Goal: Information Seeking & Learning: Learn about a topic

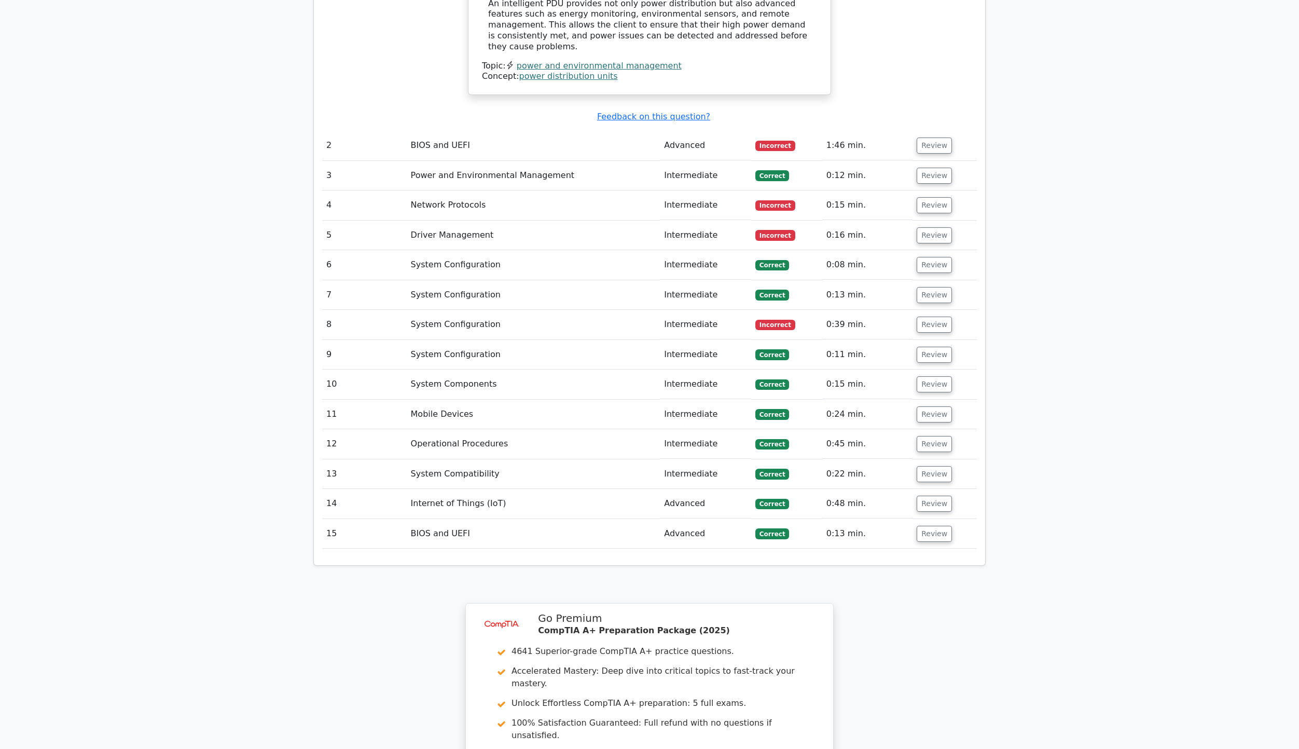
scroll to position [1462, 0]
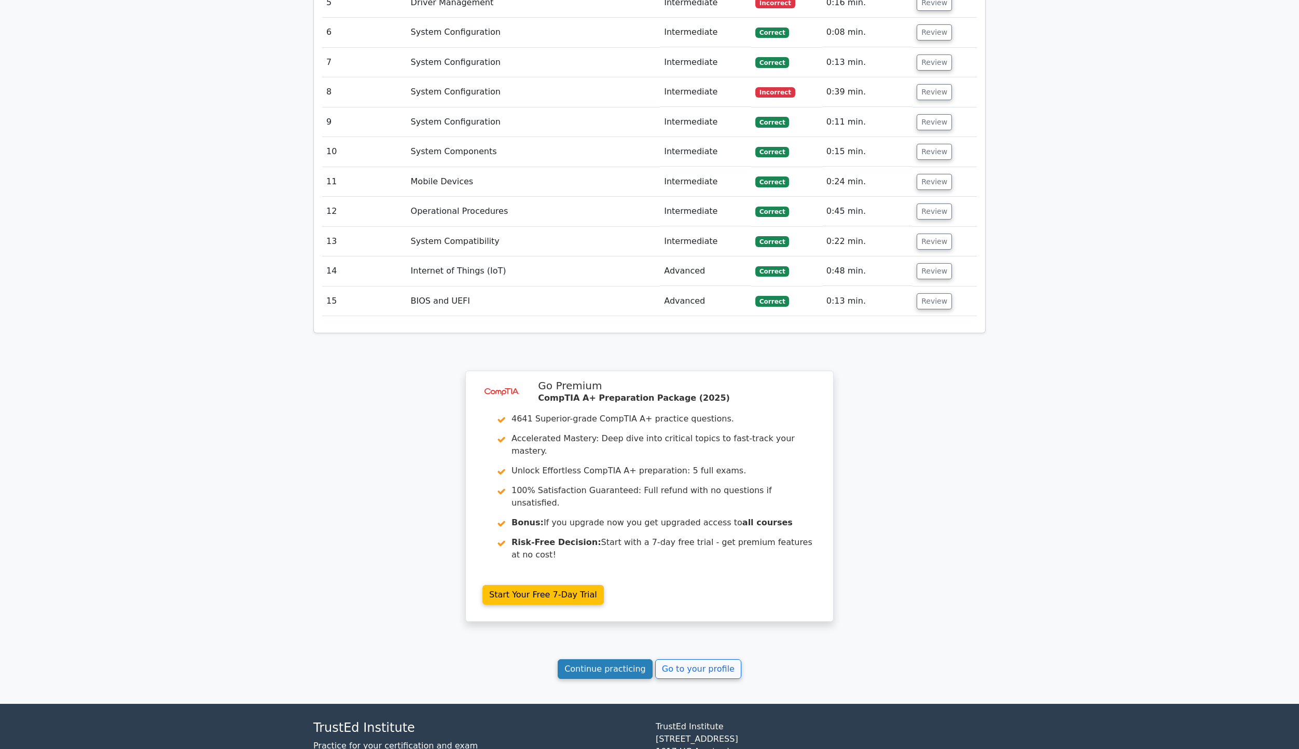
click at [613, 659] on link "Continue practicing" at bounding box center [605, 669] width 95 height 20
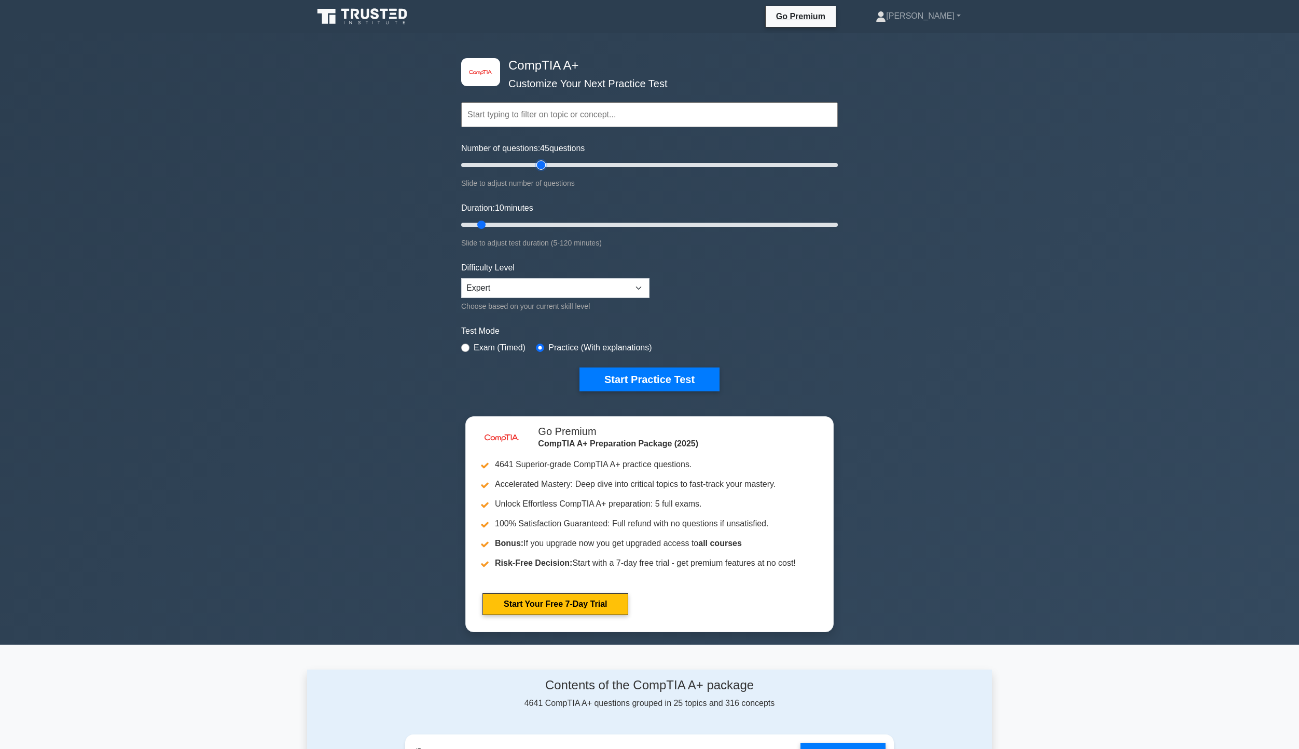
drag, startPoint x: 473, startPoint y: 166, endPoint x: 545, endPoint y: 161, distance: 71.7
click at [545, 161] on input "Number of questions: 45 questions" at bounding box center [649, 165] width 377 height 12
drag, startPoint x: 542, startPoint y: 163, endPoint x: 547, endPoint y: 166, distance: 5.3
type input "50"
click at [547, 166] on input "Number of questions: 50 questions" at bounding box center [649, 165] width 377 height 12
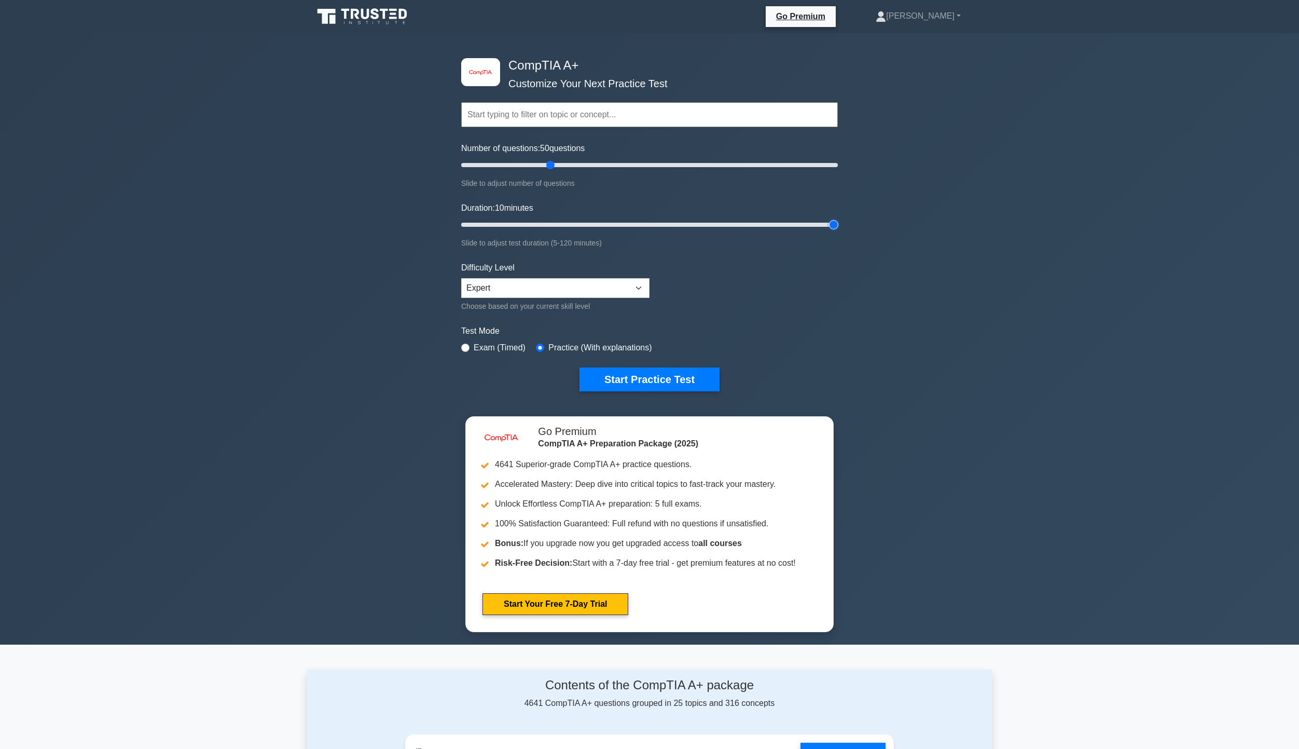
drag, startPoint x: 481, startPoint y: 224, endPoint x: 1041, endPoint y: 262, distance: 561.7
type input "120"
click at [838, 231] on input "Duration: 10 minutes" at bounding box center [649, 224] width 377 height 12
click at [640, 379] on button "Start Practice Test" at bounding box center [650, 379] width 140 height 24
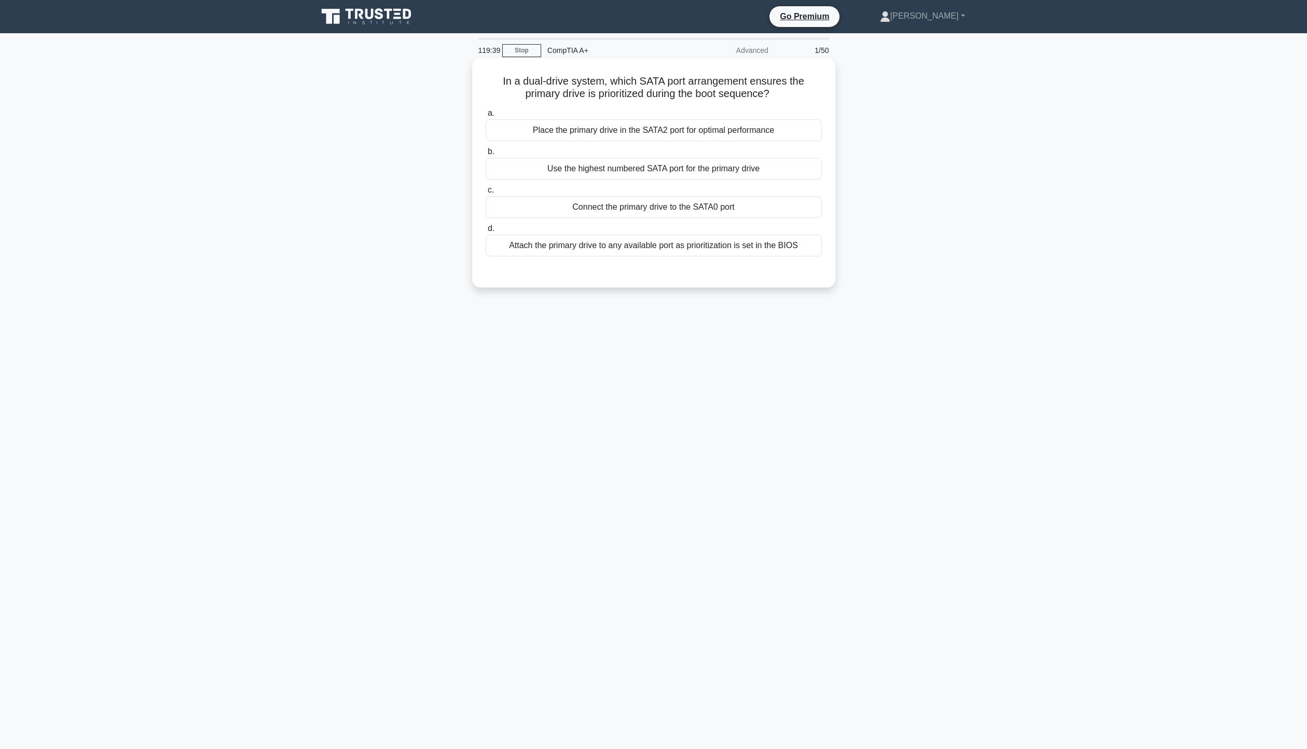
click at [647, 204] on div "Connect the primary drive to the SATA0 port" at bounding box center [654, 207] width 336 height 22
click at [486, 194] on input "c. Connect the primary drive to the SATA0 port" at bounding box center [486, 190] width 0 height 7
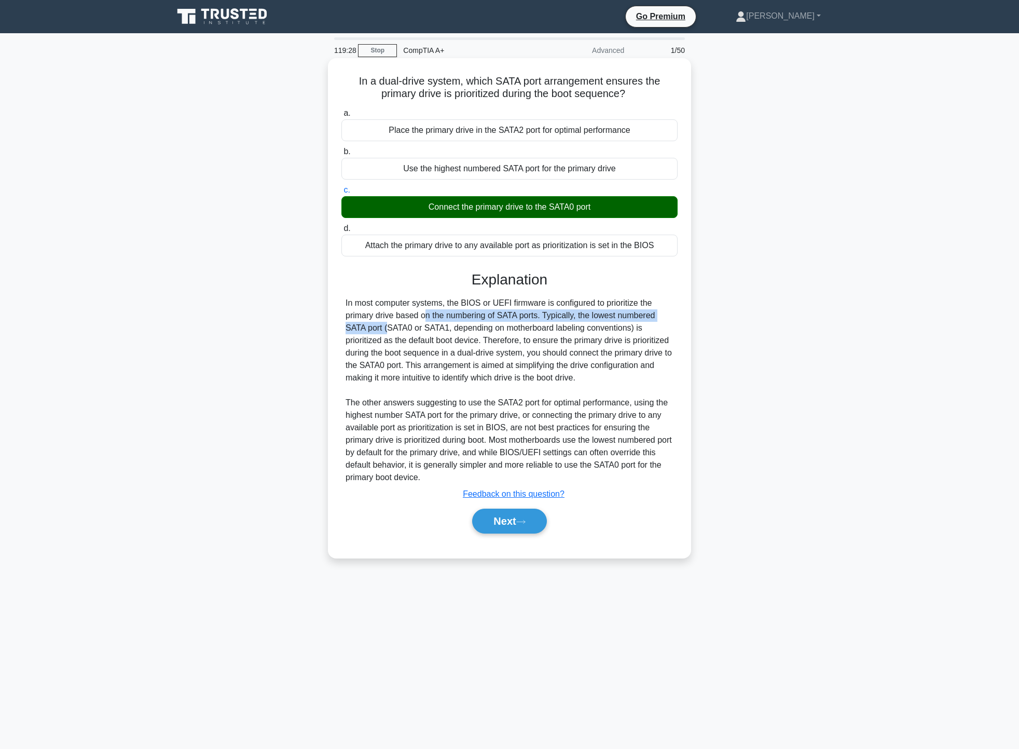
drag, startPoint x: 361, startPoint y: 314, endPoint x: 505, endPoint y: 320, distance: 144.4
click at [630, 311] on div "In most computer systems, the BIOS or UEFI firmware is configured to prioritize…" at bounding box center [510, 390] width 328 height 187
drag, startPoint x: 359, startPoint y: 326, endPoint x: 644, endPoint y: 323, distance: 284.9
click at [644, 323] on div "In most computer systems, the BIOS or UEFI firmware is configured to prioritize…" at bounding box center [510, 390] width 328 height 187
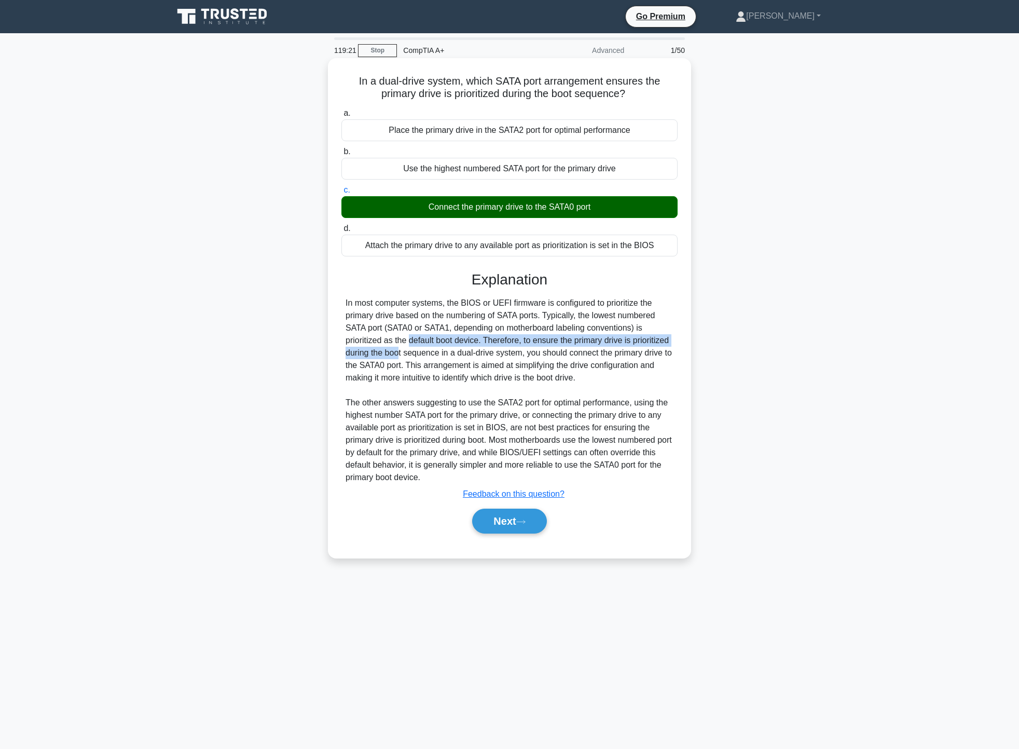
drag, startPoint x: 352, startPoint y: 339, endPoint x: 651, endPoint y: 337, distance: 298.9
click at [651, 337] on div "In most computer systems, the BIOS or UEFI firmware is configured to prioritize…" at bounding box center [510, 390] width 328 height 187
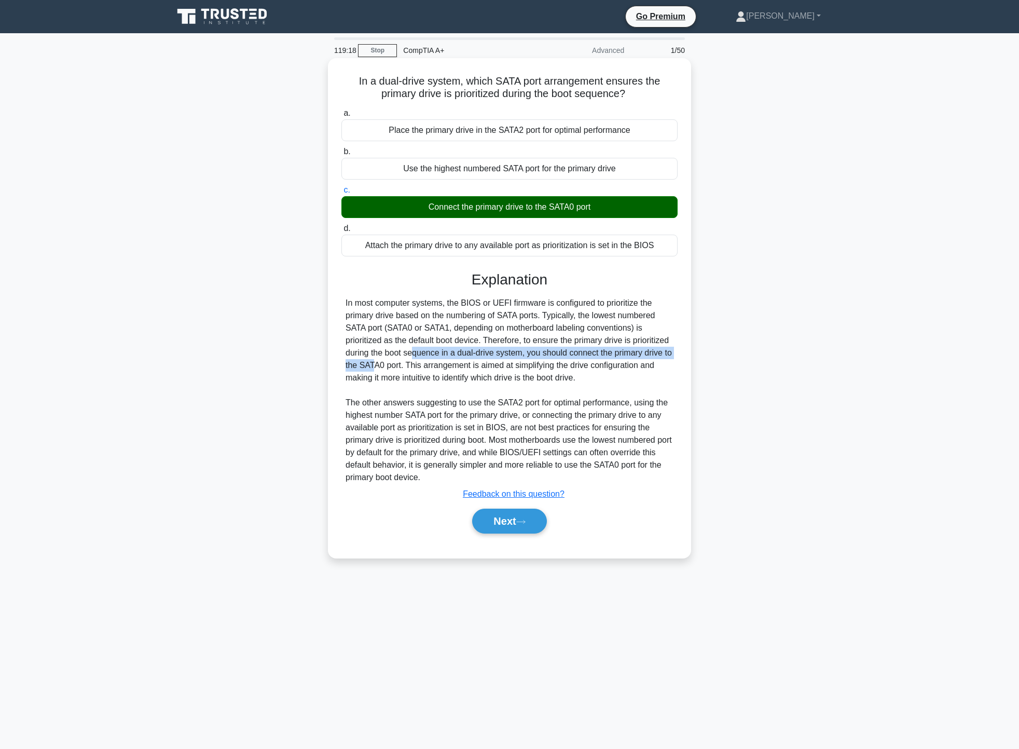
drag, startPoint x: 352, startPoint y: 355, endPoint x: 645, endPoint y: 348, distance: 292.8
click at [645, 348] on div "In most computer systems, the BIOS or UEFI firmware is configured to prioritize…" at bounding box center [510, 390] width 328 height 187
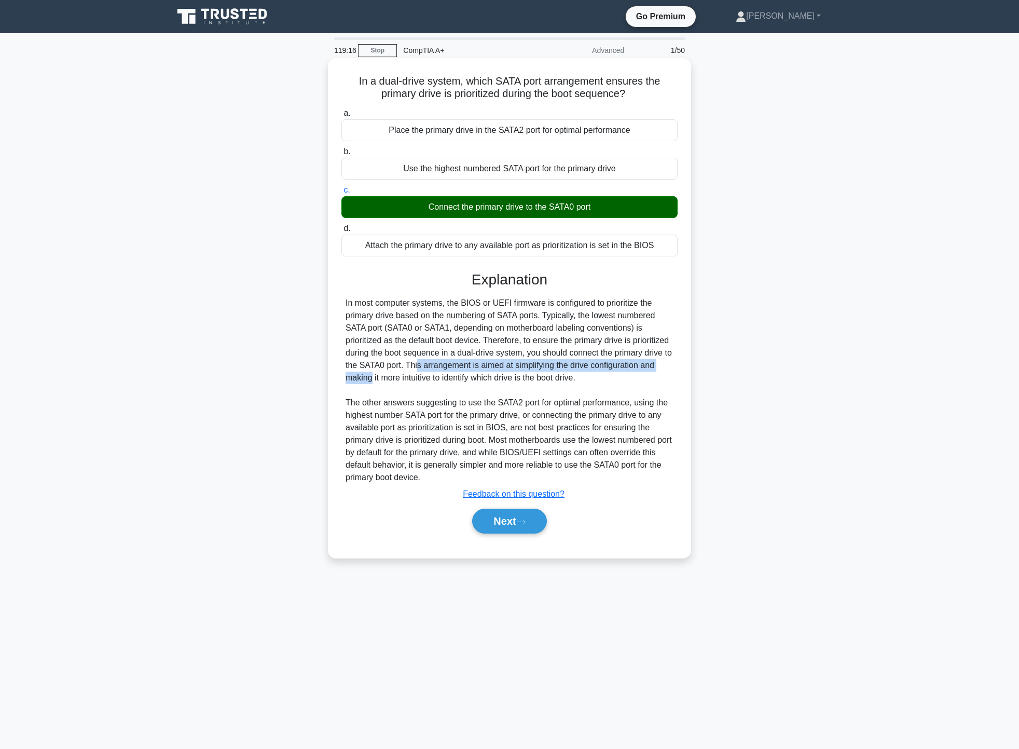
drag, startPoint x: 364, startPoint y: 362, endPoint x: 439, endPoint y: 368, distance: 75.5
click at [625, 366] on div "In most computer systems, the BIOS or UEFI firmware is configured to prioritize…" at bounding box center [510, 390] width 328 height 187
drag, startPoint x: 357, startPoint y: 377, endPoint x: 546, endPoint y: 395, distance: 190.3
click at [537, 379] on div "In most computer systems, the BIOS or UEFI firmware is configured to prioritize…" at bounding box center [509, 390] width 336 height 187
click at [538, 530] on button "Next" at bounding box center [509, 521] width 74 height 25
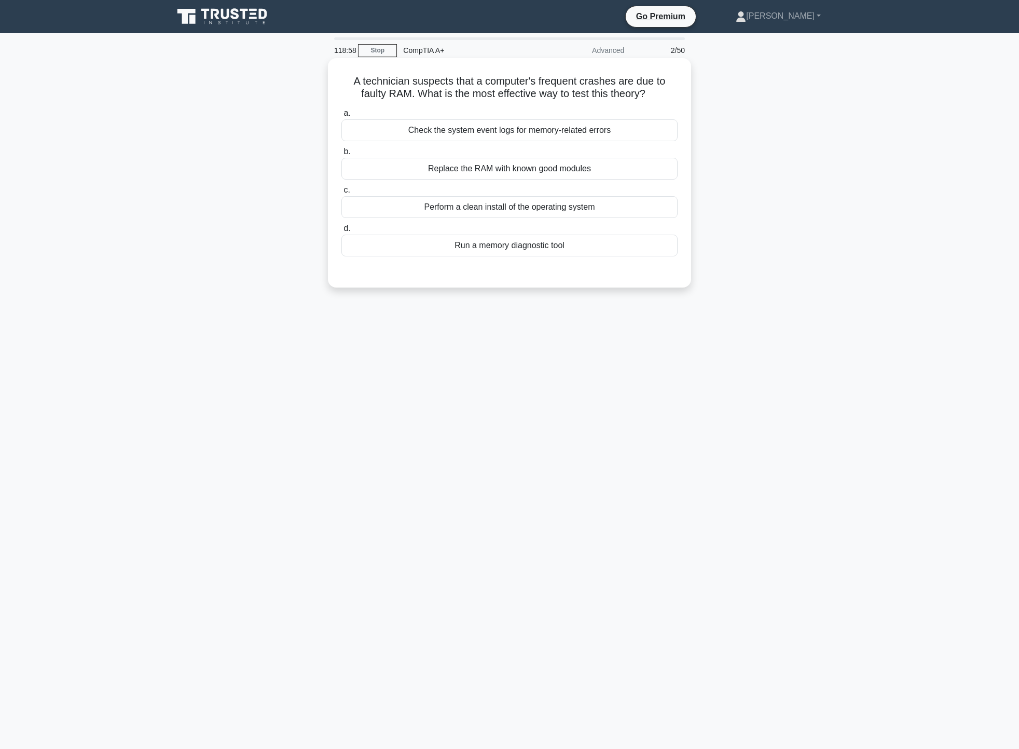
click at [536, 246] on div "Run a memory diagnostic tool" at bounding box center [509, 246] width 336 height 22
click at [341, 232] on input "d. Run a memory diagnostic tool" at bounding box center [341, 228] width 0 height 7
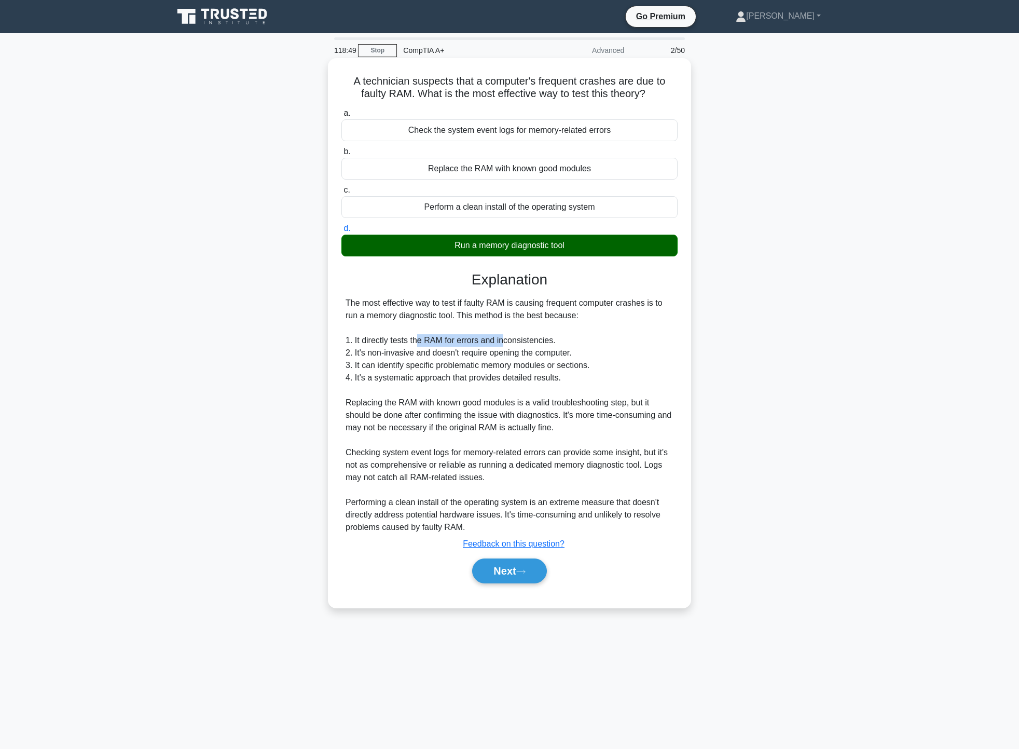
drag, startPoint x: 417, startPoint y: 343, endPoint x: 505, endPoint y: 340, distance: 87.7
click at [505, 340] on div "The most effective way to test if faulty RAM is causing frequent computer crash…" at bounding box center [510, 415] width 328 height 237
drag, startPoint x: 364, startPoint y: 357, endPoint x: 530, endPoint y: 354, distance: 166.6
click at [530, 354] on div "The most effective way to test if faulty RAM is causing frequent computer crash…" at bounding box center [510, 415] width 328 height 237
drag, startPoint x: 378, startPoint y: 369, endPoint x: 579, endPoint y: 368, distance: 200.8
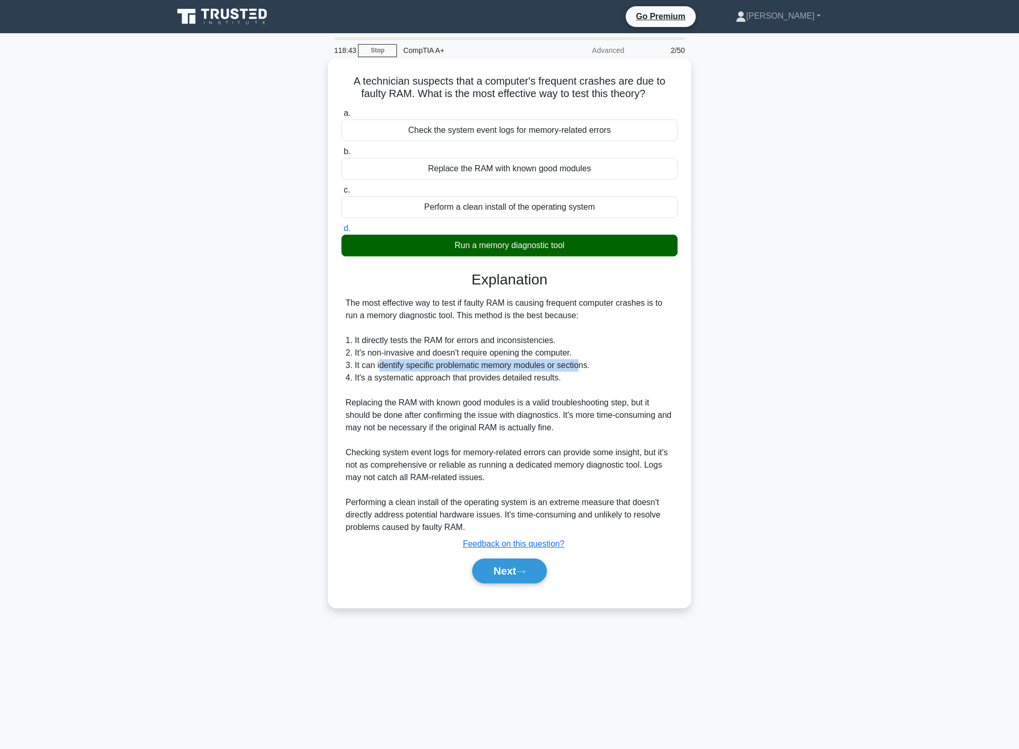
click at [579, 368] on div "The most effective way to test if faulty RAM is causing frequent computer crash…" at bounding box center [510, 415] width 328 height 237
drag, startPoint x: 357, startPoint y: 378, endPoint x: 500, endPoint y: 378, distance: 143.2
click at [500, 378] on div "The most effective way to test if faulty RAM is causing frequent computer crash…" at bounding box center [510, 415] width 328 height 237
click at [484, 394] on div "The most effective way to test if faulty RAM is causing frequent computer crash…" at bounding box center [510, 415] width 328 height 237
drag, startPoint x: 377, startPoint y: 457, endPoint x: 576, endPoint y: 459, distance: 199.3
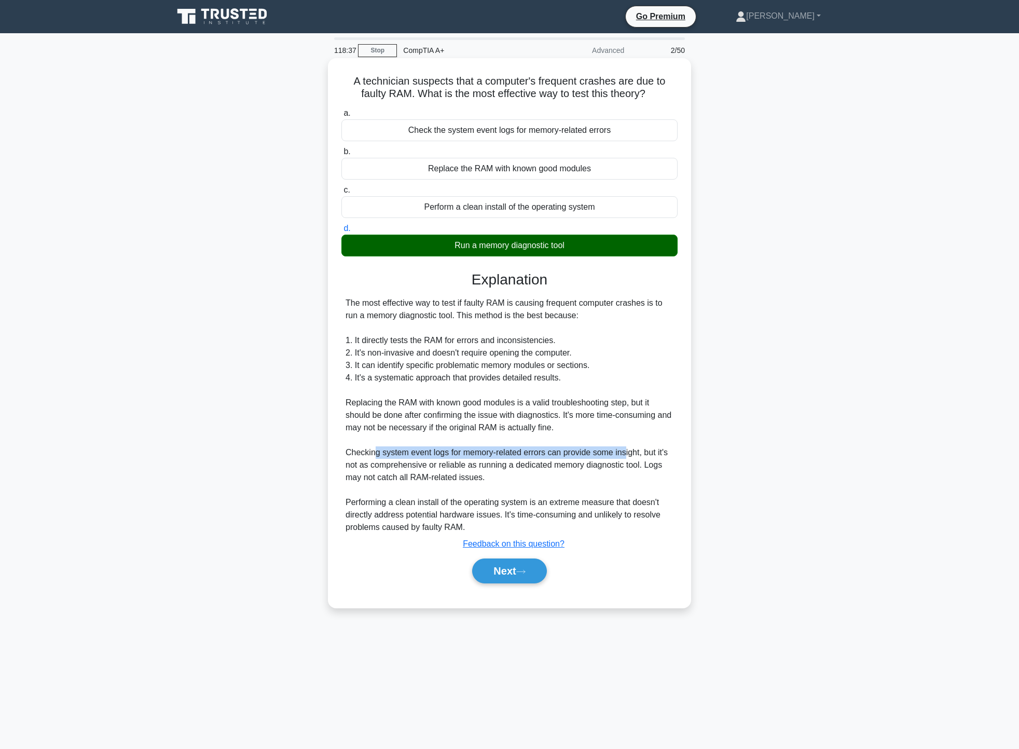
click at [619, 458] on div "The most effective way to test if faulty RAM is causing frequent computer crash…" at bounding box center [510, 415] width 328 height 237
drag, startPoint x: 374, startPoint y: 466, endPoint x: 601, endPoint y: 473, distance: 227.4
click at [601, 473] on div "The most effective way to test if faulty RAM is causing frequent computer crash…" at bounding box center [510, 415] width 328 height 237
click at [527, 567] on button "Next" at bounding box center [509, 570] width 74 height 25
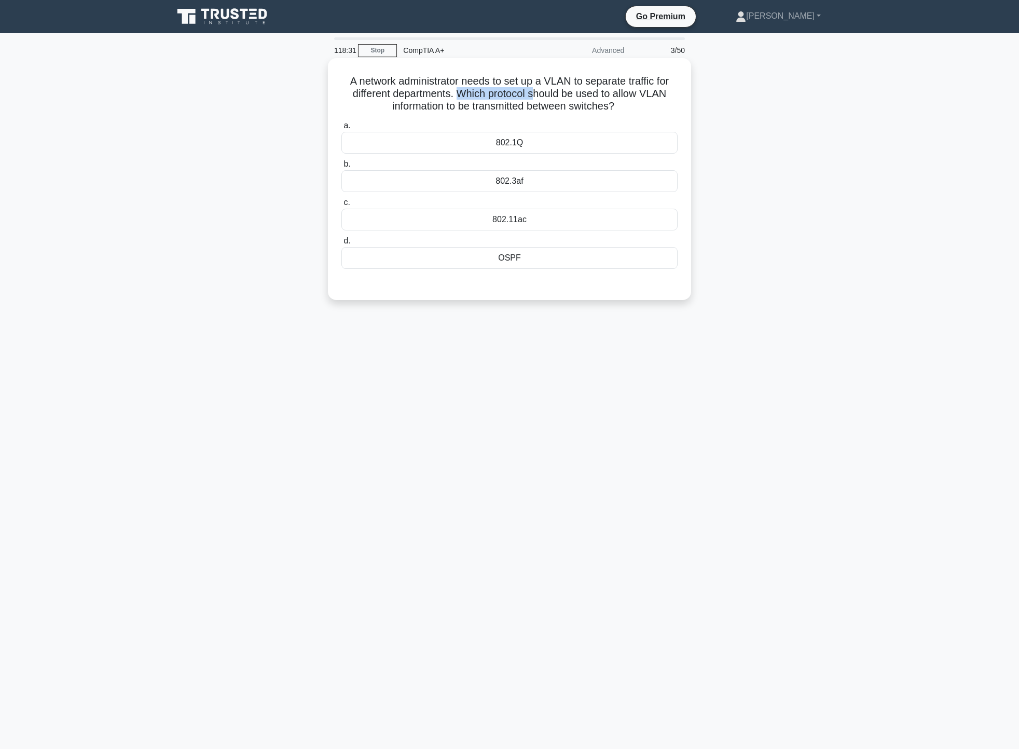
drag, startPoint x: 457, startPoint y: 92, endPoint x: 542, endPoint y: 89, distance: 85.2
click at [536, 90] on h5 "A network administrator needs to set up a VLAN to separate traffic for differen…" at bounding box center [509, 94] width 338 height 38
drag, startPoint x: 613, startPoint y: 77, endPoint x: 602, endPoint y: 95, distance: 20.9
click at [640, 76] on h5 "A network administrator needs to set up a VLAN to separate traffic for differen…" at bounding box center [509, 94] width 338 height 38
drag, startPoint x: 390, startPoint y: 91, endPoint x: 673, endPoint y: 90, distance: 282.8
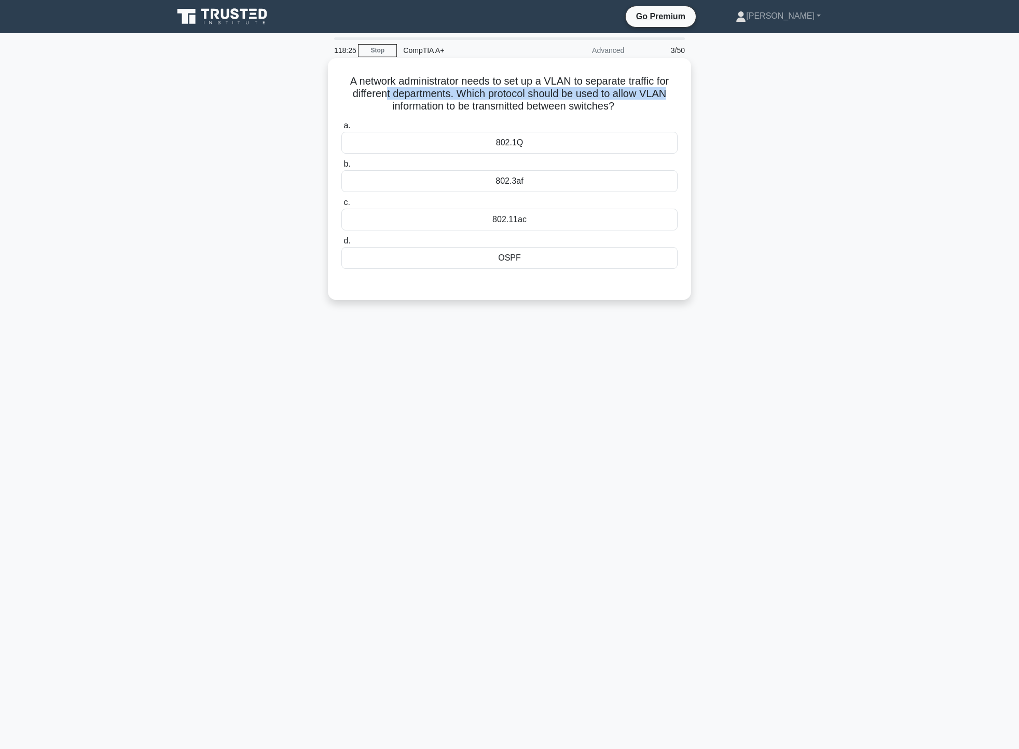
click at [673, 90] on h5 "A network administrator needs to set up a VLAN to separate traffic for differen…" at bounding box center [509, 94] width 338 height 38
click at [800, 151] on div "A network administrator needs to set up a VLAN to separate traffic for differen…" at bounding box center [509, 188] width 685 height 254
click at [581, 131] on label "a. 802.1Q" at bounding box center [509, 136] width 336 height 34
click at [341, 129] on input "a. 802.1Q" at bounding box center [341, 125] width 0 height 7
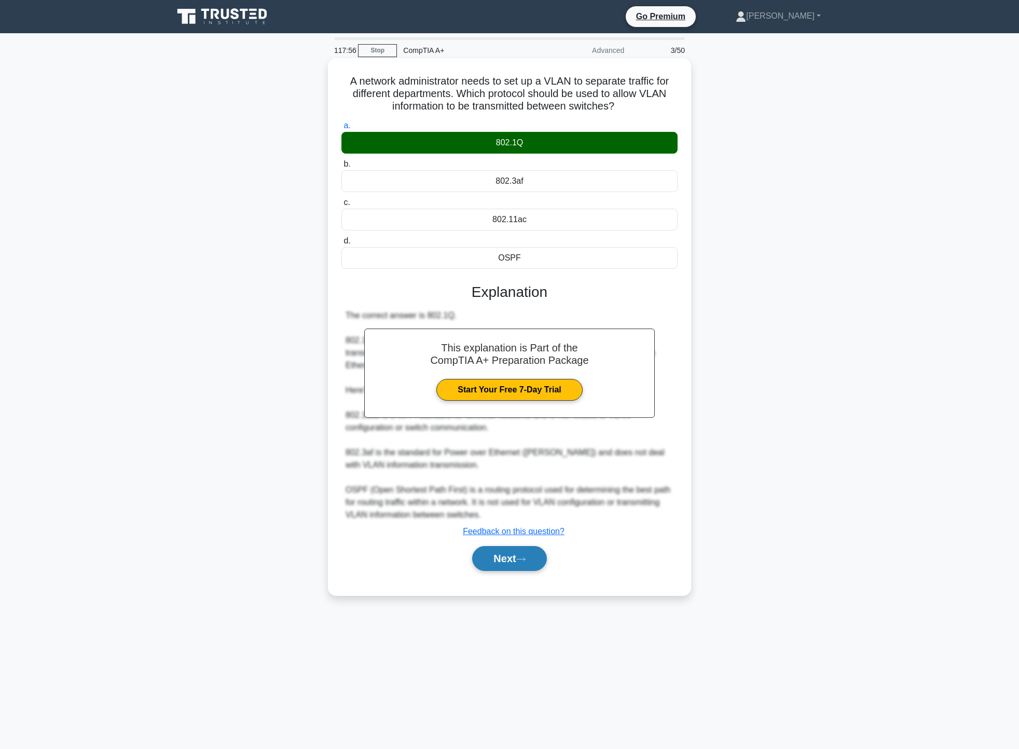
click at [505, 569] on button "Next" at bounding box center [509, 558] width 74 height 25
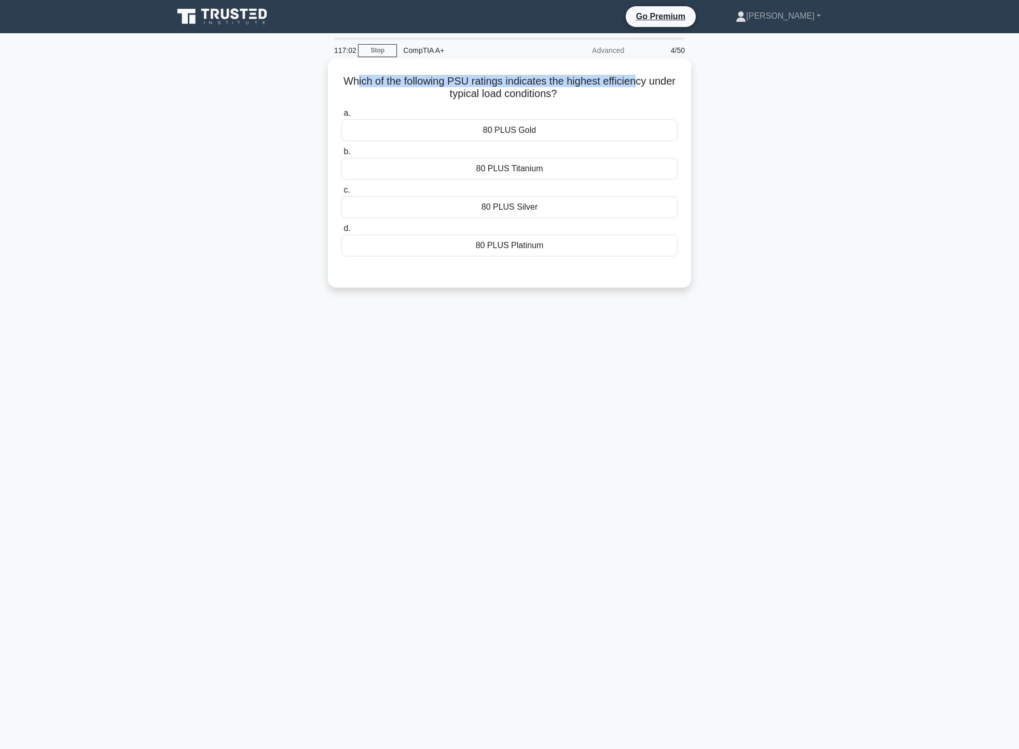
drag, startPoint x: 369, startPoint y: 87, endPoint x: 657, endPoint y: 75, distance: 287.7
click at [657, 75] on h5 "Which of the following PSU ratings indicates the highest efficiency under typic…" at bounding box center [509, 88] width 338 height 26
click at [558, 131] on div "80 PLUS Gold" at bounding box center [509, 130] width 336 height 22
click at [341, 117] on input "a. 80 PLUS Gold" at bounding box center [341, 113] width 0 height 7
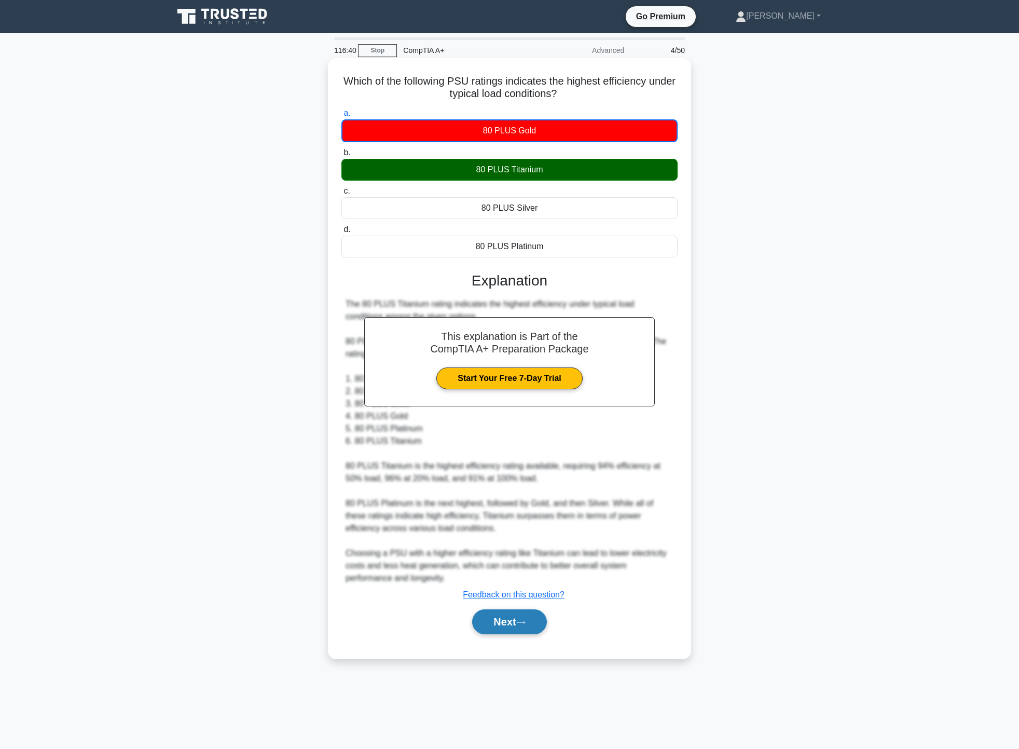
click at [505, 628] on button "Next" at bounding box center [509, 621] width 74 height 25
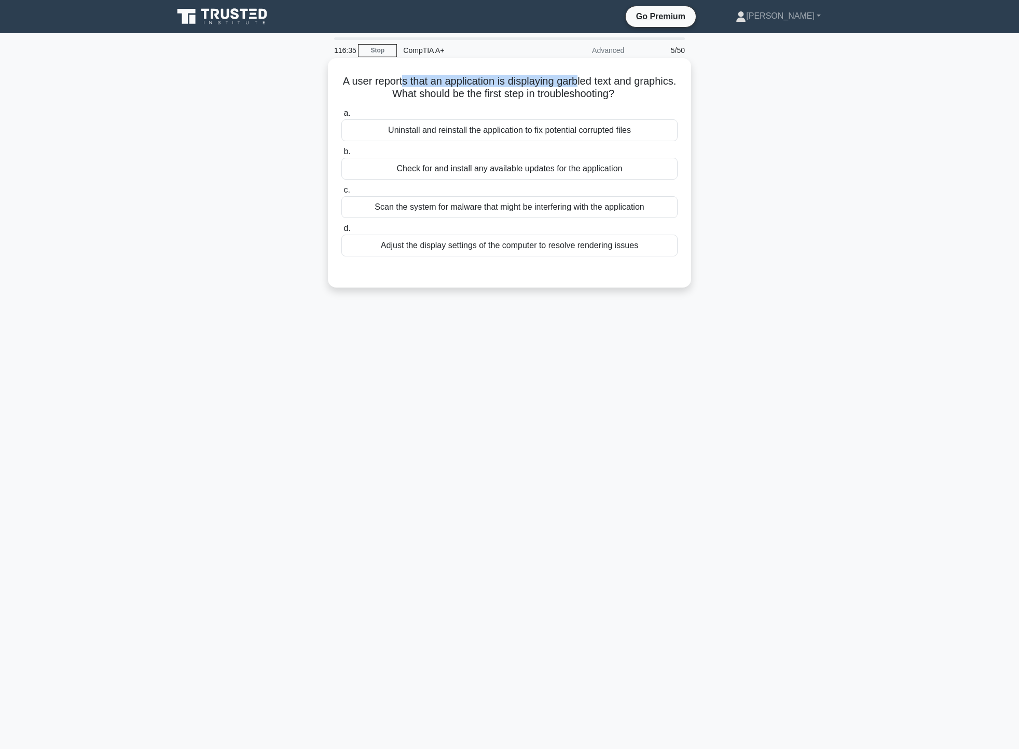
drag, startPoint x: 421, startPoint y: 81, endPoint x: 604, endPoint y: 86, distance: 182.2
click at [604, 86] on h5 "A user reports that an application is displaying garbled text and graphics. Wha…" at bounding box center [509, 88] width 338 height 26
drag, startPoint x: 615, startPoint y: 83, endPoint x: 582, endPoint y: 84, distance: 33.2
click at [582, 84] on h5 "A user reports that an application is displaying garbled text and graphics. Wha…" at bounding box center [509, 88] width 338 height 26
click at [639, 87] on h5 "A user reports that an application is displaying garbled text and graphics. Wha…" at bounding box center [509, 88] width 338 height 26
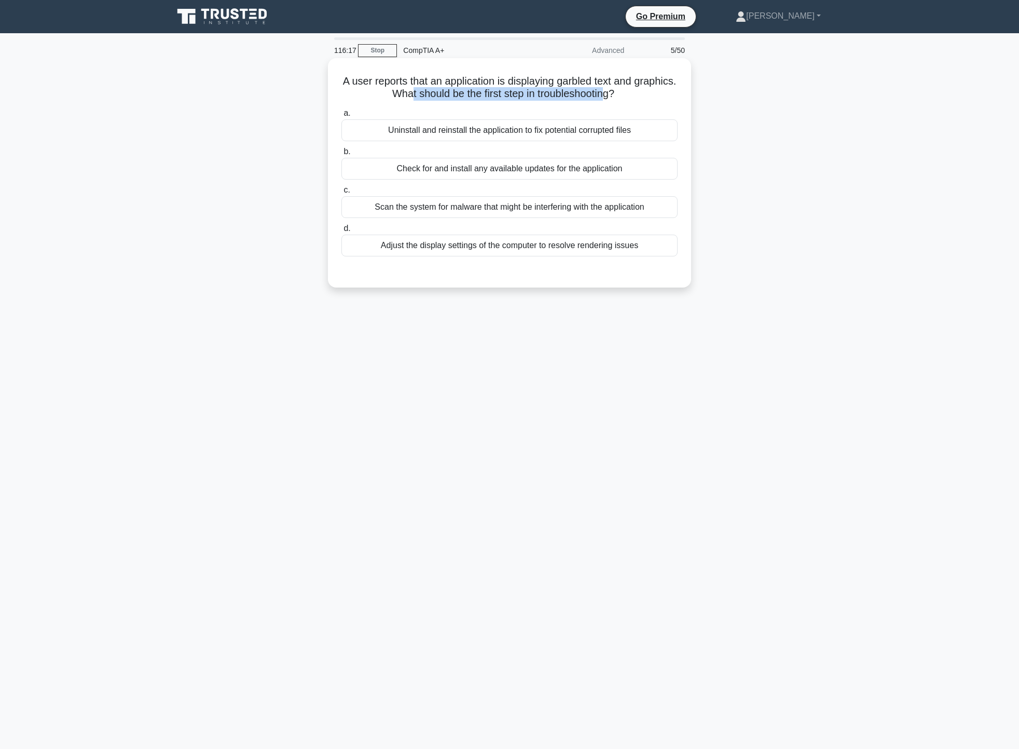
drag, startPoint x: 428, startPoint y: 91, endPoint x: 633, endPoint y: 93, distance: 205.0
click at [633, 93] on h5 "A user reports that an application is displaying garbled text and graphics. Wha…" at bounding box center [509, 88] width 338 height 26
click at [615, 171] on div "Check for and install any available updates for the application" at bounding box center [509, 169] width 336 height 22
click at [341, 155] on input "b. Check for and install any available updates for the application" at bounding box center [341, 151] width 0 height 7
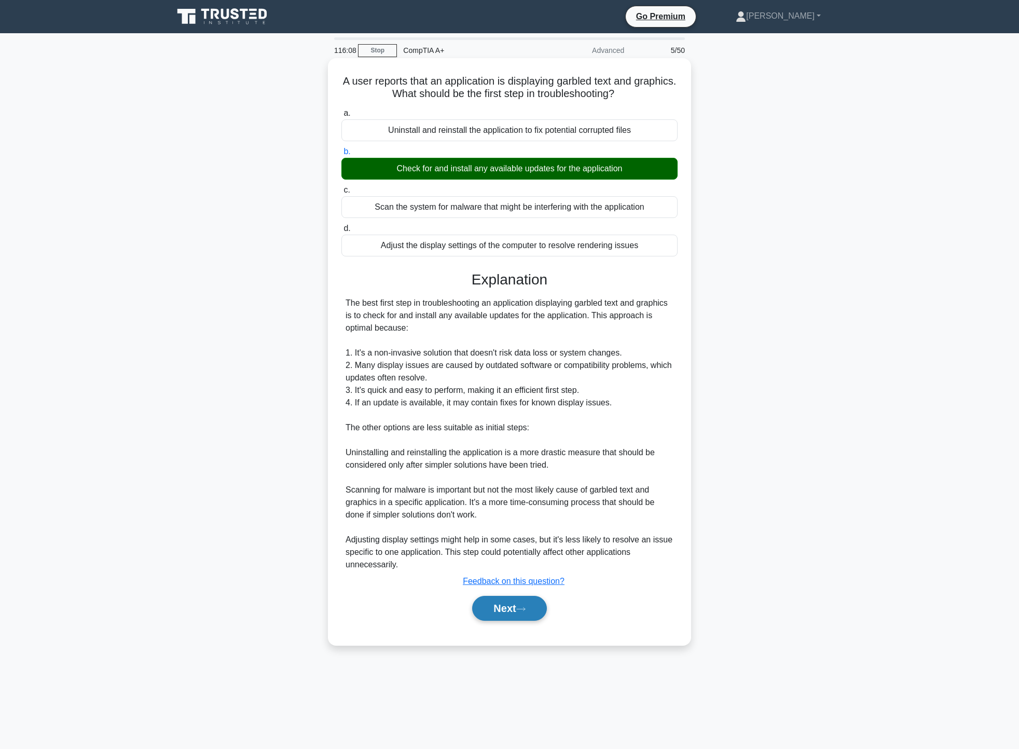
click at [526, 612] on icon at bounding box center [520, 609] width 9 height 6
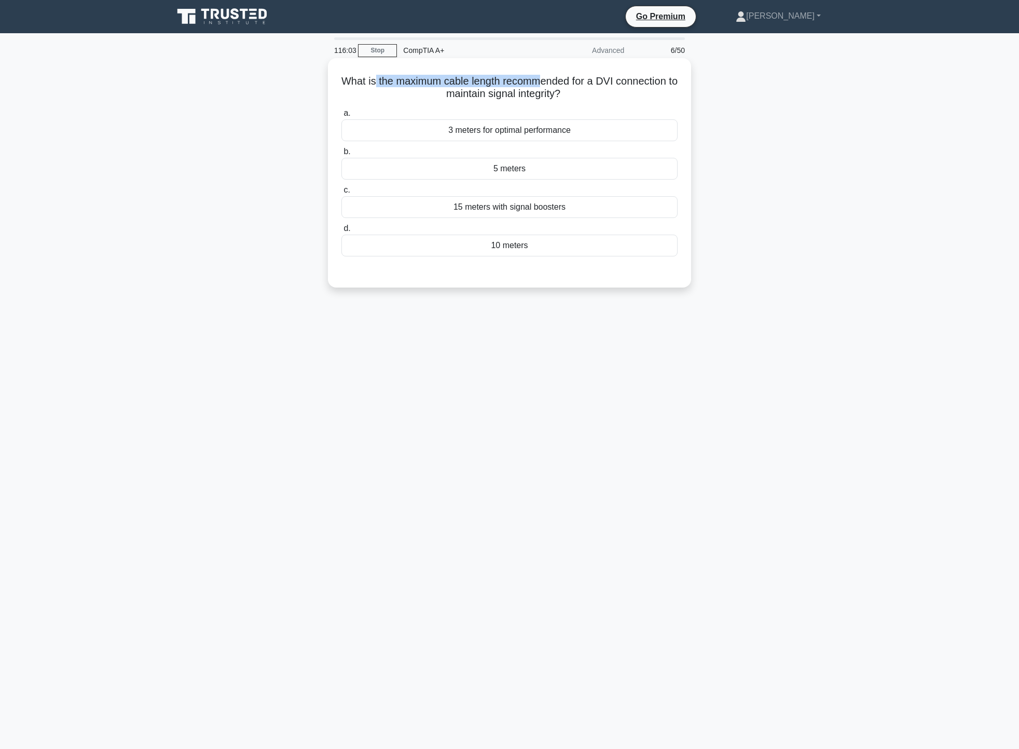
drag, startPoint x: 377, startPoint y: 83, endPoint x: 545, endPoint y: 80, distance: 168.2
click at [545, 80] on h5 "What is the maximum cable length recommended for a DVI connection to maintain s…" at bounding box center [509, 88] width 338 height 26
click at [562, 176] on div "5 meters" at bounding box center [509, 169] width 336 height 22
click at [341, 155] on input "b. 5 meters" at bounding box center [341, 151] width 0 height 7
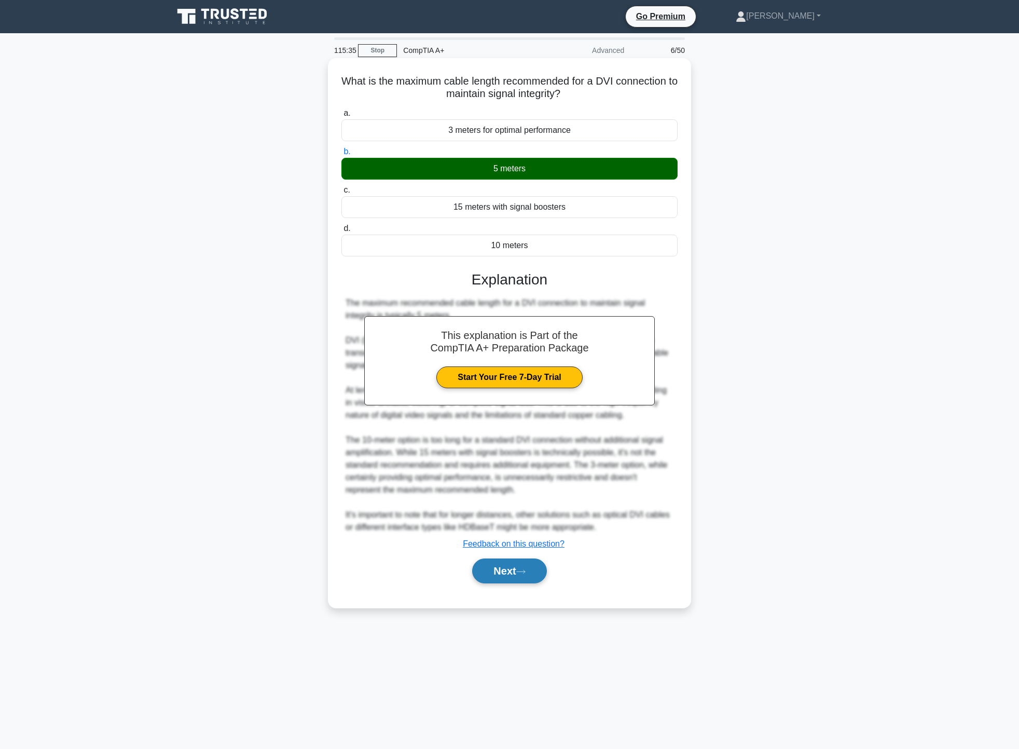
click at [486, 568] on button "Next" at bounding box center [509, 570] width 74 height 25
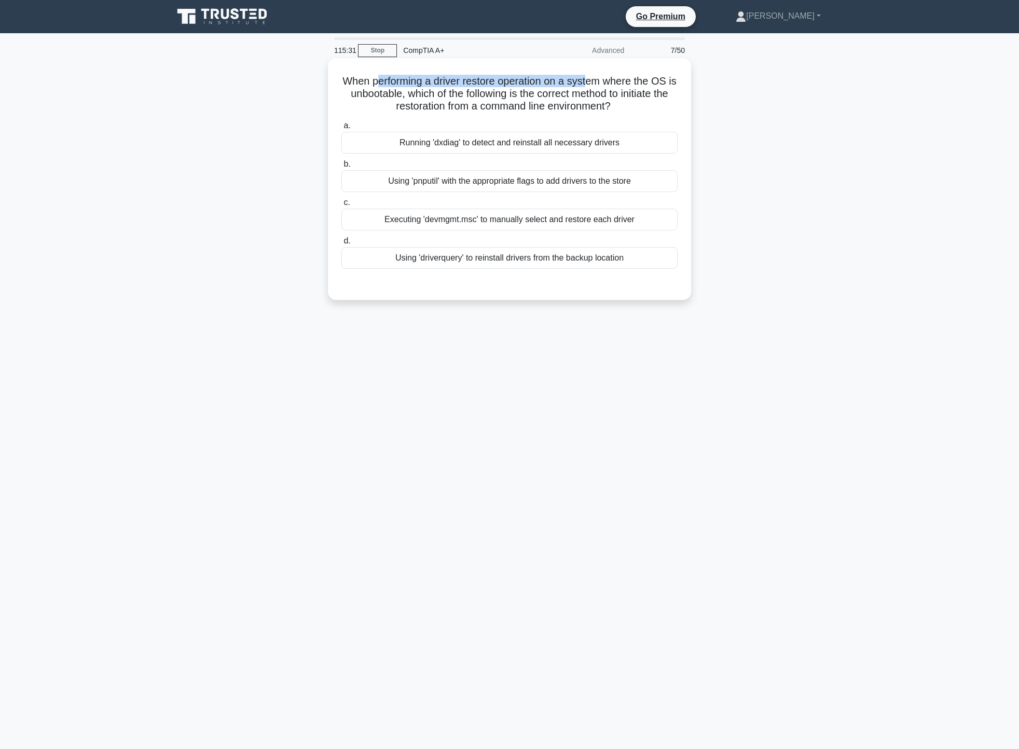
drag, startPoint x: 377, startPoint y: 80, endPoint x: 594, endPoint y: 79, distance: 216.9
click at [594, 79] on h5 "When performing a driver restore operation on a system where the OS is unbootab…" at bounding box center [509, 94] width 338 height 38
drag, startPoint x: 620, startPoint y: 92, endPoint x: 643, endPoint y: 94, distance: 23.0
click at [643, 94] on h5 "When performing a driver restore operation on a system where the OS is unbootab…" at bounding box center [509, 94] width 338 height 38
click at [469, 67] on div "When performing a driver restore operation on a system where the OS is unbootab…" at bounding box center [509, 179] width 355 height 234
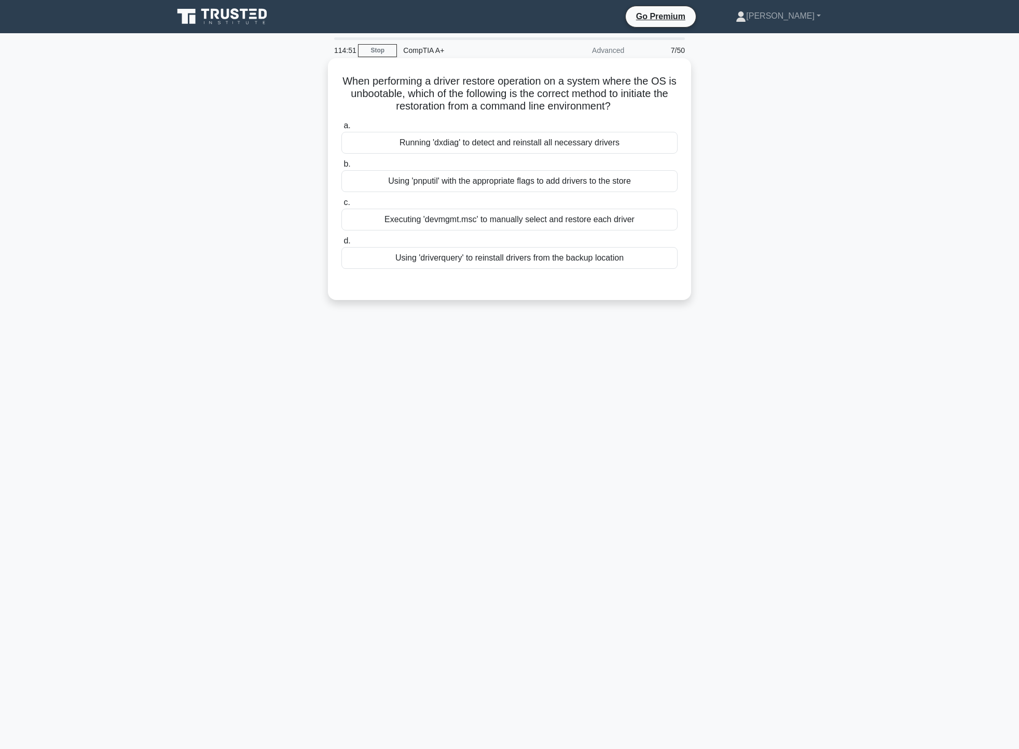
click at [481, 262] on div "Using 'driverquery' to reinstall drivers from the backup location" at bounding box center [509, 258] width 336 height 22
click at [341, 244] on input "d. Using 'driverquery' to reinstall drivers from the backup location" at bounding box center [341, 241] width 0 height 7
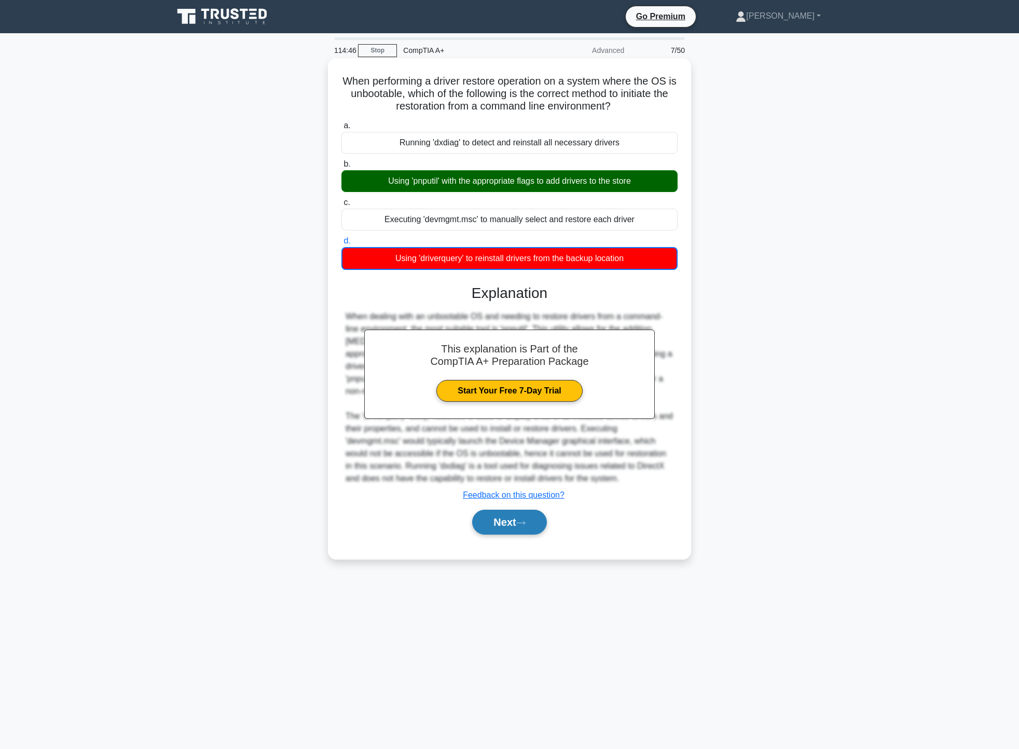
click at [533, 510] on button "Next" at bounding box center [509, 522] width 74 height 25
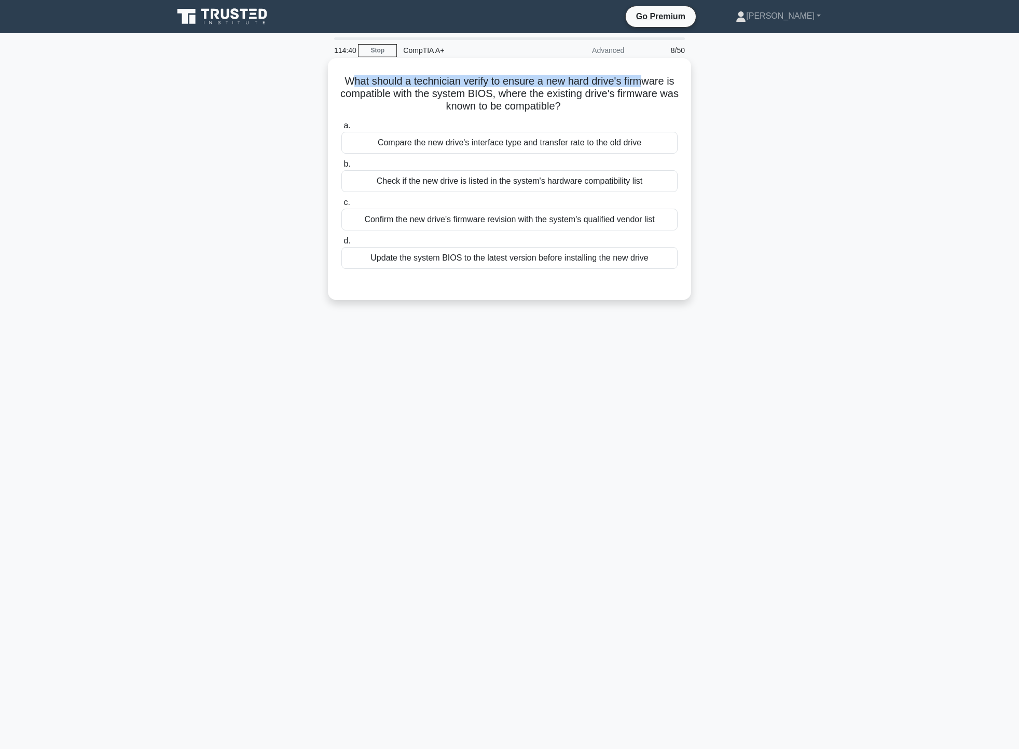
drag, startPoint x: 353, startPoint y: 76, endPoint x: 643, endPoint y: 75, distance: 290.6
click at [643, 75] on h5 "What should a technician verify to ensure a new hard drive's firmware is compat…" at bounding box center [509, 94] width 338 height 38
drag, startPoint x: 367, startPoint y: 100, endPoint x: 665, endPoint y: 90, distance: 298.0
click at [665, 90] on h5 "What should a technician verify to ensure a new hard drive's firmware is compat…" at bounding box center [509, 94] width 338 height 38
drag, startPoint x: 390, startPoint y: 86, endPoint x: 675, endPoint y: 79, distance: 285.0
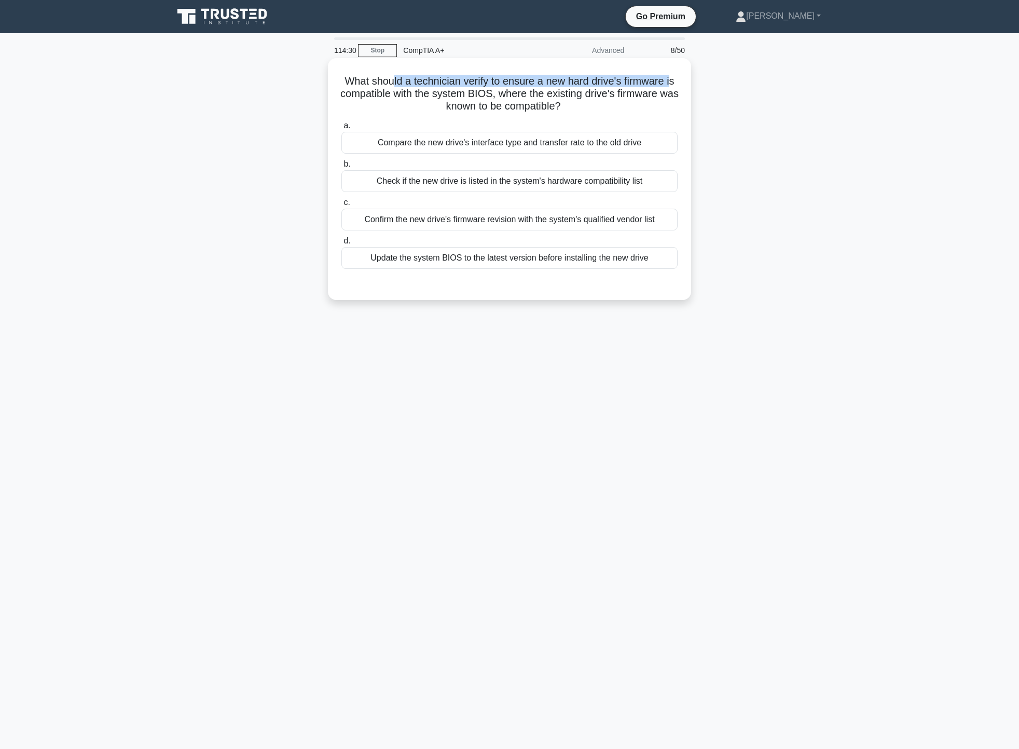
click at [675, 79] on h5 "What should a technician verify to ensure a new hard drive's firmware is compat…" at bounding box center [509, 94] width 338 height 38
drag, startPoint x: 377, startPoint y: 94, endPoint x: 652, endPoint y: 93, distance: 275.0
click at [652, 93] on h5 "What should a technician verify to ensure a new hard drive's firmware is compat…" at bounding box center [509, 94] width 338 height 38
click at [608, 103] on h5 "What should a technician verify to ensure a new hard drive's firmware is compat…" at bounding box center [509, 94] width 338 height 38
click at [449, 216] on div "Confirm the new drive's firmware revision with the system's qualified vendor li…" at bounding box center [509, 220] width 336 height 22
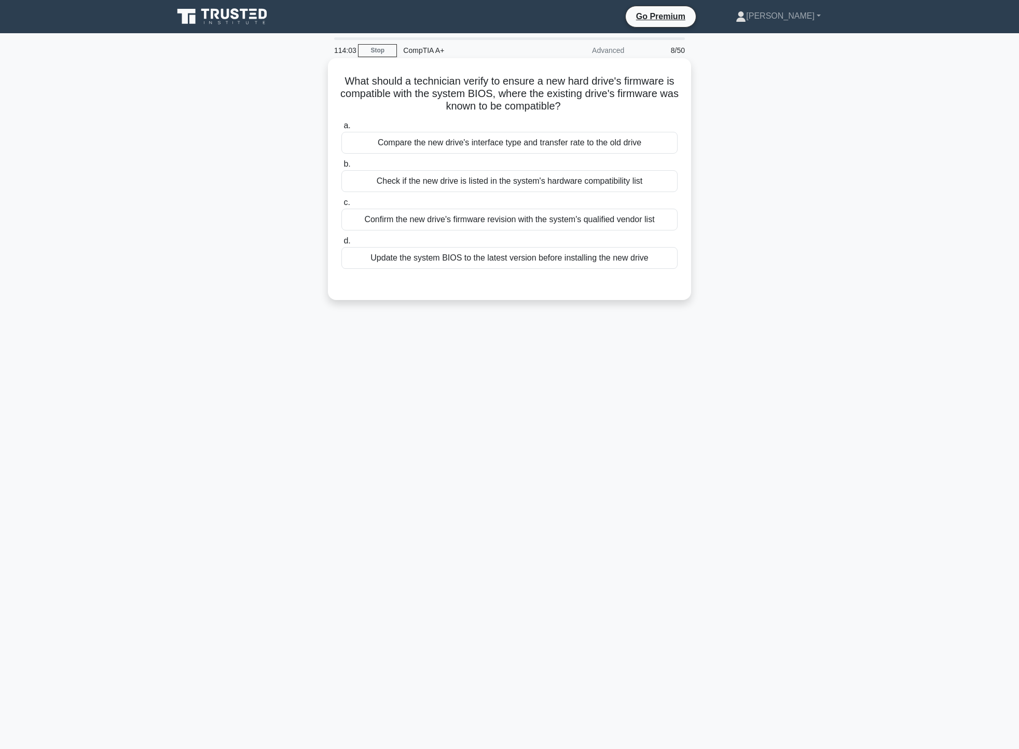
click at [341, 206] on input "c. Confirm the new drive's firmware revision with the system's qualified vendor…" at bounding box center [341, 202] width 0 height 7
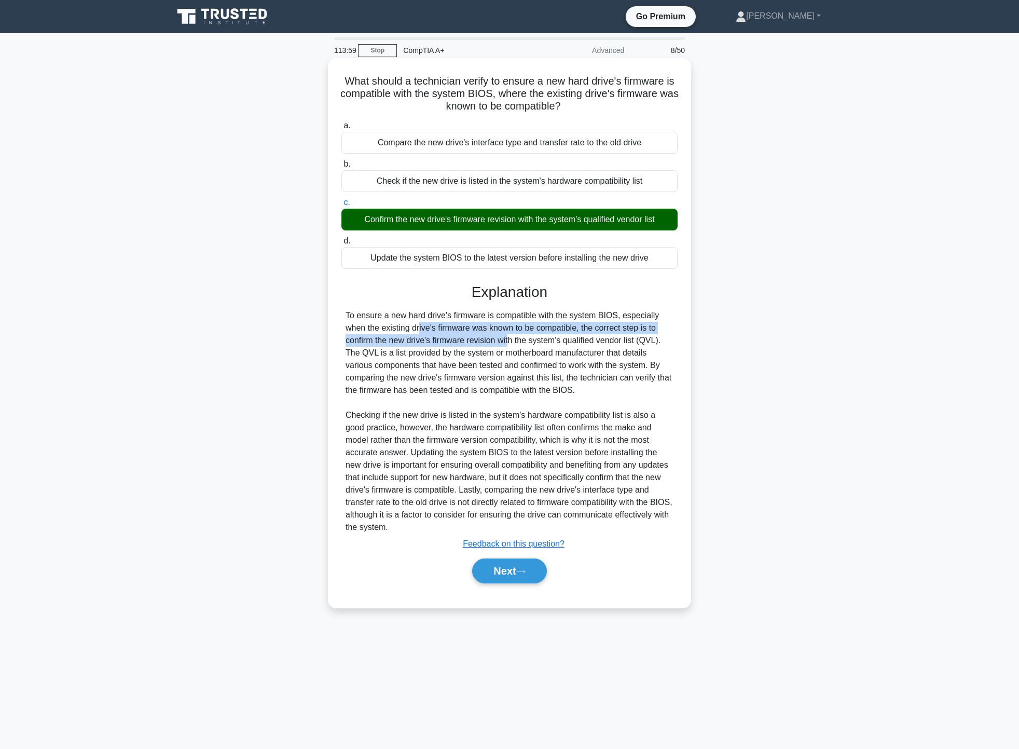
drag, startPoint x: 360, startPoint y: 333, endPoint x: 451, endPoint y: 338, distance: 91.5
click at [451, 338] on div "To ensure a new hard drive's firmware is compatible with the system BIOS, espec…" at bounding box center [510, 421] width 328 height 224
click at [551, 330] on div "To ensure a new hard drive's firmware is compatible with the system BIOS, espec…" at bounding box center [510, 421] width 328 height 224
click at [425, 392] on div "To ensure a new hard drive's firmware is compatible with the system BIOS, espec…" at bounding box center [510, 421] width 328 height 224
drag, startPoint x: 376, startPoint y: 333, endPoint x: 614, endPoint y: 324, distance: 238.9
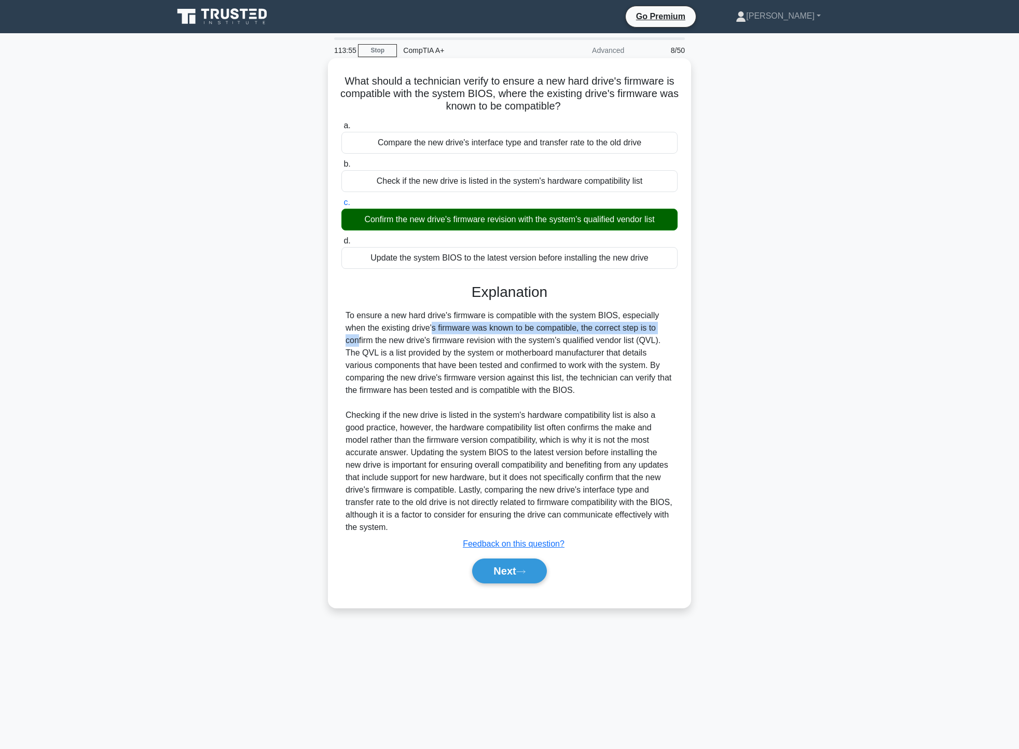
click at [614, 324] on div "To ensure a new hard drive's firmware is compatible with the system BIOS, espec…" at bounding box center [510, 421] width 328 height 224
drag, startPoint x: 362, startPoint y: 341, endPoint x: 666, endPoint y: 338, distance: 304.1
click at [661, 338] on div "To ensure a new hard drive's firmware is compatible with the system BIOS, espec…" at bounding box center [510, 421] width 328 height 224
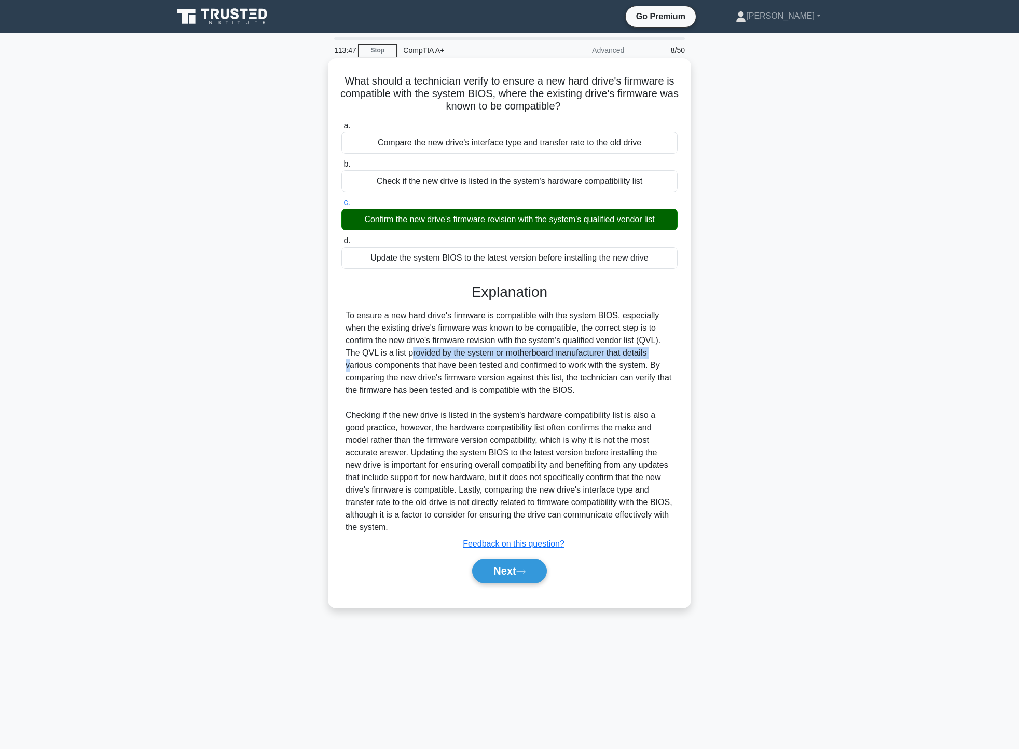
drag, startPoint x: 354, startPoint y: 352, endPoint x: 567, endPoint y: 360, distance: 212.9
click at [594, 353] on div "To ensure a new hard drive's firmware is compatible with the system BIOS, espec…" at bounding box center [510, 421] width 328 height 224
drag, startPoint x: 346, startPoint y: 364, endPoint x: 354, endPoint y: 364, distance: 8.8
click at [354, 364] on div "To ensure a new hard drive's firmware is compatible with the system BIOS, espec…" at bounding box center [510, 421] width 328 height 224
click at [421, 364] on div "To ensure a new hard drive's firmware is compatible with the system BIOS, espec…" at bounding box center [510, 421] width 328 height 224
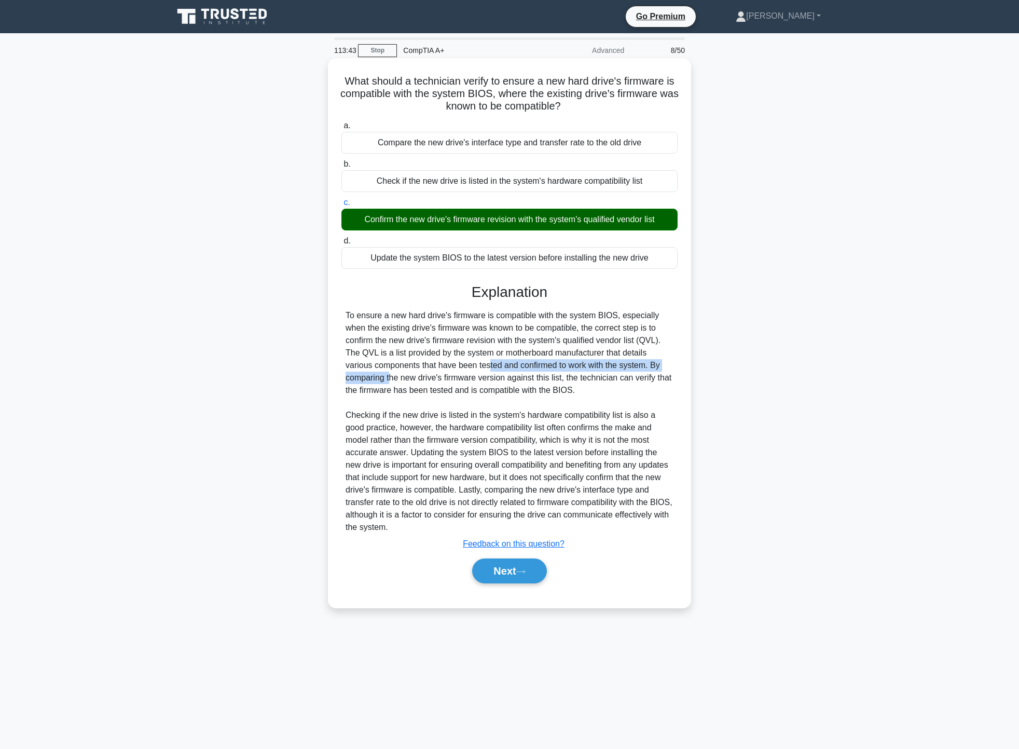
drag, startPoint x: 424, startPoint y: 364, endPoint x: 639, endPoint y: 362, distance: 214.9
click at [639, 362] on div "To ensure a new hard drive's firmware is compatible with the system BIOS, espec…" at bounding box center [510, 421] width 328 height 224
drag, startPoint x: 369, startPoint y: 379, endPoint x: 611, endPoint y: 383, distance: 241.3
click at [611, 383] on div "To ensure a new hard drive's firmware is compatible with the system BIOS, espec…" at bounding box center [510, 421] width 328 height 224
click at [521, 569] on icon at bounding box center [520, 572] width 9 height 6
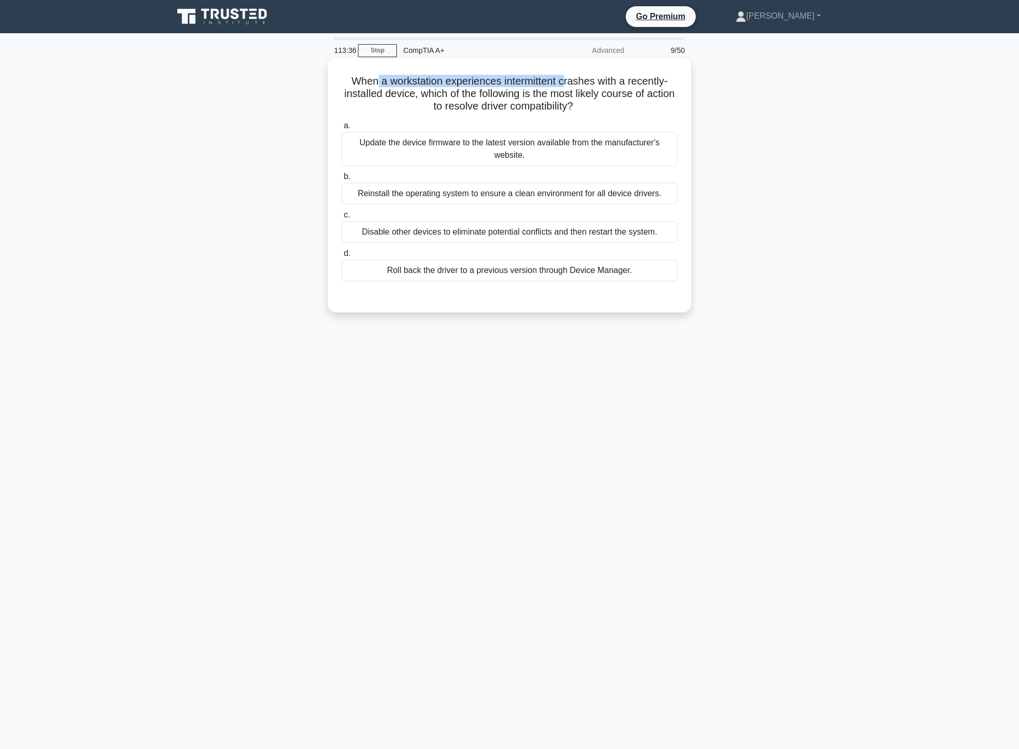
drag, startPoint x: 372, startPoint y: 85, endPoint x: 566, endPoint y: 80, distance: 194.1
click at [566, 80] on h5 "When a workstation experiences intermittent crashes with a recently-installed d…" at bounding box center [509, 94] width 338 height 38
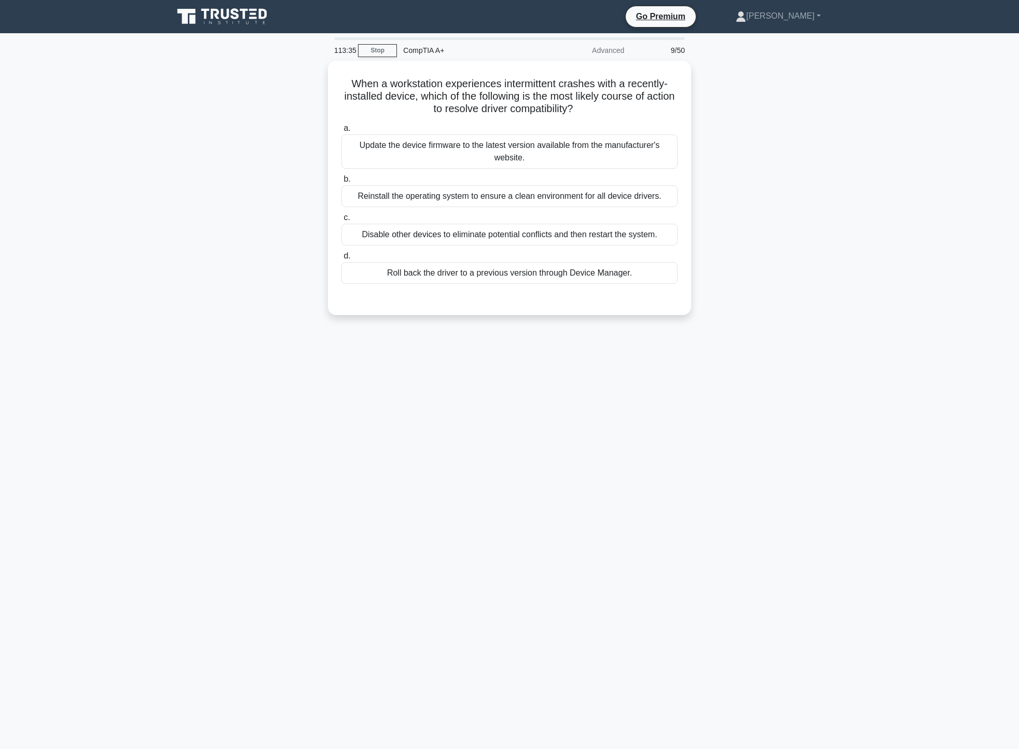
click at [743, 99] on div "When a workstation experiences intermittent crashes with a recently-installed d…" at bounding box center [509, 194] width 685 height 267
click at [579, 160] on div "Update the device firmware to the latest version available from the manufacture…" at bounding box center [509, 149] width 336 height 34
click at [341, 129] on input "a. Update the device firmware to the latest version available from the manufact…" at bounding box center [341, 125] width 0 height 7
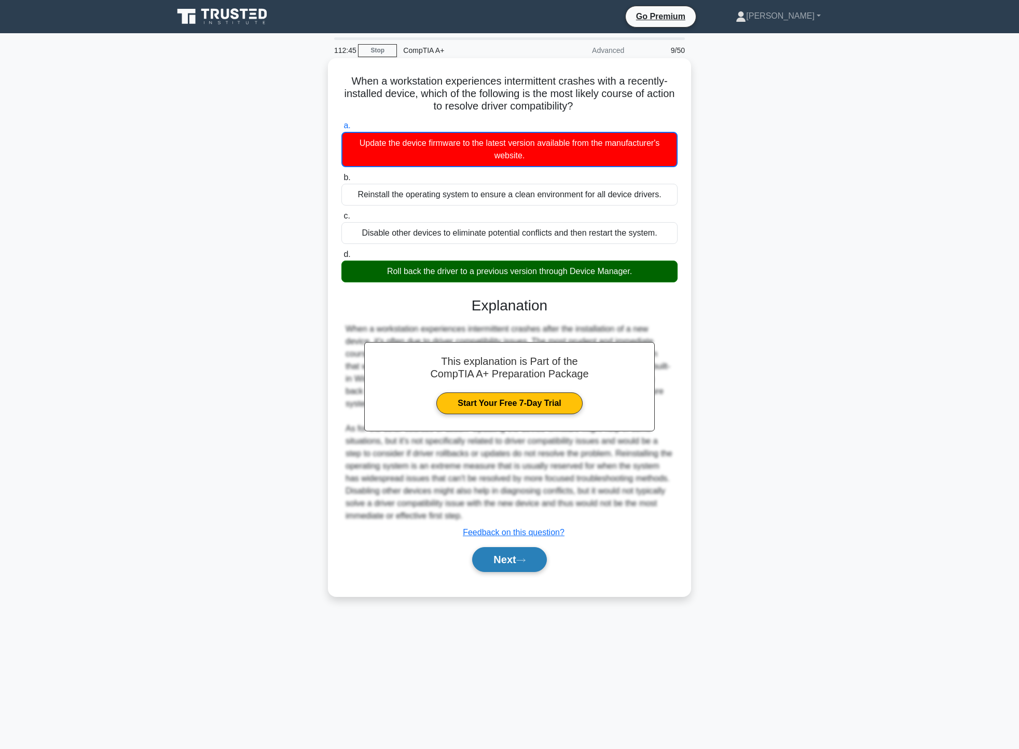
click at [535, 564] on button "Next" at bounding box center [509, 559] width 74 height 25
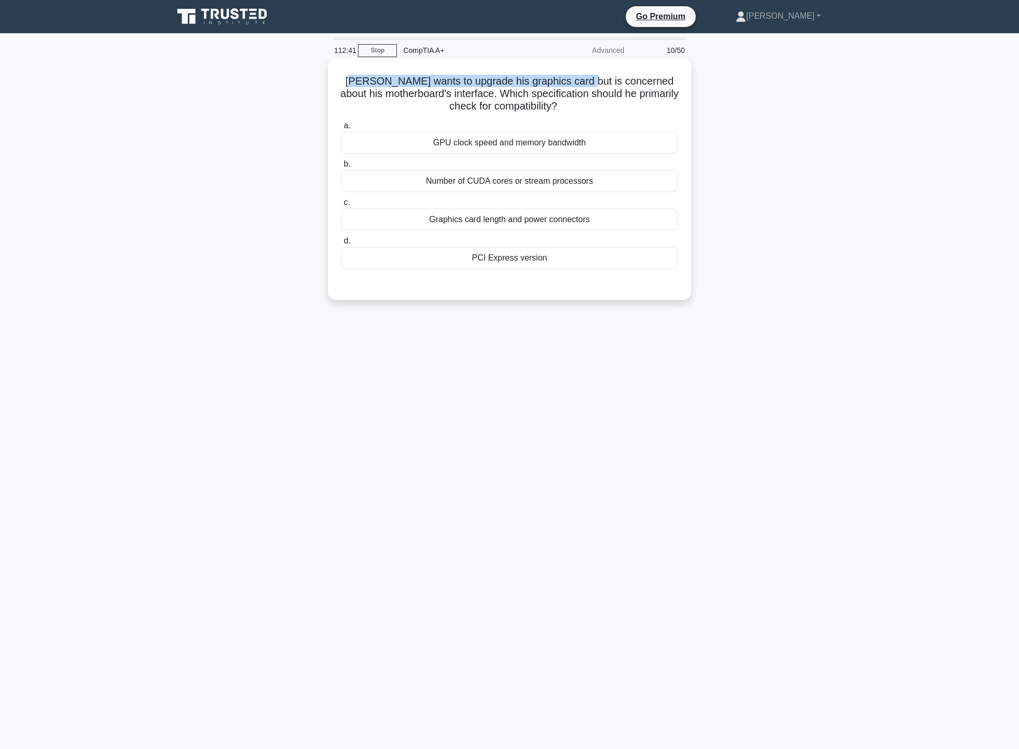
drag, startPoint x: 355, startPoint y: 84, endPoint x: 584, endPoint y: 78, distance: 228.4
click at [584, 78] on h5 "Alex wants to upgrade his graphics card but is concerned about his motherboard'…" at bounding box center [509, 94] width 338 height 38
drag, startPoint x: 406, startPoint y: 94, endPoint x: 606, endPoint y: 90, distance: 199.8
click at [606, 90] on h5 "Alex wants to upgrade his graphics card but is concerned about his motherboard'…" at bounding box center [509, 94] width 338 height 38
click at [626, 106] on h5 "Alex wants to upgrade his graphics card but is concerned about his motherboard'…" at bounding box center [509, 94] width 338 height 38
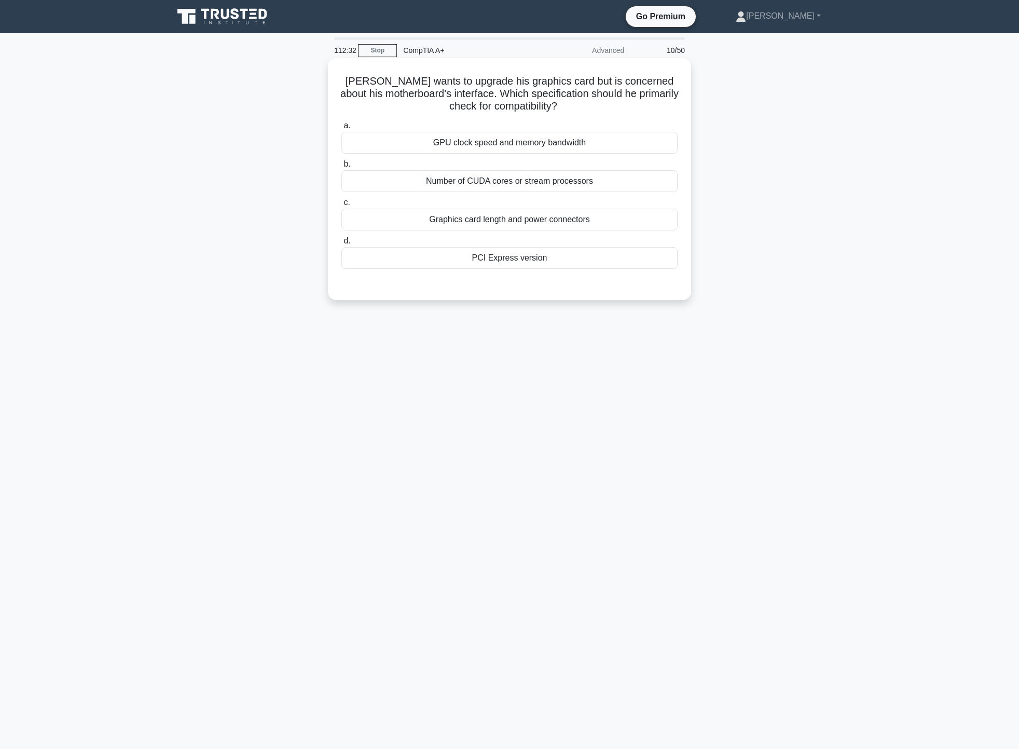
click at [591, 106] on h5 "Alex wants to upgrade his graphics card but is concerned about his motherboard'…" at bounding box center [509, 94] width 338 height 38
click at [569, 228] on div "Graphics card length and power connectors" at bounding box center [509, 220] width 336 height 22
click at [341, 206] on input "c. Graphics card length and power connectors" at bounding box center [341, 202] width 0 height 7
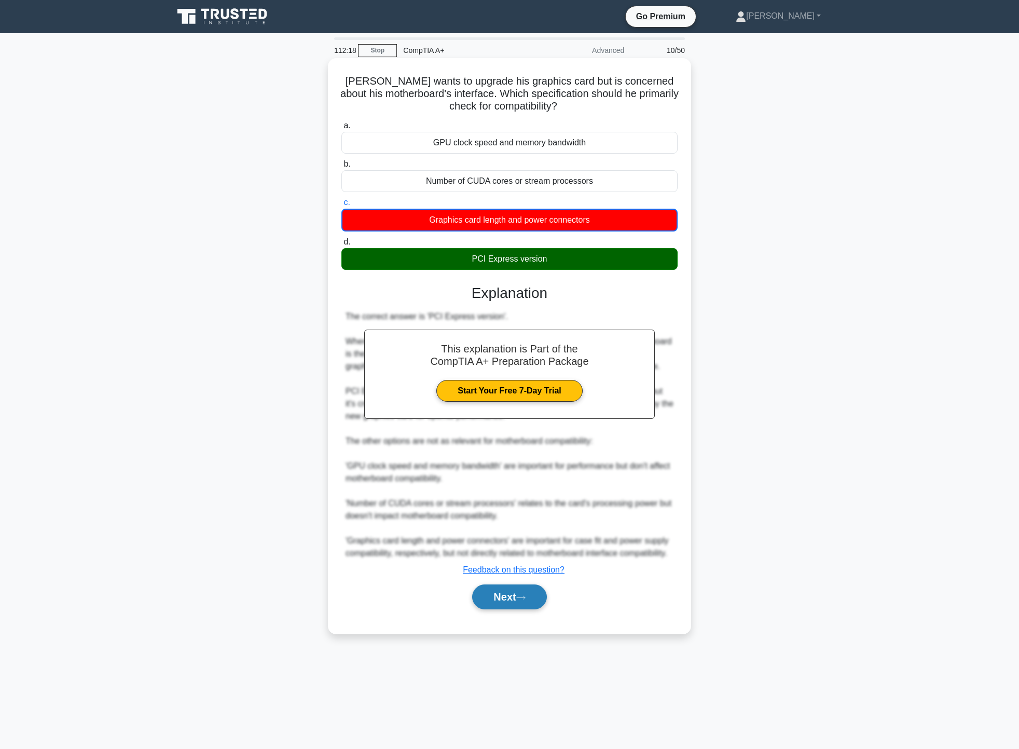
click at [541, 609] on button "Next" at bounding box center [509, 596] width 74 height 25
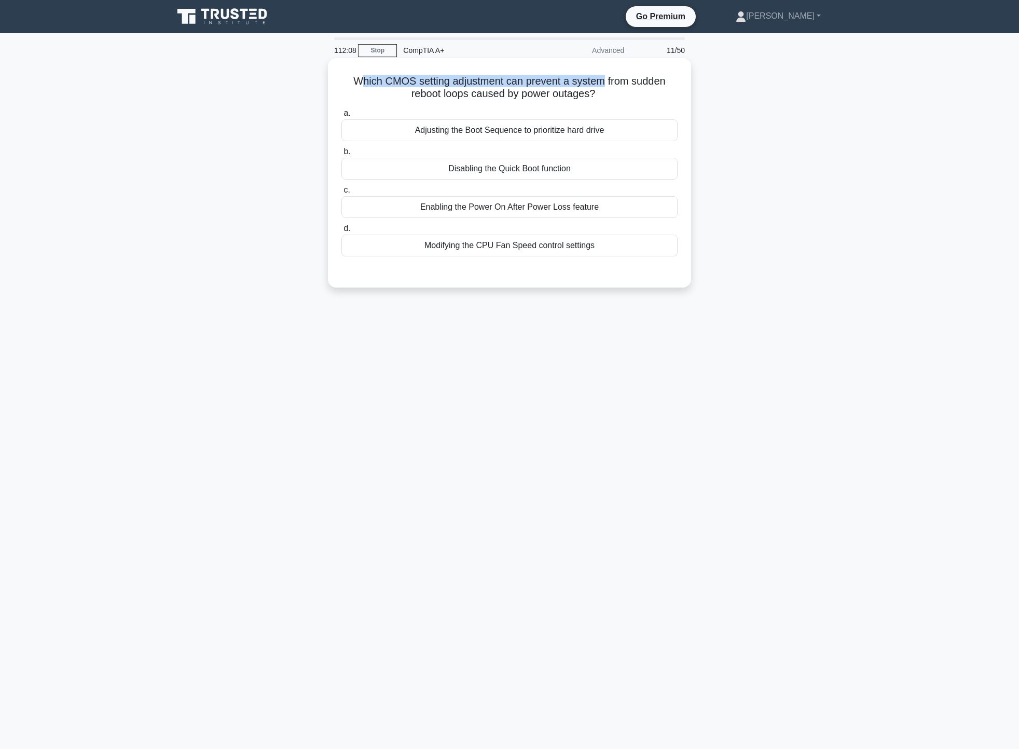
drag, startPoint x: 359, startPoint y: 77, endPoint x: 605, endPoint y: 82, distance: 245.5
click at [605, 82] on h5 "Which CMOS setting adjustment can prevent a system from sudden reboot loops cau…" at bounding box center [509, 88] width 338 height 26
click at [598, 93] on h5 "Which CMOS setting adjustment can prevent a system from sudden reboot loops cau…" at bounding box center [509, 88] width 338 height 26
click at [555, 171] on div "Disabling the Quick Boot function" at bounding box center [509, 169] width 336 height 22
click at [341, 155] on input "b. Disabling the Quick Boot function" at bounding box center [341, 151] width 0 height 7
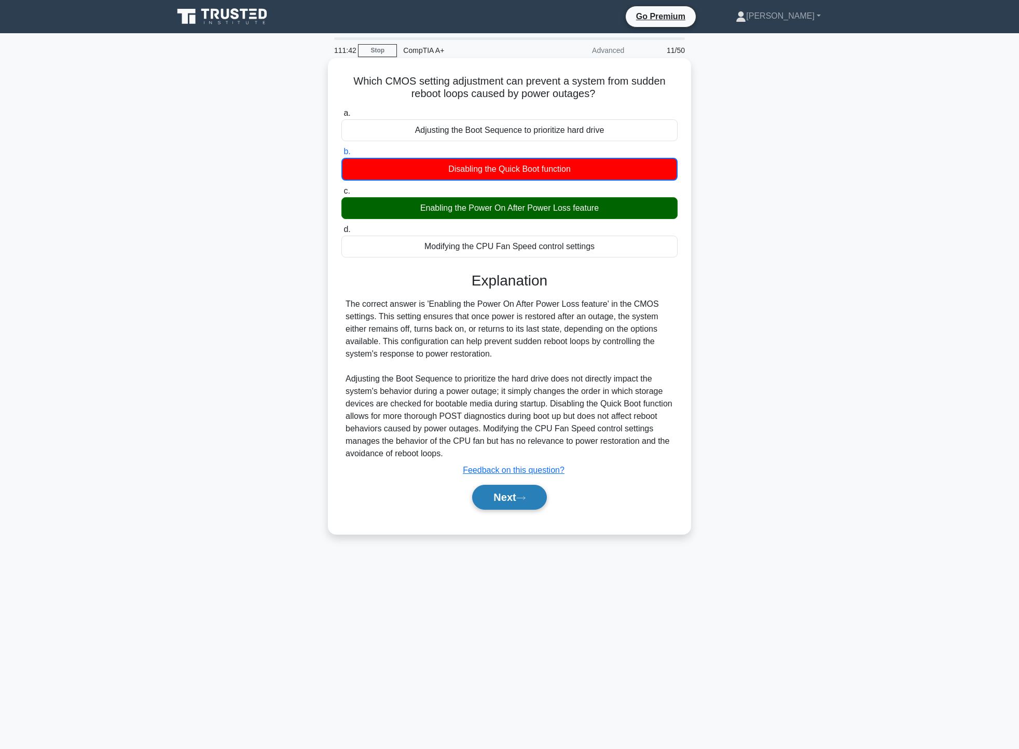
click at [492, 505] on button "Next" at bounding box center [509, 497] width 74 height 25
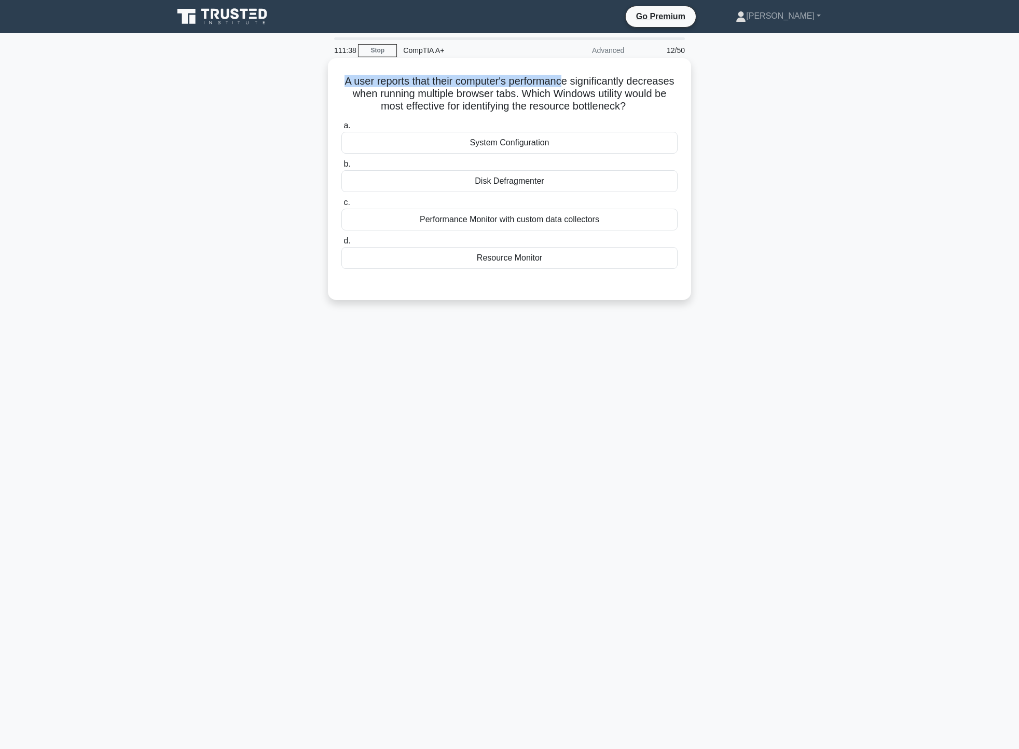
drag, startPoint x: 366, startPoint y: 82, endPoint x: 584, endPoint y: 79, distance: 217.5
click at [593, 76] on h5 "A user reports that their computer's performance significantly decreases when r…" at bounding box center [509, 94] width 338 height 38
drag, startPoint x: 378, startPoint y: 90, endPoint x: 620, endPoint y: 95, distance: 241.9
click at [620, 95] on h5 "A user reports that their computer's performance significantly decreases when r…" at bounding box center [509, 94] width 338 height 38
drag, startPoint x: 366, startPoint y: 102, endPoint x: 635, endPoint y: 109, distance: 269.4
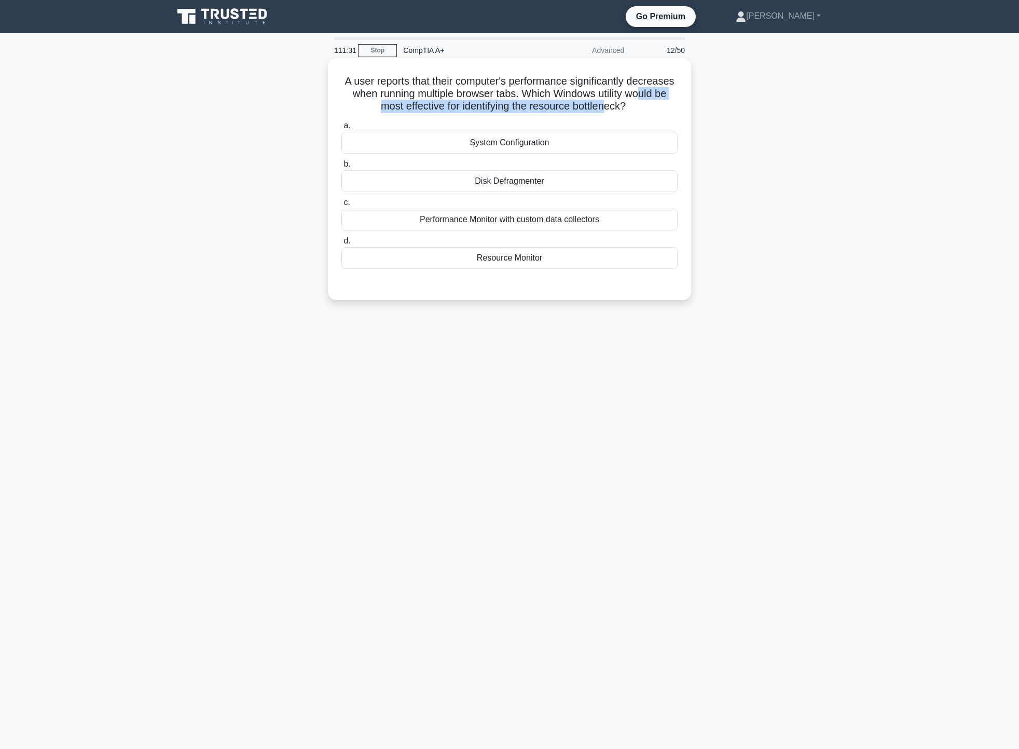
click at [635, 109] on h5 "A user reports that their computer's performance significantly decreases when r…" at bounding box center [509, 94] width 338 height 38
click at [755, 116] on div "A user reports that their computer's performance significantly decreases when r…" at bounding box center [509, 188] width 685 height 254
click at [623, 222] on div "Performance Monitor with custom data collectors" at bounding box center [509, 220] width 336 height 22
click at [341, 206] on input "c. Performance Monitor with custom data collectors" at bounding box center [341, 202] width 0 height 7
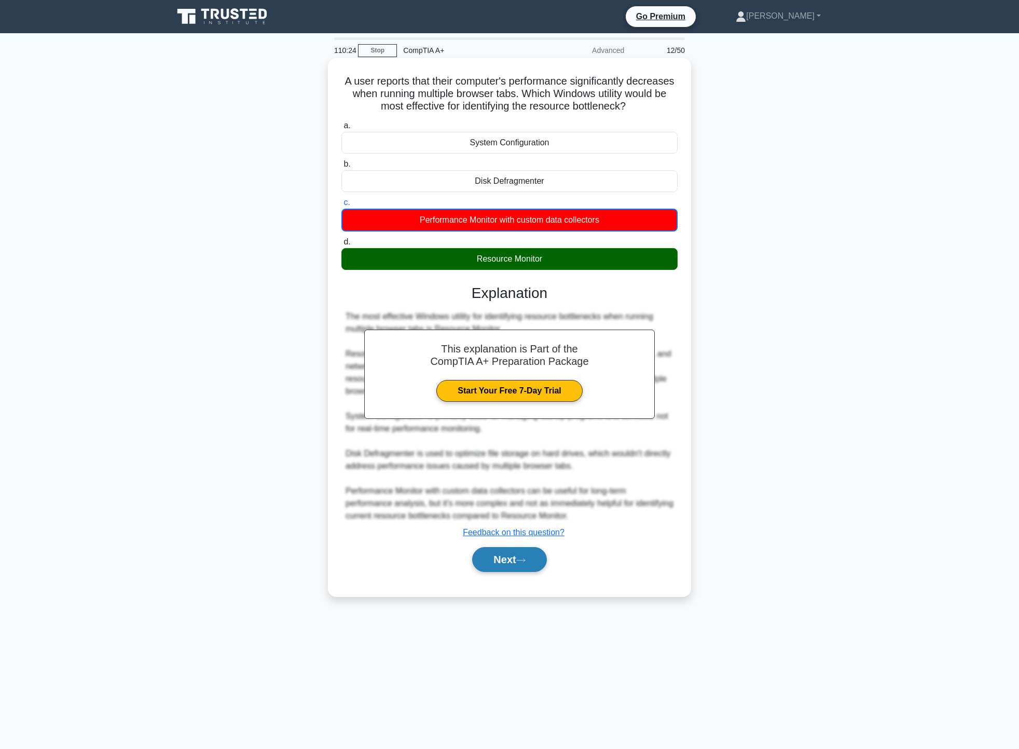
click at [531, 560] on button "Next" at bounding box center [509, 559] width 74 height 25
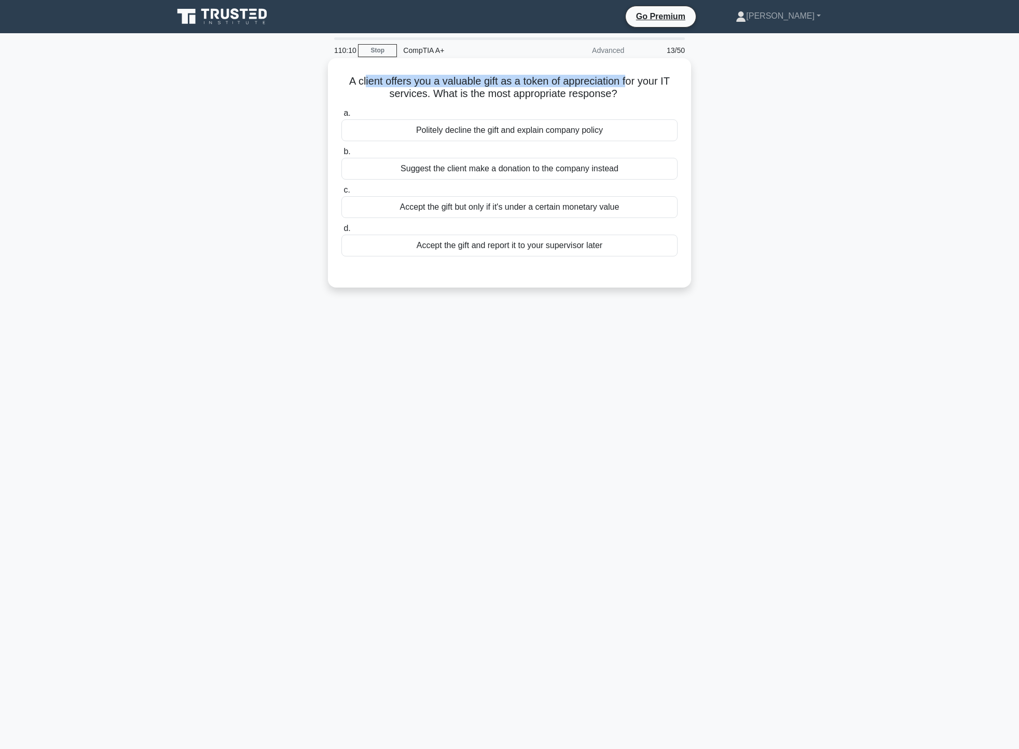
drag, startPoint x: 360, startPoint y: 83, endPoint x: 631, endPoint y: 79, distance: 270.9
click at [631, 79] on h5 "A client offers you a valuable gift as a token of appreciation for your IT serv…" at bounding box center [509, 88] width 338 height 26
click at [521, 127] on div "Politely decline the gift and explain company policy" at bounding box center [509, 130] width 336 height 22
click at [341, 117] on input "a. Politely decline the gift and explain company policy" at bounding box center [341, 113] width 0 height 7
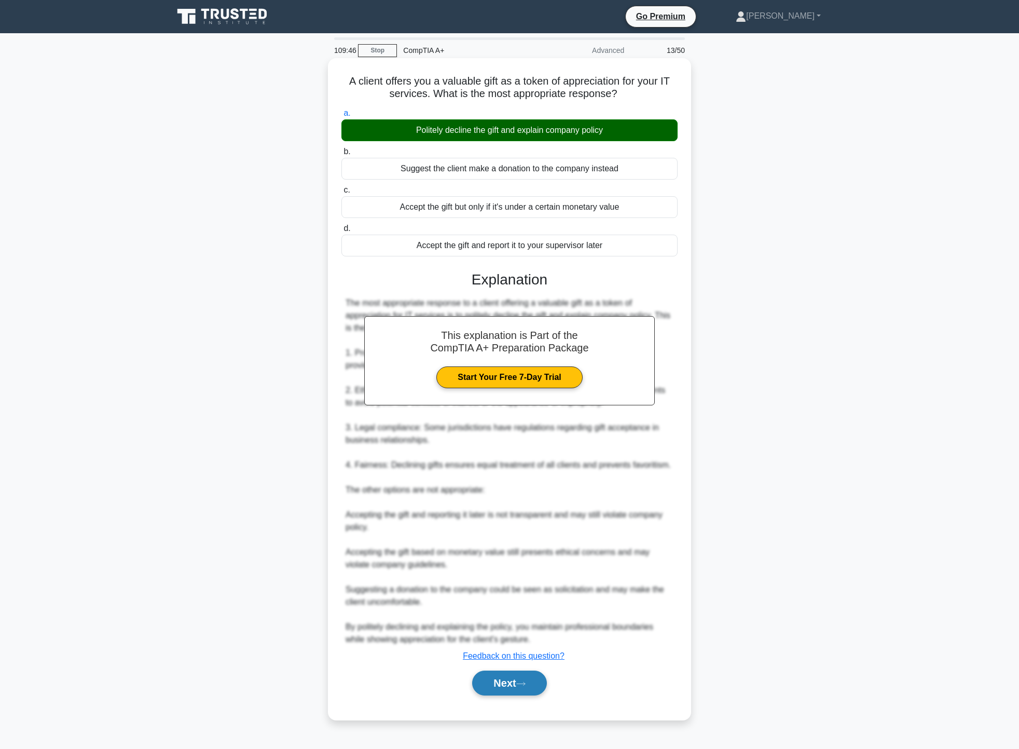
click at [514, 673] on button "Next" at bounding box center [509, 682] width 74 height 25
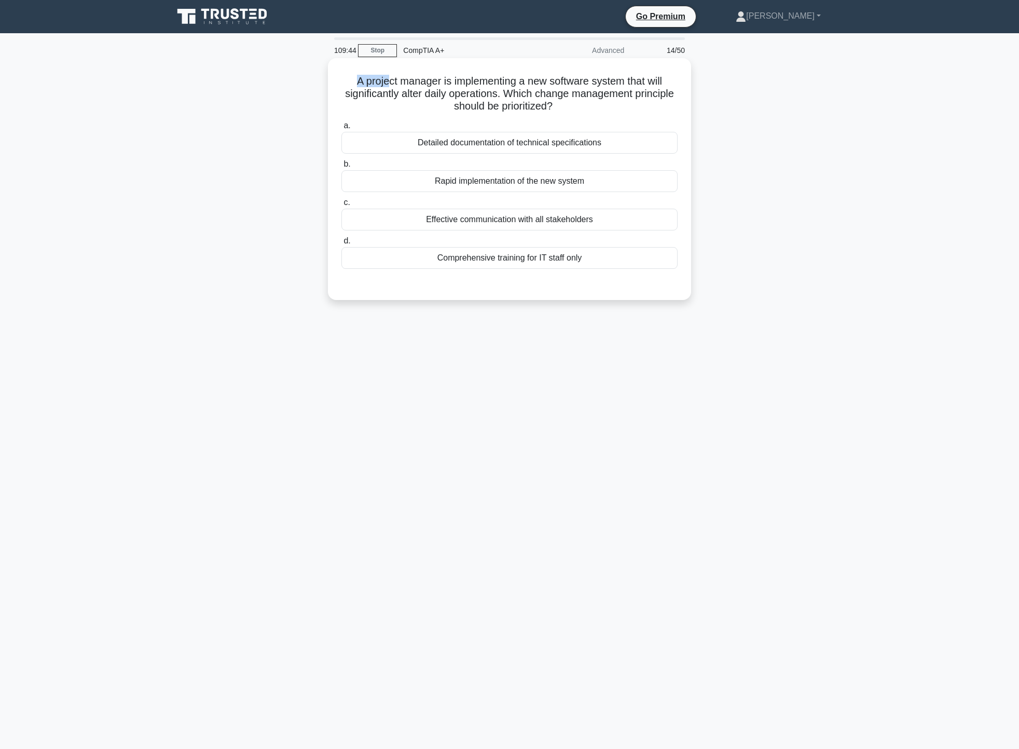
drag, startPoint x: 354, startPoint y: 78, endPoint x: 385, endPoint y: 79, distance: 30.1
click at [385, 79] on h5 "A project manager is implementing a new software system that will significantly…" at bounding box center [509, 94] width 338 height 38
click at [429, 97] on h5 "A project manager is implementing a new software system that will significantly…" at bounding box center [509, 94] width 338 height 38
drag, startPoint x: 351, startPoint y: 78, endPoint x: 614, endPoint y: 79, distance: 263.6
click at [614, 79] on h5 "A project manager is implementing a new software system that will significantly…" at bounding box center [509, 94] width 338 height 38
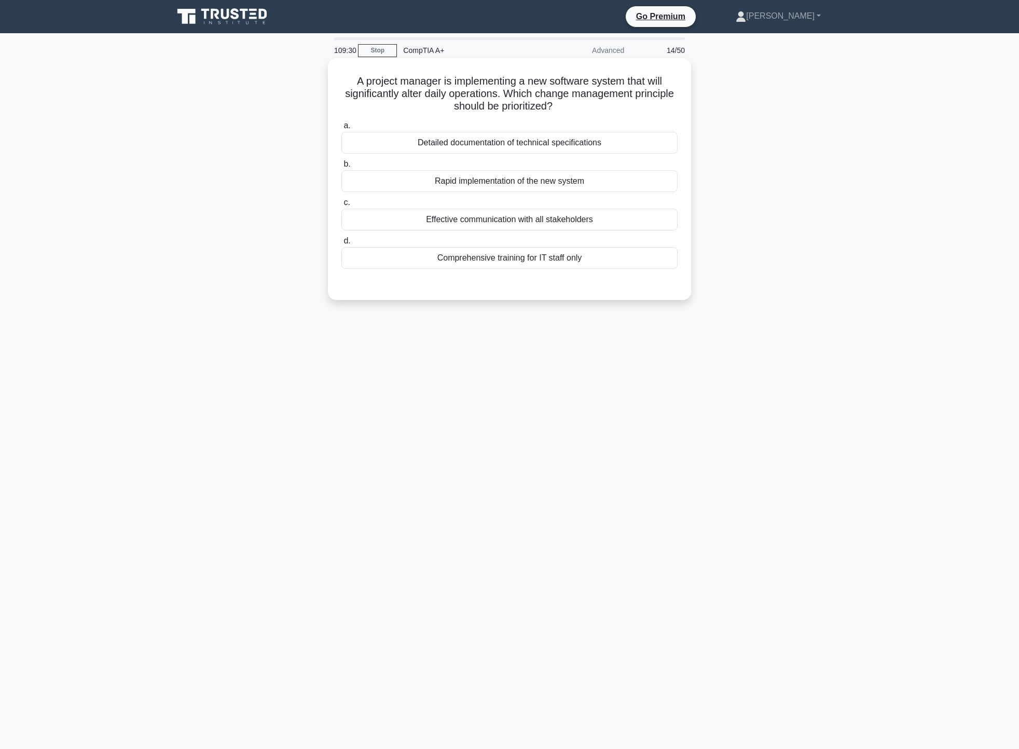
click at [647, 85] on h5 "A project manager is implementing a new software system that will significantly…" at bounding box center [509, 94] width 338 height 38
drag, startPoint x: 431, startPoint y: 83, endPoint x: 529, endPoint y: 88, distance: 98.2
click at [521, 89] on h5 "A project manager is implementing a new software system that will significantly…" at bounding box center [509, 94] width 338 height 38
click at [570, 92] on h5 "A project manager is implementing a new software system that will significantly…" at bounding box center [509, 94] width 338 height 38
drag, startPoint x: 527, startPoint y: 92, endPoint x: 670, endPoint y: 99, distance: 142.9
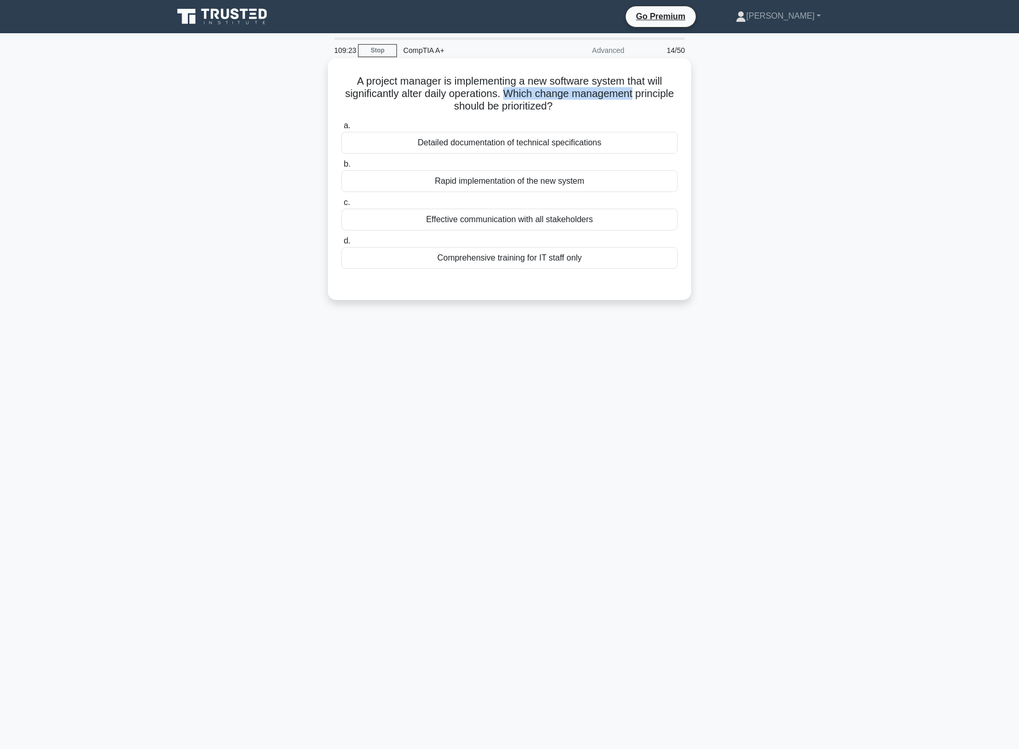
click at [670, 99] on h5 "A project manager is implementing a new software system that will significantly…" at bounding box center [509, 94] width 338 height 38
click at [586, 142] on div "Detailed documentation of technical specifications" at bounding box center [509, 143] width 336 height 22
click at [341, 129] on input "a. Detailed documentation of technical specifications" at bounding box center [341, 125] width 0 height 7
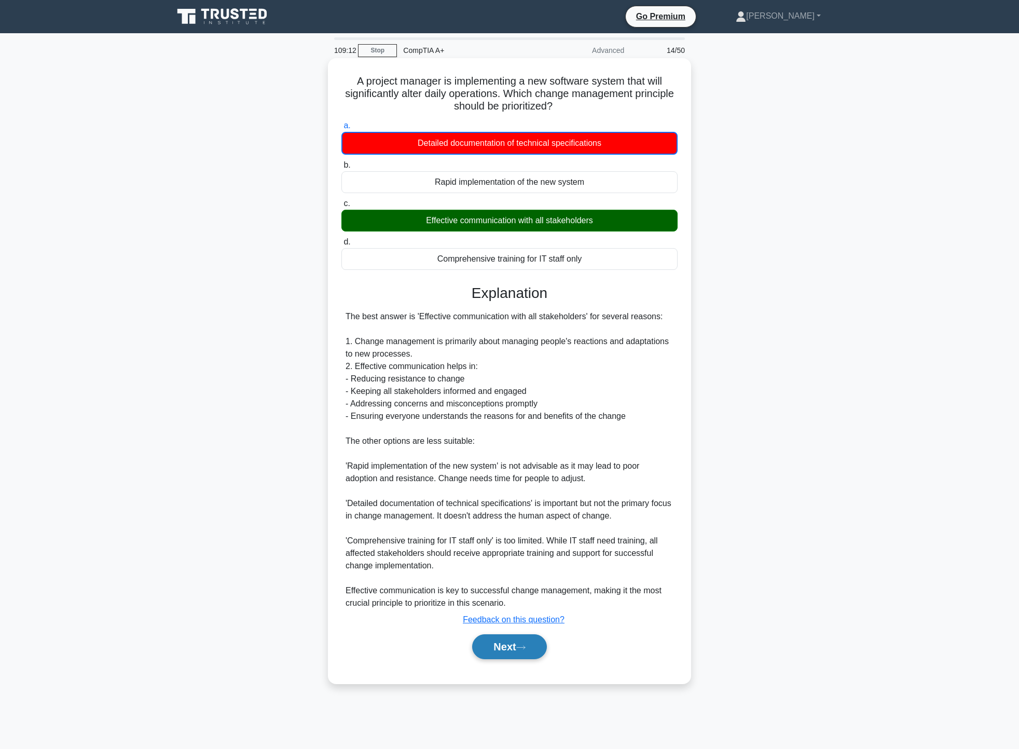
click at [516, 649] on button "Next" at bounding box center [509, 646] width 74 height 25
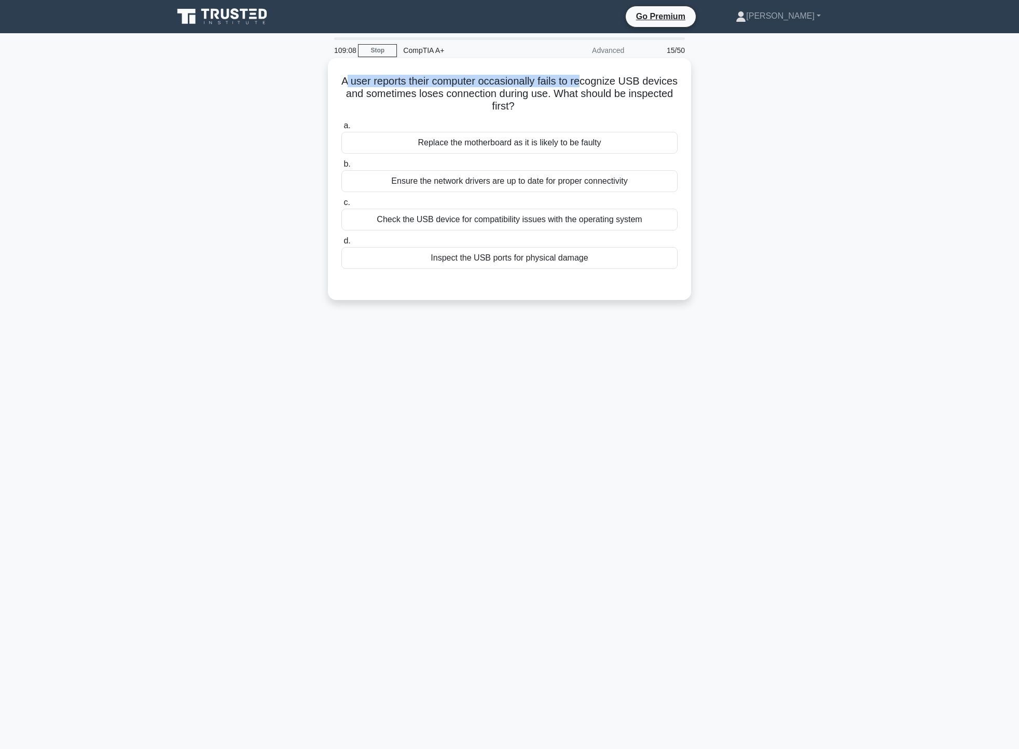
drag, startPoint x: 364, startPoint y: 82, endPoint x: 605, endPoint y: 84, distance: 240.3
click at [605, 84] on h5 "A user reports their computer occasionally fails to recognize USB devices and s…" at bounding box center [509, 94] width 338 height 38
drag, startPoint x: 355, startPoint y: 91, endPoint x: 650, endPoint y: 98, distance: 294.8
click at [650, 98] on h5 "A user reports their computer occasionally fails to recognize USB devices and s…" at bounding box center [509, 94] width 338 height 38
click at [583, 104] on h5 "A user reports their computer occasionally fails to recognize USB devices and s…" at bounding box center [509, 94] width 338 height 38
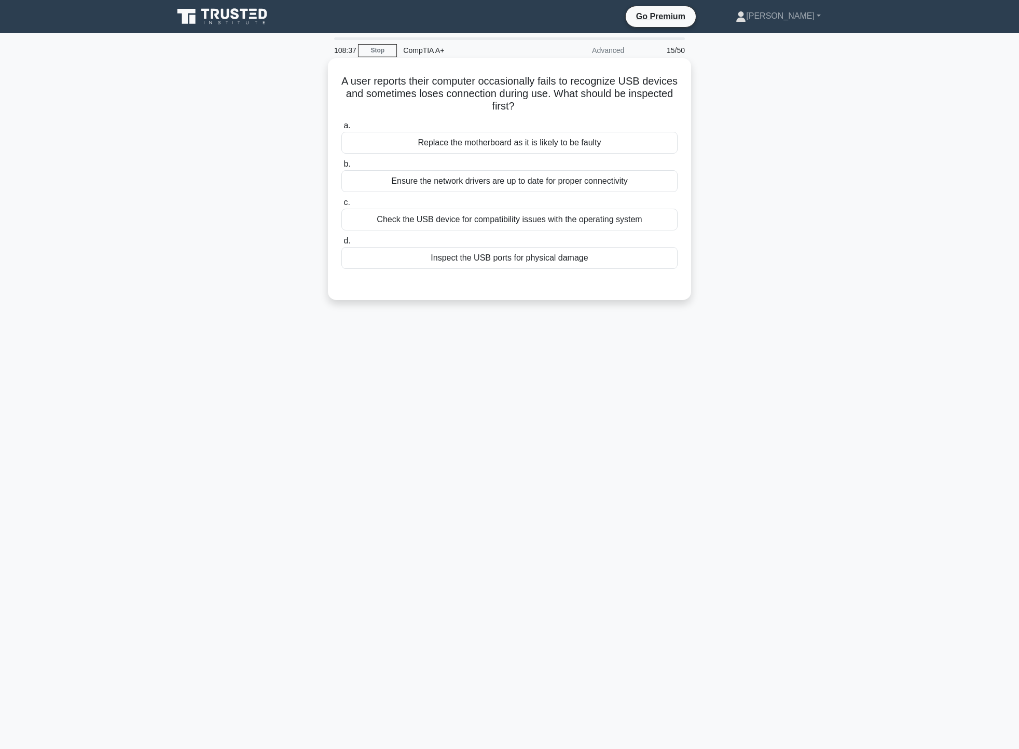
click at [476, 262] on div "Inspect the USB ports for physical damage" at bounding box center [509, 258] width 336 height 22
click at [341, 244] on input "d. Inspect the USB ports for physical damage" at bounding box center [341, 241] width 0 height 7
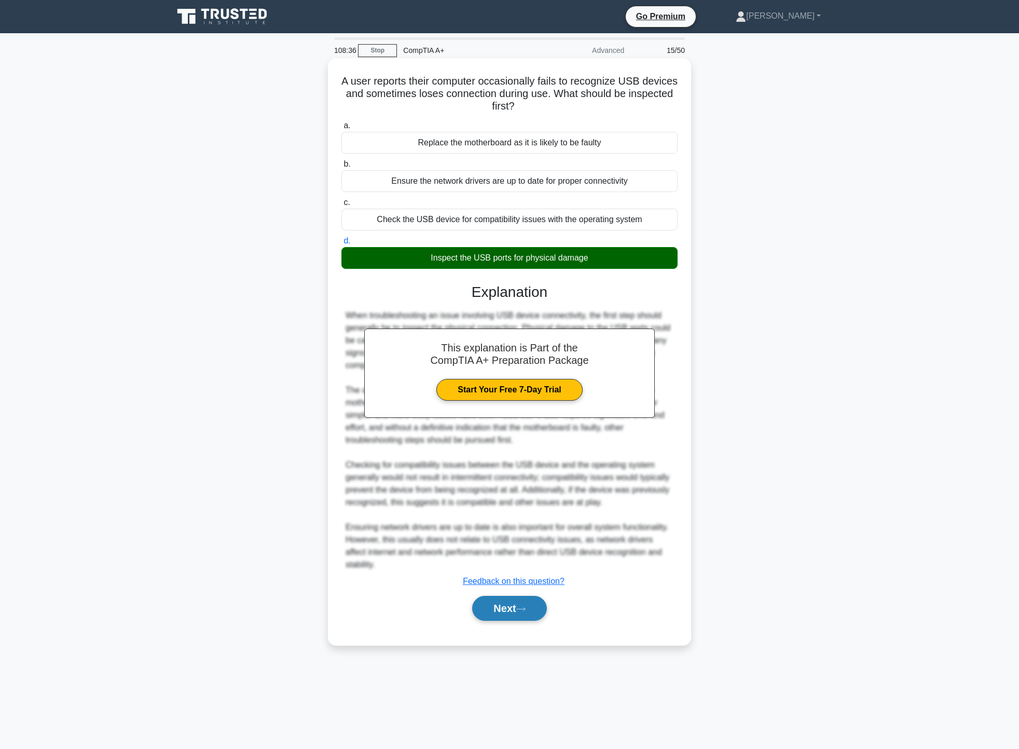
click at [526, 606] on icon at bounding box center [520, 609] width 9 height 6
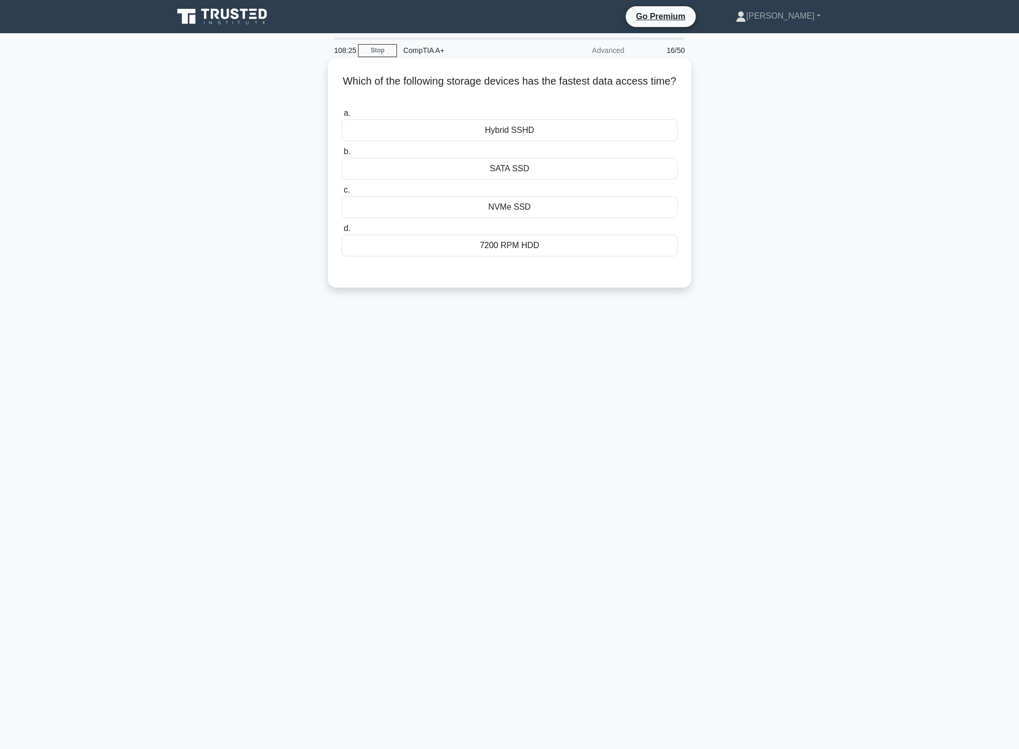
click at [549, 212] on div "NVMe SSD" at bounding box center [509, 207] width 336 height 22
click at [341, 194] on input "c. NVMe SSD" at bounding box center [341, 190] width 0 height 7
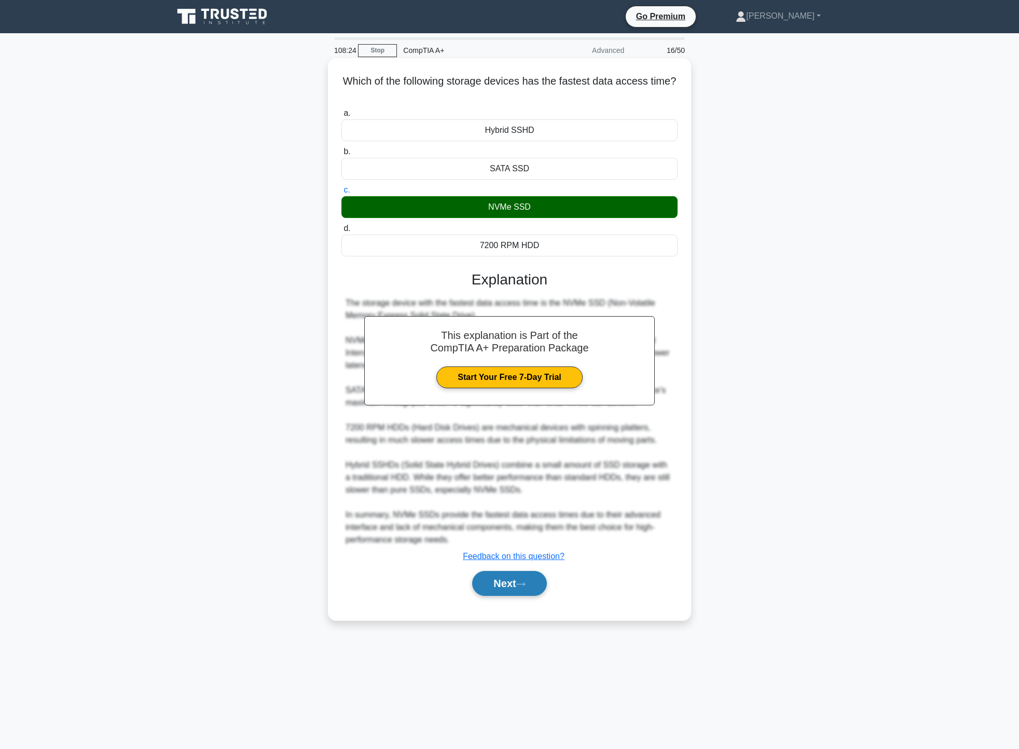
click at [517, 590] on button "Next" at bounding box center [509, 583] width 74 height 25
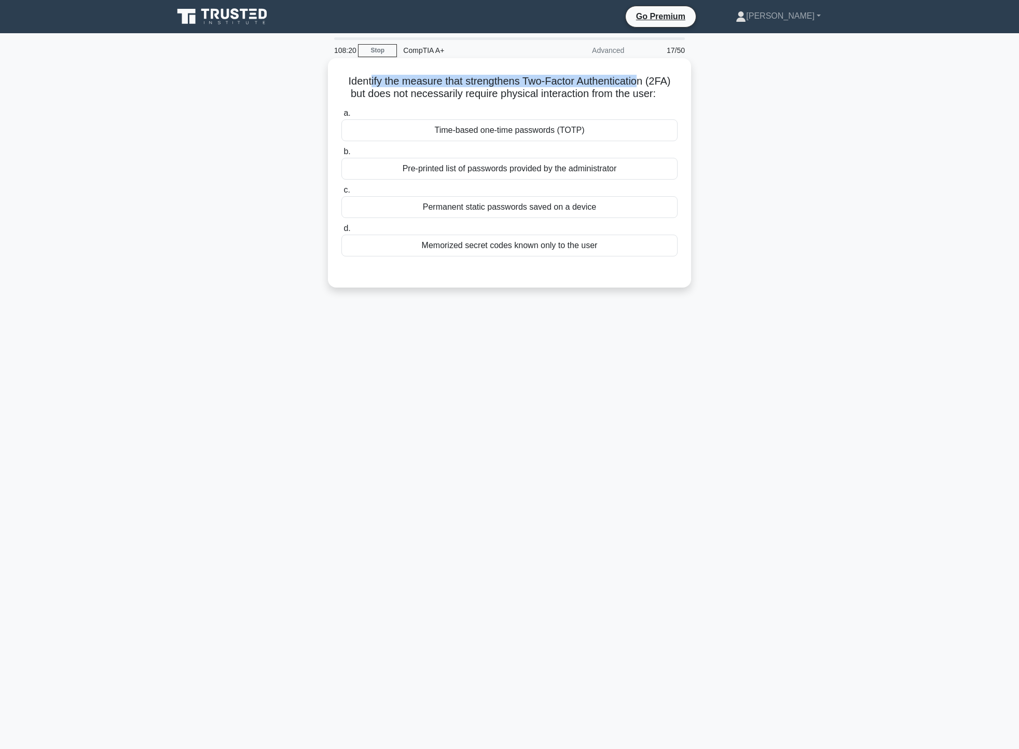
drag, startPoint x: 367, startPoint y: 84, endPoint x: 640, endPoint y: 72, distance: 272.7
click at [640, 72] on div "Identify the measure that strengthens Two-Factor Authentication (2FA) but does …" at bounding box center [509, 172] width 355 height 221
drag, startPoint x: 365, startPoint y: 95, endPoint x: 620, endPoint y: 97, distance: 254.8
click at [620, 97] on h5 "Identify the measure that strengthens Two-Factor Authentication (2FA) but does …" at bounding box center [509, 88] width 338 height 26
click at [601, 135] on div "Time-based one-time passwords (TOTP)" at bounding box center [509, 130] width 336 height 22
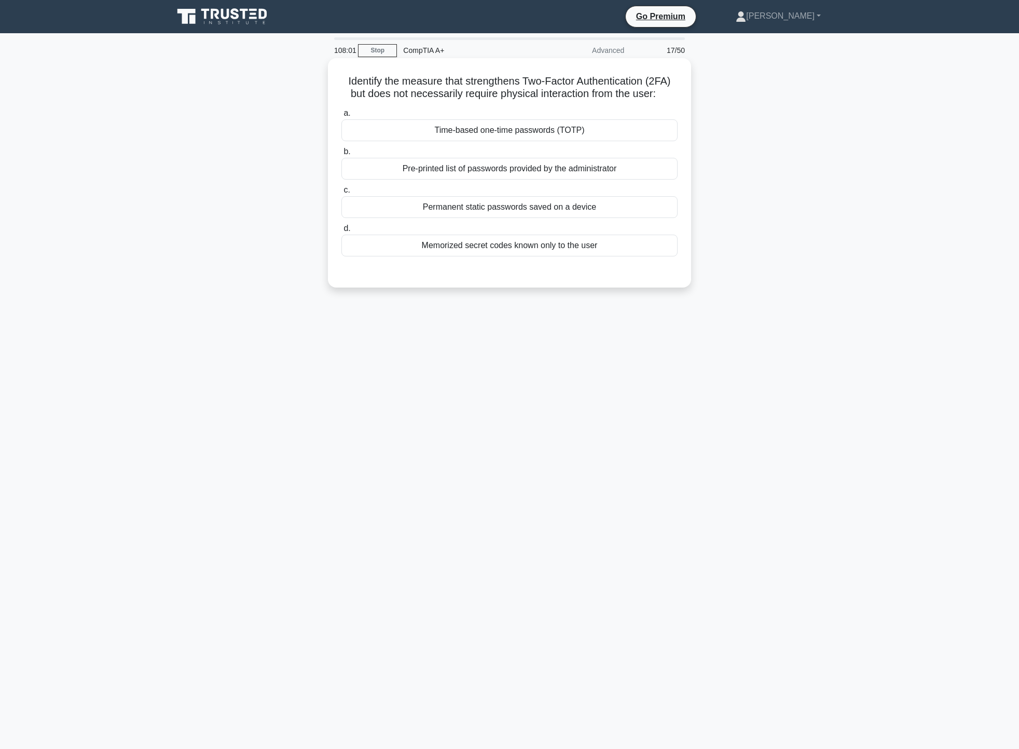
click at [341, 117] on input "a. Time-based one-time passwords (TOTP)" at bounding box center [341, 113] width 0 height 7
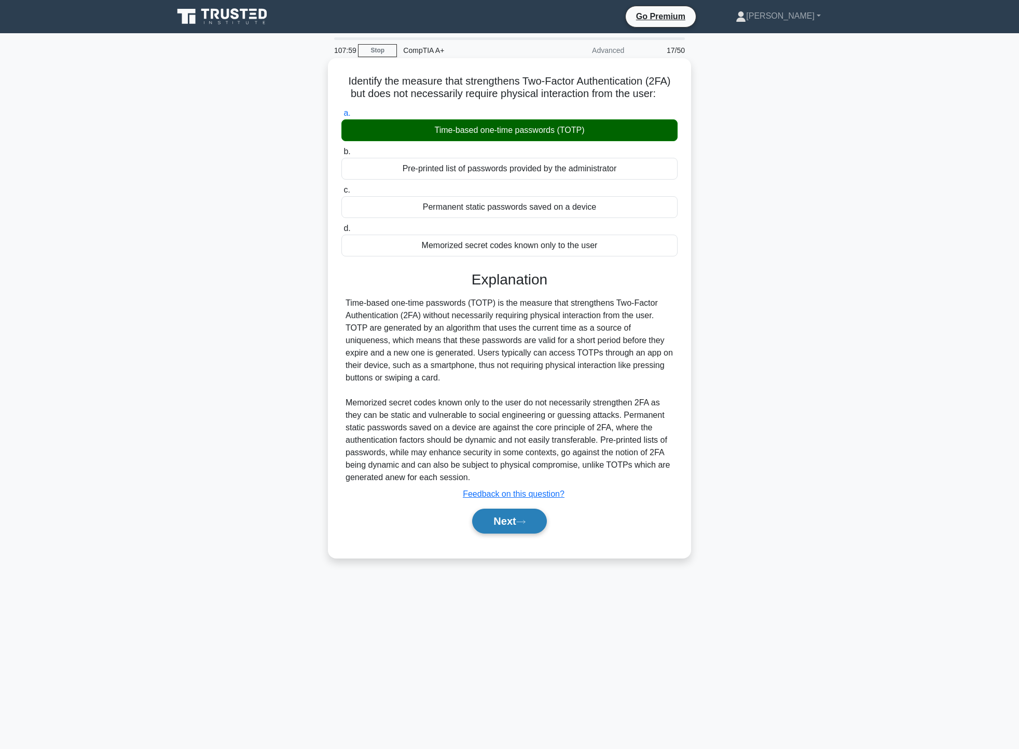
click at [534, 529] on button "Next" at bounding box center [509, 521] width 74 height 25
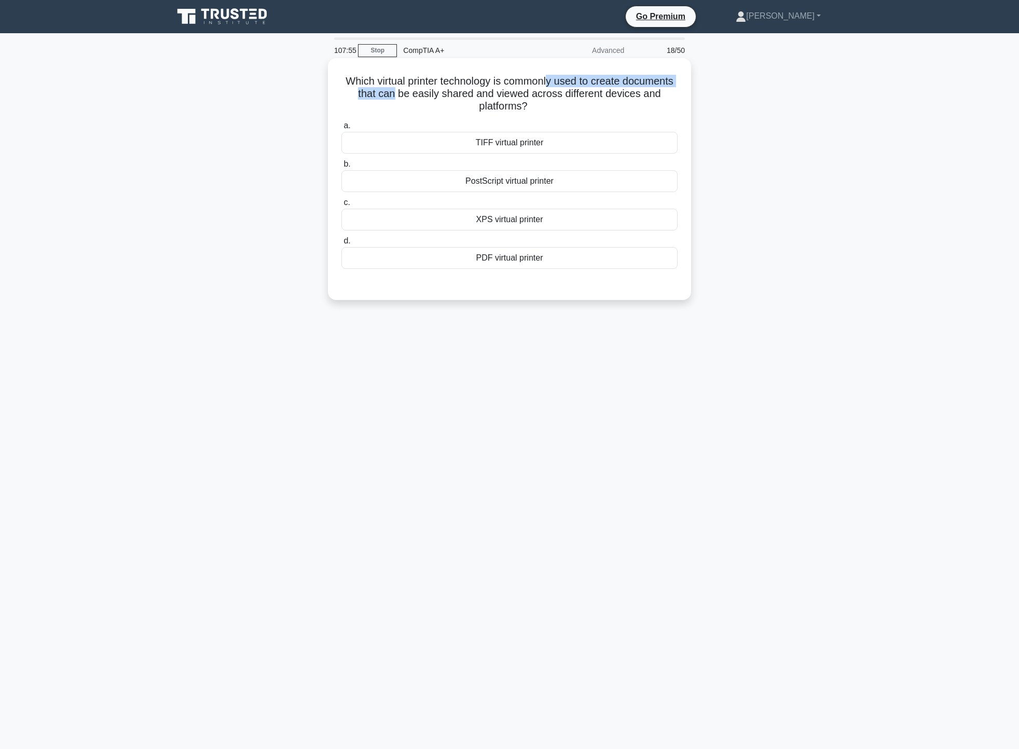
drag, startPoint x: 454, startPoint y: 88, endPoint x: 577, endPoint y: 80, distance: 123.8
click at [577, 80] on h5 "Which virtual printer technology is commonly used to create documents that can …" at bounding box center [509, 94] width 338 height 38
click at [581, 91] on h5 "Which virtual printer technology is commonly used to create documents that can …" at bounding box center [509, 94] width 338 height 38
drag, startPoint x: 451, startPoint y: 94, endPoint x: 669, endPoint y: 92, distance: 218.5
click at [669, 92] on h5 "Which virtual printer technology is commonly used to create documents that can …" at bounding box center [509, 94] width 338 height 38
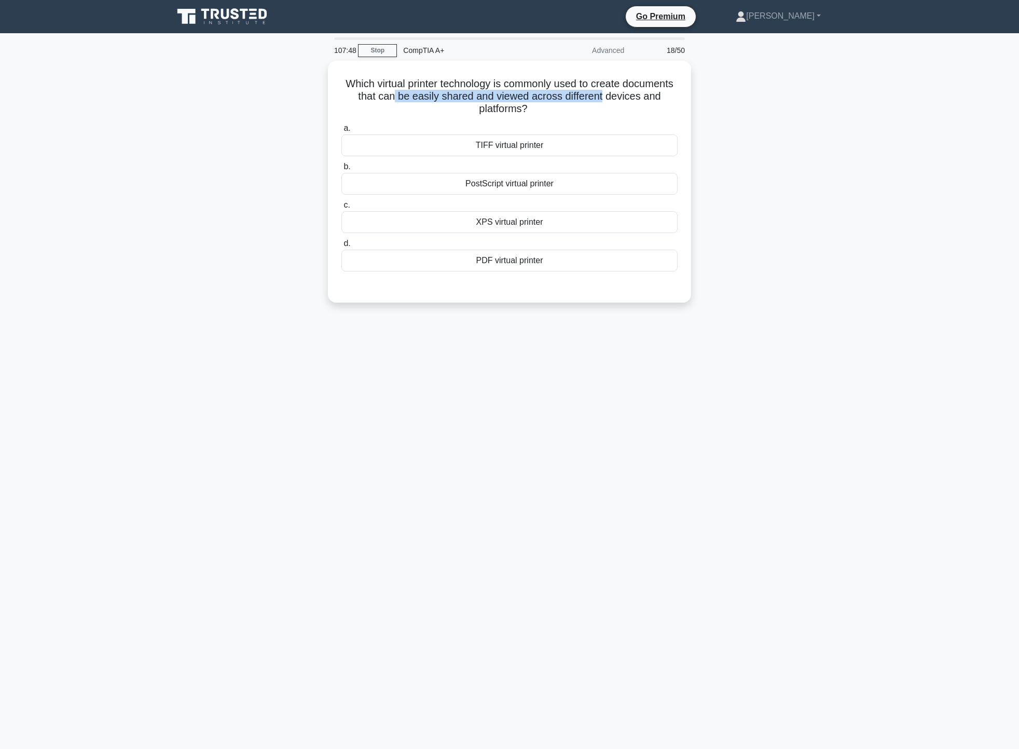
click at [706, 95] on div "Which virtual printer technology is commonly used to create documents that can …" at bounding box center [509, 188] width 685 height 254
click at [617, 258] on div "PDF virtual printer" at bounding box center [509, 258] width 336 height 22
click at [341, 244] on input "d. PDF virtual printer" at bounding box center [341, 241] width 0 height 7
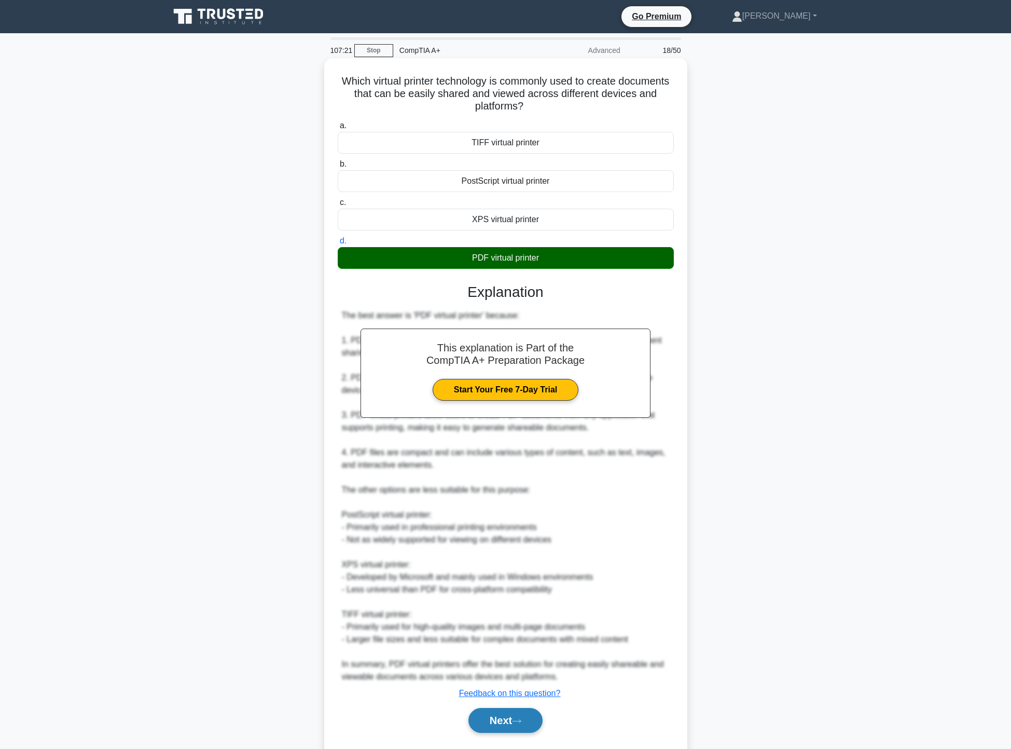
click at [520, 720] on icon at bounding box center [516, 721] width 9 height 6
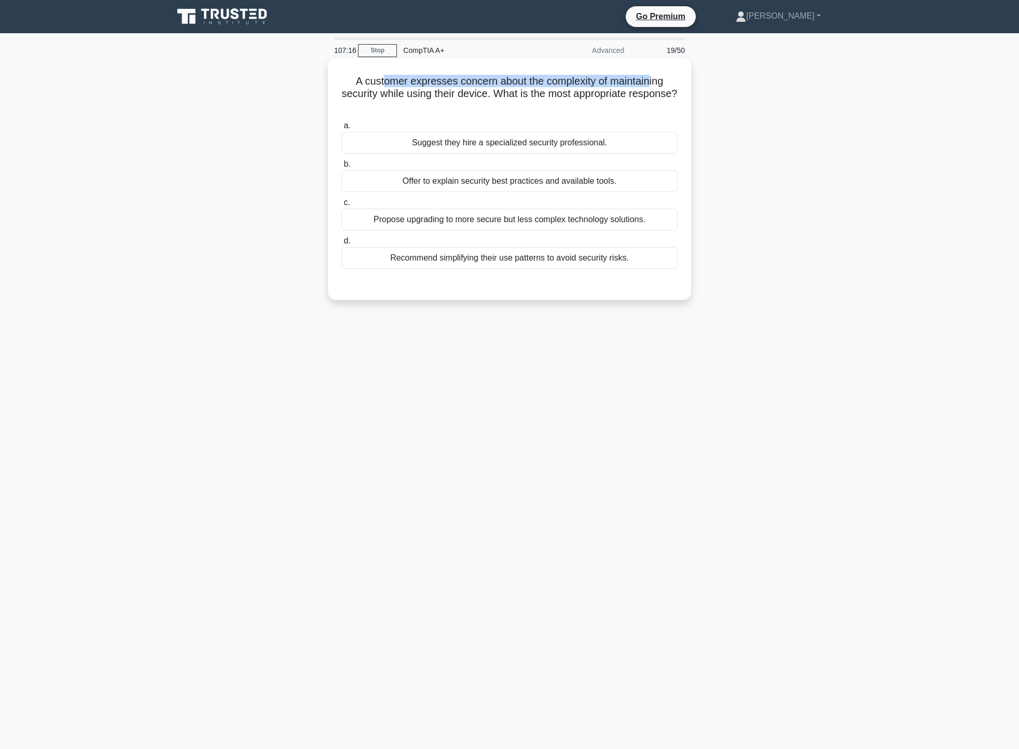
drag, startPoint x: 385, startPoint y: 83, endPoint x: 653, endPoint y: 70, distance: 268.1
click at [653, 70] on div "A customer expresses concern about the complexity of maintaining security while…" at bounding box center [509, 179] width 355 height 234
drag, startPoint x: 373, startPoint y: 95, endPoint x: 647, endPoint y: 94, distance: 273.5
click at [647, 94] on h5 "A customer expresses concern about the complexity of maintaining security while…" at bounding box center [509, 94] width 338 height 38
click at [533, 180] on div "Offer to explain security best practices and available tools." at bounding box center [509, 181] width 336 height 22
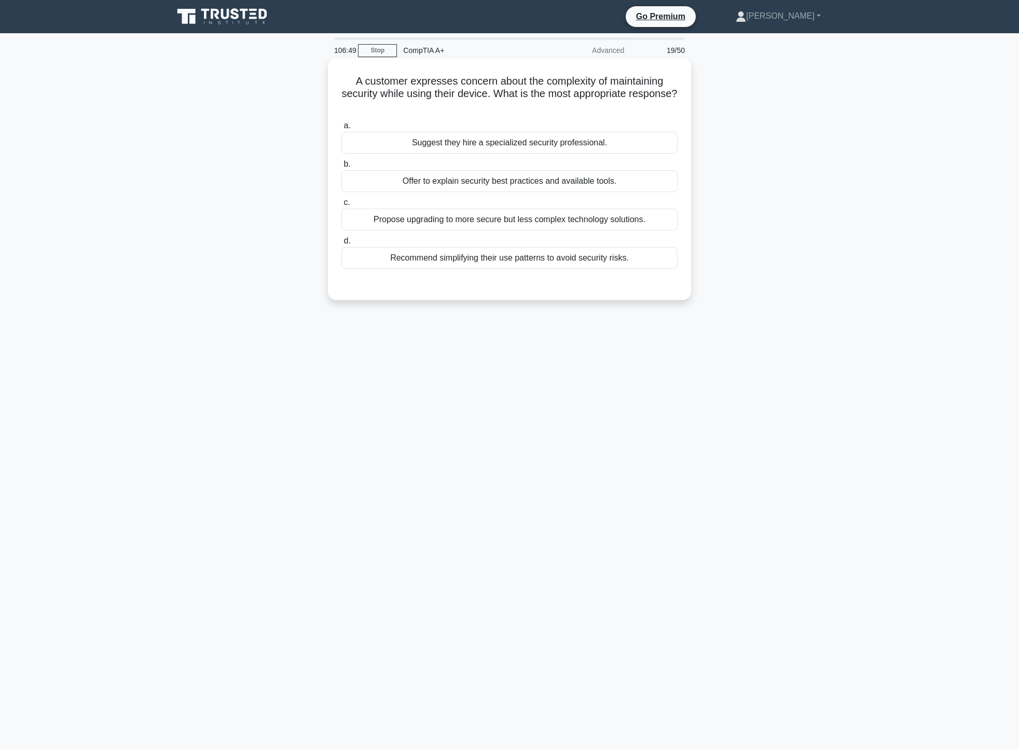
click at [341, 168] on input "b. Offer to explain security best practices and available tools." at bounding box center [341, 164] width 0 height 7
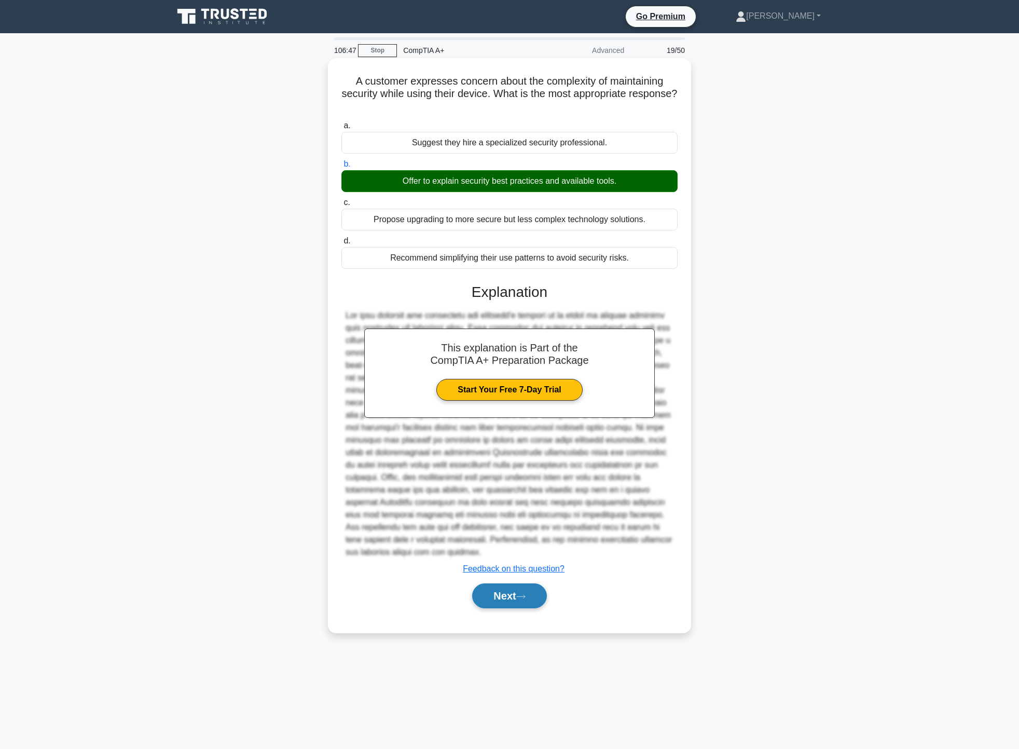
click at [515, 598] on button "Next" at bounding box center [509, 595] width 74 height 25
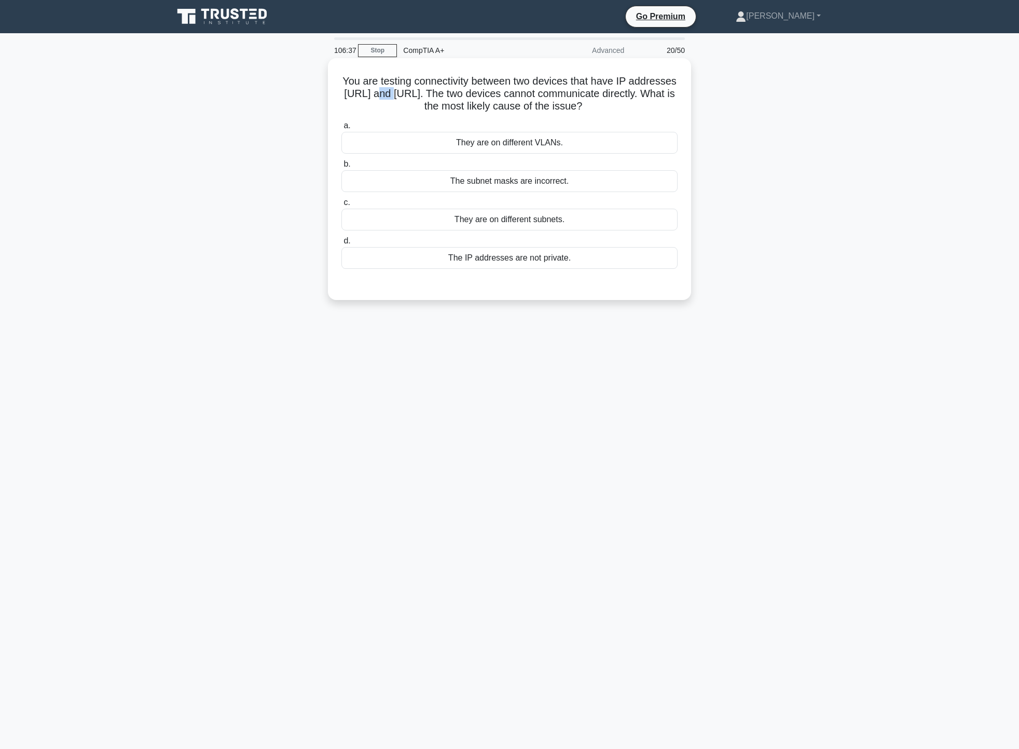
drag, startPoint x: 437, startPoint y: 94, endPoint x: 445, endPoint y: 93, distance: 7.9
click at [445, 93] on h5 "You are testing connectivity between two devices that have IP addresses 172.16.…" at bounding box center [509, 94] width 338 height 38
click at [468, 91] on h5 "You are testing connectivity between two devices that have IP addresses 172.16.…" at bounding box center [509, 94] width 338 height 38
drag, startPoint x: 400, startPoint y: 93, endPoint x: 441, endPoint y: 99, distance: 42.0
click at [441, 99] on h5 "You are testing connectivity between two devices that have IP addresses 172.16.…" at bounding box center [509, 94] width 338 height 38
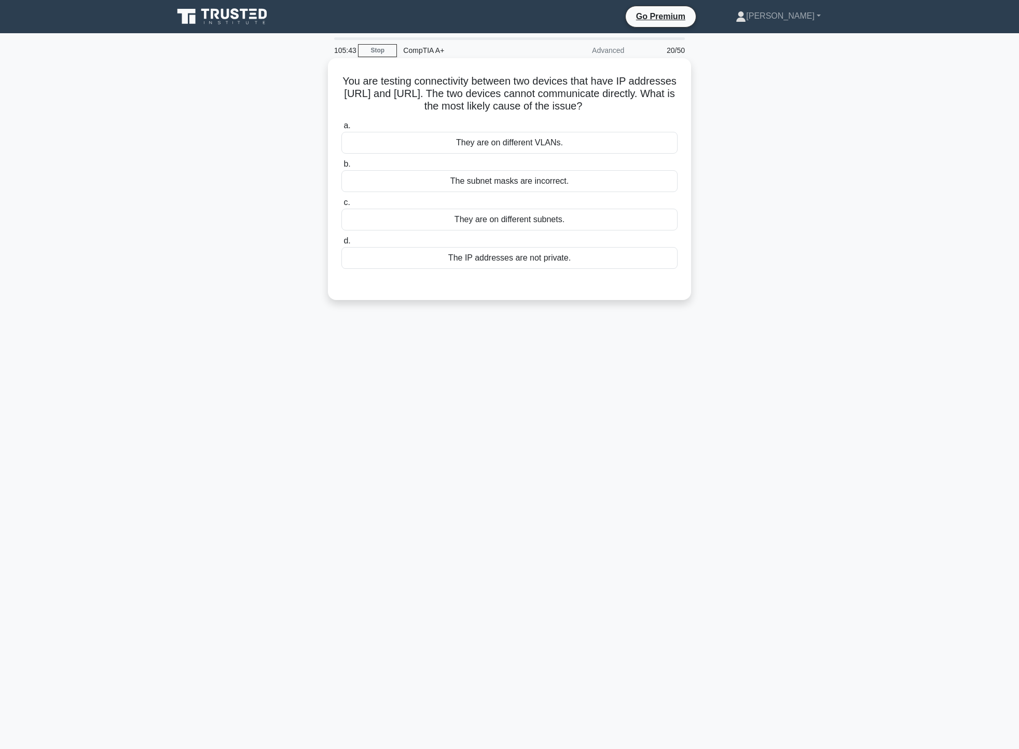
click at [554, 217] on div "They are on different subnets." at bounding box center [509, 220] width 336 height 22
click at [341, 206] on input "c. They are on different subnets." at bounding box center [341, 202] width 0 height 7
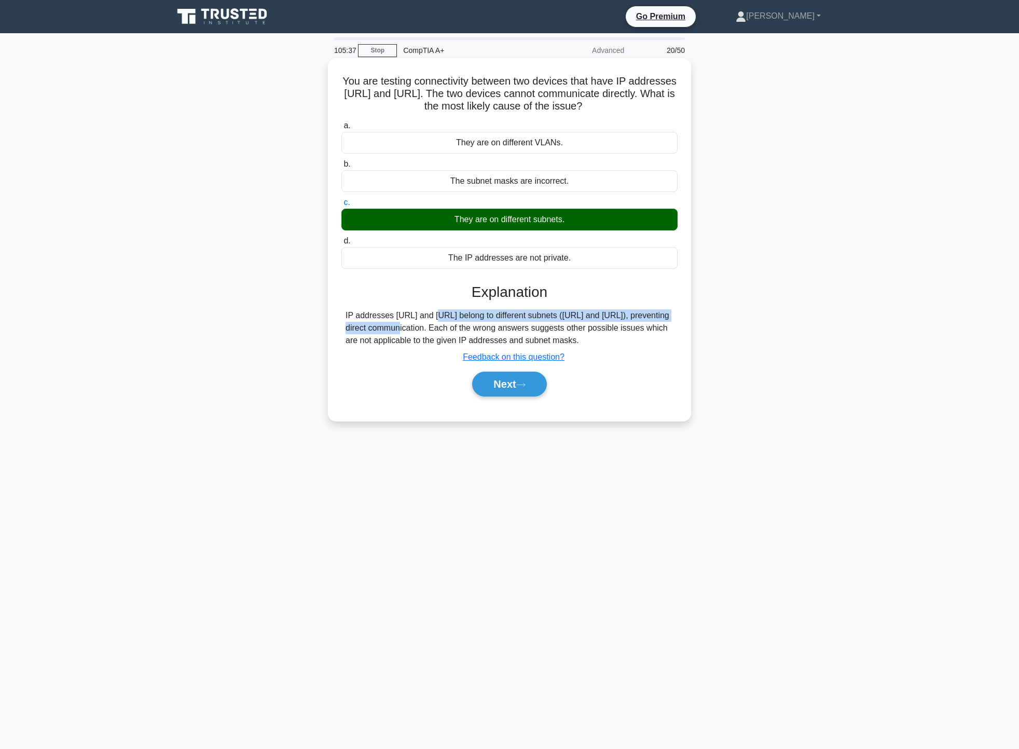
drag, startPoint x: 372, startPoint y: 313, endPoint x: 636, endPoint y: 322, distance: 263.8
click at [647, 322] on div "IP addresses 172.16.1.5/24 and 172.16.2.5/24 belong to different subnets (172.1…" at bounding box center [510, 327] width 328 height 37
drag, startPoint x: 371, startPoint y: 331, endPoint x: 573, endPoint y: 333, distance: 201.9
click at [629, 332] on div "IP addresses 172.16.1.5/24 and 172.16.2.5/24 belong to different subnets (172.1…" at bounding box center [510, 327] width 328 height 37
drag, startPoint x: 376, startPoint y: 343, endPoint x: 475, endPoint y: 343, distance: 99.6
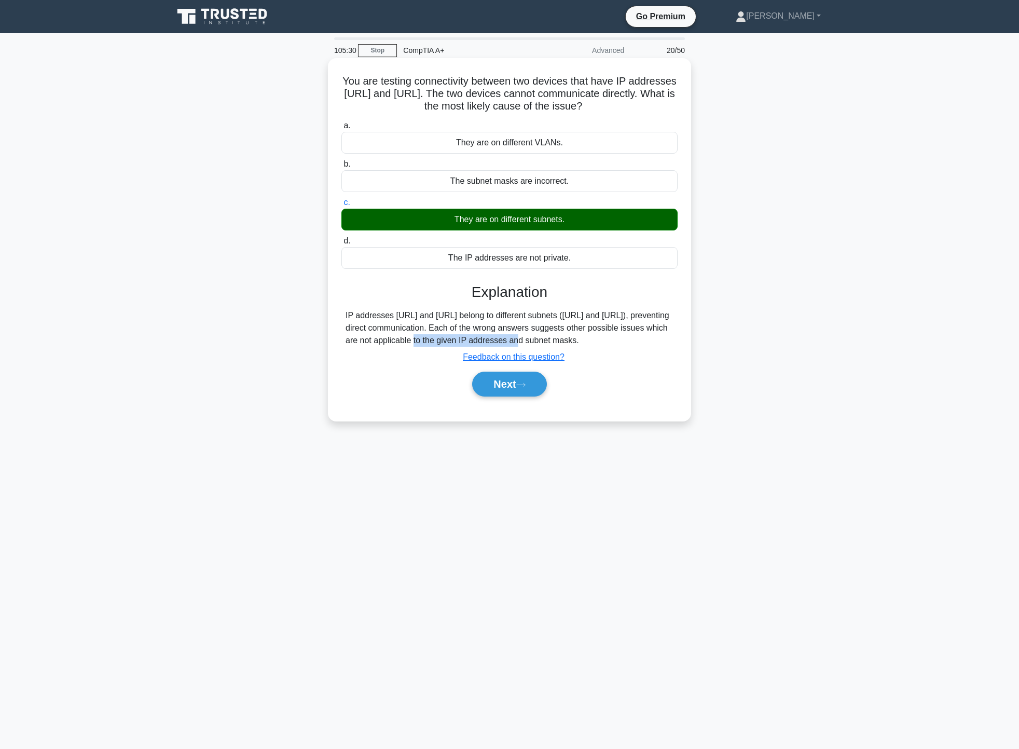
click at [475, 343] on div "IP addresses 172.16.1.5/24 and 172.16.2.5/24 belong to different subnets (172.1…" at bounding box center [510, 327] width 328 height 37
click at [537, 396] on button "Next" at bounding box center [509, 384] width 74 height 25
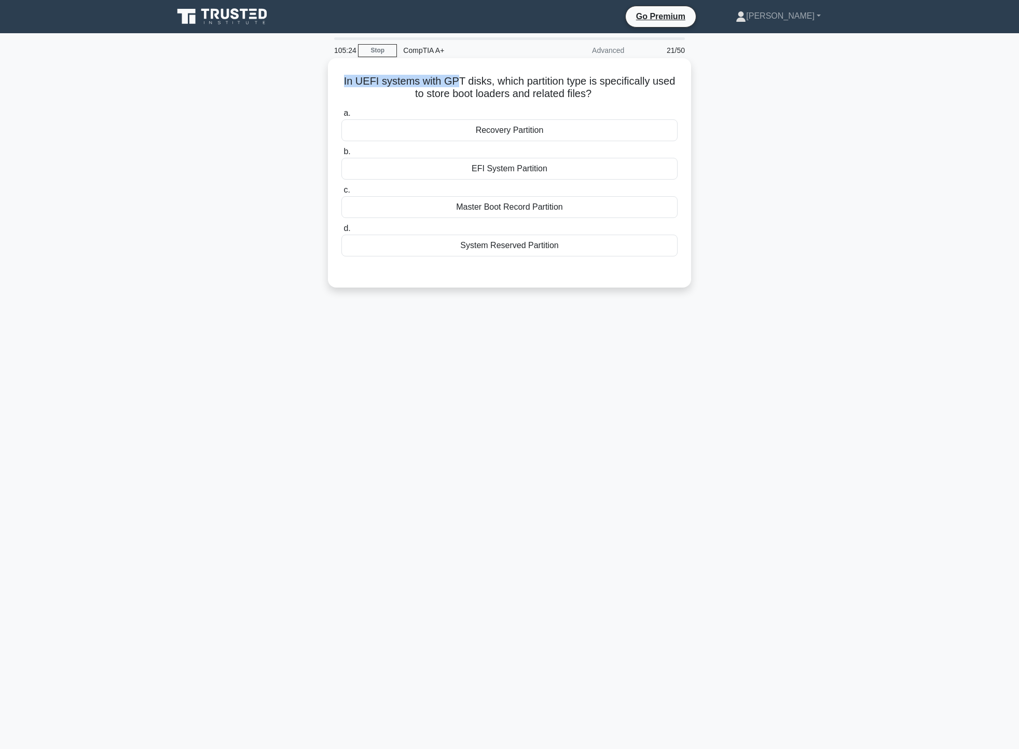
drag, startPoint x: 344, startPoint y: 82, endPoint x: 454, endPoint y: 83, distance: 109.5
click at [454, 83] on h5 "In UEFI systems with GPT disks, which partition type is specifically used to st…" at bounding box center [509, 88] width 338 height 26
drag, startPoint x: 473, startPoint y: 83, endPoint x: 672, endPoint y: 92, distance: 199.5
click at [676, 91] on h5 "In UEFI systems with GPT disks, which partition type is specifically used to st…" at bounding box center [509, 88] width 338 height 26
click at [639, 100] on h5 "In UEFI systems with GPT disks, which partition type is specifically used to st…" at bounding box center [509, 88] width 338 height 26
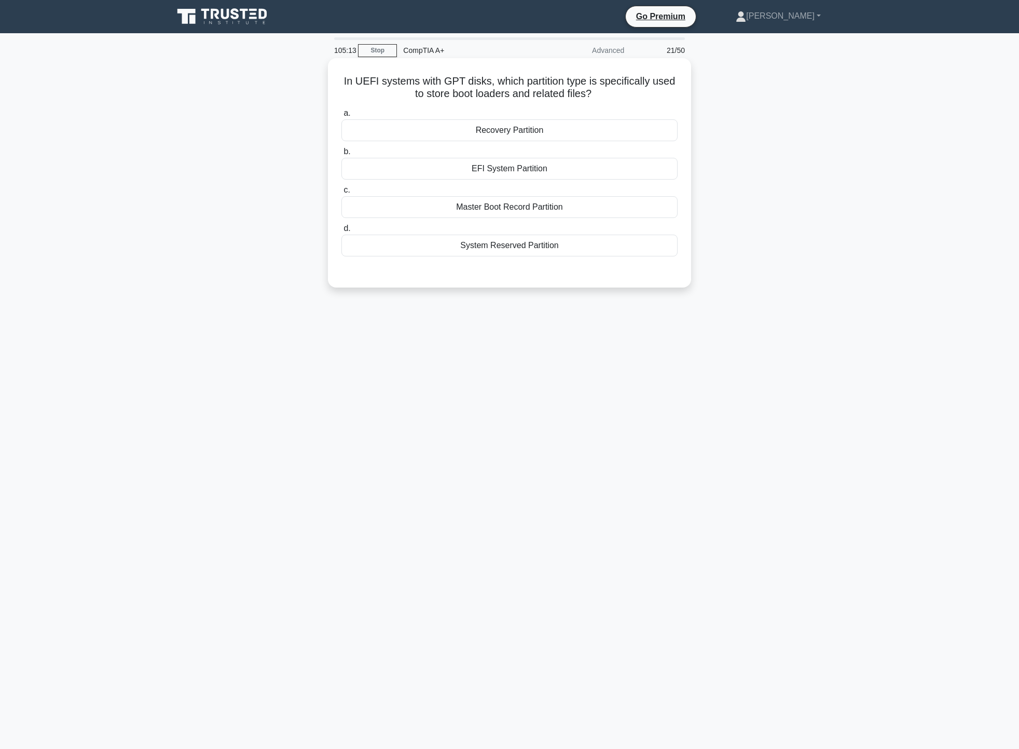
click at [602, 215] on div "Master Boot Record Partition" at bounding box center [509, 207] width 336 height 22
click at [341, 194] on input "c. Master Boot Record Partition" at bounding box center [341, 190] width 0 height 7
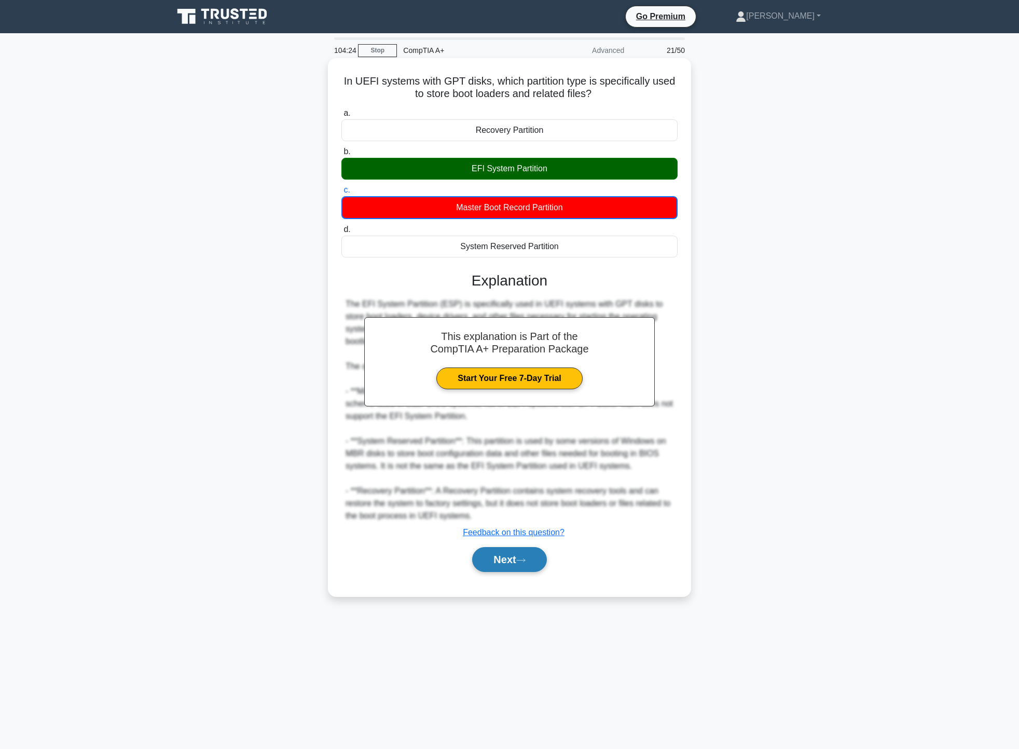
click at [508, 566] on button "Next" at bounding box center [509, 559] width 74 height 25
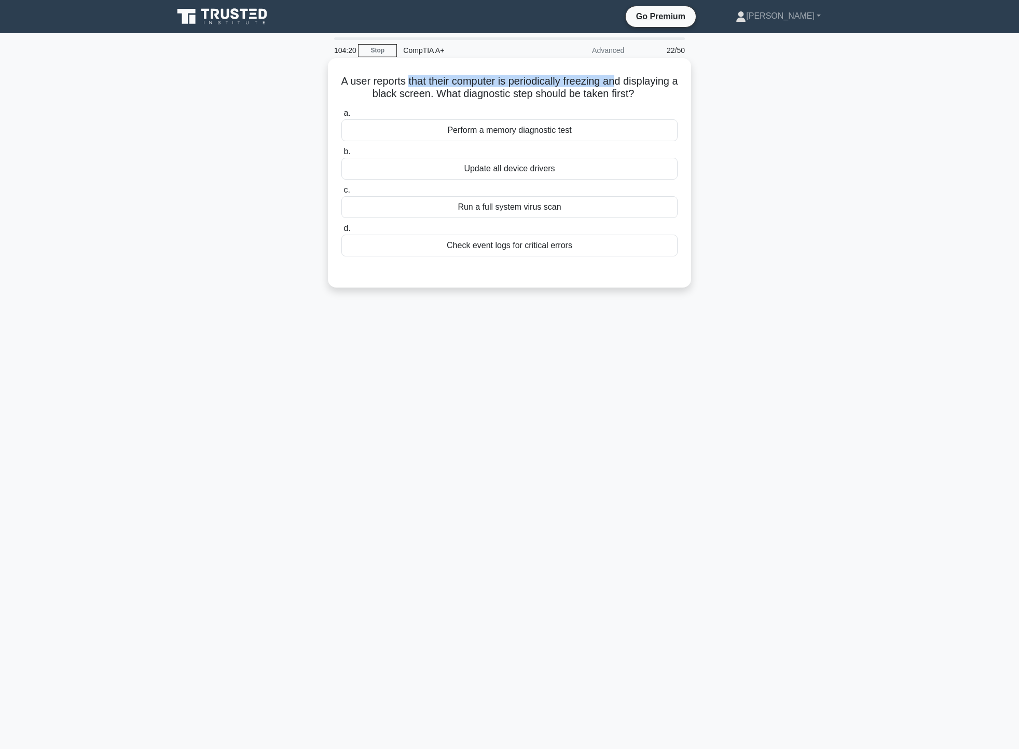
drag, startPoint x: 434, startPoint y: 77, endPoint x: 649, endPoint y: 79, distance: 215.4
click at [649, 79] on h5 "A user reports that their computer is periodically freezing and displaying a bl…" at bounding box center [509, 88] width 338 height 26
drag, startPoint x: 360, startPoint y: 92, endPoint x: 610, endPoint y: 102, distance: 250.3
click at [610, 101] on h5 "A user reports that their computer is periodically freezing and displaying a bl…" at bounding box center [509, 88] width 338 height 26
click at [759, 114] on div "A user reports that their computer is periodically freezing and displaying a bl…" at bounding box center [509, 182] width 685 height 242
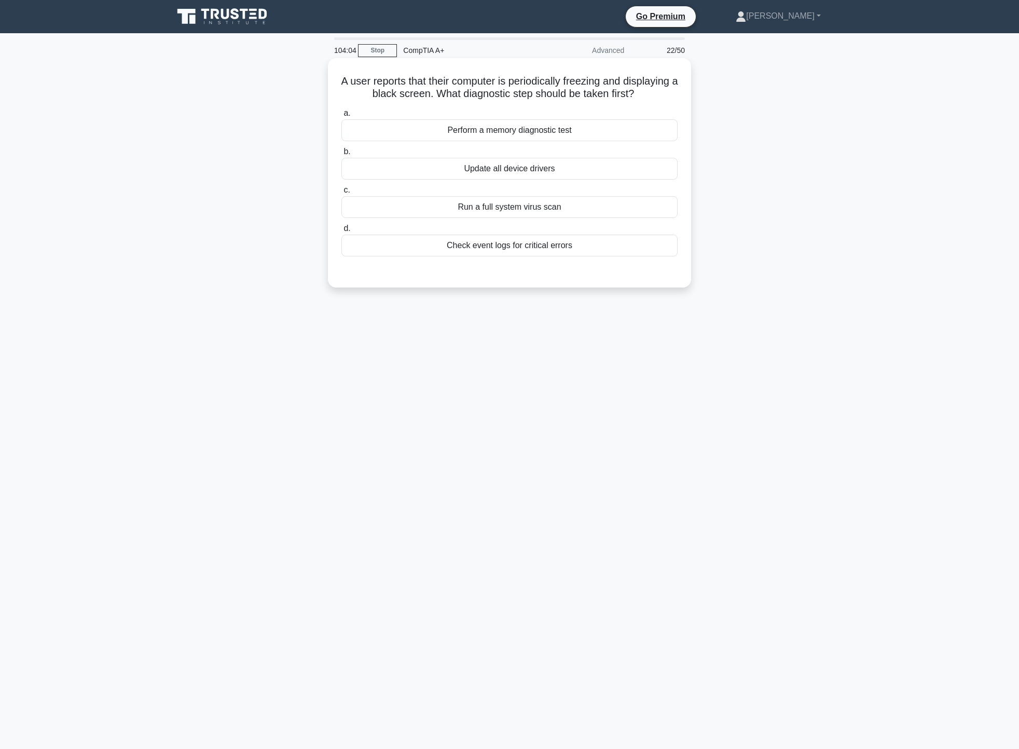
click at [496, 180] on div "Update all device drivers" at bounding box center [509, 169] width 336 height 22
click at [341, 155] on input "b. Update all device drivers" at bounding box center [341, 151] width 0 height 7
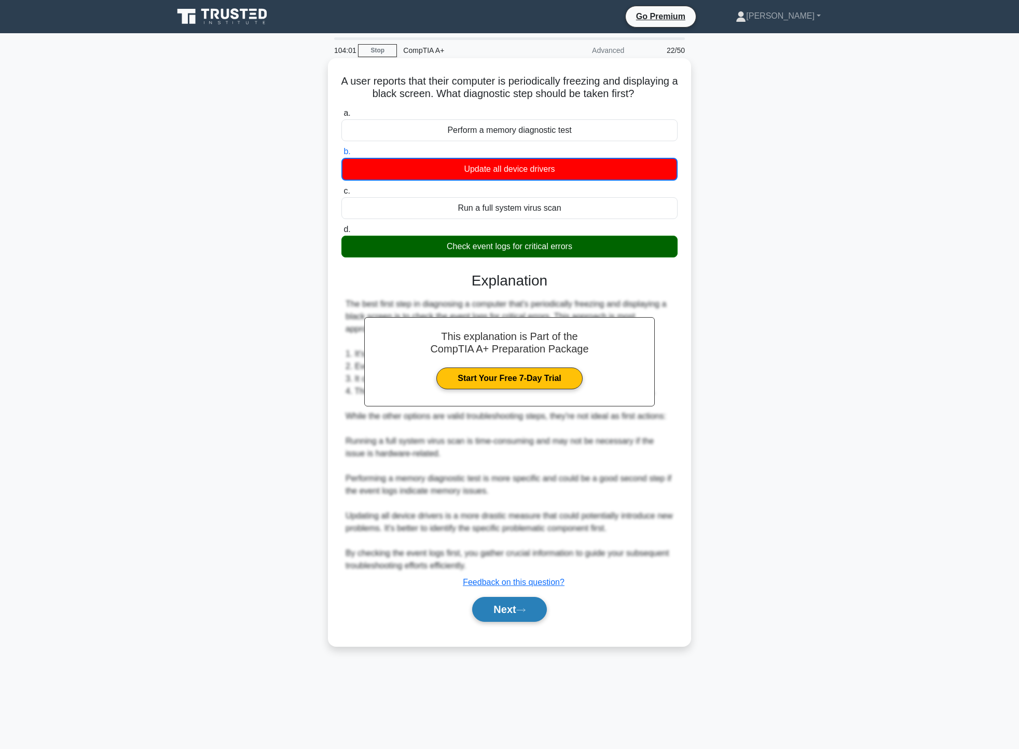
click at [536, 622] on button "Next" at bounding box center [509, 609] width 74 height 25
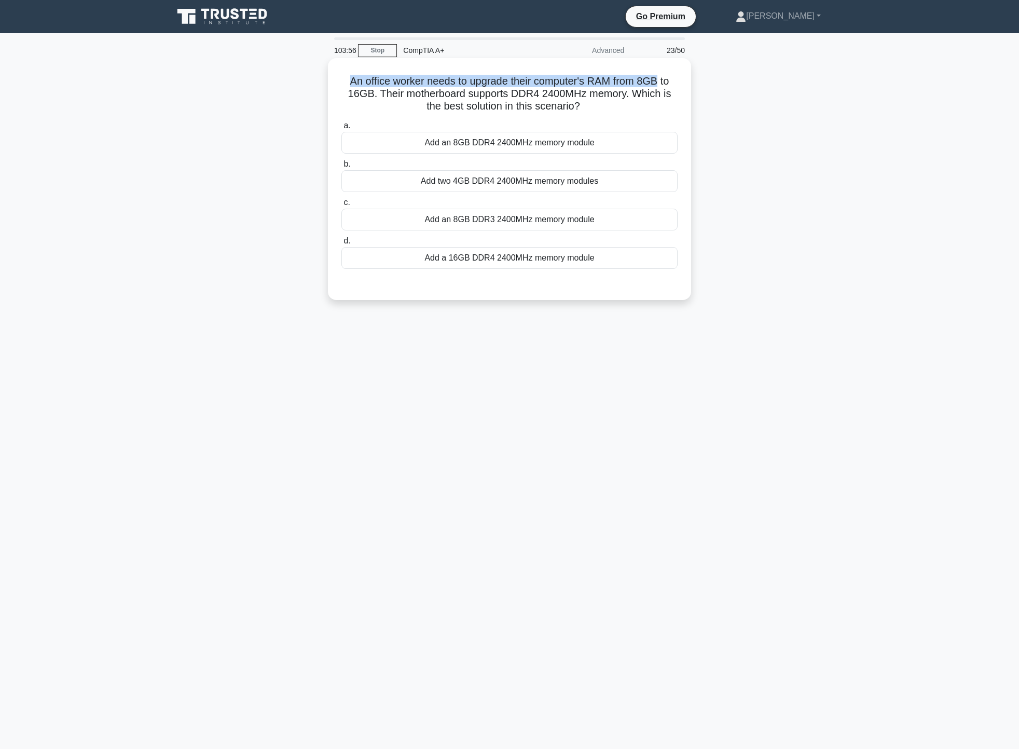
drag, startPoint x: 346, startPoint y: 79, endPoint x: 662, endPoint y: 84, distance: 316.1
click at [662, 84] on h5 "An office worker needs to upgrade their computer's RAM from 8GB to 16GB. Their …" at bounding box center [509, 94] width 338 height 38
drag, startPoint x: 551, startPoint y: 95, endPoint x: 660, endPoint y: 97, distance: 108.5
click at [660, 97] on h5 "An office worker needs to upgrade their computer's RAM from 8GB to 16GB. Their …" at bounding box center [509, 94] width 338 height 38
drag, startPoint x: 405, startPoint y: 109, endPoint x: 645, endPoint y: 116, distance: 240.4
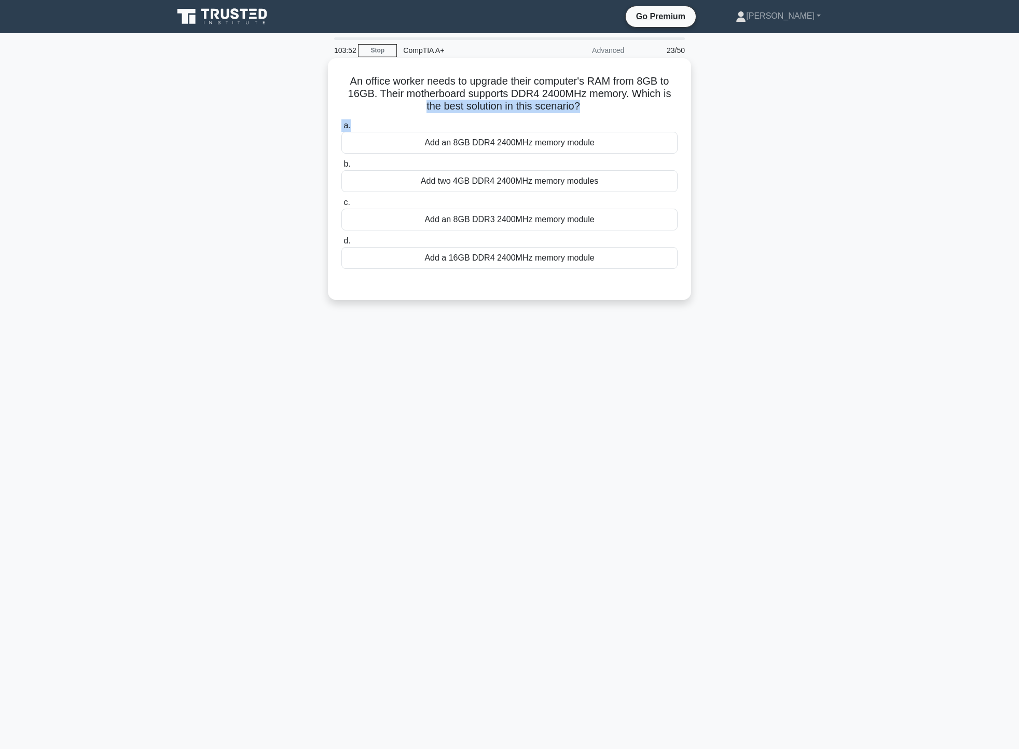
click at [631, 118] on div "An office worker needs to upgrade their computer's RAM from 8GB to 16GB. Their …" at bounding box center [509, 179] width 355 height 234
click at [776, 134] on div "An office worker needs to upgrade their computer's RAM from 8GB to 16GB. Their …" at bounding box center [509, 188] width 685 height 254
click at [507, 176] on div "Add two 4GB DDR4 2400MHz memory modules" at bounding box center [509, 181] width 336 height 22
click at [341, 168] on input "b. Add two 4GB DDR4 2400MHz memory modules" at bounding box center [341, 164] width 0 height 7
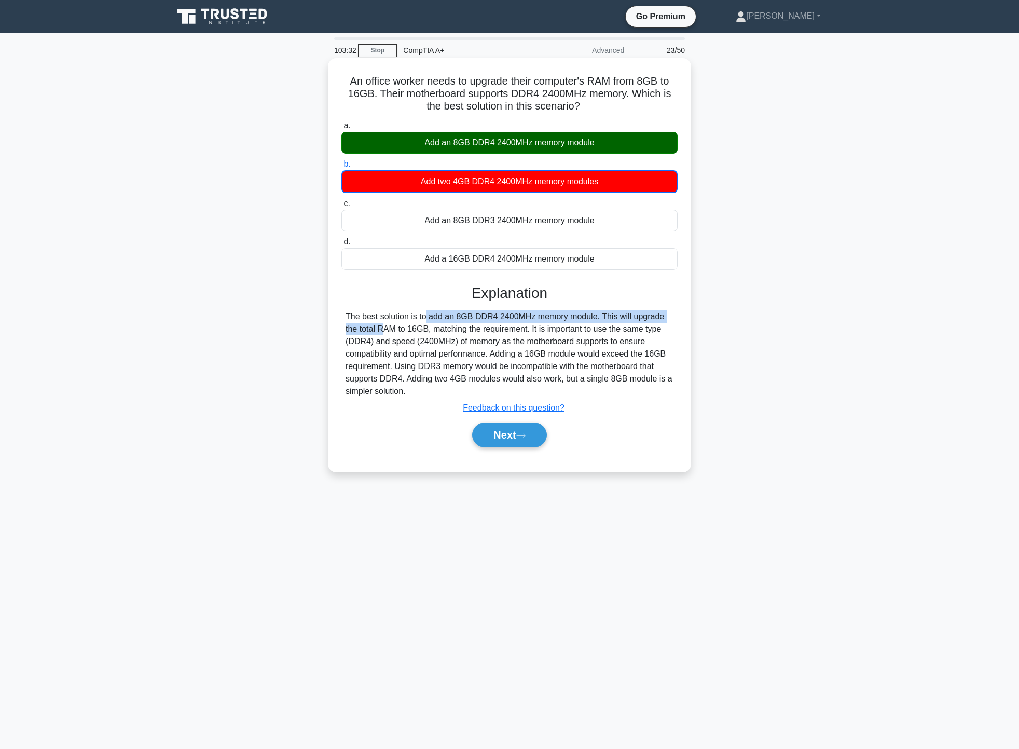
drag, startPoint x: 371, startPoint y: 317, endPoint x: 640, endPoint y: 321, distance: 269.4
click at [641, 320] on div "The best solution is to add an 8GB DDR4 2400MHz memory module. This will upgrad…" at bounding box center [510, 353] width 328 height 87
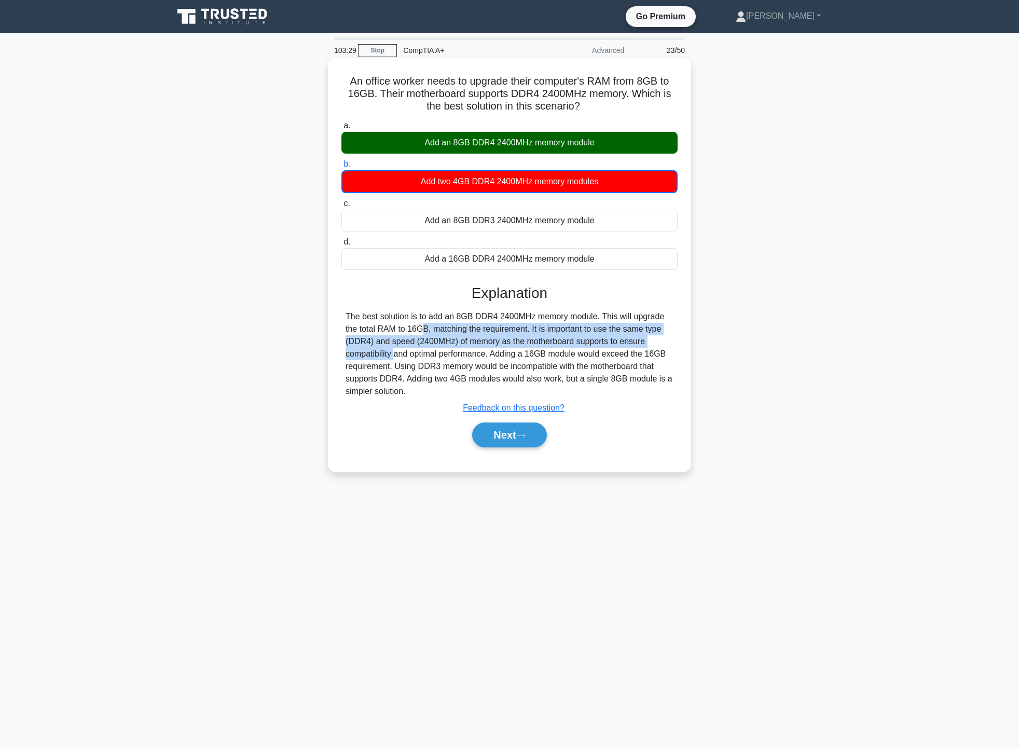
drag, startPoint x: 359, startPoint y: 331, endPoint x: 633, endPoint y: 338, distance: 274.6
click at [637, 338] on div "The best solution is to add an 8GB DDR4 2400MHz memory module. This will upgrad…" at bounding box center [510, 353] width 328 height 87
click at [456, 348] on div "The best solution is to add an 8GB DDR4 2400MHz memory module. This will upgrad…" at bounding box center [510, 353] width 328 height 87
drag, startPoint x: 453, startPoint y: 344, endPoint x: 646, endPoint y: 347, distance: 193.6
click at [646, 347] on div "The best solution is to add an 8GB DDR4 2400MHz memory module. This will upgrad…" at bounding box center [510, 353] width 328 height 87
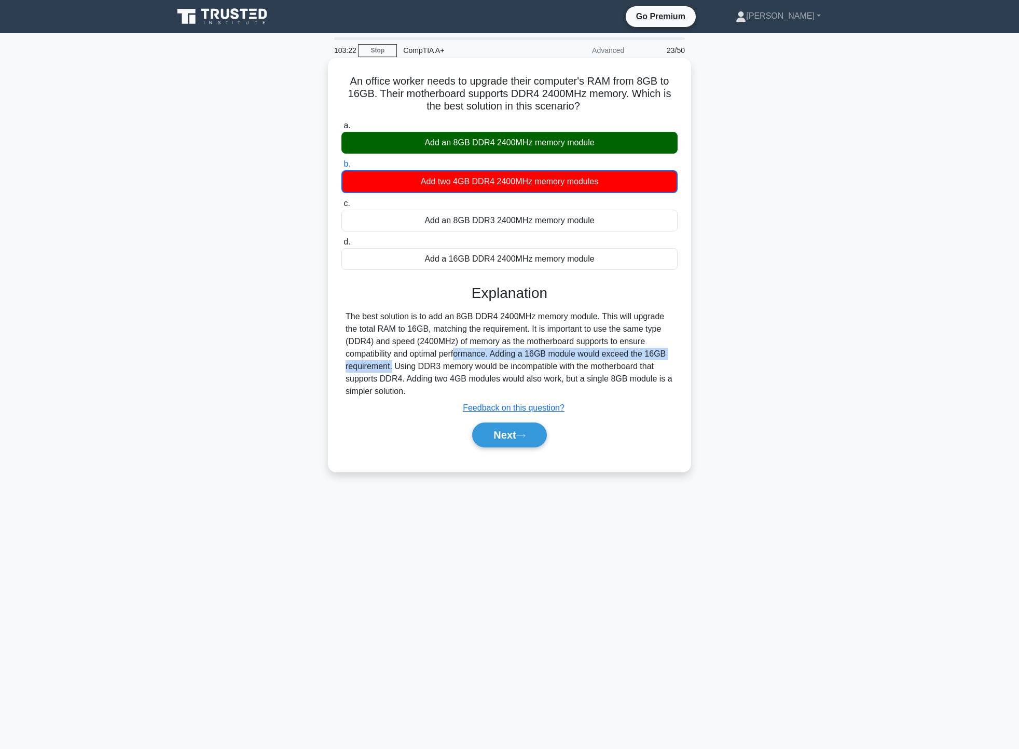
drag, startPoint x: 393, startPoint y: 350, endPoint x: 647, endPoint y: 355, distance: 253.3
click at [648, 355] on div "The best solution is to add an 8GB DDR4 2400MHz memory module. This will upgrad…" at bounding box center [510, 353] width 328 height 87
drag, startPoint x: 404, startPoint y: 366, endPoint x: 446, endPoint y: 368, distance: 42.1
click at [446, 368] on div "The best solution is to add an 8GB DDR4 2400MHz memory module. This will upgrad…" at bounding box center [510, 353] width 328 height 87
drag, startPoint x: 405, startPoint y: 381, endPoint x: 646, endPoint y: 387, distance: 241.4
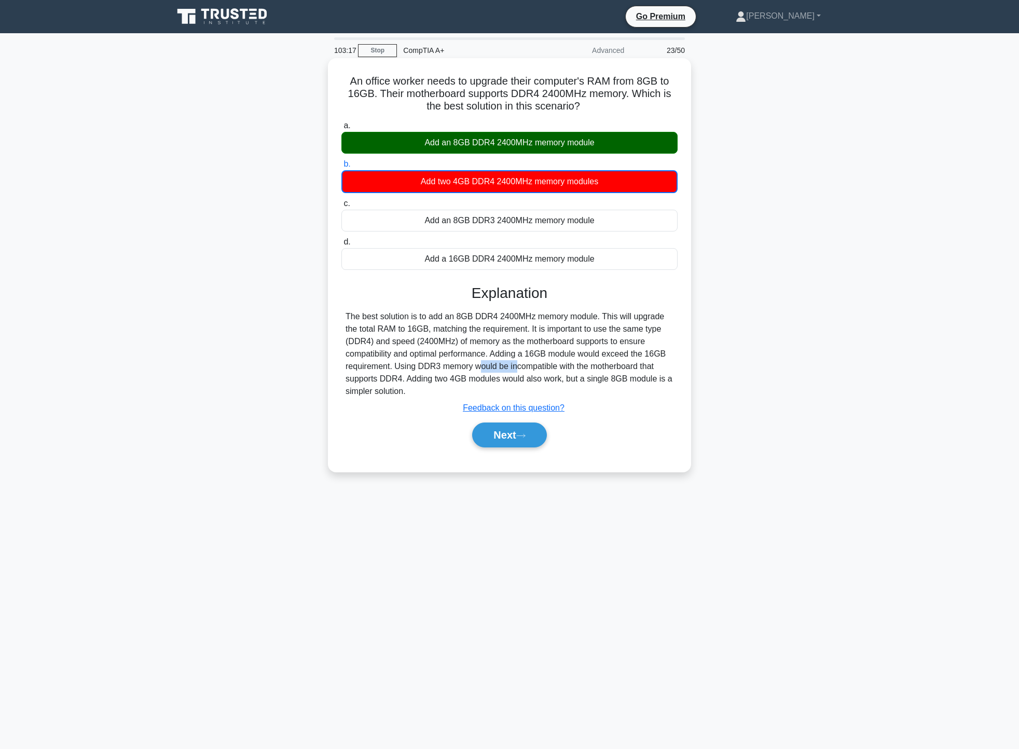
click at [646, 387] on div "The best solution is to add an 8GB DDR4 2400MHz memory module. This will upgrad…" at bounding box center [510, 353] width 328 height 87
click at [515, 439] on button "Next" at bounding box center [509, 434] width 74 height 25
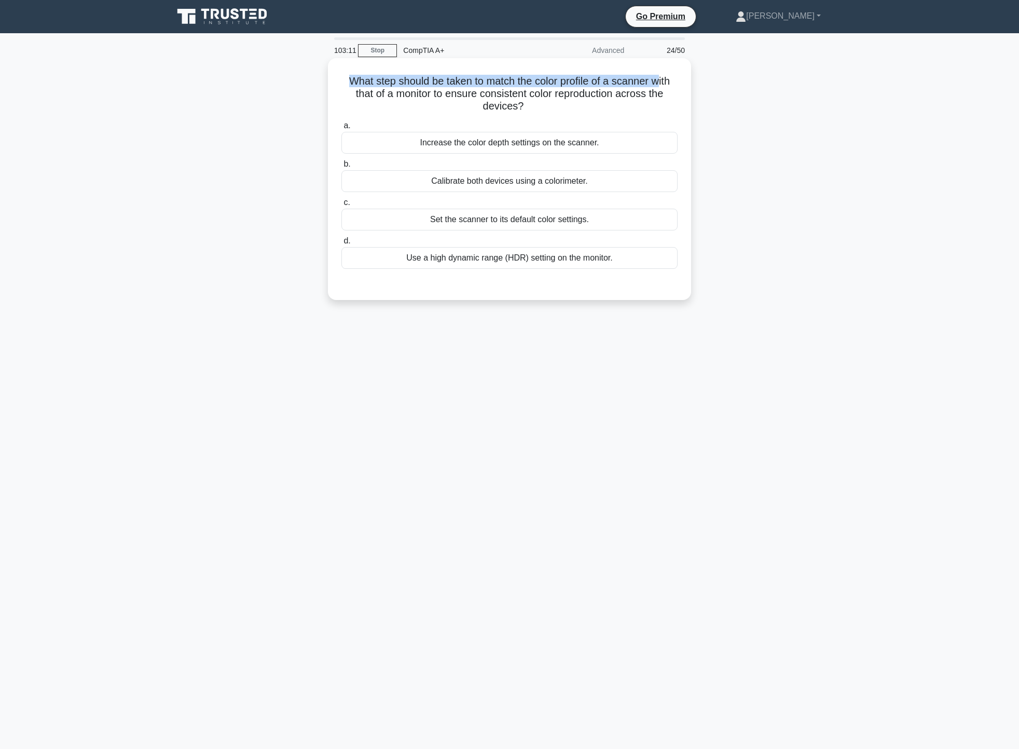
drag, startPoint x: 344, startPoint y: 79, endPoint x: 664, endPoint y: 84, distance: 319.7
click at [664, 84] on h5 "What step should be taken to match the color profile of a scanner with that of …" at bounding box center [509, 94] width 338 height 38
drag, startPoint x: 418, startPoint y: 98, endPoint x: 565, endPoint y: 99, distance: 146.9
click at [565, 99] on h5 "What step should be taken to match the color profile of a scanner with that of …" at bounding box center [509, 94] width 338 height 38
click at [579, 183] on div "Calibrate both devices using a colorimeter." at bounding box center [509, 181] width 336 height 22
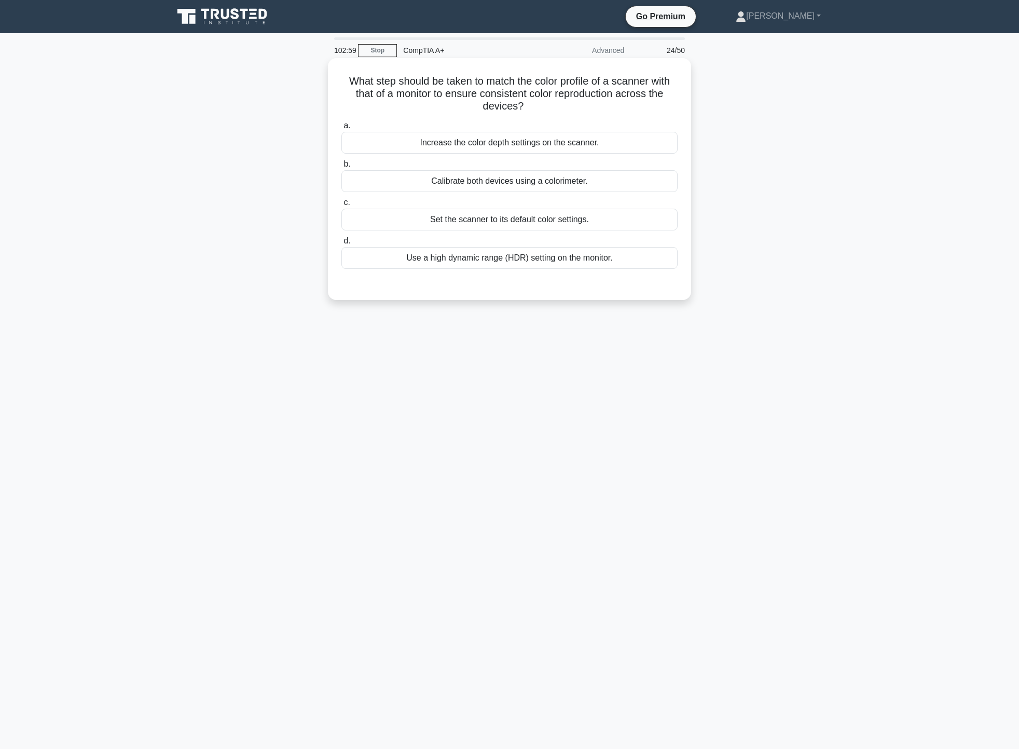
click at [341, 168] on input "b. Calibrate both devices using a colorimeter." at bounding box center [341, 164] width 0 height 7
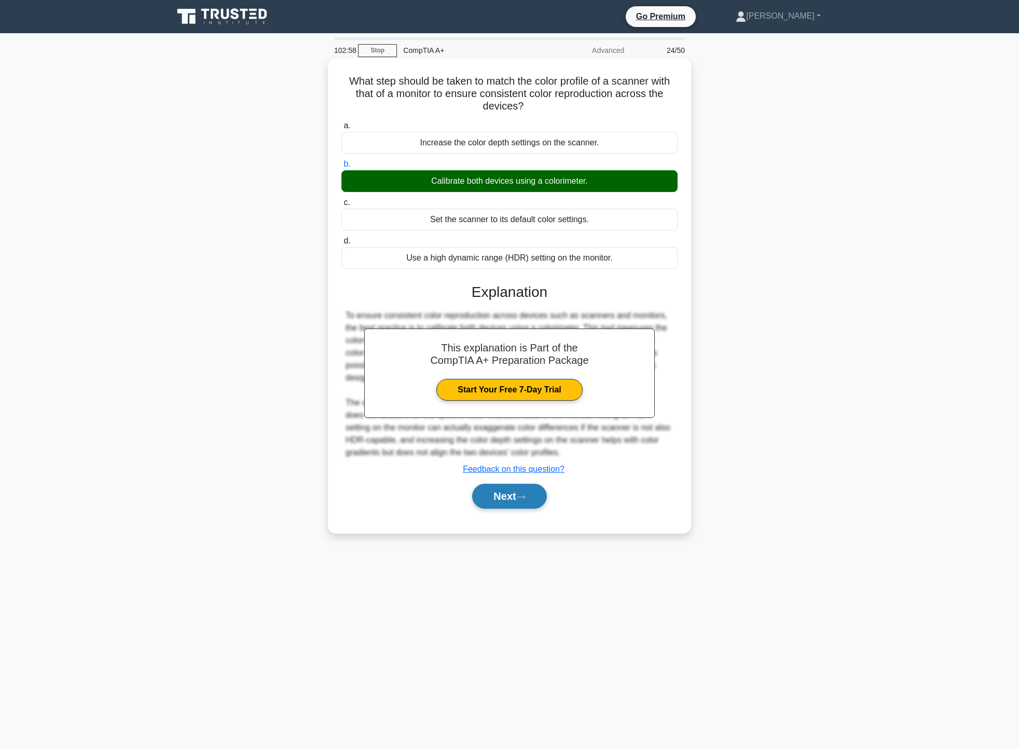
click at [510, 501] on button "Next" at bounding box center [509, 496] width 74 height 25
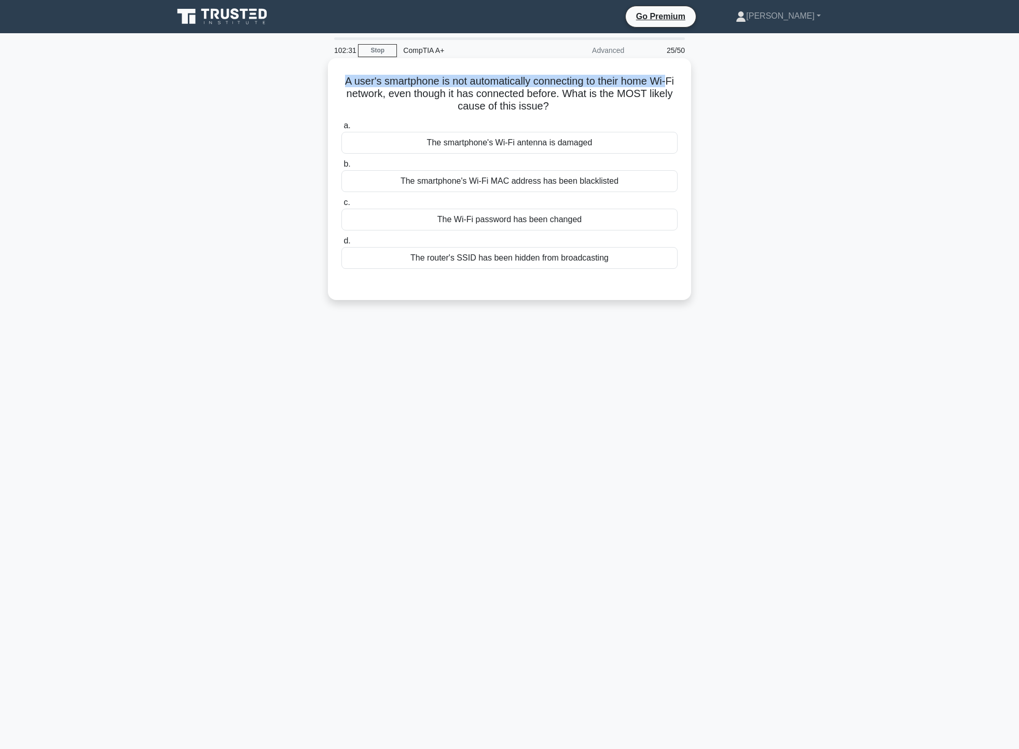
drag, startPoint x: 344, startPoint y: 77, endPoint x: 679, endPoint y: 87, distance: 334.8
click at [679, 87] on div "A user's smartphone is not automatically connecting to their home Wi-Fi network…" at bounding box center [509, 179] width 355 height 234
drag, startPoint x: 517, startPoint y: 95, endPoint x: 587, endPoint y: 95, distance: 70.1
click at [587, 95] on h5 "A user's smartphone is not automatically connecting to their home Wi-Fi network…" at bounding box center [509, 94] width 338 height 38
drag, startPoint x: 443, startPoint y: 110, endPoint x: 559, endPoint y: 116, distance: 116.4
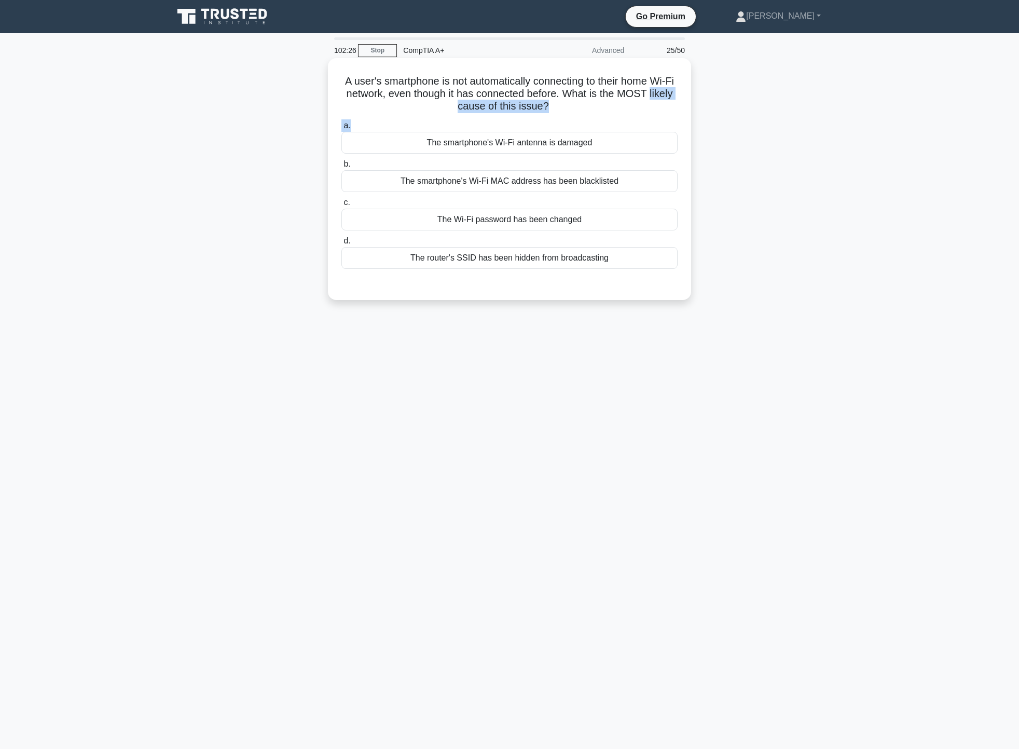
click at [559, 116] on div "A user's smartphone is not automatically connecting to their home Wi-Fi network…" at bounding box center [509, 179] width 355 height 234
click at [605, 116] on div "A user's smartphone is not automatically connecting to their home Wi-Fi network…" at bounding box center [509, 179] width 355 height 234
click at [604, 258] on div "The router's SSID has been hidden from broadcasting" at bounding box center [509, 258] width 336 height 22
click at [341, 244] on input "d. The router's SSID has been hidden from broadcasting" at bounding box center [341, 241] width 0 height 7
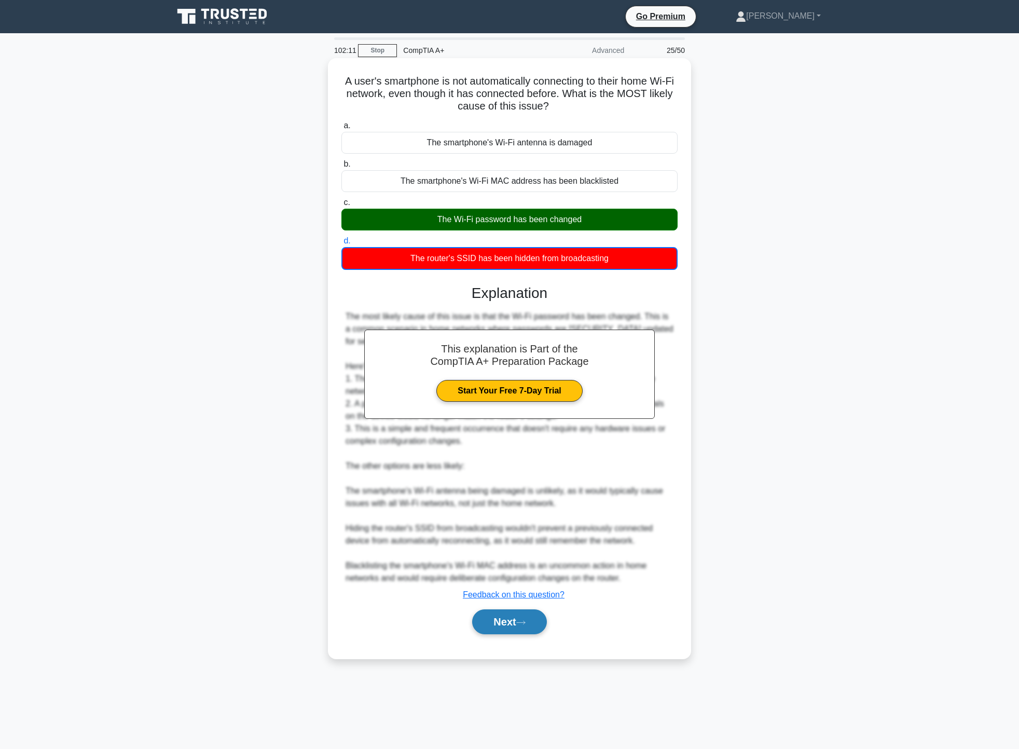
click at [538, 623] on button "Next" at bounding box center [509, 621] width 74 height 25
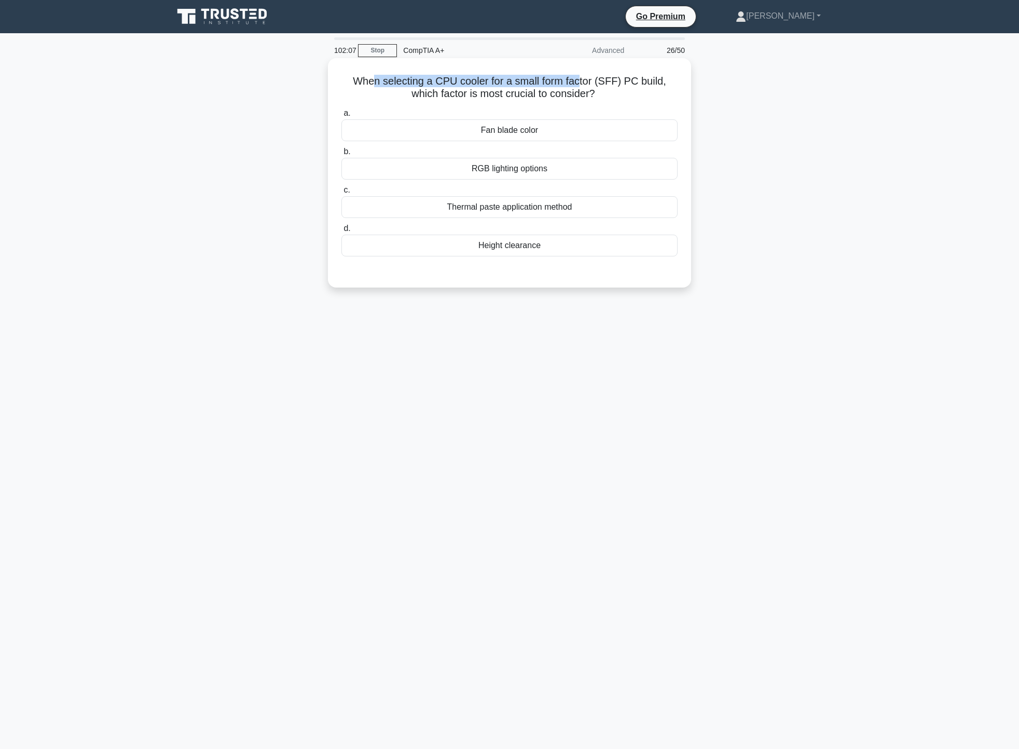
drag, startPoint x: 373, startPoint y: 83, endPoint x: 584, endPoint y: 87, distance: 211.3
click at [584, 87] on h5 "When selecting a CPU cooler for a small form factor (SFF) PC build, which facto…" at bounding box center [509, 88] width 338 height 26
drag, startPoint x: 427, startPoint y: 100, endPoint x: 593, endPoint y: 94, distance: 166.2
click at [593, 94] on h5 "When selecting a CPU cooler for a small form factor (SFF) PC build, which facto…" at bounding box center [509, 88] width 338 height 26
click at [709, 106] on div "When selecting a CPU cooler for a small form factor (SFF) PC build, which facto…" at bounding box center [509, 182] width 685 height 242
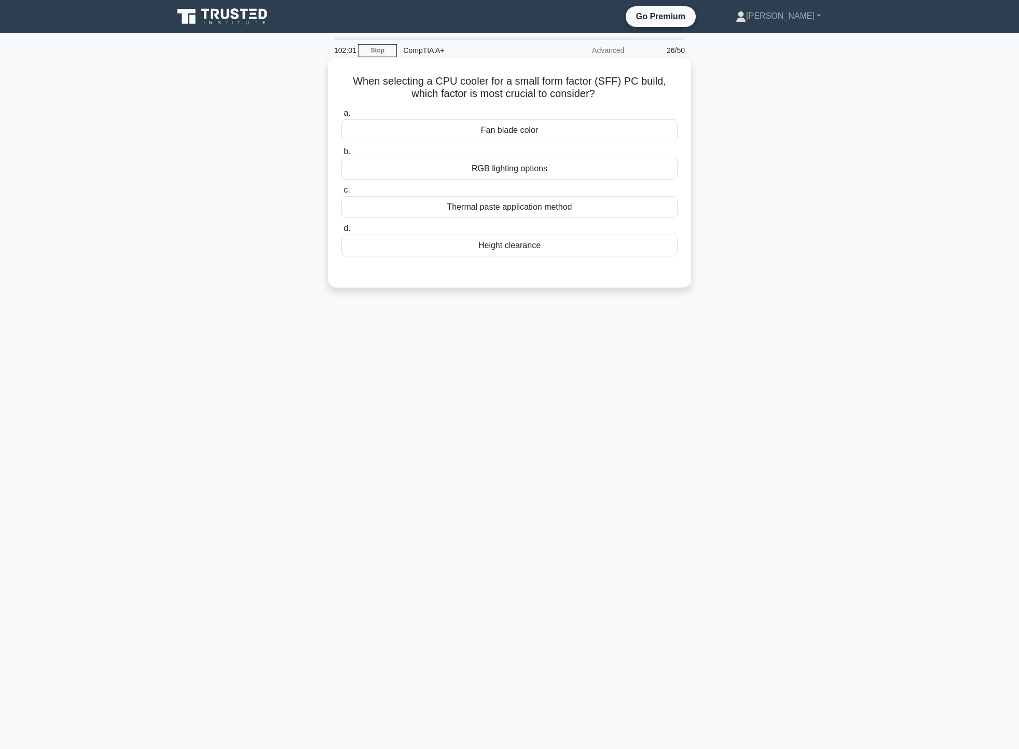
click at [555, 254] on div "Height clearance" at bounding box center [509, 246] width 336 height 22
click at [341, 232] on input "d. Height clearance" at bounding box center [341, 228] width 0 height 7
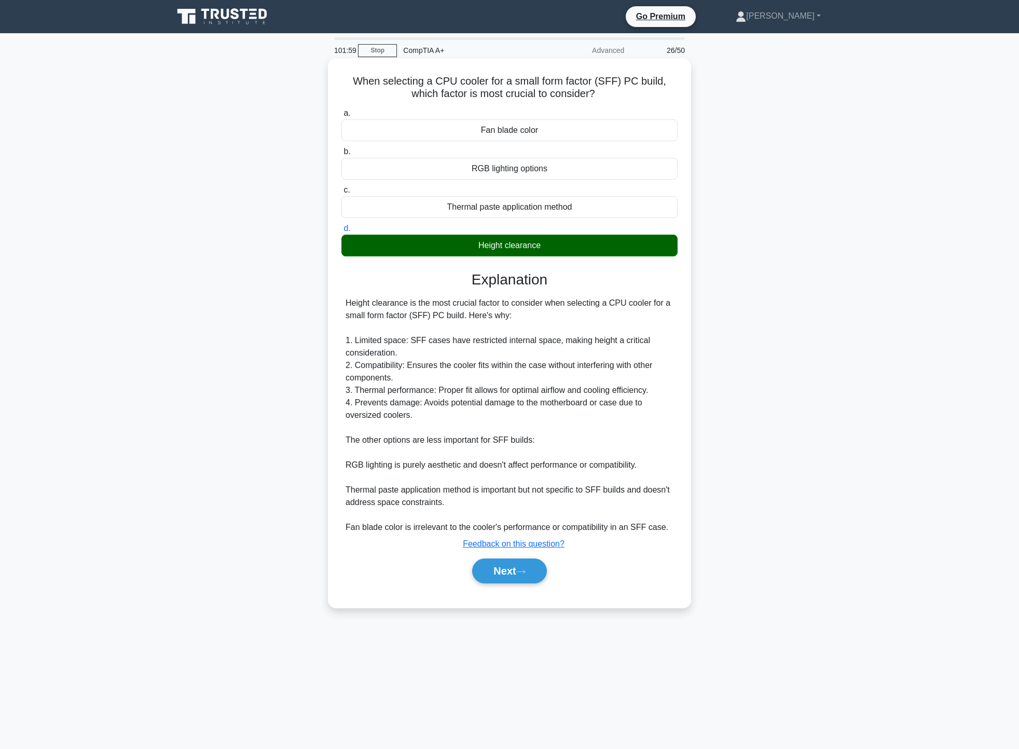
click at [516, 584] on div "Next" at bounding box center [509, 570] width 336 height 33
click at [513, 576] on button "Next" at bounding box center [509, 570] width 74 height 25
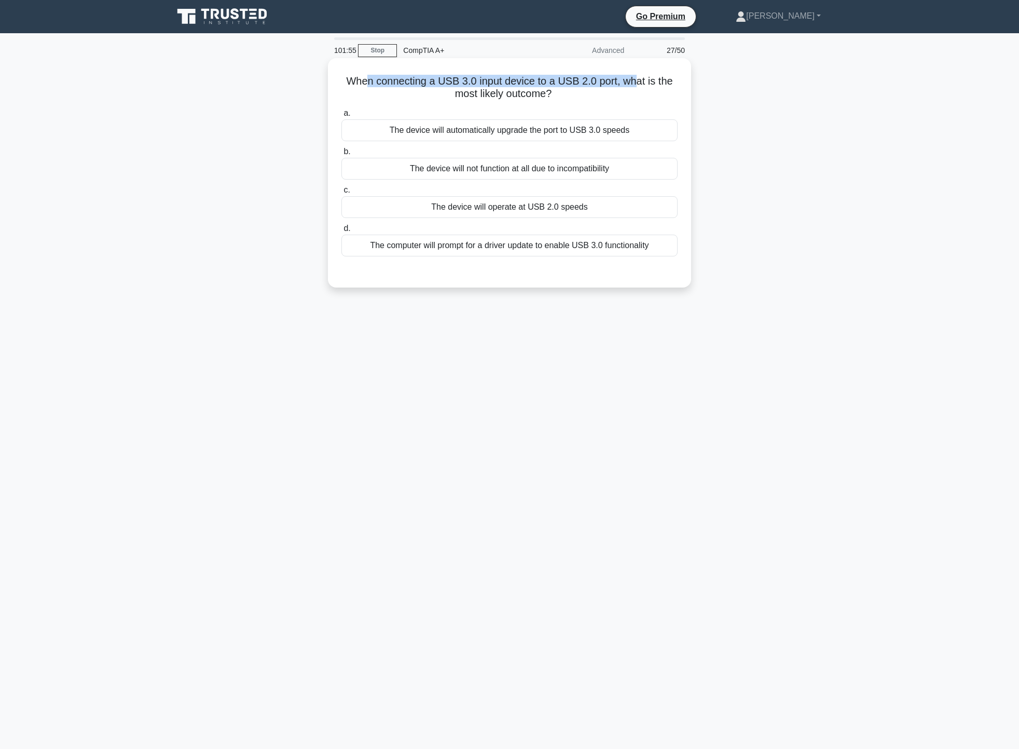
drag, startPoint x: 364, startPoint y: 80, endPoint x: 638, endPoint y: 72, distance: 273.6
click at [638, 72] on div "When connecting a USB 3.0 input device to a USB 2.0 port, what is the most like…" at bounding box center [509, 172] width 355 height 221
click at [551, 211] on div "The device will operate at USB 2.0 speeds" at bounding box center [509, 207] width 336 height 22
click at [341, 194] on input "c. The device will operate at USB 2.0 speeds" at bounding box center [341, 190] width 0 height 7
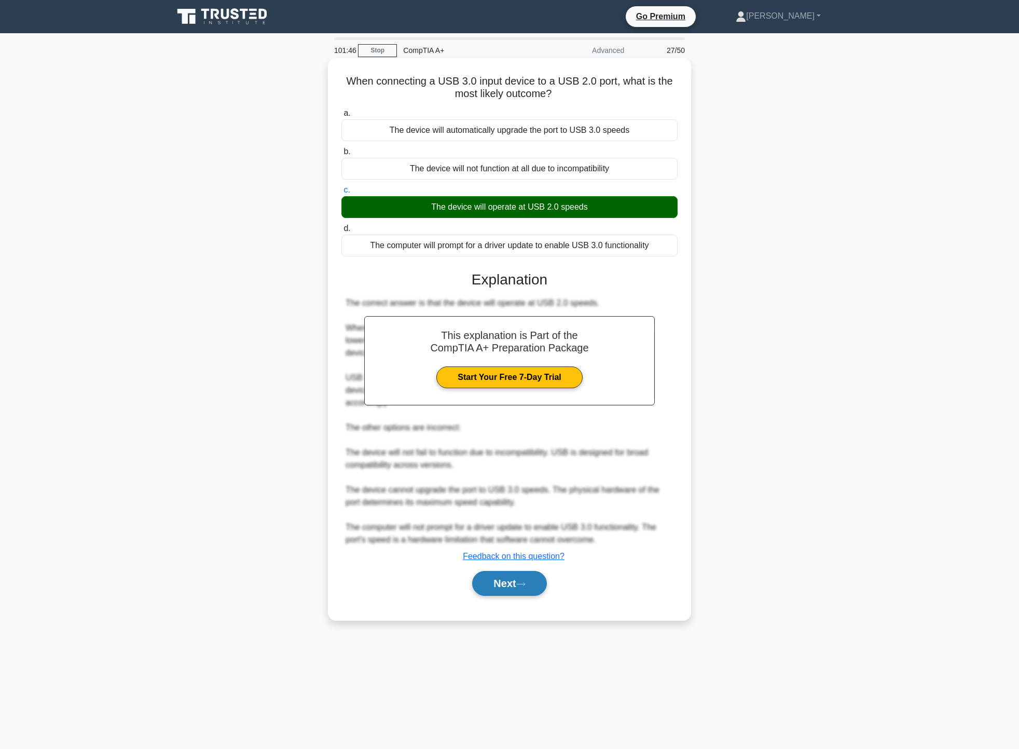
click at [525, 581] on icon at bounding box center [520, 584] width 9 height 6
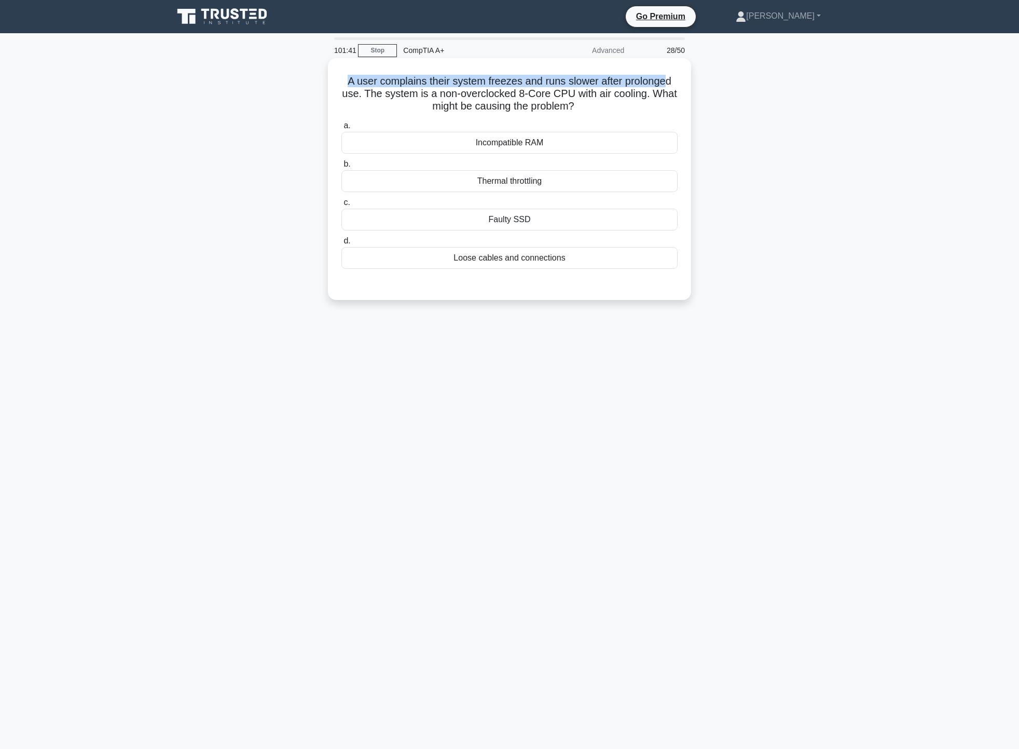
drag, startPoint x: 340, startPoint y: 78, endPoint x: 670, endPoint y: 78, distance: 329.5
click at [670, 78] on h5 "A user complains their system freezes and runs slower after prolonged use. The …" at bounding box center [509, 94] width 338 height 38
drag, startPoint x: 341, startPoint y: 95, endPoint x: 679, endPoint y: 96, distance: 337.3
click at [679, 96] on div "A user complains their system freezes and runs slower after prolonged use. The …" at bounding box center [509, 179] width 355 height 234
click at [597, 188] on div "Thermal throttling" at bounding box center [509, 181] width 336 height 22
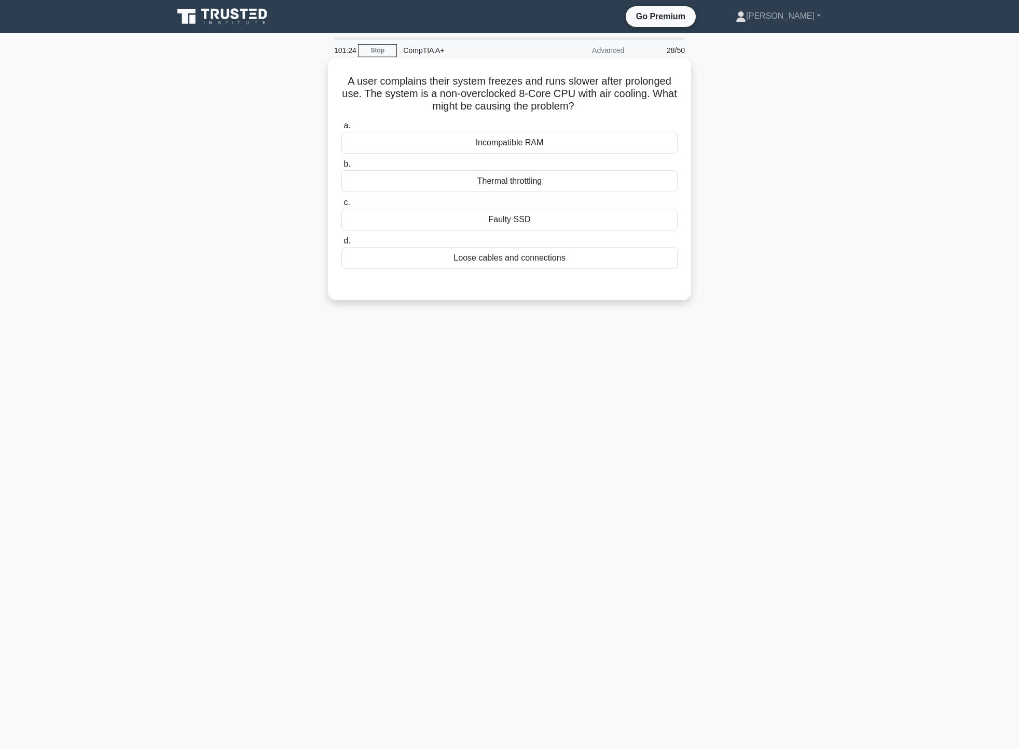
click at [341, 168] on input "b. Thermal throttling" at bounding box center [341, 164] width 0 height 7
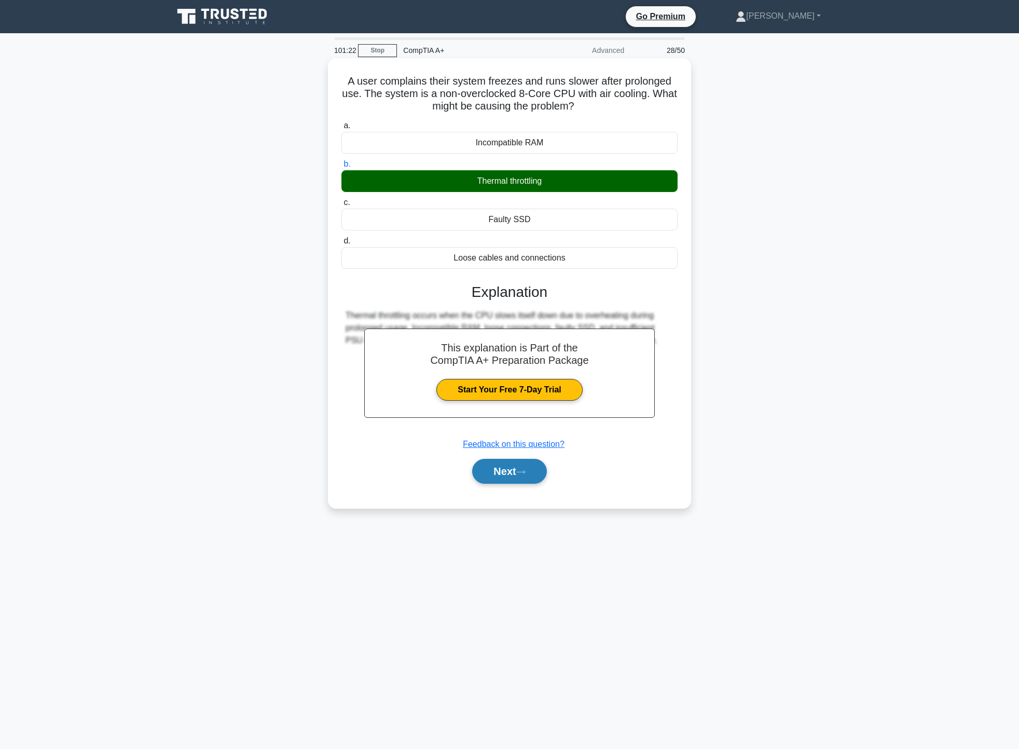
click at [526, 482] on button "Next" at bounding box center [509, 471] width 74 height 25
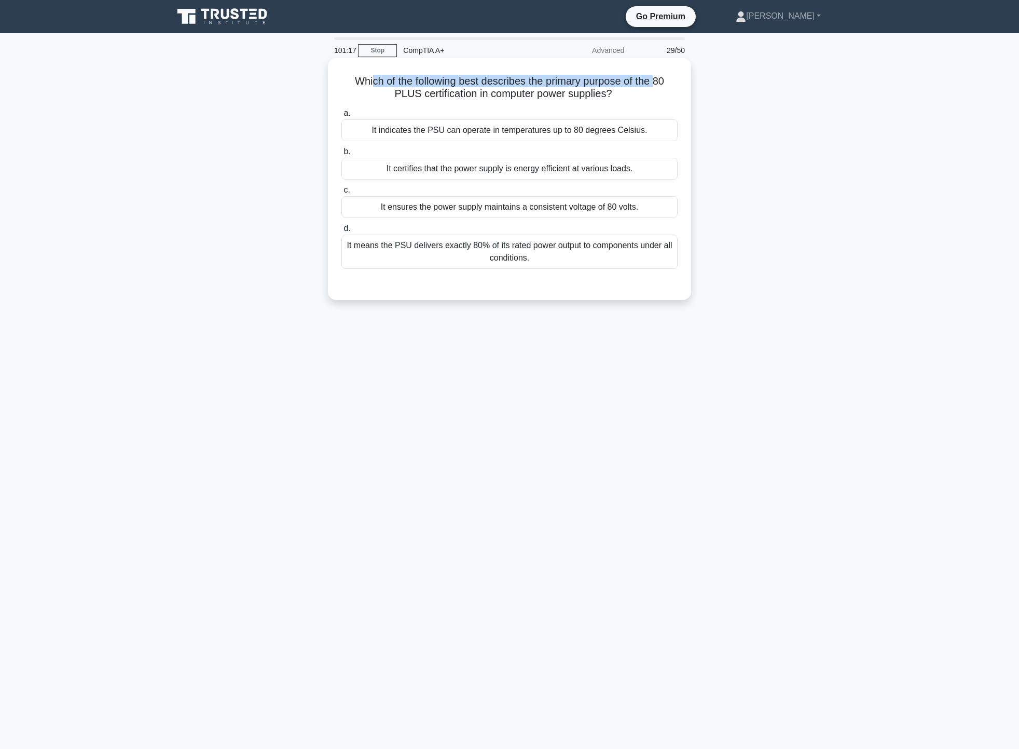
drag, startPoint x: 370, startPoint y: 85, endPoint x: 660, endPoint y: 78, distance: 289.6
click at [660, 78] on h5 "Which of the following best describes the primary purpose of the 80 PLUS certif…" at bounding box center [509, 88] width 338 height 26
click at [454, 175] on div "It certifies that the power supply is energy efficient at various loads." at bounding box center [509, 169] width 336 height 22
click at [341, 155] on input "b. It certifies that the power supply is energy efficient at various loads." at bounding box center [341, 151] width 0 height 7
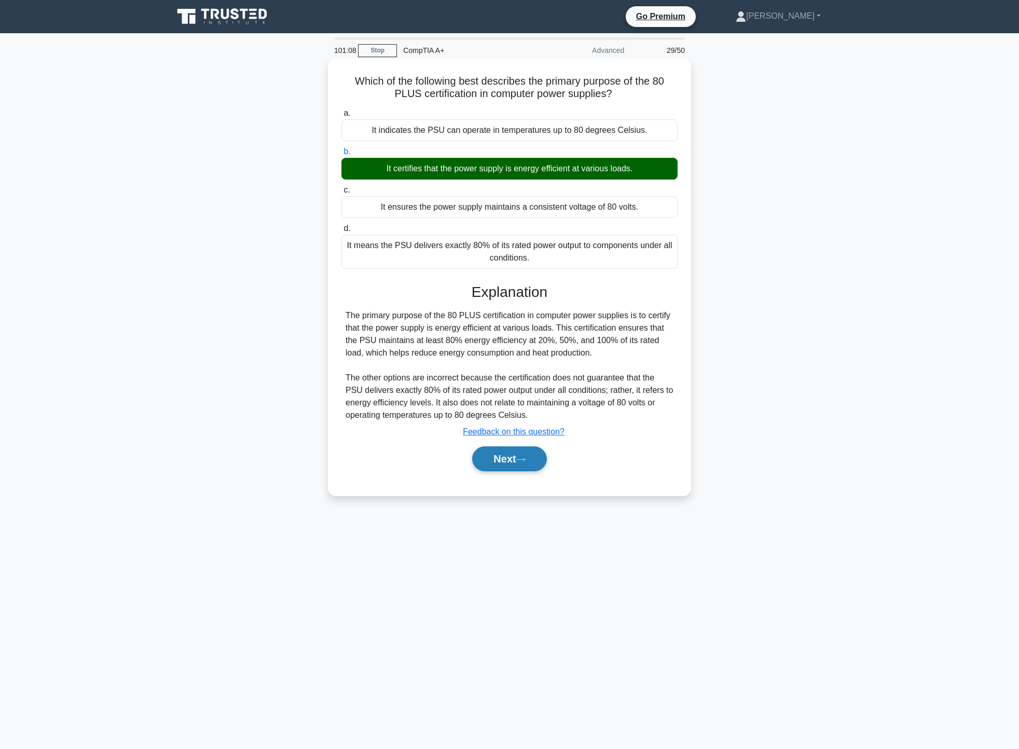
click at [501, 465] on button "Next" at bounding box center [509, 458] width 74 height 25
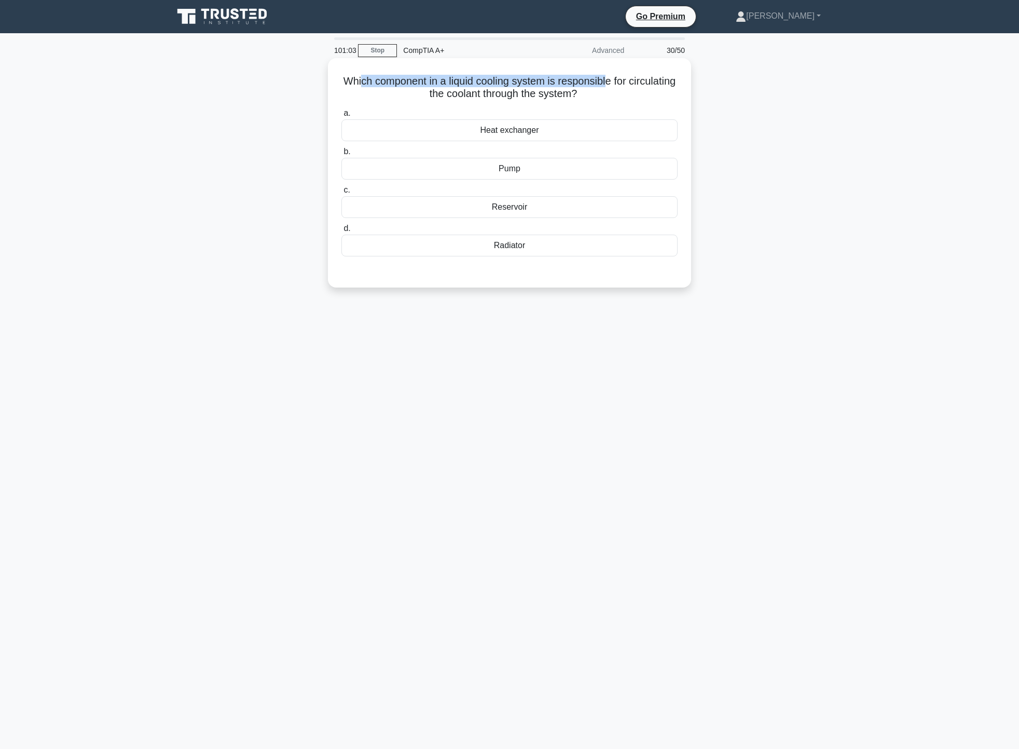
drag, startPoint x: 381, startPoint y: 81, endPoint x: 635, endPoint y: 75, distance: 253.8
click at [635, 75] on h5 "Which component in a liquid cooling system is responsible for circulating the c…" at bounding box center [509, 88] width 338 height 26
click at [529, 168] on div "Pump" at bounding box center [509, 169] width 336 height 22
click at [341, 155] on input "b. Pump" at bounding box center [341, 151] width 0 height 7
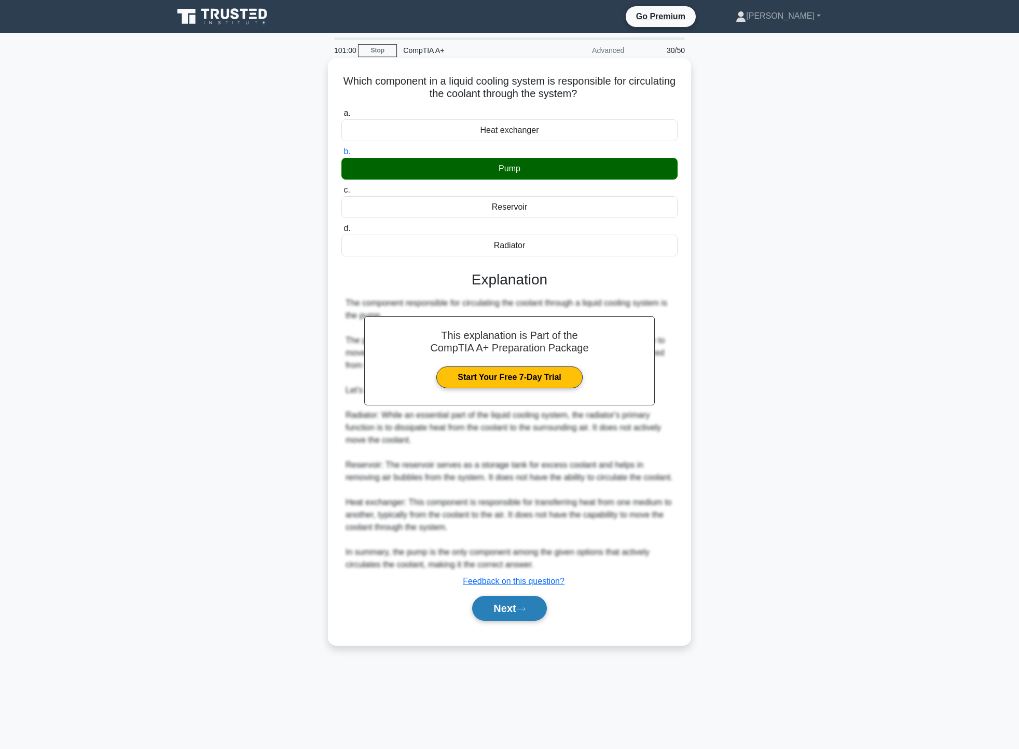
click at [516, 612] on button "Next" at bounding box center [509, 608] width 74 height 25
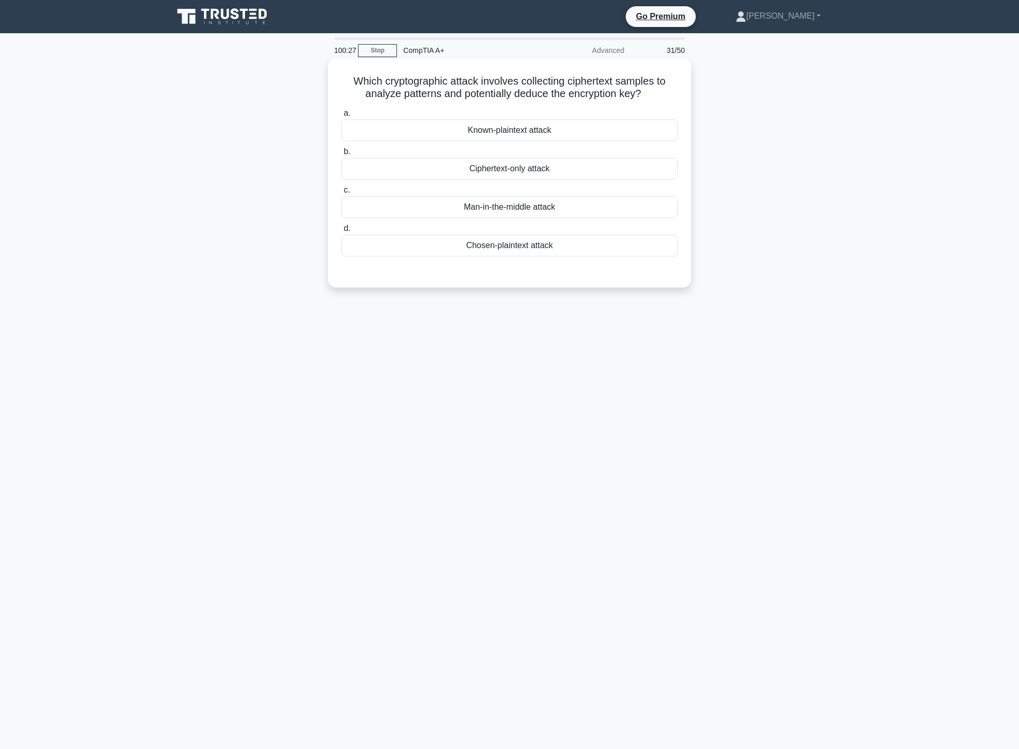
click at [505, 171] on div "Ciphertext-only attack" at bounding box center [509, 169] width 336 height 22
click at [341, 155] on input "b. Ciphertext-only attack" at bounding box center [341, 151] width 0 height 7
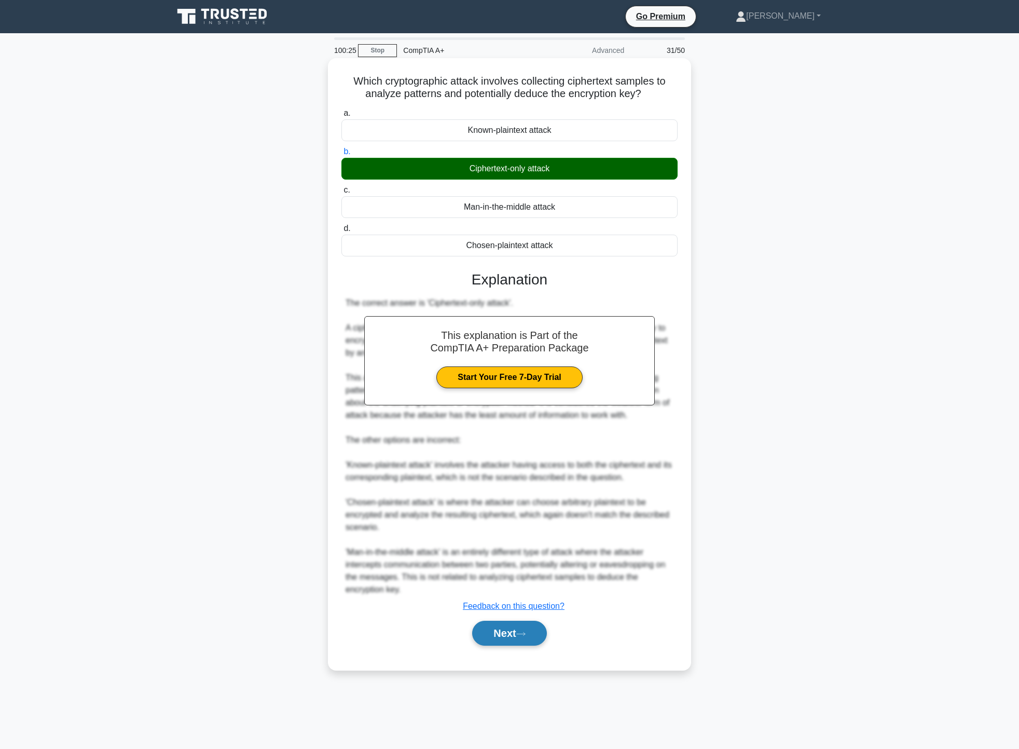
click at [519, 639] on button "Next" at bounding box center [509, 633] width 74 height 25
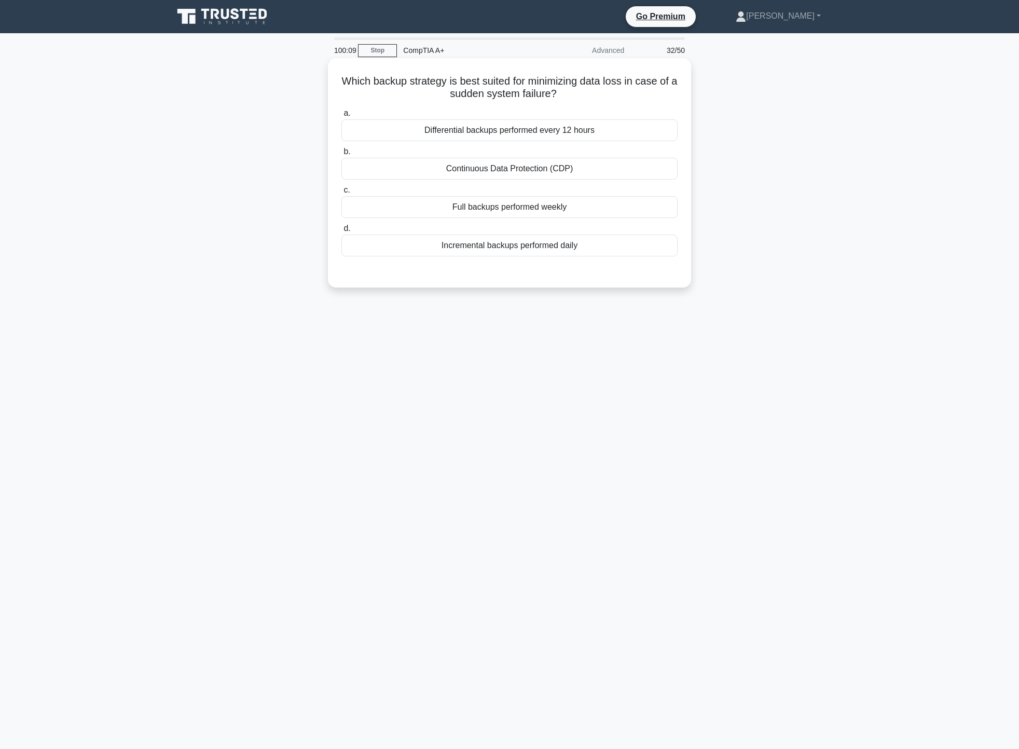
click at [604, 246] on div "Incremental backups performed daily" at bounding box center [509, 246] width 336 height 22
click at [341, 232] on input "d. Incremental backups performed daily" at bounding box center [341, 228] width 0 height 7
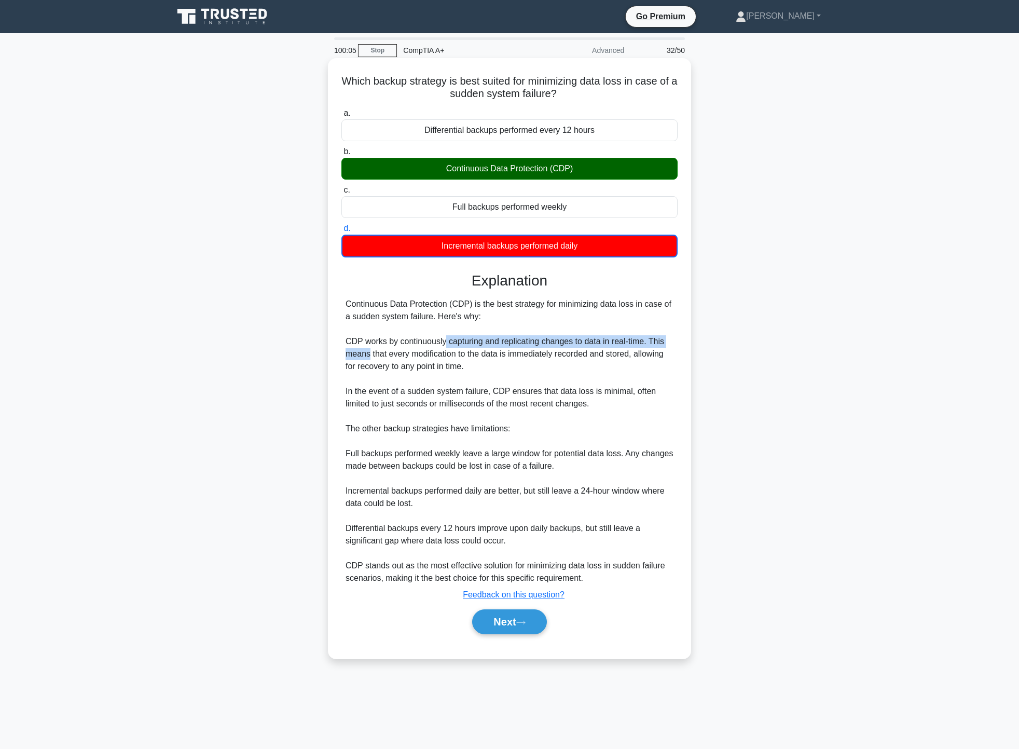
drag, startPoint x: 370, startPoint y: 350, endPoint x: 458, endPoint y: 341, distance: 88.1
click at [450, 343] on div "Continuous Data Protection (CDP) is the best strategy for minimizing data loss …" at bounding box center [510, 441] width 328 height 286
click at [513, 627] on button "Next" at bounding box center [509, 621] width 74 height 25
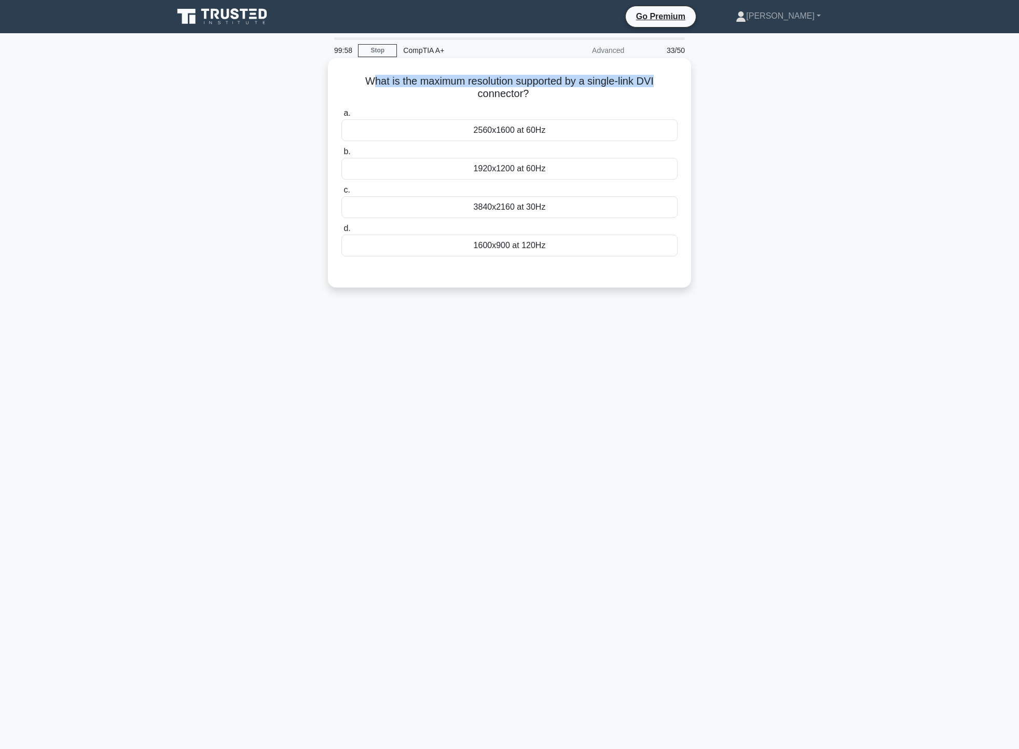
drag, startPoint x: 368, startPoint y: 80, endPoint x: 673, endPoint y: 75, distance: 304.7
click at [673, 75] on h5 "What is the maximum resolution supported by a single-link DVI connector? .spinn…" at bounding box center [509, 88] width 338 height 26
click at [546, 173] on div "1920x1200 at 60Hz" at bounding box center [509, 169] width 336 height 22
click at [341, 155] on input "b. 1920x1200 at 60Hz" at bounding box center [341, 151] width 0 height 7
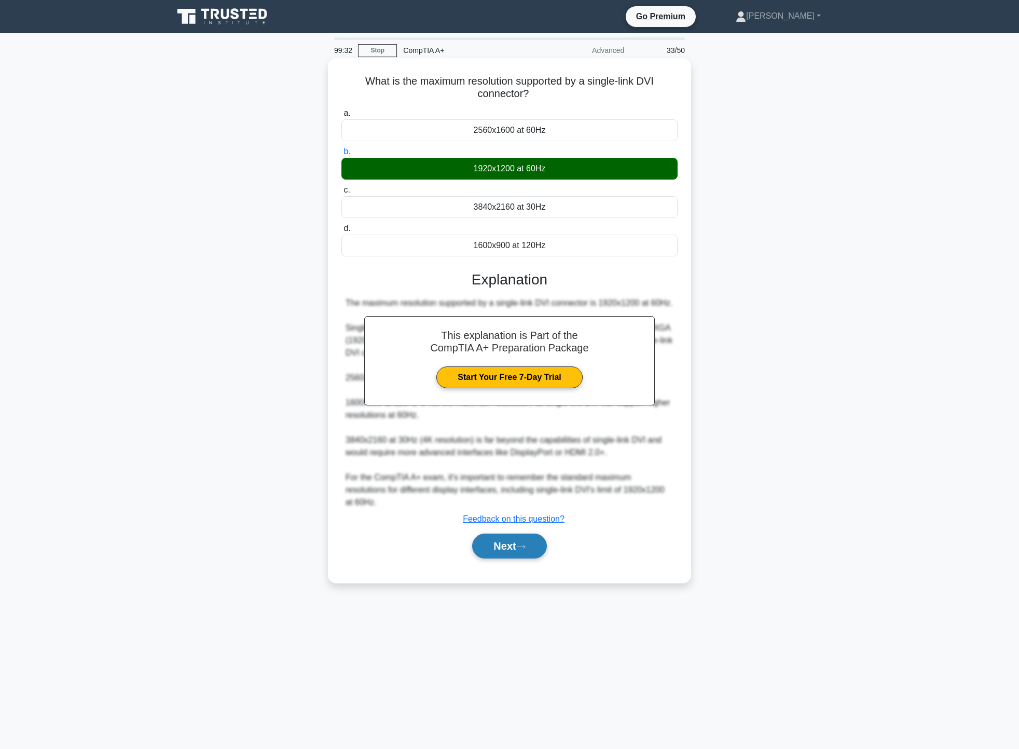
click at [541, 542] on button "Next" at bounding box center [509, 545] width 74 height 25
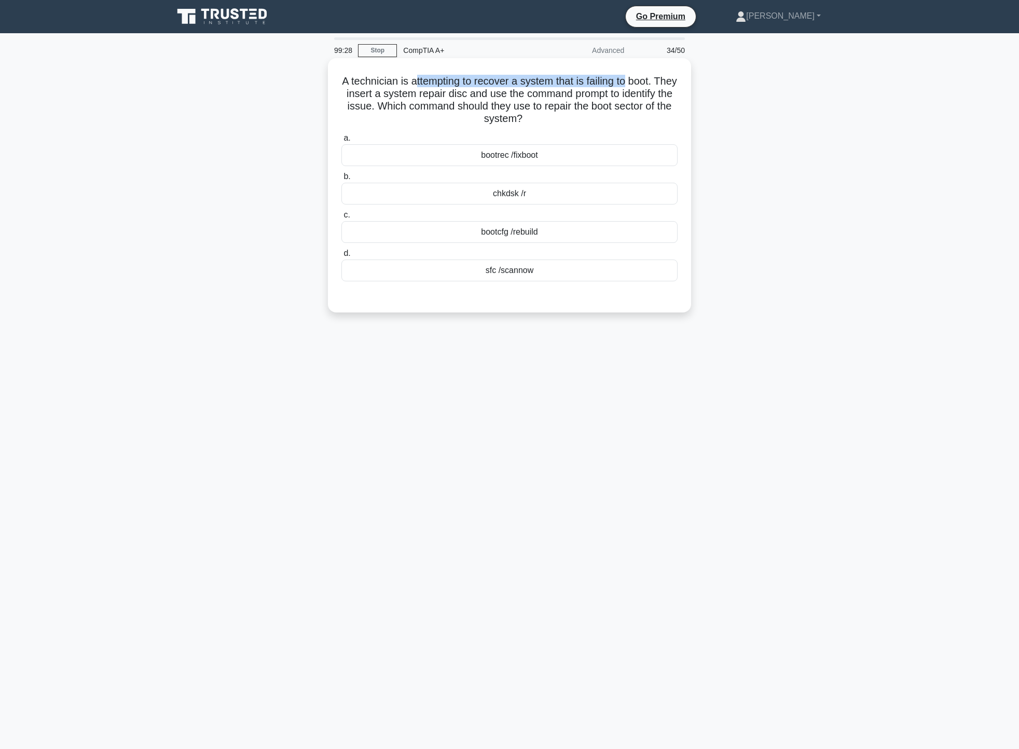
drag, startPoint x: 427, startPoint y: 76, endPoint x: 641, endPoint y: 81, distance: 214.4
click at [641, 81] on h5 "A technician is attempting to recover a system that is failing to boot. They in…" at bounding box center [509, 100] width 338 height 51
drag, startPoint x: 388, startPoint y: 90, endPoint x: 613, endPoint y: 93, distance: 225.2
click at [623, 88] on h5 "A technician is attempting to recover a system that is failing to boot. They in…" at bounding box center [509, 100] width 338 height 51
drag, startPoint x: 389, startPoint y: 108, endPoint x: 631, endPoint y: 111, distance: 241.8
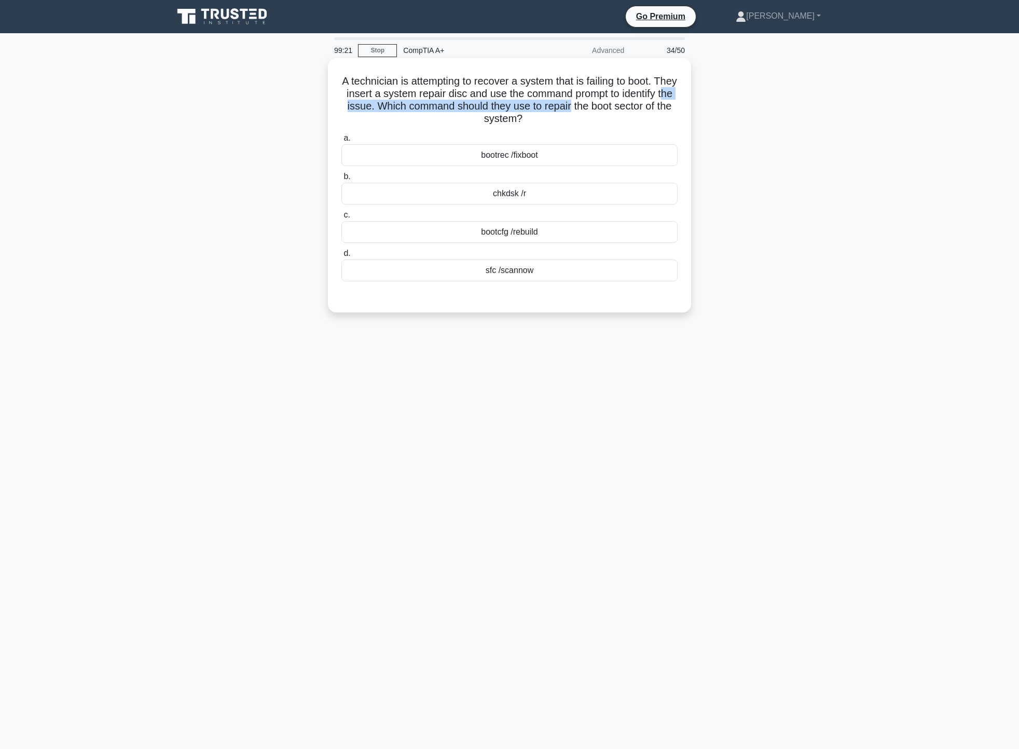
click at [631, 111] on h5 "A technician is attempting to recover a system that is failing to boot. They in…" at bounding box center [509, 100] width 338 height 51
click at [593, 120] on h5 "A technician is attempting to recover a system that is failing to boot. They in…" at bounding box center [509, 100] width 338 height 51
click at [567, 240] on div "bootcfg /rebuild" at bounding box center [509, 232] width 336 height 22
click at [341, 218] on input "c. bootcfg /rebuild" at bounding box center [341, 215] width 0 height 7
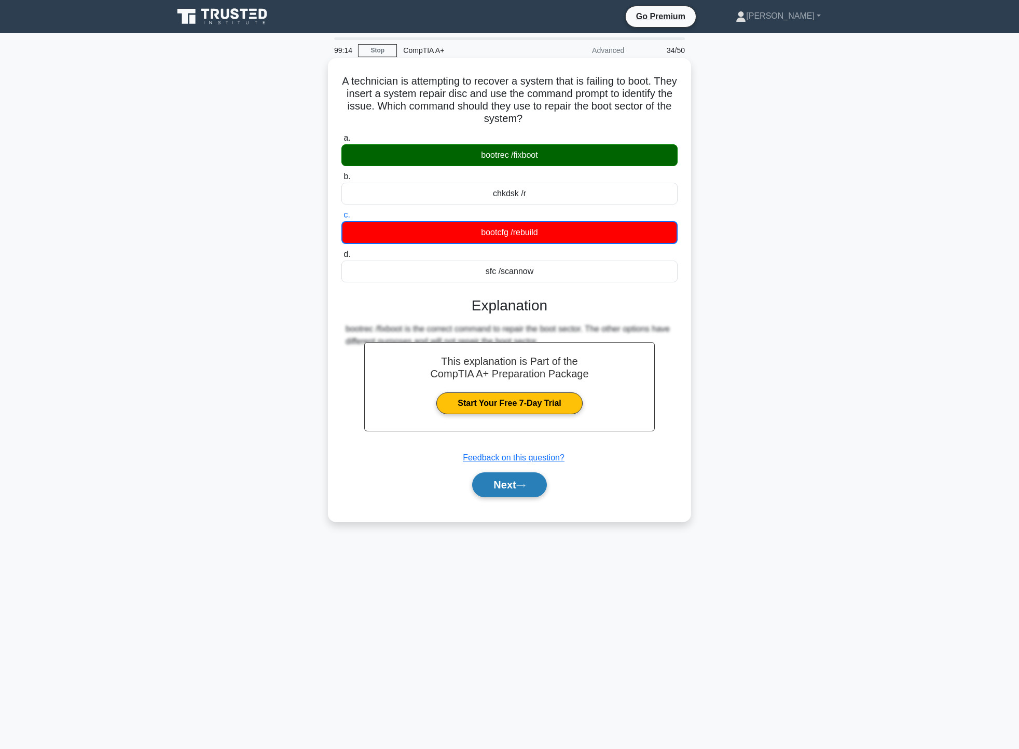
click at [524, 491] on button "Next" at bounding box center [509, 484] width 74 height 25
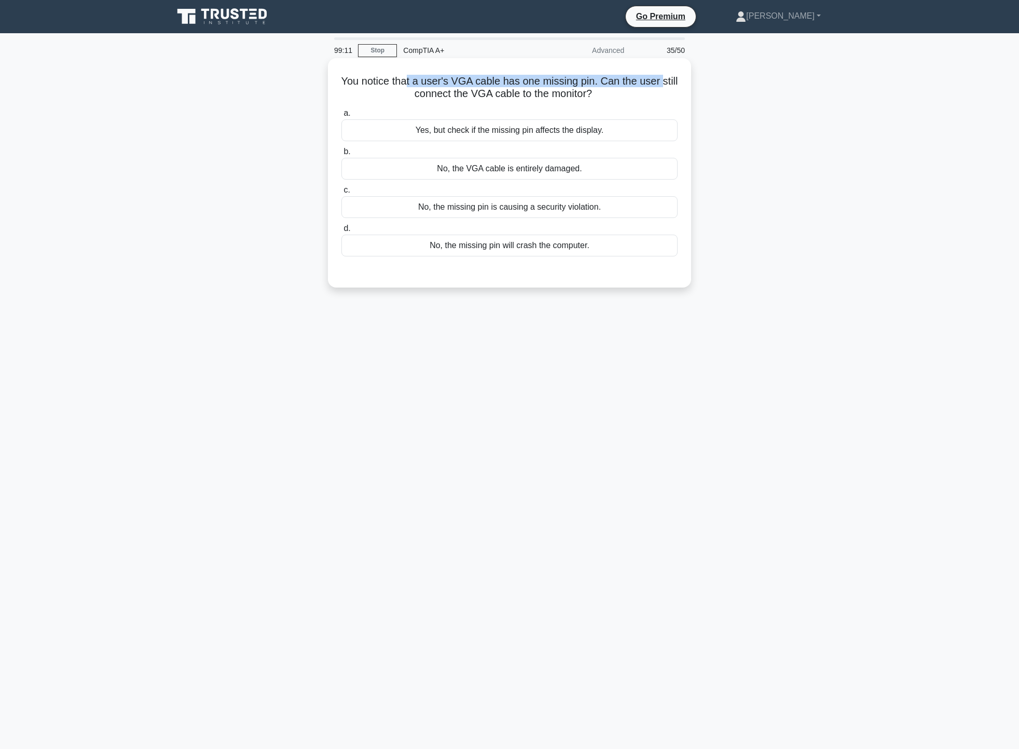
drag, startPoint x: 359, startPoint y: 89, endPoint x: 416, endPoint y: 77, distance: 57.8
click at [416, 77] on h5 "You notice that a user's VGA cable has one missing pin. Can the user still conn…" at bounding box center [509, 88] width 338 height 26
click at [487, 99] on h5 "You notice that a user's VGA cable has one missing pin. Can the user still conn…" at bounding box center [509, 88] width 338 height 26
drag, startPoint x: 463, startPoint y: 83, endPoint x: 575, endPoint y: 72, distance: 112.1
click at [575, 72] on div "You notice that a user's VGA cable has one missing pin. Can the user still conn…" at bounding box center [509, 172] width 355 height 221
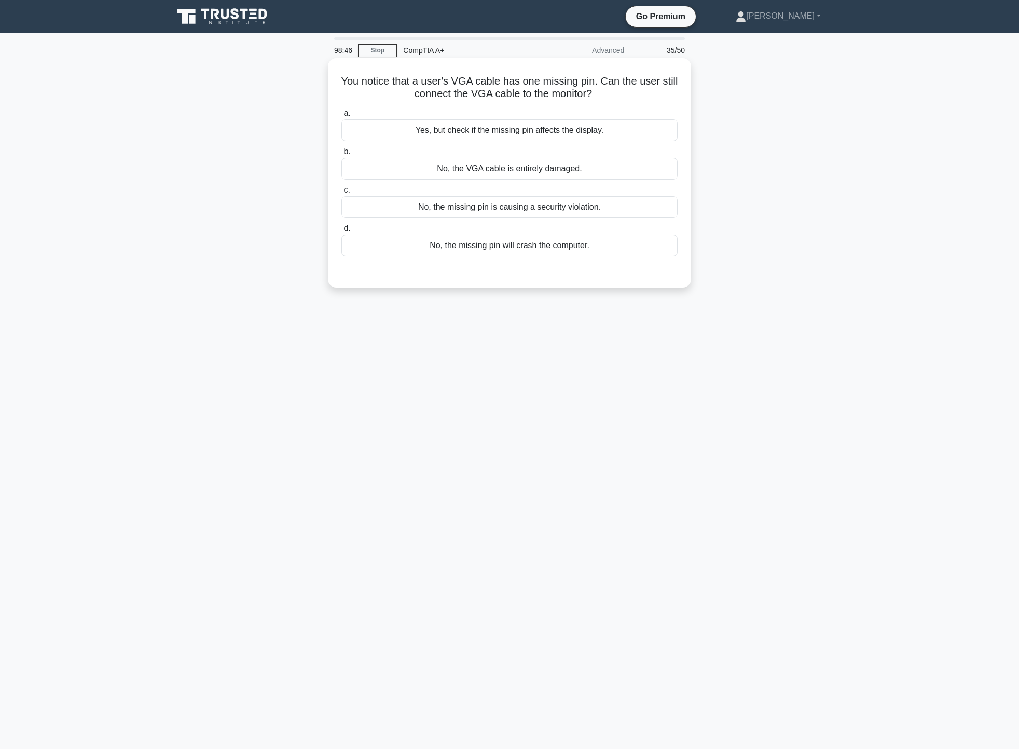
click at [560, 173] on div "No, the VGA cable is entirely damaged." at bounding box center [509, 169] width 336 height 22
click at [341, 155] on input "b. No, the VGA cable is entirely damaged." at bounding box center [341, 151] width 0 height 7
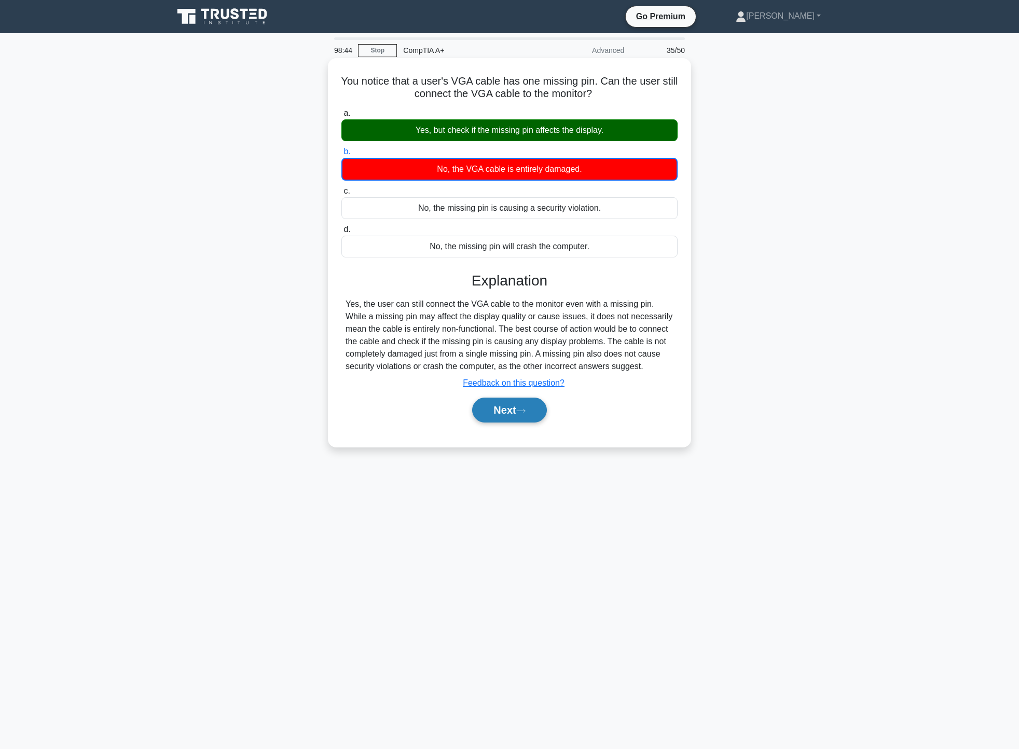
click at [534, 415] on button "Next" at bounding box center [509, 410] width 74 height 25
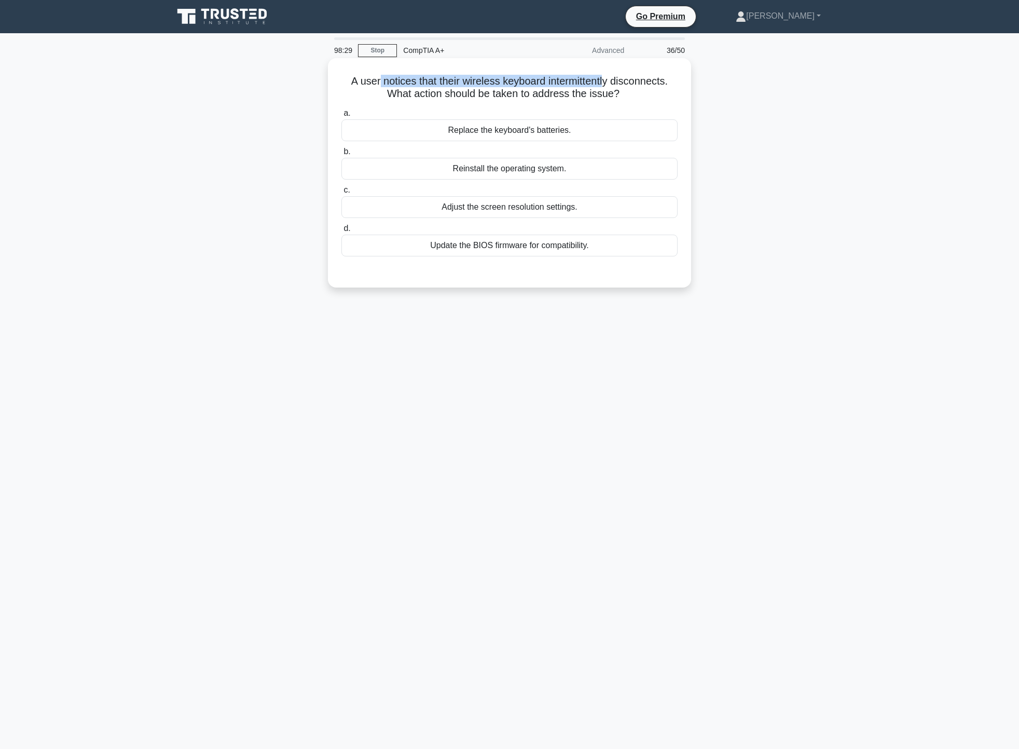
drag, startPoint x: 375, startPoint y: 75, endPoint x: 609, endPoint y: 81, distance: 234.1
click at [609, 81] on h5 "A user notices that their wireless keyboard intermittently disconnects. What ac…" at bounding box center [509, 88] width 338 height 26
drag, startPoint x: 402, startPoint y: 91, endPoint x: 579, endPoint y: 100, distance: 176.6
click at [579, 100] on h5 "A user notices that their wireless keyboard intermittently disconnects. What ac…" at bounding box center [509, 88] width 338 height 26
click at [628, 97] on h5 "A user notices that their wireless keyboard intermittently disconnects. What ac…" at bounding box center [509, 88] width 338 height 26
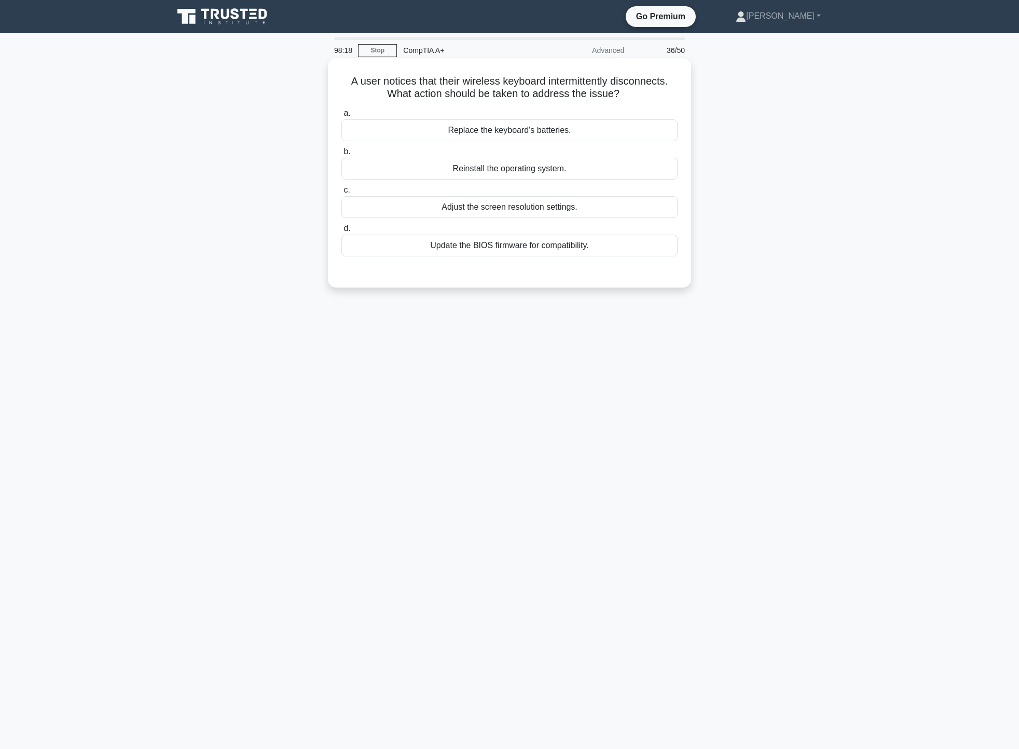
drag, startPoint x: 378, startPoint y: 98, endPoint x: 640, endPoint y: 97, distance: 261.6
click at [640, 97] on h5 "A user notices that their wireless keyboard intermittently disconnects. What ac…" at bounding box center [509, 88] width 338 height 26
click at [549, 255] on div "Update the BIOS firmware for compatibility." at bounding box center [509, 246] width 336 height 22
click at [341, 232] on input "d. Update the BIOS firmware for compatibility." at bounding box center [341, 228] width 0 height 7
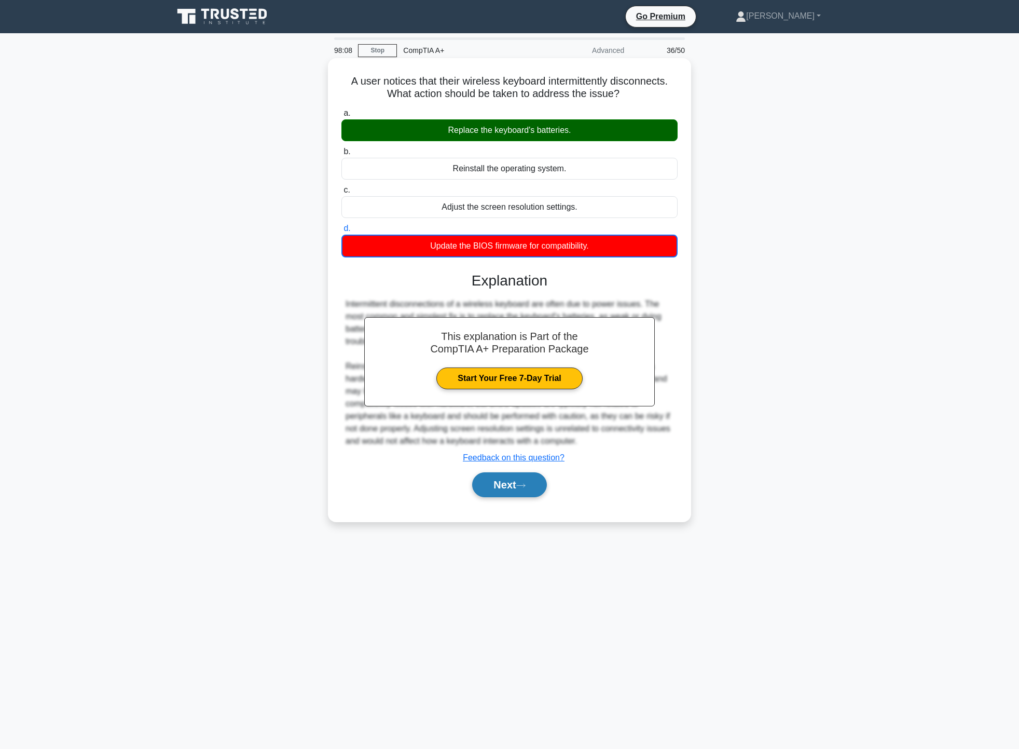
click at [526, 485] on icon at bounding box center [520, 486] width 9 height 6
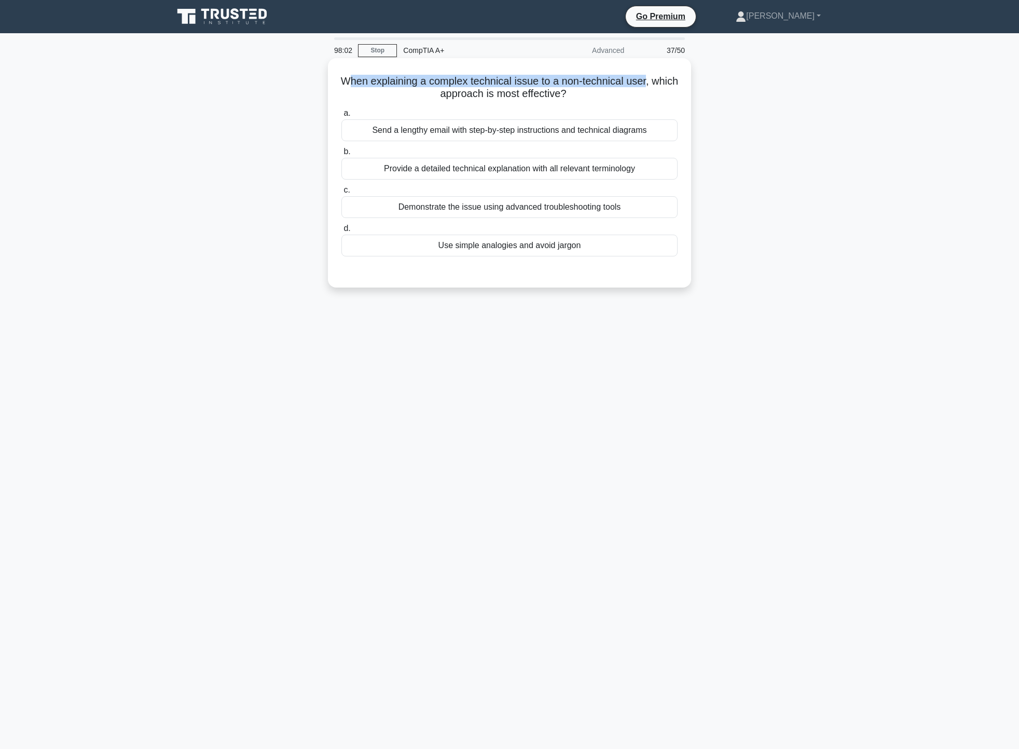
drag, startPoint x: 359, startPoint y: 79, endPoint x: 664, endPoint y: 84, distance: 305.7
click at [664, 84] on h5 "When explaining a complex technical issue to a non-technical user, which approa…" at bounding box center [509, 88] width 338 height 26
click at [579, 246] on div "Use simple analogies and avoid jargon" at bounding box center [509, 246] width 336 height 22
click at [341, 232] on input "d. Use simple analogies and avoid jargon" at bounding box center [341, 228] width 0 height 7
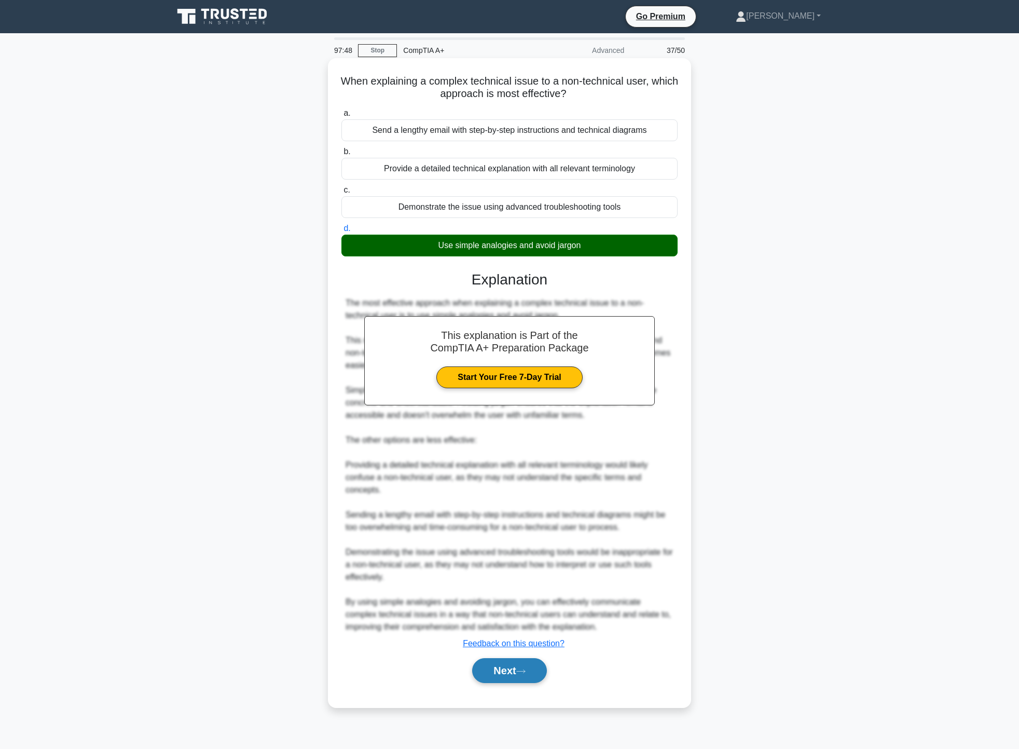
click at [510, 671] on button "Next" at bounding box center [509, 670] width 74 height 25
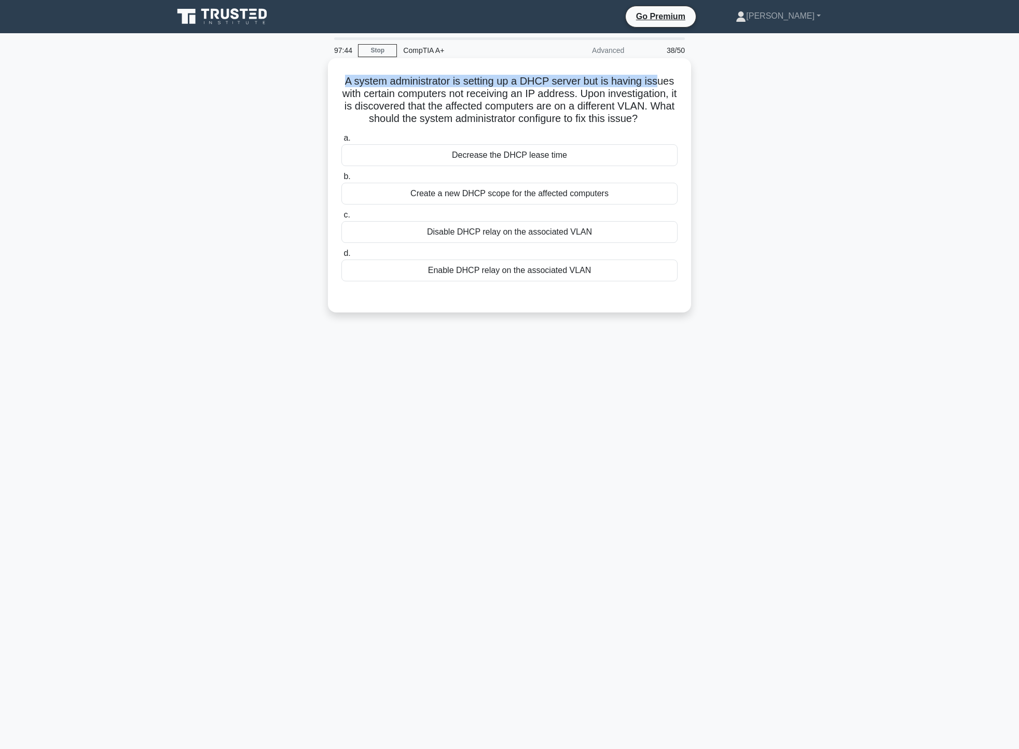
drag, startPoint x: 343, startPoint y: 79, endPoint x: 659, endPoint y: 75, distance: 316.1
click at [659, 75] on h5 "A system administrator is setting up a DHCP server but is having issues with ce…" at bounding box center [509, 100] width 338 height 51
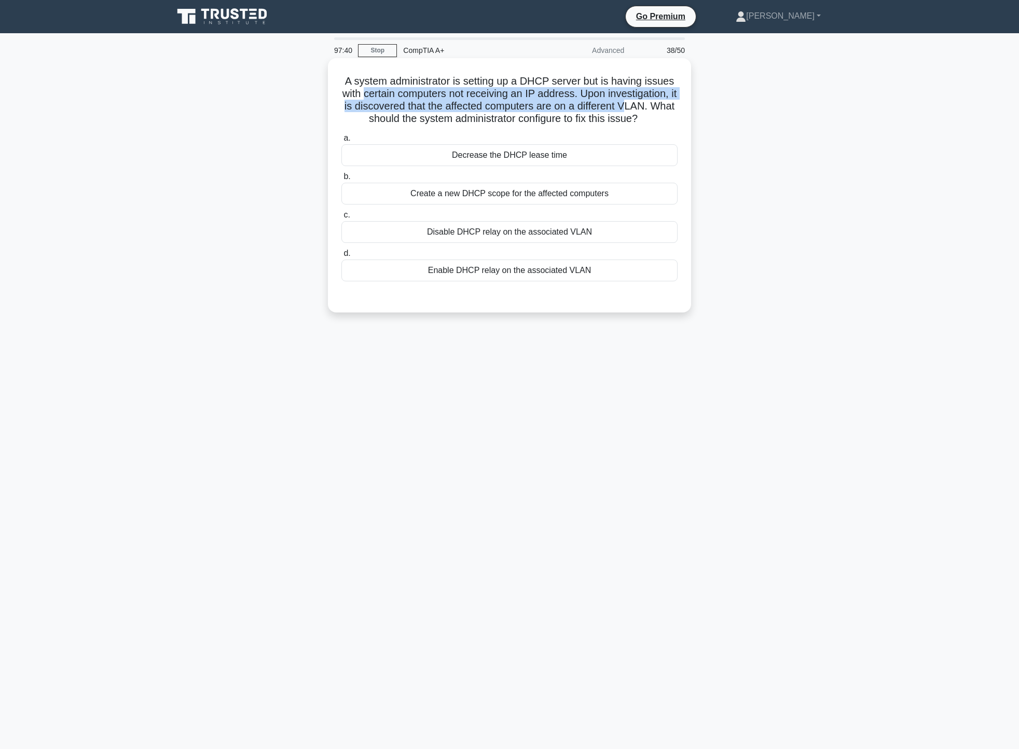
drag, startPoint x: 364, startPoint y: 92, endPoint x: 650, endPoint y: 101, distance: 285.6
click at [650, 101] on h5 "A system administrator is setting up a DHCP server but is having issues with ce…" at bounding box center [509, 100] width 338 height 51
click at [405, 114] on h5 "A system administrator is setting up a DHCP server but is having issues with ce…" at bounding box center [509, 100] width 338 height 51
drag, startPoint x: 364, startPoint y: 100, endPoint x: 671, endPoint y: 110, distance: 307.4
click at [671, 110] on h5 "A system administrator is setting up a DHCP server but is having issues with ce…" at bounding box center [509, 100] width 338 height 51
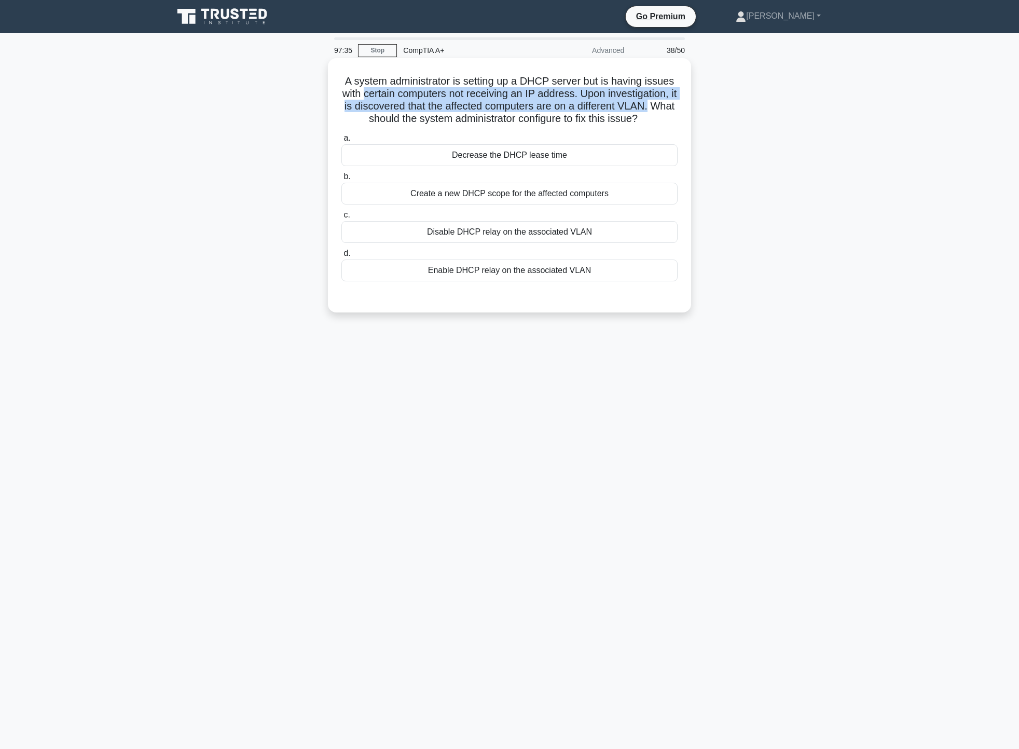
click at [671, 110] on h5 "A system administrator is setting up a DHCP server but is having issues with ce…" at bounding box center [509, 100] width 338 height 51
drag, startPoint x: 349, startPoint y: 117, endPoint x: 662, endPoint y: 115, distance: 312.4
click at [662, 115] on h5 "A system administrator is setting up a DHCP server but is having issues with ce…" at bounding box center [509, 100] width 338 height 51
click at [349, 87] on h5 "A system administrator is setting up a DHCP server but is having issues with ce…" at bounding box center [509, 100] width 338 height 51
click at [497, 268] on div "Enable DHCP relay on the associated VLAN" at bounding box center [509, 270] width 336 height 22
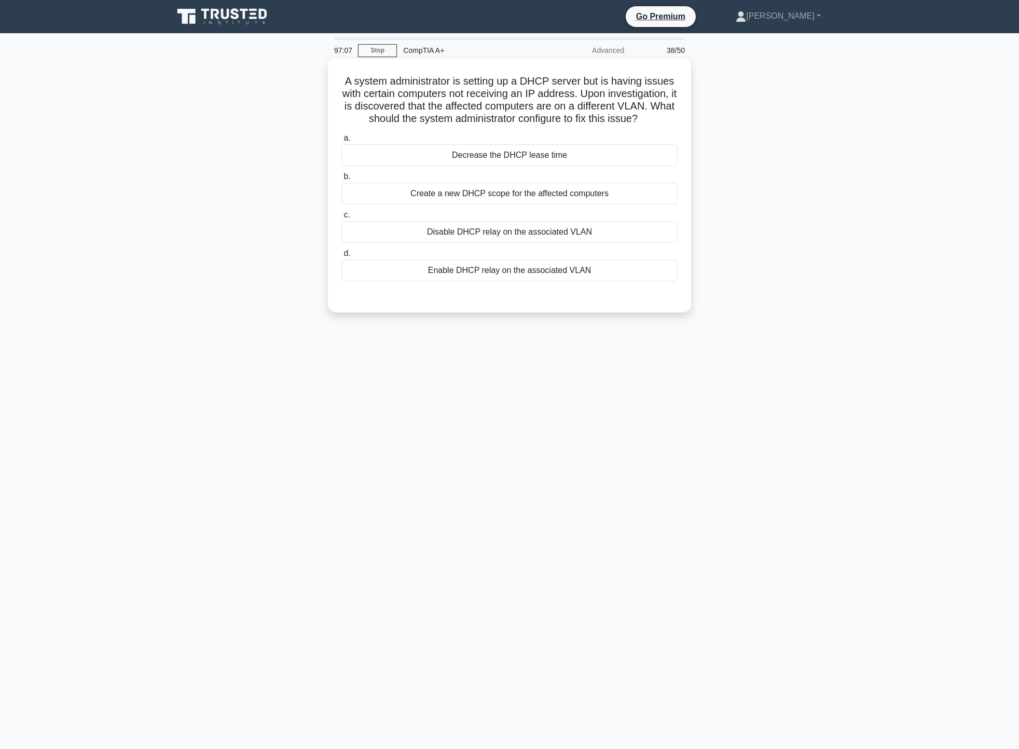
click at [341, 257] on input "d. Enable DHCP relay on the associated VLAN" at bounding box center [341, 253] width 0 height 7
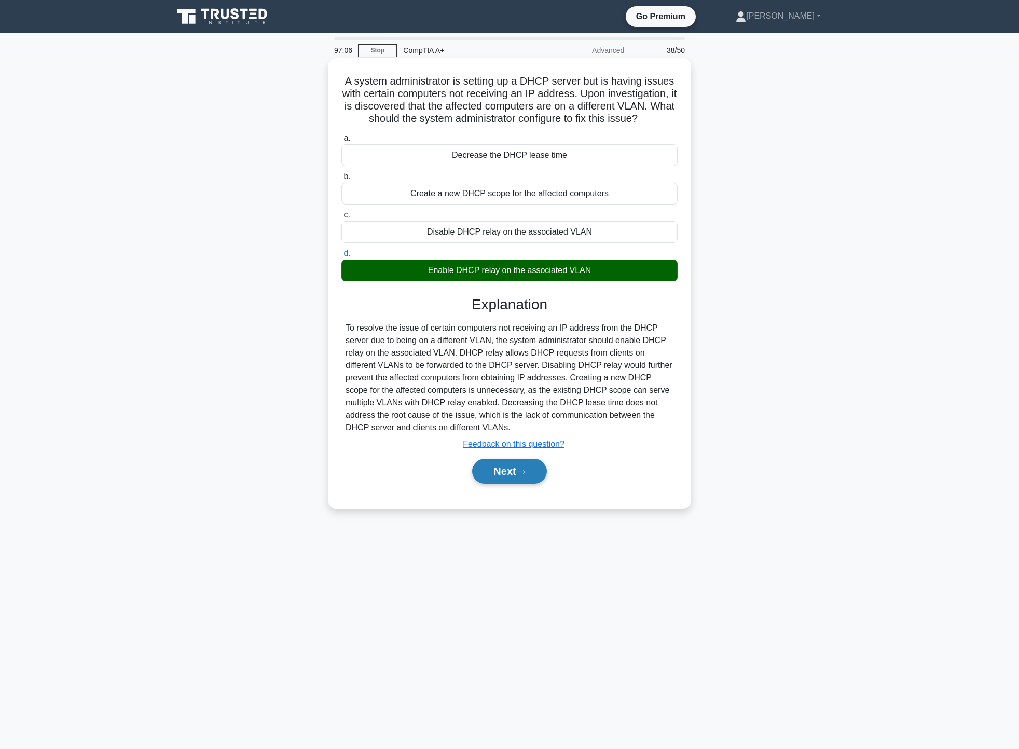
click at [525, 481] on button "Next" at bounding box center [509, 471] width 74 height 25
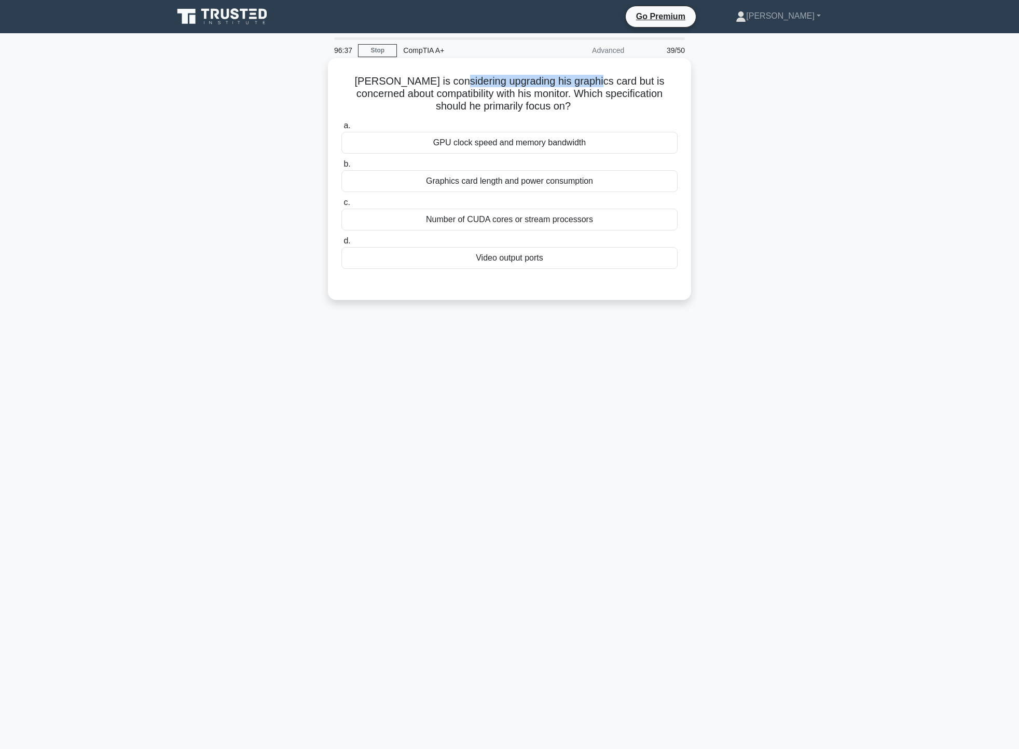
drag, startPoint x: 441, startPoint y: 80, endPoint x: 573, endPoint y: 80, distance: 132.3
click at [574, 81] on h5 "Tom is considering upgrading his graphics card but is concerned about compatibi…" at bounding box center [509, 94] width 338 height 38
drag, startPoint x: 399, startPoint y: 91, endPoint x: 650, endPoint y: 94, distance: 250.7
click at [646, 94] on h5 "Tom is considering upgrading his graphics card but is concerned about compatibi…" at bounding box center [509, 94] width 338 height 38
click at [742, 95] on div "Tom is considering upgrading his graphics card but is concerned about compatibi…" at bounding box center [509, 188] width 685 height 254
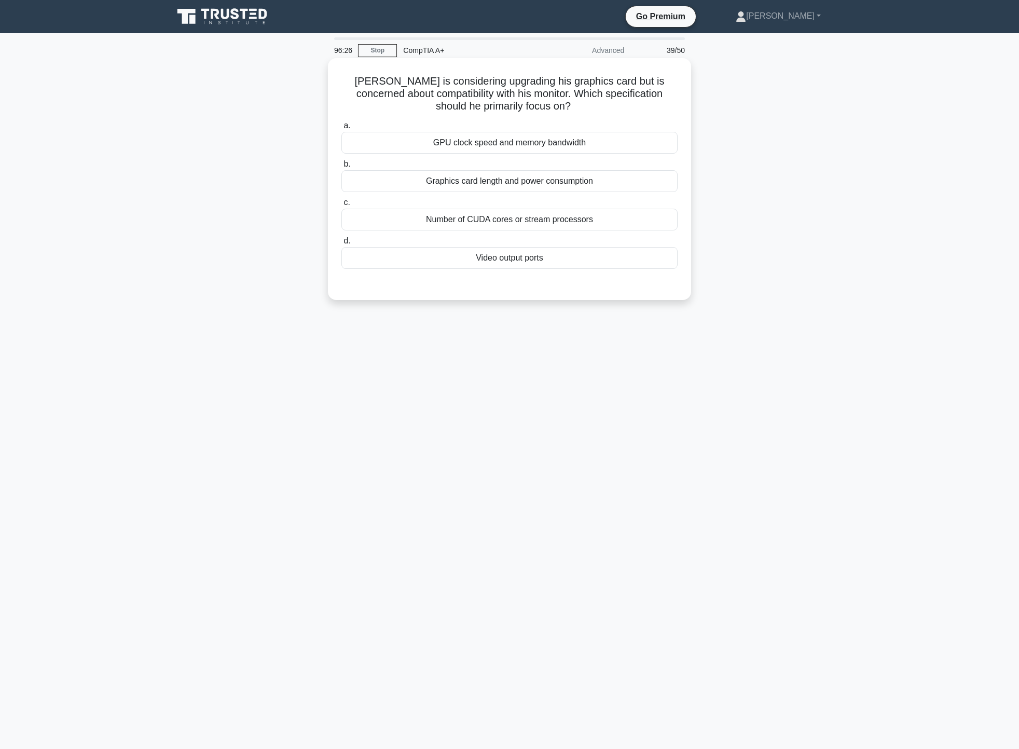
click at [593, 258] on div "Video output ports" at bounding box center [509, 258] width 336 height 22
click at [341, 244] on input "d. Video output ports" at bounding box center [341, 241] width 0 height 7
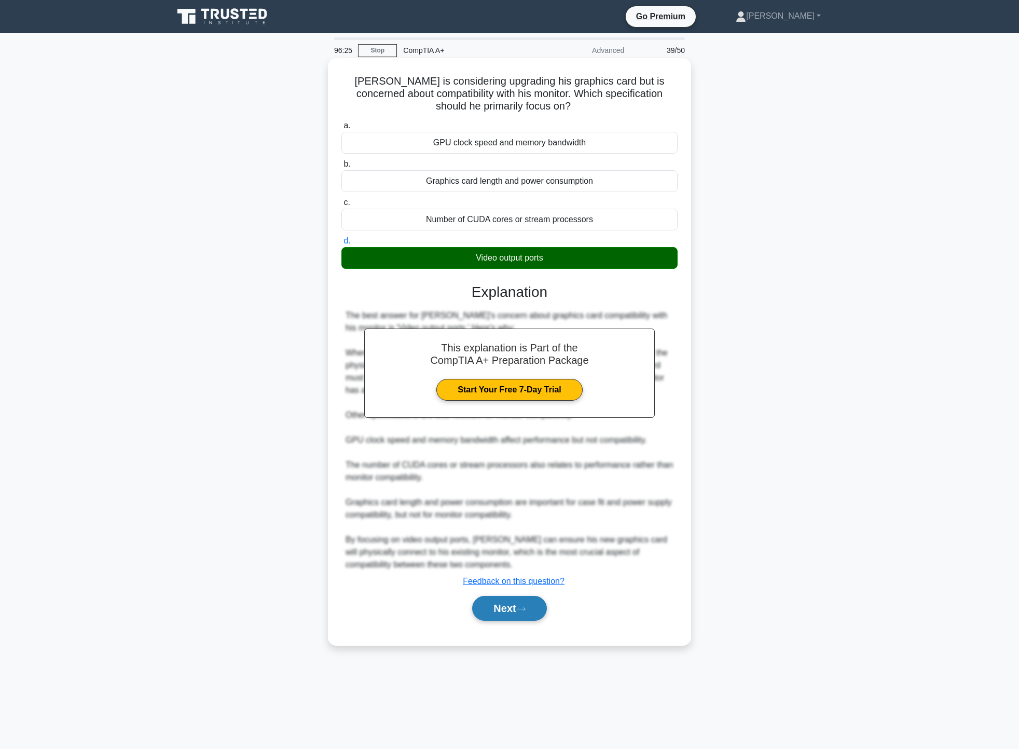
click at [505, 611] on button "Next" at bounding box center [509, 608] width 74 height 25
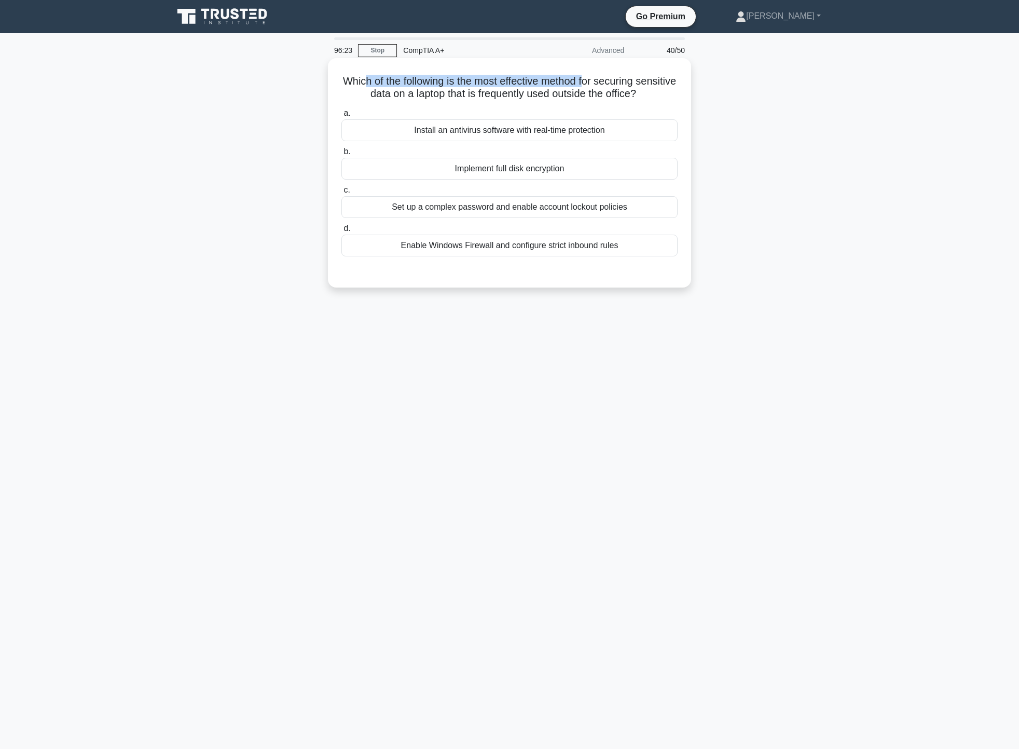
drag, startPoint x: 381, startPoint y: 84, endPoint x: 610, endPoint y: 71, distance: 229.7
click at [610, 71] on div "Which of the following is the most effective method for securing sensitive data…" at bounding box center [509, 172] width 355 height 221
drag, startPoint x: 366, startPoint y: 98, endPoint x: 664, endPoint y: 94, distance: 297.9
click at [664, 94] on h5 "Which of the following is the most effective method for securing sensitive data…" at bounding box center [509, 88] width 338 height 26
click at [529, 167] on div "Implement full disk encryption" at bounding box center [509, 169] width 336 height 22
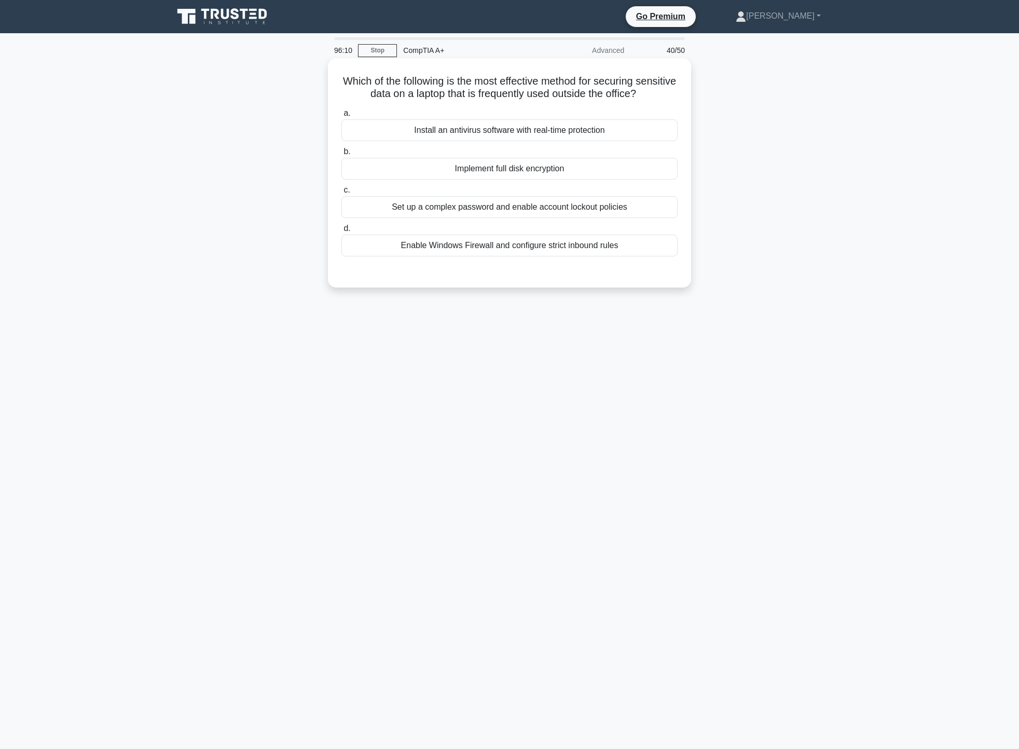
click at [341, 155] on input "b. Implement full disk encryption" at bounding box center [341, 151] width 0 height 7
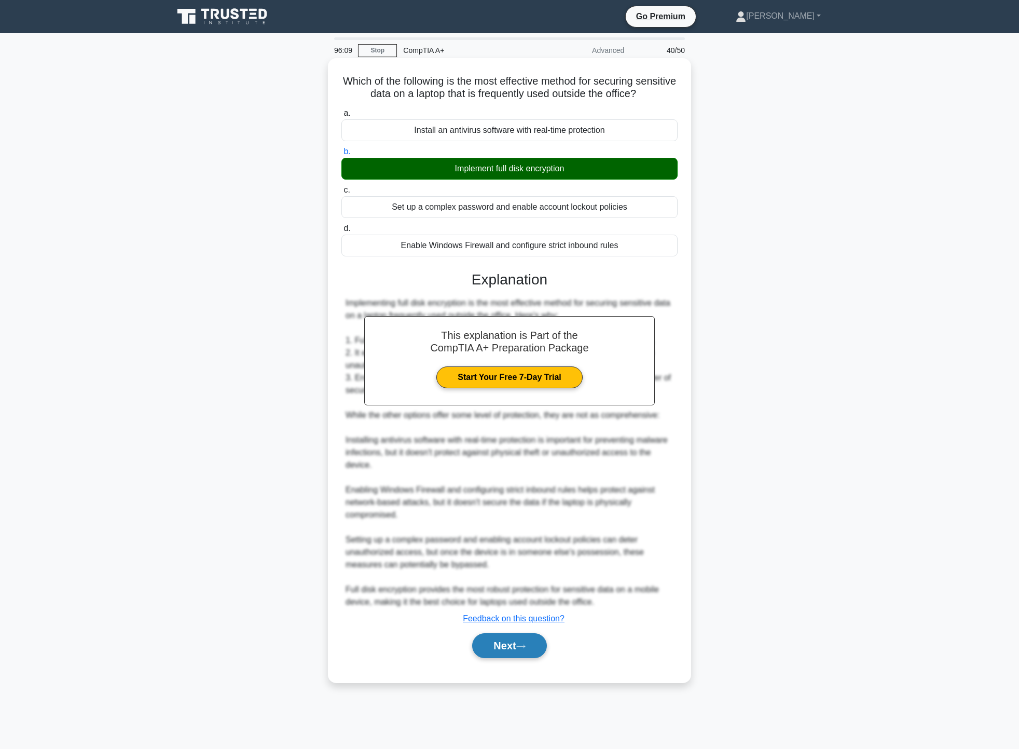
click at [525, 647] on icon at bounding box center [521, 646] width 8 height 3
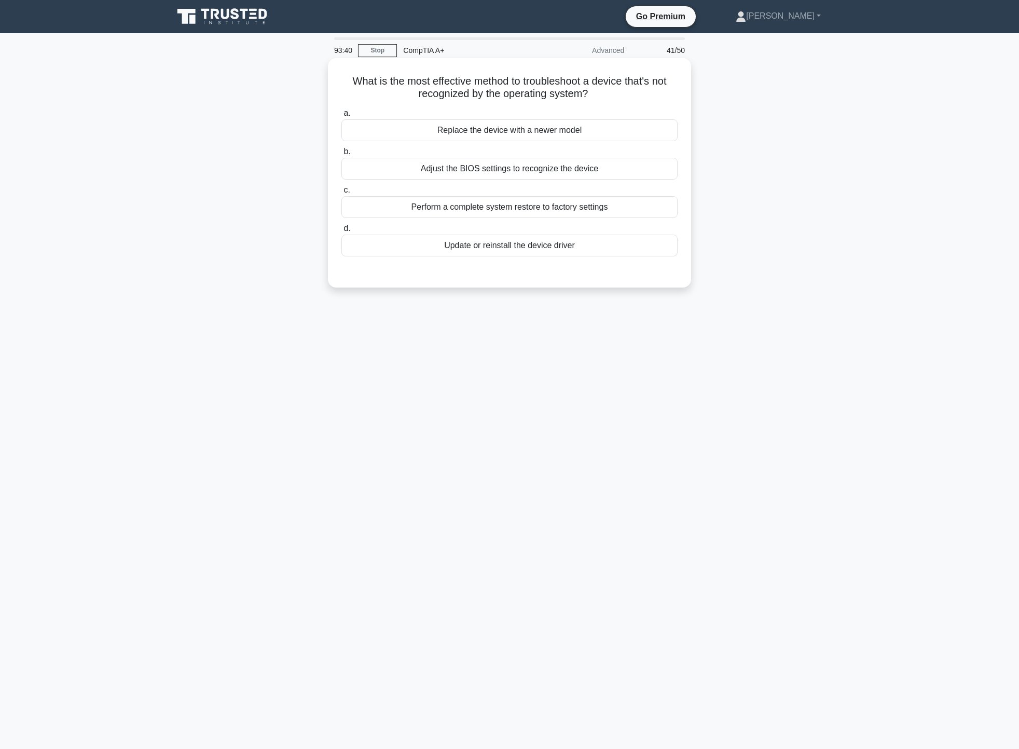
click at [504, 246] on div "Update or reinstall the device driver" at bounding box center [509, 246] width 336 height 22
click at [341, 232] on input "d. Update or reinstall the device driver" at bounding box center [341, 228] width 0 height 7
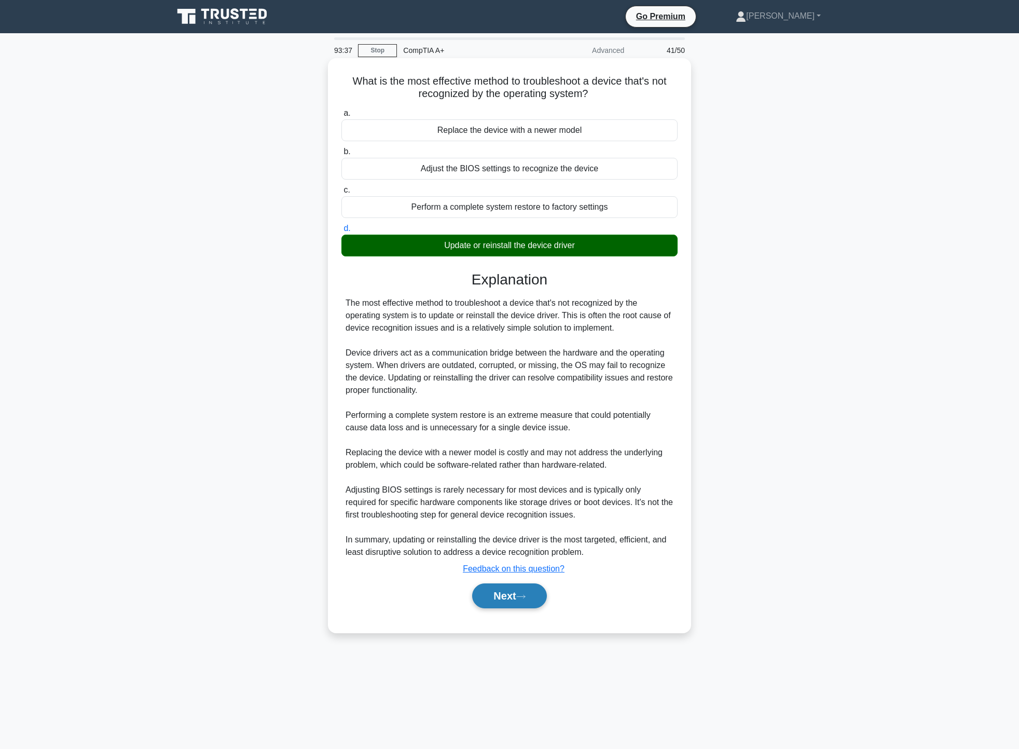
click at [535, 602] on button "Next" at bounding box center [509, 595] width 74 height 25
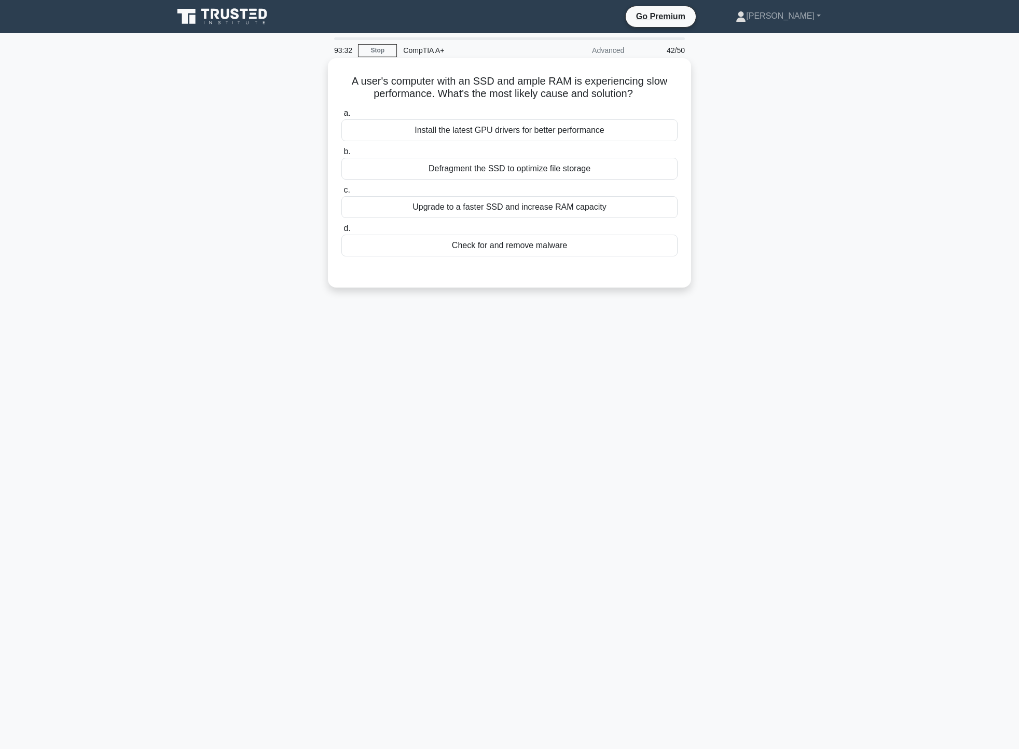
click at [366, 80] on h5 "A user's computer with an SSD and ample RAM is experiencing slow performance. W…" at bounding box center [509, 88] width 338 height 26
drag, startPoint x: 350, startPoint y: 83, endPoint x: 423, endPoint y: 80, distance: 72.7
click at [415, 81] on h5 "A user's computer with an SSD and ample RAM is experiencing slow performance. W…" at bounding box center [509, 88] width 338 height 26
click at [483, 76] on h5 "A user's computer with an SSD and ample RAM is experiencing slow performance. W…" at bounding box center [509, 88] width 338 height 26
click at [556, 254] on div "Check for and remove malware" at bounding box center [509, 246] width 336 height 22
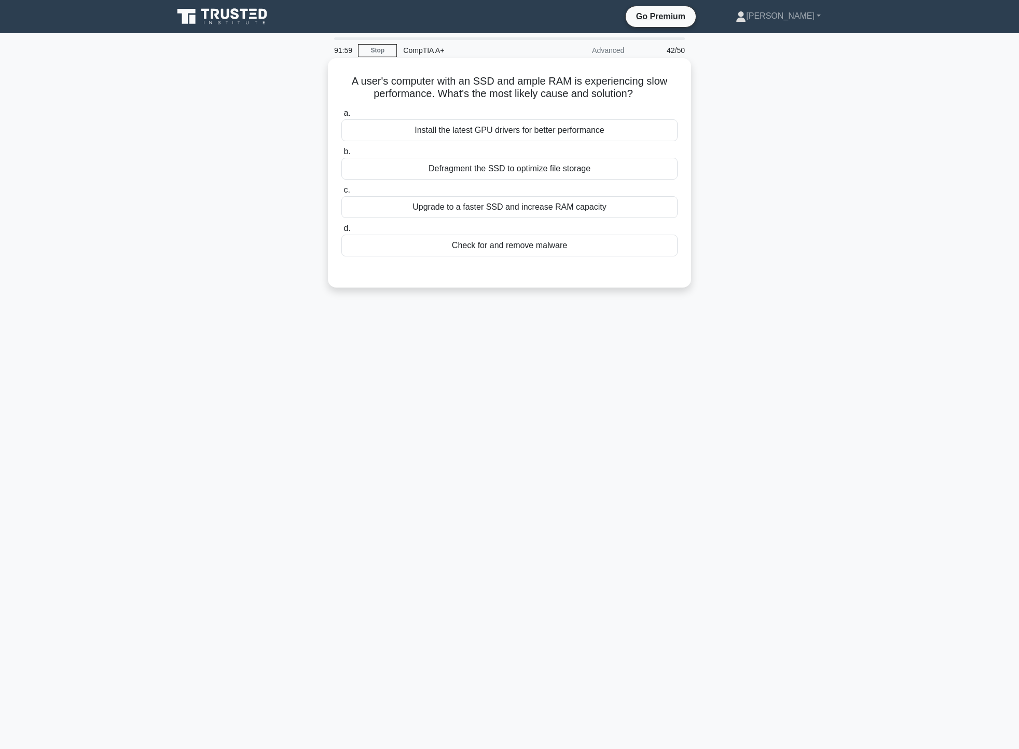
click at [341, 232] on input "d. Check for and remove malware" at bounding box center [341, 228] width 0 height 7
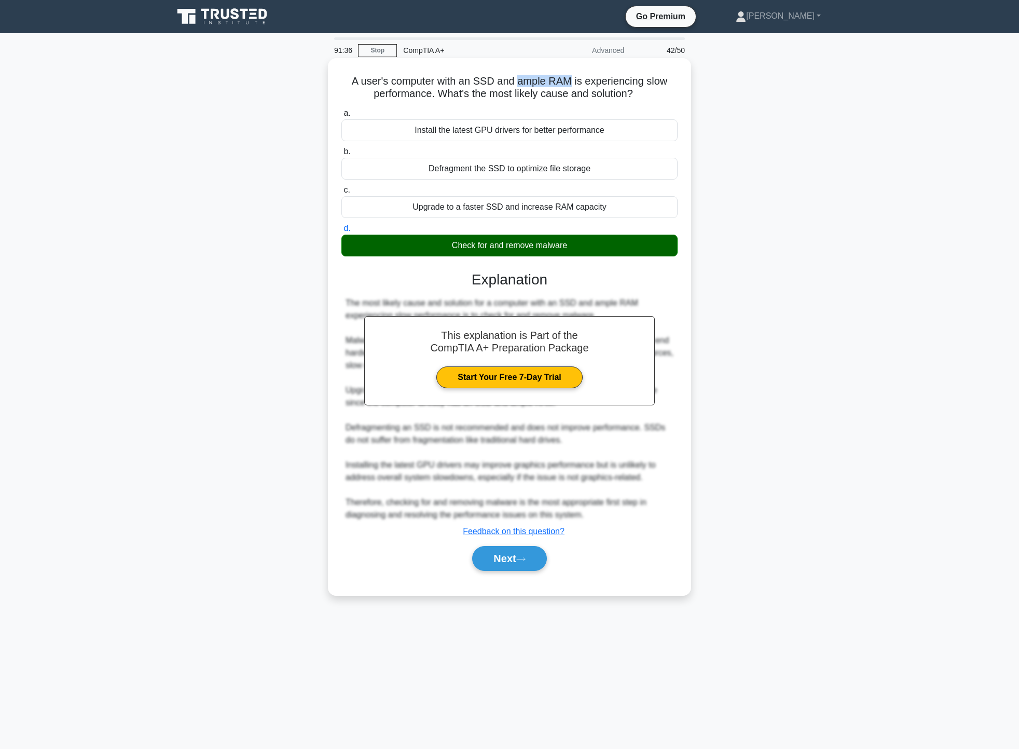
drag, startPoint x: 516, startPoint y: 80, endPoint x: 572, endPoint y: 77, distance: 56.2
click at [572, 77] on h5 "A user's computer with an SSD and ample RAM is experiencing slow performance. W…" at bounding box center [509, 88] width 338 height 26
click at [521, 557] on button "Next" at bounding box center [509, 558] width 74 height 25
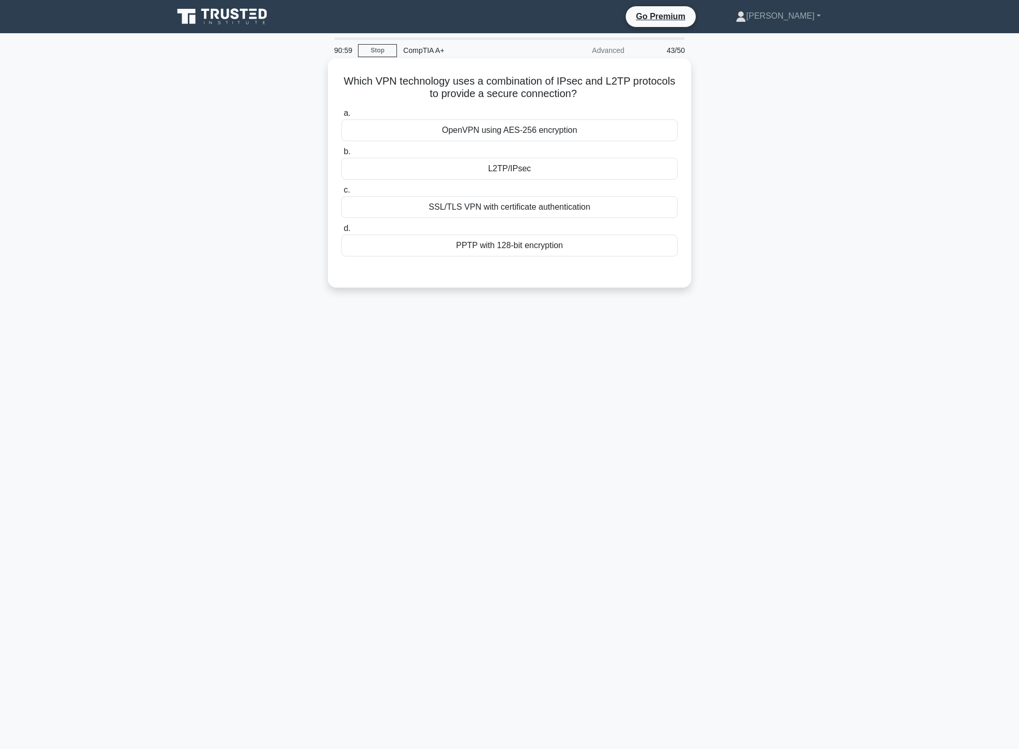
click at [495, 169] on div "L2TP/IPsec" at bounding box center [509, 169] width 336 height 22
click at [341, 155] on input "b. L2TP/IPsec" at bounding box center [341, 151] width 0 height 7
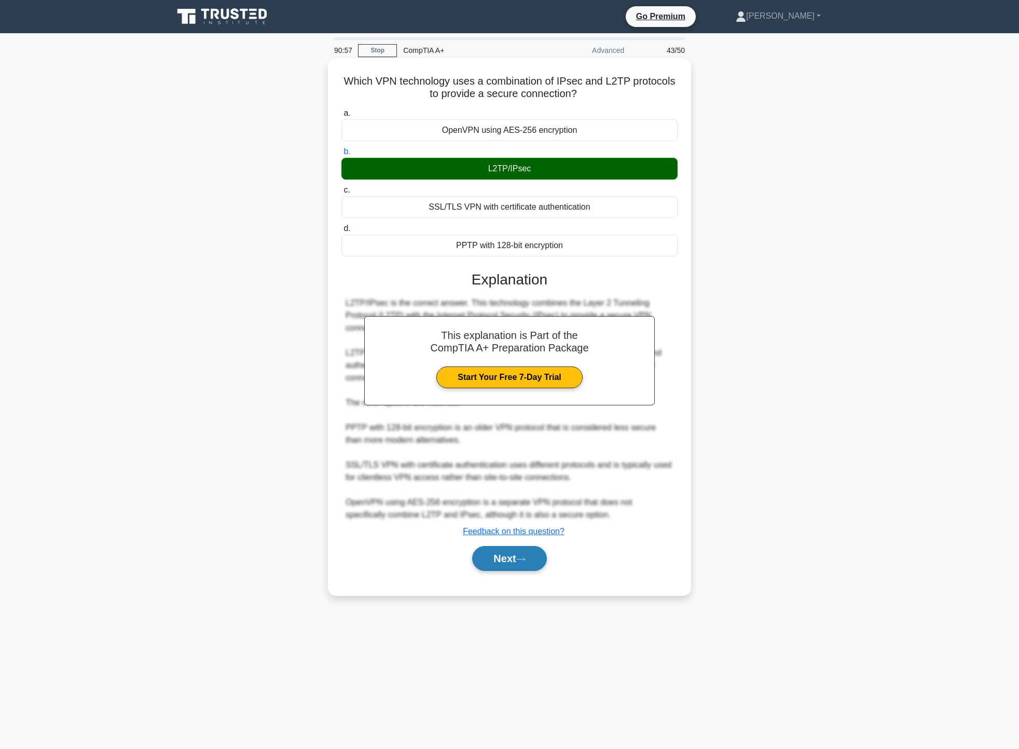
click at [491, 560] on button "Next" at bounding box center [509, 558] width 74 height 25
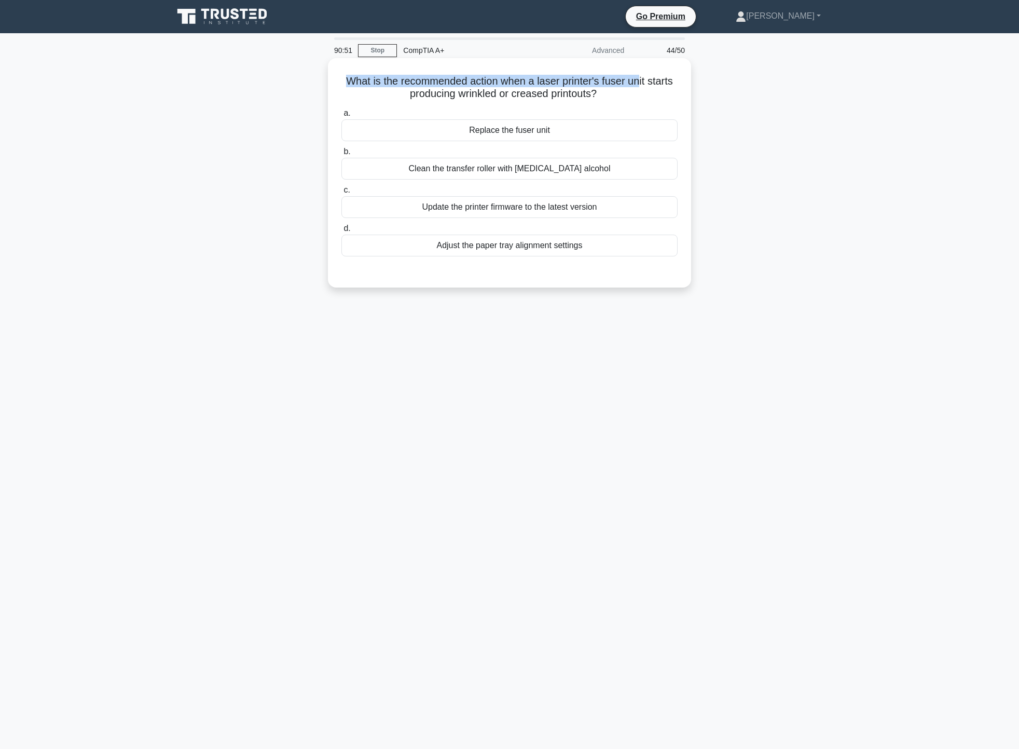
drag, startPoint x: 335, startPoint y: 83, endPoint x: 643, endPoint y: 74, distance: 308.4
click at [643, 74] on div "What is the recommended action when a laser printer's fuser unit starts produci…" at bounding box center [509, 172] width 355 height 221
click at [571, 129] on div "Replace the fuser unit" at bounding box center [509, 130] width 336 height 22
click at [341, 117] on input "a. Replace the fuser unit" at bounding box center [341, 113] width 0 height 7
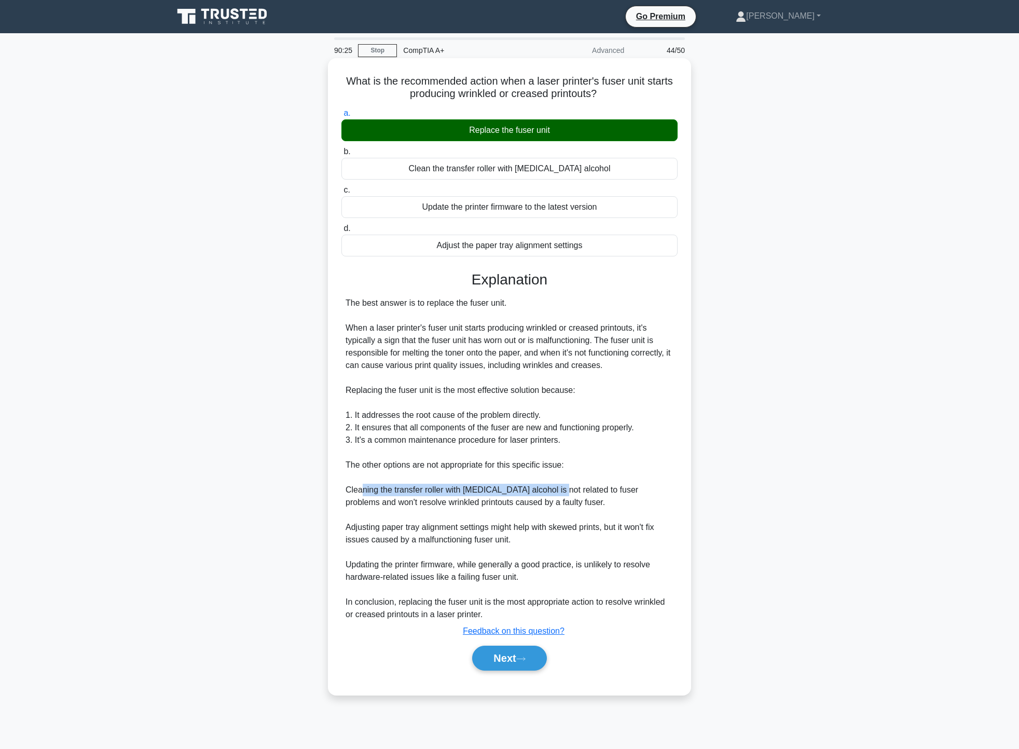
drag, startPoint x: 360, startPoint y: 491, endPoint x: 554, endPoint y: 496, distance: 193.6
click at [554, 496] on div "The best answer is to replace the fuser unit. When a laser printer's fuser unit…" at bounding box center [510, 459] width 328 height 324
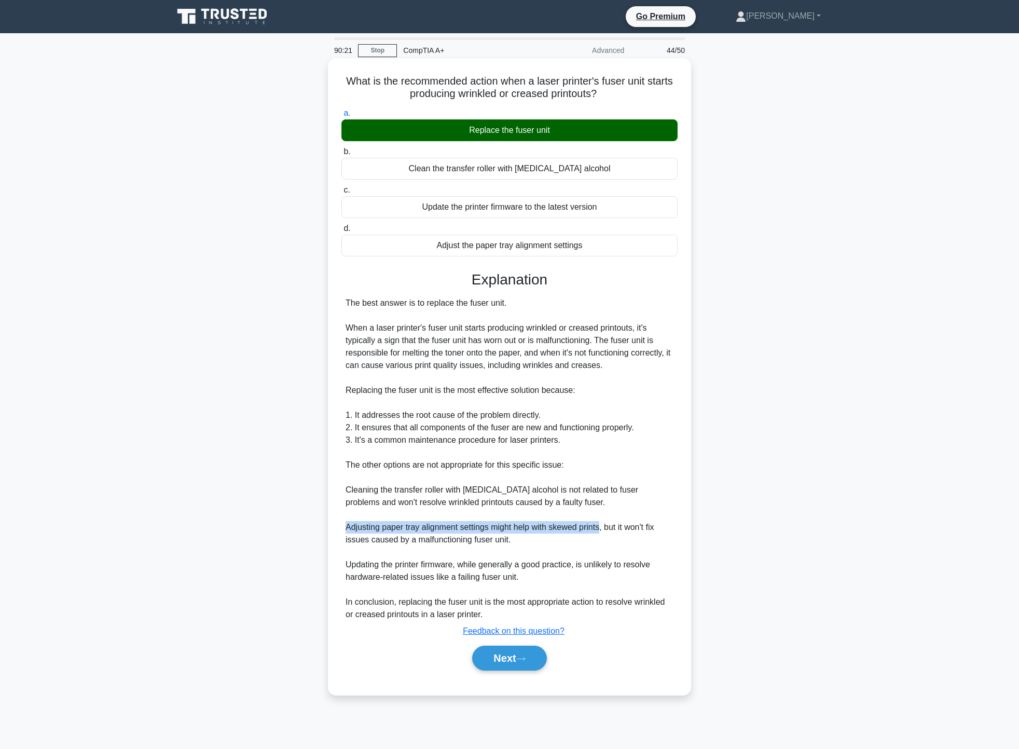
drag, startPoint x: 345, startPoint y: 525, endPoint x: 595, endPoint y: 527, distance: 250.7
click at [601, 527] on div "The best answer is to replace the fuser unit. When a laser printer's fuser unit…" at bounding box center [509, 459] width 336 height 324
drag, startPoint x: 366, startPoint y: 538, endPoint x: 454, endPoint y: 538, distance: 87.7
click at [454, 538] on div "The best answer is to replace the fuser unit. When a laser printer's fuser unit…" at bounding box center [510, 459] width 328 height 324
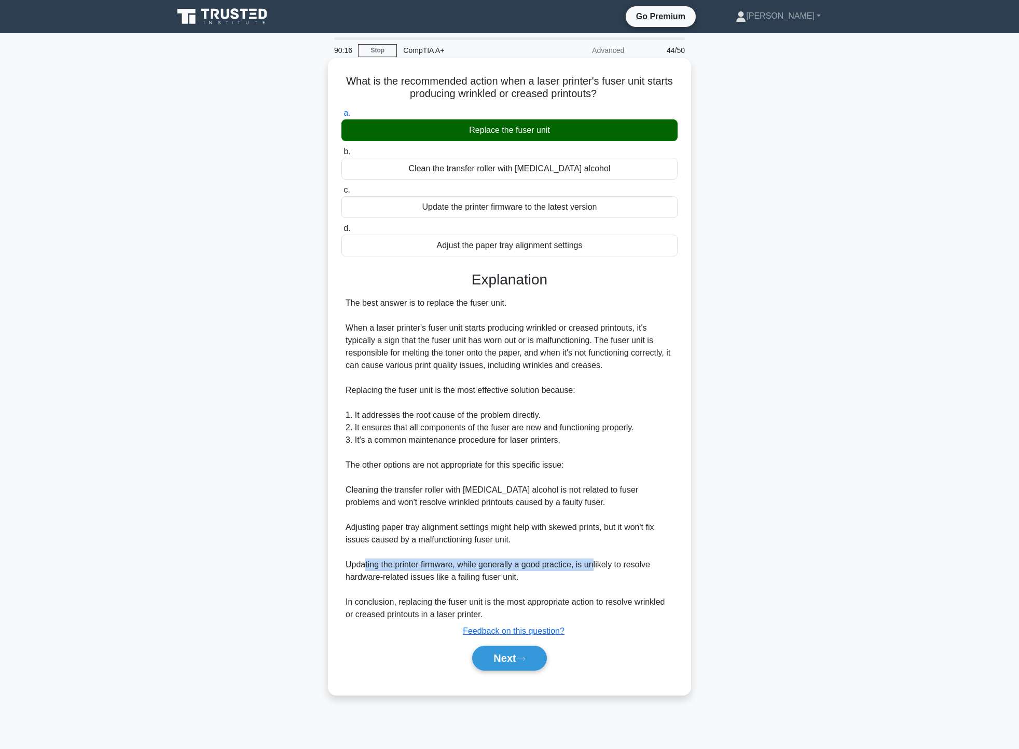
drag, startPoint x: 364, startPoint y: 563, endPoint x: 583, endPoint y: 559, distance: 219.5
click at [592, 559] on div "The best answer is to replace the fuser unit. When a laser printer's fuser unit…" at bounding box center [510, 459] width 328 height 324
drag, startPoint x: 403, startPoint y: 582, endPoint x: 484, endPoint y: 584, distance: 81.5
click at [469, 580] on div "The best answer is to replace the fuser unit. When a laser printer's fuser unit…" at bounding box center [510, 459] width 328 height 324
click at [520, 669] on button "Next" at bounding box center [509, 658] width 74 height 25
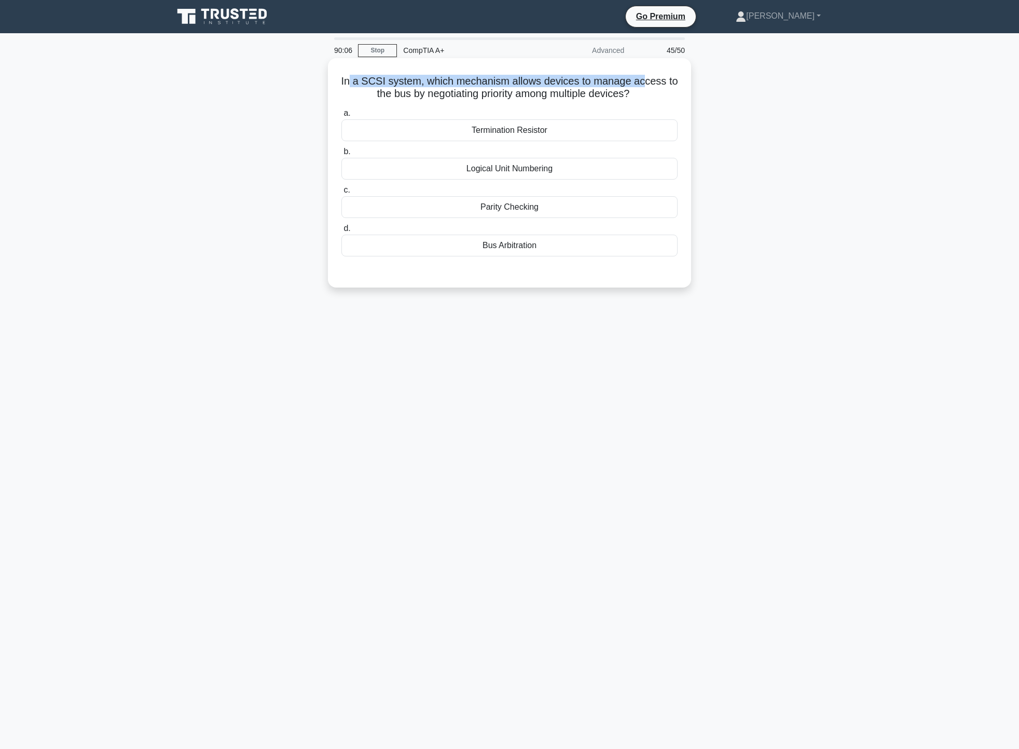
drag, startPoint x: 352, startPoint y: 83, endPoint x: 647, endPoint y: 84, distance: 294.2
click at [647, 84] on h5 "In a SCSI system, which mechanism allows devices to manage access to the bus by…" at bounding box center [509, 88] width 338 height 26
drag, startPoint x: 385, startPoint y: 96, endPoint x: 614, endPoint y: 97, distance: 229.9
click at [614, 97] on h5 "In a SCSI system, which mechanism allows devices to manage access to the bus by…" at bounding box center [509, 88] width 338 height 26
click at [583, 170] on div "Logical Unit Numbering" at bounding box center [509, 169] width 336 height 22
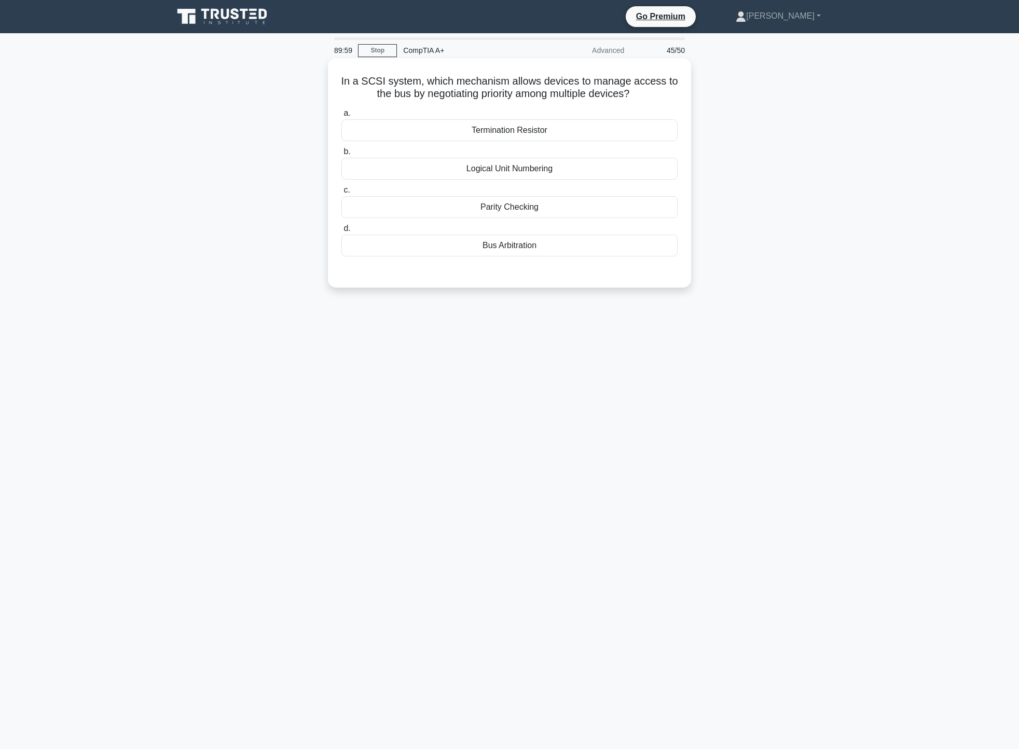
click at [341, 155] on input "b. Logical Unit Numbering" at bounding box center [341, 151] width 0 height 7
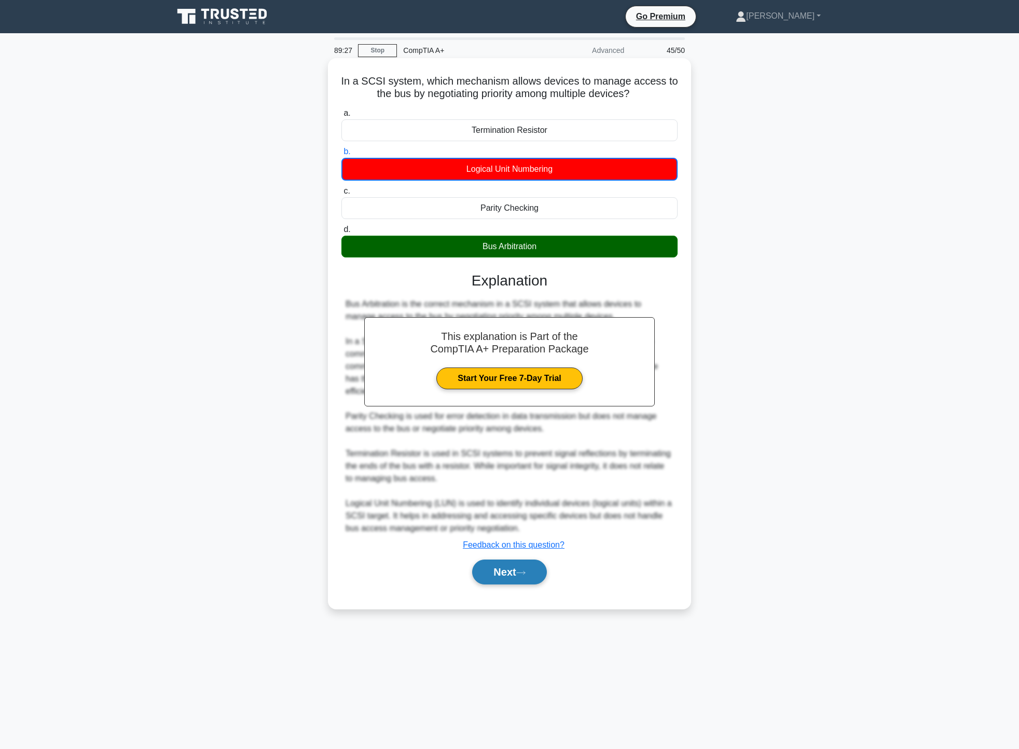
click at [508, 576] on button "Next" at bounding box center [509, 571] width 74 height 25
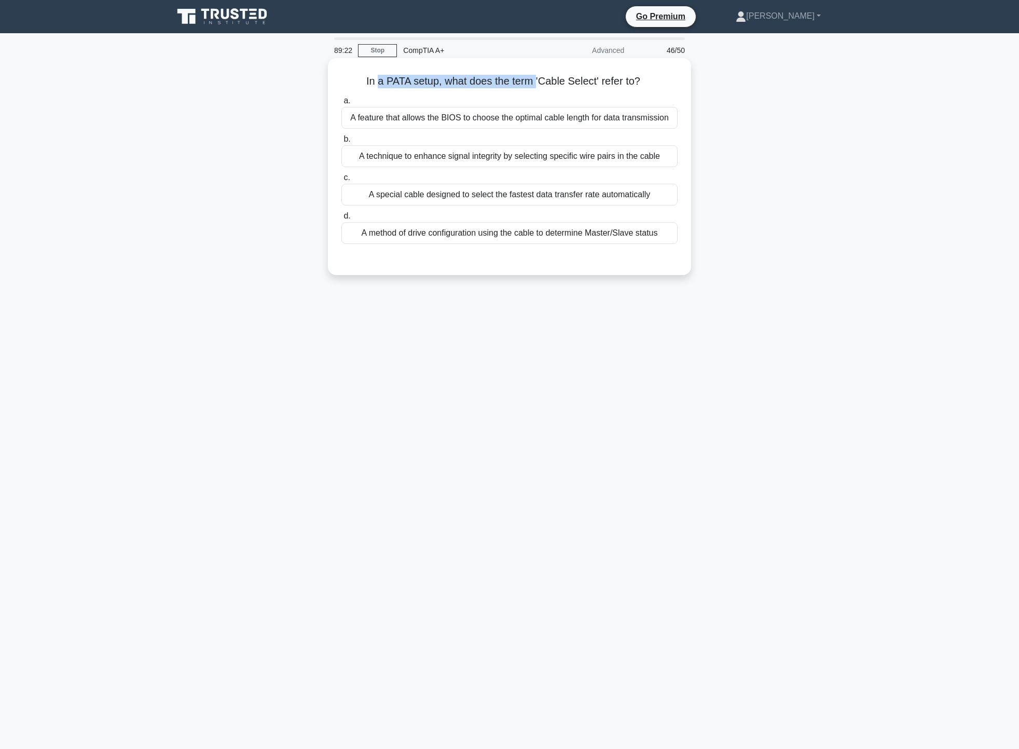
drag, startPoint x: 375, startPoint y: 79, endPoint x: 536, endPoint y: 79, distance: 160.9
click at [536, 79] on h5 "In a PATA setup, what does the term 'Cable Select' refer to? .spinner_0XTQ{tran…" at bounding box center [509, 81] width 338 height 13
click at [511, 91] on div "In a PATA setup, what does the term 'Cable Select' refer to? .spinner_0XTQ{tran…" at bounding box center [509, 166] width 355 height 209
click at [461, 229] on div "A method of drive configuration using the cable to determine Master/Slave status" at bounding box center [509, 233] width 336 height 22
click at [341, 220] on input "d. A method of drive configuration using the cable to determine Master/Slave st…" at bounding box center [341, 216] width 0 height 7
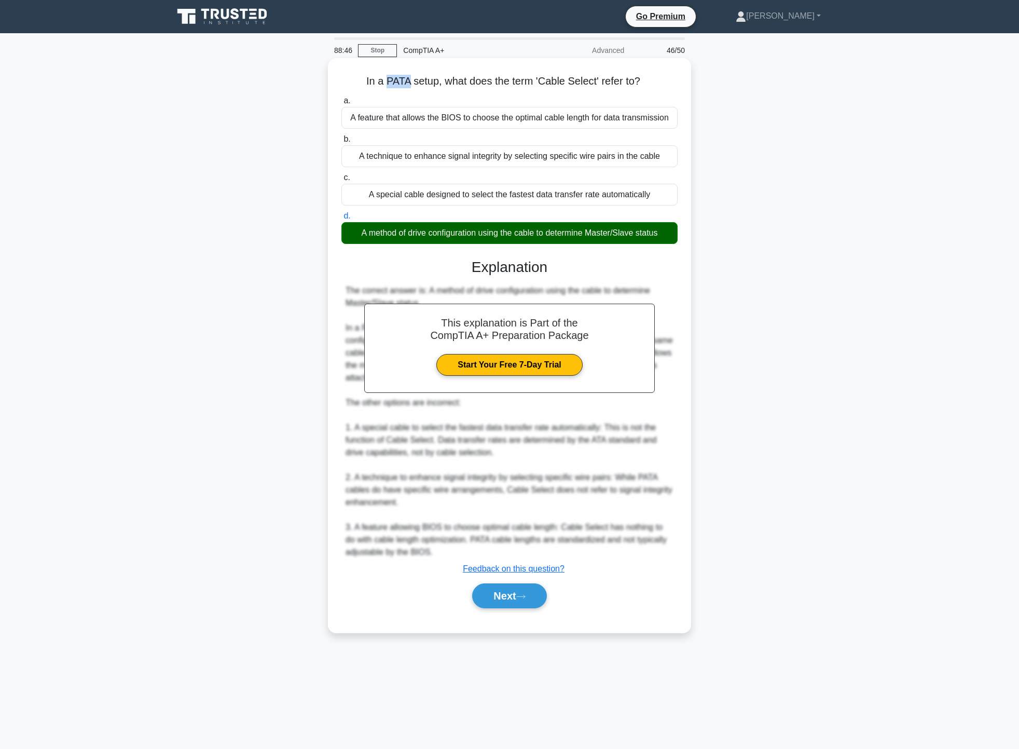
drag, startPoint x: 407, startPoint y: 82, endPoint x: 383, endPoint y: 86, distance: 23.7
click at [383, 86] on h5 "In a PATA setup, what does the term 'Cable Select' refer to? .spinner_0XTQ{tran…" at bounding box center [509, 81] width 338 height 13
click at [513, 596] on button "Next" at bounding box center [509, 595] width 74 height 25
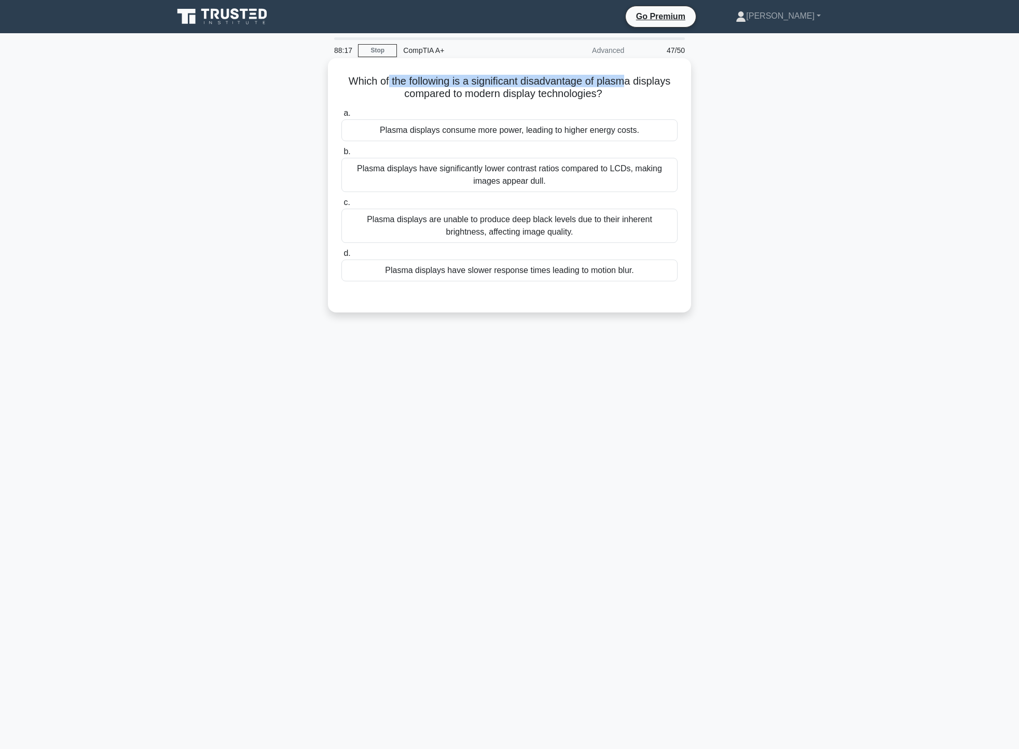
drag, startPoint x: 385, startPoint y: 71, endPoint x: 631, endPoint y: 82, distance: 246.7
click at [631, 82] on div "Which of the following is a significant disadvantage of plasma displays compare…" at bounding box center [509, 185] width 355 height 246
drag, startPoint x: 405, startPoint y: 90, endPoint x: 613, endPoint y: 99, distance: 207.8
click at [613, 99] on h5 "Which of the following is a significant disadvantage of plasma displays compare…" at bounding box center [509, 88] width 338 height 26
click at [620, 128] on div "Plasma displays consume more power, leading to higher energy costs." at bounding box center [509, 130] width 336 height 22
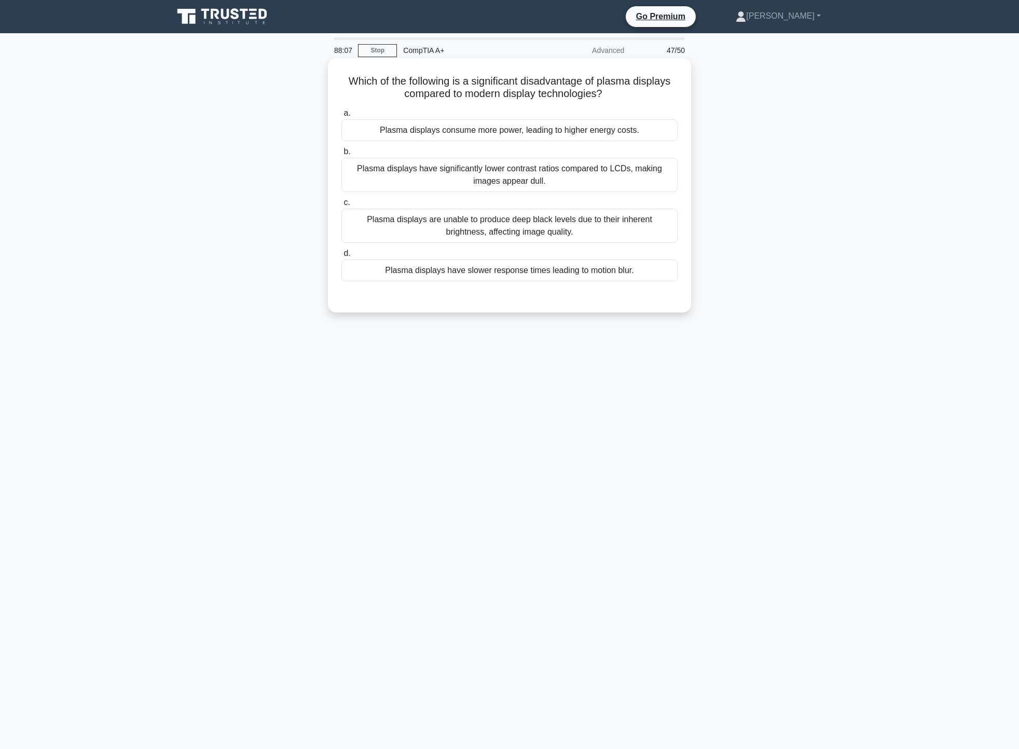
click at [341, 117] on input "a. Plasma displays consume more power, leading to higher energy costs." at bounding box center [341, 113] width 0 height 7
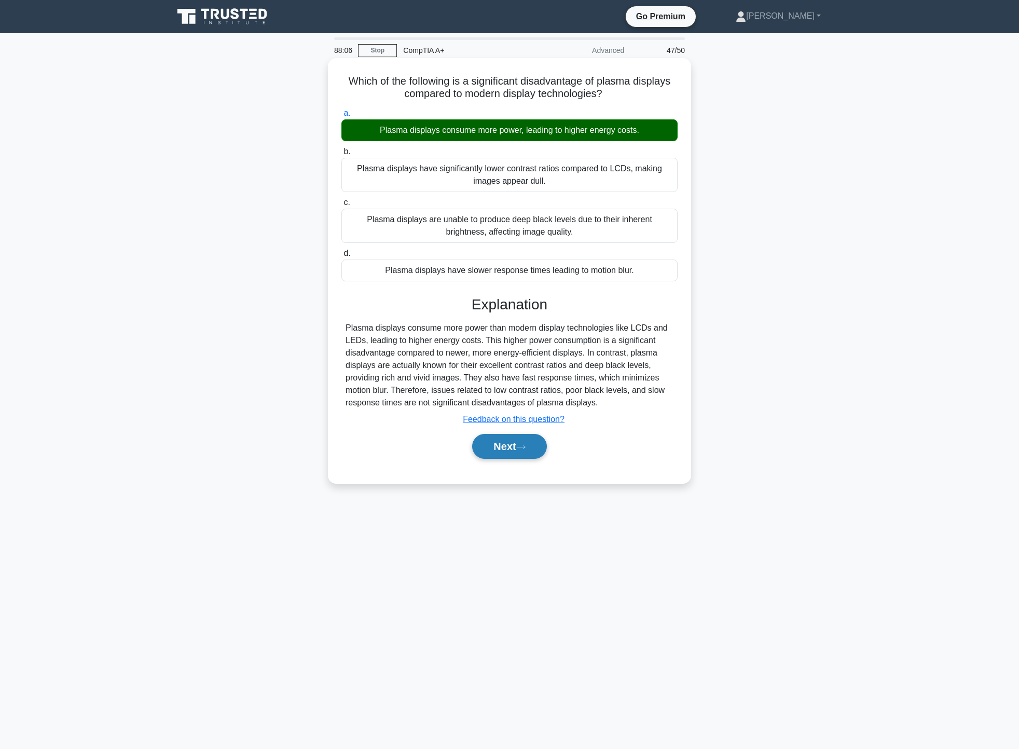
click at [528, 442] on button "Next" at bounding box center [509, 446] width 74 height 25
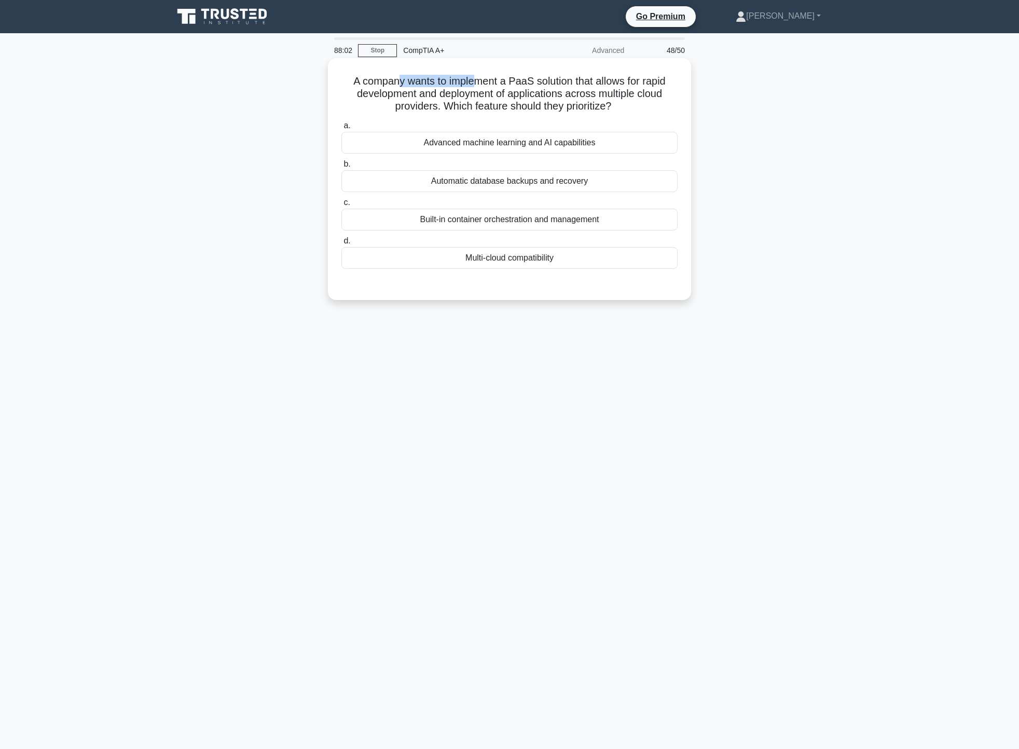
drag, startPoint x: 394, startPoint y: 77, endPoint x: 472, endPoint y: 83, distance: 78.1
click at [472, 83] on h5 "A company wants to implement a PaaS solution that allows for rapid development …" at bounding box center [509, 94] width 338 height 38
drag, startPoint x: 508, startPoint y: 81, endPoint x: 675, endPoint y: 74, distance: 167.2
click at [675, 74] on div "A company wants to implement a PaaS solution that allows for rapid development …" at bounding box center [509, 179] width 355 height 234
click at [798, 155] on div "A company wants to implement a PaaS solution that allows for rapid development …" at bounding box center [509, 188] width 685 height 254
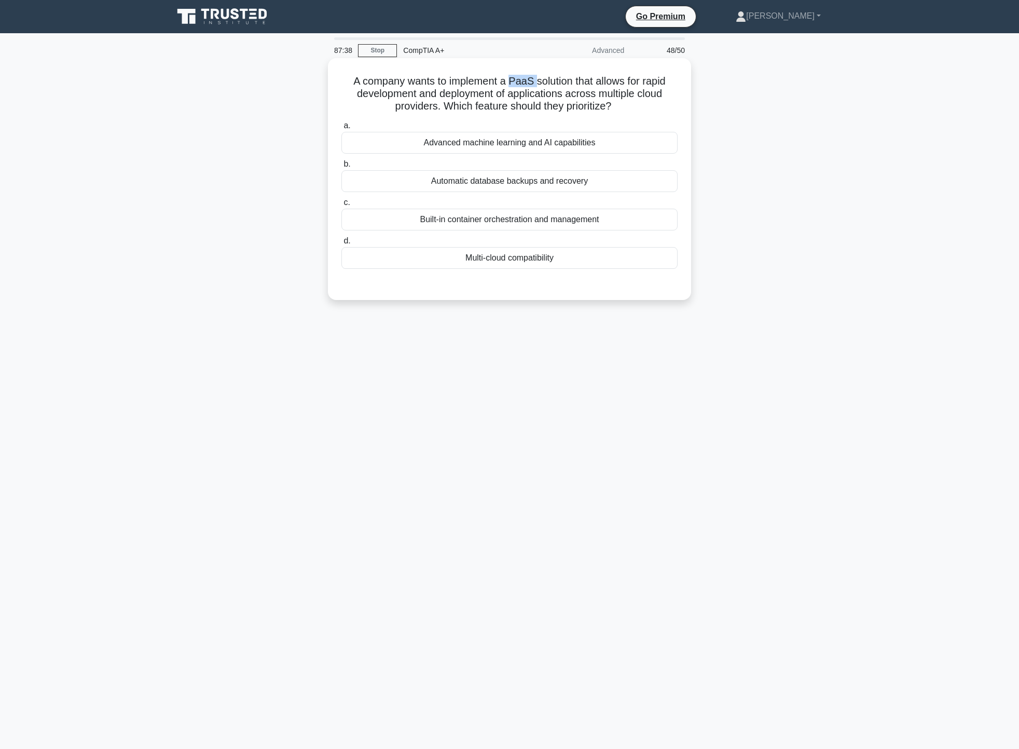
drag, startPoint x: 510, startPoint y: 80, endPoint x: 534, endPoint y: 78, distance: 24.5
click at [534, 78] on h5 "A company wants to implement a PaaS solution that allows for rapid development …" at bounding box center [509, 94] width 338 height 38
click at [583, 97] on h5 "A company wants to implement a PaaS solution that allows for rapid development …" at bounding box center [509, 94] width 338 height 38
drag, startPoint x: 432, startPoint y: 94, endPoint x: 590, endPoint y: 95, distance: 157.8
click at [590, 95] on h5 "A company wants to implement a PaaS solution that allows for rapid development …" at bounding box center [509, 94] width 338 height 38
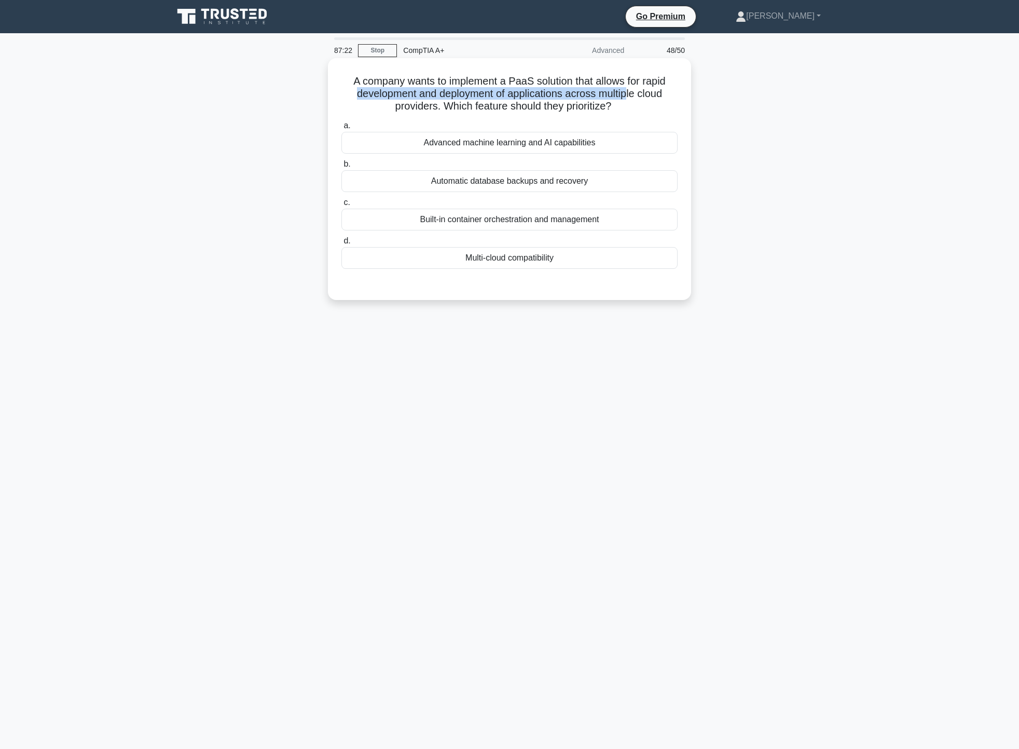
drag, startPoint x: 340, startPoint y: 91, endPoint x: 629, endPoint y: 92, distance: 288.5
click at [629, 92] on h5 "A company wants to implement a PaaS solution that allows for rapid development …" at bounding box center [509, 94] width 338 height 38
drag, startPoint x: 411, startPoint y: 111, endPoint x: 601, endPoint y: 111, distance: 190.5
click at [601, 111] on h5 "A company wants to implement a PaaS solution that allows for rapid development …" at bounding box center [509, 94] width 338 height 38
click at [559, 262] on div "Multi-cloud compatibility" at bounding box center [509, 258] width 336 height 22
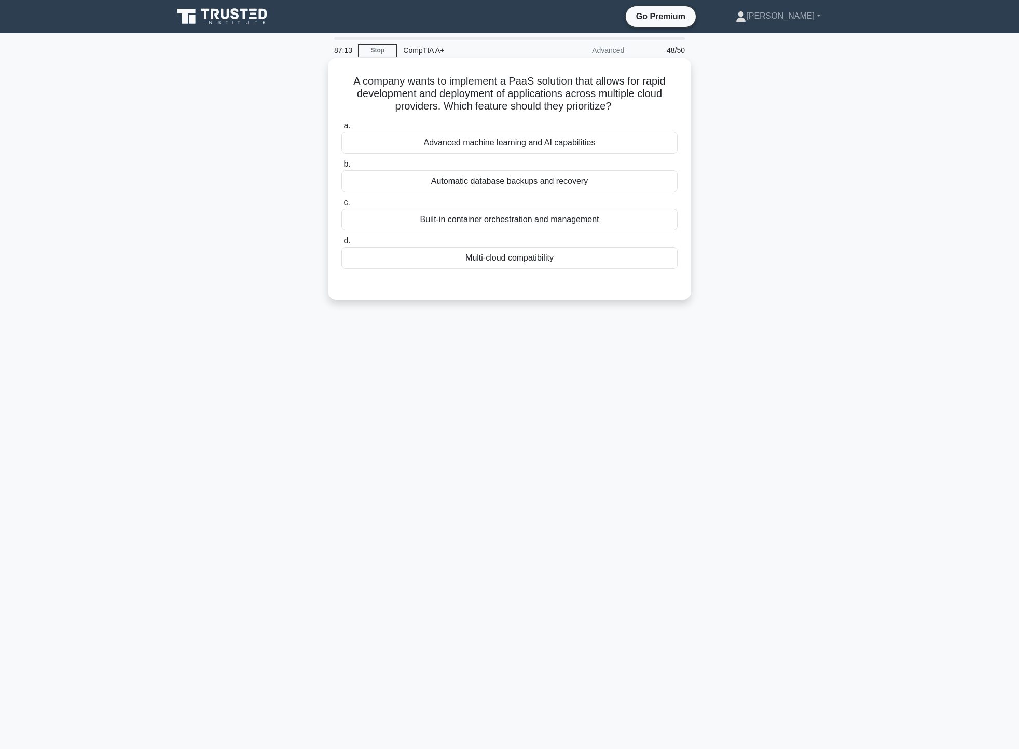
click at [341, 244] on input "d. Multi-cloud compatibility" at bounding box center [341, 241] width 0 height 7
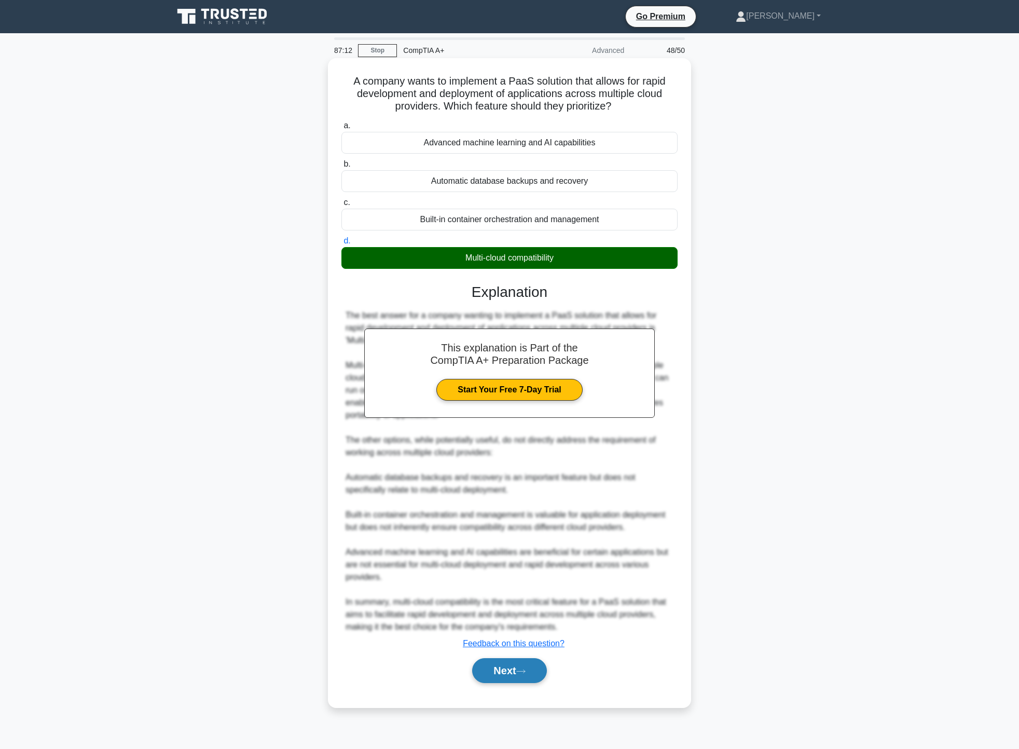
click at [502, 678] on button "Next" at bounding box center [509, 670] width 74 height 25
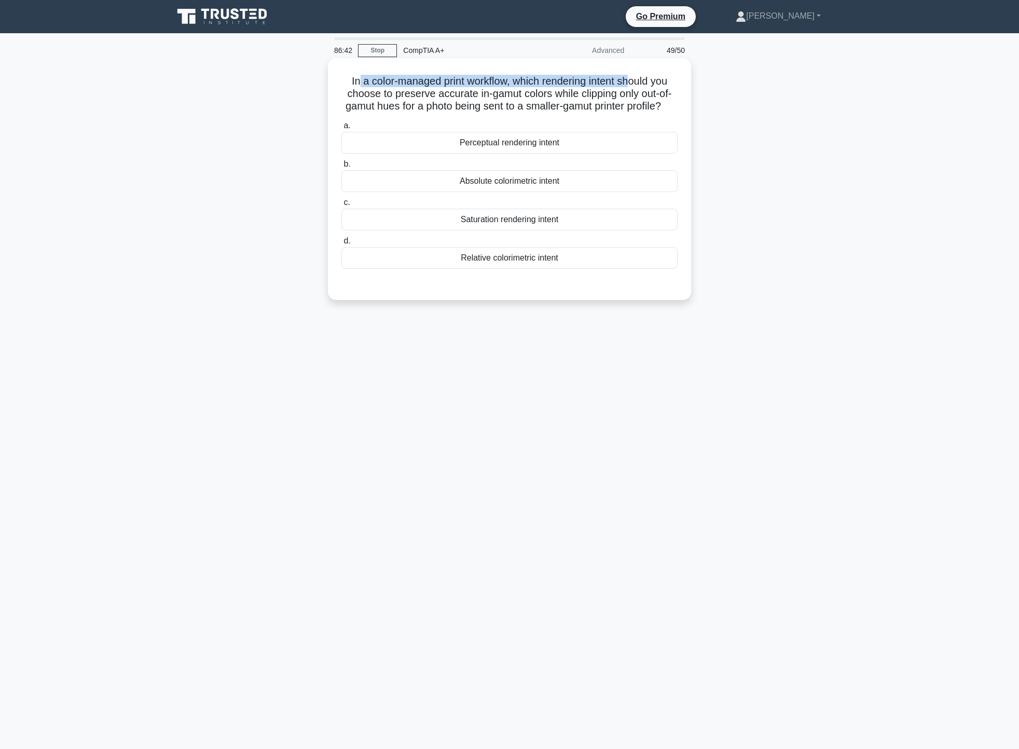
drag, startPoint x: 352, startPoint y: 78, endPoint x: 656, endPoint y: 78, distance: 304.1
click at [635, 76] on h5 "In a color-managed print workflow, which rendering intent should you choose to …" at bounding box center [509, 94] width 338 height 38
drag, startPoint x: 410, startPoint y: 91, endPoint x: 664, endPoint y: 95, distance: 253.8
click at [664, 95] on h5 "In a color-managed print workflow, which rendering intent should you choose to …" at bounding box center [509, 94] width 338 height 38
click at [601, 269] on div "Relative colorimetric intent" at bounding box center [509, 258] width 336 height 22
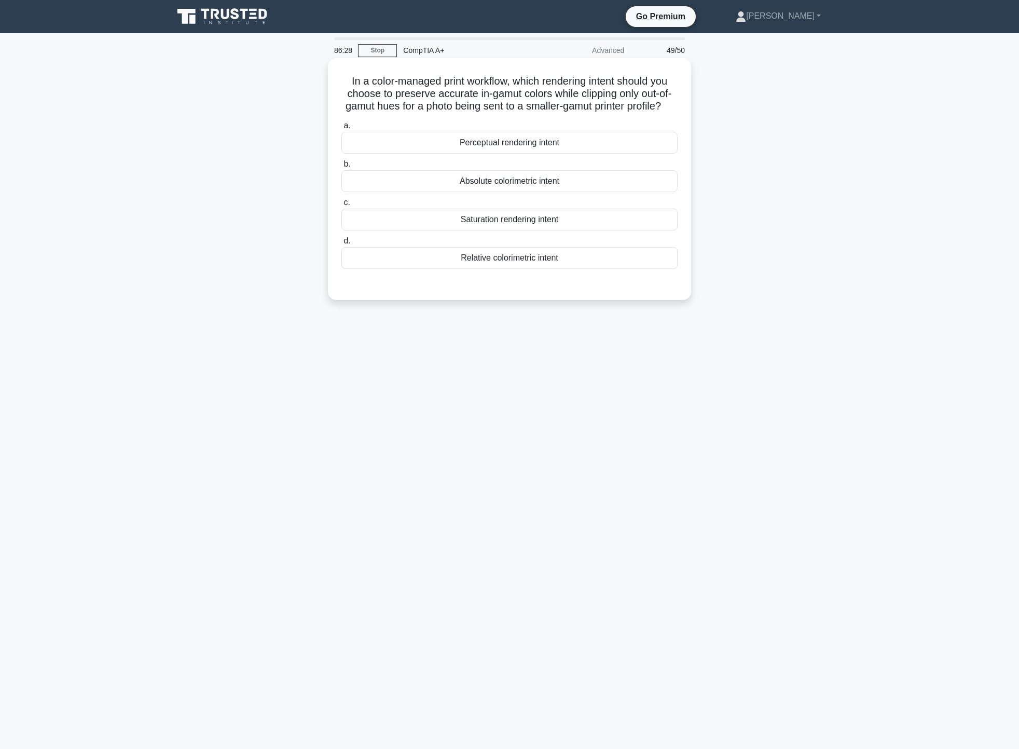
click at [341, 244] on input "d. Relative colorimetric intent" at bounding box center [341, 241] width 0 height 7
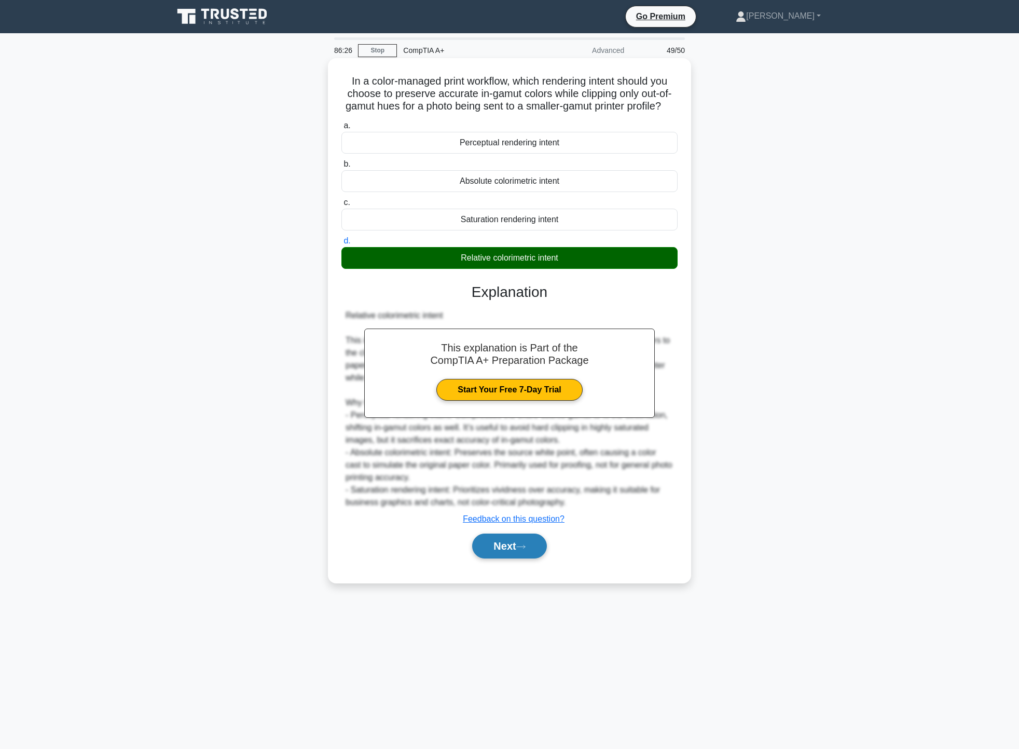
click at [535, 558] on button "Next" at bounding box center [509, 545] width 74 height 25
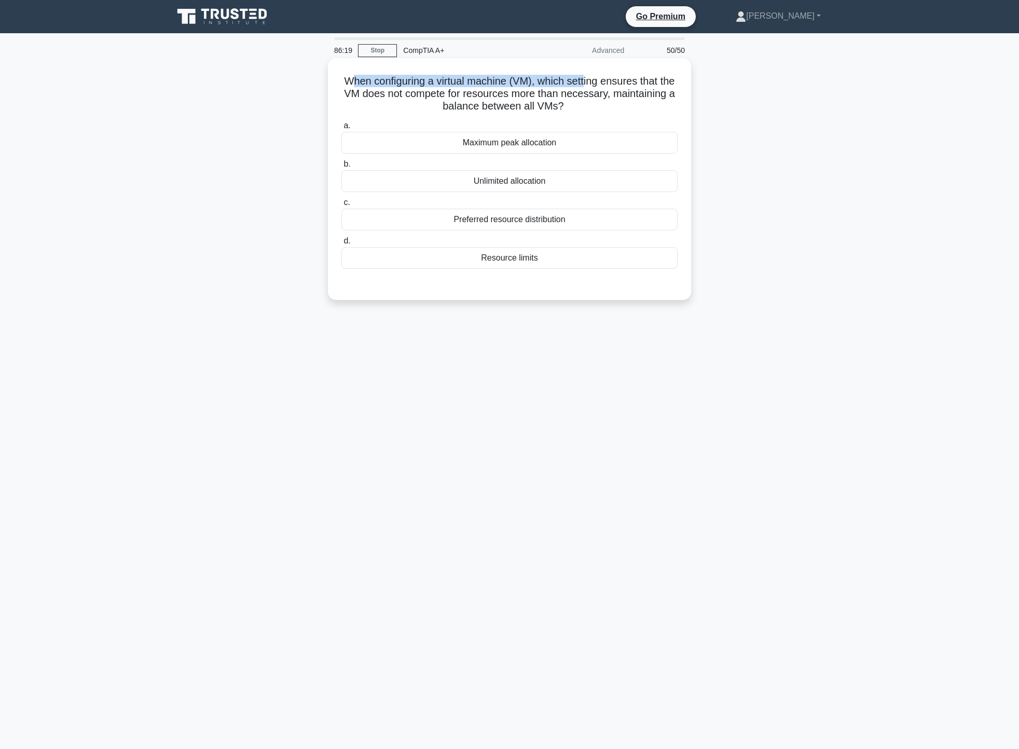
drag, startPoint x: 356, startPoint y: 77, endPoint x: 596, endPoint y: 78, distance: 239.8
click at [596, 78] on h5 "When configuring a virtual machine (VM), which setting ensures that the VM does…" at bounding box center [509, 94] width 338 height 38
click at [551, 259] on div "Resource limits" at bounding box center [509, 258] width 336 height 22
click at [341, 244] on input "d. Resource limits" at bounding box center [341, 241] width 0 height 7
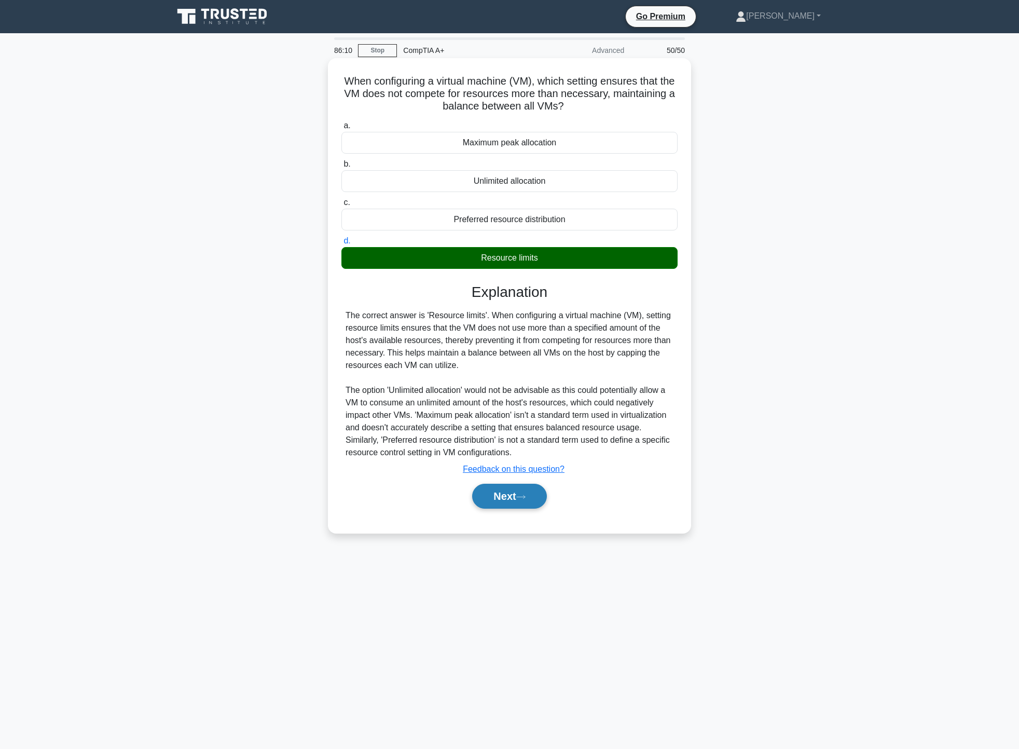
click at [527, 506] on button "Next" at bounding box center [509, 496] width 74 height 25
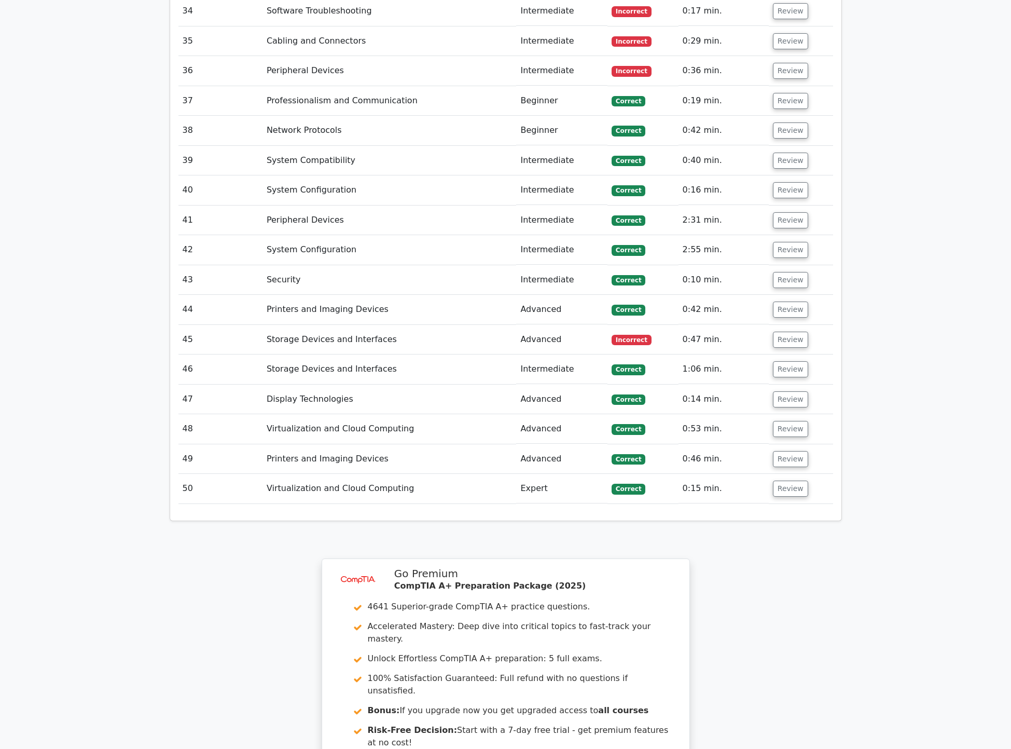
scroll to position [2958, 0]
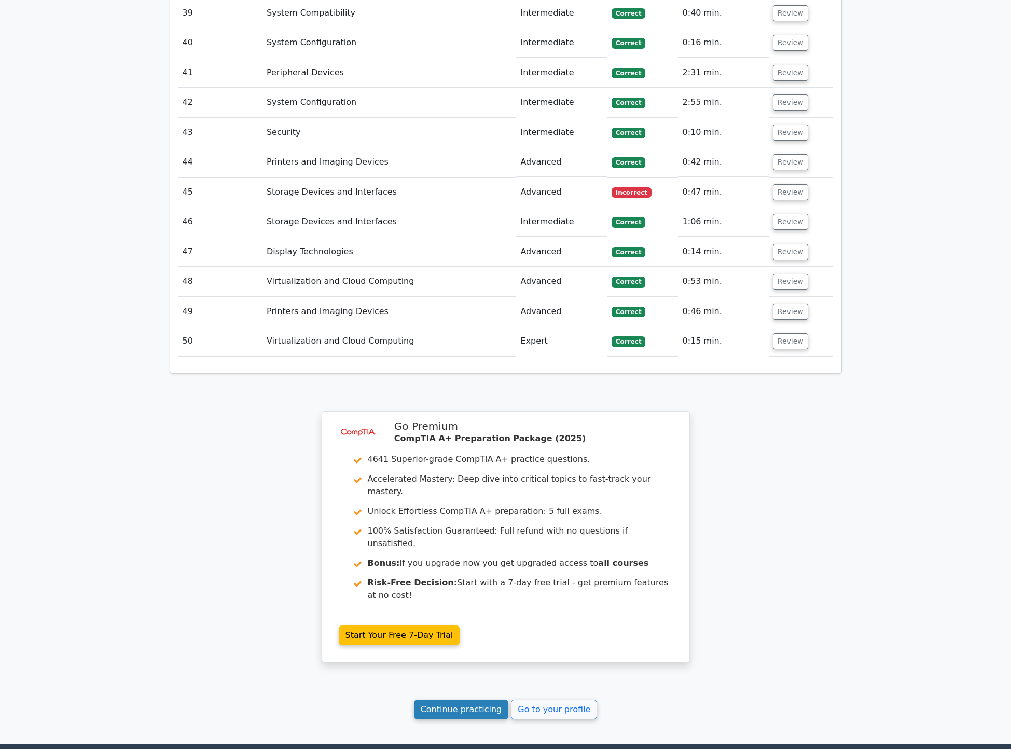
click at [471, 700] on link "Continue practicing" at bounding box center [461, 710] width 95 height 20
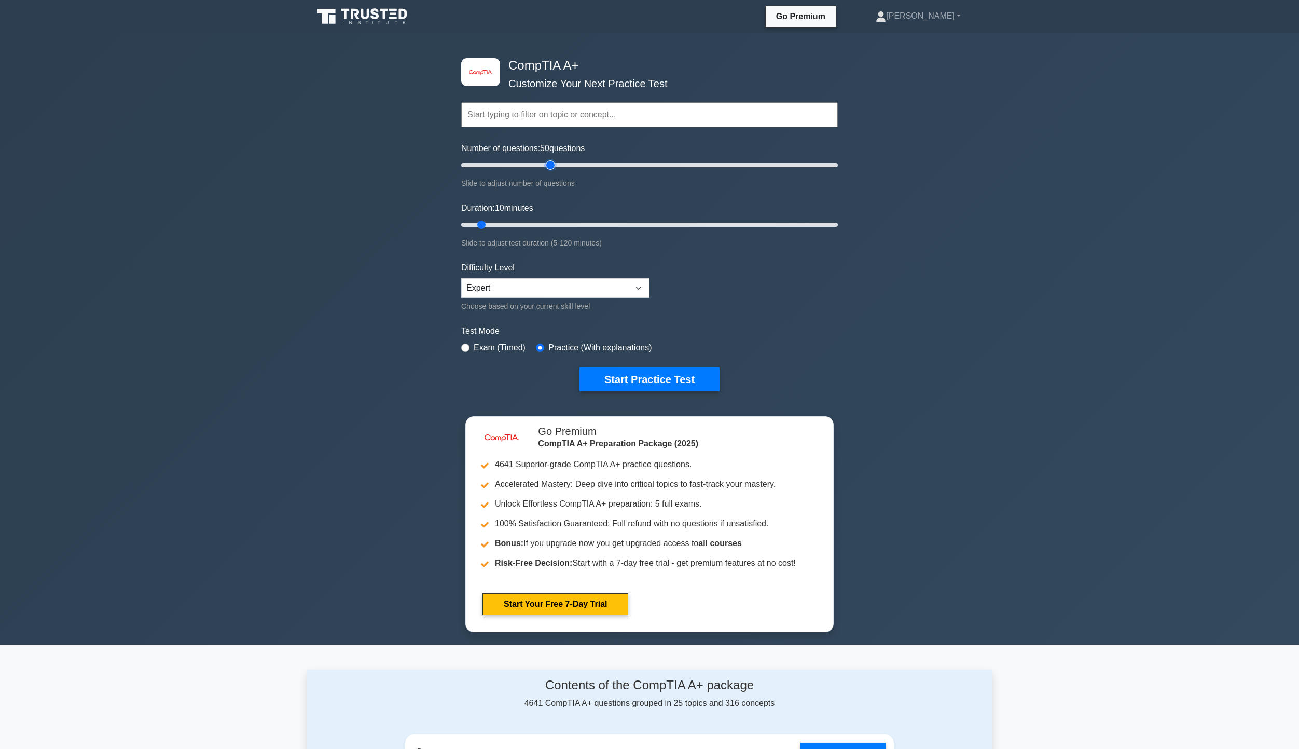
drag, startPoint x: 476, startPoint y: 163, endPoint x: 553, endPoint y: 154, distance: 77.9
type input "50"
click at [553, 159] on input "Number of questions: 50 questions" at bounding box center [649, 165] width 377 height 12
drag, startPoint x: 482, startPoint y: 223, endPoint x: 840, endPoint y: 237, distance: 358.3
type input "120"
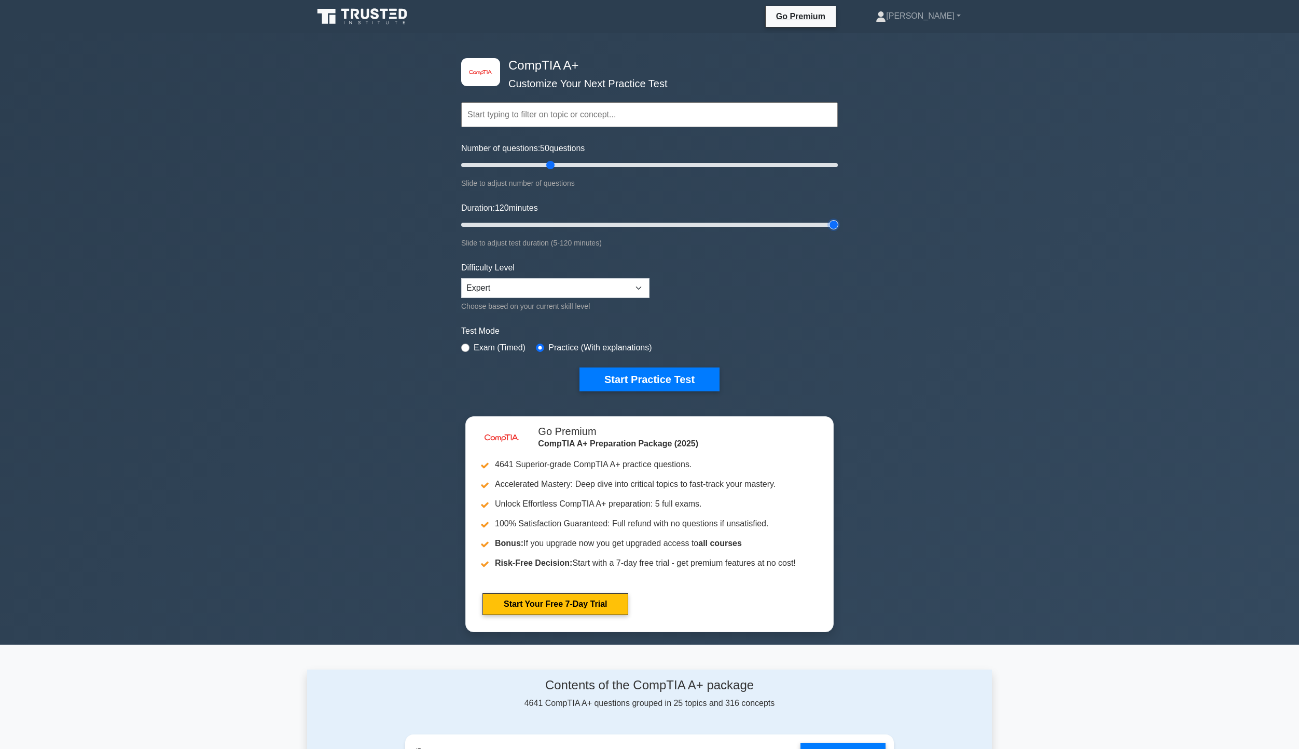
click at [838, 231] on input "Duration: 120 minutes" at bounding box center [649, 224] width 377 height 12
click at [677, 375] on button "Start Practice Test" at bounding box center [650, 379] width 140 height 24
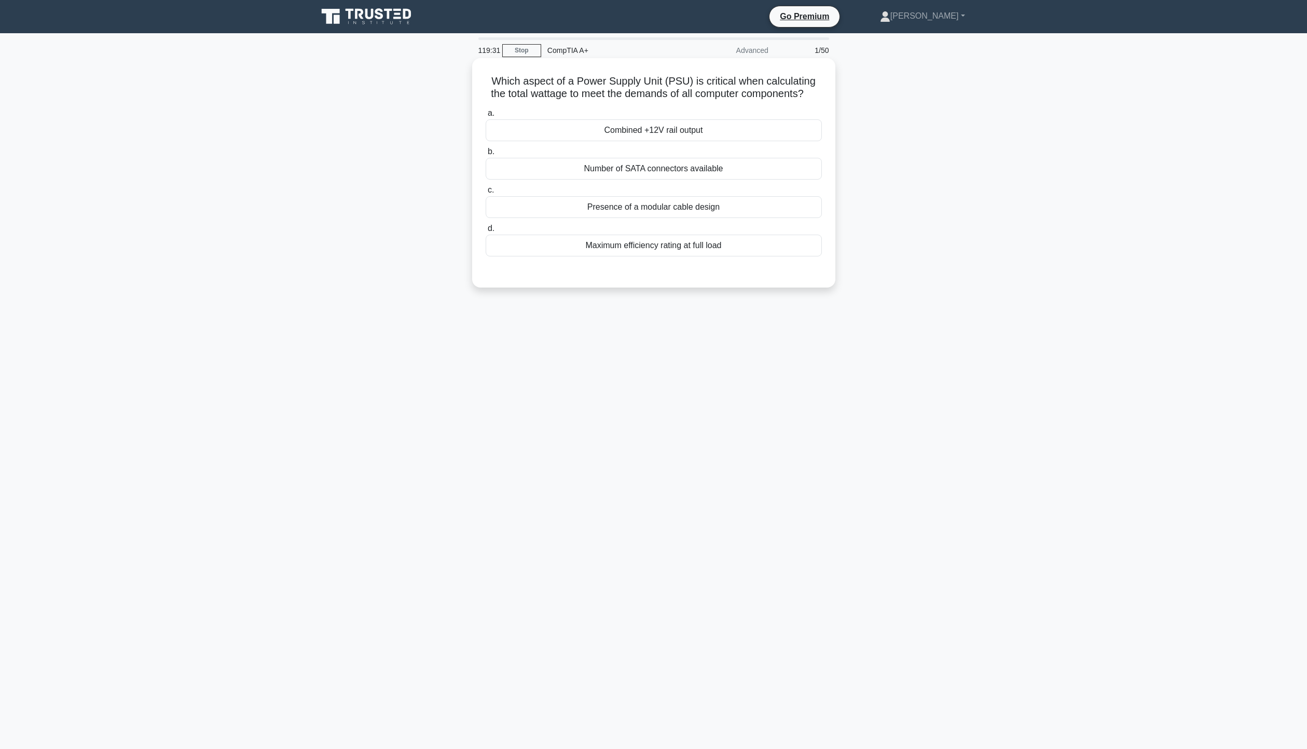
click at [666, 256] on div "Maximum efficiency rating at full load" at bounding box center [654, 246] width 336 height 22
click at [486, 232] on input "d. Maximum efficiency rating at full load" at bounding box center [486, 228] width 0 height 7
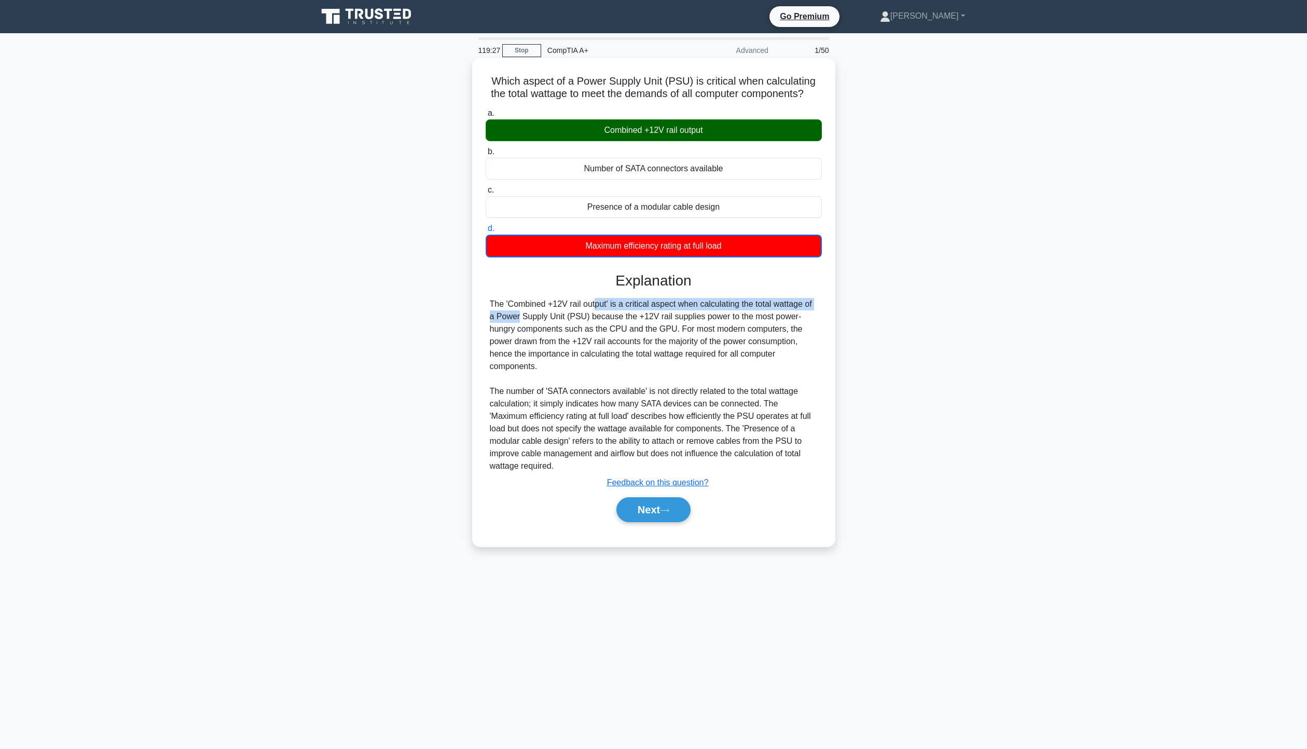
drag, startPoint x: 532, startPoint y: 314, endPoint x: 769, endPoint y: 316, distance: 236.6
click at [780, 318] on div "The 'Combined +12V rail output' is a critical aspect when calculating the total…" at bounding box center [654, 385] width 328 height 174
drag, startPoint x: 566, startPoint y: 331, endPoint x: 765, endPoint y: 326, distance: 199.3
click at [765, 326] on div "The 'Combined +12V rail output' is a critical aspect when calculating the total…" at bounding box center [654, 385] width 328 height 174
drag, startPoint x: 531, startPoint y: 343, endPoint x: 661, endPoint y: 339, distance: 129.3
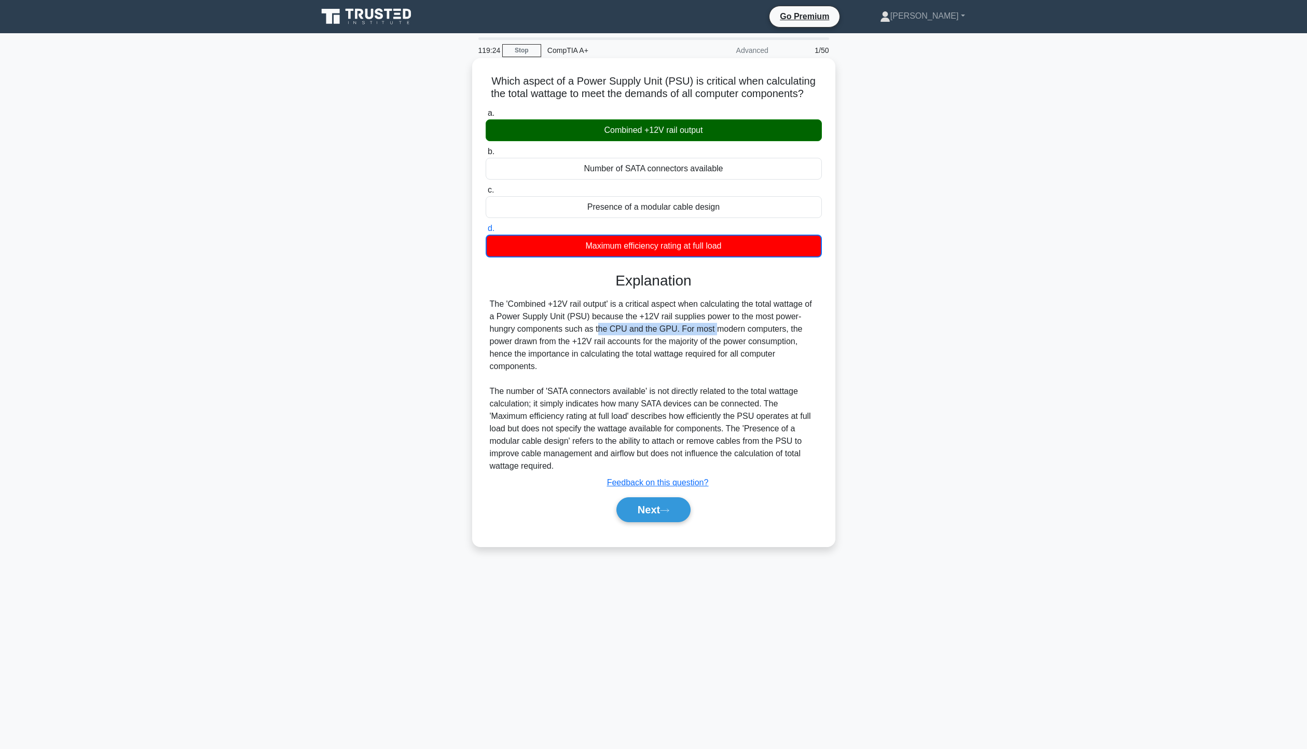
click at [656, 339] on div "The 'Combined +12V rail output' is a critical aspect when calculating the total…" at bounding box center [654, 385] width 328 height 174
click at [663, 514] on button "Next" at bounding box center [654, 509] width 74 height 25
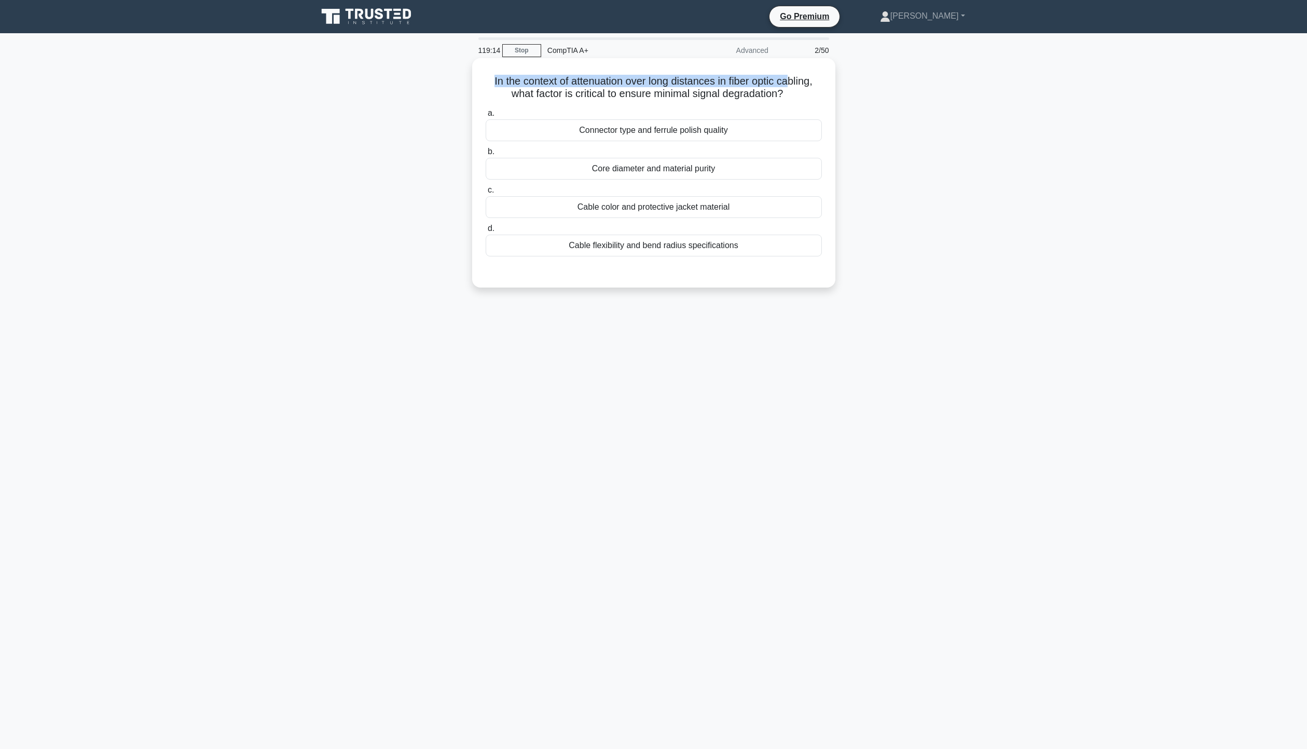
drag, startPoint x: 488, startPoint y: 77, endPoint x: 792, endPoint y: 81, distance: 304.1
click at [792, 81] on h5 "In the context of attenuation over long distances in fiber optic cabling, what …" at bounding box center [654, 88] width 338 height 26
drag, startPoint x: 516, startPoint y: 93, endPoint x: 747, endPoint y: 93, distance: 230.9
click at [747, 93] on h5 "In the context of attenuation over long distances in fiber optic cabling, what …" at bounding box center [654, 88] width 338 height 26
click at [868, 108] on div "In the context of attenuation over long distances in fiber optic cabling, what …" at bounding box center [653, 182] width 685 height 242
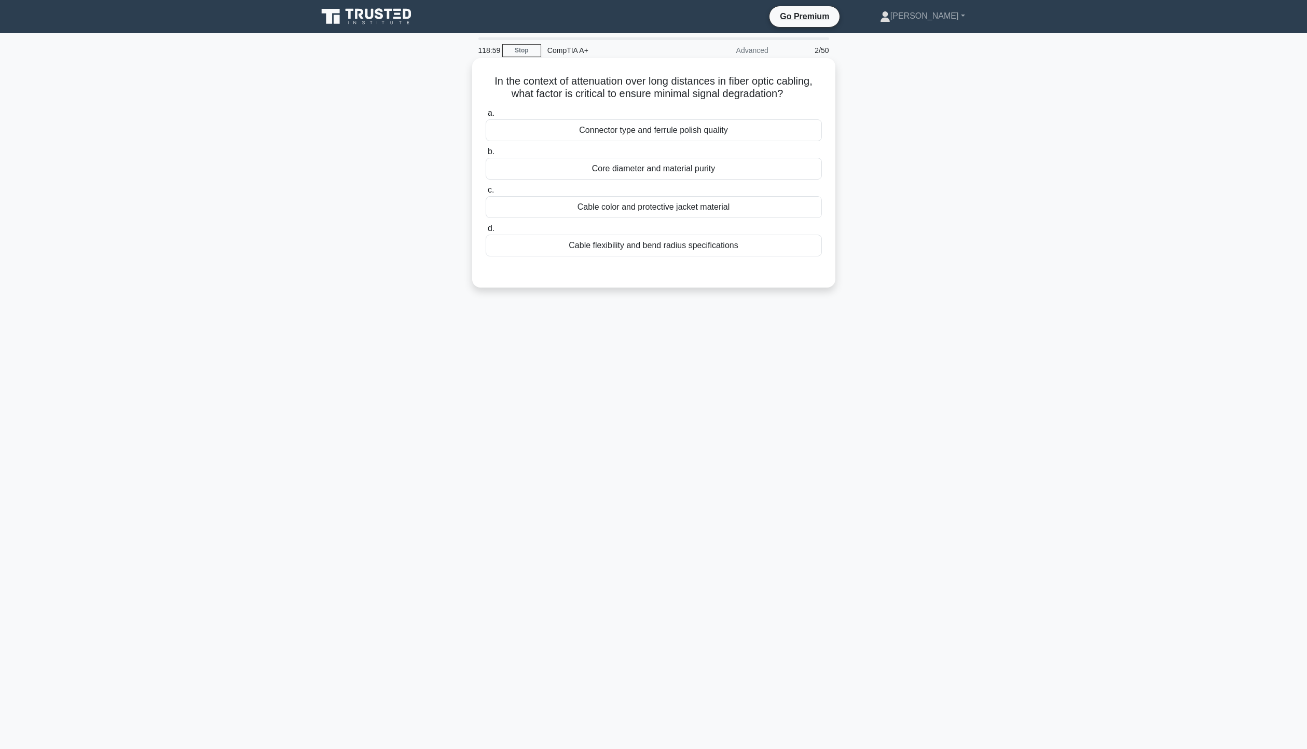
click at [652, 169] on div "Core diameter and material purity" at bounding box center [654, 169] width 336 height 22
click at [486, 155] on input "b. Core diameter and material purity" at bounding box center [486, 151] width 0 height 7
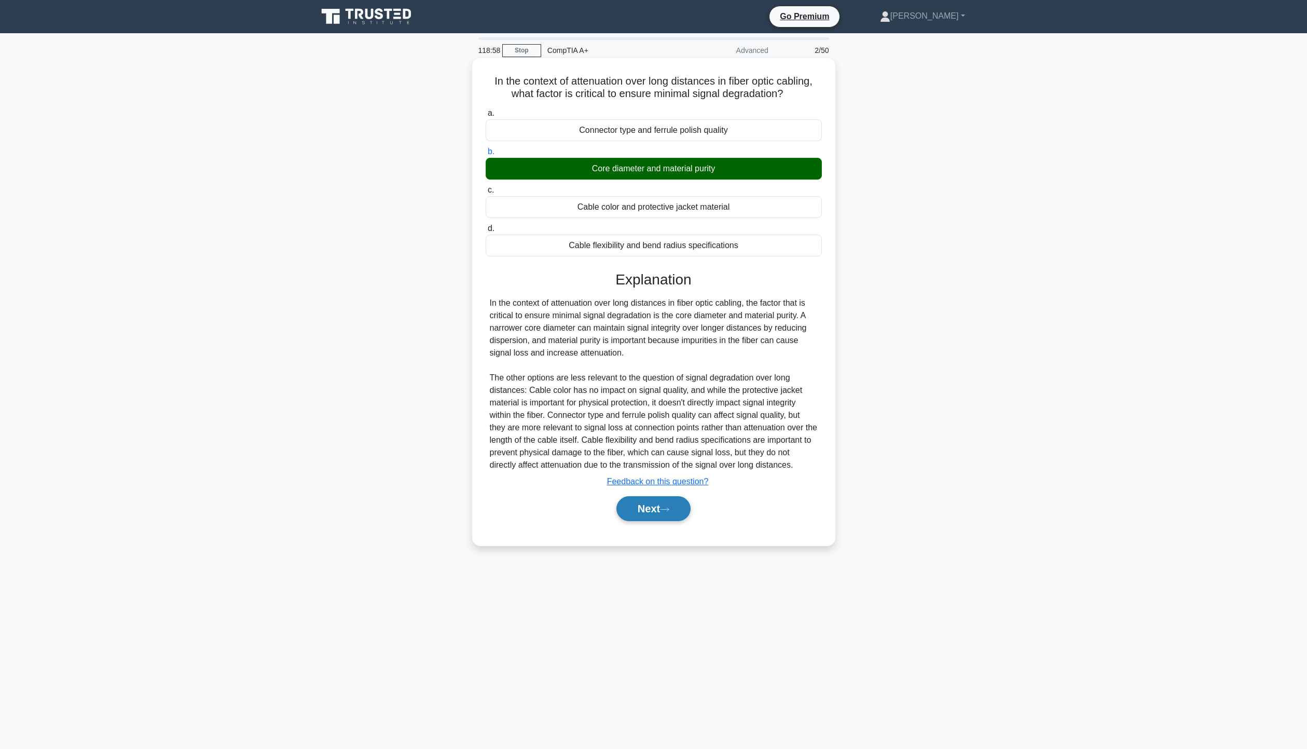
click at [657, 505] on button "Next" at bounding box center [654, 508] width 74 height 25
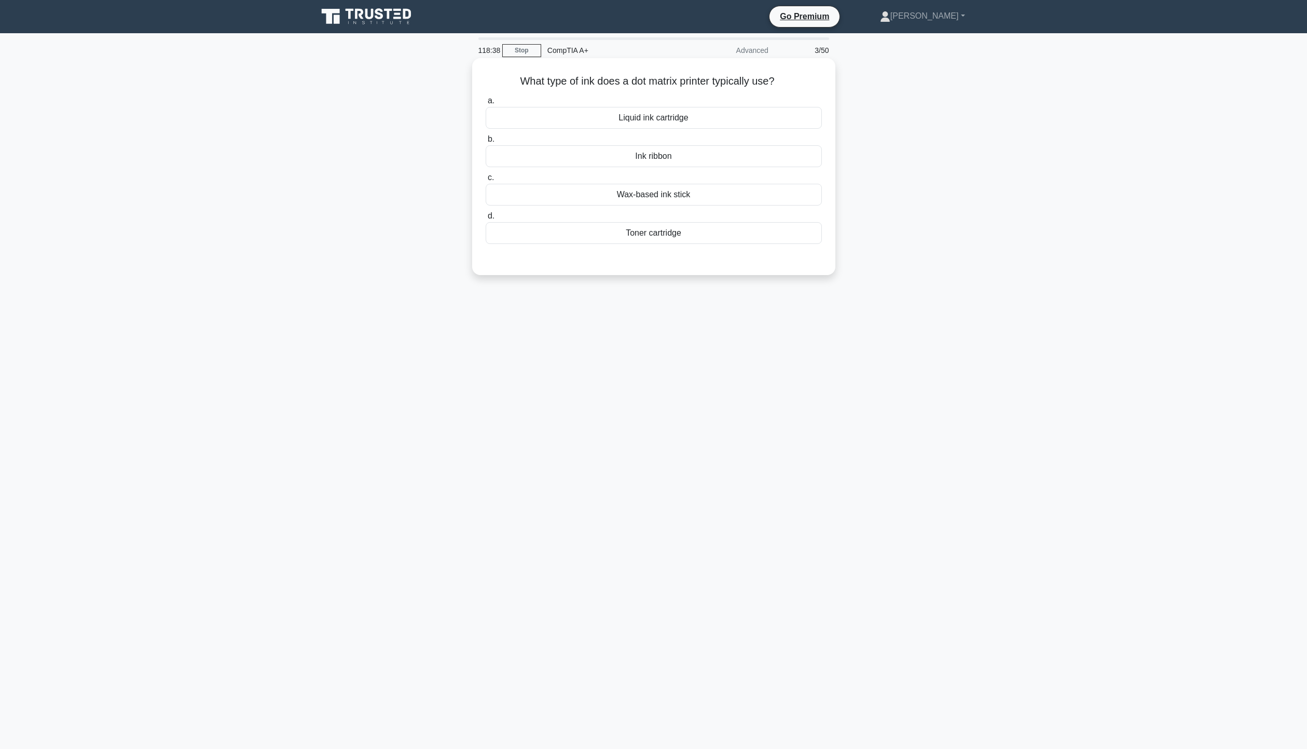
click at [684, 125] on div "Liquid ink cartridge" at bounding box center [654, 118] width 336 height 22
click at [486, 104] on input "a. Liquid ink cartridge" at bounding box center [486, 101] width 0 height 7
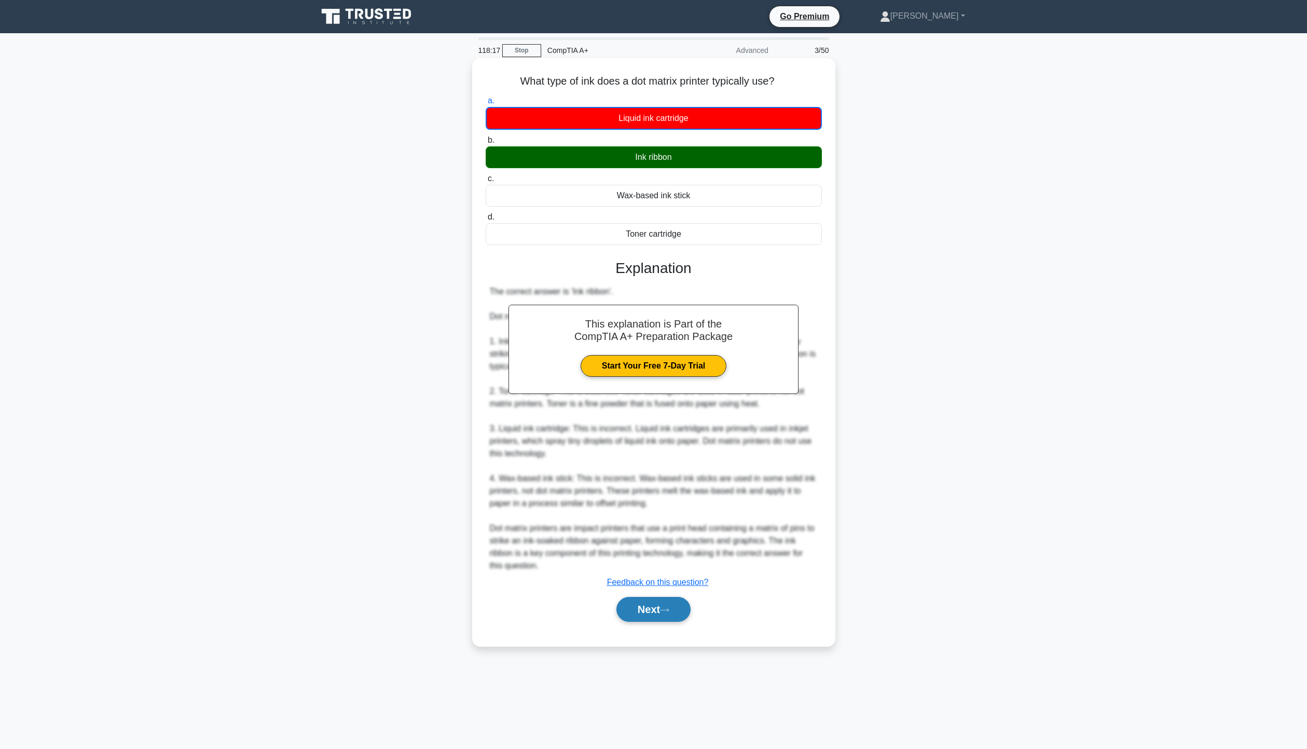
click at [638, 609] on button "Next" at bounding box center [654, 609] width 74 height 25
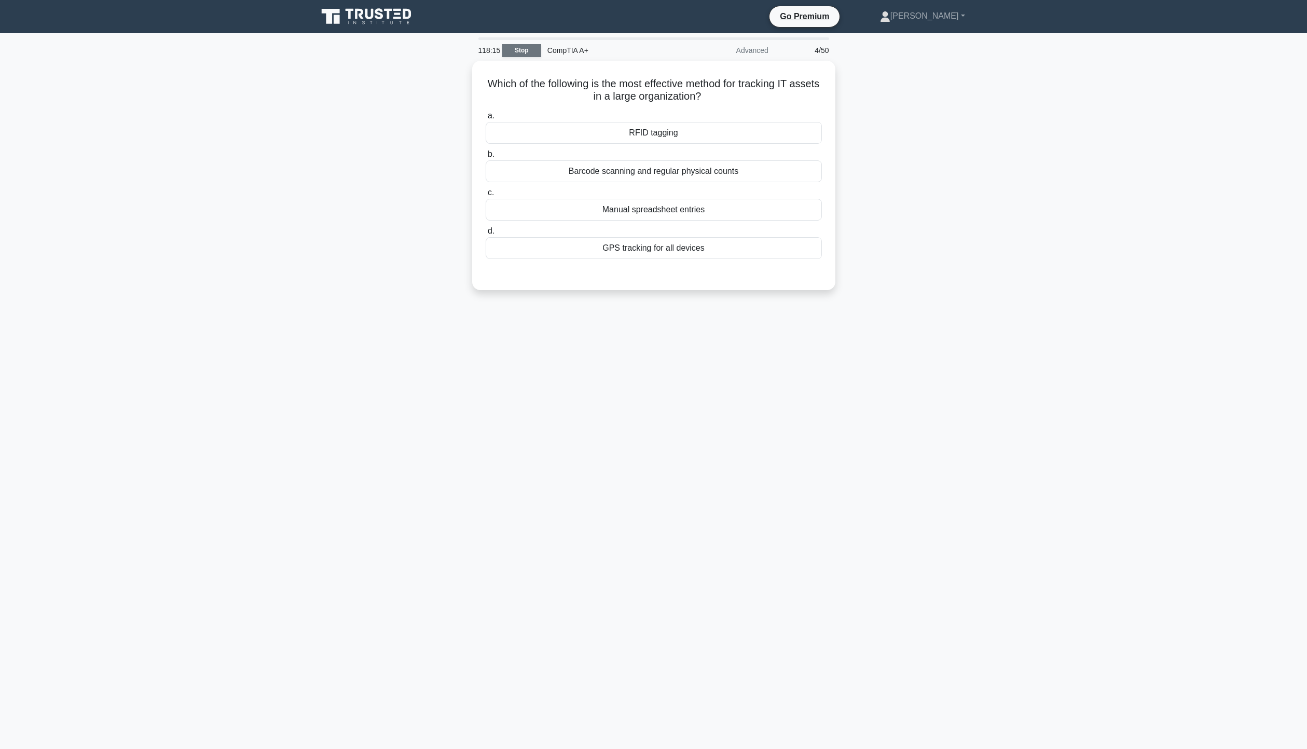
click at [522, 44] on link "Stop" at bounding box center [521, 50] width 39 height 13
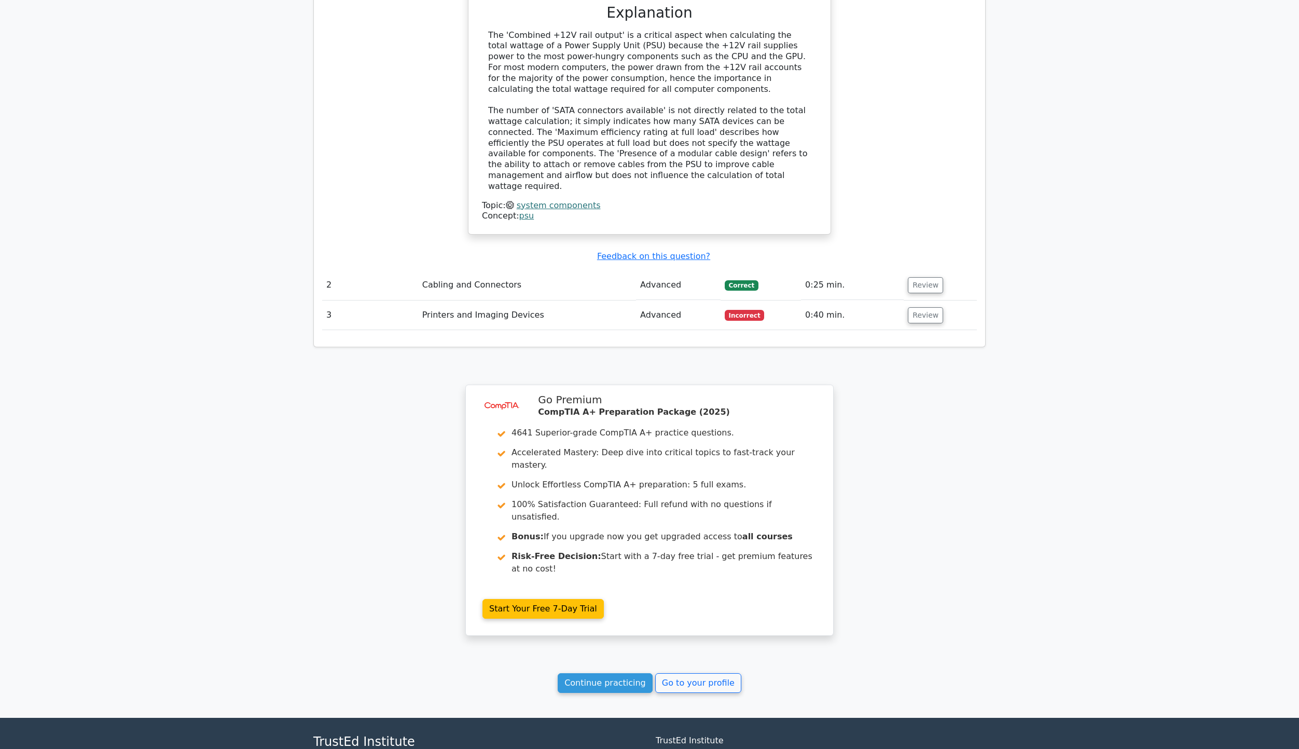
scroll to position [1035, 0]
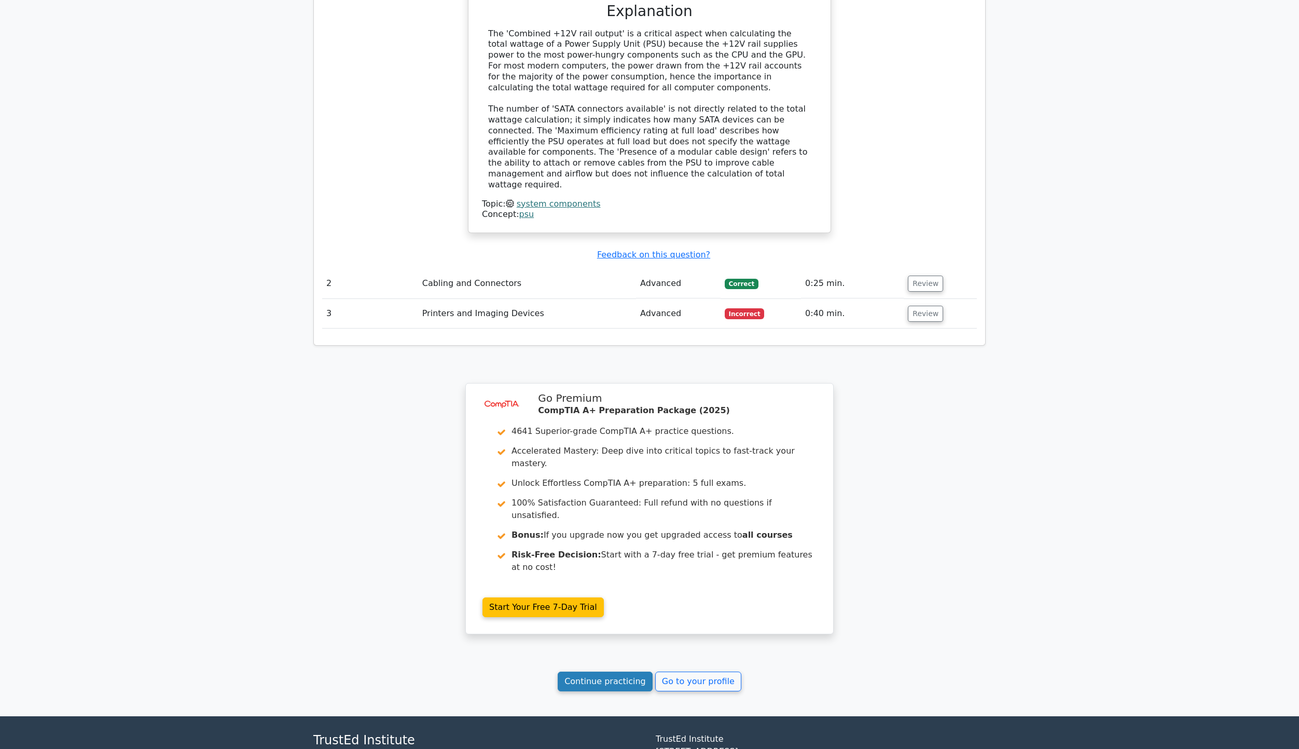
click at [593, 672] on link "Continue practicing" at bounding box center [605, 682] width 95 height 20
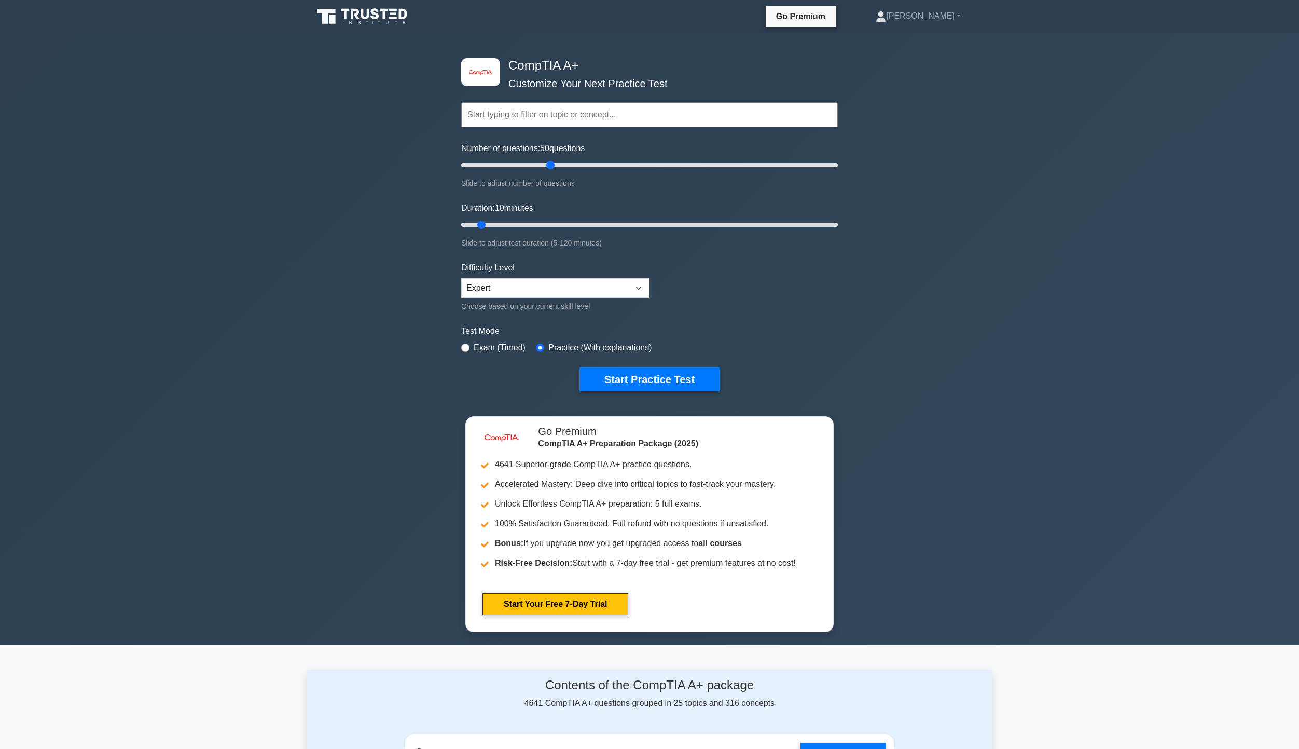
drag, startPoint x: 478, startPoint y: 167, endPoint x: 552, endPoint y: 169, distance: 73.7
type input "50"
click at [552, 169] on input "Number of questions: 50 questions" at bounding box center [649, 165] width 377 height 12
drag, startPoint x: 483, startPoint y: 224, endPoint x: 881, endPoint y: 235, distance: 398.2
type input "120"
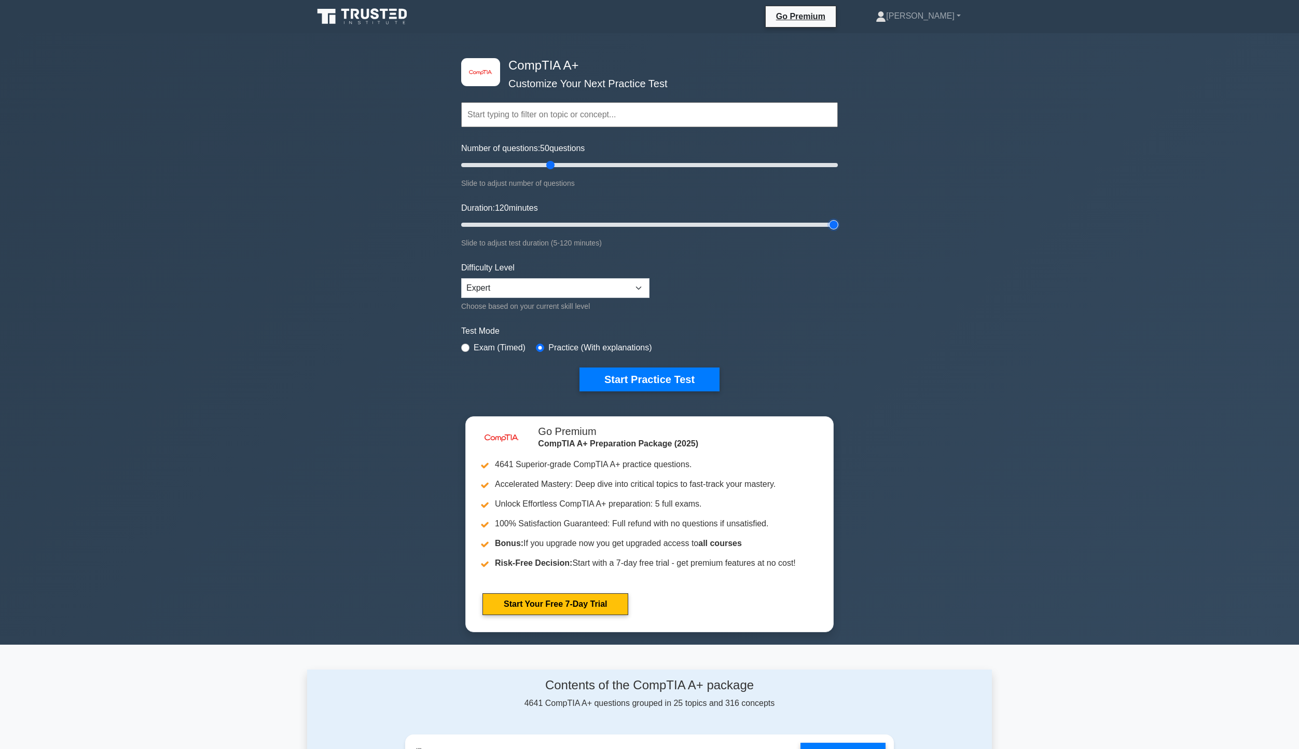
click at [838, 231] on input "Duration: 120 minutes" at bounding box center [649, 224] width 377 height 12
click at [626, 379] on button "Start Practice Test" at bounding box center [650, 379] width 140 height 24
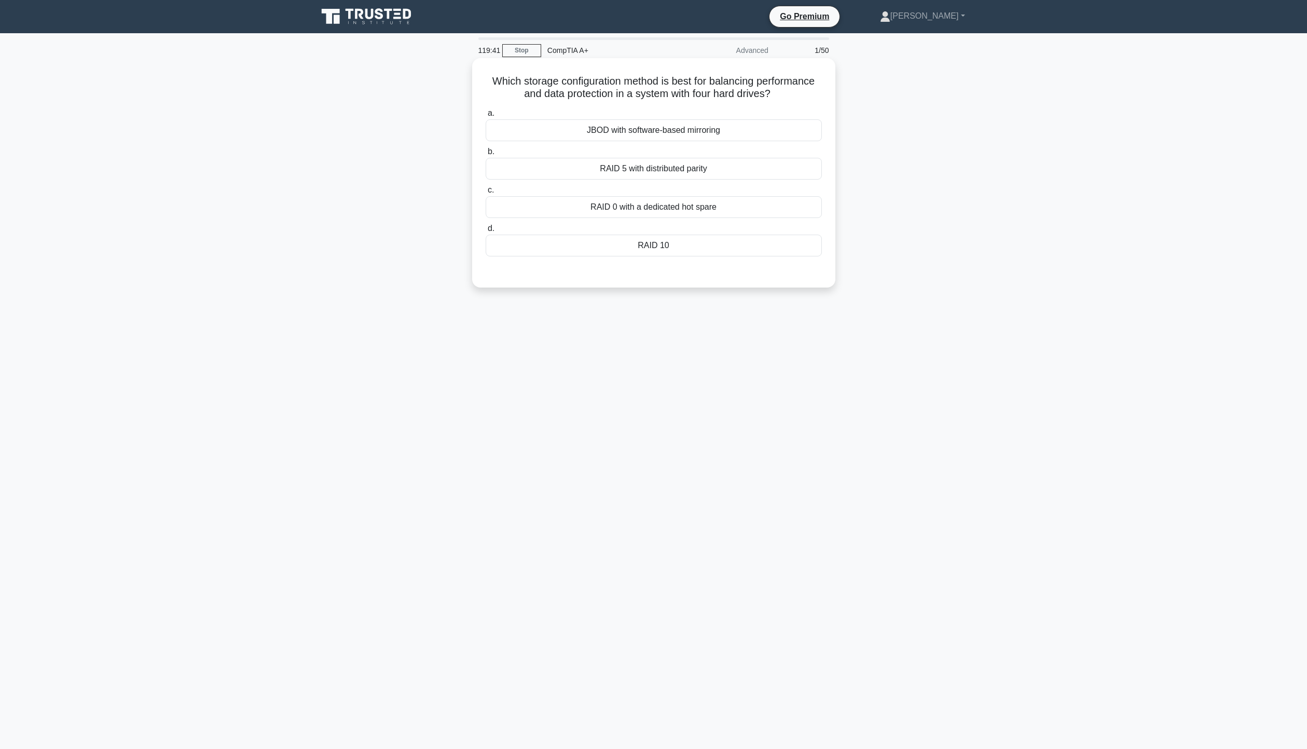
click at [709, 249] on div "RAID 10" at bounding box center [654, 246] width 336 height 22
click at [486, 232] on input "d. RAID 10" at bounding box center [486, 228] width 0 height 7
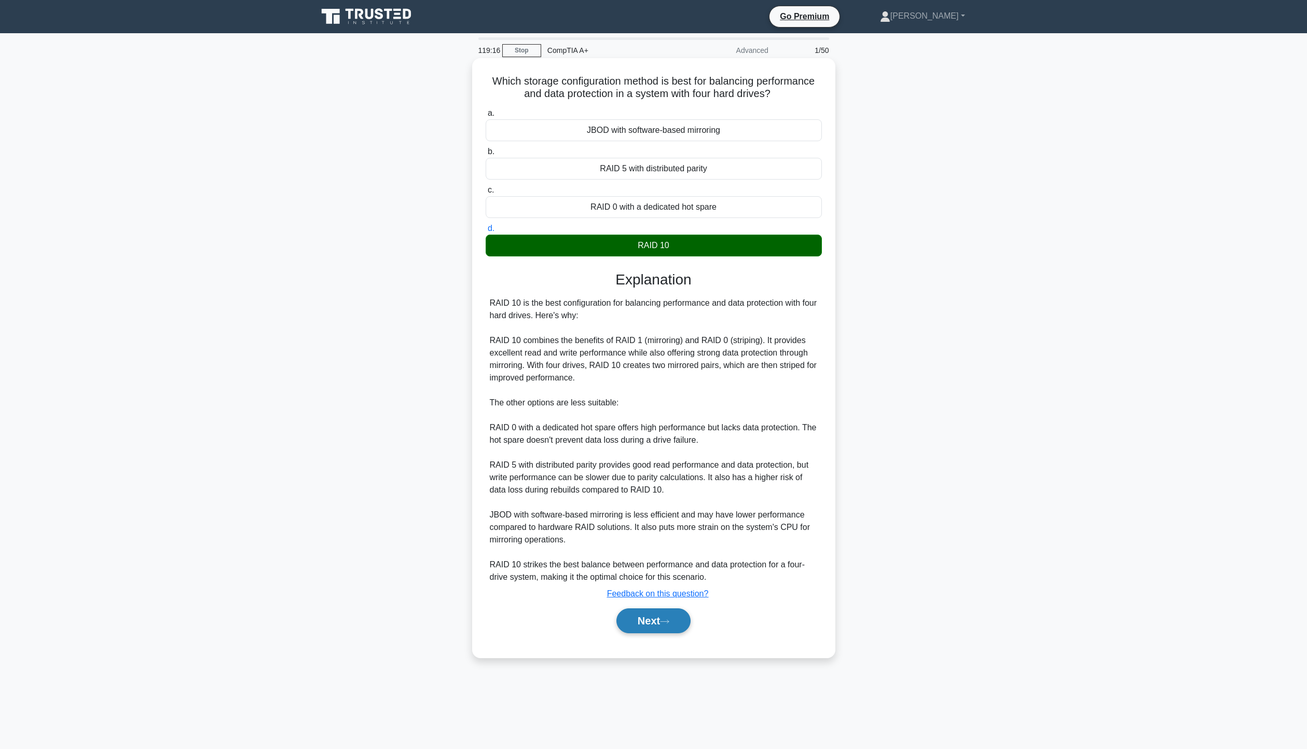
click at [656, 619] on button "Next" at bounding box center [654, 620] width 74 height 25
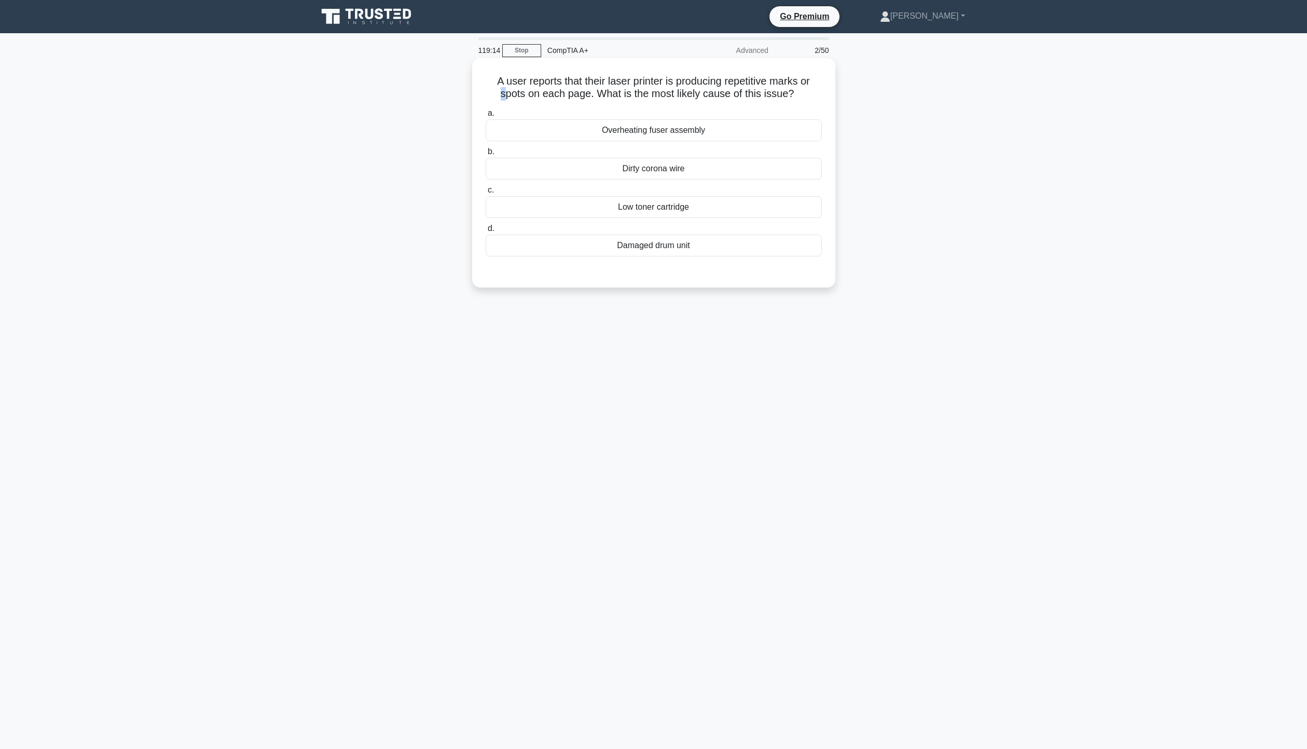
drag, startPoint x: 497, startPoint y: 94, endPoint x: 504, endPoint y: 91, distance: 8.6
click at [502, 91] on h5 "A user reports that their laser printer is producing repetitive marks or spots …" at bounding box center [654, 88] width 338 height 26
drag, startPoint x: 527, startPoint y: 84, endPoint x: 811, endPoint y: 76, distance: 284.0
click at [811, 76] on h5 "A user reports that their laser printer is producing repetitive marks or spots …" at bounding box center [654, 88] width 338 height 26
click at [862, 79] on div "A user reports that their laser printer is producing repetitive marks or spots …" at bounding box center [653, 182] width 685 height 242
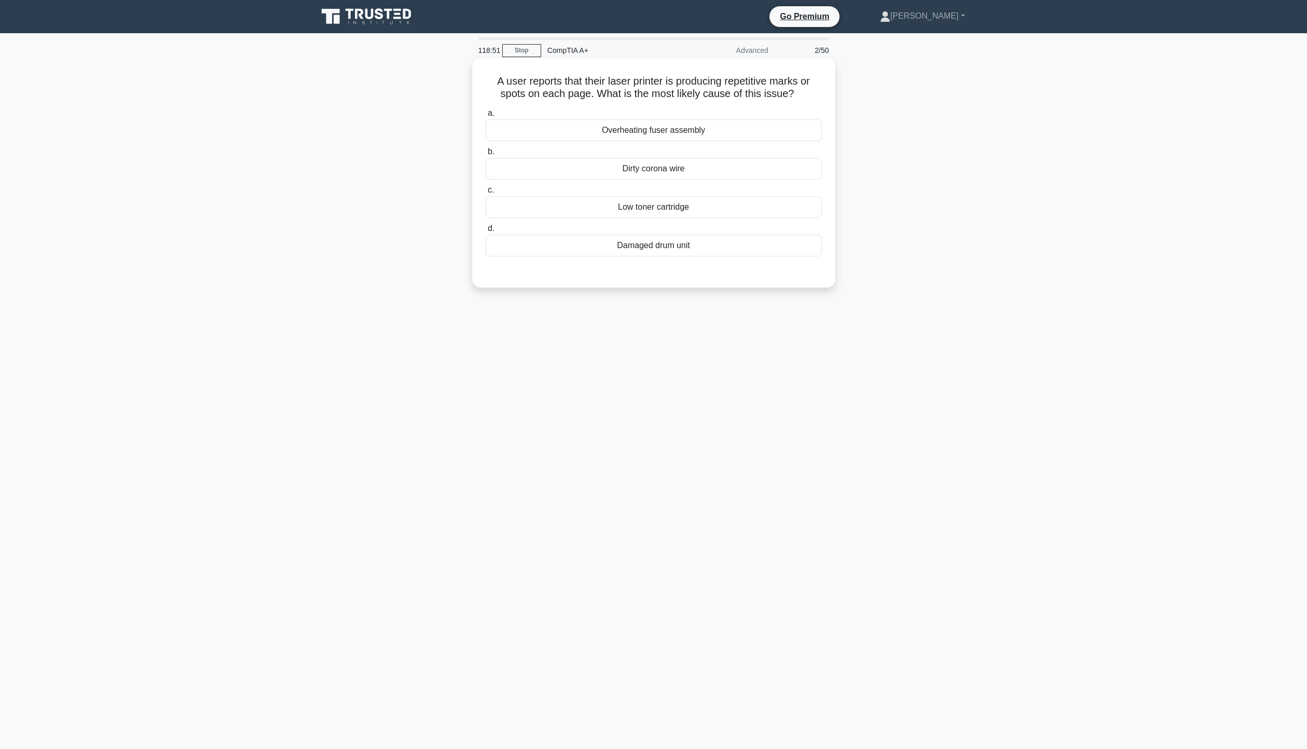
click at [697, 126] on div "Overheating fuser assembly" at bounding box center [654, 130] width 336 height 22
click at [486, 117] on input "a. Overheating fuser assembly" at bounding box center [486, 113] width 0 height 7
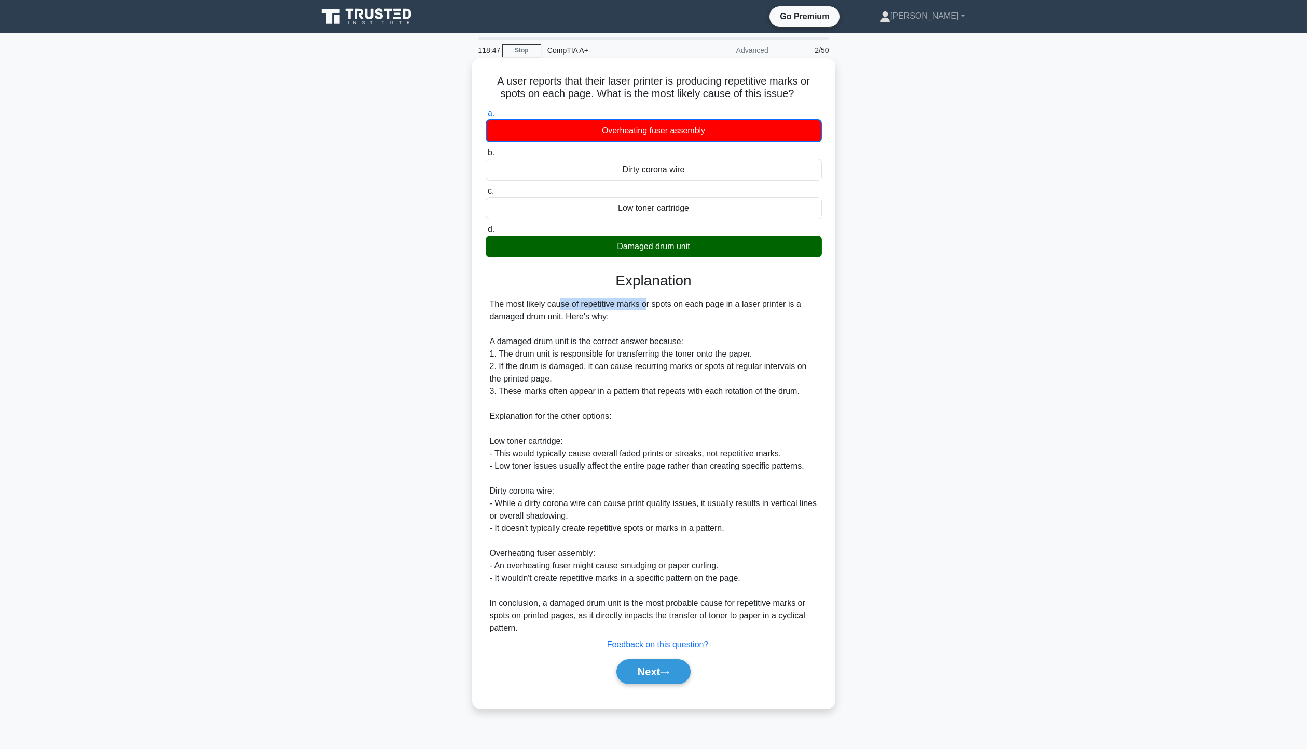
drag, startPoint x: 503, startPoint y: 306, endPoint x: 582, endPoint y: 309, distance: 78.9
click at [582, 309] on div "The most likely cause of repetitive marks or spots on each page in a laser prin…" at bounding box center [654, 466] width 328 height 336
drag, startPoint x: 500, startPoint y: 341, endPoint x: 561, endPoint y: 342, distance: 61.8
click at [561, 342] on div "The most likely cause of repetitive marks or spots on each page in a laser prin…" at bounding box center [654, 466] width 328 height 336
drag, startPoint x: 506, startPoint y: 355, endPoint x: 751, endPoint y: 350, distance: 245.0
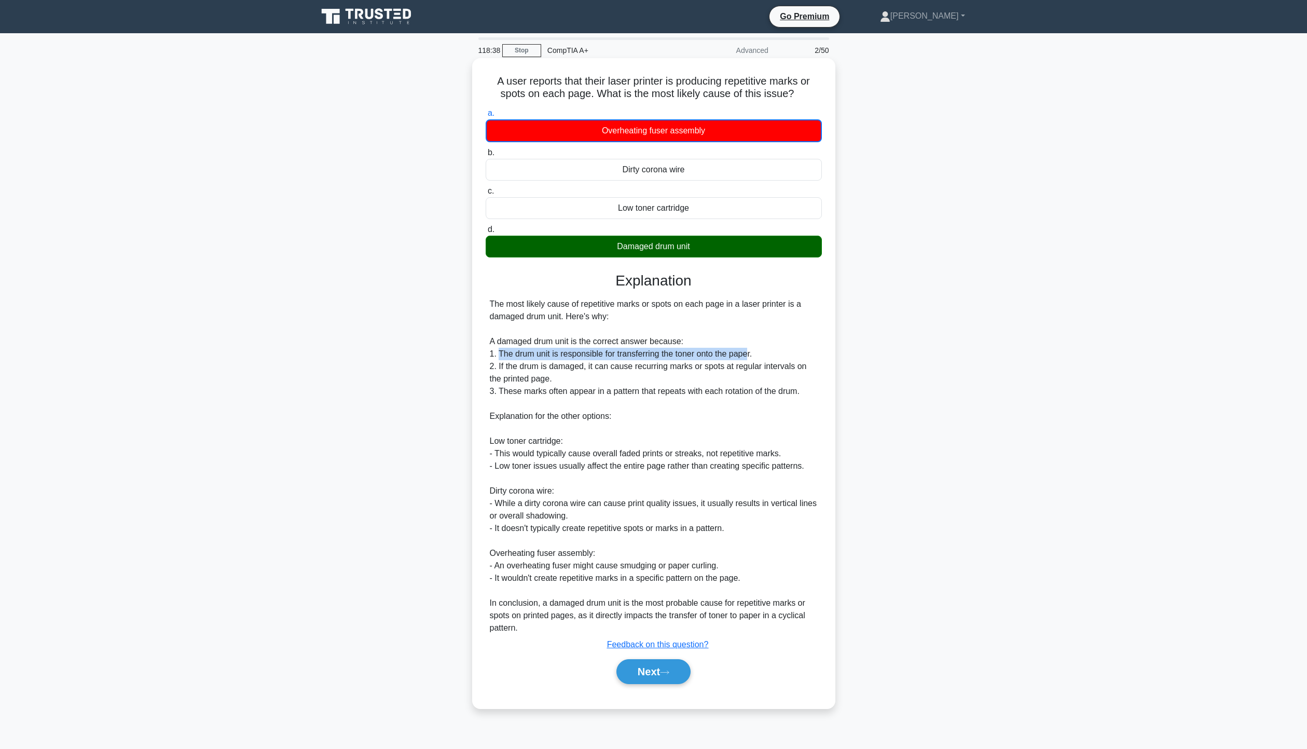
click at [751, 350] on div "The most likely cause of repetitive marks or spots on each page in a laser prin…" at bounding box center [654, 466] width 328 height 336
drag, startPoint x: 505, startPoint y: 370, endPoint x: 693, endPoint y: 369, distance: 188.4
click at [778, 363] on div "The most likely cause of repetitive marks or spots on each page in a laser prin…" at bounding box center [654, 466] width 328 height 336
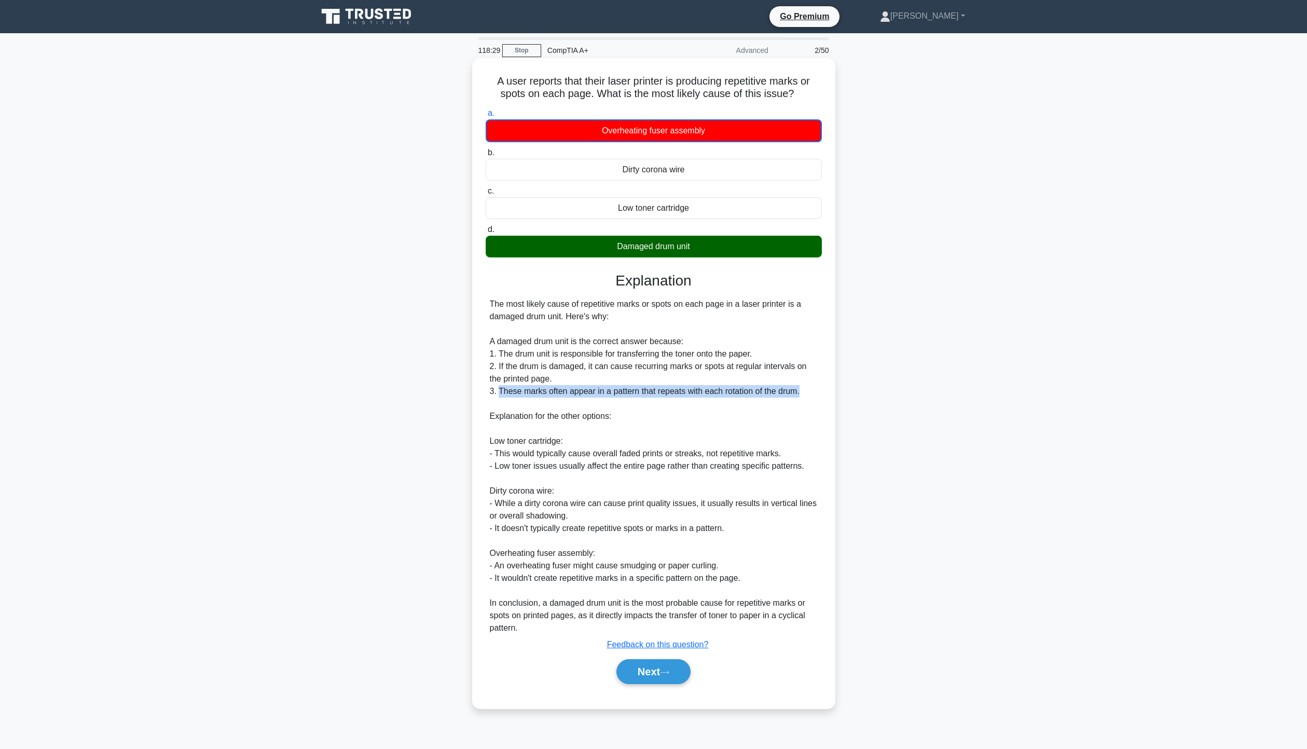
drag, startPoint x: 499, startPoint y: 387, endPoint x: 806, endPoint y: 395, distance: 307.3
click at [806, 395] on div "The most likely cause of repetitive marks or spots on each page in a laser prin…" at bounding box center [654, 466] width 328 height 336
click at [649, 672] on button "Next" at bounding box center [654, 671] width 74 height 25
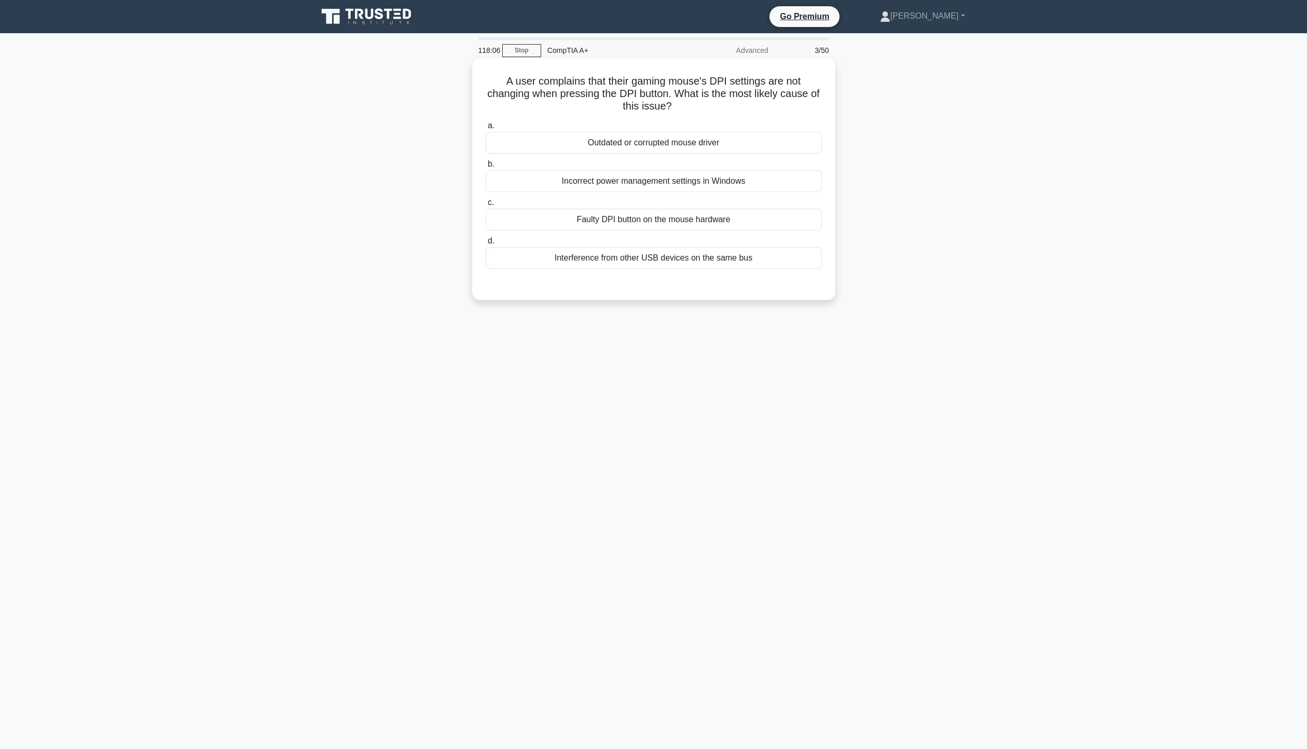
click at [626, 135] on div "Outdated or corrupted mouse driver" at bounding box center [654, 143] width 336 height 22
click at [486, 129] on input "a. Outdated or corrupted mouse driver" at bounding box center [486, 125] width 0 height 7
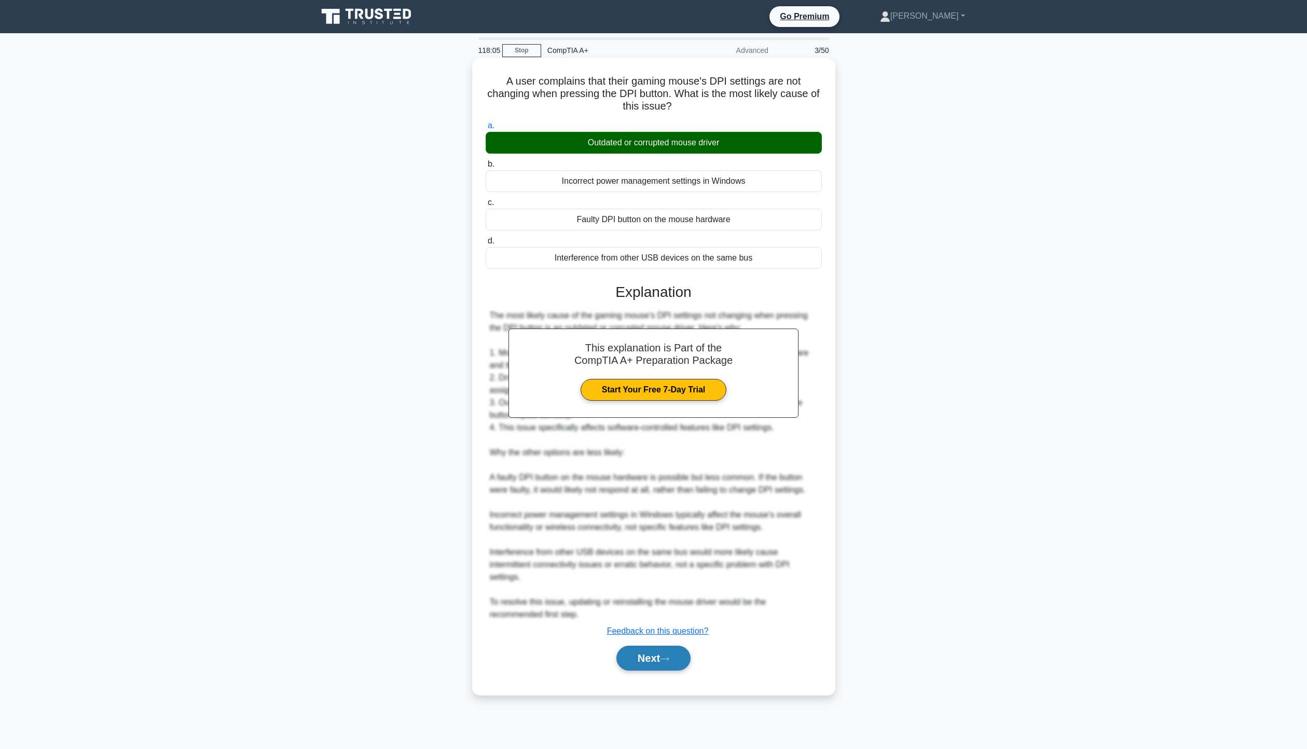
click at [666, 660] on icon at bounding box center [664, 659] width 9 height 6
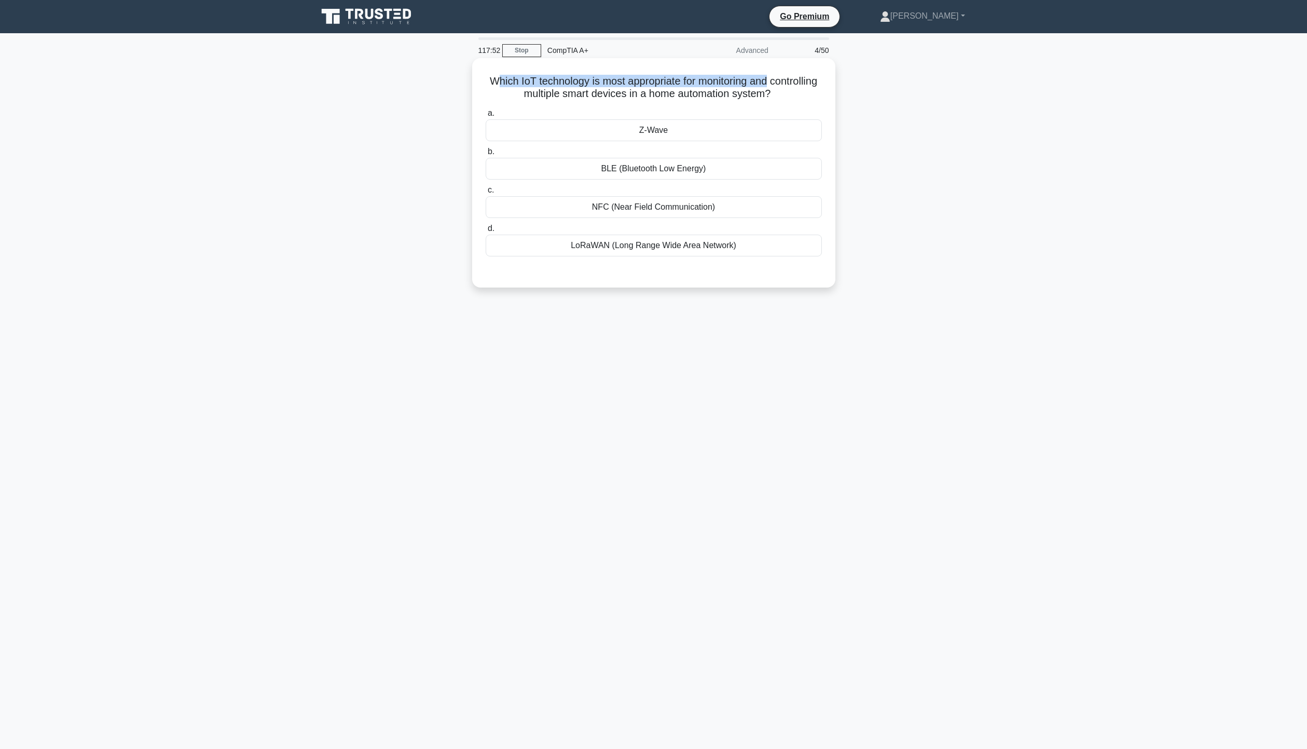
drag, startPoint x: 514, startPoint y: 81, endPoint x: 806, endPoint y: 75, distance: 291.7
click at [806, 75] on h5 "Which IoT technology is most appropriate for monitoring and controlling multipl…" at bounding box center [654, 88] width 338 height 26
click at [890, 84] on div "Which IoT technology is most appropriate for monitoring and controlling multipl…" at bounding box center [653, 182] width 685 height 242
click at [667, 212] on div "NFC (Near Field Communication)" at bounding box center [654, 207] width 336 height 22
click at [486, 194] on input "c. NFC (Near Field Communication)" at bounding box center [486, 190] width 0 height 7
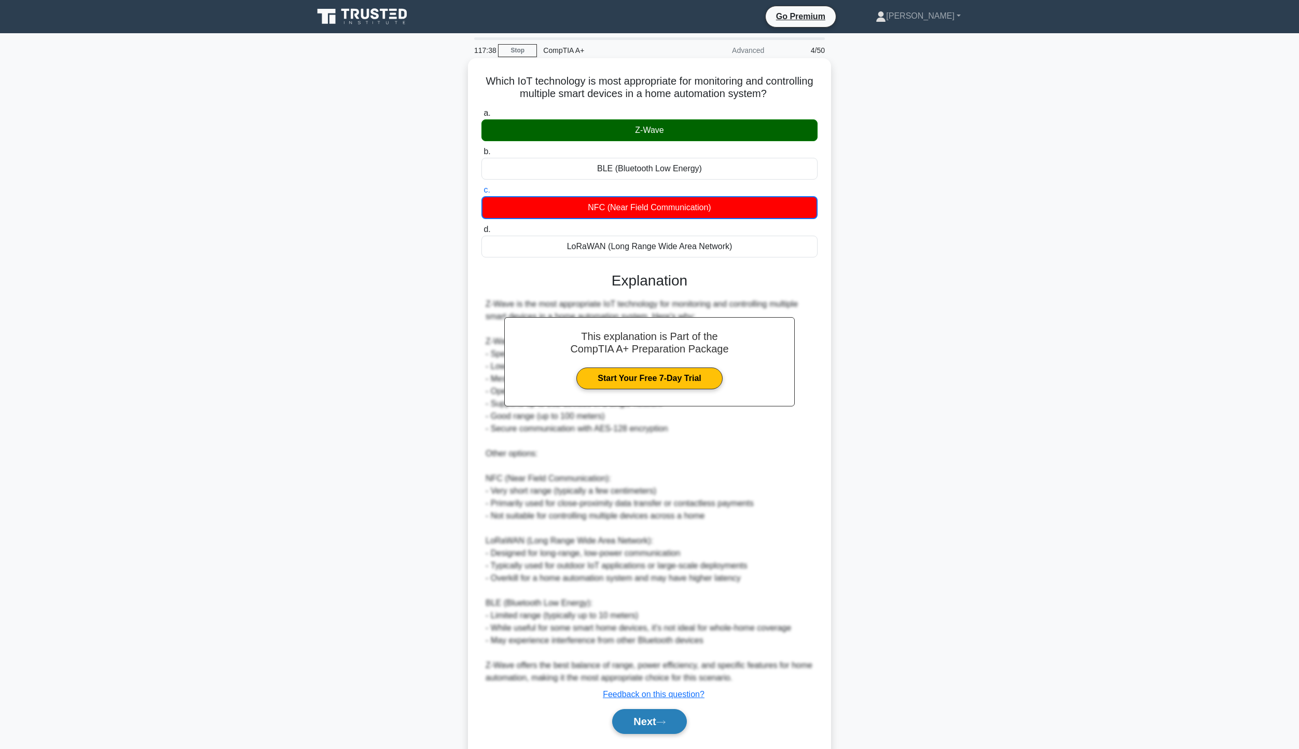
drag, startPoint x: 676, startPoint y: 717, endPoint x: 665, endPoint y: 722, distance: 12.5
click at [665, 722] on icon at bounding box center [660, 722] width 9 height 6
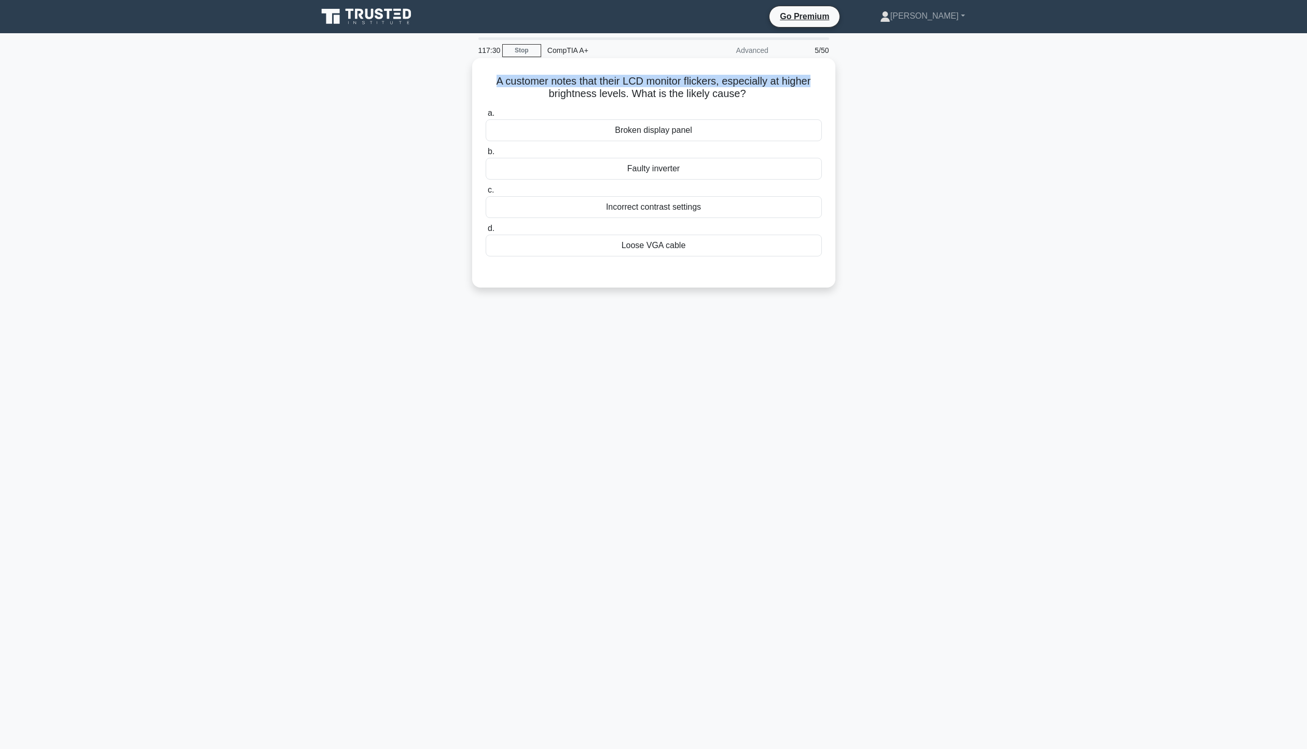
drag, startPoint x: 491, startPoint y: 74, endPoint x: 825, endPoint y: 75, distance: 333.2
click at [825, 75] on div "A customer notes that their LCD monitor flickers, especially at higher brightne…" at bounding box center [653, 172] width 355 height 221
click at [873, 110] on div "A customer notes that their LCD monitor flickers, especially at higher brightne…" at bounding box center [653, 182] width 685 height 242
click at [724, 167] on div "Faulty inverter" at bounding box center [654, 169] width 336 height 22
click at [486, 155] on input "b. Faulty inverter" at bounding box center [486, 151] width 0 height 7
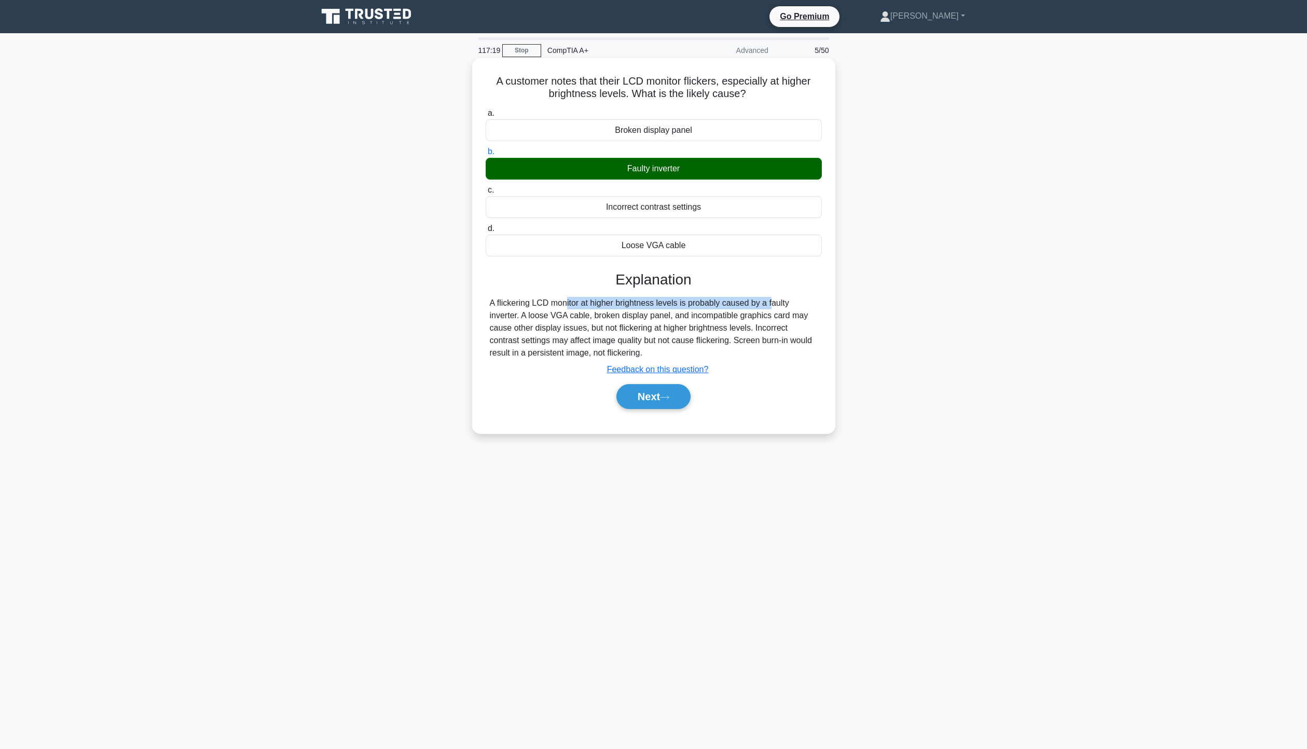
drag, startPoint x: 499, startPoint y: 304, endPoint x: 711, endPoint y: 300, distance: 212.3
click at [711, 300] on div "A flickering LCD monitor at higher brightness levels is probably caused by a fa…" at bounding box center [654, 328] width 328 height 62
drag, startPoint x: 524, startPoint y: 317, endPoint x: 759, endPoint y: 313, distance: 235.6
click at [759, 313] on div "A flickering LCD monitor at higher brightness levels is probably caused by a fa…" at bounding box center [654, 328] width 328 height 62
drag, startPoint x: 529, startPoint y: 330, endPoint x: 638, endPoint y: 326, distance: 109.1
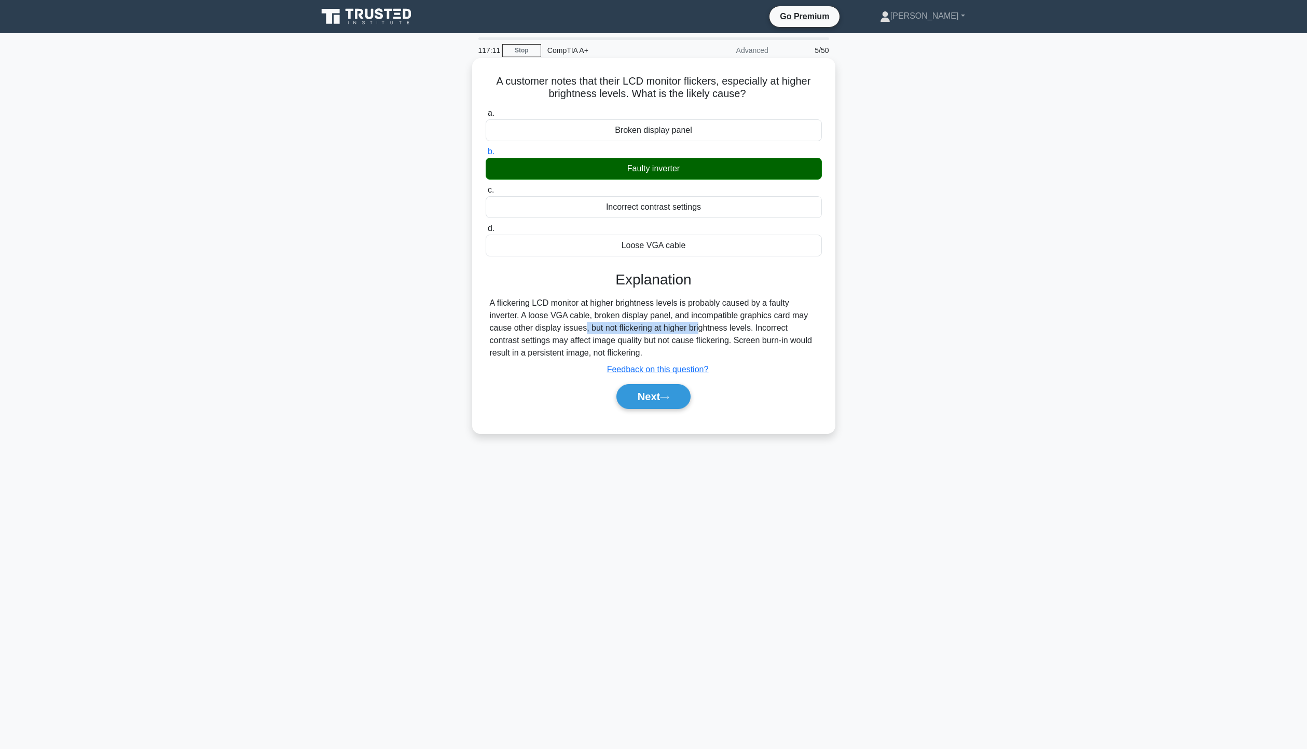
click at [638, 326] on div "A flickering LCD monitor at higher brightness levels is probably caused by a fa…" at bounding box center [654, 328] width 328 height 62
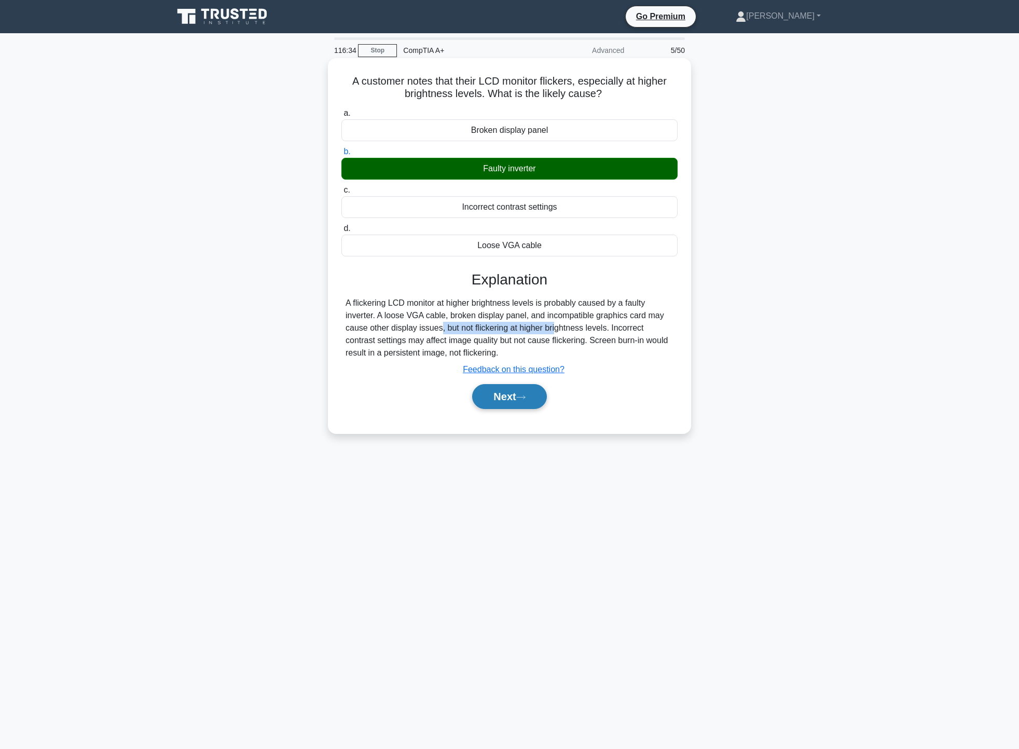
click at [533, 404] on button "Next" at bounding box center [509, 396] width 74 height 25
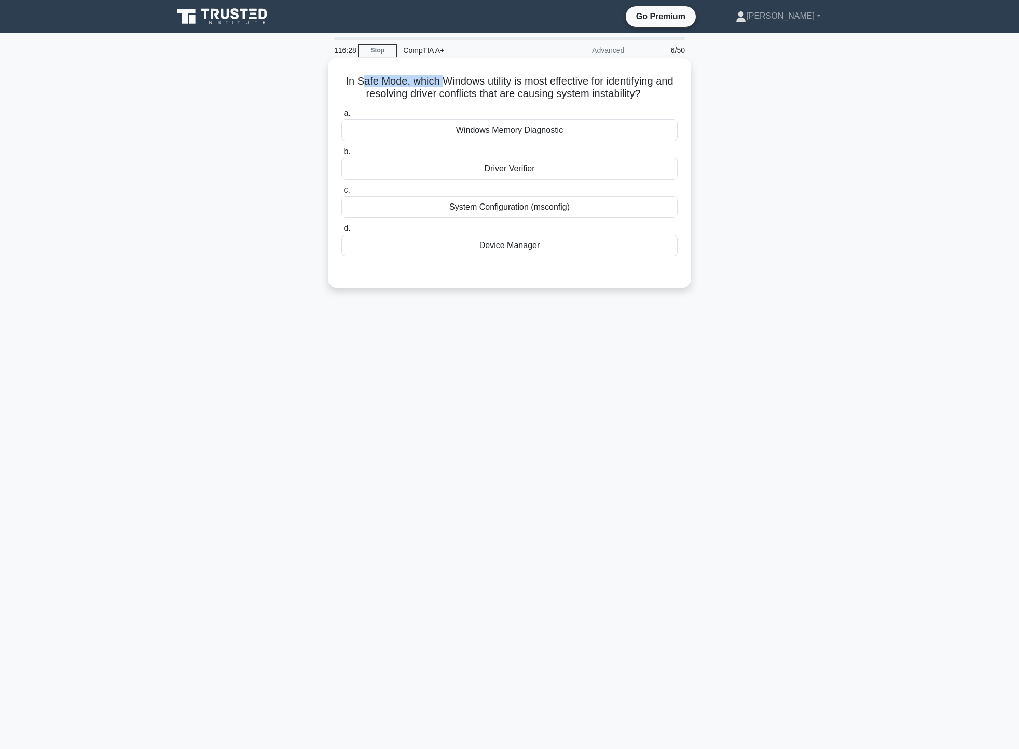
drag, startPoint x: 364, startPoint y: 80, endPoint x: 452, endPoint y: 84, distance: 88.3
click at [452, 84] on h5 "In Safe Mode, which Windows utility is most effective for identifying and resol…" at bounding box center [509, 88] width 338 height 26
drag, startPoint x: 545, startPoint y: 82, endPoint x: 618, endPoint y: 83, distance: 72.7
click at [618, 83] on h5 "In Safe Mode, which Windows utility is most effective for identifying and resol…" at bounding box center [509, 88] width 338 height 26
drag, startPoint x: 373, startPoint y: 96, endPoint x: 545, endPoint y: 101, distance: 172.9
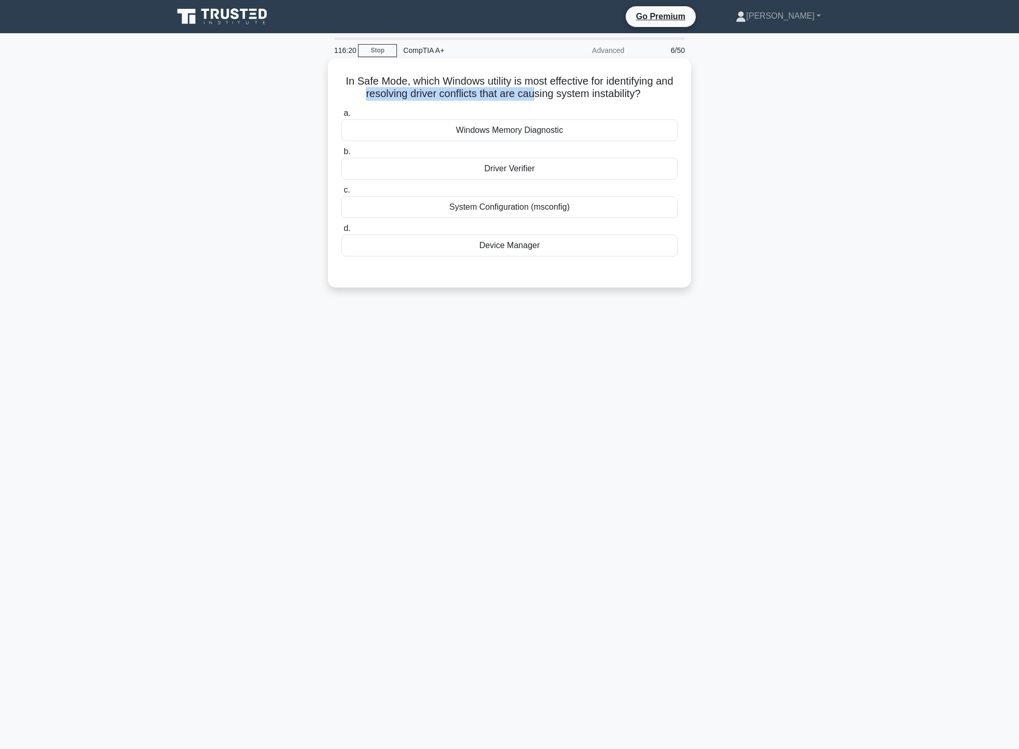
click at [545, 101] on h5 "In Safe Mode, which Windows utility is most effective for identifying and resol…" at bounding box center [509, 88] width 338 height 26
click at [571, 101] on h5 "In Safe Mode, which Windows utility is most effective for identifying and resol…" at bounding box center [509, 88] width 338 height 26
drag, startPoint x: 499, startPoint y: 86, endPoint x: 621, endPoint y: 86, distance: 121.4
click at [624, 84] on h5 "In Safe Mode, which Windows utility is most effective for identifying and resol…" at bounding box center [509, 88] width 338 height 26
drag, startPoint x: 405, startPoint y: 98, endPoint x: 653, endPoint y: 99, distance: 248.1
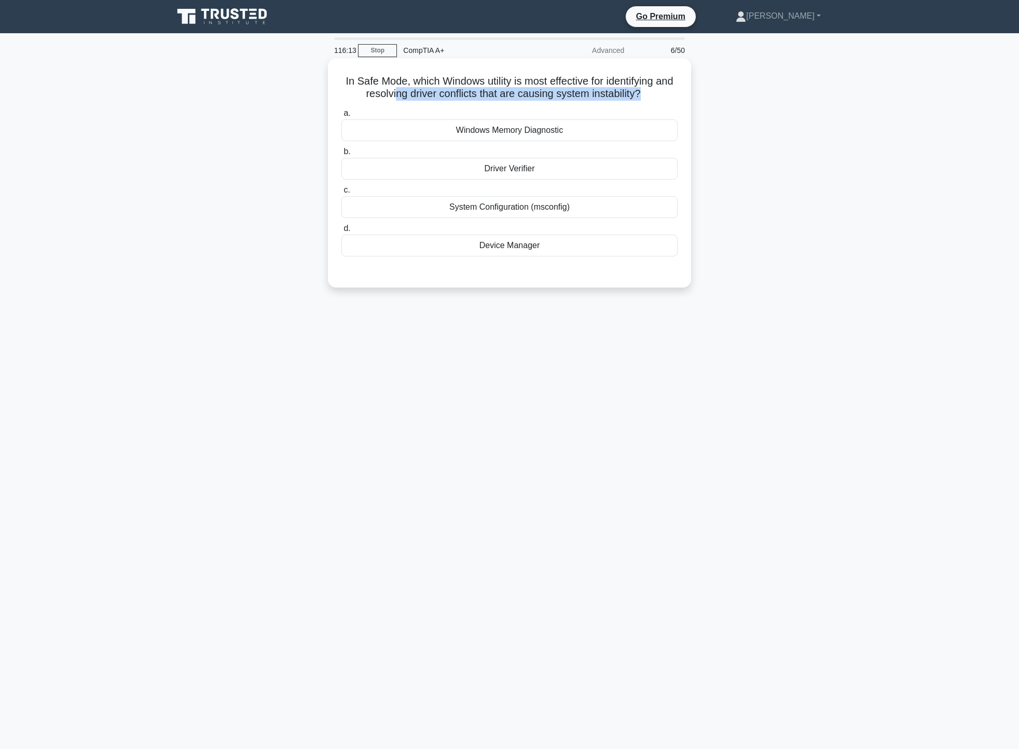
click at [653, 99] on h5 "In Safe Mode, which Windows utility is most effective for identifying and resol…" at bounding box center [509, 88] width 338 height 26
click at [584, 250] on div "Device Manager" at bounding box center [509, 246] width 336 height 22
click at [341, 232] on input "d. Device Manager" at bounding box center [341, 228] width 0 height 7
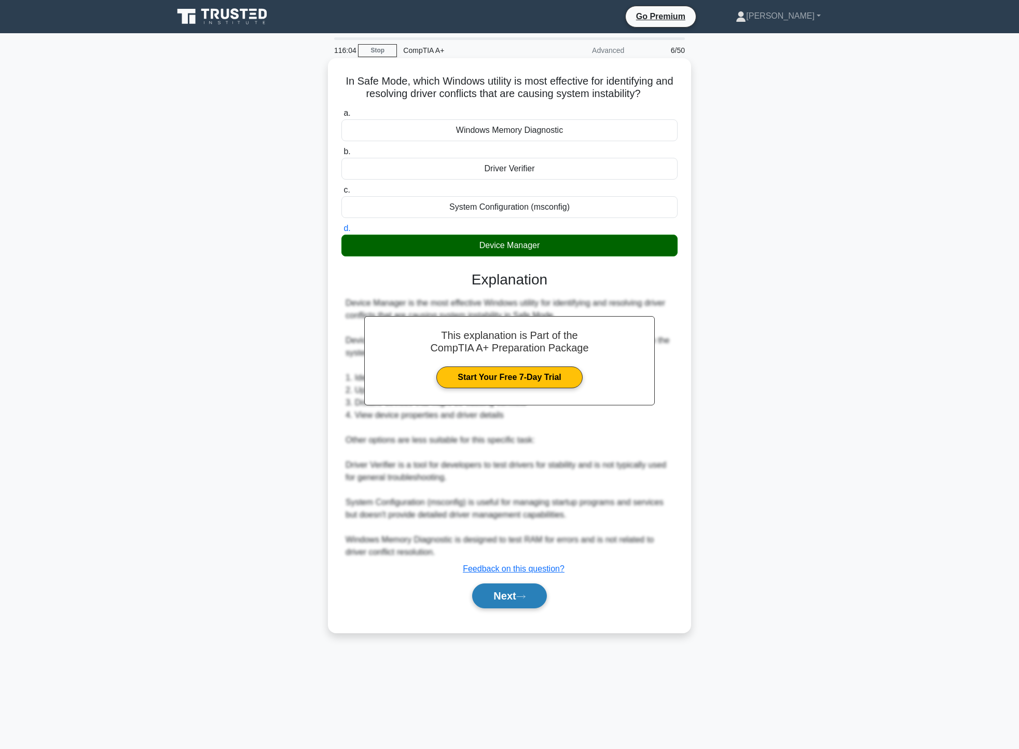
click at [526, 598] on icon at bounding box center [520, 597] width 9 height 6
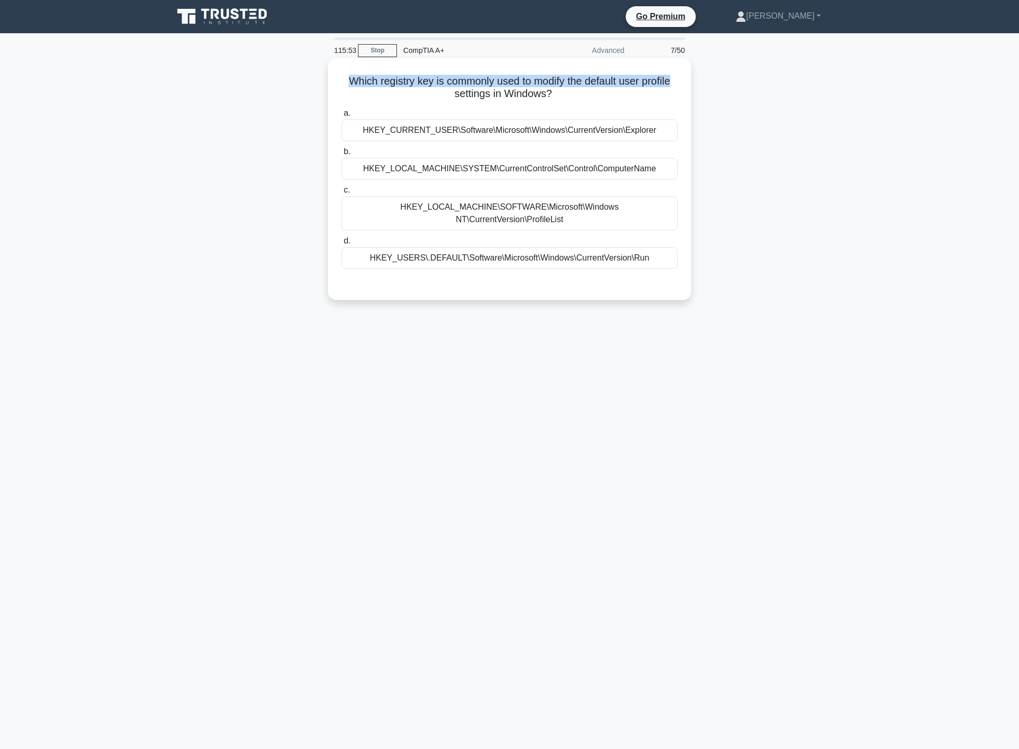
drag, startPoint x: 347, startPoint y: 85, endPoint x: 676, endPoint y: 72, distance: 329.3
click at [676, 72] on div "Which registry key is commonly used to modify the default user profile settings…" at bounding box center [509, 179] width 355 height 234
click at [510, 133] on div "HKEY_CURRENT_USER\Software\Microsoft\Windows\CurrentVersion\Explorer" at bounding box center [509, 130] width 336 height 22
click at [341, 117] on input "a. HKEY_CURRENT_USER\Software\Microsoft\Windows\CurrentVersion\Explorer" at bounding box center [341, 113] width 0 height 7
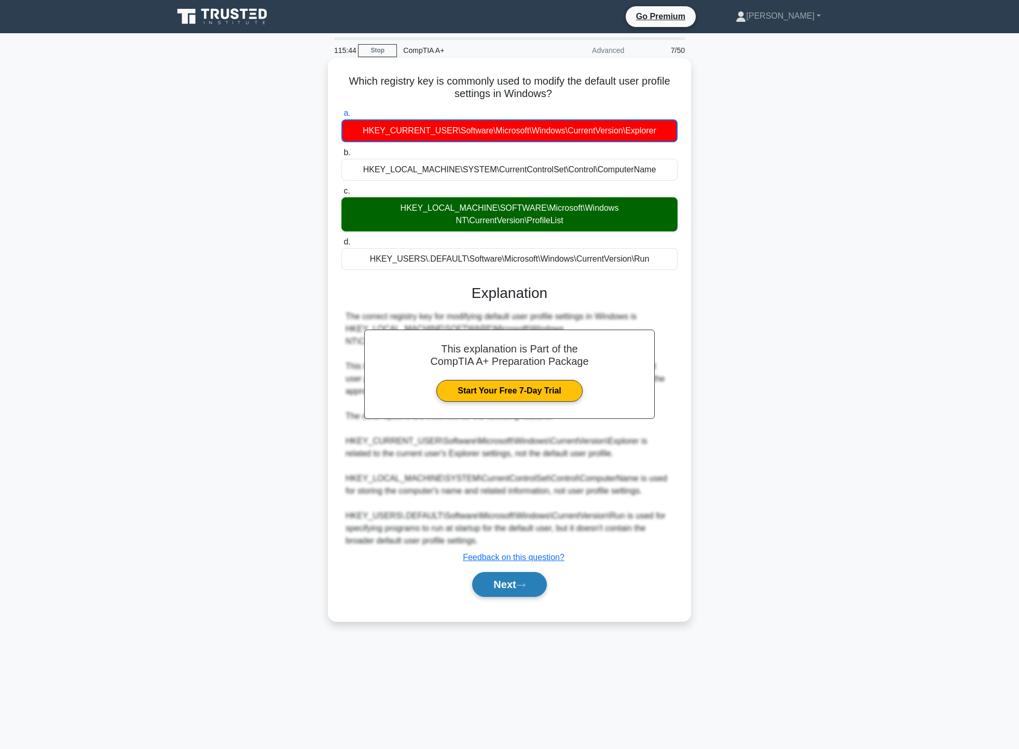
click at [486, 572] on button "Next" at bounding box center [509, 584] width 74 height 25
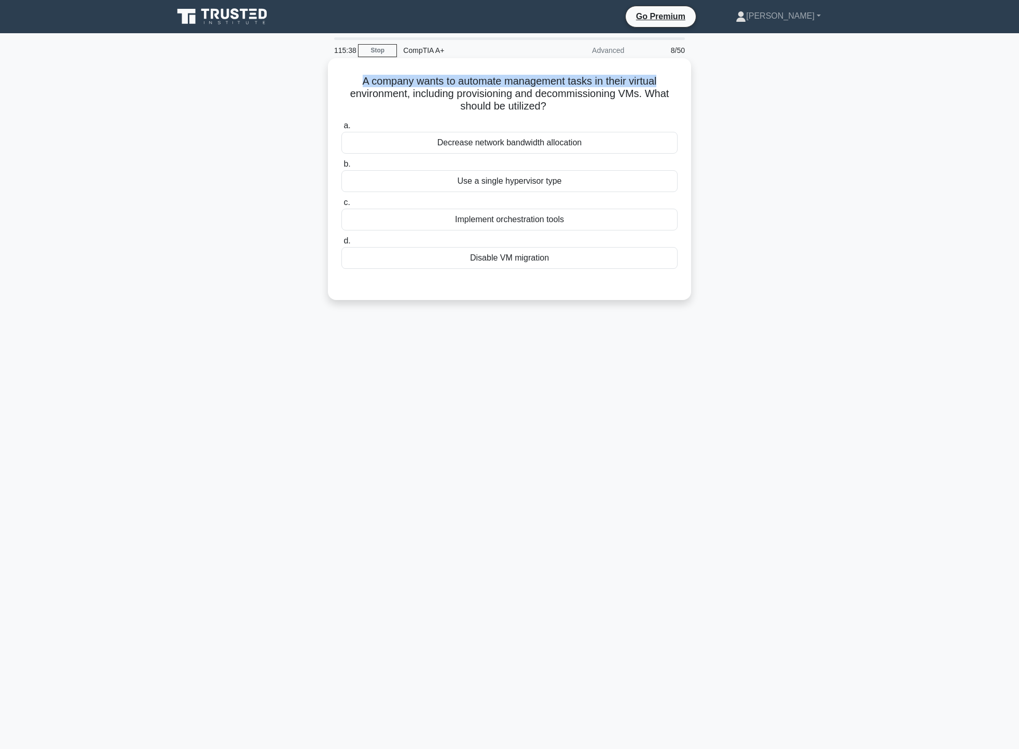
drag, startPoint x: 356, startPoint y: 85, endPoint x: 679, endPoint y: 81, distance: 323.3
click at [679, 81] on div "A company wants to automate management tasks in their virtual environment, incl…" at bounding box center [509, 179] width 355 height 234
drag, startPoint x: 403, startPoint y: 95, endPoint x: 662, endPoint y: 101, distance: 259.0
click at [659, 101] on h5 "A company wants to automate management tasks in their virtual environment, incl…" at bounding box center [509, 94] width 338 height 38
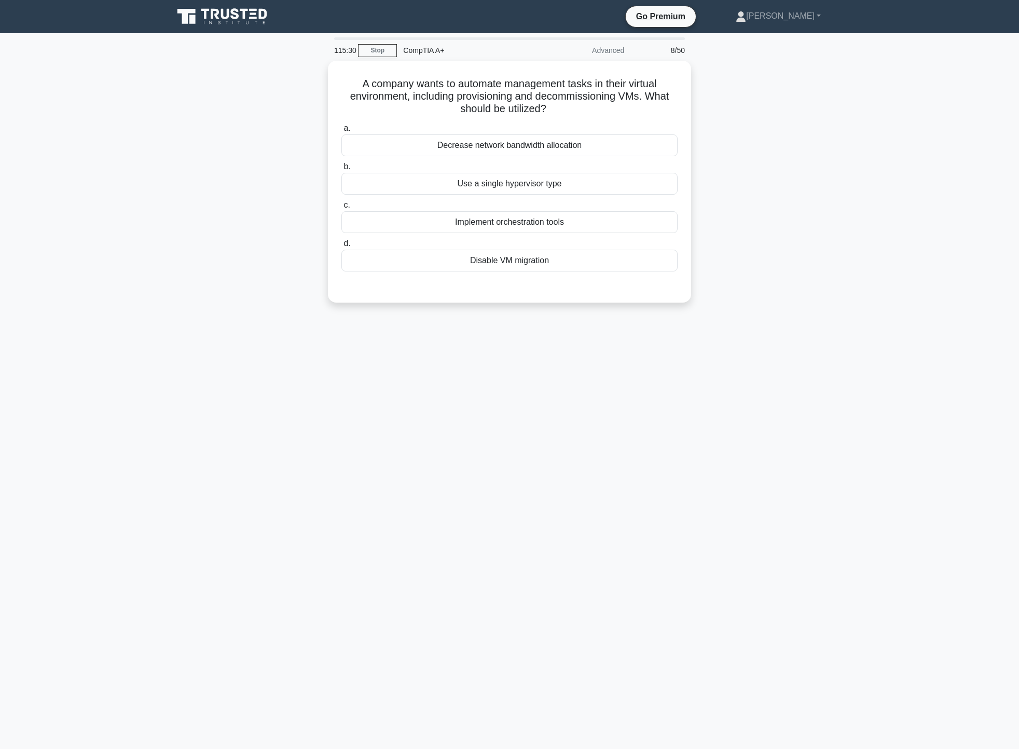
click at [758, 104] on div "A company wants to automate management tasks in their virtual environment, incl…" at bounding box center [509, 188] width 685 height 254
click at [594, 222] on div "Implement orchestration tools" at bounding box center [509, 220] width 336 height 22
click at [341, 206] on input "c. Implement orchestration tools" at bounding box center [341, 202] width 0 height 7
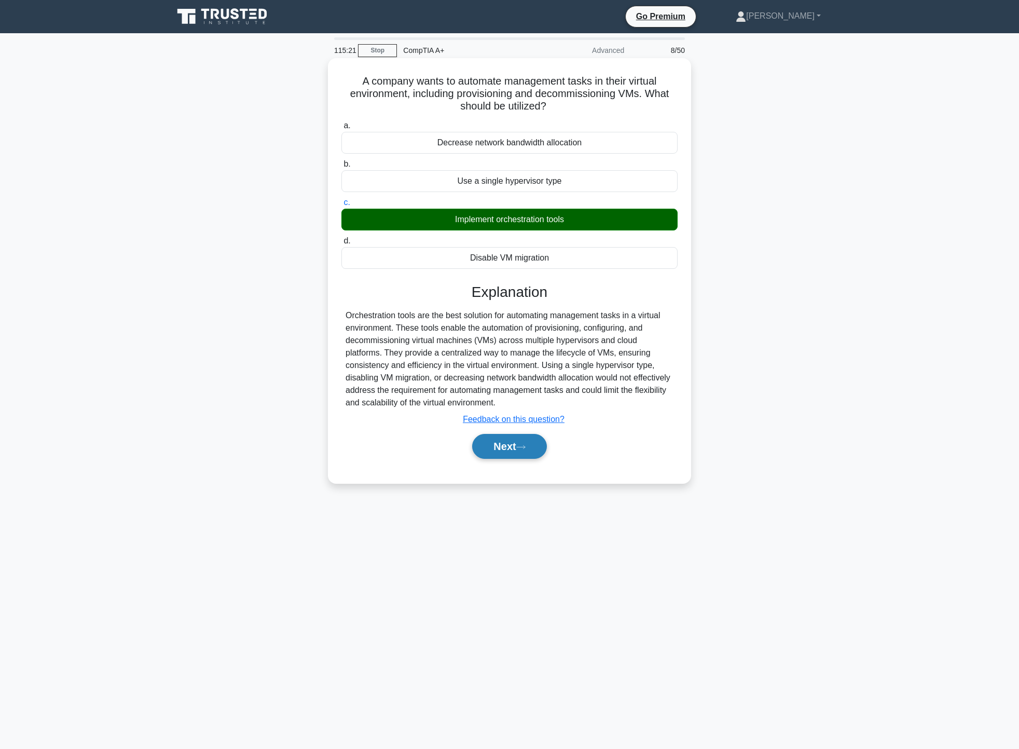
click at [512, 459] on button "Next" at bounding box center [509, 446] width 74 height 25
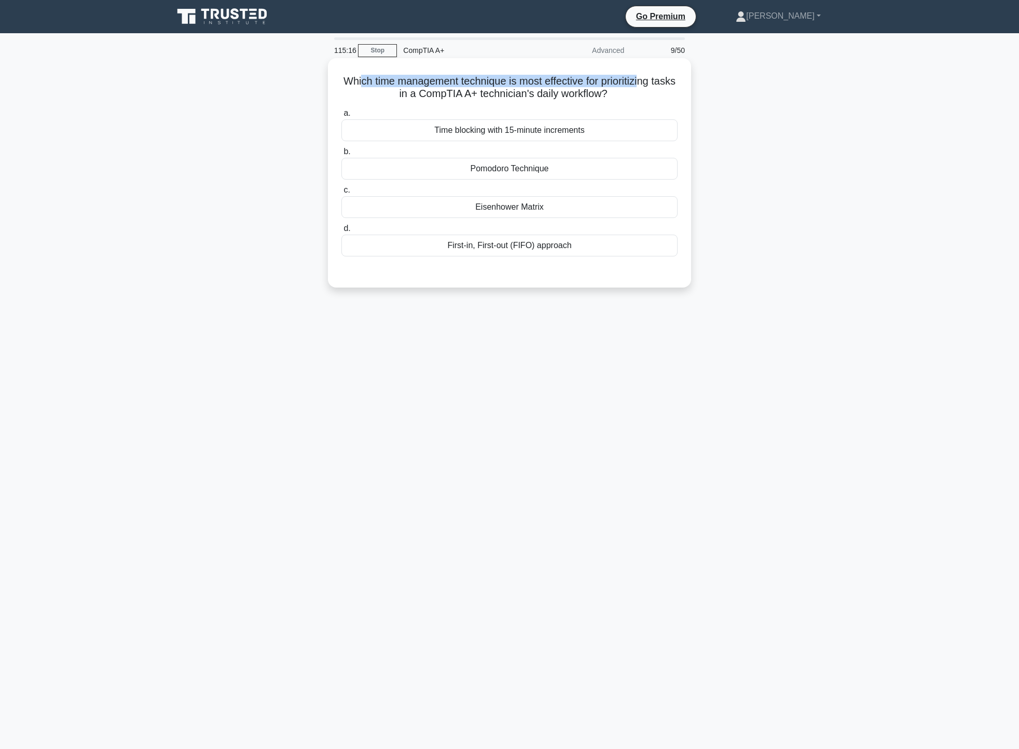
drag, startPoint x: 369, startPoint y: 76, endPoint x: 656, endPoint y: 83, distance: 287.1
click at [656, 83] on h5 "Which time management technique is most effective for prioritizing tasks in a C…" at bounding box center [509, 88] width 338 height 26
click at [727, 91] on div "Which time management technique is most effective for prioritizing tasks in a C…" at bounding box center [509, 182] width 685 height 242
click at [548, 205] on div "Eisenhower Matrix" at bounding box center [509, 207] width 336 height 22
click at [341, 194] on input "c. Eisenhower Matrix" at bounding box center [341, 190] width 0 height 7
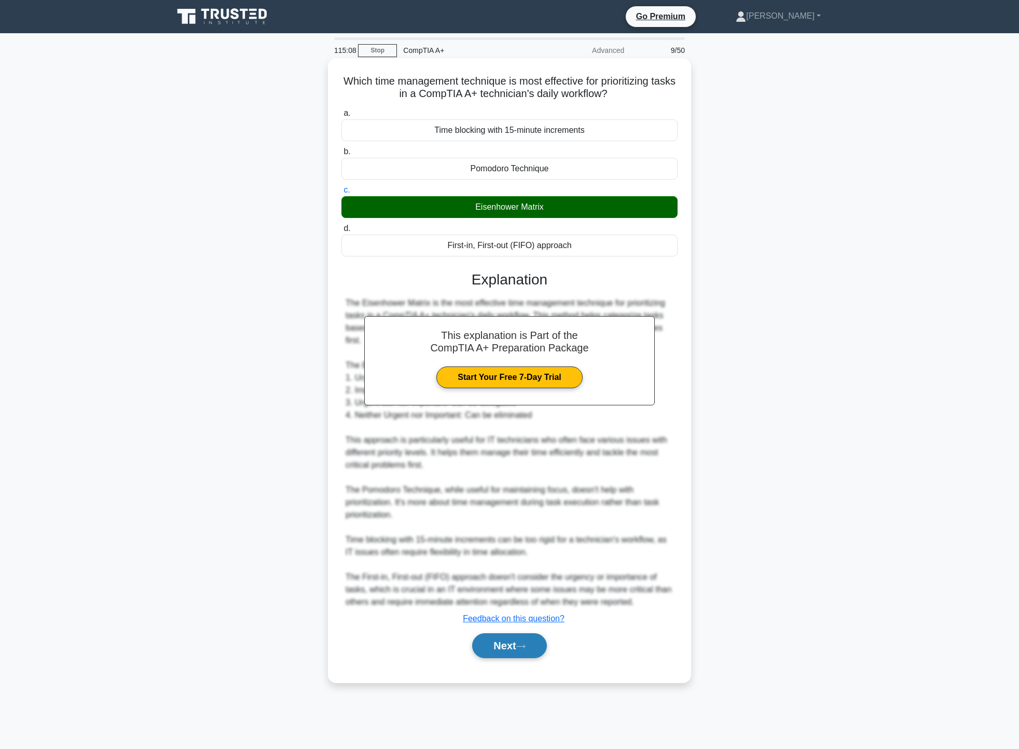
click at [507, 647] on button "Next" at bounding box center [509, 645] width 74 height 25
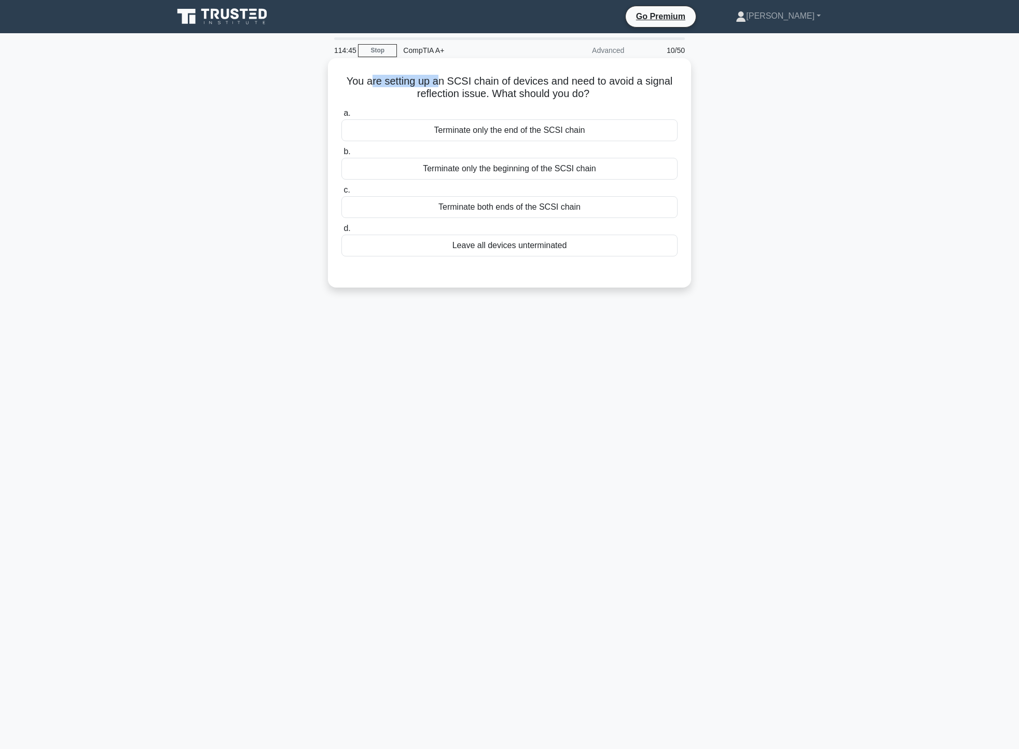
drag, startPoint x: 371, startPoint y: 79, endPoint x: 441, endPoint y: 86, distance: 69.9
click at [441, 86] on h5 "You are setting up an SCSI chain of devices and need to avoid a signal reflecti…" at bounding box center [509, 88] width 338 height 26
click at [512, 208] on div "Terminate both ends of the SCSI chain" at bounding box center [509, 207] width 336 height 22
click at [341, 194] on input "c. Terminate both ends of the SCSI chain" at bounding box center [341, 190] width 0 height 7
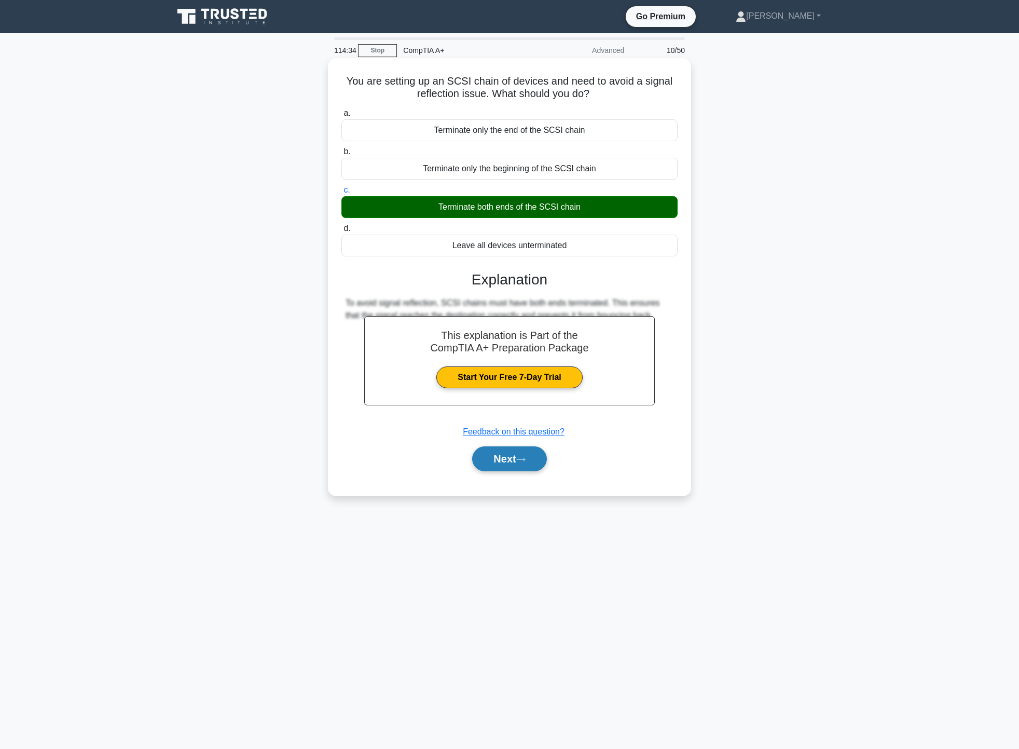
click at [521, 464] on button "Next" at bounding box center [509, 458] width 74 height 25
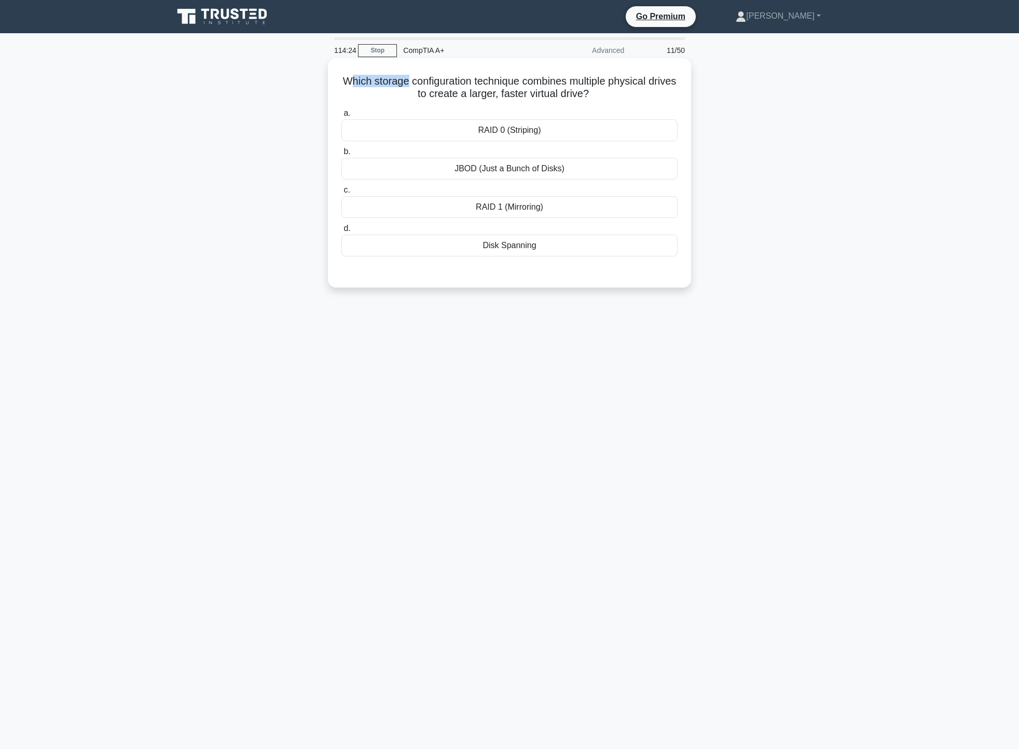
drag, startPoint x: 358, startPoint y: 78, endPoint x: 418, endPoint y: 81, distance: 60.3
click at [418, 81] on h5 "Which storage configuration technique combines multiple physical drives to crea…" at bounding box center [509, 88] width 338 height 26
click at [508, 210] on div "RAID 1 (Mirroring)" at bounding box center [509, 207] width 336 height 22
click at [341, 194] on input "c. RAID 1 (Mirroring)" at bounding box center [341, 190] width 0 height 7
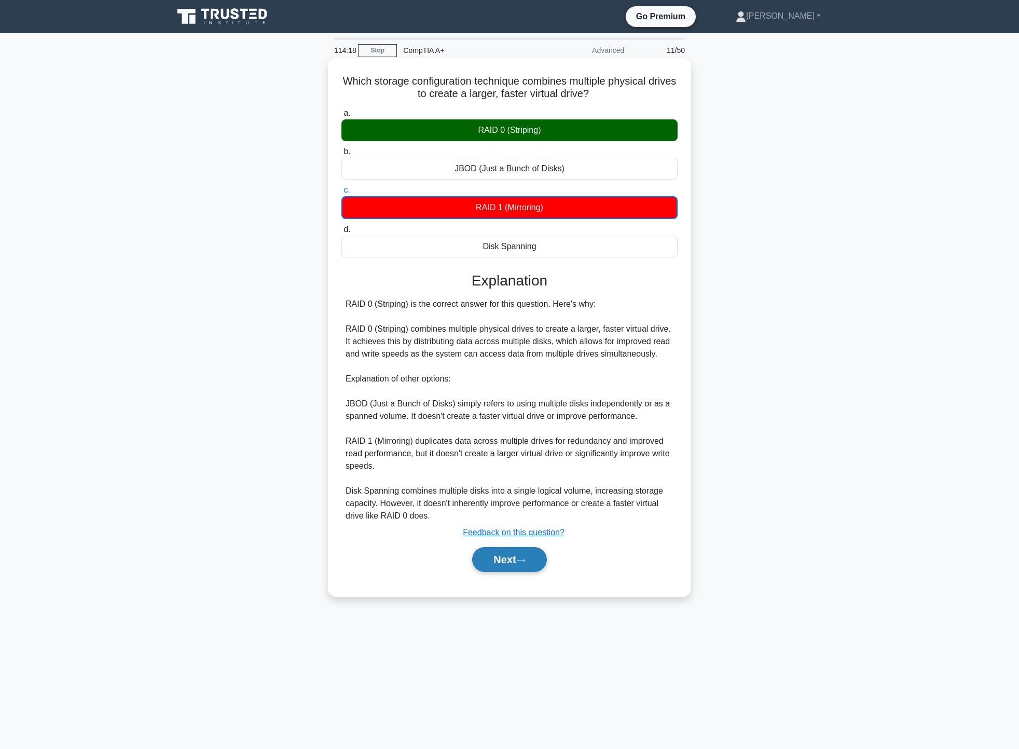
click at [498, 567] on button "Next" at bounding box center [509, 559] width 74 height 25
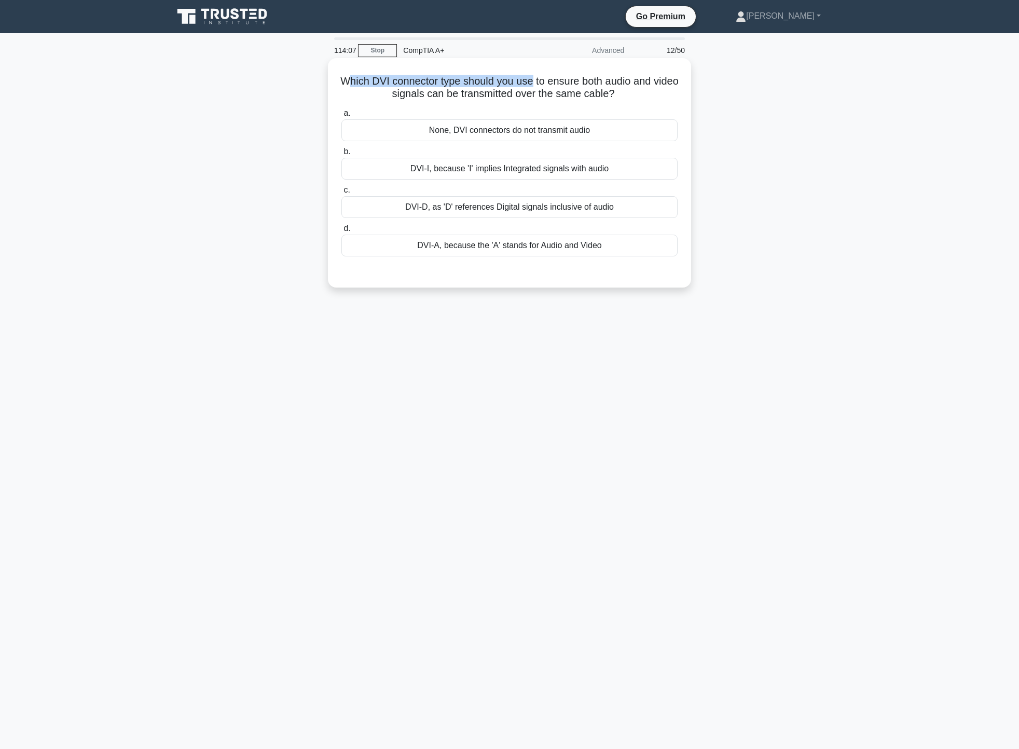
drag, startPoint x: 362, startPoint y: 74, endPoint x: 546, endPoint y: 84, distance: 184.5
click at [546, 84] on h5 "Which DVI connector type should you use to ensure both audio and video signals …" at bounding box center [509, 88] width 338 height 26
click at [535, 126] on div "None, DVI connectors do not transmit audio" at bounding box center [509, 130] width 336 height 22
click at [341, 117] on input "a. None, DVI connectors do not transmit audio" at bounding box center [341, 113] width 0 height 7
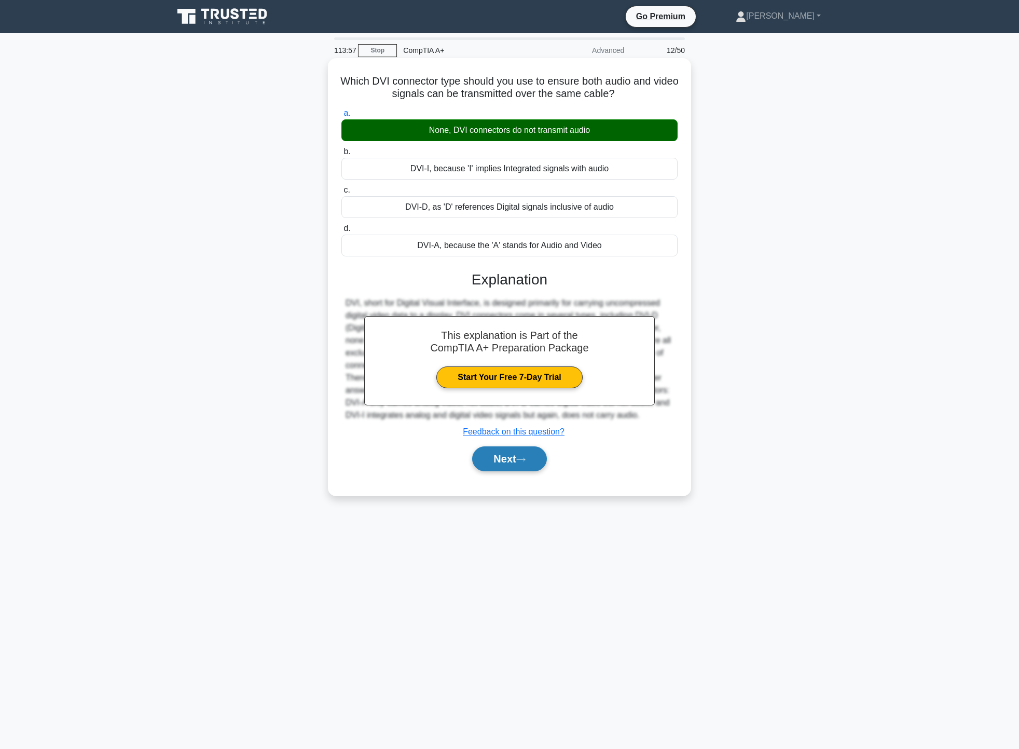
click at [508, 460] on button "Next" at bounding box center [509, 458] width 74 height 25
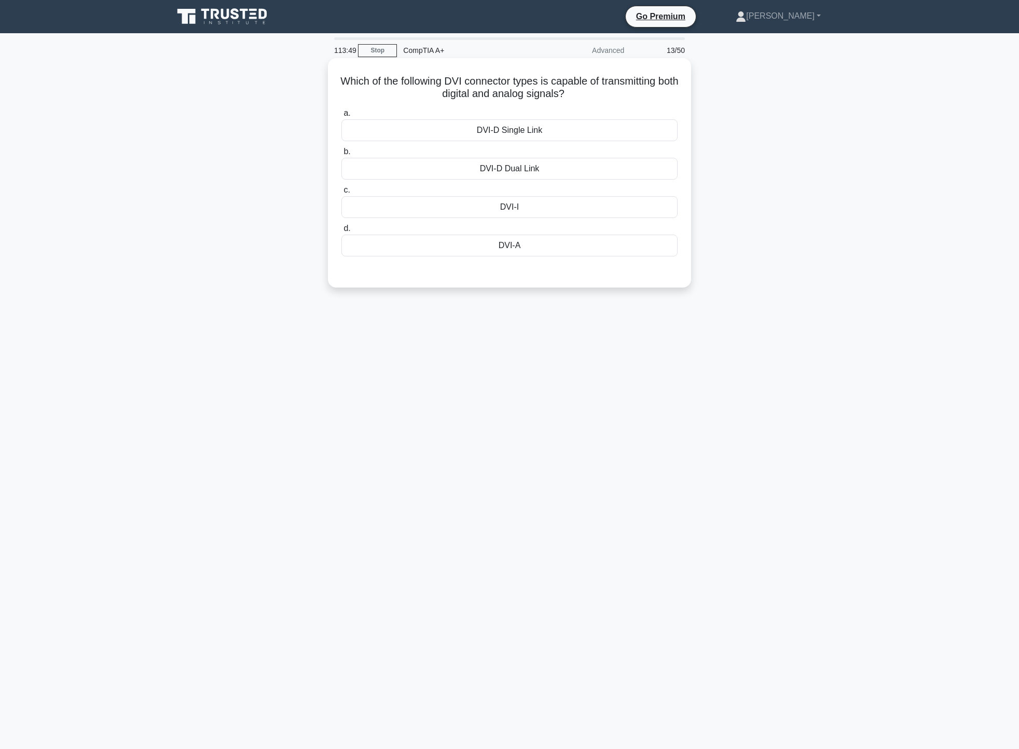
click at [533, 207] on div "DVI-I" at bounding box center [509, 207] width 336 height 22
click at [341, 194] on input "c. DVI-I" at bounding box center [341, 190] width 0 height 7
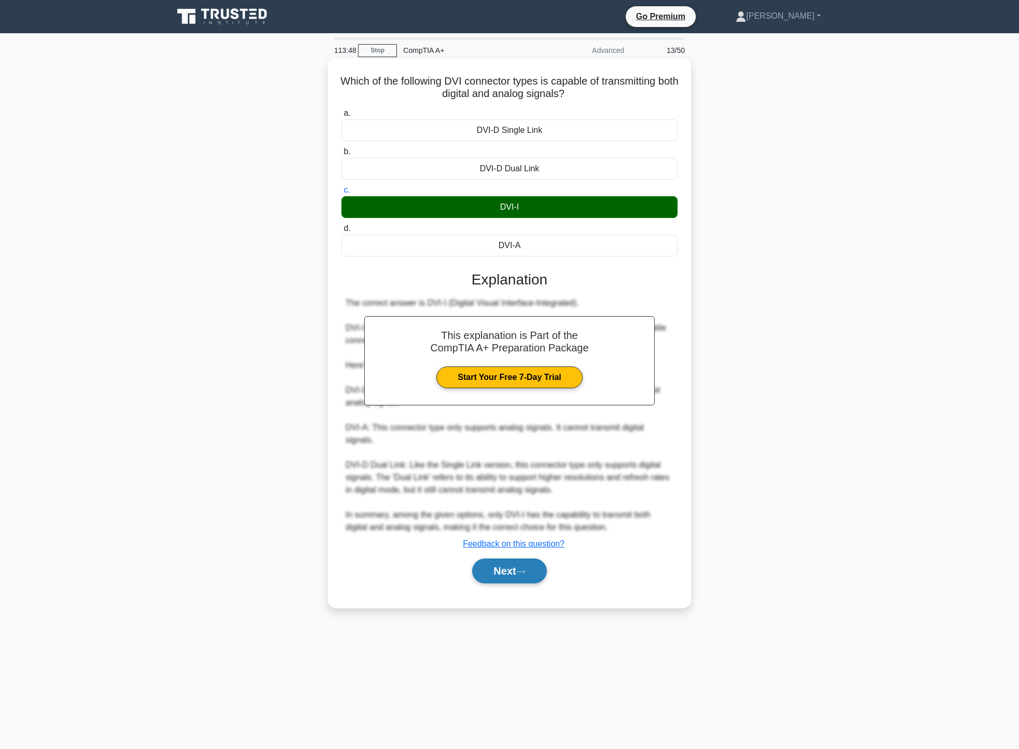
click at [512, 570] on button "Next" at bounding box center [509, 570] width 74 height 25
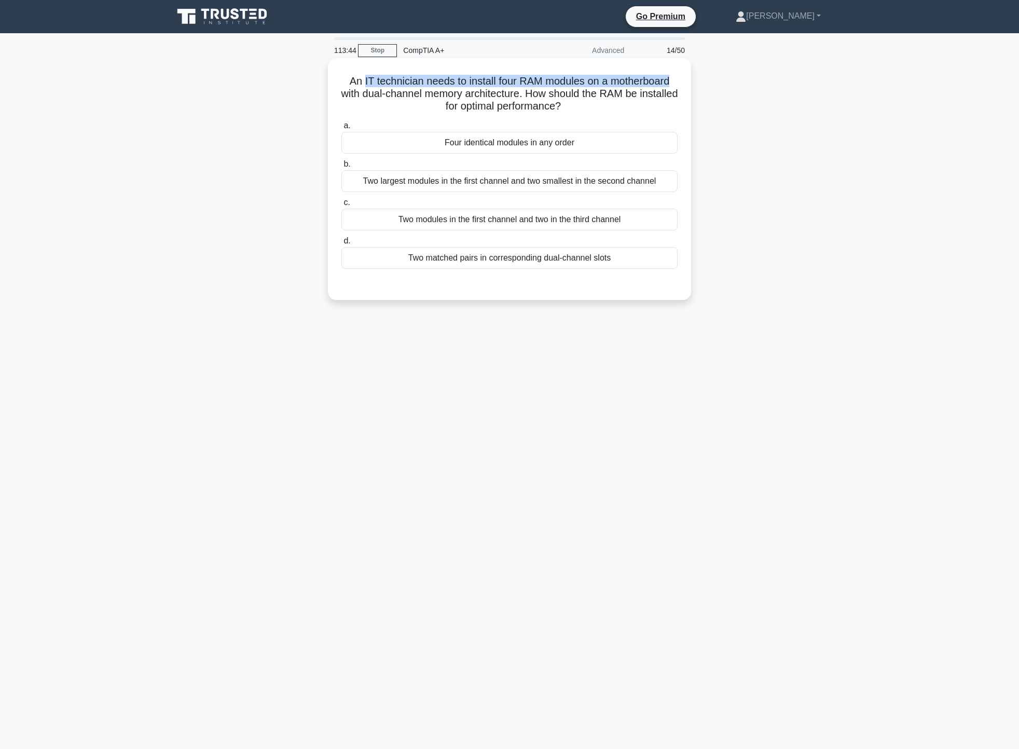
drag, startPoint x: 361, startPoint y: 80, endPoint x: 686, endPoint y: 86, distance: 324.9
click at [686, 86] on div "An IT technician needs to install four RAM modules on a motherboard with dual-c…" at bounding box center [509, 179] width 355 height 234
drag, startPoint x: 353, startPoint y: 94, endPoint x: 673, endPoint y: 93, distance: 319.7
click at [673, 93] on h5 "An IT technician needs to install four RAM modules on a motherboard with dual-c…" at bounding box center [509, 94] width 338 height 38
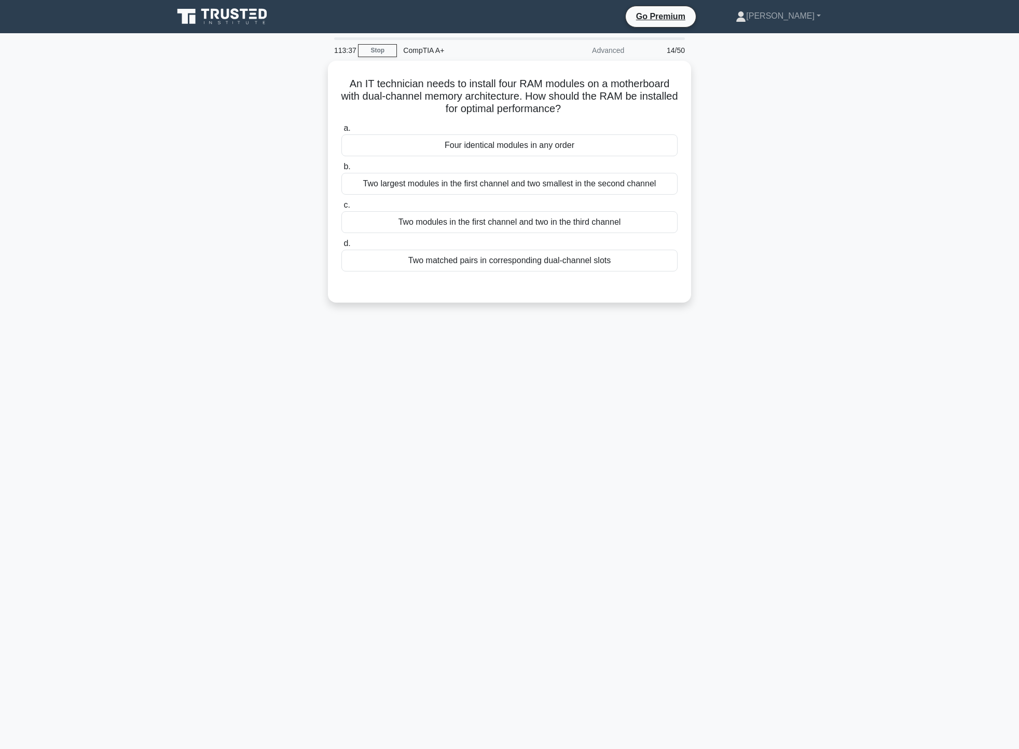
click at [757, 108] on div "An IT technician needs to install four RAM modules on a motherboard with dual-c…" at bounding box center [509, 188] width 685 height 254
click at [579, 271] on div "a. Four identical modules in any order b. Two largest modules in the first chan…" at bounding box center [509, 194] width 349 height 154
click at [561, 264] on div "Two matched pairs in corresponding dual-channel slots" at bounding box center [509, 258] width 336 height 22
click at [341, 244] on input "d. Two matched pairs in corresponding dual-channel slots" at bounding box center [341, 241] width 0 height 7
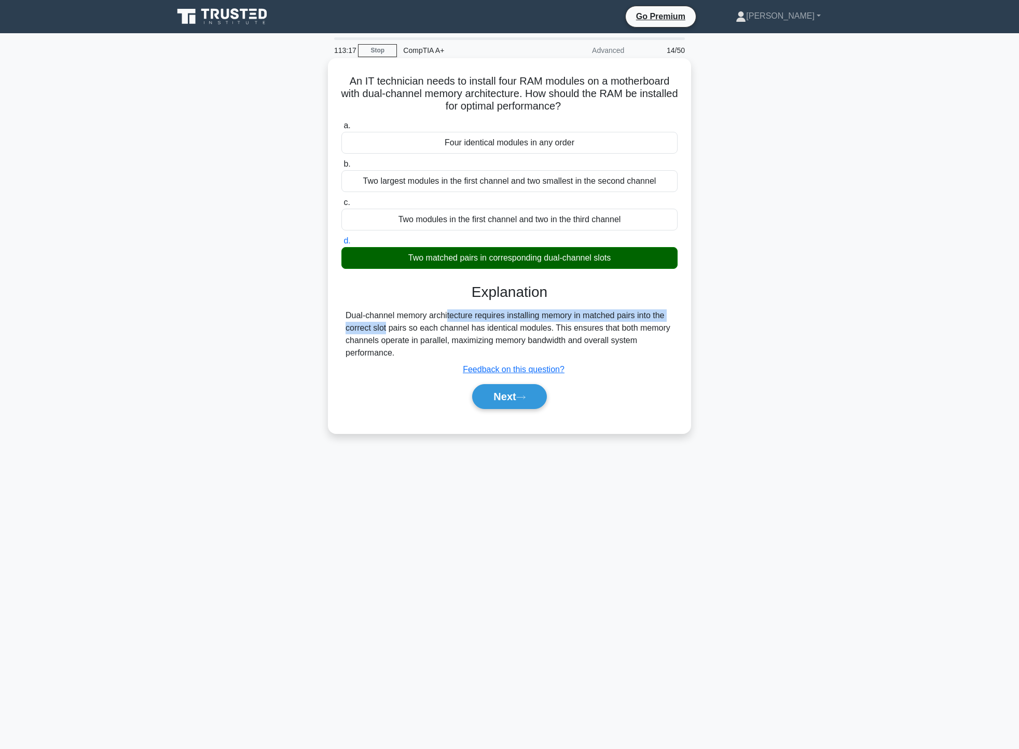
drag, startPoint x: 379, startPoint y: 316, endPoint x: 606, endPoint y: 322, distance: 226.9
click at [648, 322] on div "Dual-channel memory architecture requires installing memory in matched pairs in…" at bounding box center [510, 334] width 328 height 50
drag, startPoint x: 372, startPoint y: 332, endPoint x: 483, endPoint y: 333, distance: 111.1
click at [600, 332] on div "Dual-channel memory architecture requires installing memory in matched pairs in…" at bounding box center [510, 334] width 328 height 50
drag, startPoint x: 386, startPoint y: 342, endPoint x: 457, endPoint y: 343, distance: 71.1
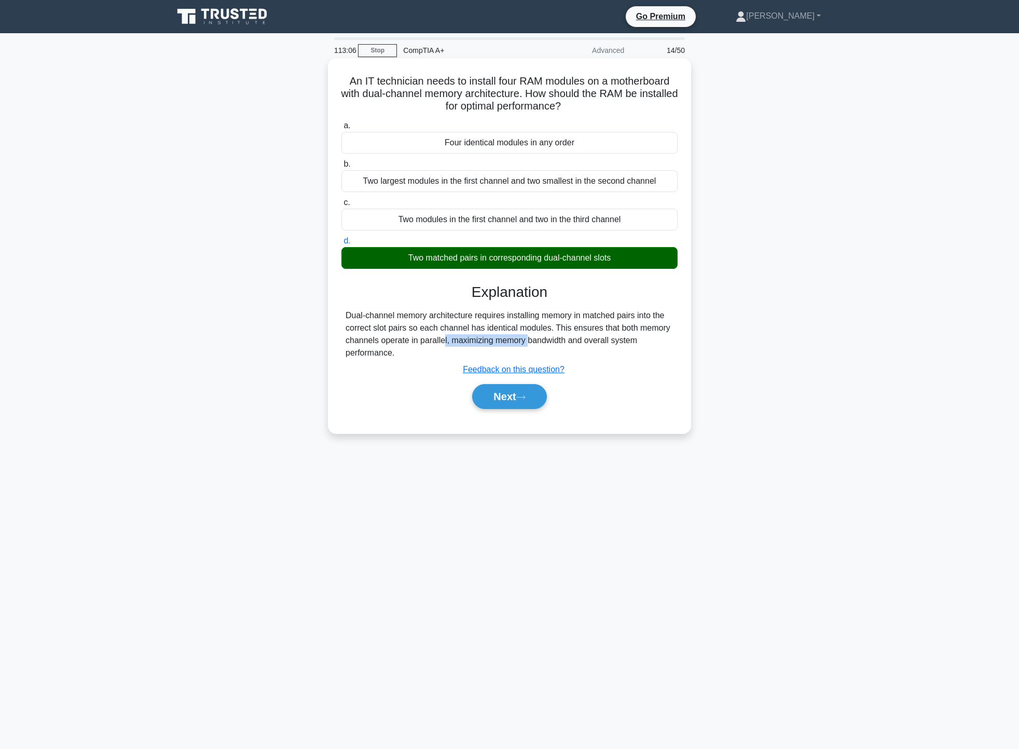
click at [458, 343] on div "Dual-channel memory architecture requires installing memory in matched pairs in…" at bounding box center [510, 334] width 328 height 50
click at [518, 340] on div "Dual-channel memory architecture requires installing memory in matched pairs in…" at bounding box center [510, 334] width 328 height 50
drag, startPoint x: 467, startPoint y: 84, endPoint x: 610, endPoint y: 94, distance: 144.1
click at [610, 94] on h5 "An IT technician needs to install four RAM modules on a motherboard with dual-c…" at bounding box center [509, 94] width 338 height 38
click at [426, 109] on h5 "An IT technician needs to install four RAM modules on a motherboard with dual-c…" at bounding box center [509, 94] width 338 height 38
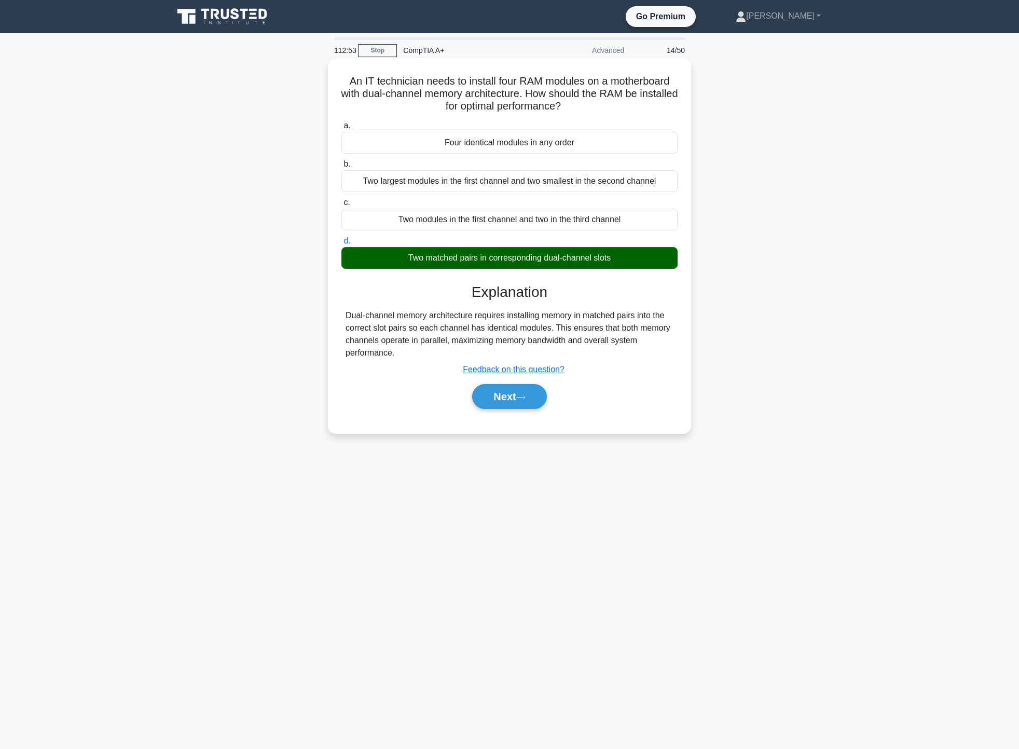
drag, startPoint x: 395, startPoint y: 255, endPoint x: 643, endPoint y: 267, distance: 248.3
click at [643, 267] on div "Two matched pairs in corresponding dual-channel slots" at bounding box center [509, 258] width 336 height 22
click at [640, 319] on div "Dual-channel memory architecture requires installing memory in matched pairs in…" at bounding box center [510, 334] width 328 height 50
click at [515, 398] on button "Next" at bounding box center [509, 396] width 74 height 25
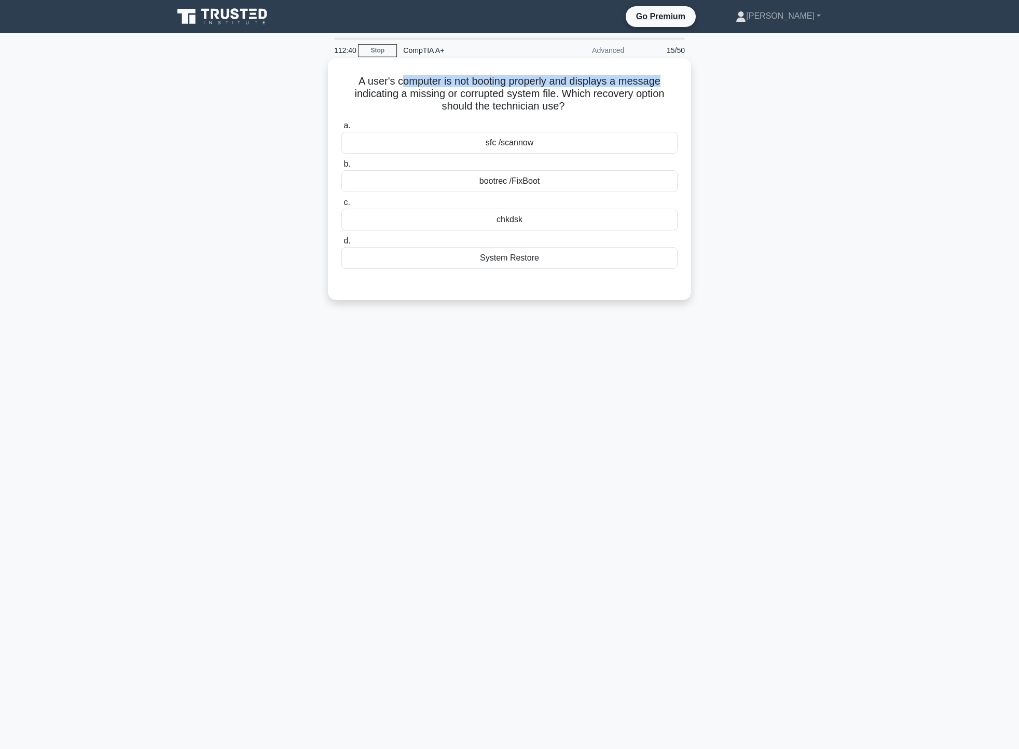
drag, startPoint x: 399, startPoint y: 85, endPoint x: 667, endPoint y: 80, distance: 267.8
click at [667, 80] on h5 "A user's computer is not booting properly and displays a message indicating a m…" at bounding box center [509, 94] width 338 height 38
drag, startPoint x: 355, startPoint y: 94, endPoint x: 667, endPoint y: 90, distance: 312.4
click at [667, 90] on h5 "A user's computer is not booting properly and displays a message indicating a m…" at bounding box center [509, 94] width 338 height 38
drag, startPoint x: 443, startPoint y: 111, endPoint x: 555, endPoint y: 128, distance: 113.5
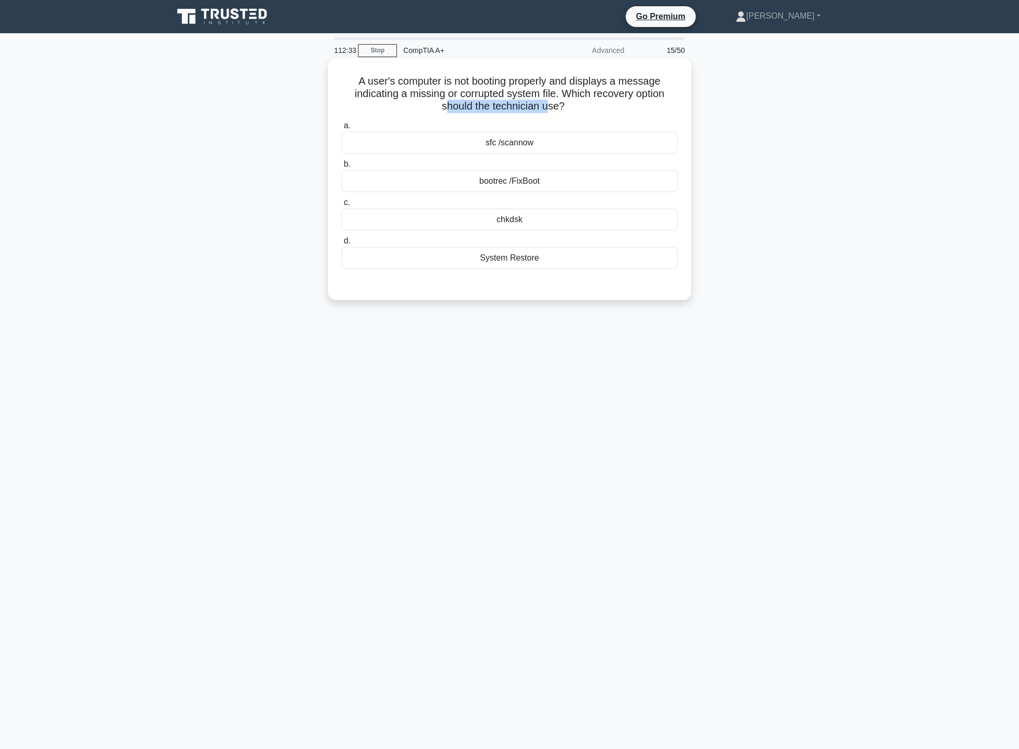
click at [548, 113] on h5 "A user's computer is not booting properly and displays a message indicating a m…" at bounding box center [509, 94] width 338 height 38
click at [559, 266] on div "System Restore" at bounding box center [509, 258] width 336 height 22
click at [341, 244] on input "d. System Restore" at bounding box center [341, 241] width 0 height 7
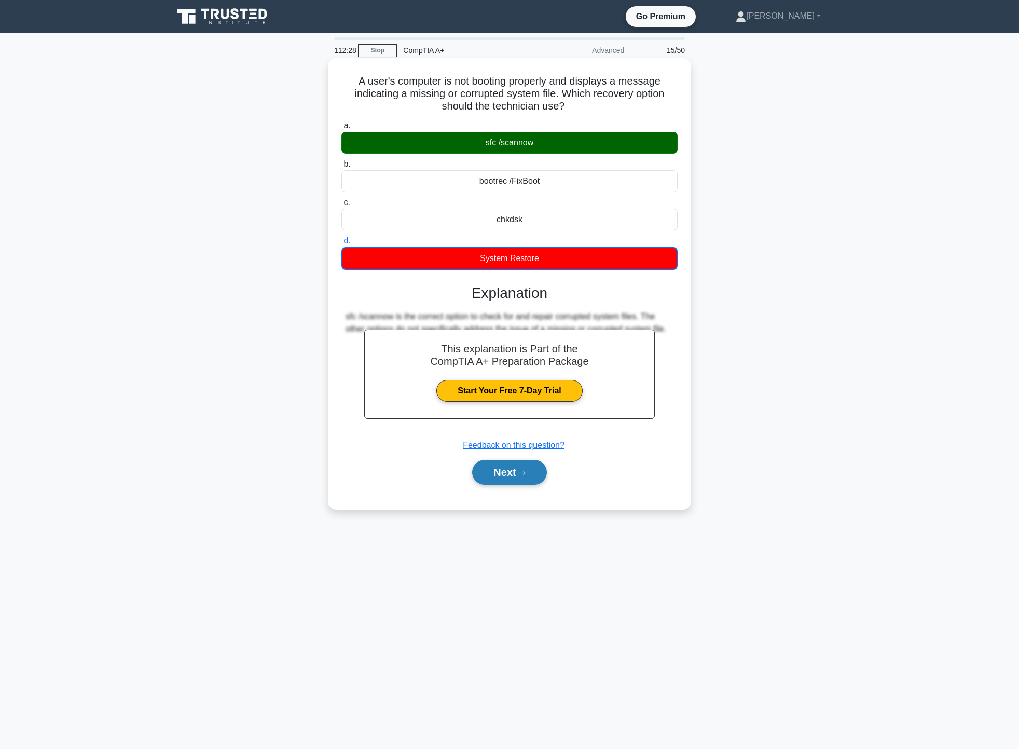
click at [517, 476] on button "Next" at bounding box center [509, 472] width 74 height 25
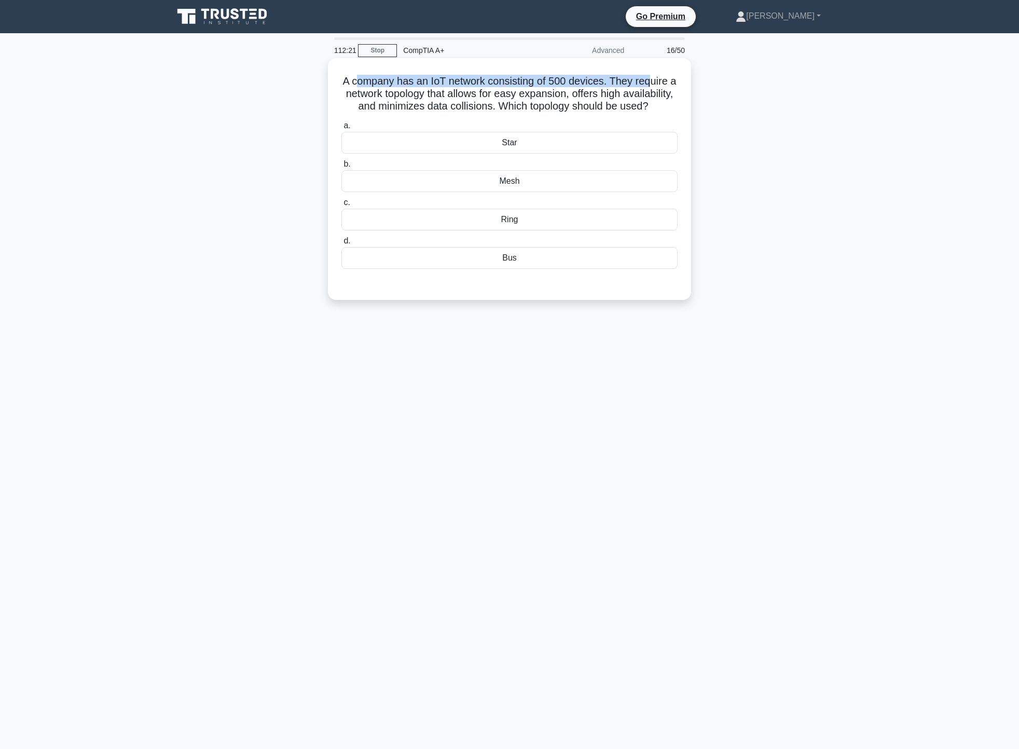
drag, startPoint x: 360, startPoint y: 83, endPoint x: 655, endPoint y: 83, distance: 295.8
click at [655, 83] on h5 "A company has an IoT network consisting of 500 devices. They require a network …" at bounding box center [509, 94] width 338 height 38
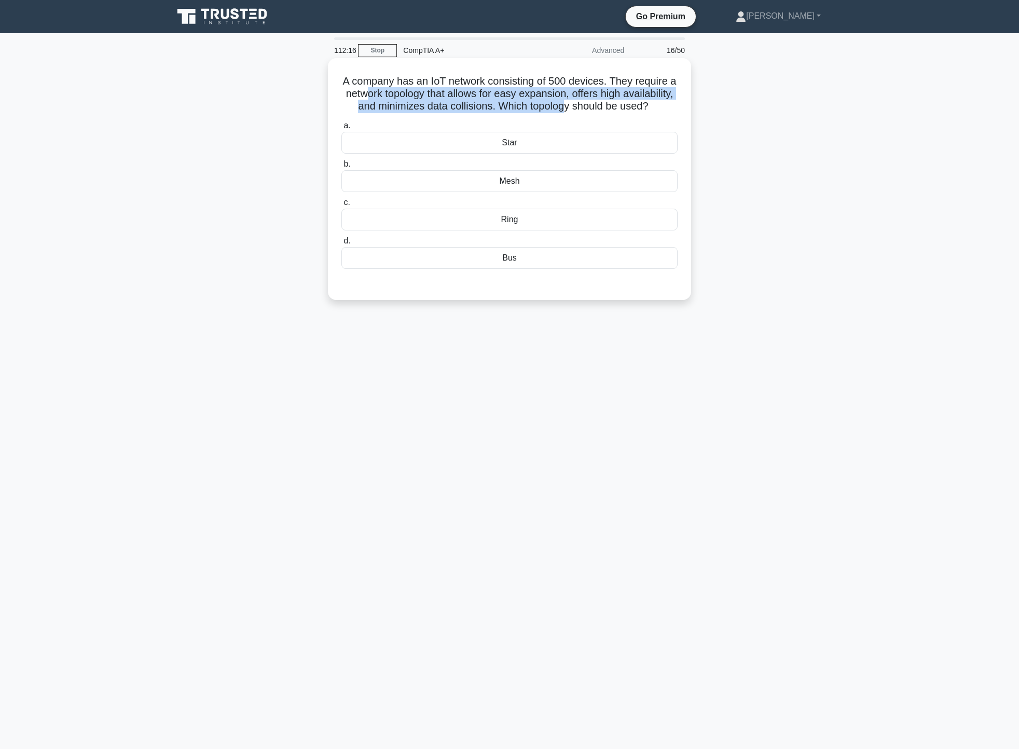
drag, startPoint x: 394, startPoint y: 93, endPoint x: 619, endPoint y: 104, distance: 225.0
click at [619, 104] on h5 "A company has an IoT network consisting of 500 devices. They require a network …" at bounding box center [509, 94] width 338 height 38
click at [572, 192] on div "Mesh" at bounding box center [509, 181] width 336 height 22
click at [341, 168] on input "b. Mesh" at bounding box center [341, 164] width 0 height 7
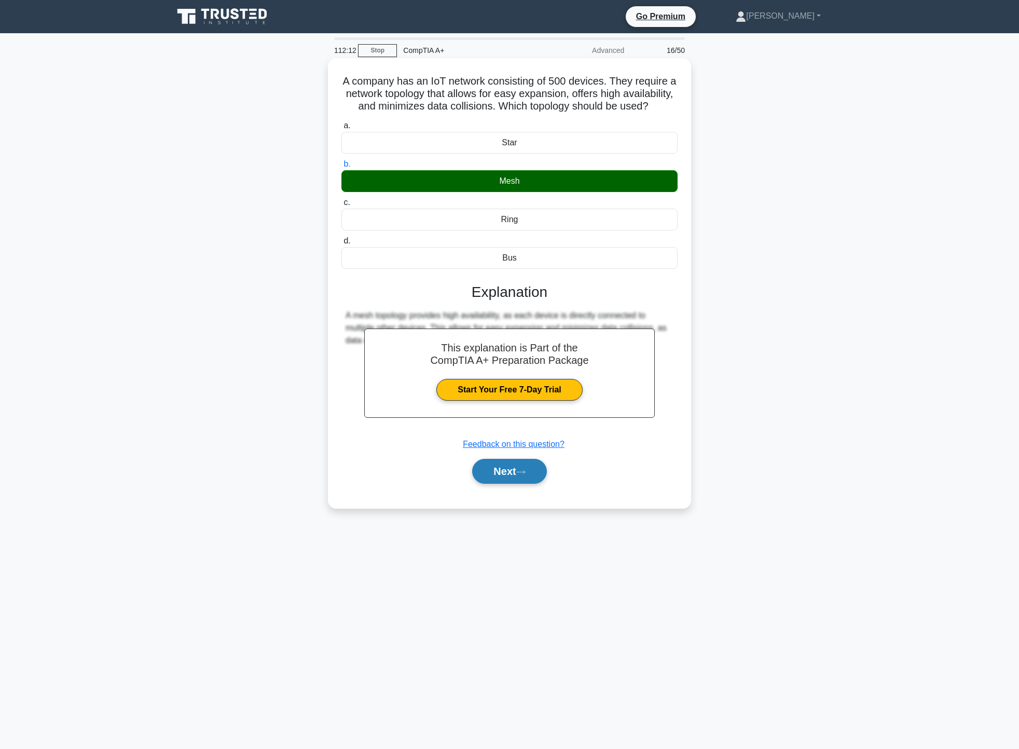
click at [533, 484] on button "Next" at bounding box center [509, 471] width 74 height 25
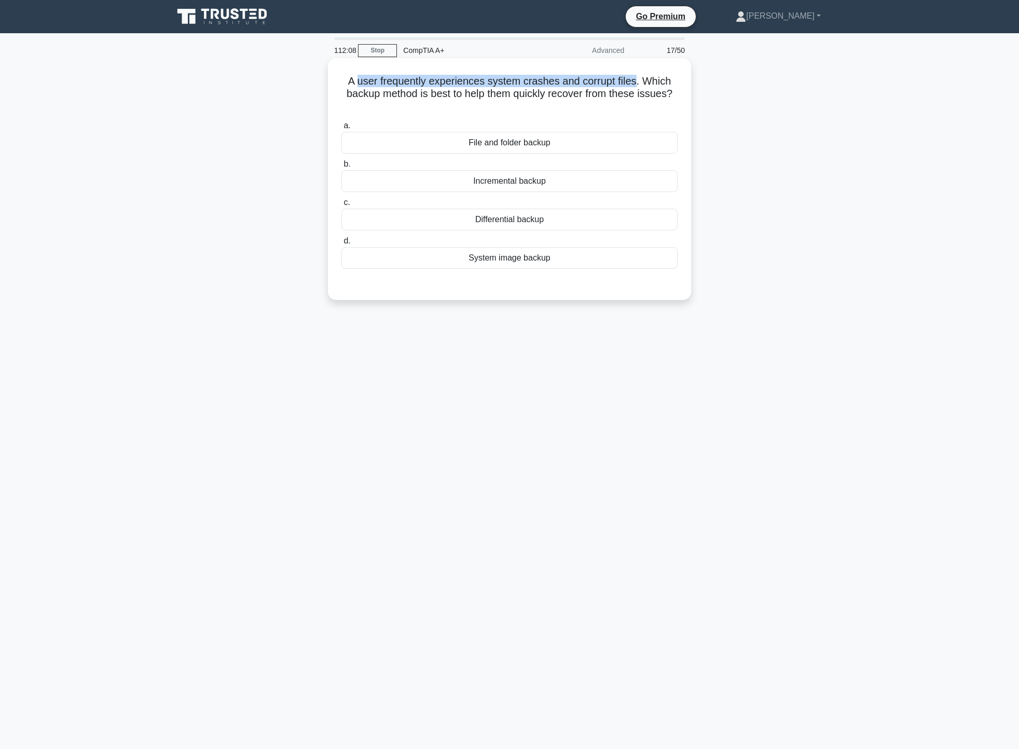
drag, startPoint x: 357, startPoint y: 86, endPoint x: 639, endPoint y: 81, distance: 282.3
click at [639, 81] on h5 "A user frequently experiences system crashes and corrupt files. Which backup me…" at bounding box center [509, 94] width 338 height 38
drag, startPoint x: 366, startPoint y: 89, endPoint x: 621, endPoint y: 102, distance: 255.1
click at [620, 102] on h5 "A user frequently experiences system crashes and corrupt files. Which backup me…" at bounding box center [509, 94] width 338 height 38
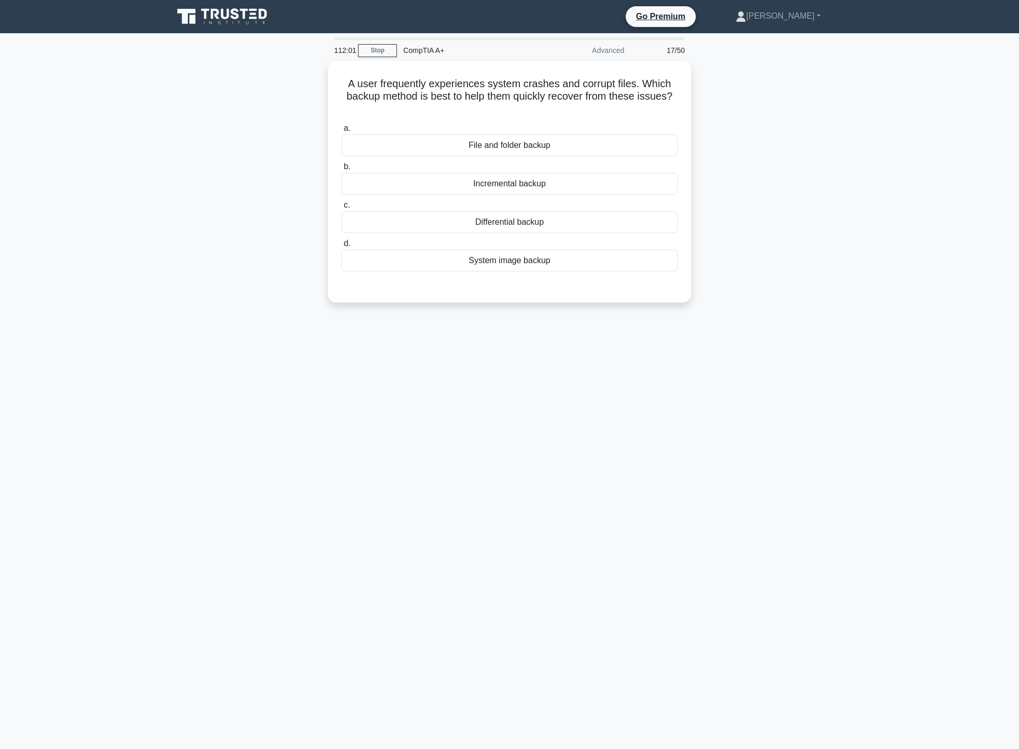
click at [748, 126] on div "A user frequently experiences system crashes and corrupt files. Which backup me…" at bounding box center [509, 188] width 685 height 254
click at [557, 179] on div "Incremental backup" at bounding box center [509, 181] width 336 height 22
click at [341, 168] on input "b. Incremental backup" at bounding box center [341, 164] width 0 height 7
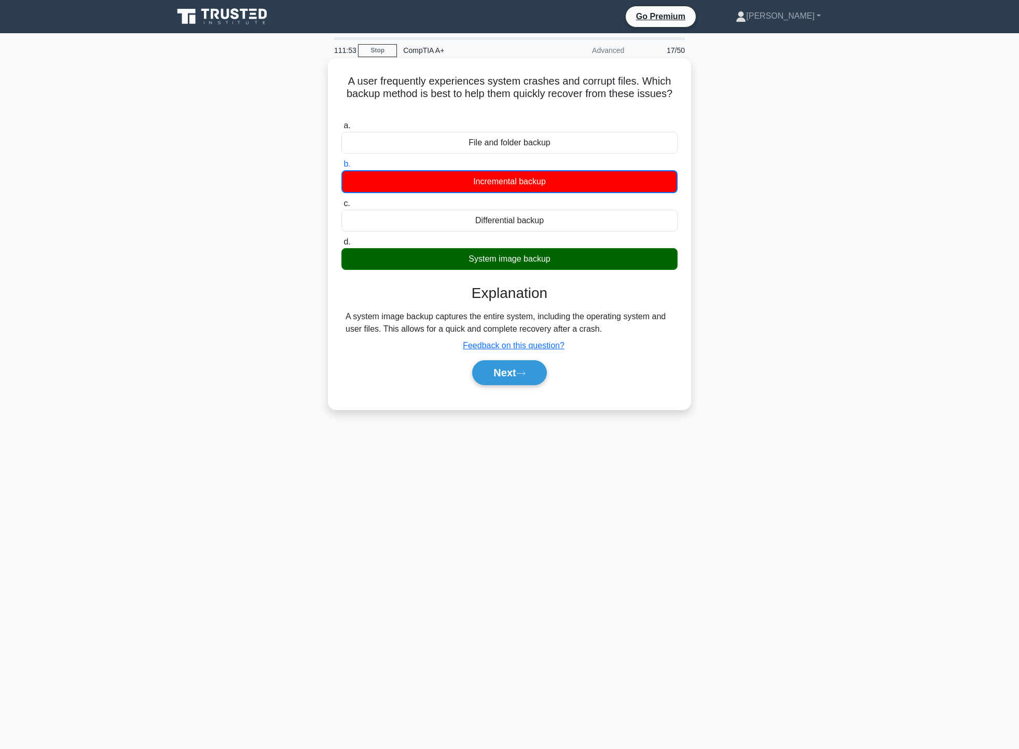
drag, startPoint x: 401, startPoint y: 322, endPoint x: 572, endPoint y: 335, distance: 171.7
click at [572, 335] on div "A system image backup captures the entire system, including the operating syste…" at bounding box center [510, 322] width 328 height 25
click at [501, 379] on button "Next" at bounding box center [509, 372] width 74 height 25
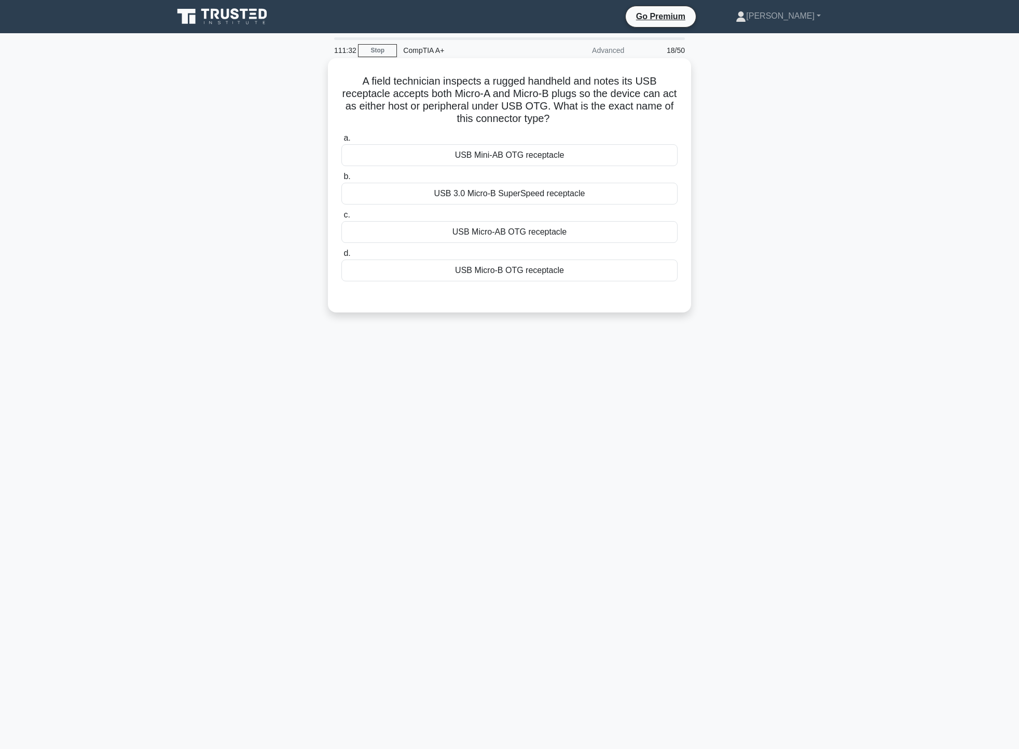
drag, startPoint x: 375, startPoint y: 78, endPoint x: 566, endPoint y: 115, distance: 194.1
click at [566, 115] on h5 "A field technician inspects a rugged handheld and notes its USB receptacle acce…" at bounding box center [509, 100] width 338 height 51
click at [560, 155] on div "USB Mini-AB OTG receptacle" at bounding box center [509, 155] width 336 height 22
click at [341, 142] on input "a. USB Mini-AB OTG receptacle" at bounding box center [341, 138] width 0 height 7
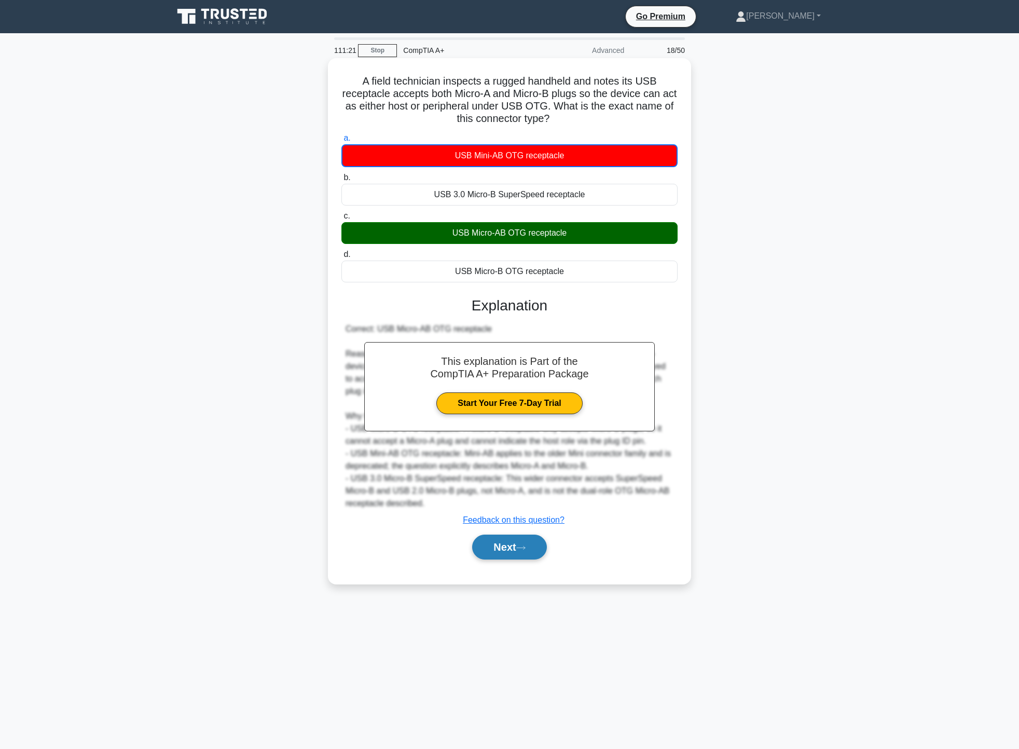
click at [521, 549] on icon at bounding box center [520, 548] width 9 height 6
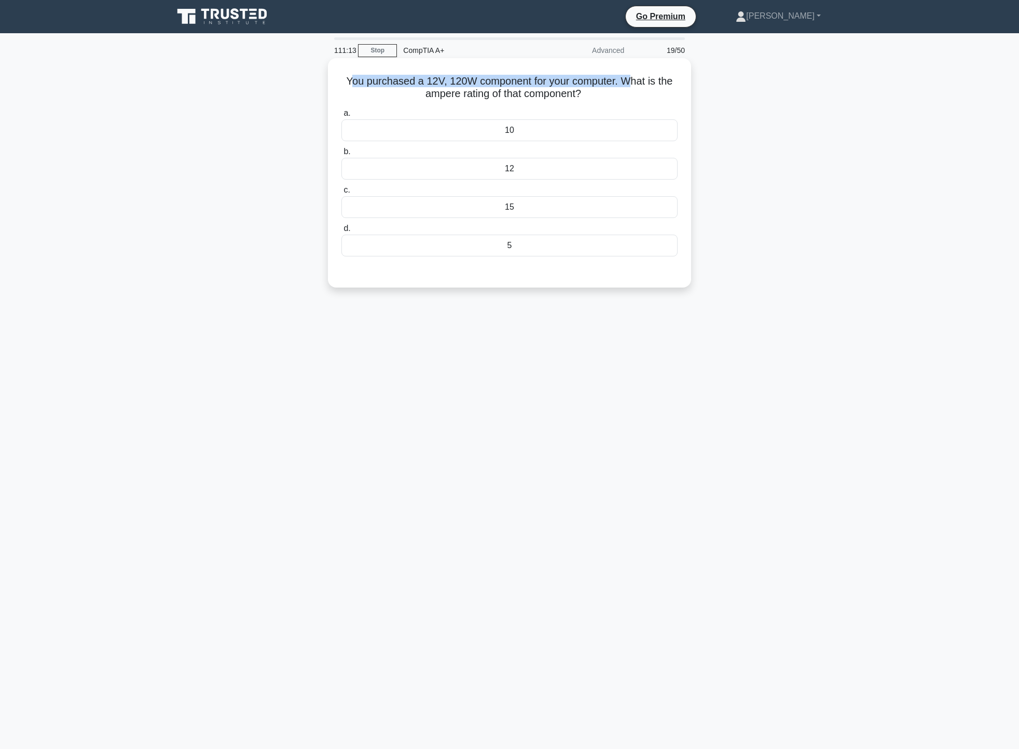
drag, startPoint x: 351, startPoint y: 80, endPoint x: 628, endPoint y: 80, distance: 276.6
click at [628, 80] on h5 "You purchased a 12V, 120W component for your computer. What is the ampere ratin…" at bounding box center [509, 88] width 338 height 26
click at [760, 109] on div "You purchased a 12V, 120W component for your computer. What is the ampere ratin…" at bounding box center [509, 182] width 685 height 242
click at [572, 126] on div "10" at bounding box center [509, 130] width 336 height 22
click at [341, 117] on input "a. 10" at bounding box center [341, 113] width 0 height 7
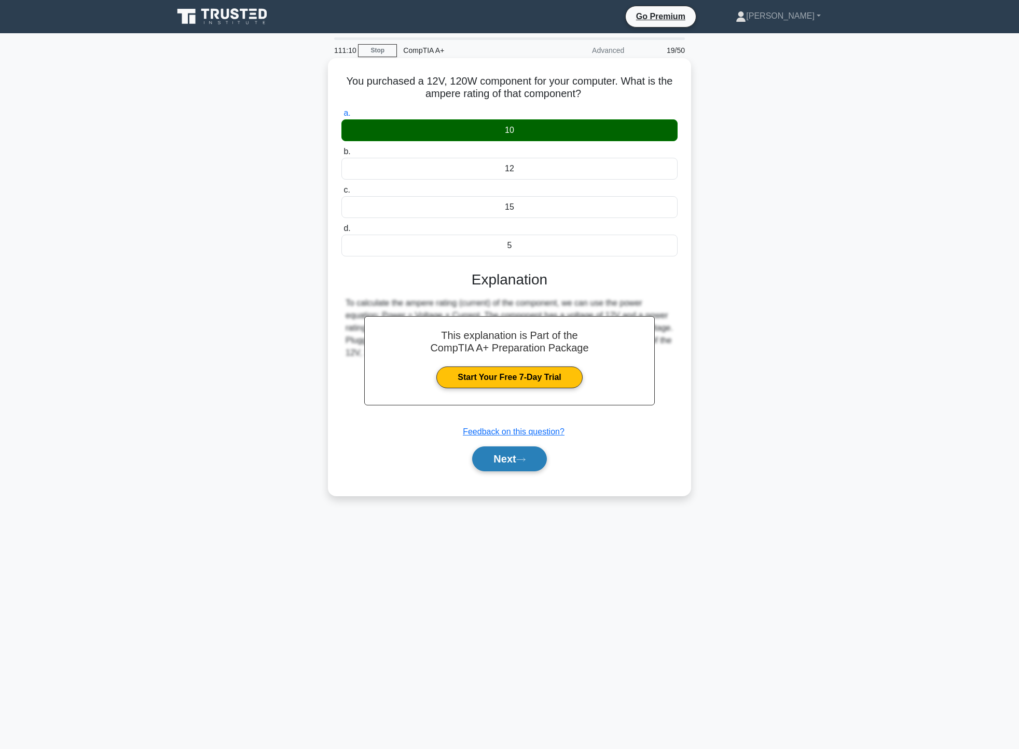
click at [526, 469] on button "Next" at bounding box center [509, 458] width 74 height 25
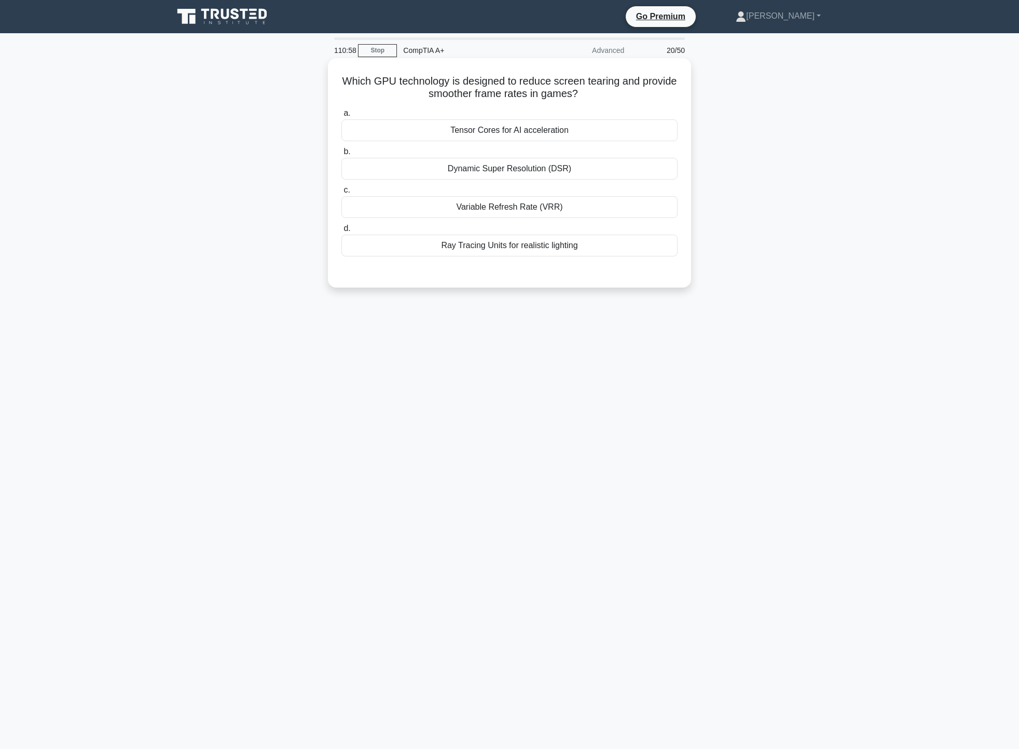
click at [479, 207] on div "Variable Refresh Rate (VRR)" at bounding box center [509, 207] width 336 height 22
click at [341, 194] on input "c. Variable Refresh Rate (VRR)" at bounding box center [341, 190] width 0 height 7
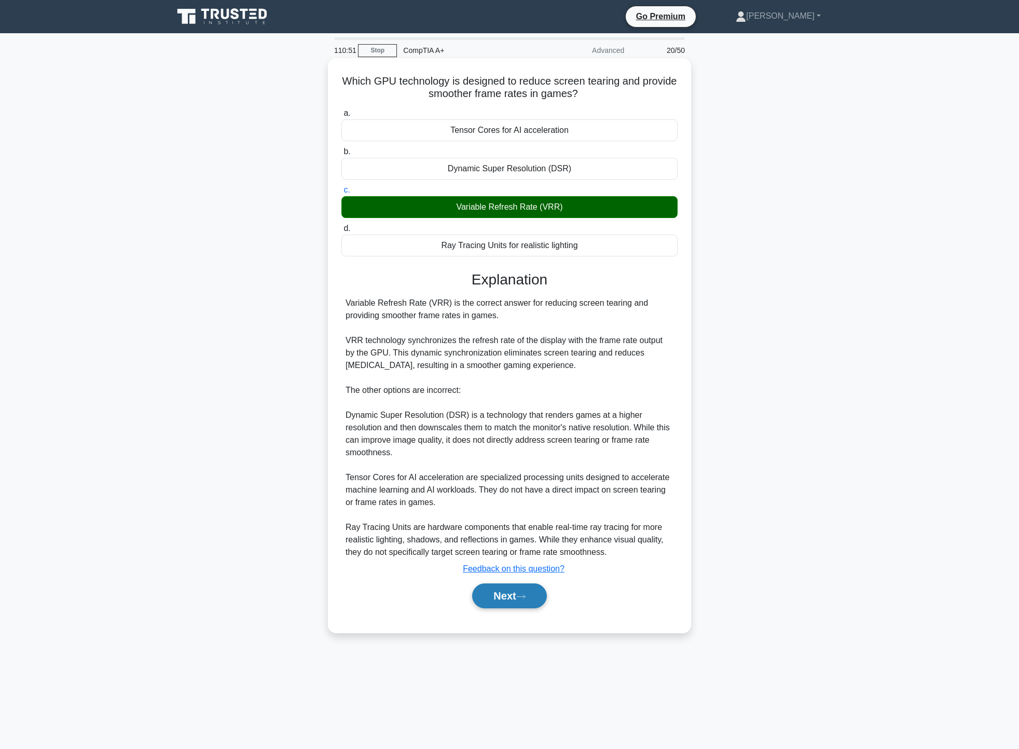
click at [506, 593] on button "Next" at bounding box center [509, 595] width 74 height 25
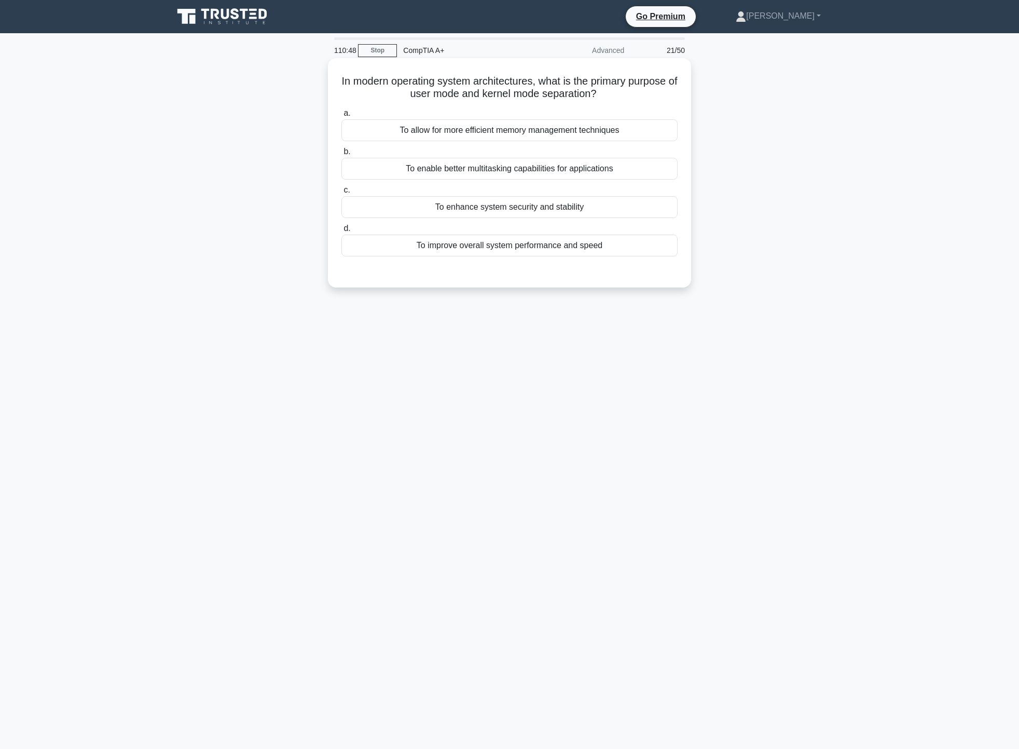
drag, startPoint x: 352, startPoint y: 90, endPoint x: 382, endPoint y: 95, distance: 31.1
click at [382, 95] on h5 "In modern operating system architectures, what is the primary purpose of user m…" at bounding box center [509, 88] width 338 height 26
drag, startPoint x: 347, startPoint y: 80, endPoint x: 591, endPoint y: 106, distance: 245.8
click at [587, 107] on div "In modern operating system architectures, what is the primary purpose of user m…" at bounding box center [509, 172] width 355 height 221
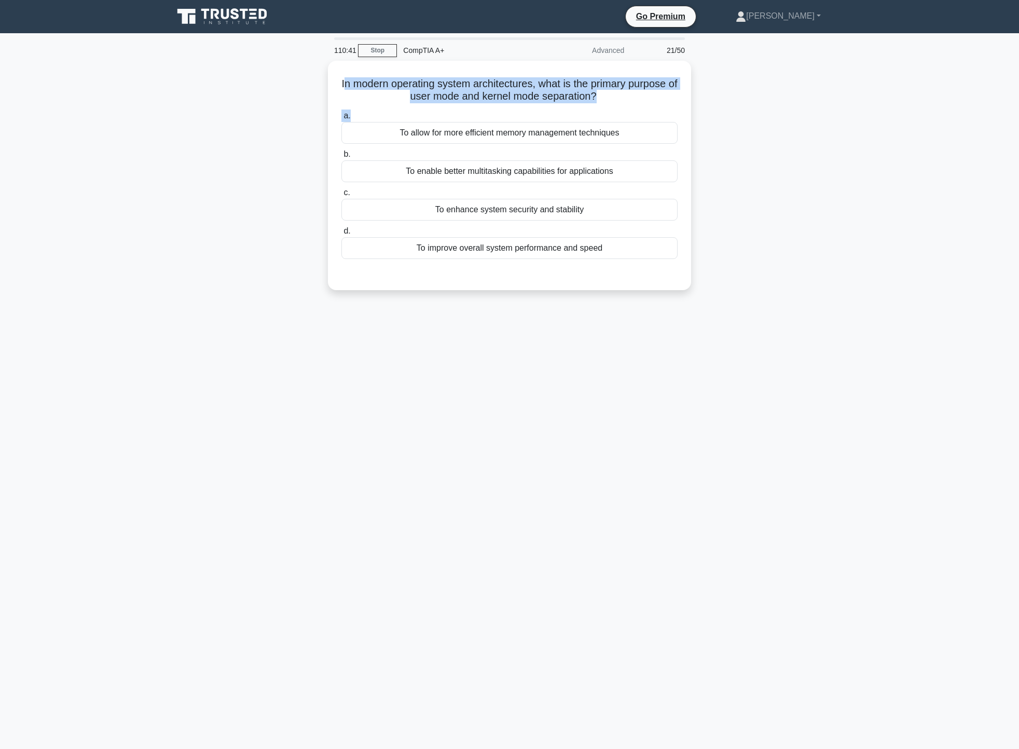
click at [731, 110] on div "In modern operating system architectures, what is the primary purpose of user m…" at bounding box center [509, 182] width 685 height 242
click at [731, 91] on div "In modern operating system architectures, what is the primary purpose of user m…" at bounding box center [509, 182] width 685 height 242
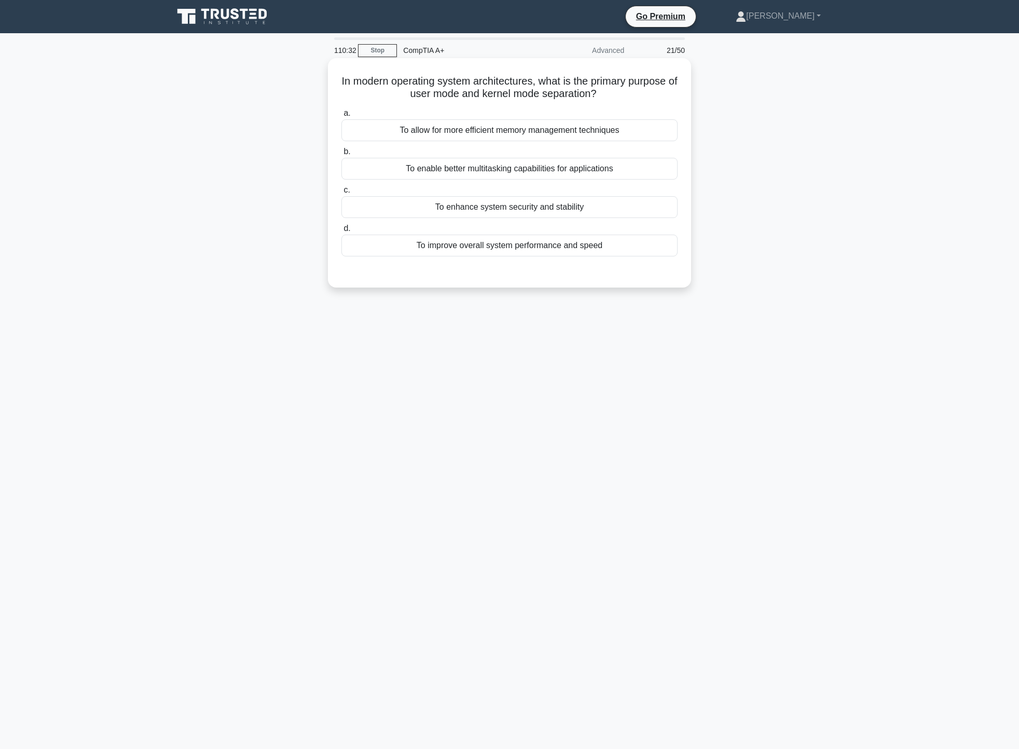
click at [623, 214] on div "To enhance system security and stability" at bounding box center [509, 207] width 336 height 22
click at [341, 194] on input "c. To enhance system security and stability" at bounding box center [341, 190] width 0 height 7
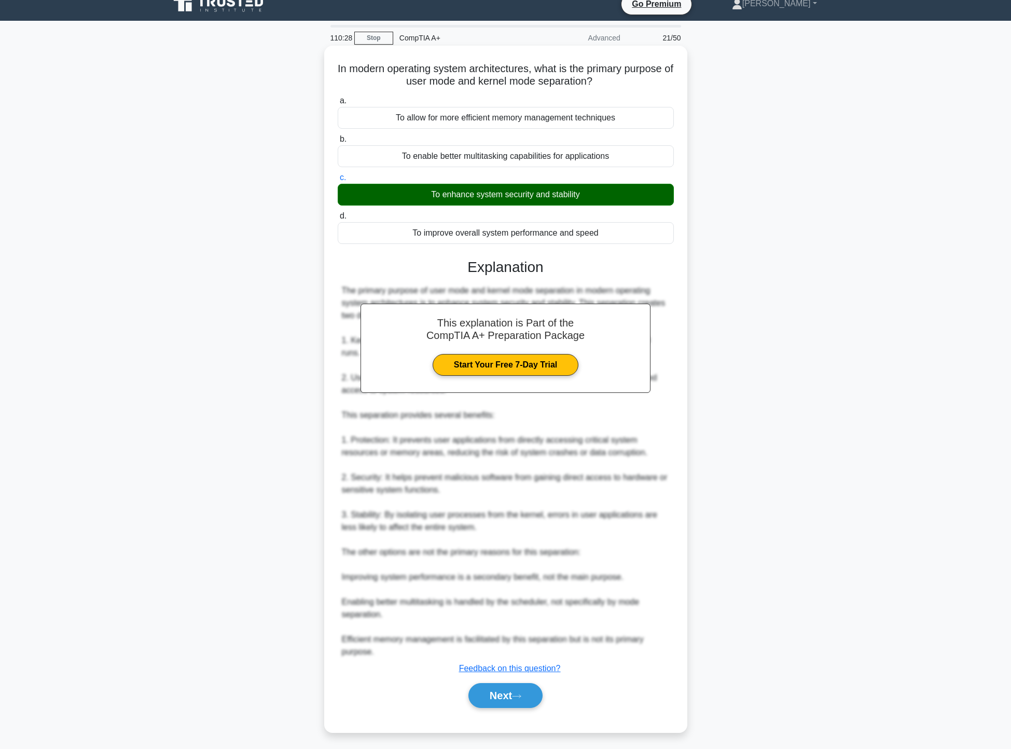
scroll to position [16, 0]
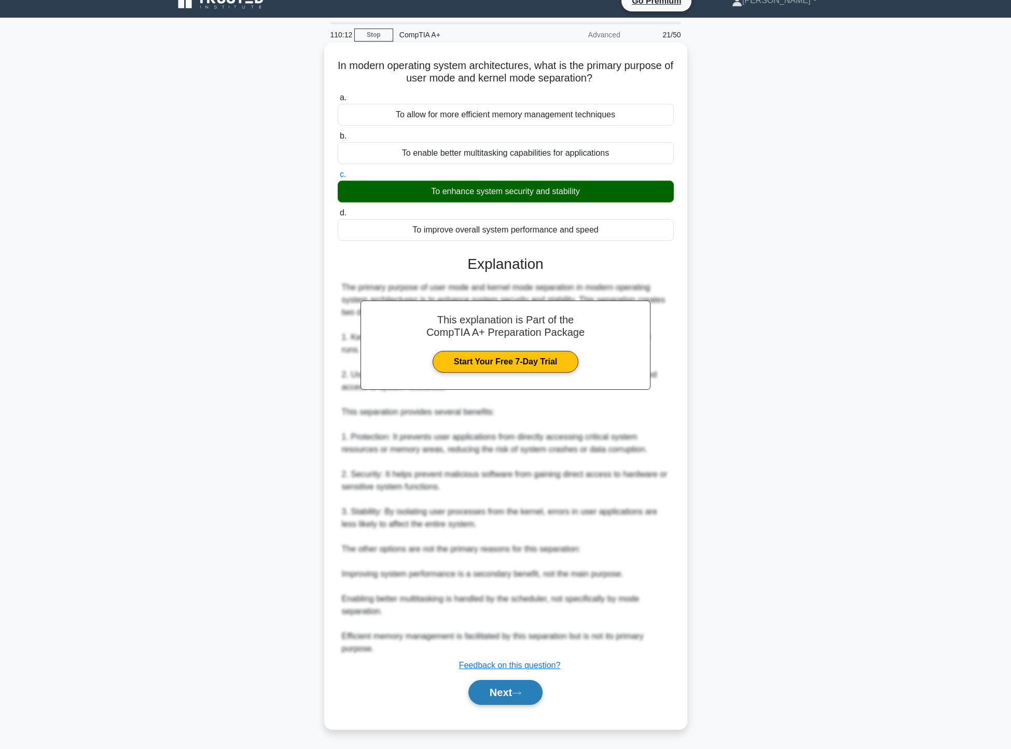
click at [517, 694] on icon at bounding box center [516, 693] width 9 height 6
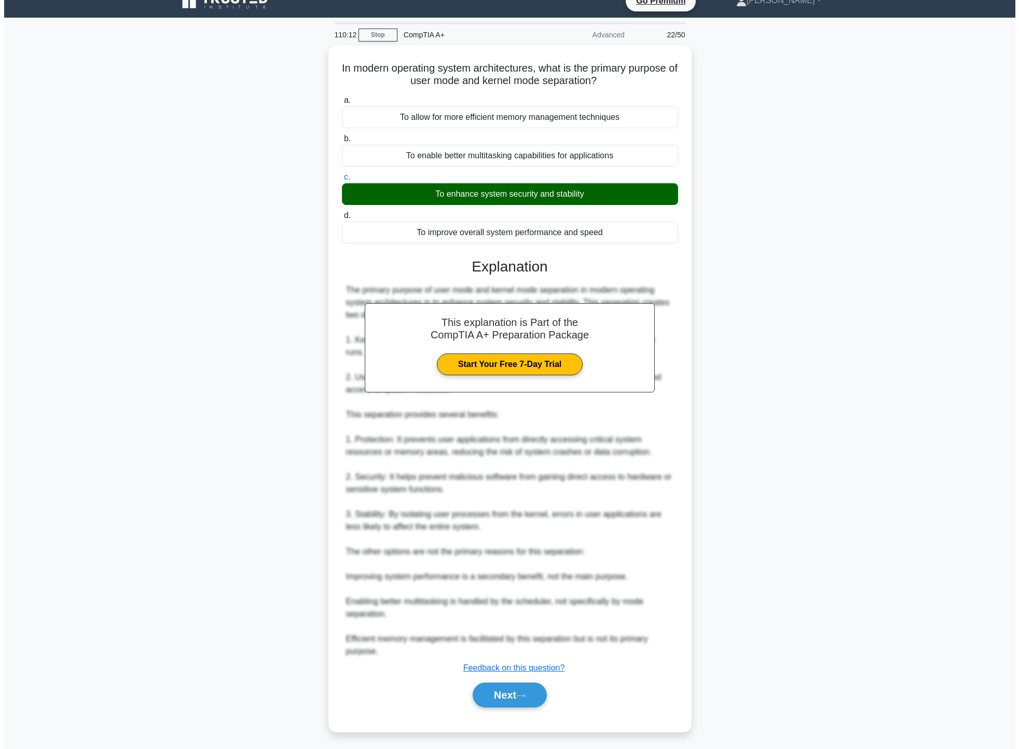
scroll to position [0, 0]
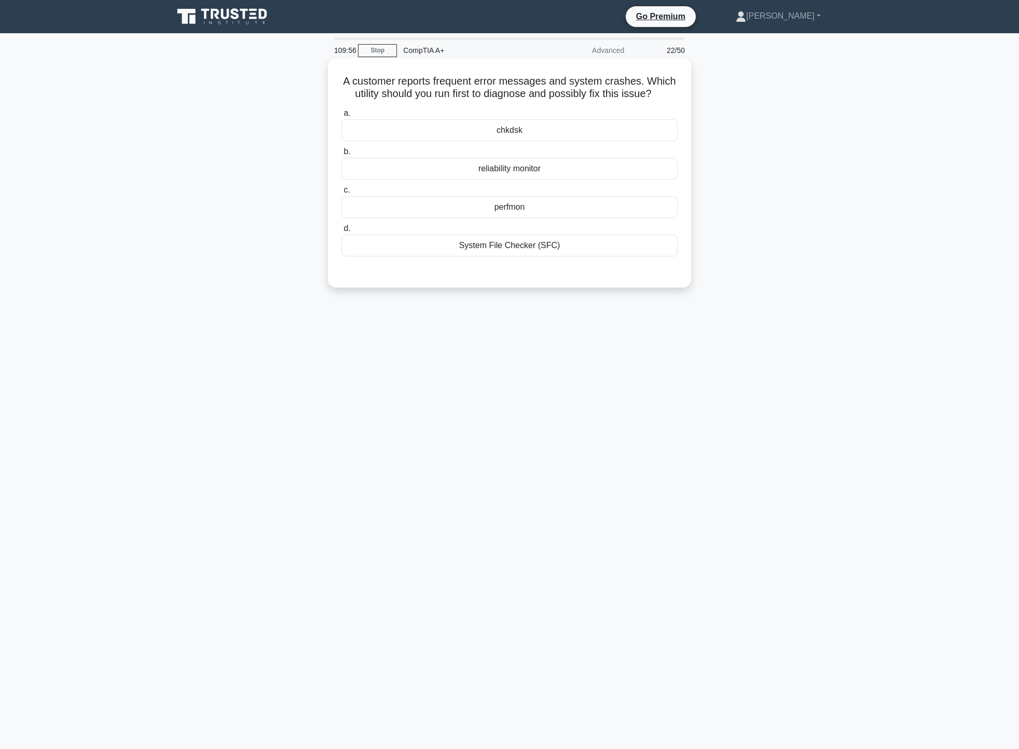
click at [526, 171] on div "reliability monitor" at bounding box center [509, 169] width 336 height 22
click at [341, 155] on input "b. reliability monitor" at bounding box center [341, 151] width 0 height 7
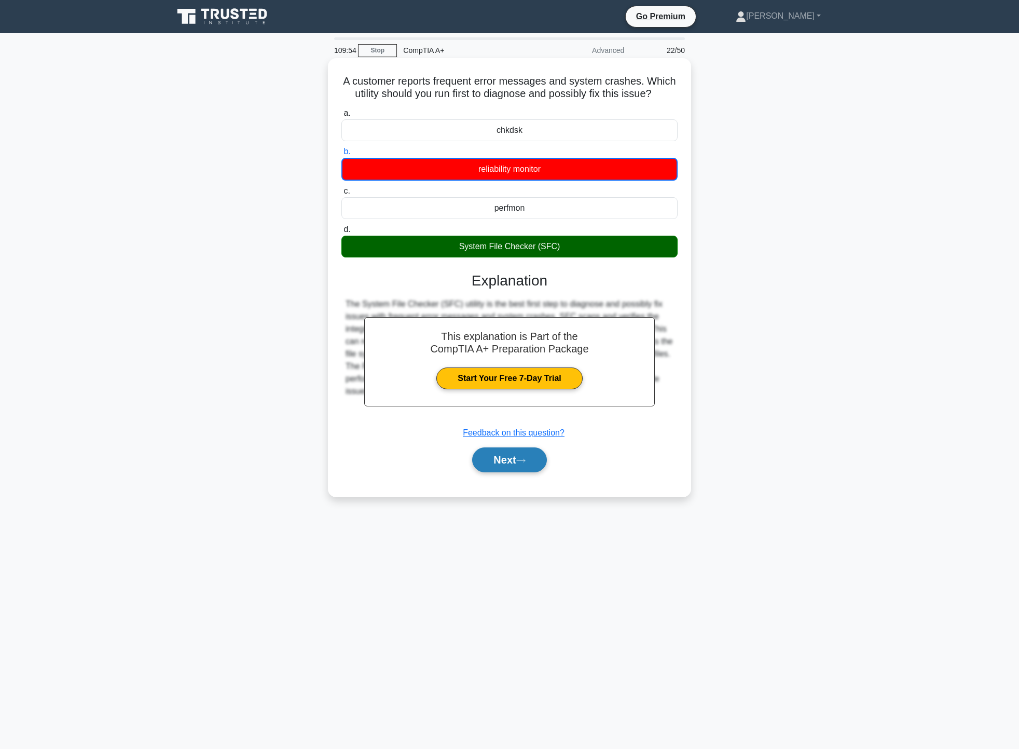
click at [518, 466] on button "Next" at bounding box center [509, 459] width 74 height 25
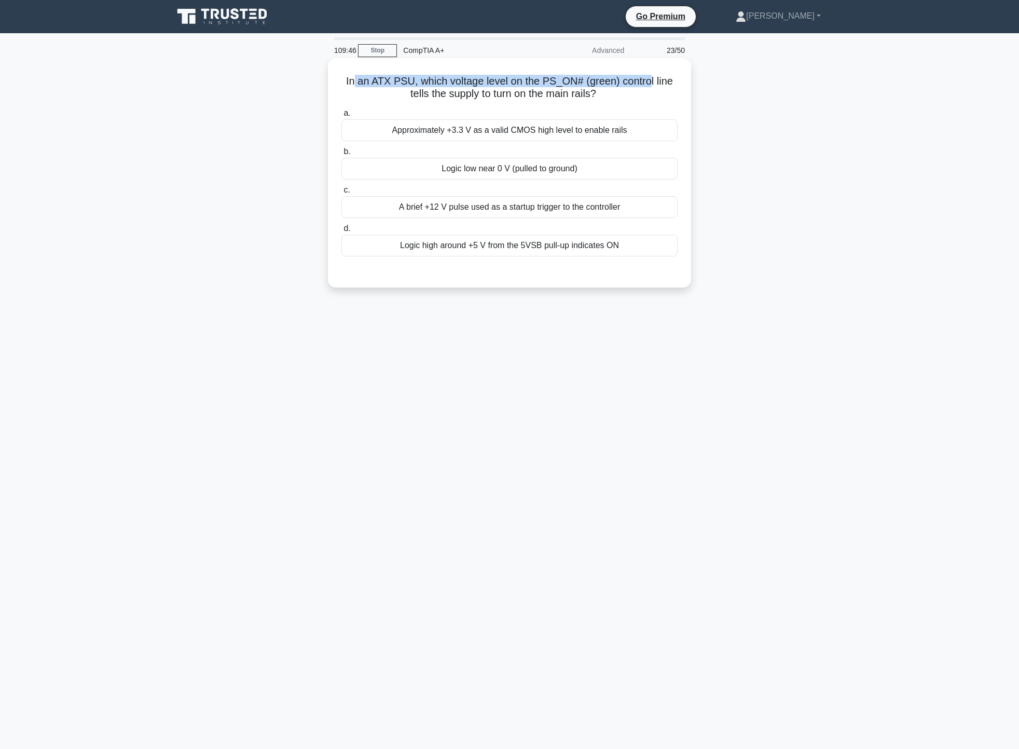
drag, startPoint x: 352, startPoint y: 86, endPoint x: 651, endPoint y: 78, distance: 299.5
click at [651, 78] on h5 "In an ATX PSU, which voltage level on the PS_ON# (green) control line tells the…" at bounding box center [509, 88] width 338 height 26
drag, startPoint x: 530, startPoint y: 89, endPoint x: 602, endPoint y: 93, distance: 72.2
click at [595, 93] on h5 "In an ATX PSU, which voltage level on the PS_ON# (green) control line tells the…" at bounding box center [509, 88] width 338 height 26
click at [766, 130] on div "In an ATX PSU, which voltage level on the PS_ON# (green) control line tells the…" at bounding box center [509, 182] width 685 height 242
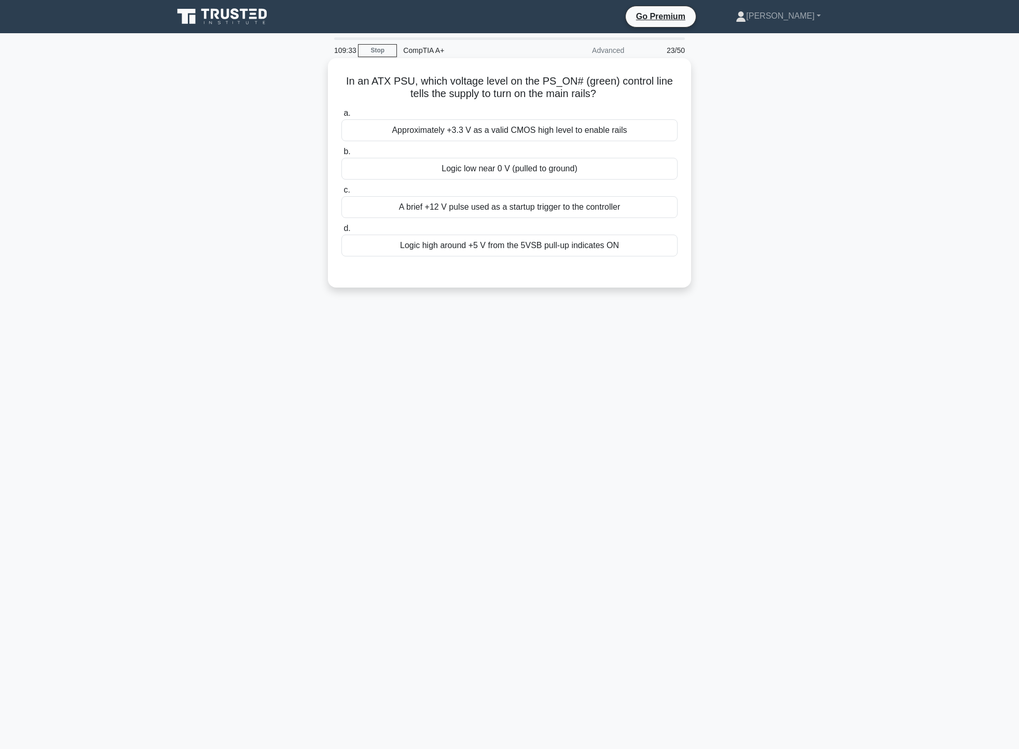
click at [610, 140] on div "Approximately +3.3 V as a valid CMOS high level to enable rails" at bounding box center [509, 130] width 336 height 22
click at [341, 117] on input "a. Approximately +3.3 V as a valid CMOS high level to enable rails" at bounding box center [341, 113] width 0 height 7
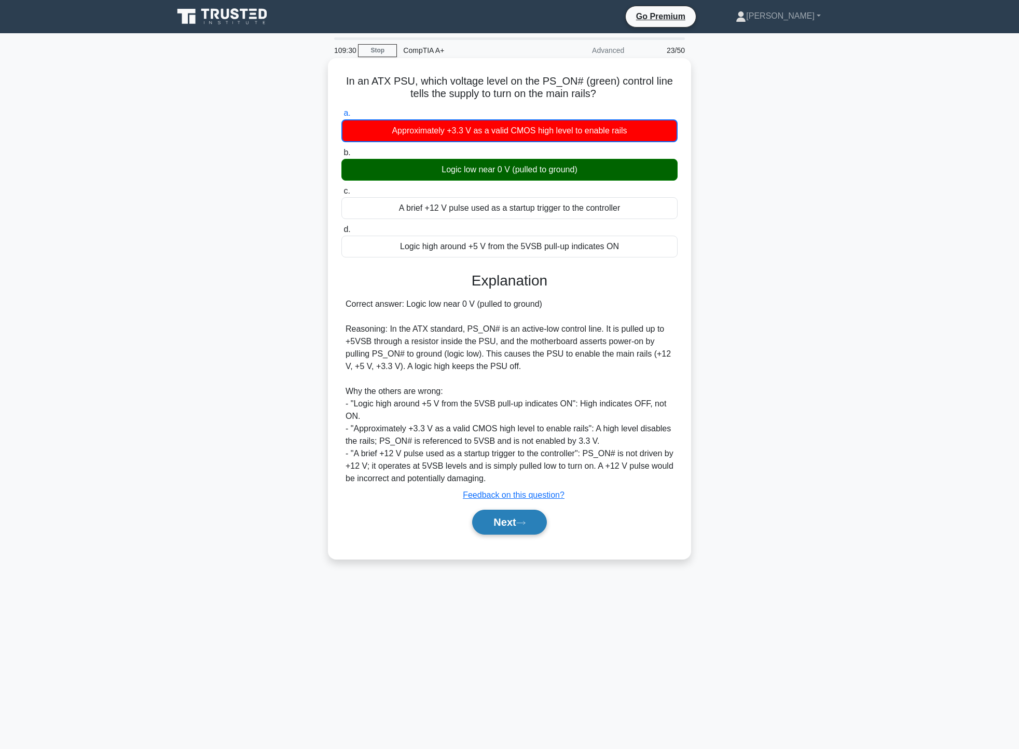
click at [525, 521] on icon at bounding box center [520, 523] width 9 height 6
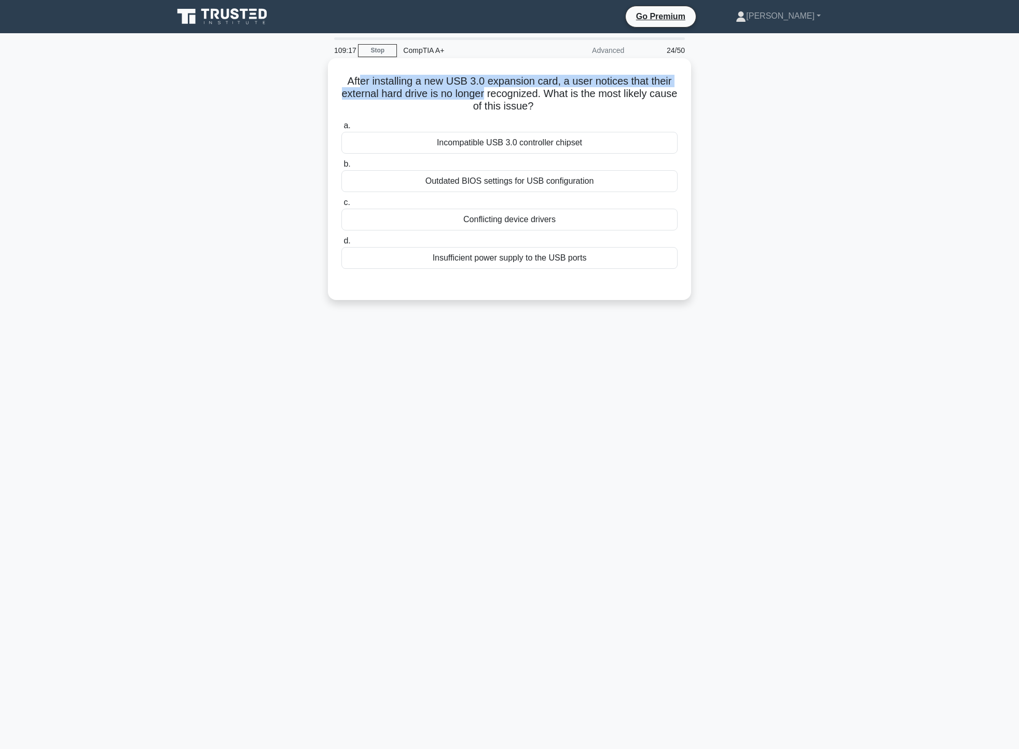
drag, startPoint x: 362, startPoint y: 84, endPoint x: 499, endPoint y: 99, distance: 137.9
click at [499, 99] on h5 "After installing a new USB 3.0 expansion card, a user notices that their extern…" at bounding box center [509, 94] width 338 height 38
click at [529, 136] on div "Incompatible USB 3.0 controller chipset" at bounding box center [509, 143] width 336 height 22
click at [341, 129] on input "a. Incompatible USB 3.0 controller chipset" at bounding box center [341, 125] width 0 height 7
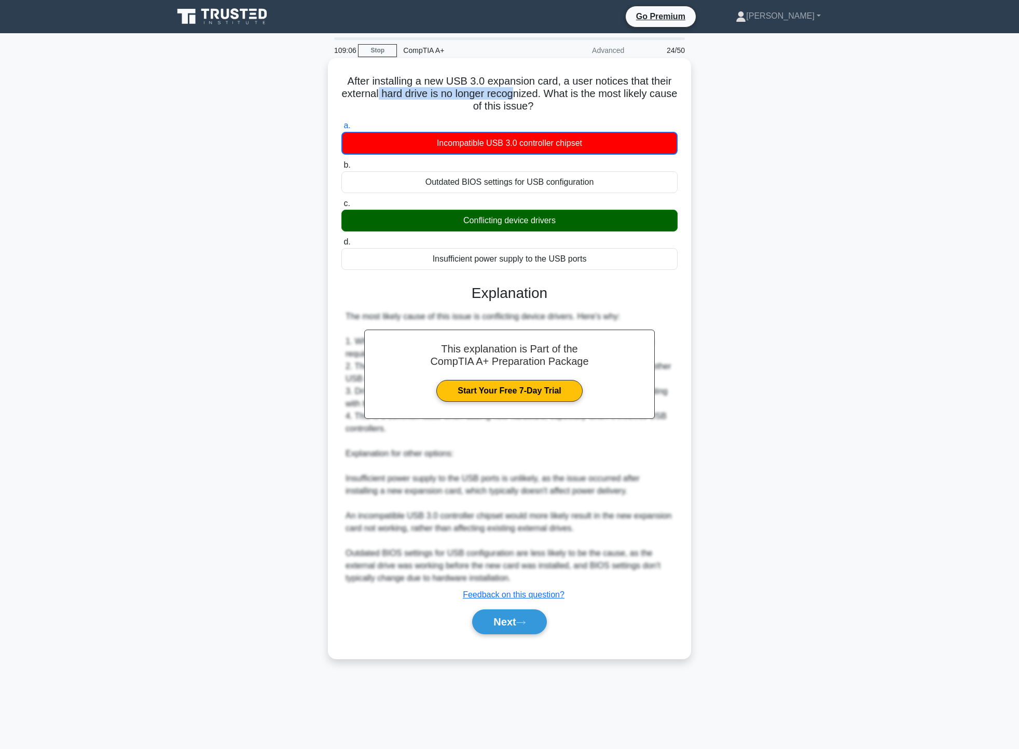
drag, startPoint x: 400, startPoint y: 92, endPoint x: 535, endPoint y: 99, distance: 135.1
click at [532, 99] on h5 "After installing a new USB 3.0 expansion card, a user notices that their extern…" at bounding box center [509, 94] width 338 height 38
click at [526, 620] on button "Next" at bounding box center [509, 621] width 74 height 25
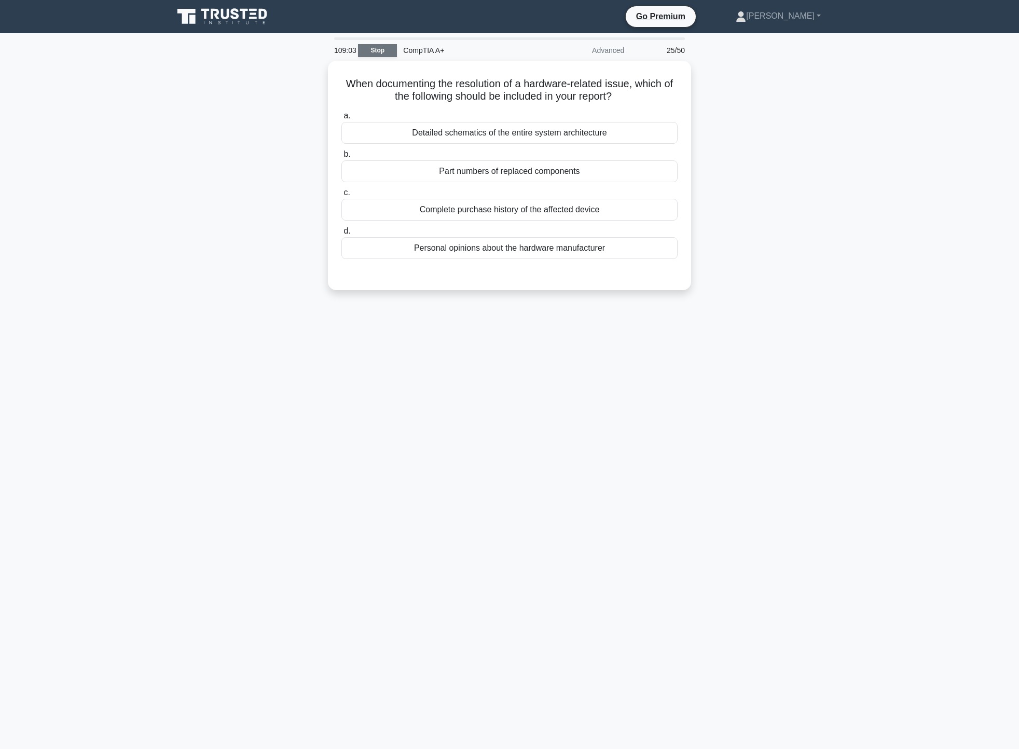
click at [385, 49] on link "Stop" at bounding box center [377, 50] width 39 height 13
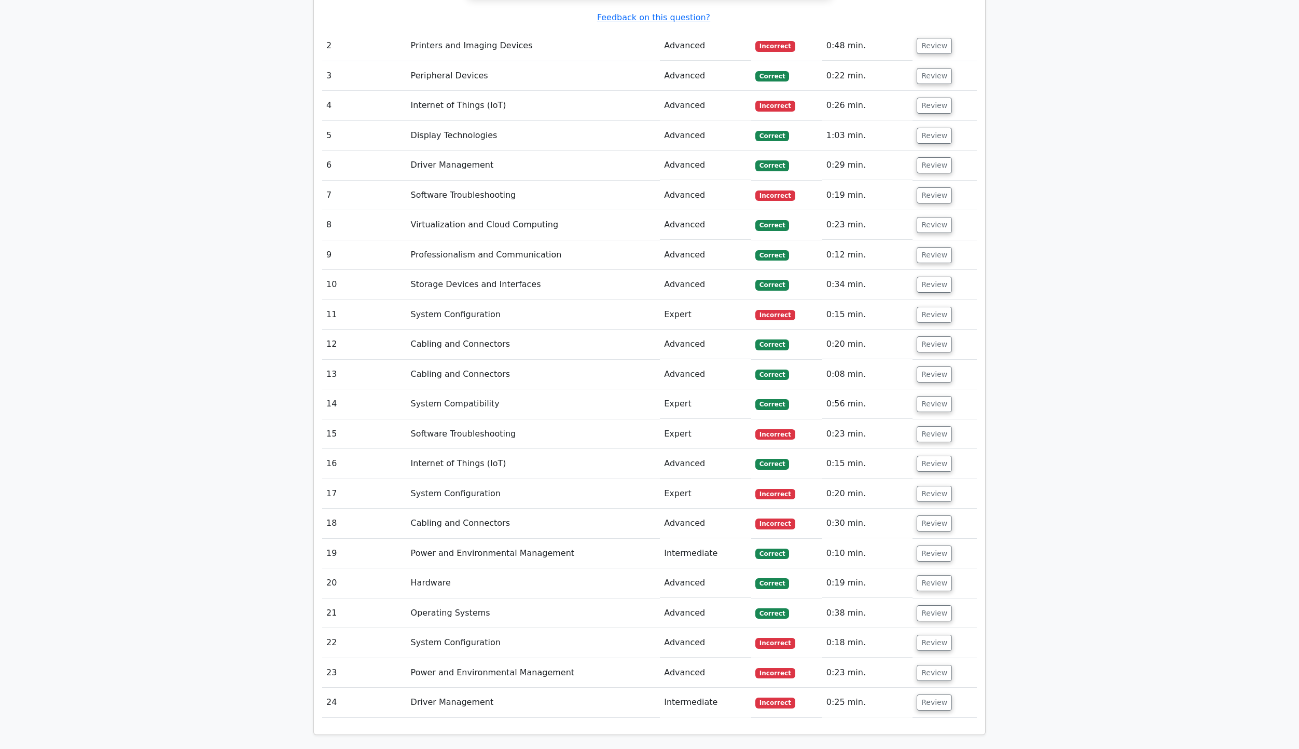
scroll to position [2063, 0]
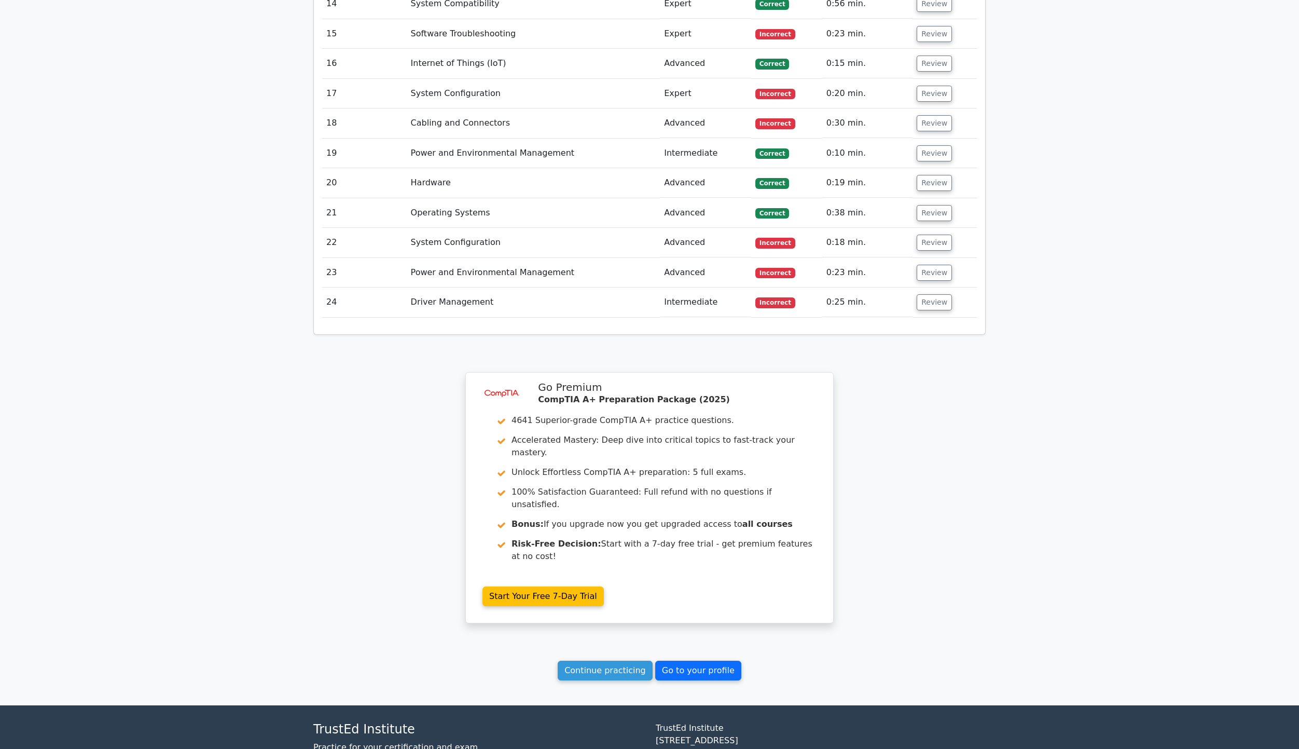
click at [702, 661] on link "Go to your profile" at bounding box center [698, 671] width 86 height 20
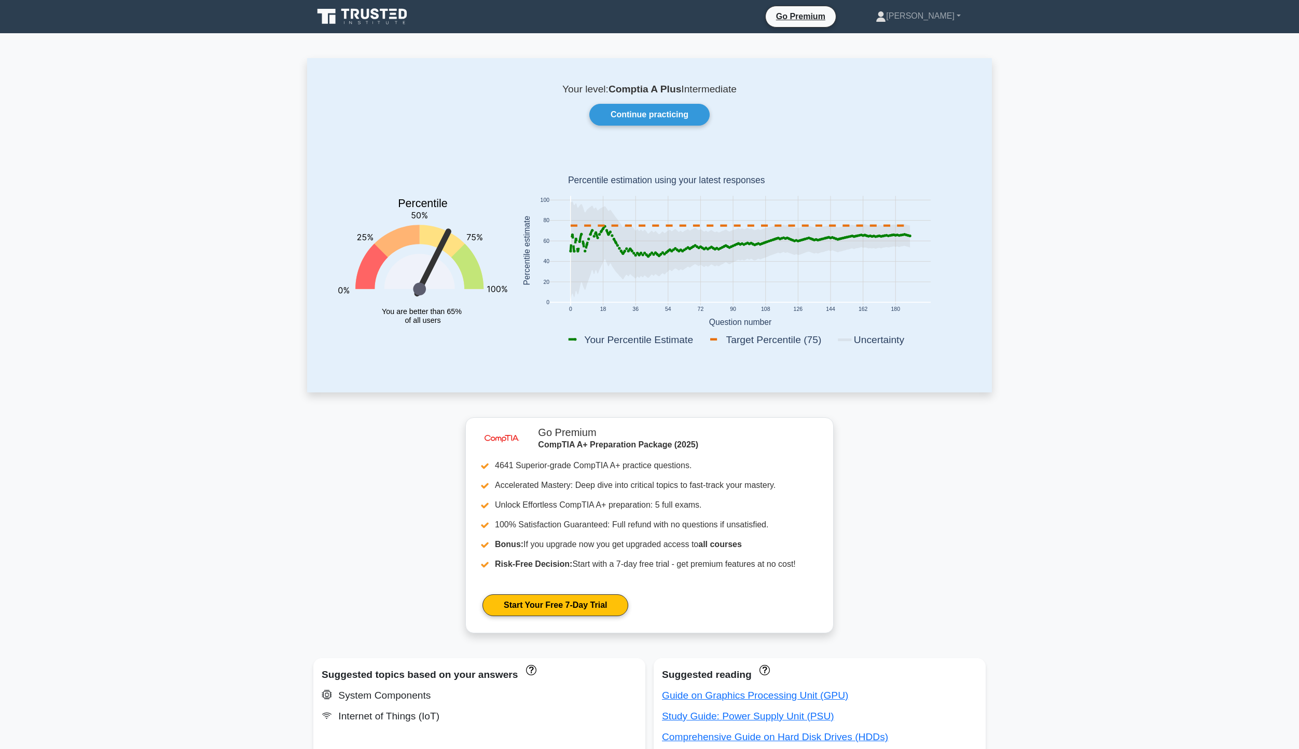
click at [604, 228] on icon at bounding box center [603, 228] width 3 height 3
drag, startPoint x: 395, startPoint y: 309, endPoint x: 460, endPoint y: 311, distance: 64.4
click at [460, 311] on tspan "You are better than 65%" at bounding box center [422, 311] width 80 height 8
click at [494, 333] on icon "Percentile You are better than 65% of all users" at bounding box center [422, 252] width 169 height 204
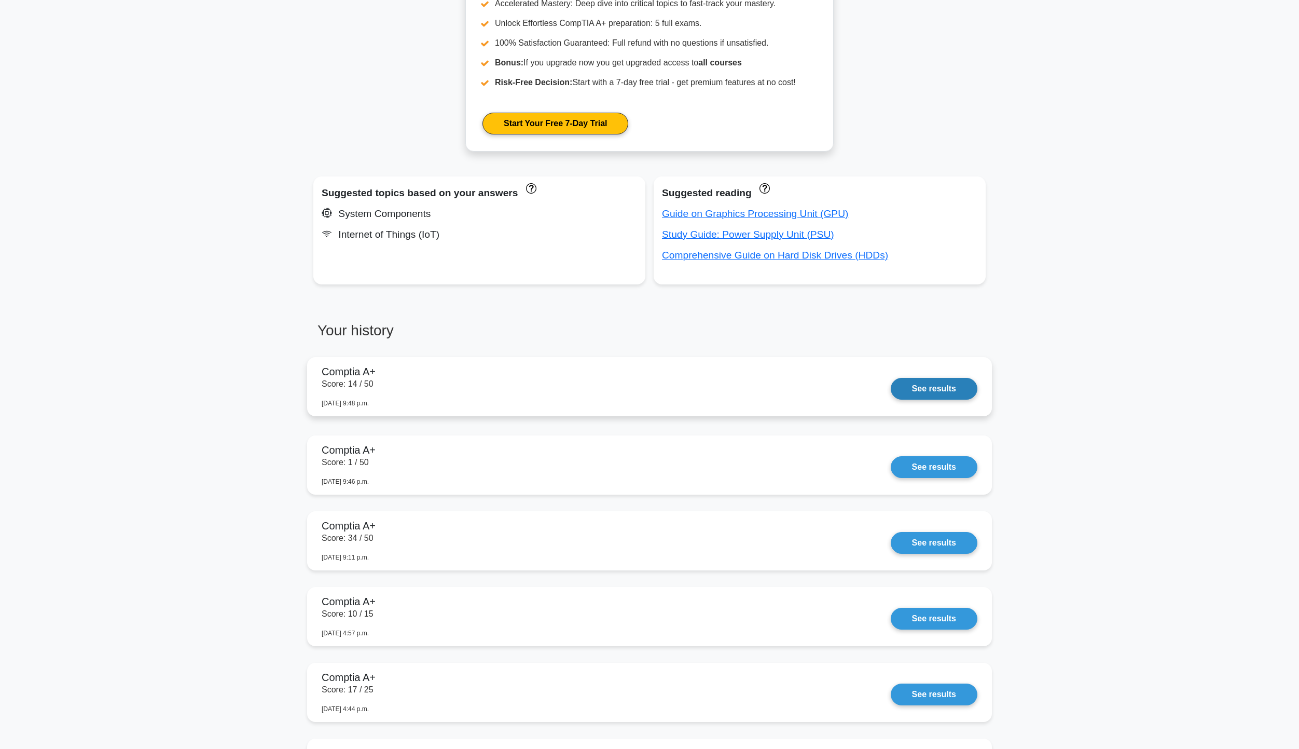
scroll to position [519, 0]
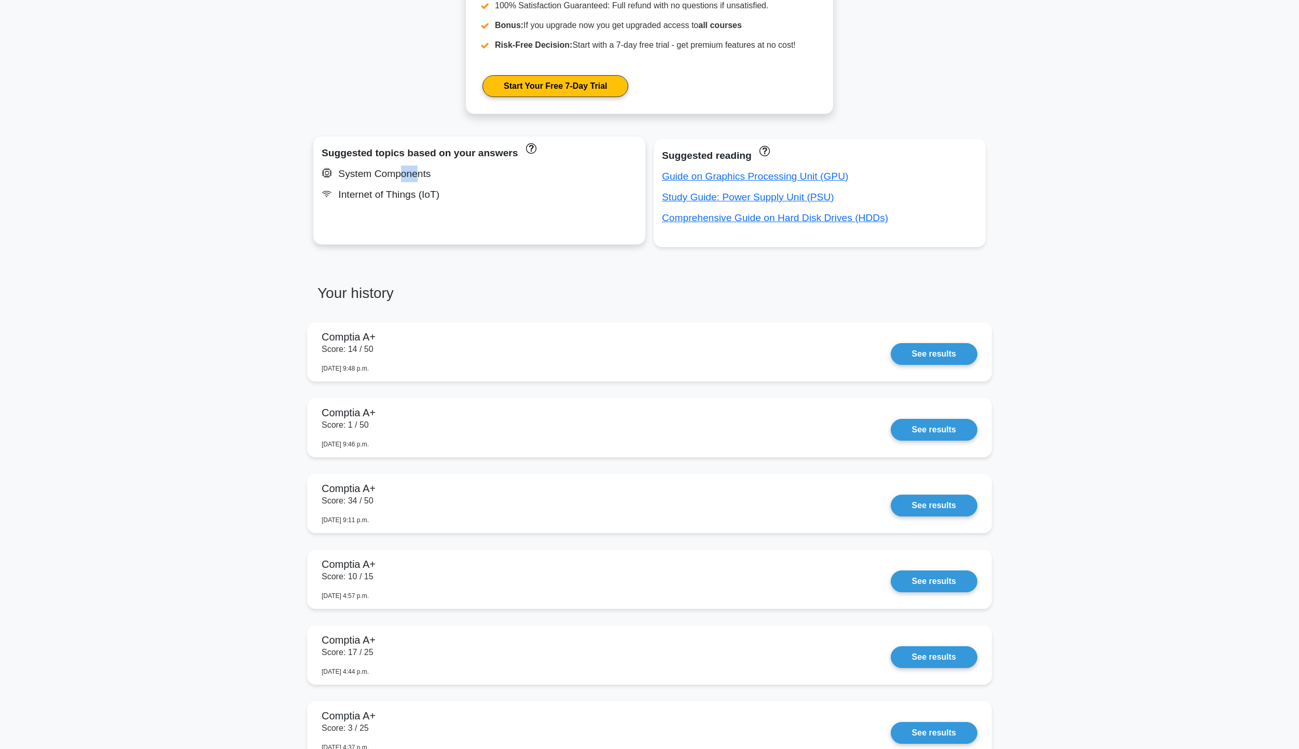
drag, startPoint x: 400, startPoint y: 180, endPoint x: 419, endPoint y: 175, distance: 19.3
click at [417, 175] on div "System Components" at bounding box center [480, 174] width 316 height 17
drag, startPoint x: 447, startPoint y: 173, endPoint x: 468, endPoint y: 171, distance: 20.9
click at [447, 173] on div "System Components" at bounding box center [480, 174] width 316 height 17
click at [724, 174] on link "Guide on Graphics Processing Unit (GPU)" at bounding box center [755, 173] width 186 height 11
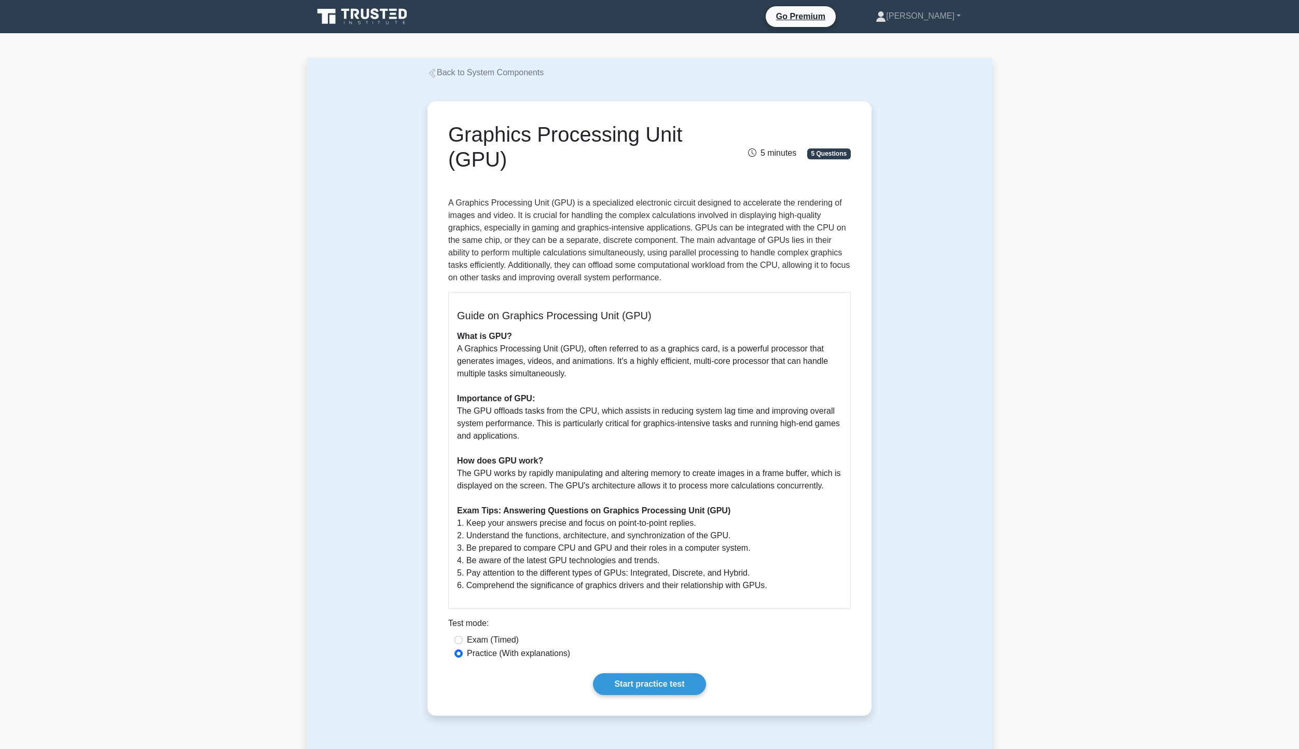
drag, startPoint x: 547, startPoint y: 312, endPoint x: 537, endPoint y: 312, distance: 10.9
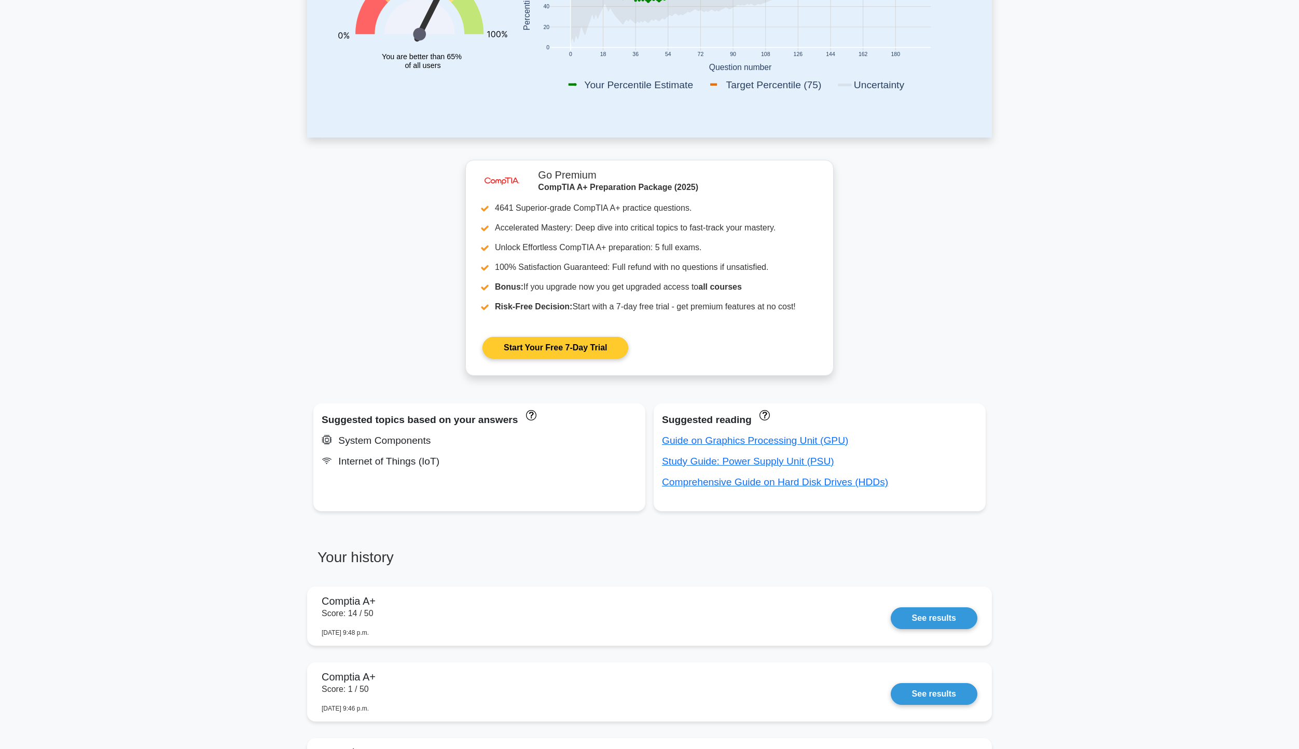
scroll to position [104, 0]
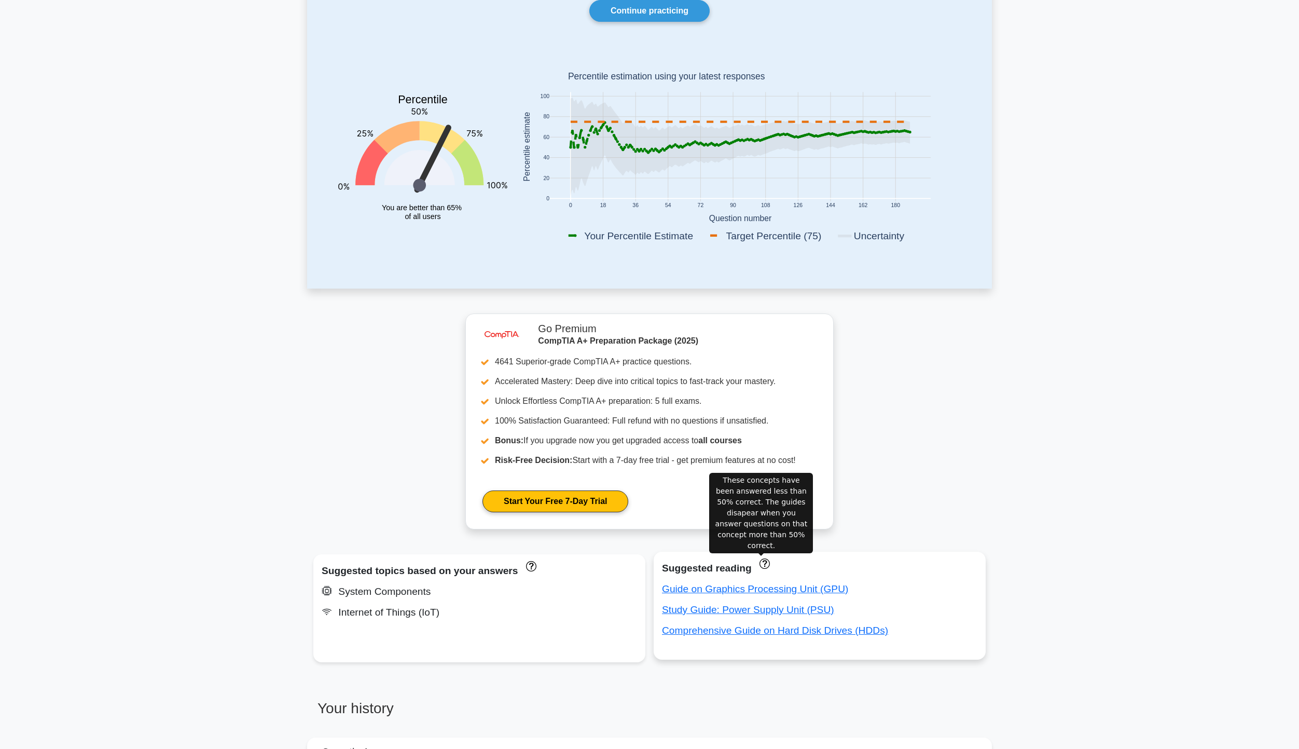
click at [764, 567] on icon "These concepts have been answered less than 50% correct. The guides disapear wh…" at bounding box center [765, 563] width 10 height 10
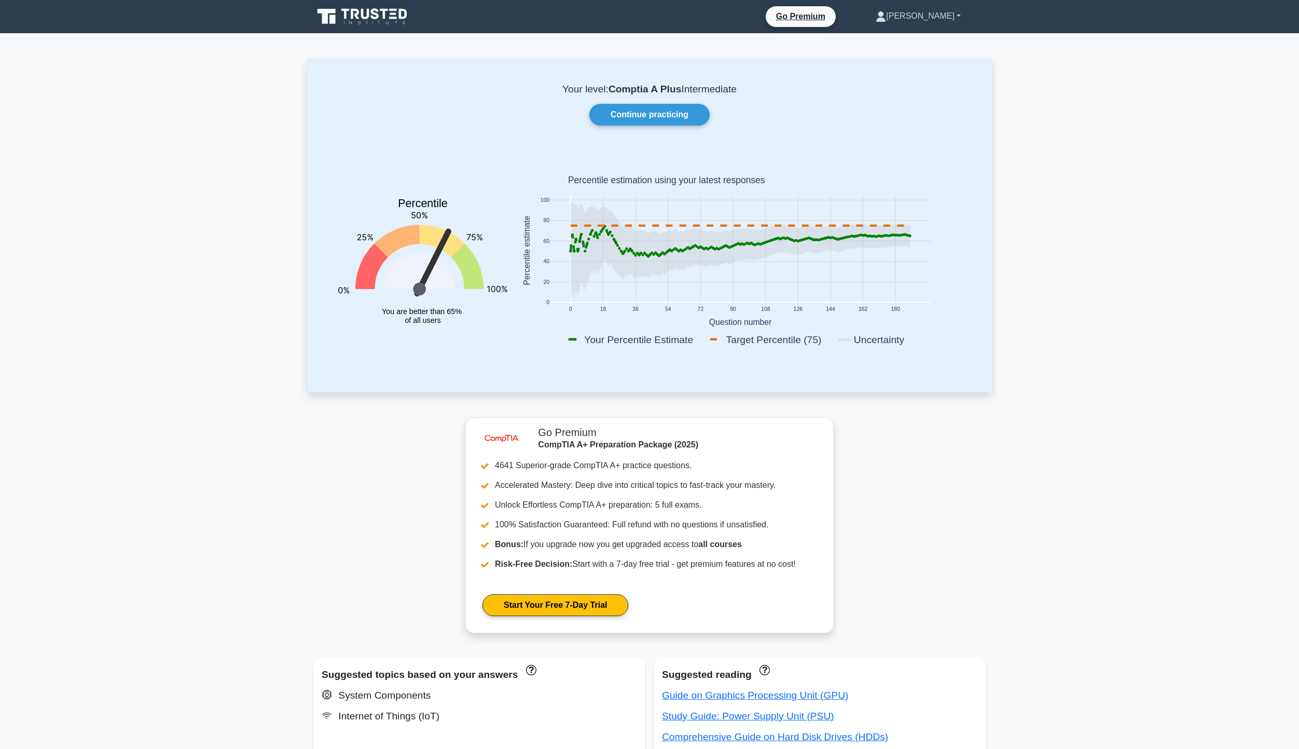
click at [956, 13] on link "[PERSON_NAME]" at bounding box center [918, 16] width 135 height 21
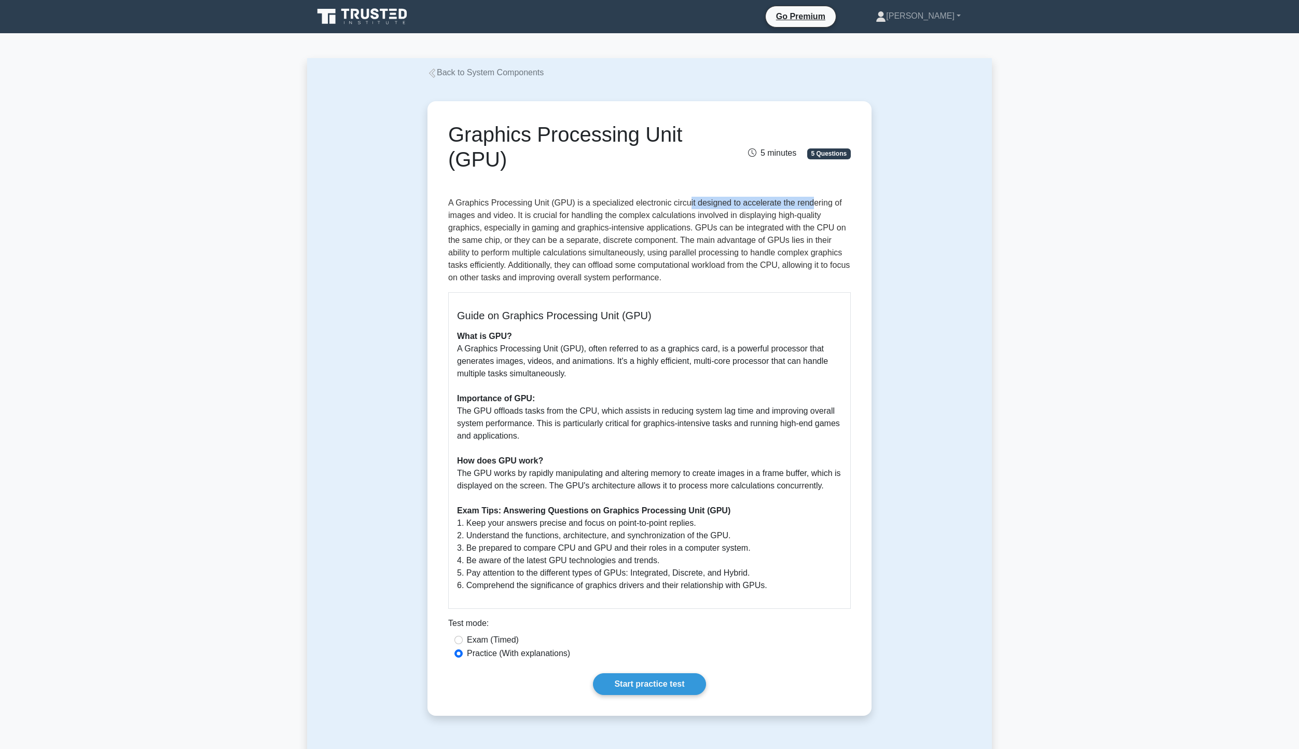
drag, startPoint x: 682, startPoint y: 199, endPoint x: 768, endPoint y: 210, distance: 86.4
click at [810, 203] on p "A Graphics Processing Unit (GPU) is a specialized electronic circuit designed t…" at bounding box center [649, 240] width 403 height 87
drag, startPoint x: 456, startPoint y: 215, endPoint x: 775, endPoint y: 206, distance: 318.8
click at [765, 209] on p "A Graphics Processing Unit (GPU) is a specialized electronic circuit designed t…" at bounding box center [649, 240] width 403 height 87
drag, startPoint x: 461, startPoint y: 232, endPoint x: 836, endPoint y: 229, distance: 374.7
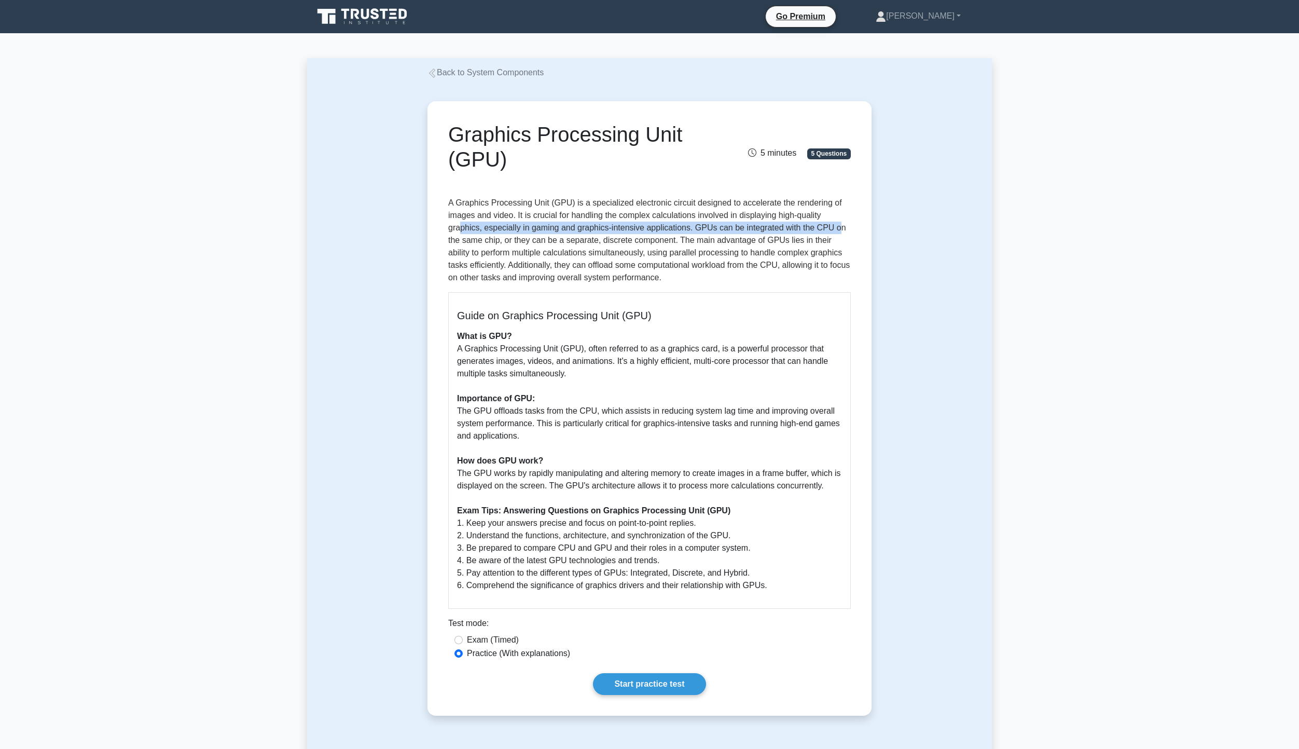
click at [836, 229] on p "A Graphics Processing Unit (GPU) is a specialized electronic circuit designed t…" at bounding box center [649, 240] width 403 height 87
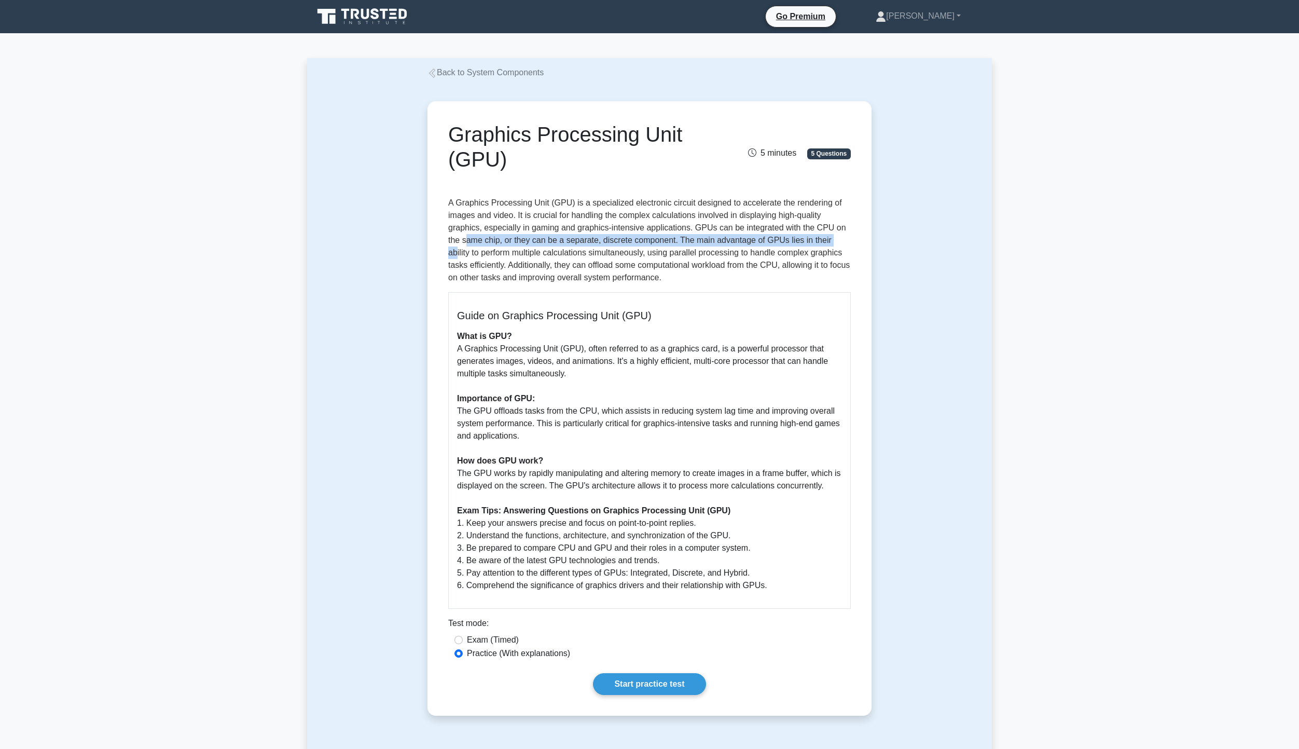
drag, startPoint x: 467, startPoint y: 241, endPoint x: 835, endPoint y: 243, distance: 367.9
click at [835, 243] on p "A Graphics Processing Unit (GPU) is a specialized electronic circuit designed t…" at bounding box center [649, 240] width 403 height 87
drag, startPoint x: 469, startPoint y: 254, endPoint x: 634, endPoint y: 255, distance: 164.5
click at [634, 255] on p "A Graphics Processing Unit (GPU) is a specialized electronic circuit designed t…" at bounding box center [649, 240] width 403 height 87
drag, startPoint x: 686, startPoint y: 268, endPoint x: 698, endPoint y: 270, distance: 12.6
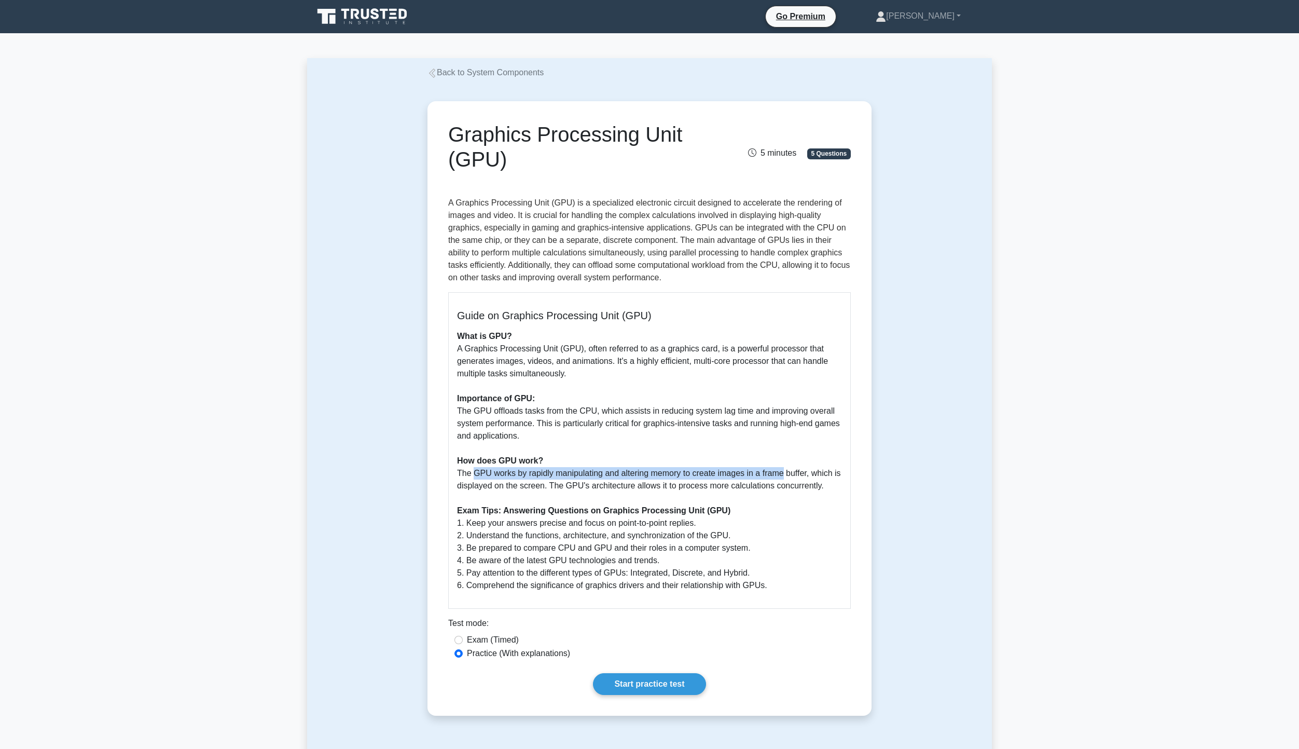
drag, startPoint x: 469, startPoint y: 470, endPoint x: 775, endPoint y: 477, distance: 306.8
click at [775, 477] on p "What is GPU? A Graphics Processing Unit (GPU), often referred to as a graphics …" at bounding box center [649, 461] width 385 height 262
drag, startPoint x: 518, startPoint y: 484, endPoint x: 743, endPoint y: 494, distance: 224.9
click at [741, 494] on p "What is GPU? A Graphics Processing Unit (GPU), often referred to as a graphics …" at bounding box center [649, 461] width 385 height 262
click at [761, 506] on p "What is GPU? A Graphics Processing Unit (GPU), often referred to as a graphics …" at bounding box center [649, 461] width 385 height 262
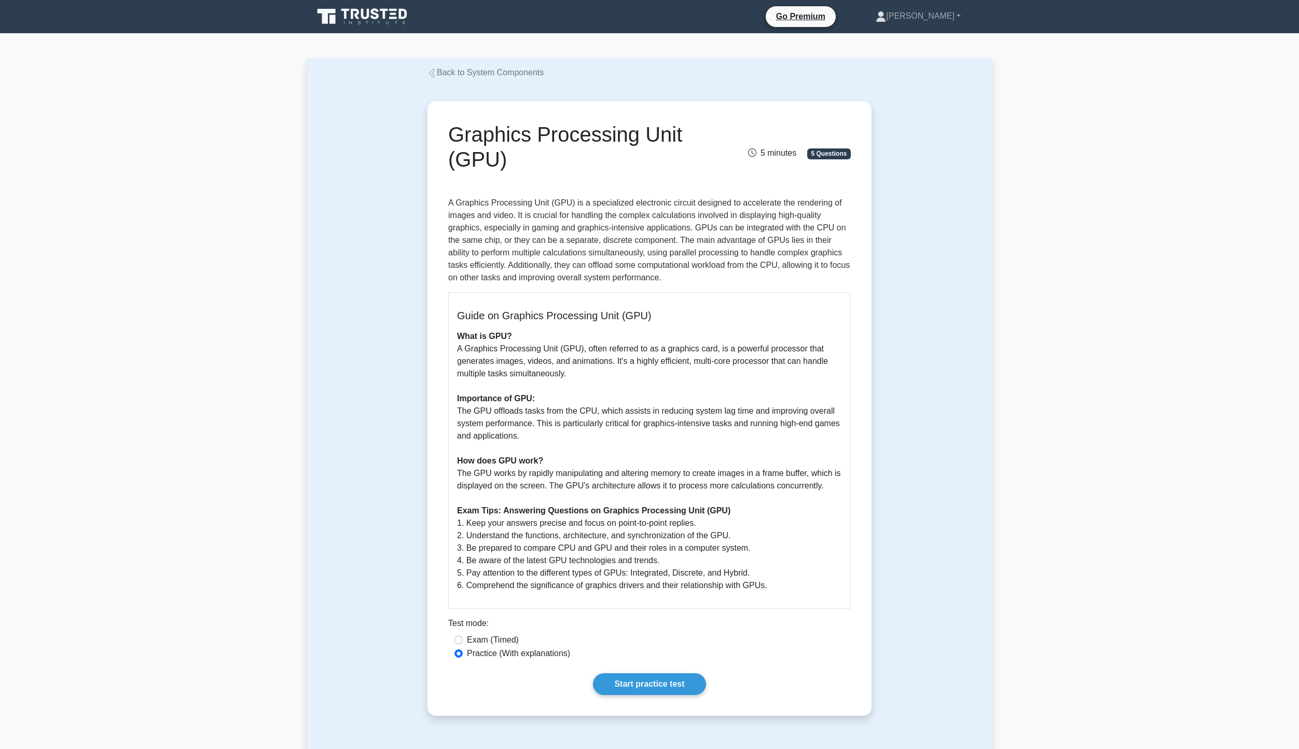
drag, startPoint x: 474, startPoint y: 524, endPoint x: 688, endPoint y: 529, distance: 213.3
click at [700, 527] on p "What is GPU? A Graphics Processing Unit (GPU), often referred to as a graphics …" at bounding box center [649, 461] width 385 height 262
drag, startPoint x: 464, startPoint y: 536, endPoint x: 723, endPoint y: 542, distance: 258.5
click at [723, 542] on p "What is GPU? A Graphics Processing Unit (GPU), often referred to as a graphics …" at bounding box center [649, 461] width 385 height 262
click at [502, 555] on p "What is GPU? A Graphics Processing Unit (GPU), often referred to as a graphics …" at bounding box center [649, 461] width 385 height 262
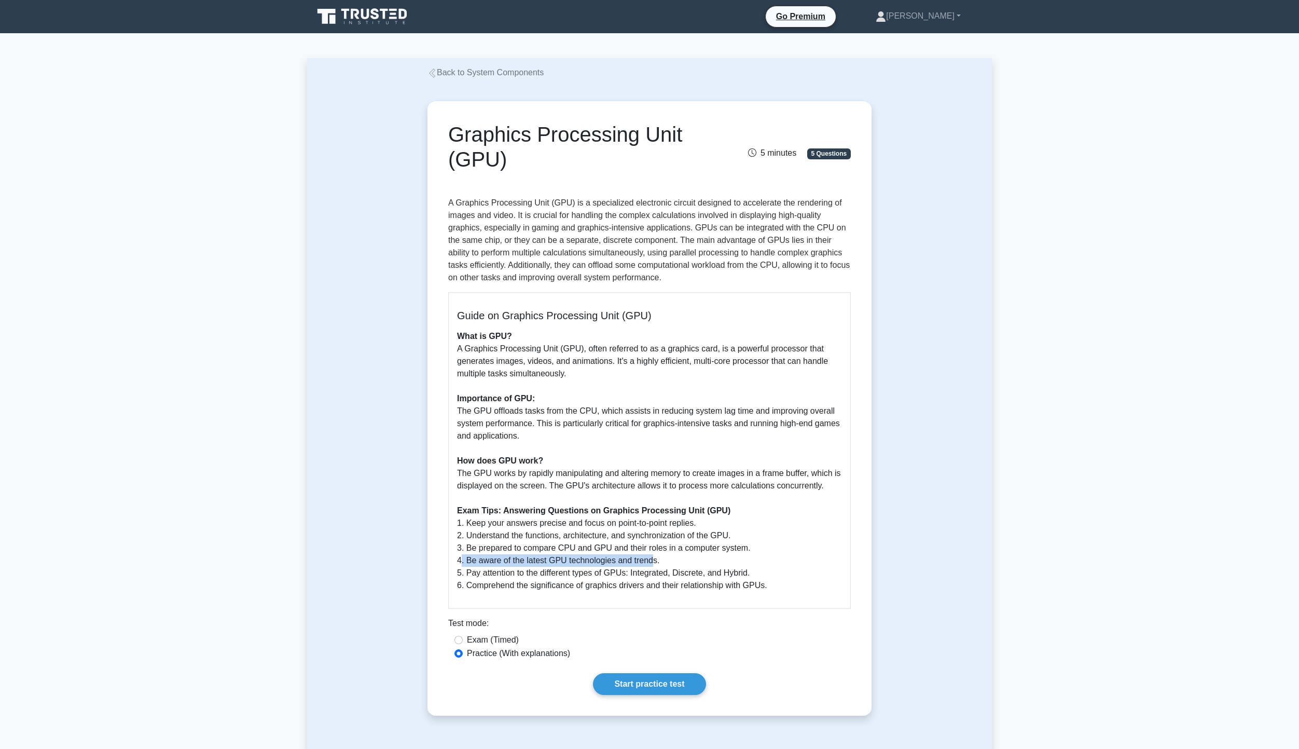
drag, startPoint x: 451, startPoint y: 555, endPoint x: 644, endPoint y: 560, distance: 192.6
click at [644, 560] on div "Guide on Graphics Processing Unit (GPU) What is GPU? A Graphics Processing Unit…" at bounding box center [649, 450] width 403 height 317
drag, startPoint x: 465, startPoint y: 568, endPoint x: 663, endPoint y: 567, distance: 197.2
click at [748, 568] on p "What is GPU? A Graphics Processing Unit (GPU), often referred to as a graphics …" at bounding box center [649, 461] width 385 height 262
drag, startPoint x: 464, startPoint y: 586, endPoint x: 717, endPoint y: 584, distance: 252.7
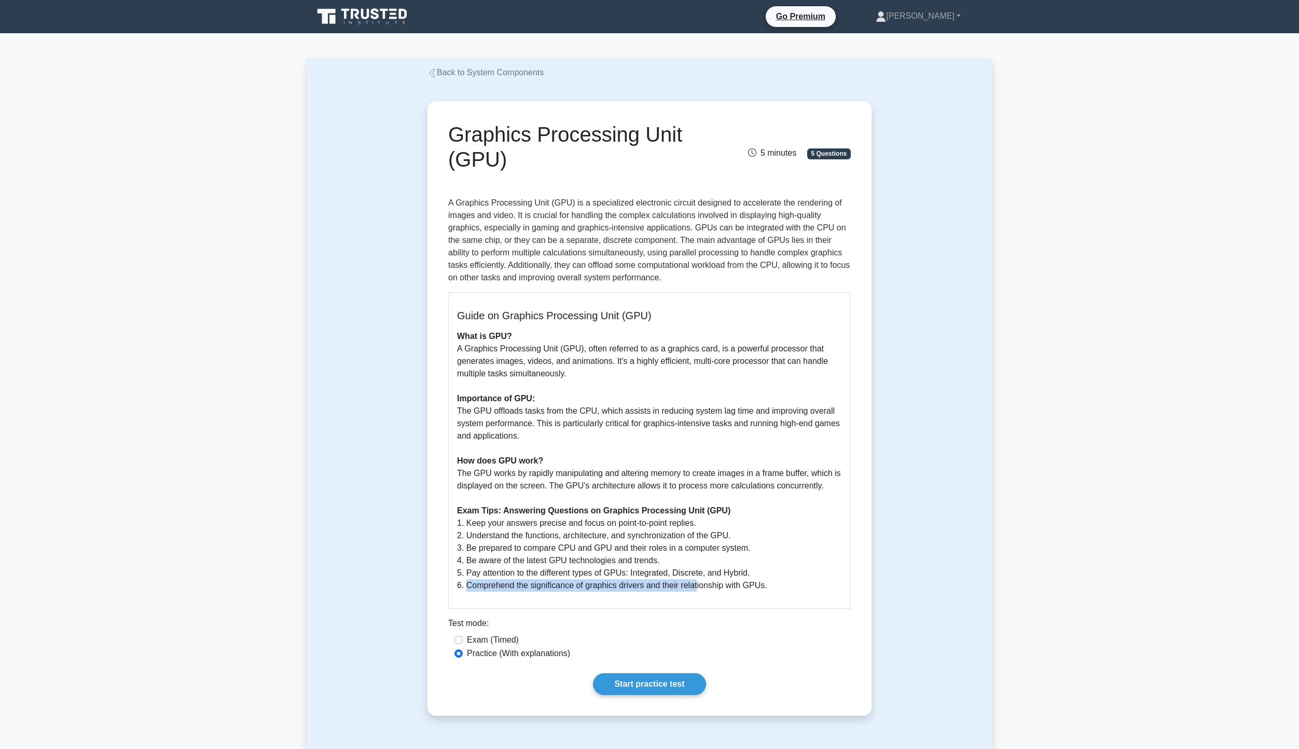
click at [697, 587] on p "What is GPU? A Graphics Processing Unit (GPU), often referred to as a graphics …" at bounding box center [649, 461] width 385 height 262
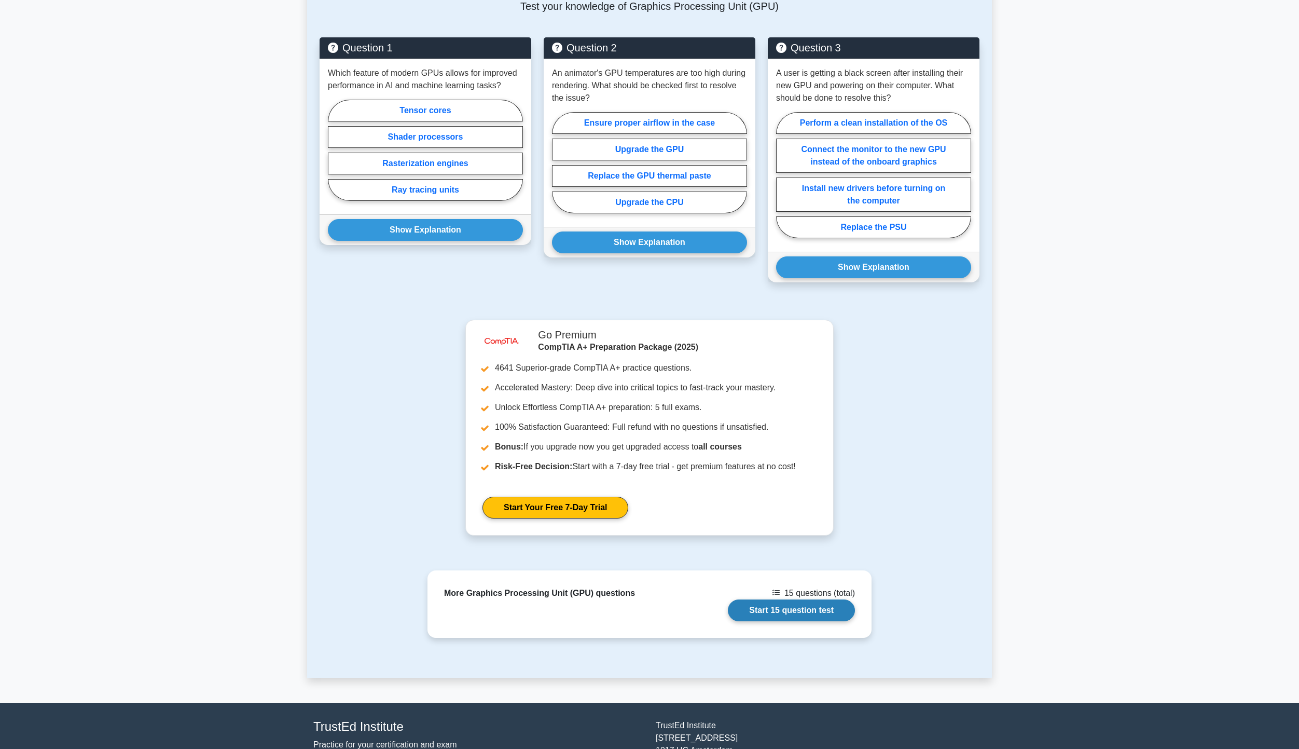
scroll to position [778, 0]
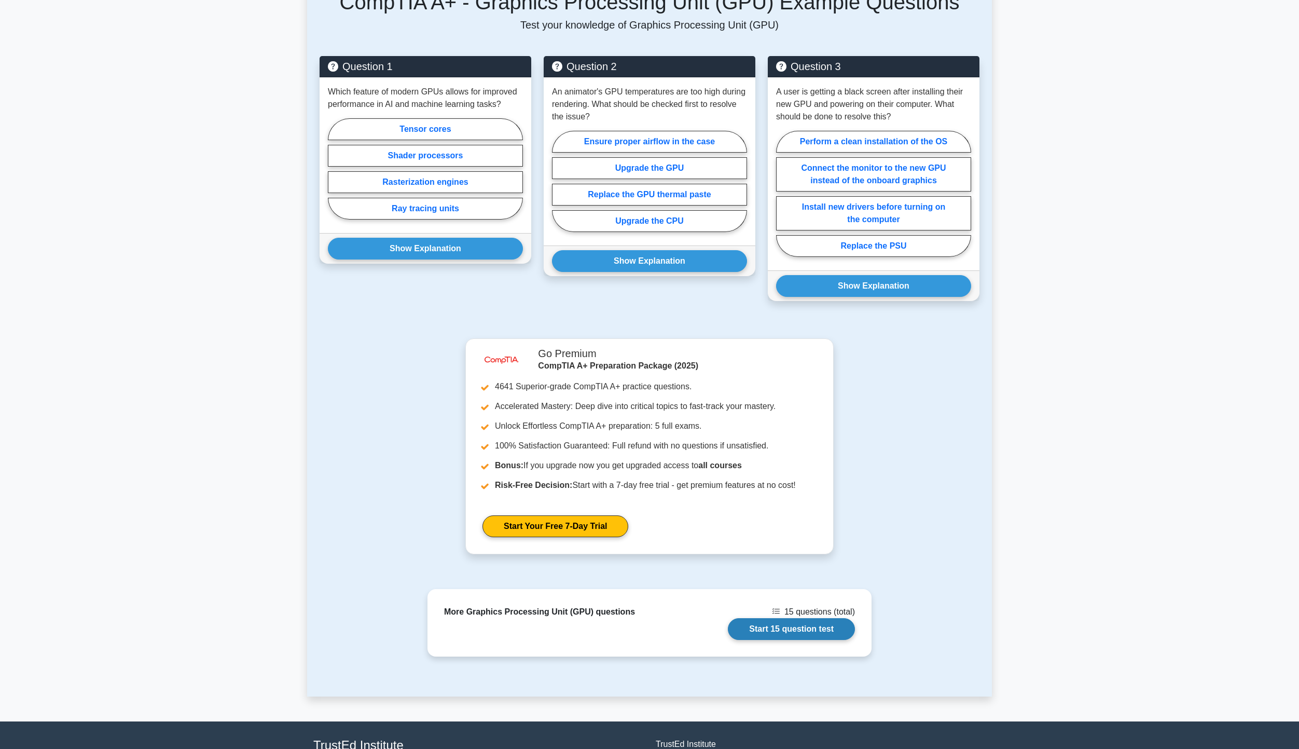
click at [785, 618] on link "Start 15 question test" at bounding box center [791, 629] width 127 height 22
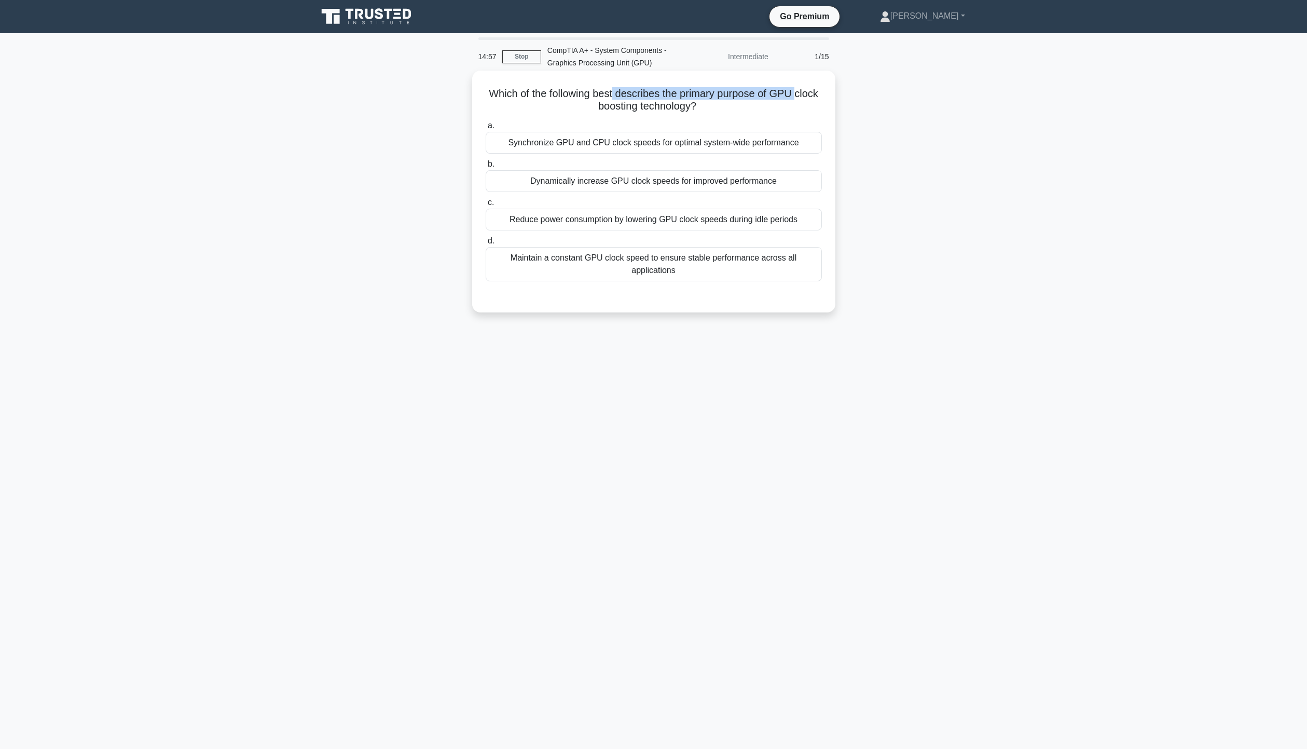
drag, startPoint x: 523, startPoint y: 103, endPoint x: 627, endPoint y: 94, distance: 104.7
click at [627, 94] on h5 "Which of the following best describes the primary purpose of GPU clock boosting…" at bounding box center [654, 100] width 338 height 26
click at [591, 180] on div "Dynamically increase GPU clock speeds for improved performance" at bounding box center [654, 181] width 336 height 22
click at [486, 168] on input "b. Dynamically increase GPU clock speeds for improved performance" at bounding box center [486, 164] width 0 height 7
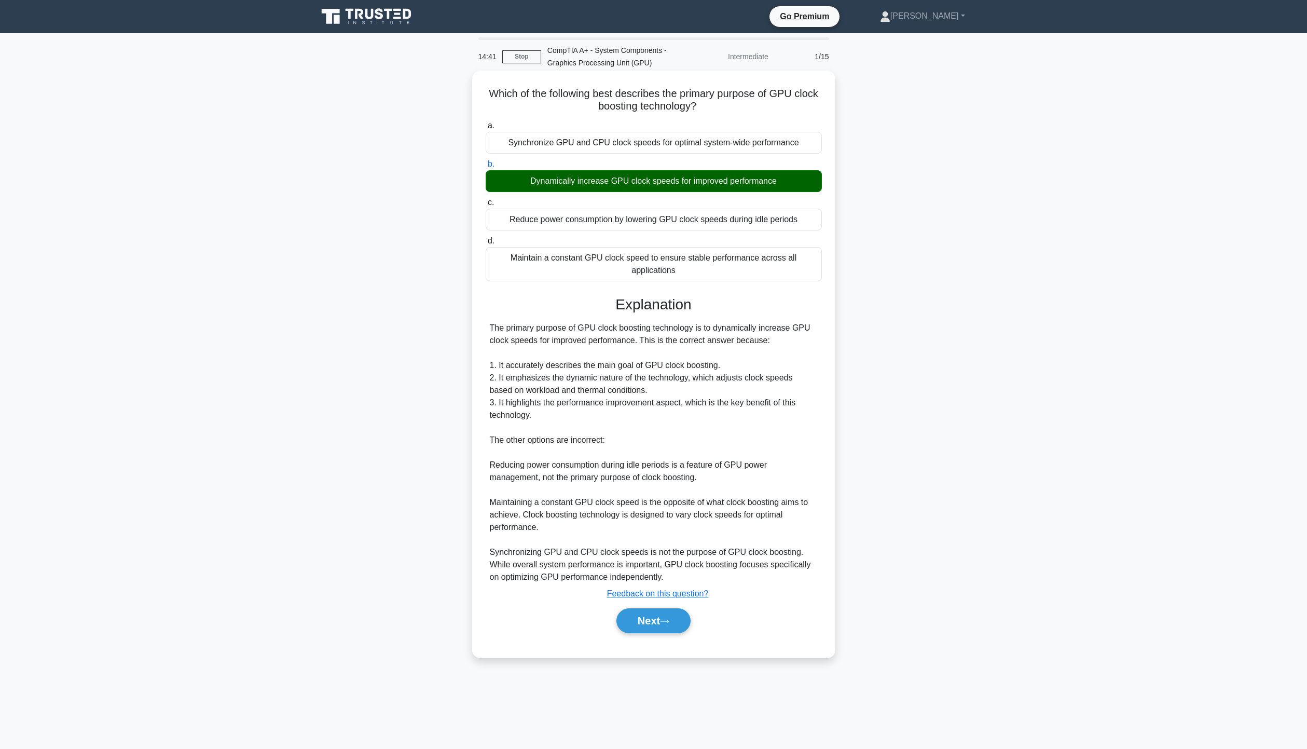
click at [642, 603] on div "Explanation The primary purpose of GPU clock boosting technology is to dynamica…" at bounding box center [654, 466] width 336 height 341
click at [642, 617] on button "Next" at bounding box center [654, 620] width 74 height 25
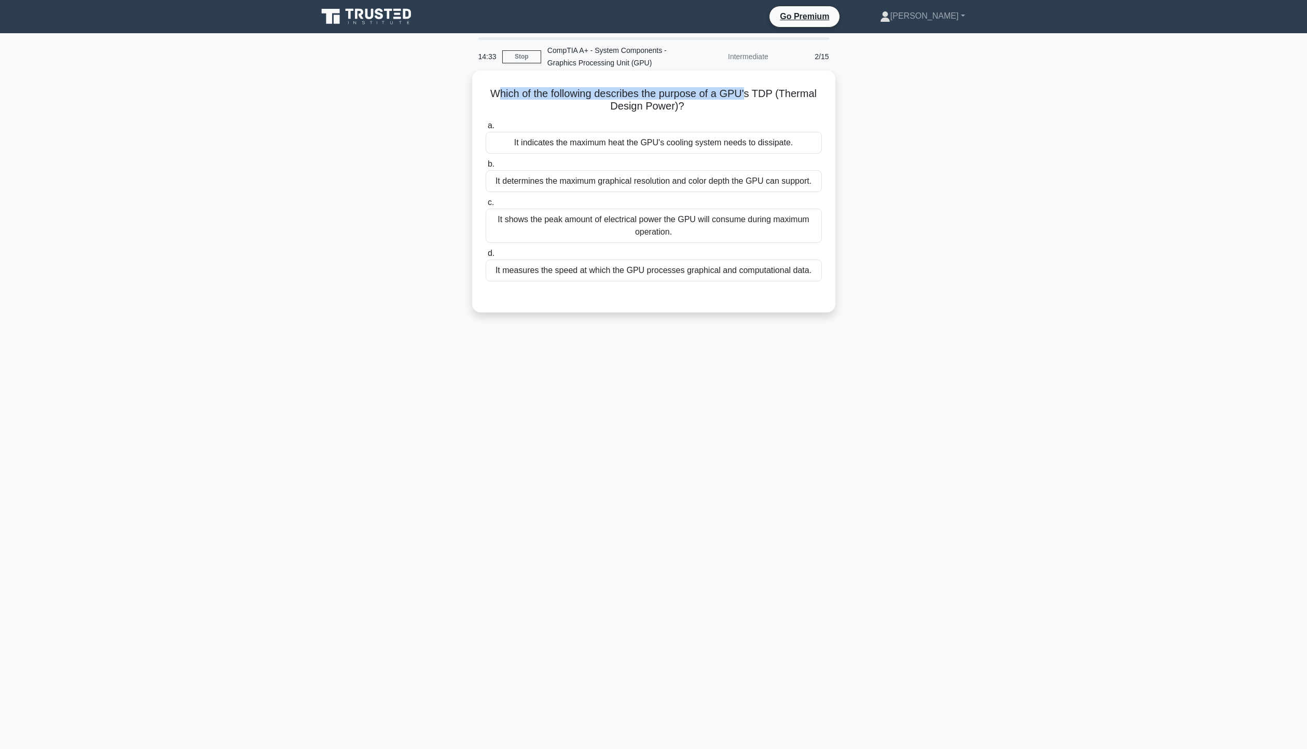
drag, startPoint x: 499, startPoint y: 90, endPoint x: 749, endPoint y: 89, distance: 250.7
click at [749, 89] on h5 "Which of the following describes the purpose of a GPU's TDP (Thermal Design Pow…" at bounding box center [654, 100] width 338 height 26
click at [566, 139] on div "It indicates the maximum heat the GPU's cooling system needs to dissipate." at bounding box center [654, 143] width 336 height 22
click at [486, 129] on input "a. It indicates the maximum heat the GPU's cooling system needs to dissipate." at bounding box center [486, 125] width 0 height 7
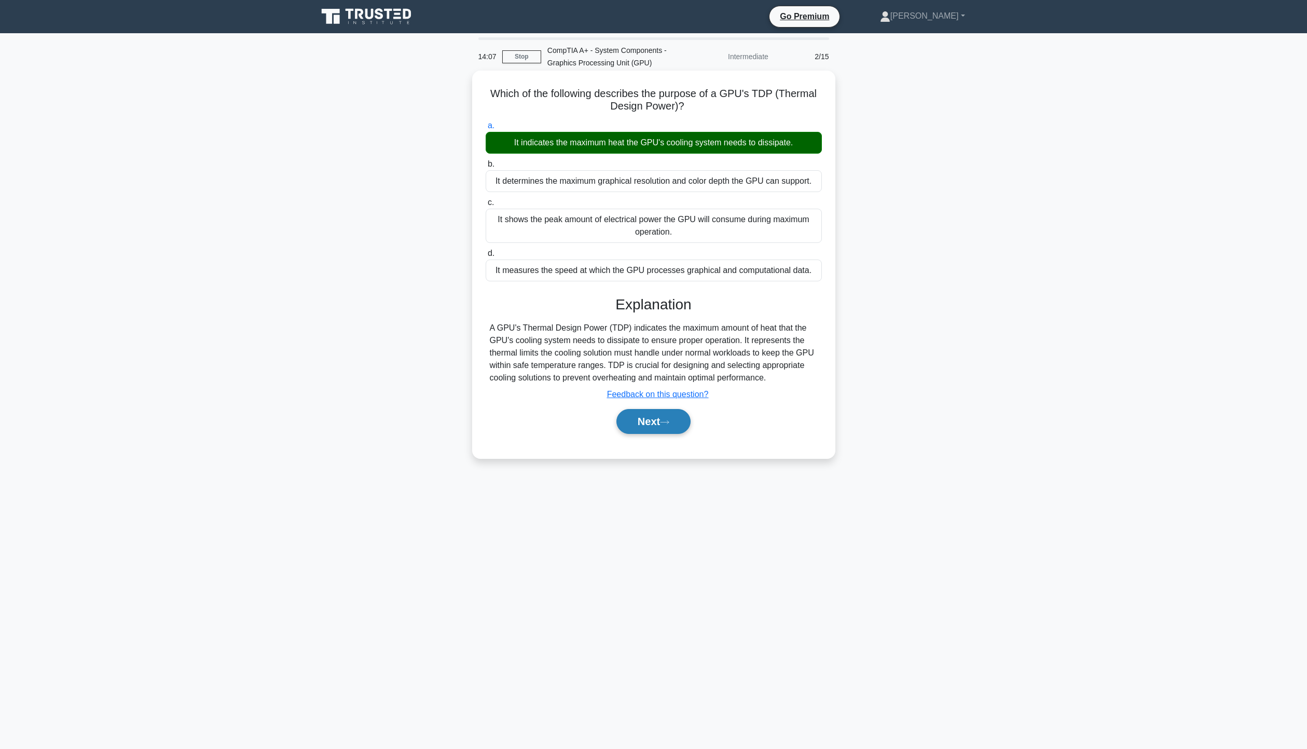
click at [680, 413] on button "Next" at bounding box center [654, 421] width 74 height 25
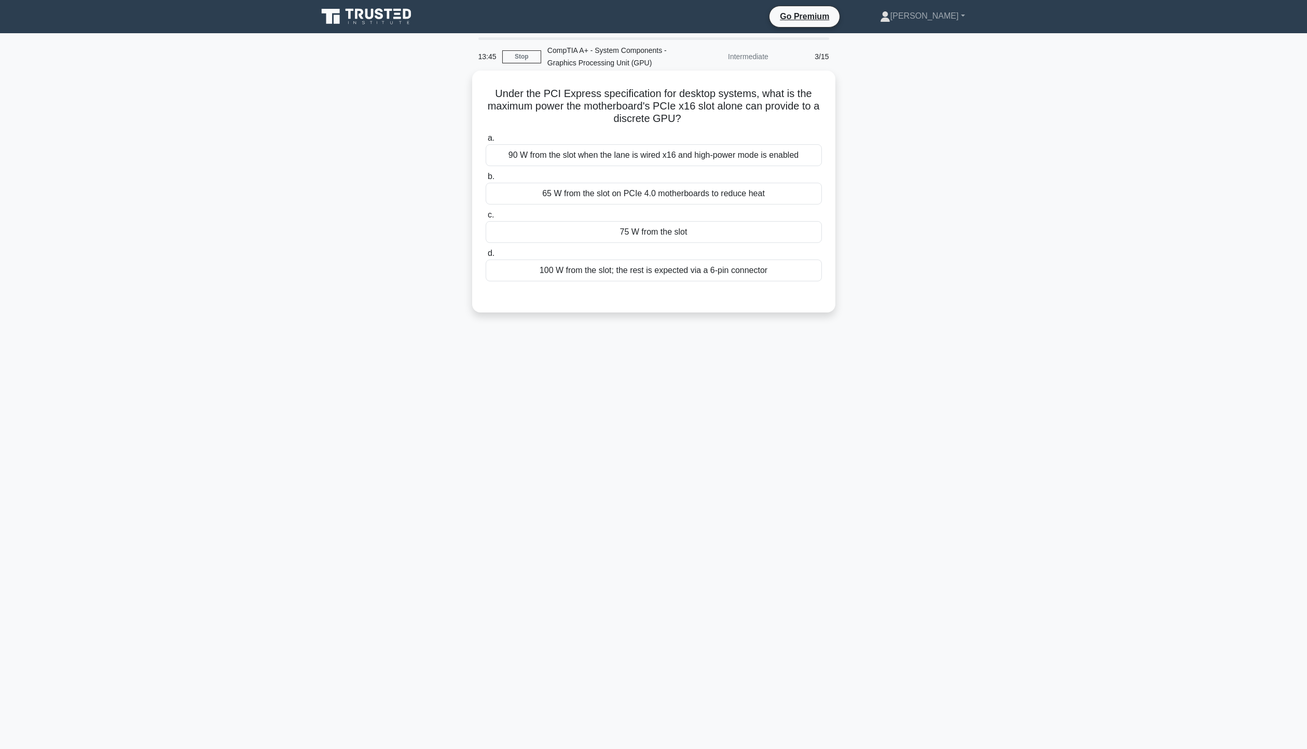
click at [594, 156] on div "90 W from the slot when the lane is wired x16 and high-power mode is enabled" at bounding box center [654, 155] width 336 height 22
click at [486, 142] on input "a. 90 W from the slot when the lane is wired x16 and high-power mode is enabled" at bounding box center [486, 138] width 0 height 7
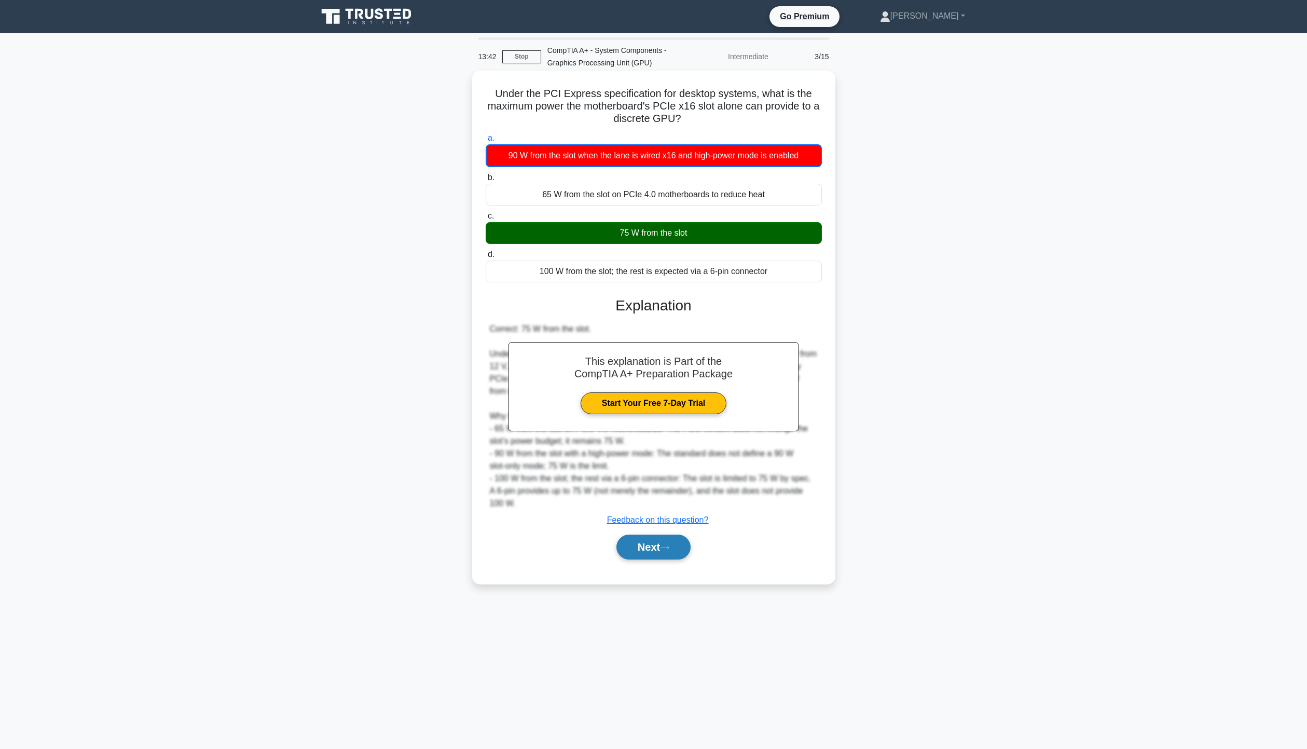
click at [676, 546] on button "Next" at bounding box center [654, 547] width 74 height 25
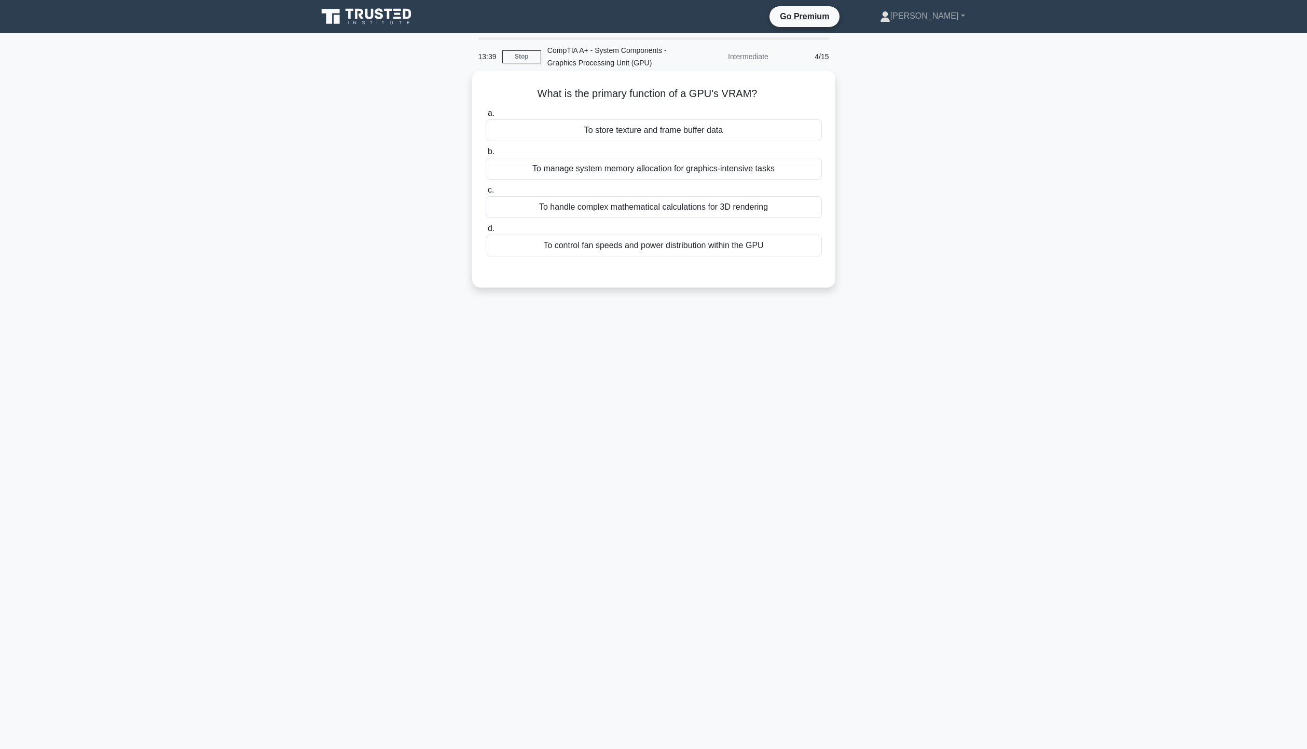
click at [596, 132] on div "To store texture and frame buffer data" at bounding box center [654, 130] width 336 height 22
click at [486, 117] on input "a. To store texture and frame buffer data" at bounding box center [486, 113] width 0 height 7
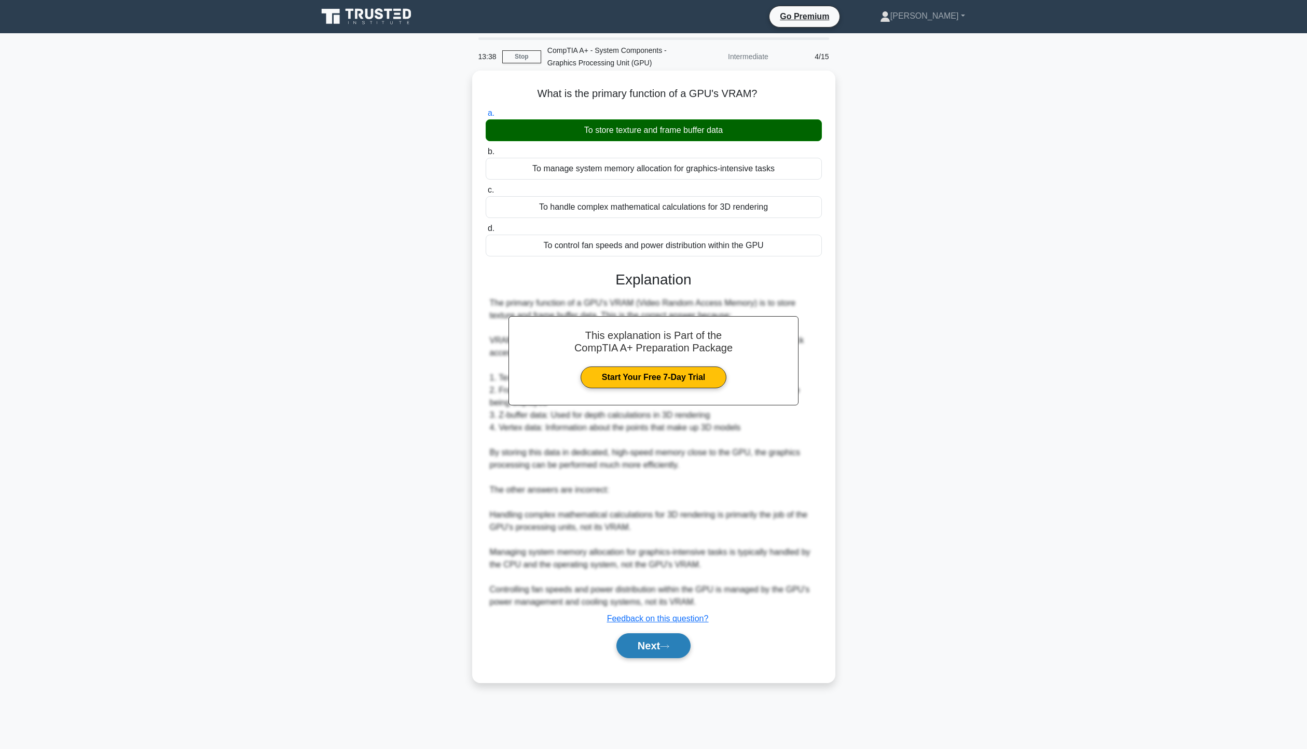
click at [667, 645] on icon at bounding box center [664, 646] width 9 height 6
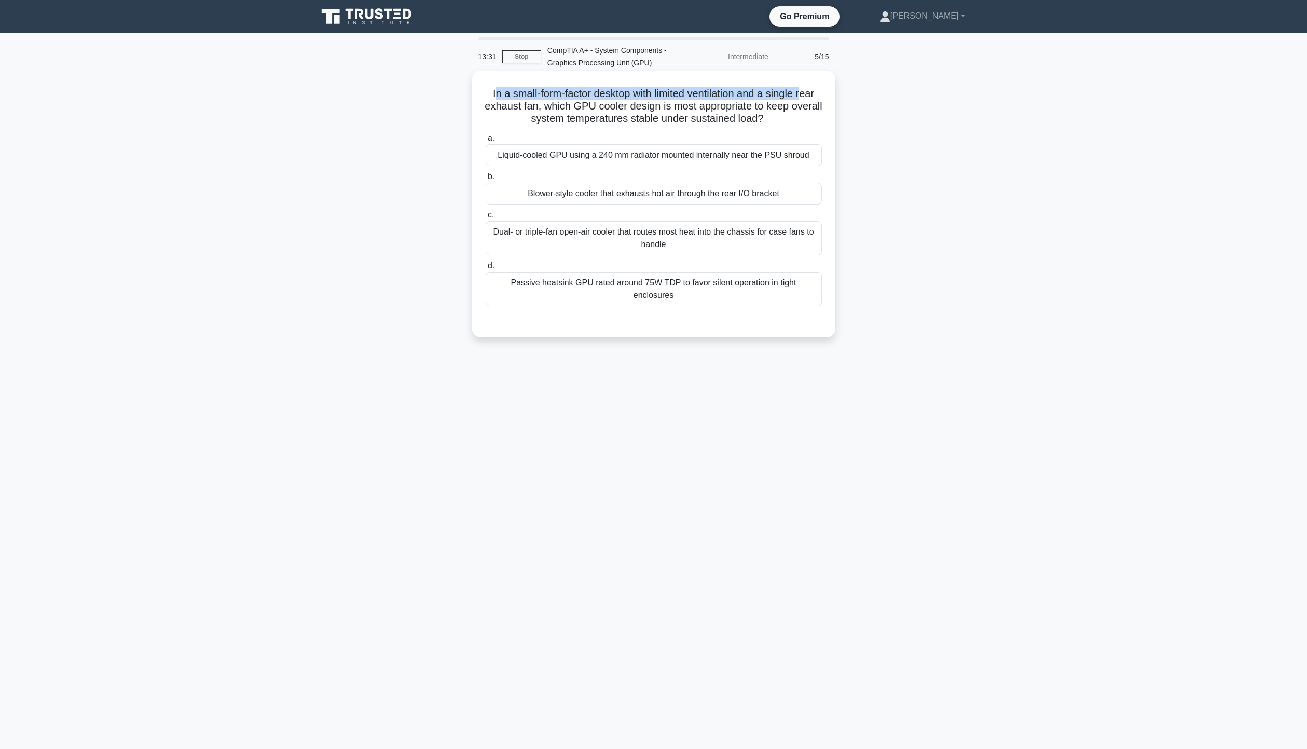
drag, startPoint x: 487, startPoint y: 92, endPoint x: 809, endPoint y: 84, distance: 321.9
click at [810, 81] on div "In a small-form-factor desktop with limited ventilation and a single rear exhau…" at bounding box center [653, 204] width 355 height 258
drag, startPoint x: 515, startPoint y: 108, endPoint x: 810, endPoint y: 107, distance: 294.2
click at [810, 107] on h5 "In a small-form-factor desktop with limited ventilation and a single rear exhau…" at bounding box center [654, 106] width 338 height 38
click at [729, 199] on div "Blower-style cooler that exhausts hot air through the rear I/O bracket" at bounding box center [654, 194] width 336 height 22
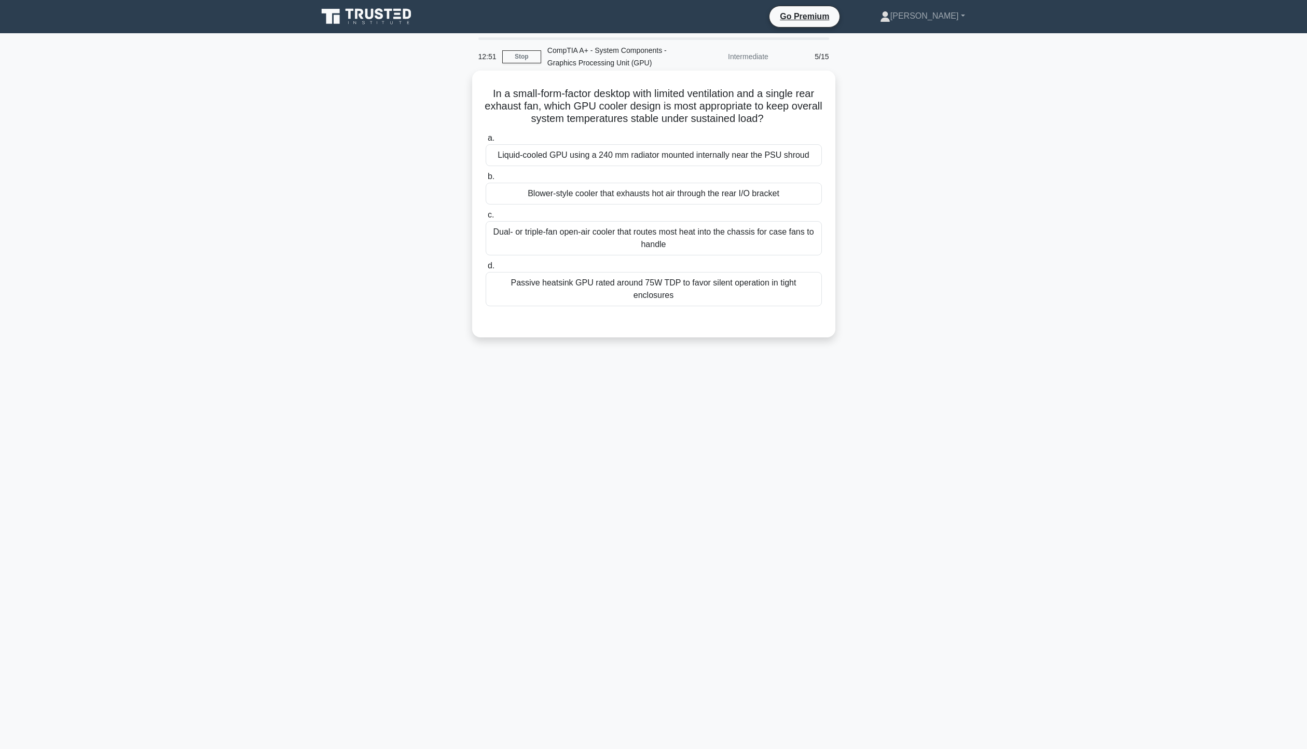
click at [486, 180] on input "b. Blower-style cooler that exhausts hot air through the rear I/O bracket" at bounding box center [486, 176] width 0 height 7
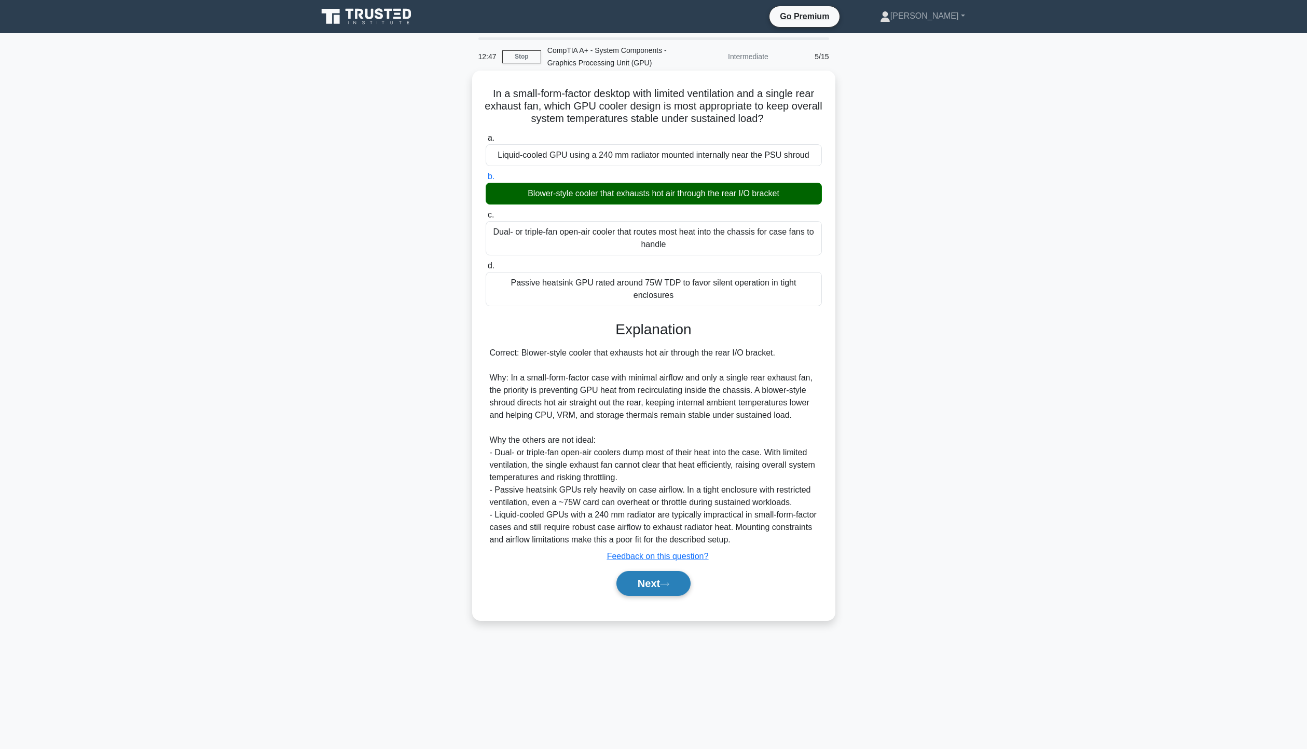
click at [673, 583] on button "Next" at bounding box center [654, 583] width 74 height 25
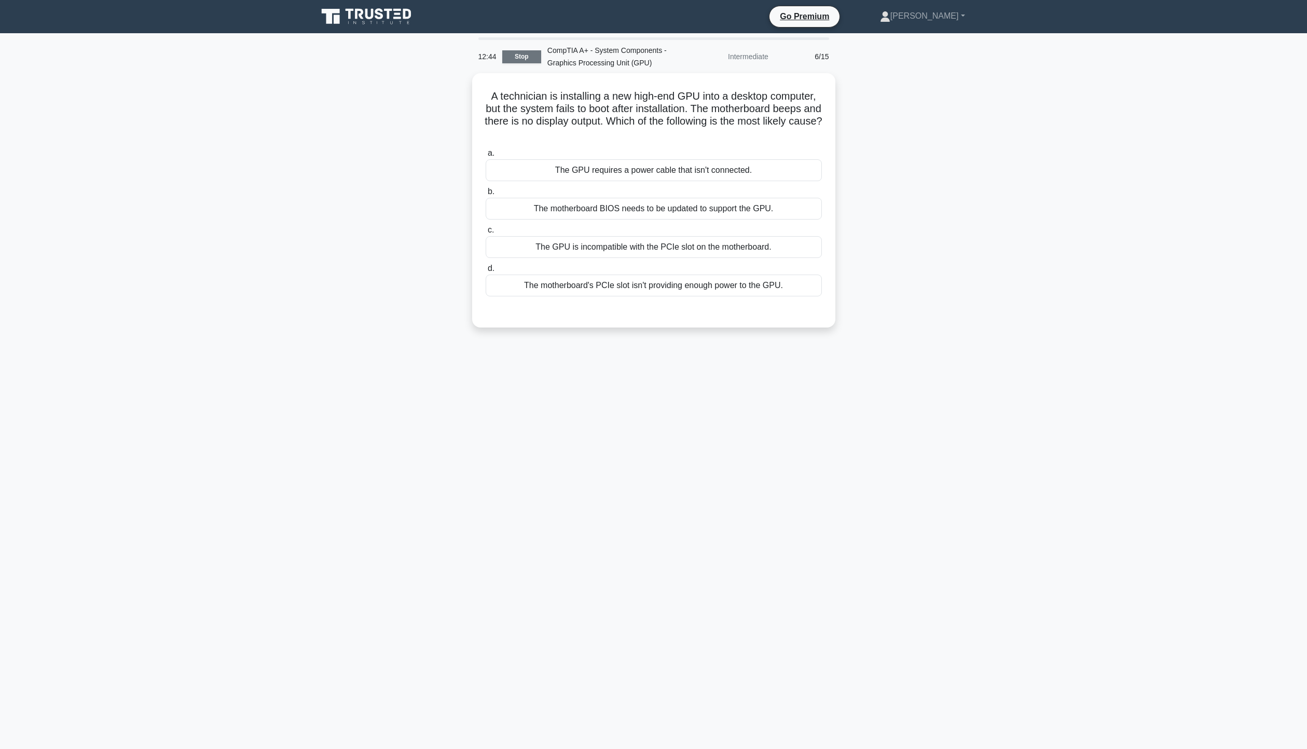
click at [527, 58] on link "Stop" at bounding box center [521, 56] width 39 height 13
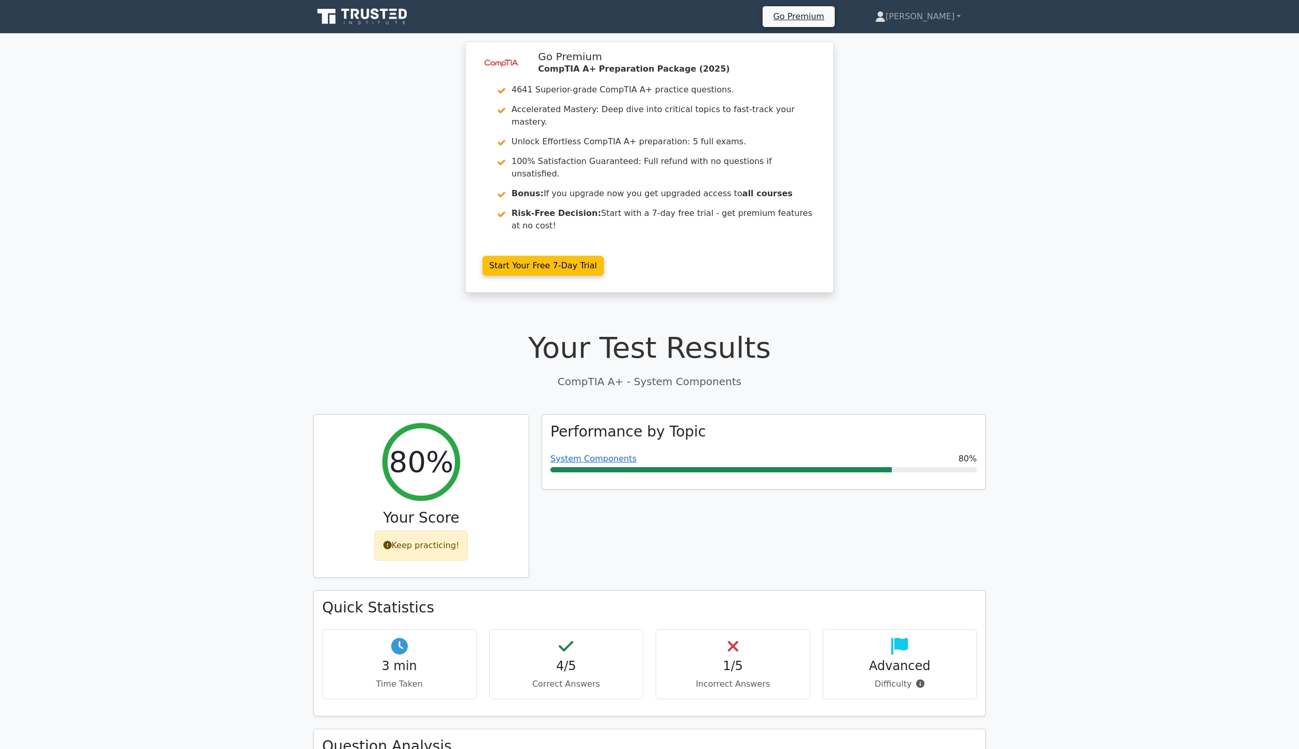
click at [1118, 245] on div "image/svg+xml Go Premium CompTIA A+ Preparation Package (2025) 4641 Superior-gr…" at bounding box center [649, 174] width 1299 height 264
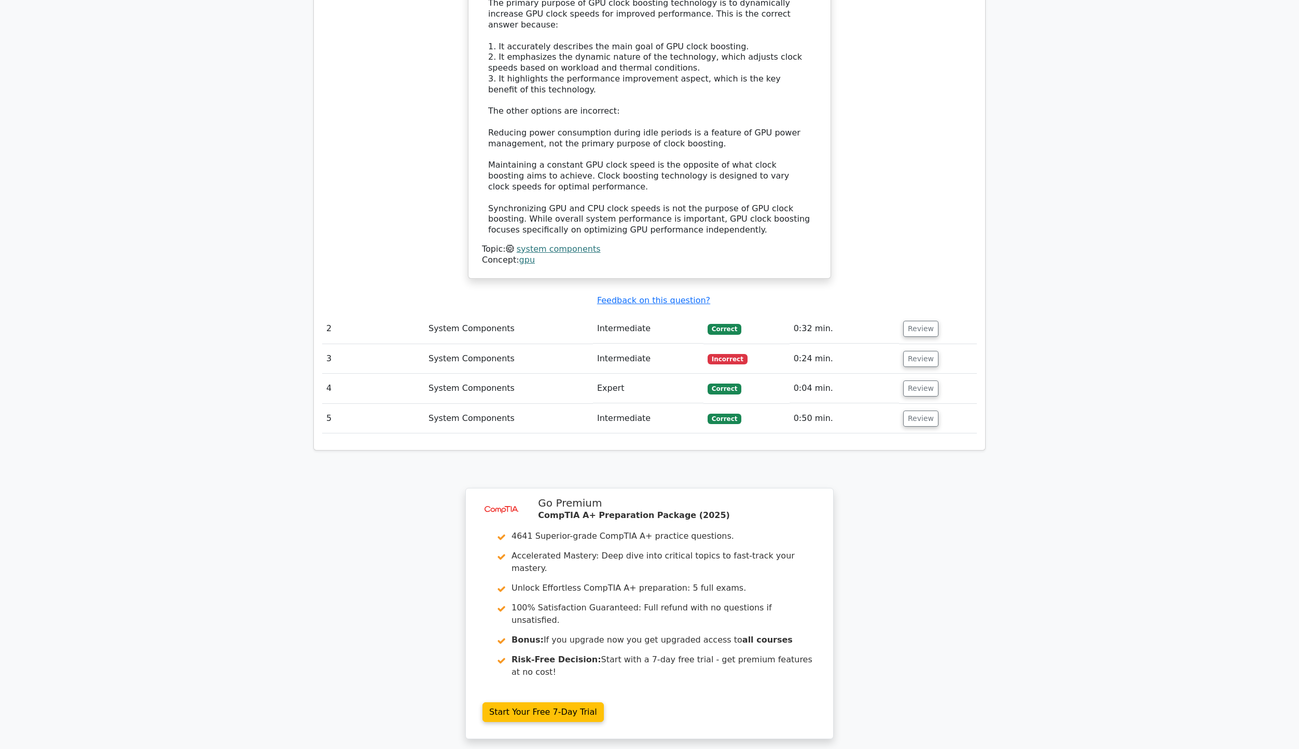
scroll to position [1129, 0]
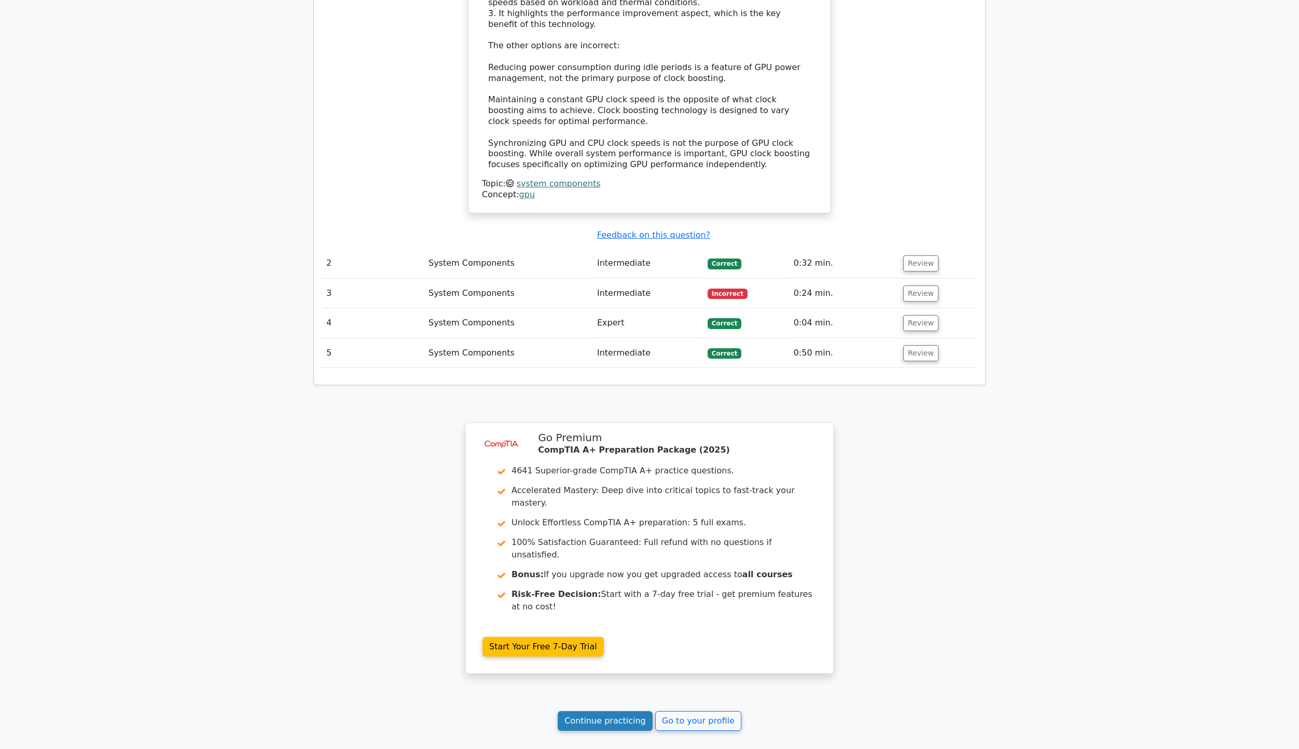
click at [620, 711] on link "Continue practicing" at bounding box center [605, 721] width 95 height 20
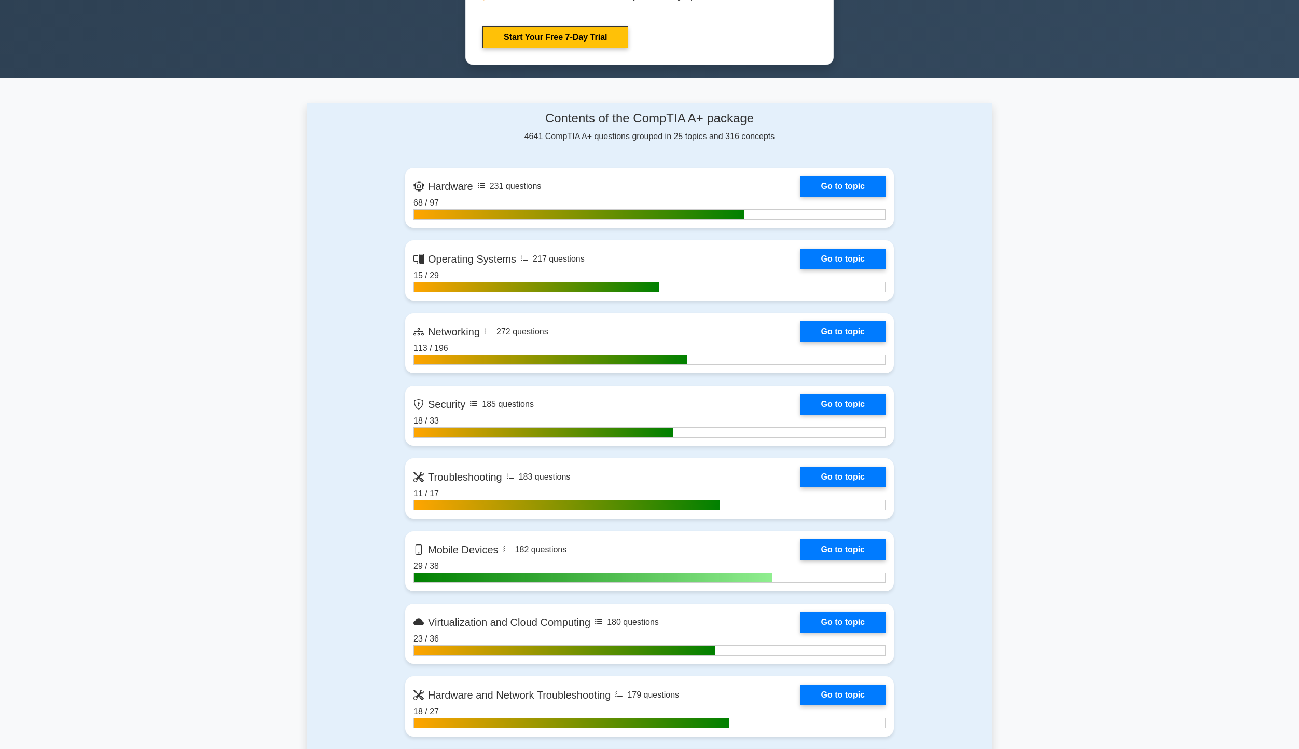
scroll to position [467, 0]
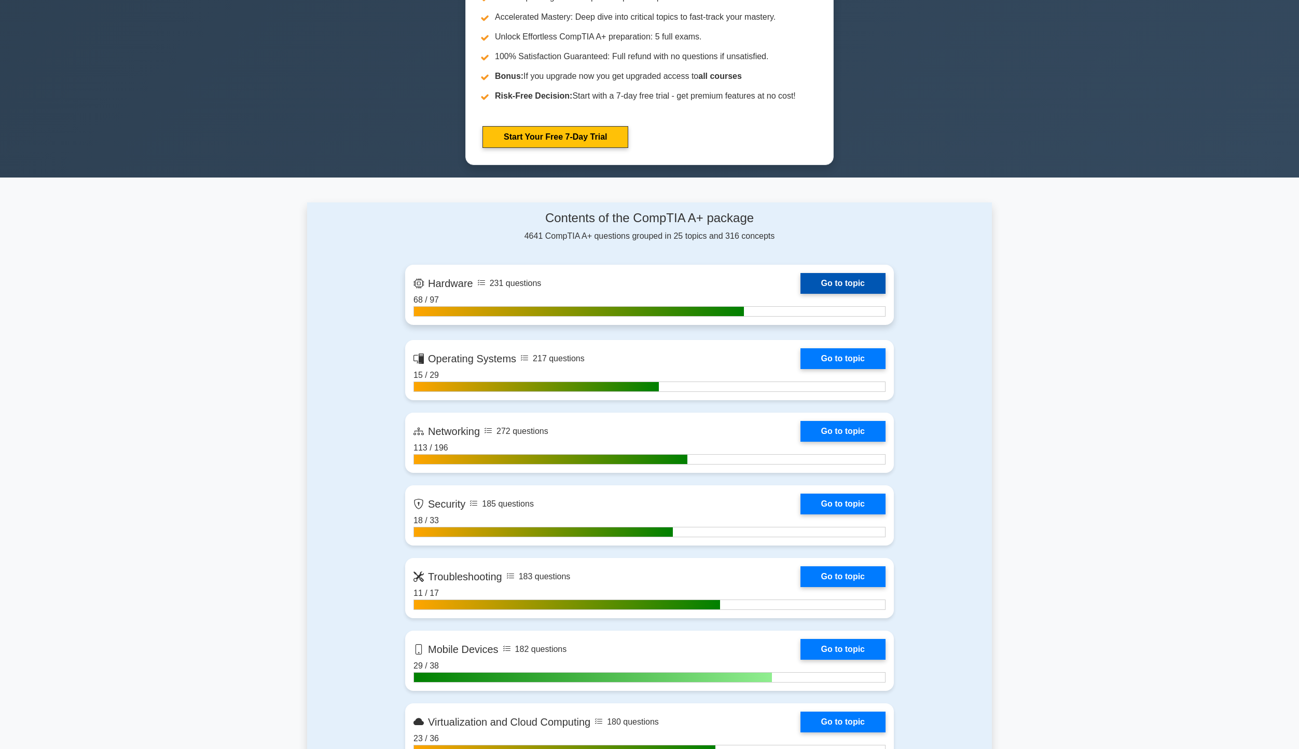
click at [801, 294] on link "Go to topic" at bounding box center [843, 283] width 85 height 21
click at [848, 273] on link "Go to topic" at bounding box center [843, 283] width 85 height 21
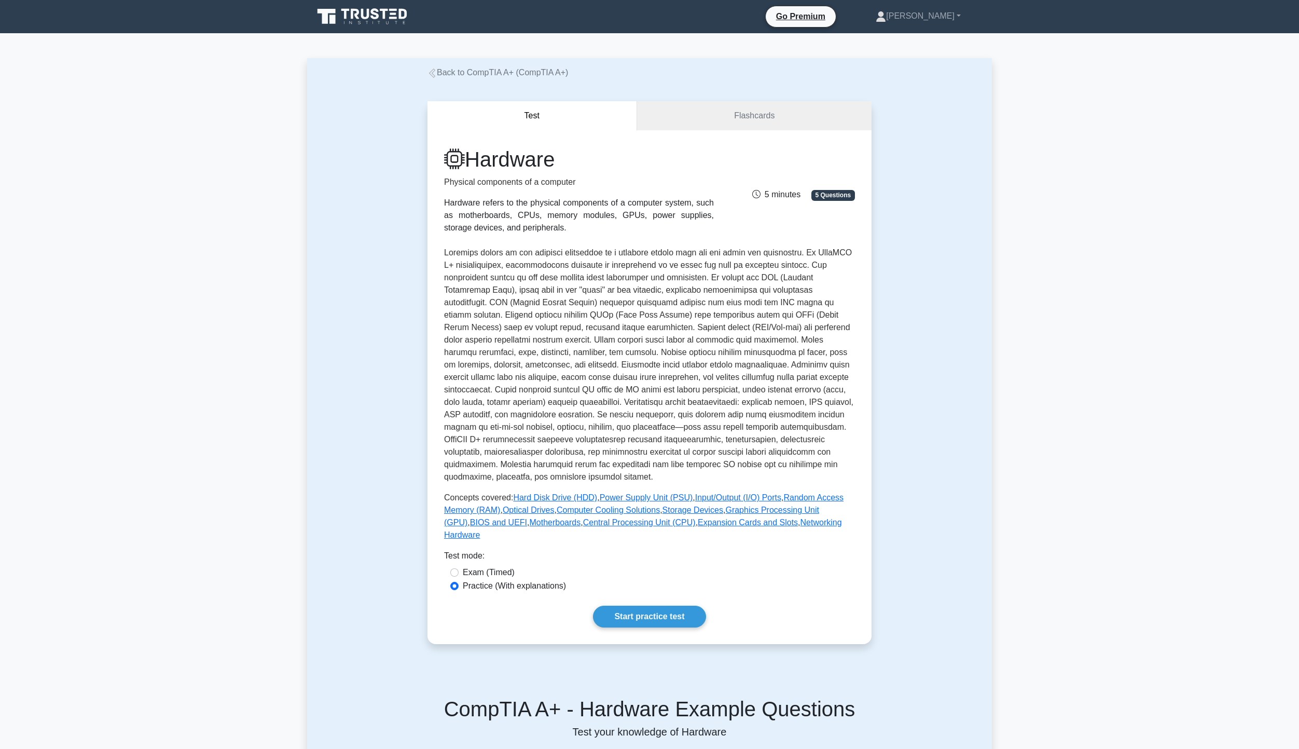
drag, startPoint x: 748, startPoint y: 484, endPoint x: 775, endPoint y: 477, distance: 27.8
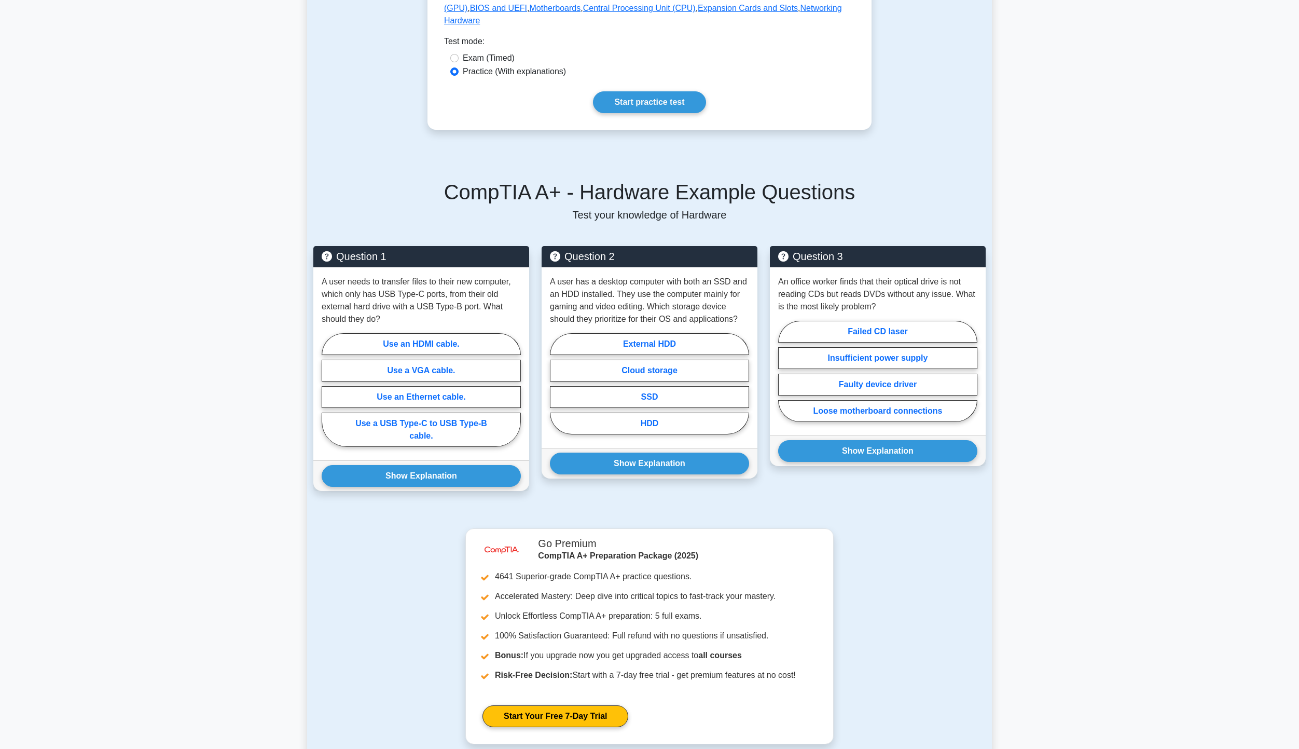
scroll to position [773, 0]
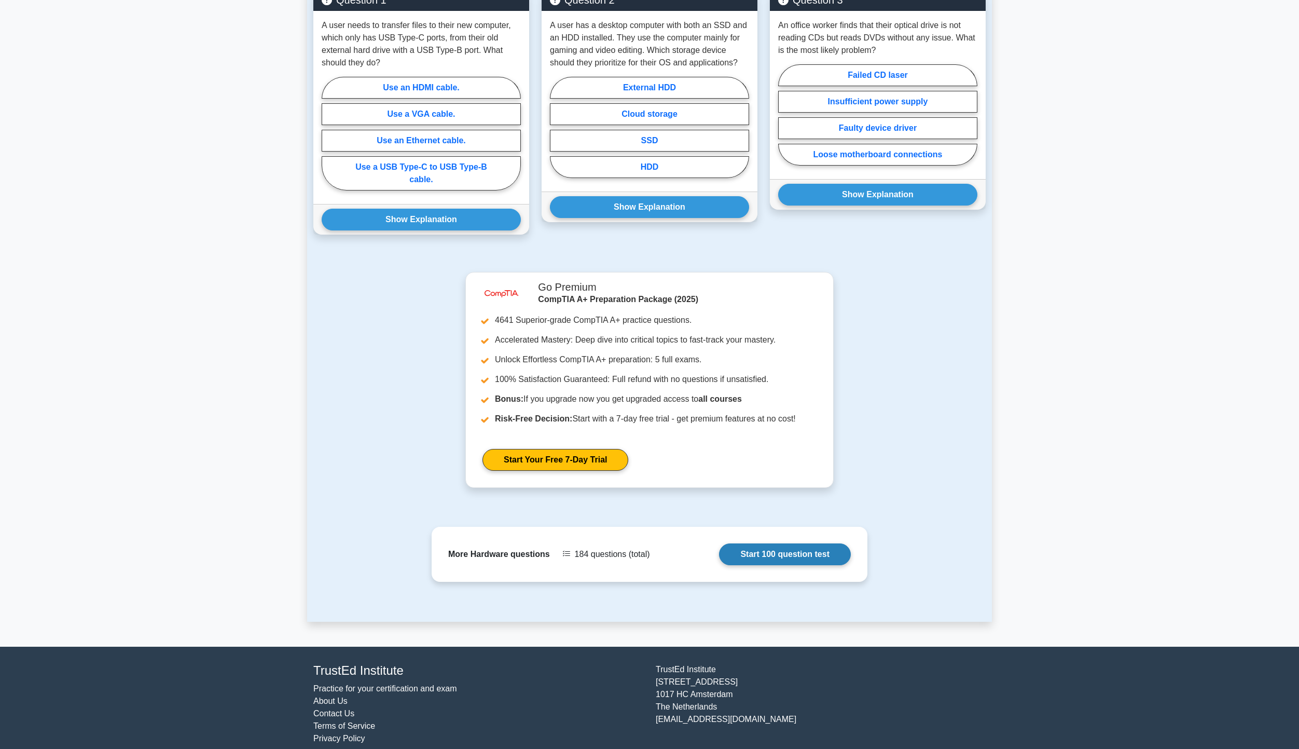
click at [748, 543] on link "Start 100 question test" at bounding box center [785, 554] width 132 height 22
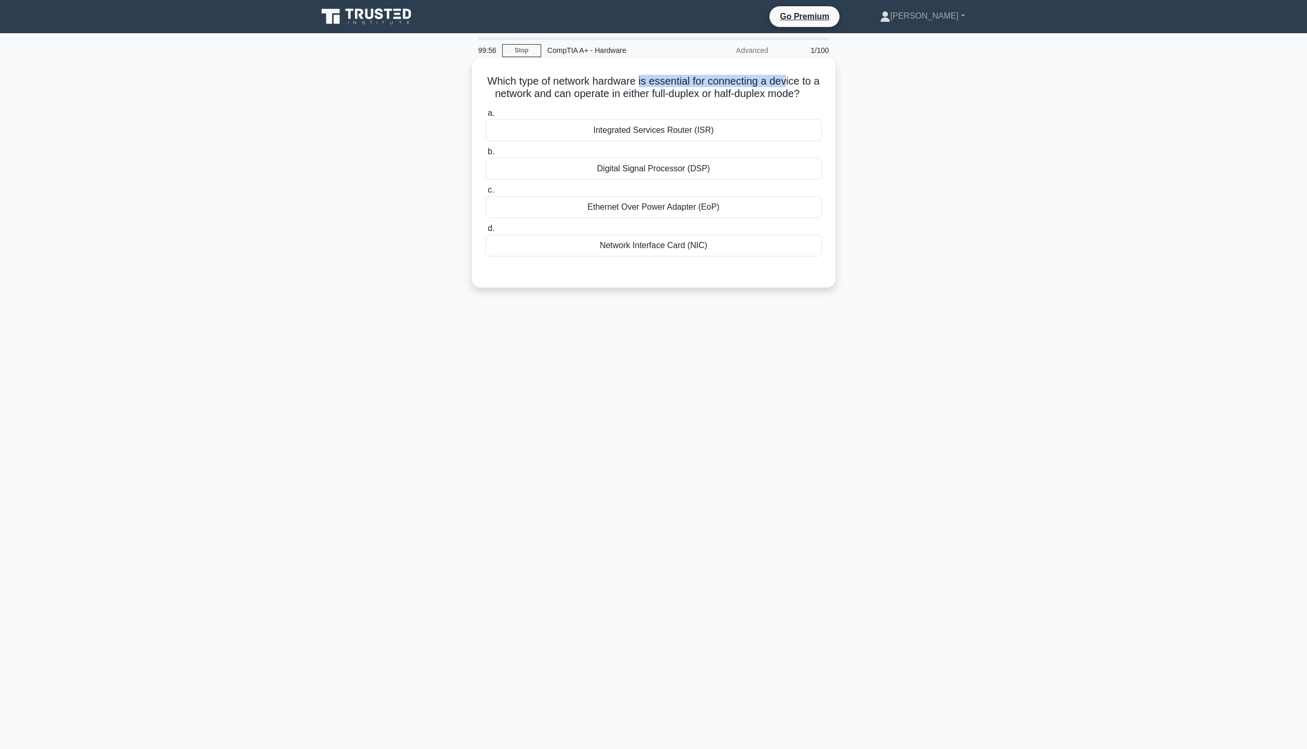
drag, startPoint x: 643, startPoint y: 78, endPoint x: 777, endPoint y: 80, distance: 133.9
click at [796, 73] on div "Which type of network hardware is essential for connecting a device to a networ…" at bounding box center [653, 172] width 355 height 221
drag, startPoint x: 516, startPoint y: 94, endPoint x: 665, endPoint y: 93, distance: 148.9
click at [665, 93] on h5 "Which type of network hardware is essential for connecting a device to a networ…" at bounding box center [654, 88] width 338 height 26
click at [707, 256] on div "Network Interface Card (NIC)" at bounding box center [654, 246] width 336 height 22
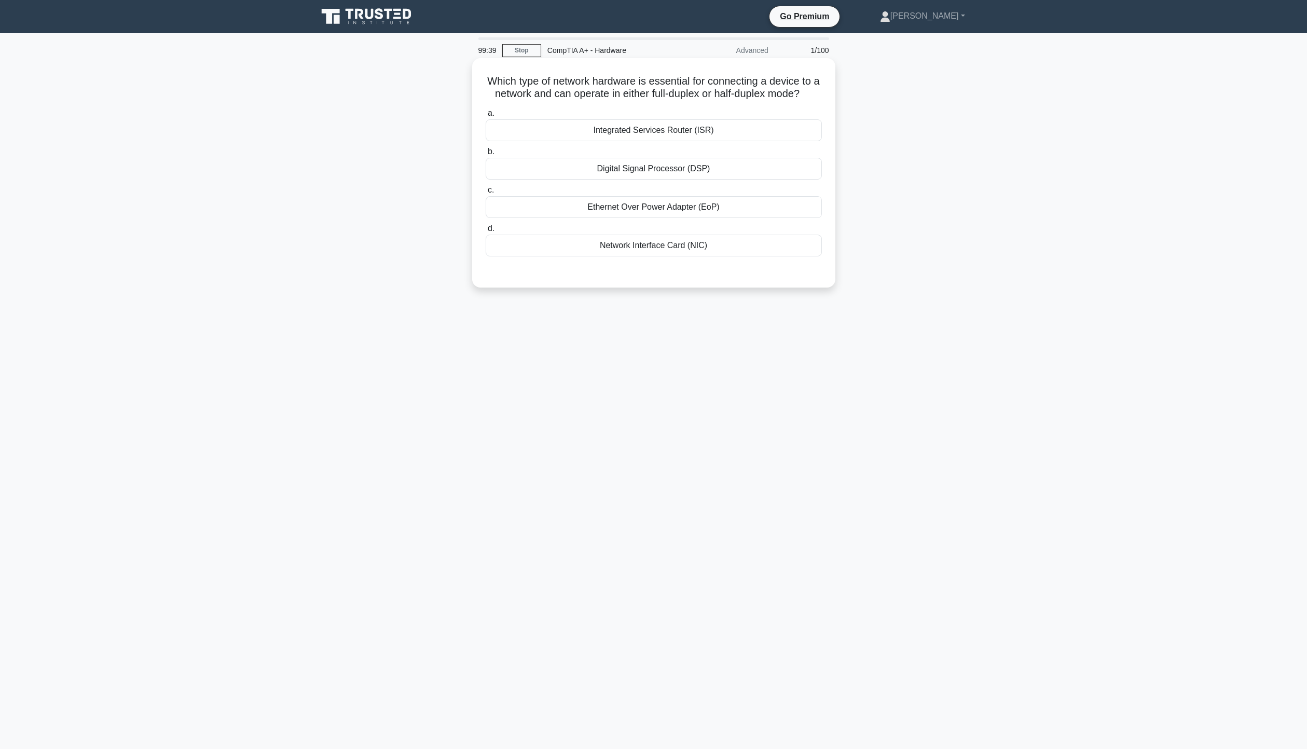
click at [486, 232] on input "d. Network Interface Card (NIC)" at bounding box center [486, 228] width 0 height 7
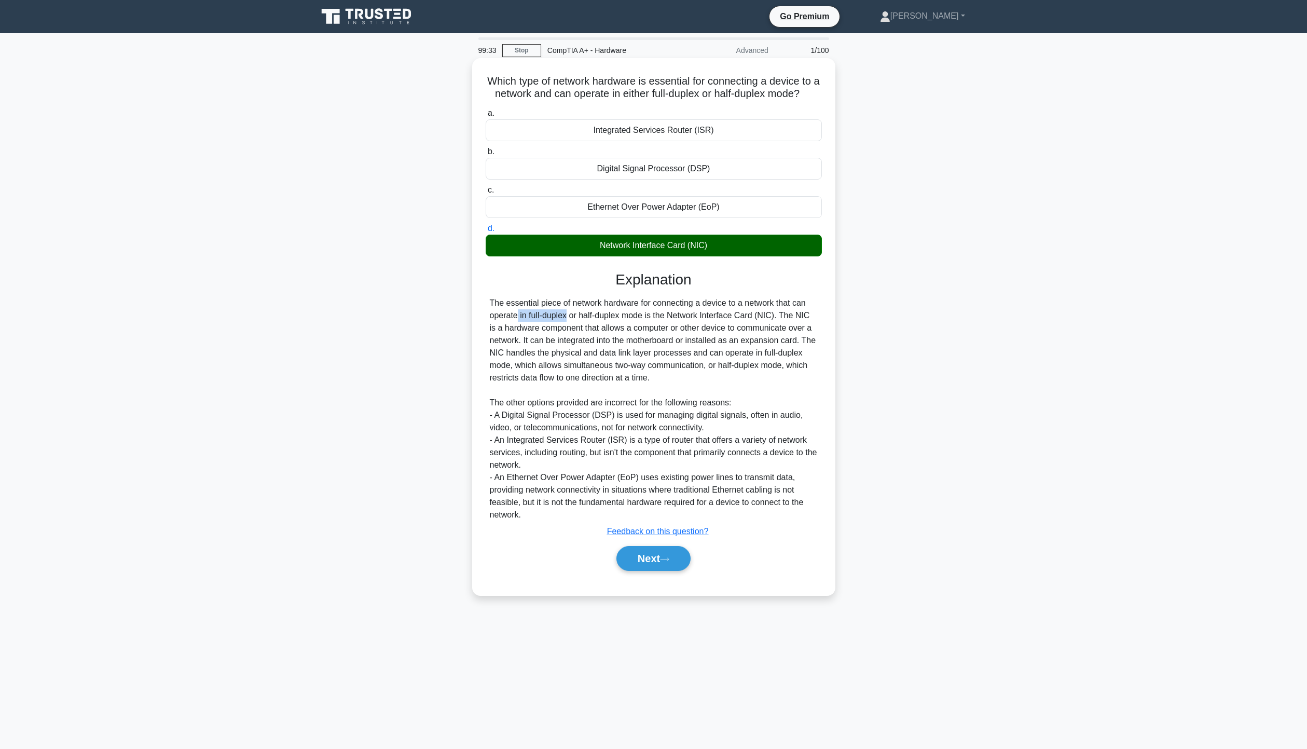
drag, startPoint x: 511, startPoint y: 328, endPoint x: 772, endPoint y: 321, distance: 260.6
click at [772, 321] on div "The essential piece of network hardware for connecting a device to a network th…" at bounding box center [654, 409] width 328 height 224
drag, startPoint x: 514, startPoint y: 346, endPoint x: 756, endPoint y: 346, distance: 242.3
click at [779, 341] on div "The essential piece of network hardware for connecting a device to a network th…" at bounding box center [654, 409] width 328 height 224
drag, startPoint x: 515, startPoint y: 357, endPoint x: 799, endPoint y: 351, distance: 283.9
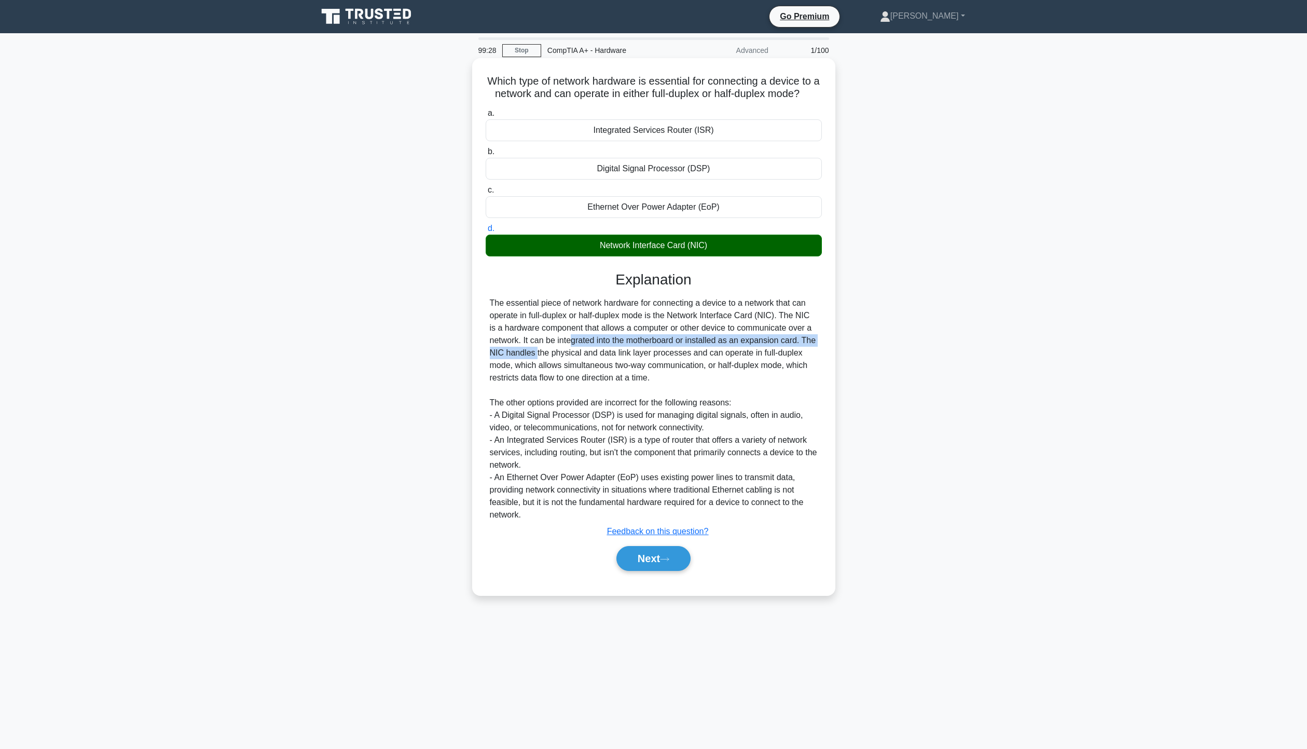
click at [799, 351] on div "The essential piece of network hardware for connecting a device to a network th…" at bounding box center [654, 409] width 328 height 224
drag, startPoint x: 497, startPoint y: 365, endPoint x: 704, endPoint y: 367, distance: 207.1
click at [704, 367] on div "The essential piece of network hardware for connecting a device to a network th…" at bounding box center [654, 409] width 328 height 224
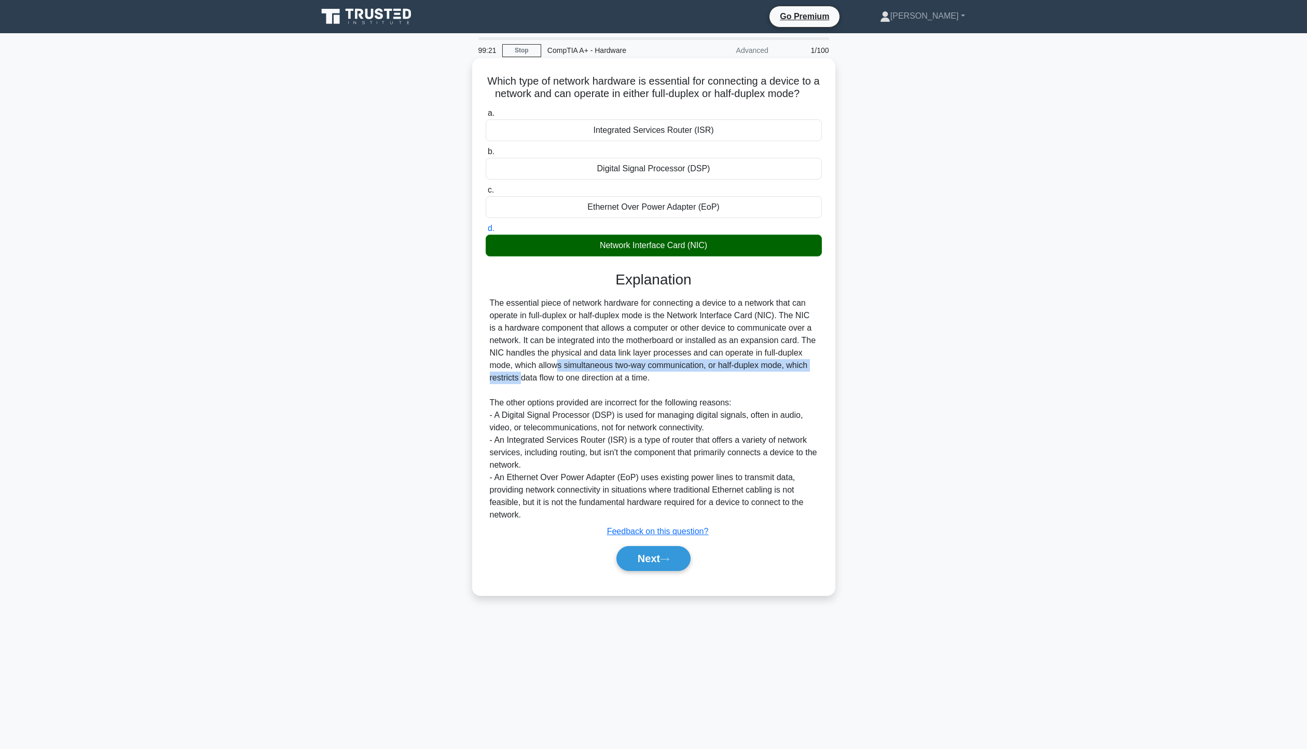
drag, startPoint x: 488, startPoint y: 381, endPoint x: 700, endPoint y: 380, distance: 211.2
click at [765, 377] on div "The essential piece of network hardware for connecting a device to a network th…" at bounding box center [654, 409] width 336 height 224
drag, startPoint x: 506, startPoint y: 390, endPoint x: 648, endPoint y: 399, distance: 142.0
click at [634, 388] on div "The essential piece of network hardware for connecting a device to a network th…" at bounding box center [654, 409] width 328 height 224
click at [668, 571] on button "Next" at bounding box center [654, 558] width 74 height 25
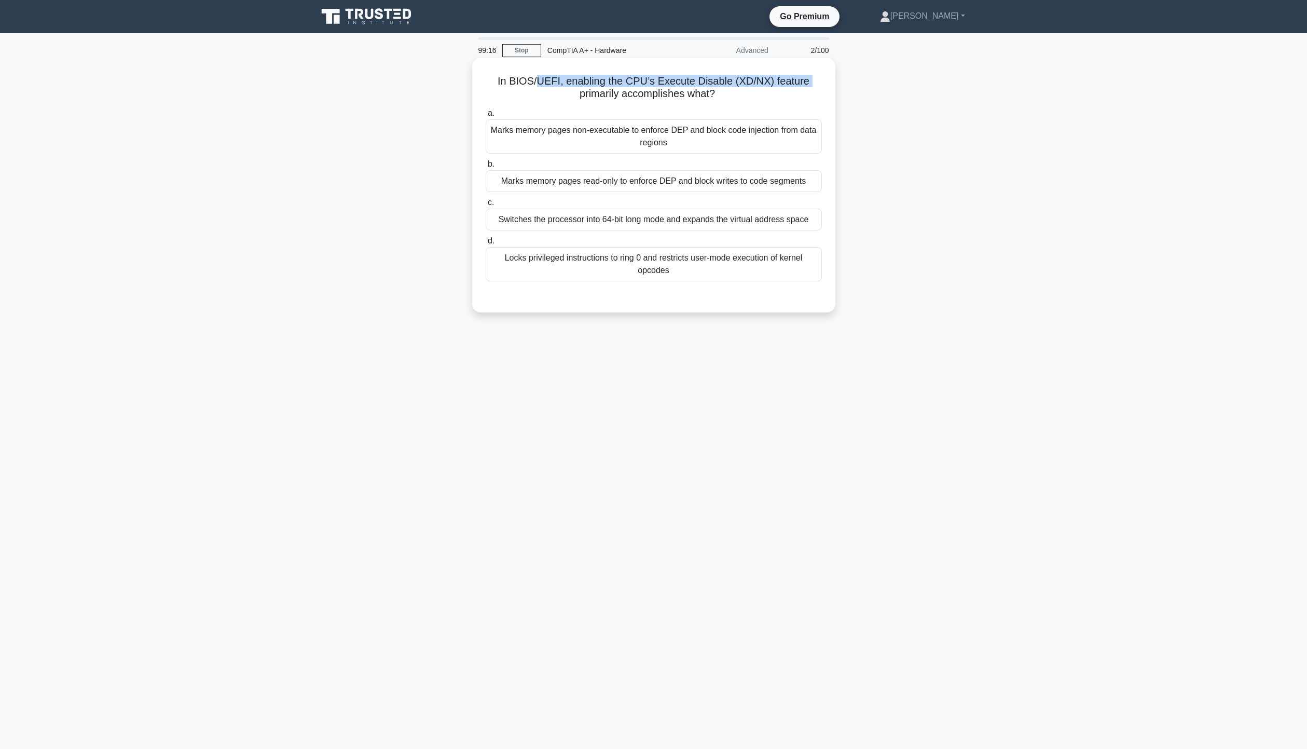
drag, startPoint x: 512, startPoint y: 90, endPoint x: 541, endPoint y: 84, distance: 30.3
click at [541, 84] on h5 "In BIOS/UEFI, enabling the CPU’s Execute Disable (XD/NX) feature primarily acco…" at bounding box center [654, 88] width 338 height 26
click at [526, 44] on link "Stop" at bounding box center [521, 50] width 39 height 13
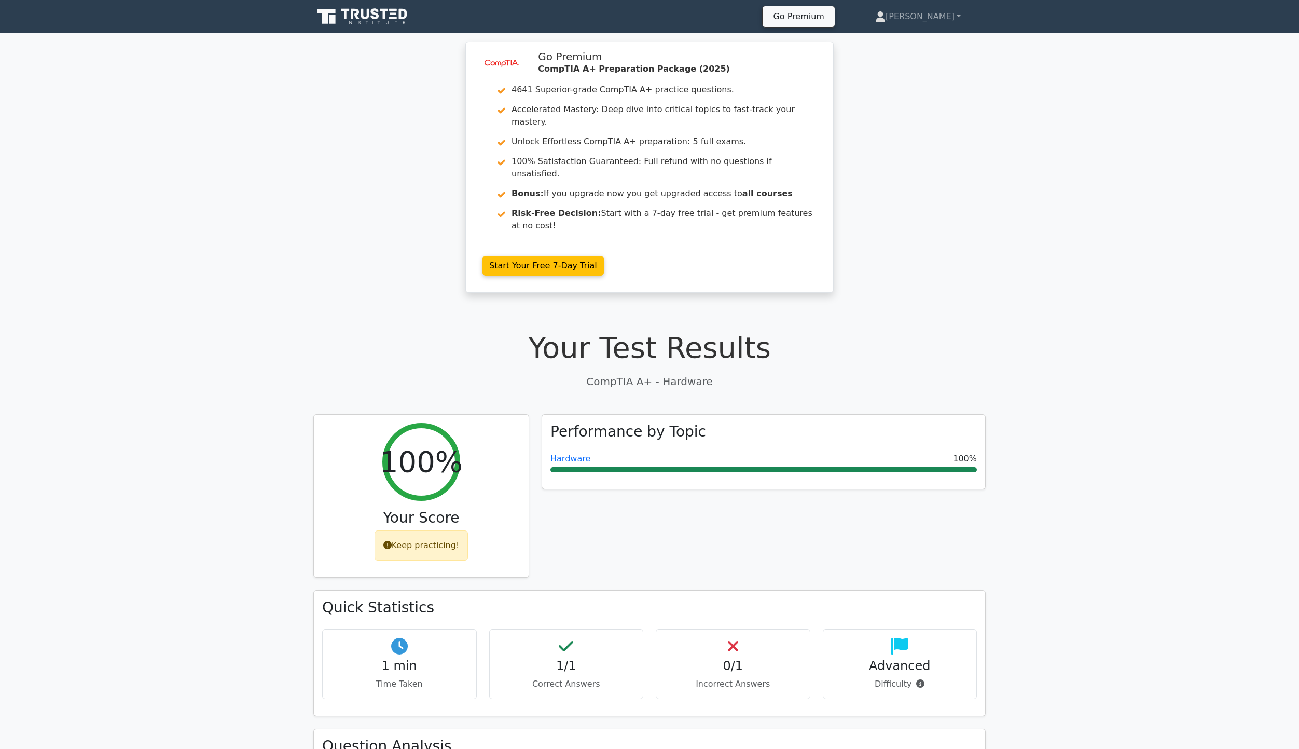
drag, startPoint x: 1224, startPoint y: 154, endPoint x: 1184, endPoint y: 149, distance: 40.2
click at [1224, 154] on div "image/svg+xml Go Premium CompTIA A+ Preparation Package (2025) 4641 Superior-gr…" at bounding box center [649, 174] width 1299 height 264
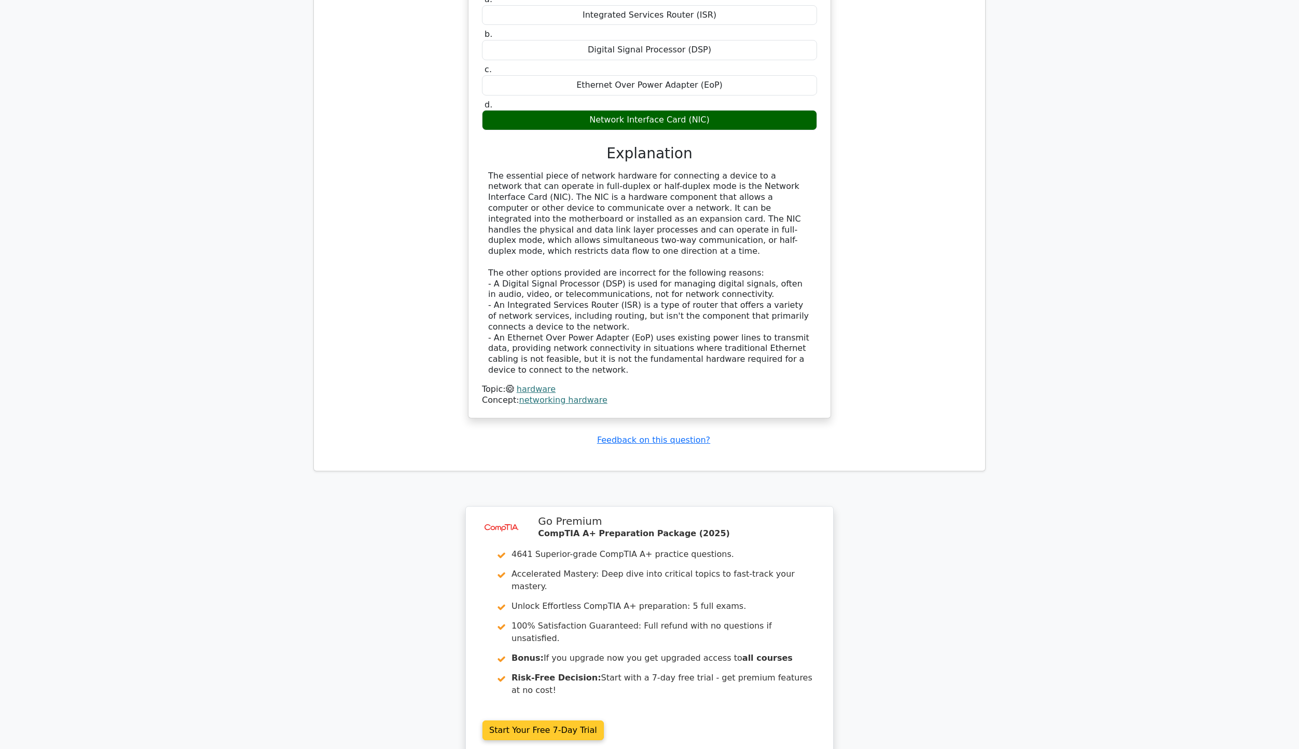
scroll to position [1019, 0]
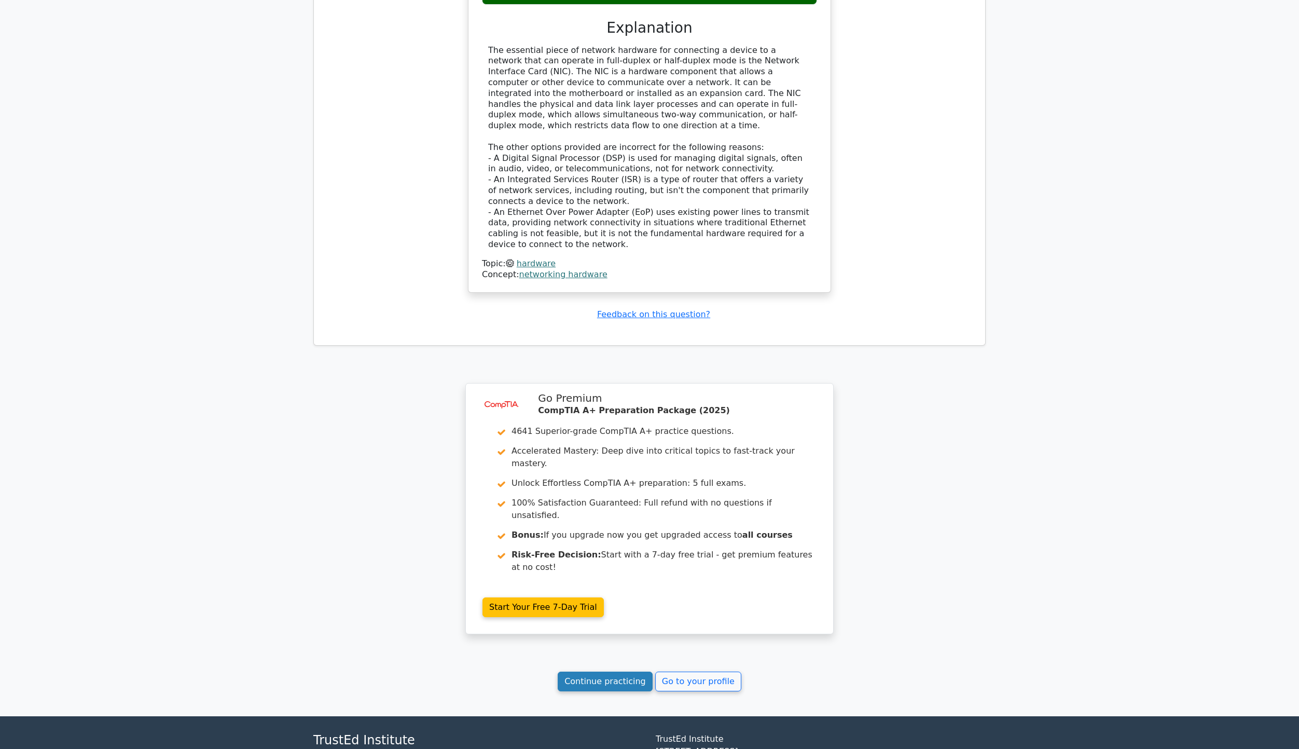
click at [609, 672] on link "Continue practicing" at bounding box center [605, 682] width 95 height 20
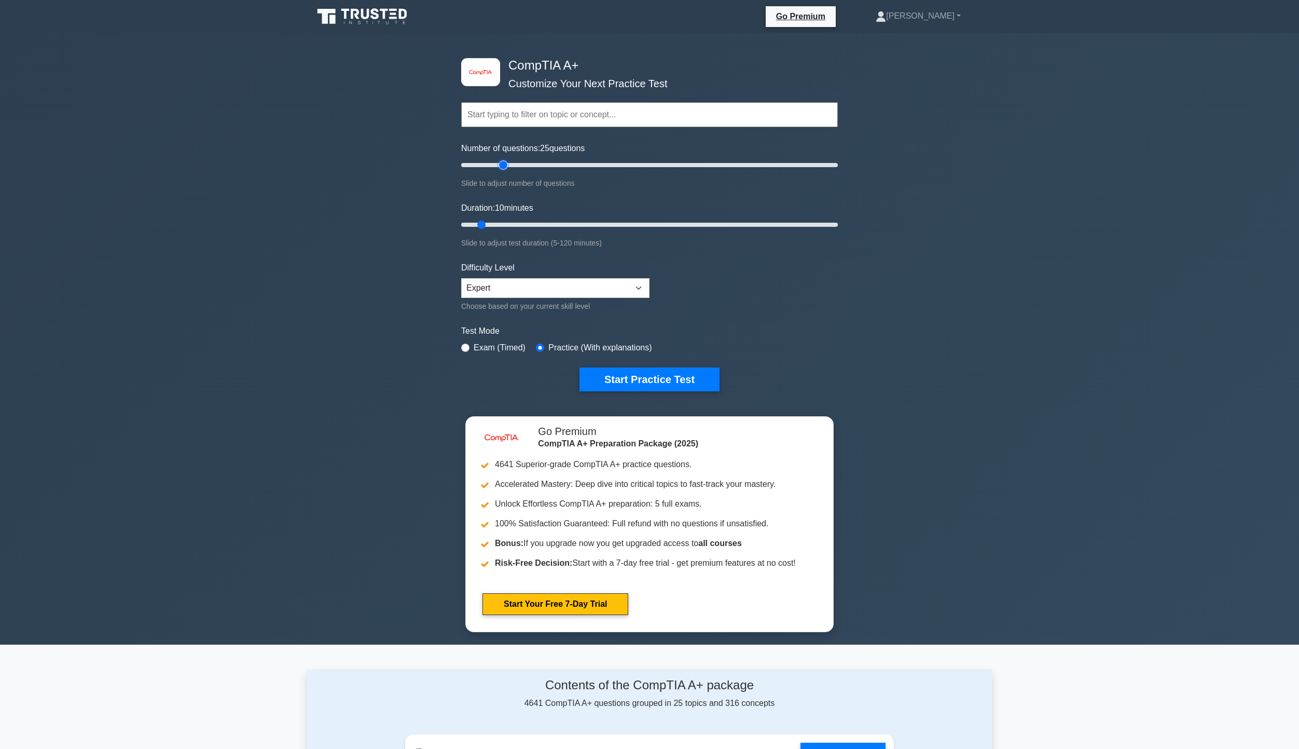
drag, startPoint x: 477, startPoint y: 164, endPoint x: 500, endPoint y: 163, distance: 22.3
type input "25"
click at [500, 163] on input "Number of questions: 25 questions" at bounding box center [649, 165] width 377 height 12
drag, startPoint x: 483, startPoint y: 221, endPoint x: 874, endPoint y: 242, distance: 391.3
type input "120"
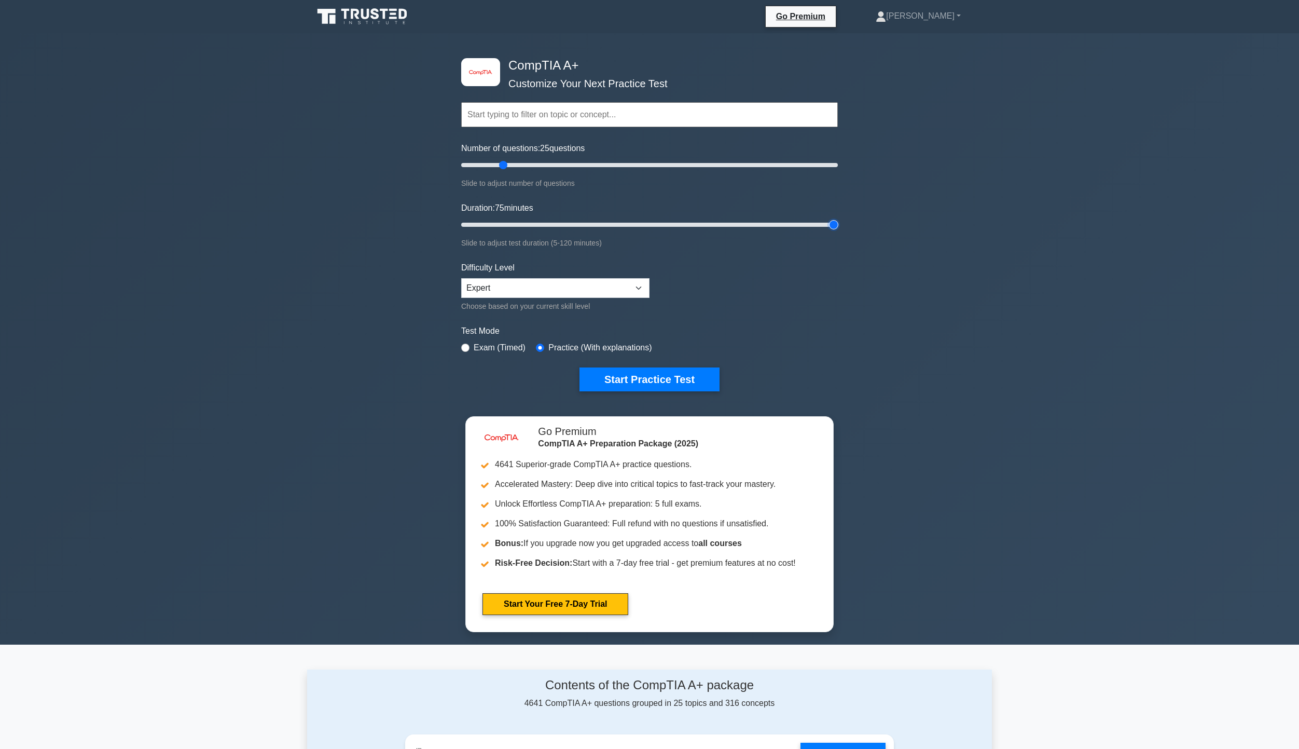
click at [838, 231] on input "Duration: 75 minutes" at bounding box center [649, 224] width 377 height 12
click at [691, 369] on button "Start Practice Test" at bounding box center [650, 379] width 140 height 24
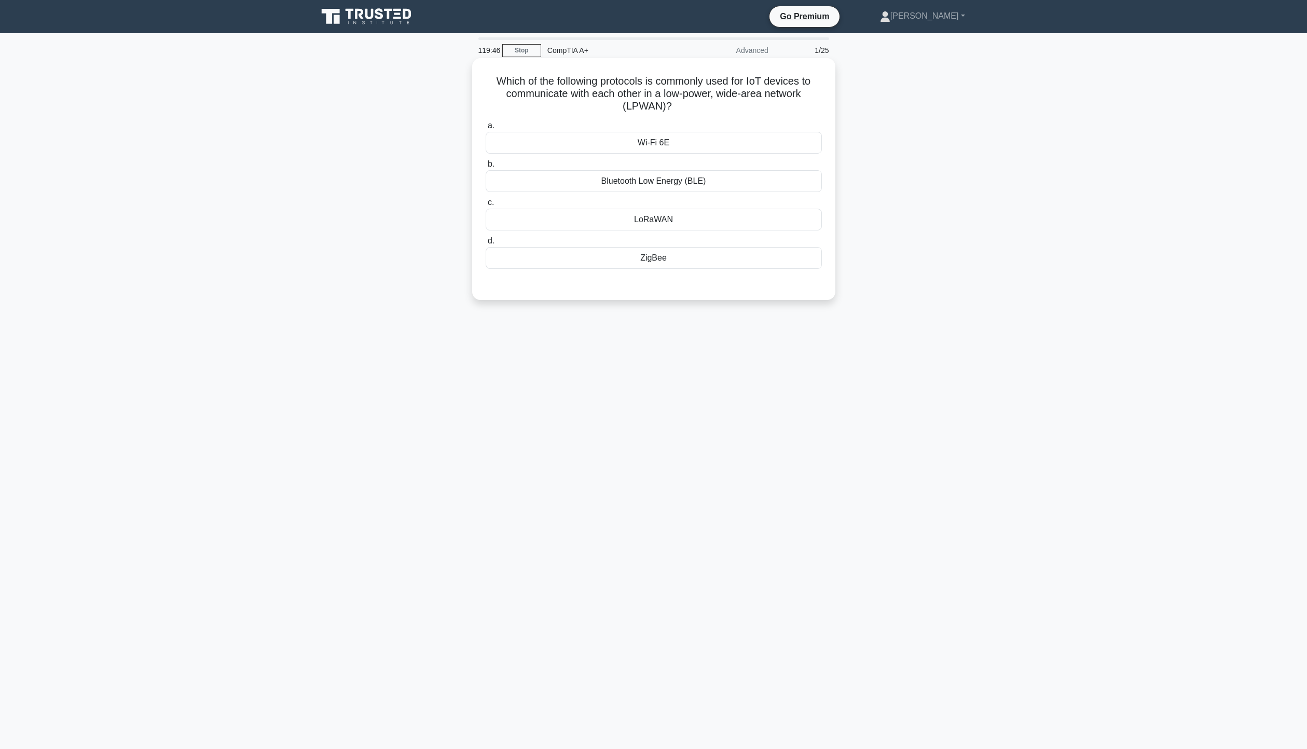
click at [639, 258] on div "ZigBee" at bounding box center [654, 258] width 336 height 22
click at [486, 244] on input "d. ZigBee" at bounding box center [486, 241] width 0 height 7
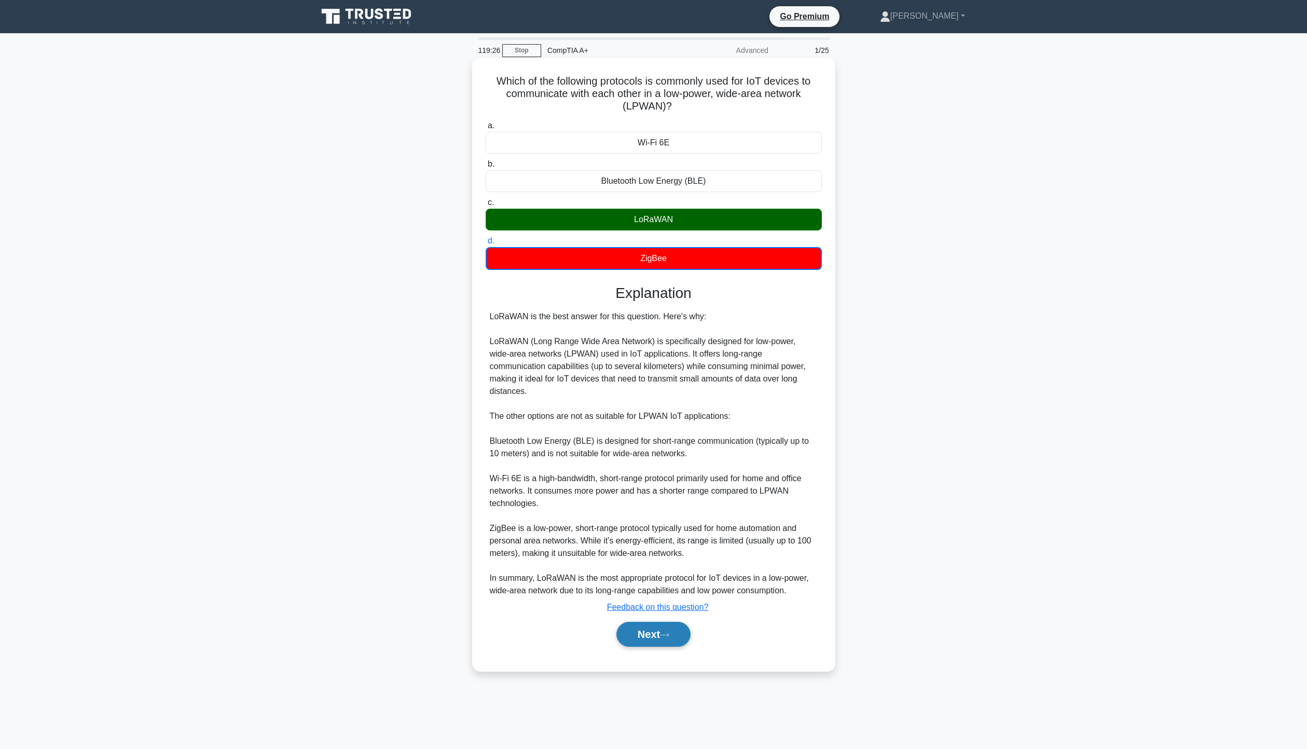
click at [652, 627] on button "Next" at bounding box center [654, 634] width 74 height 25
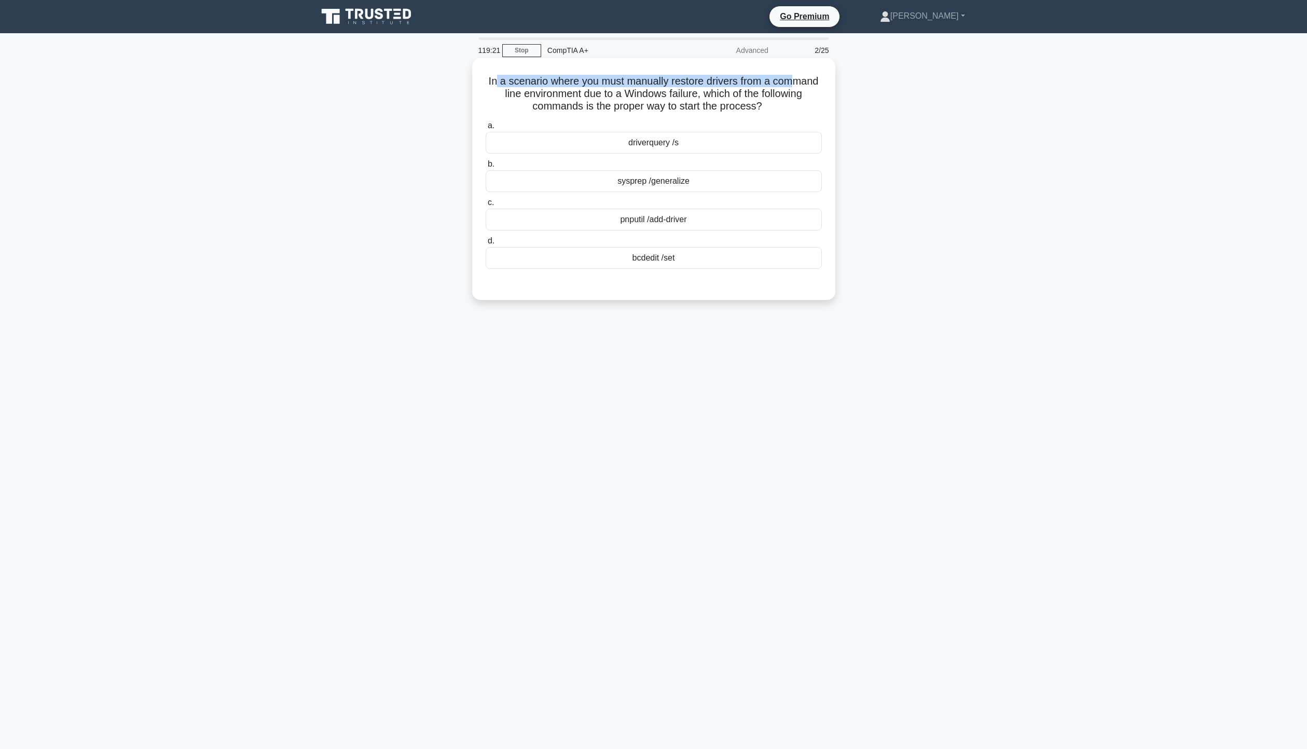
drag, startPoint x: 494, startPoint y: 75, endPoint x: 795, endPoint y: 77, distance: 301.0
click at [795, 77] on h5 "In a scenario where you must manually restore drivers from a command line envir…" at bounding box center [654, 94] width 338 height 38
drag, startPoint x: 600, startPoint y: 93, endPoint x: 719, endPoint y: 93, distance: 119.4
click at [719, 93] on h5 "In a scenario where you must manually restore drivers from a command line envir…" at bounding box center [654, 94] width 338 height 38
drag, startPoint x: 546, startPoint y: 112, endPoint x: 676, endPoint y: 107, distance: 129.3
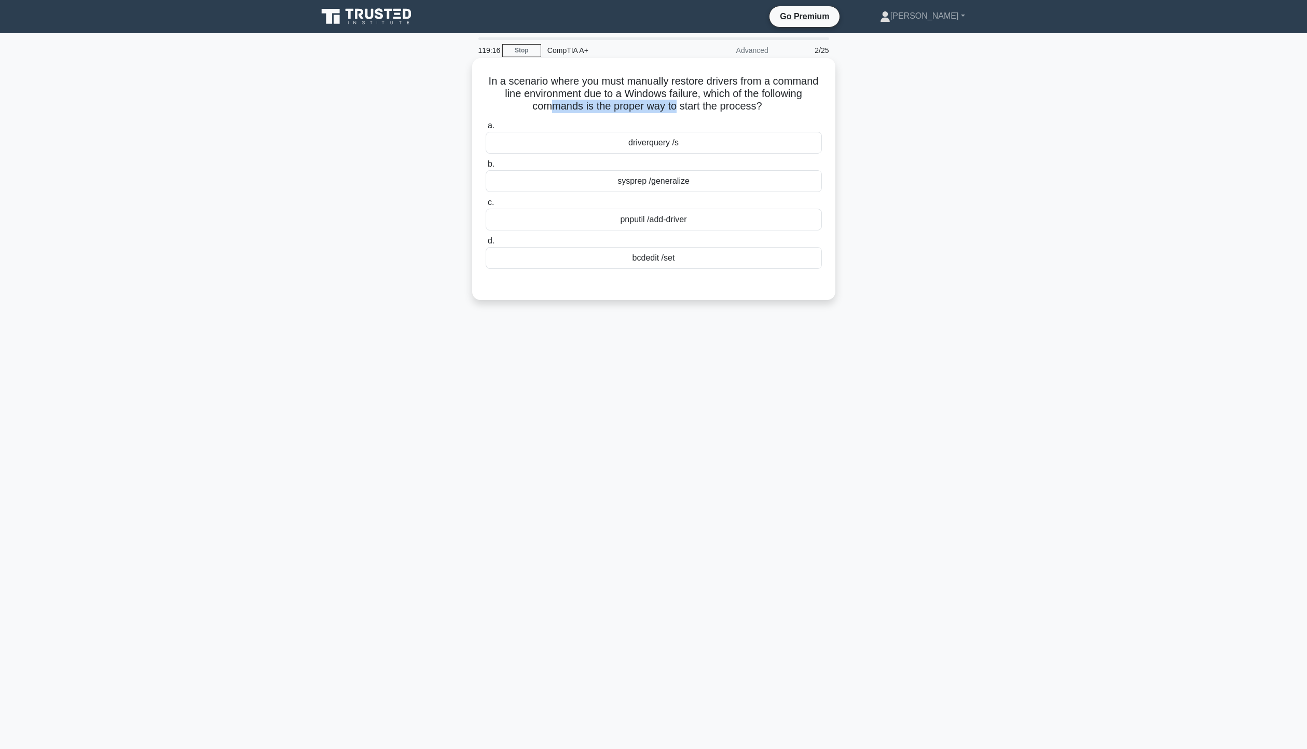
click at [676, 107] on h5 "In a scenario where you must manually restore drivers from a command line envir…" at bounding box center [654, 94] width 338 height 38
click at [680, 214] on div "pnputil /add-driver" at bounding box center [654, 220] width 336 height 22
click at [486, 206] on input "c. pnputil /add-driver" at bounding box center [486, 202] width 0 height 7
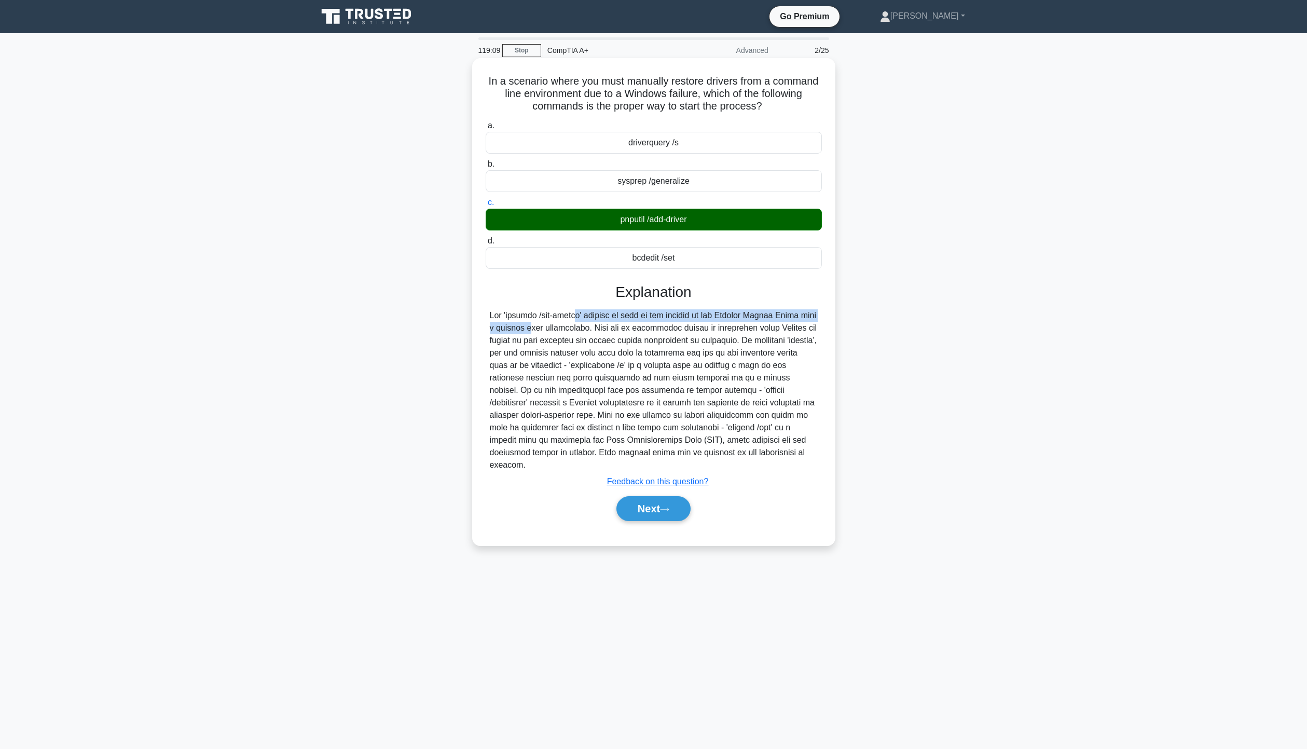
drag, startPoint x: 512, startPoint y: 312, endPoint x: 805, endPoint y: 303, distance: 293.3
click at [805, 303] on div "Explanation Submit feedback Feedback on this question? Next" at bounding box center [654, 404] width 336 height 242
click at [669, 506] on icon at bounding box center [664, 509] width 9 height 6
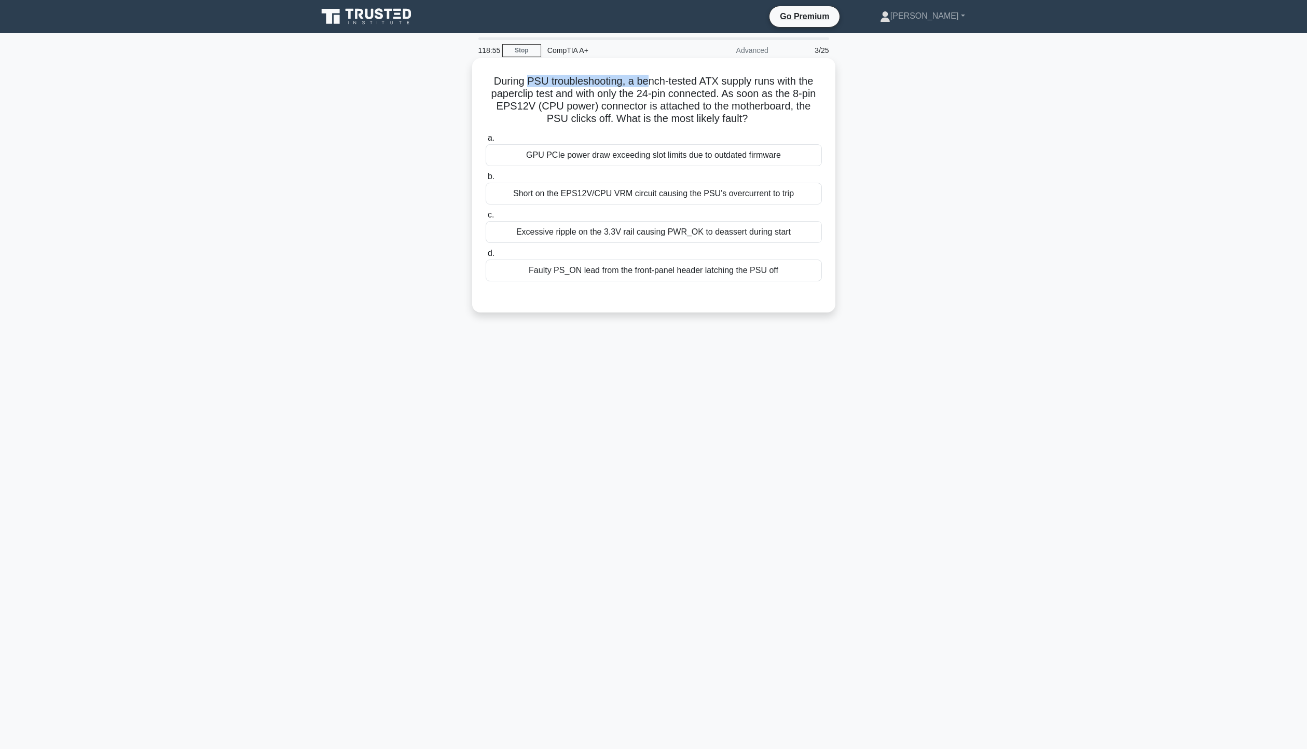
drag, startPoint x: 527, startPoint y: 73, endPoint x: 647, endPoint y: 77, distance: 120.5
click at [647, 77] on div "During PSU troubleshooting, a bench-tested ATX supply runs with the paperclip t…" at bounding box center [653, 185] width 355 height 246
drag, startPoint x: 536, startPoint y: 93, endPoint x: 754, endPoint y: 95, distance: 218.5
click at [754, 95] on h5 "During PSU troubleshooting, a bench-tested ATX supply runs with the paperclip t…" at bounding box center [654, 100] width 338 height 51
drag, startPoint x: 544, startPoint y: 104, endPoint x: 695, endPoint y: 111, distance: 151.7
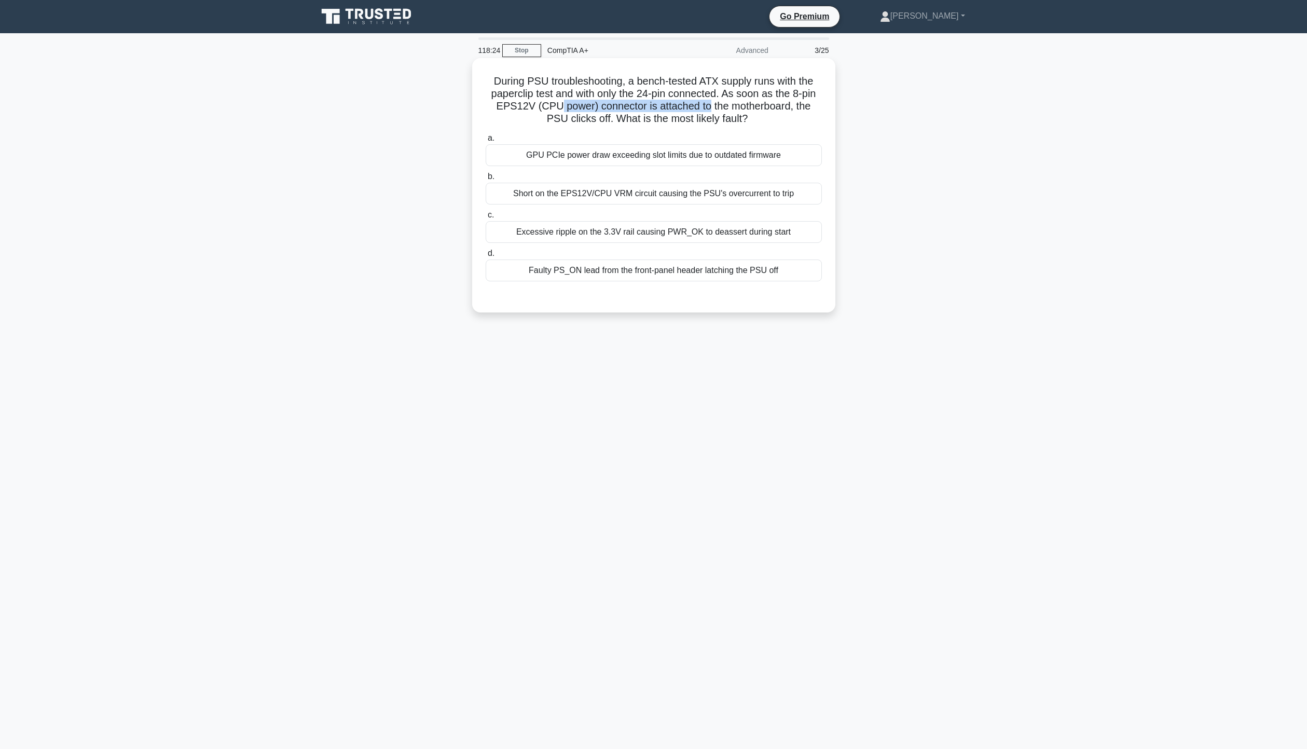
click at [695, 111] on h5 "During PSU troubleshooting, a bench-tested ATX supply runs with the paperclip t…" at bounding box center [654, 100] width 338 height 51
drag, startPoint x: 965, startPoint y: 170, endPoint x: 923, endPoint y: 170, distance: 42.0
click at [965, 171] on div "During PSU troubleshooting, a bench-tested ATX supply runs with the paperclip t…" at bounding box center [653, 194] width 685 height 267
click at [713, 184] on div "Short on the EPS12V/CPU VRM circuit causing the PSU's overcurrent to trip" at bounding box center [654, 194] width 336 height 22
click at [486, 180] on input "b. Short on the EPS12V/CPU VRM circuit causing the PSU's overcurrent to trip" at bounding box center [486, 176] width 0 height 7
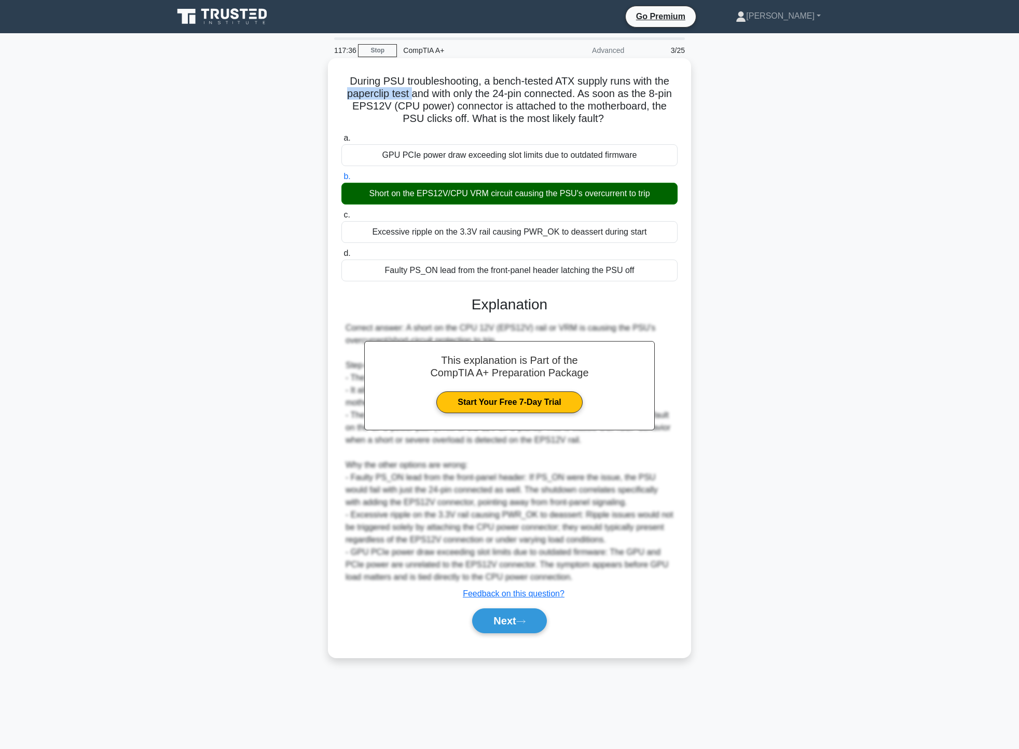
drag, startPoint x: 340, startPoint y: 91, endPoint x: 409, endPoint y: 95, distance: 69.1
click at [409, 95] on div "During PSU troubleshooting, a bench-tested ATX supply runs with the paperclip t…" at bounding box center [509, 357] width 355 height 591
click at [516, 625] on button "Next" at bounding box center [509, 620] width 74 height 25
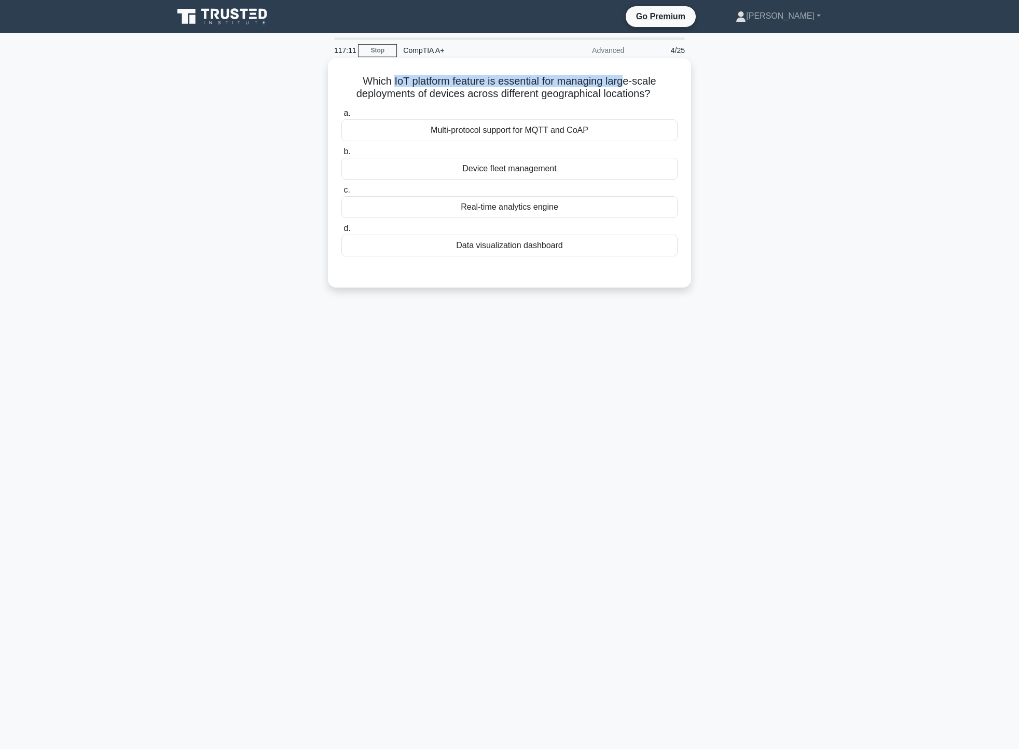
drag, startPoint x: 393, startPoint y: 77, endPoint x: 628, endPoint y: 72, distance: 235.7
click at [628, 72] on div "Which IoT platform feature is essential for managing large-scale deployments of…" at bounding box center [509, 172] width 355 height 221
drag, startPoint x: 360, startPoint y: 96, endPoint x: 608, endPoint y: 94, distance: 248.1
click at [608, 94] on h5 "Which IoT platform feature is essential for managing large-scale deployments of…" at bounding box center [509, 88] width 338 height 26
click at [462, 104] on div "Which IoT platform feature is essential for managing large-scale deployments of…" at bounding box center [509, 172] width 355 height 221
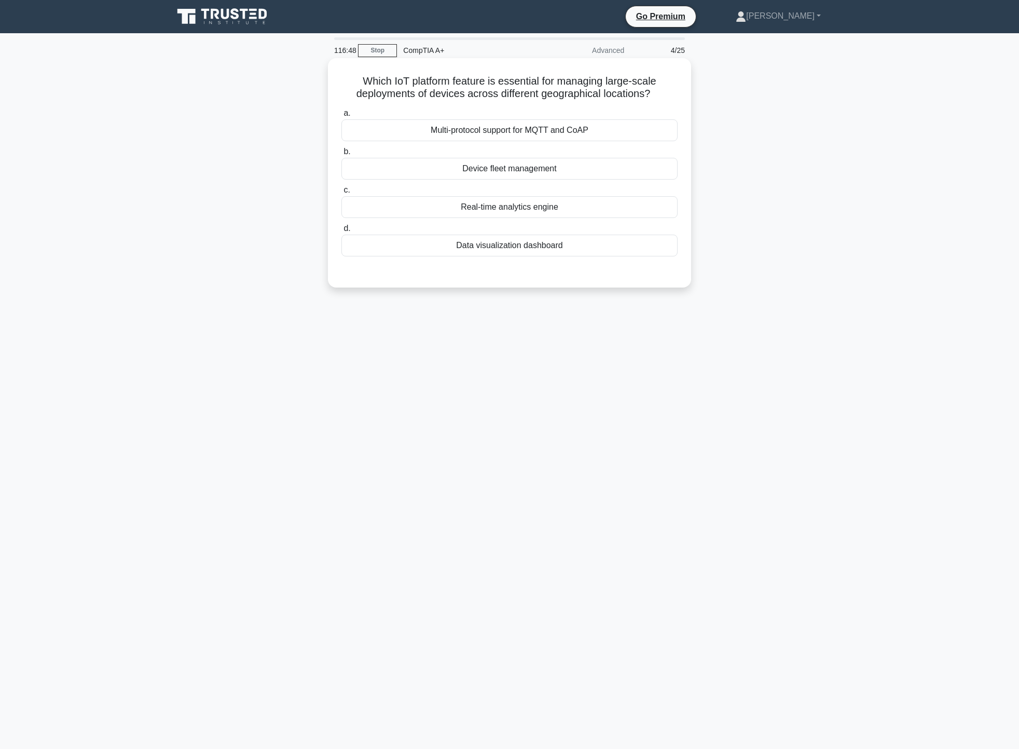
click at [515, 168] on div "Device fleet management" at bounding box center [509, 169] width 336 height 22
click at [341, 155] on input "b. Device fleet management" at bounding box center [341, 151] width 0 height 7
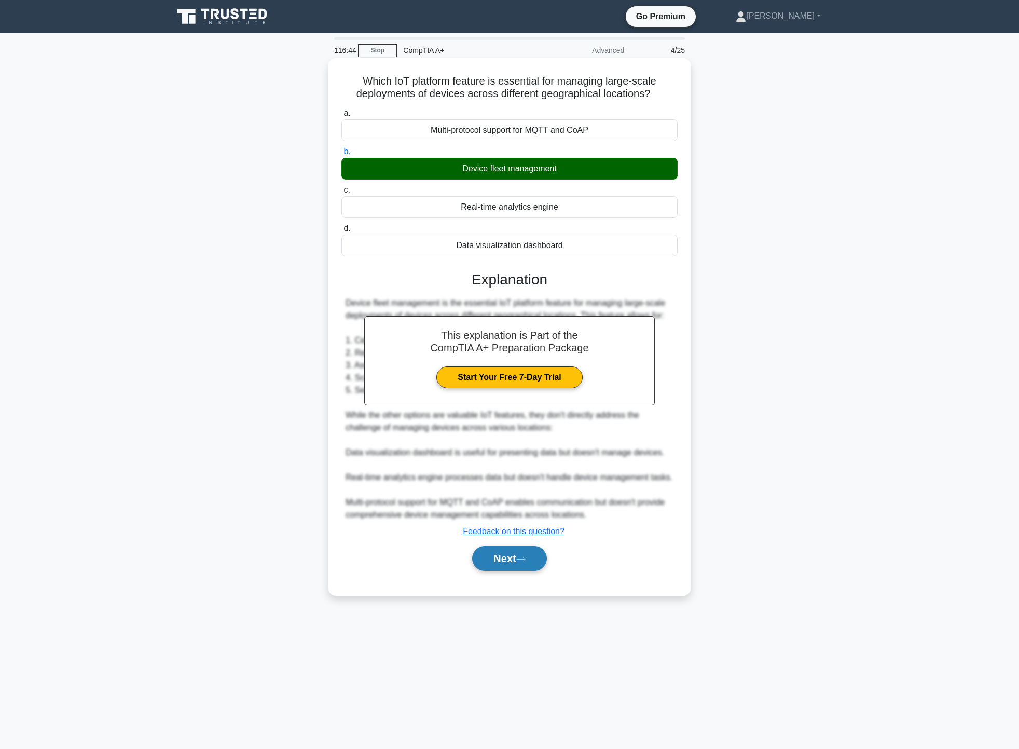
click at [519, 561] on button "Next" at bounding box center [509, 558] width 74 height 25
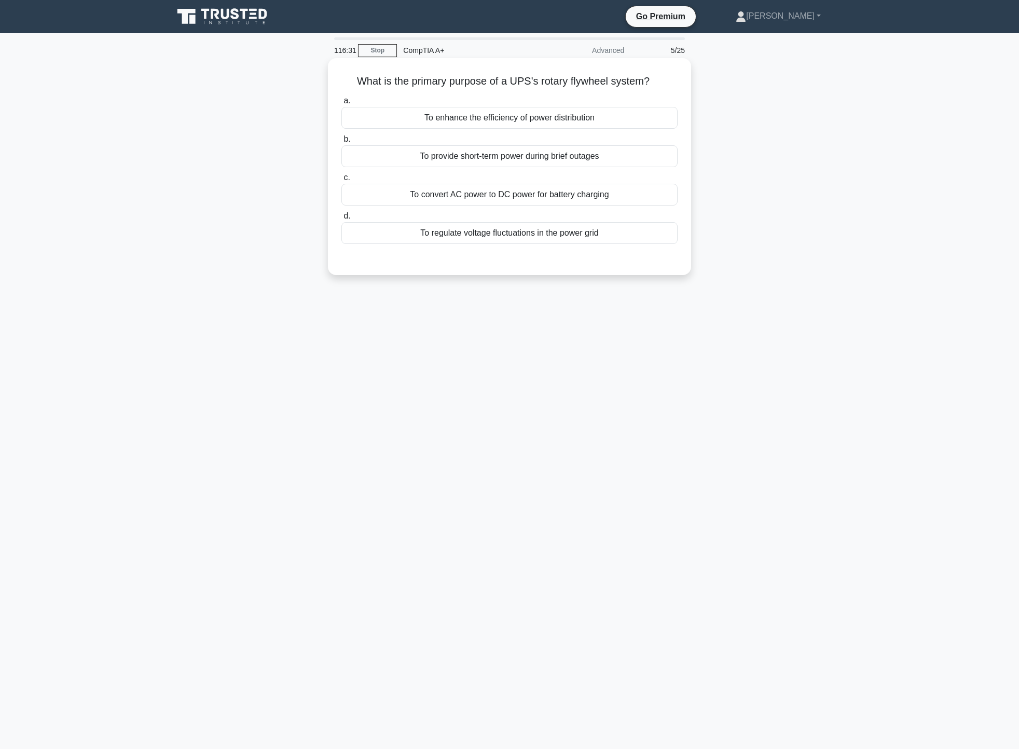
click at [513, 150] on div "To provide short-term power during brief outages" at bounding box center [509, 156] width 336 height 22
click at [341, 143] on input "b. To provide short-term power during brief outages" at bounding box center [341, 139] width 0 height 7
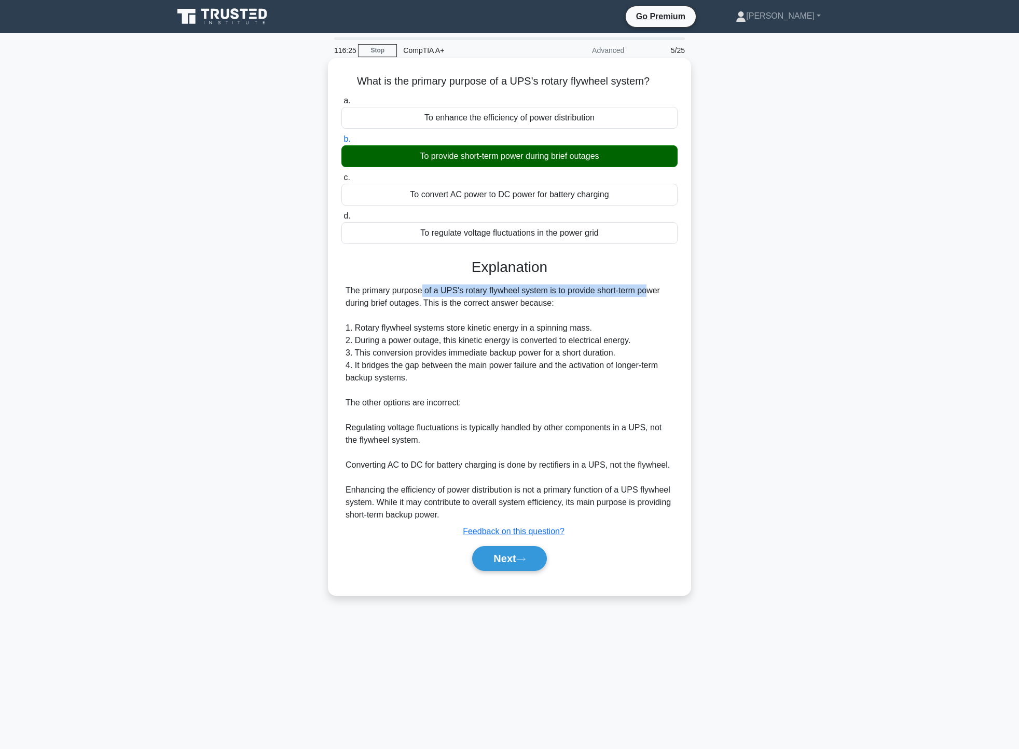
drag, startPoint x: 353, startPoint y: 291, endPoint x: 580, endPoint y: 297, distance: 226.9
click at [580, 296] on div "The primary purpose of a UPS's rotary flywheel system is to provide short-term …" at bounding box center [510, 402] width 328 height 237
click at [539, 321] on div "The primary purpose of a UPS's rotary flywheel system is to provide short-term …" at bounding box center [510, 402] width 328 height 237
drag, startPoint x: 512, startPoint y: 83, endPoint x: 528, endPoint y: 84, distance: 15.6
click at [528, 84] on h5 "What is the primary purpose of a UPS's rotary flywheel system? .spinner_0XTQ{tr…" at bounding box center [509, 81] width 338 height 13
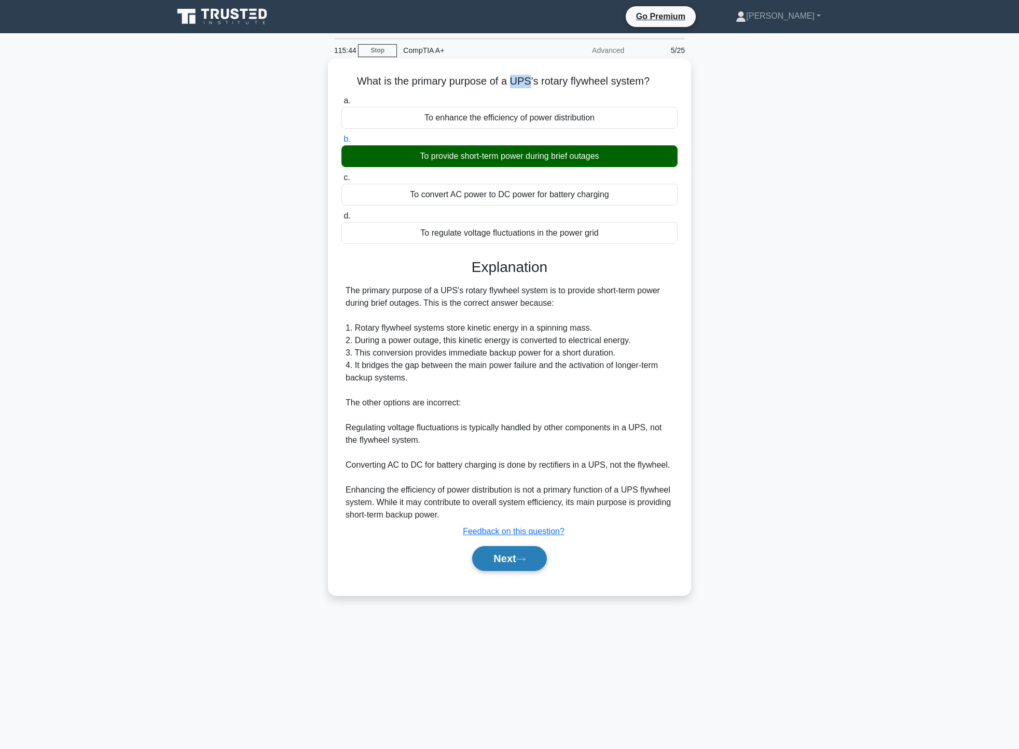
click at [513, 559] on button "Next" at bounding box center [509, 558] width 74 height 25
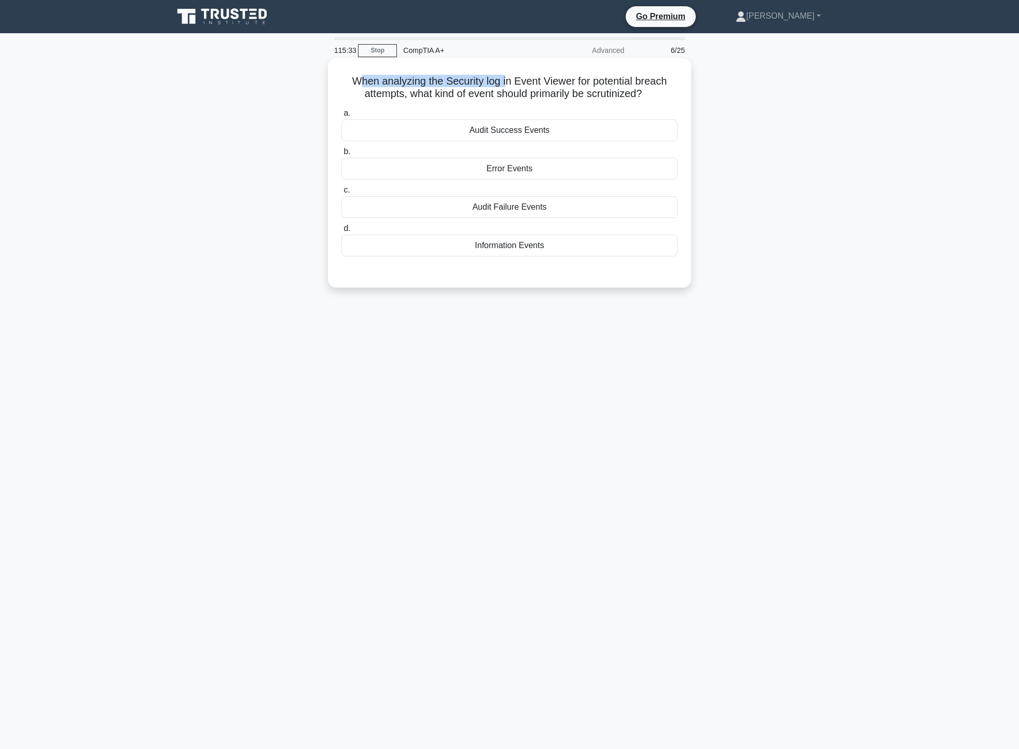
drag, startPoint x: 356, startPoint y: 87, endPoint x: 506, endPoint y: 88, distance: 150.0
click at [506, 88] on h5 "When analyzing the Security log in Event Viewer for potential breach attempts, …" at bounding box center [509, 88] width 338 height 26
click at [499, 210] on div "Audit Failure Events" at bounding box center [509, 207] width 336 height 22
click at [341, 194] on input "c. Audit Failure Events" at bounding box center [341, 190] width 0 height 7
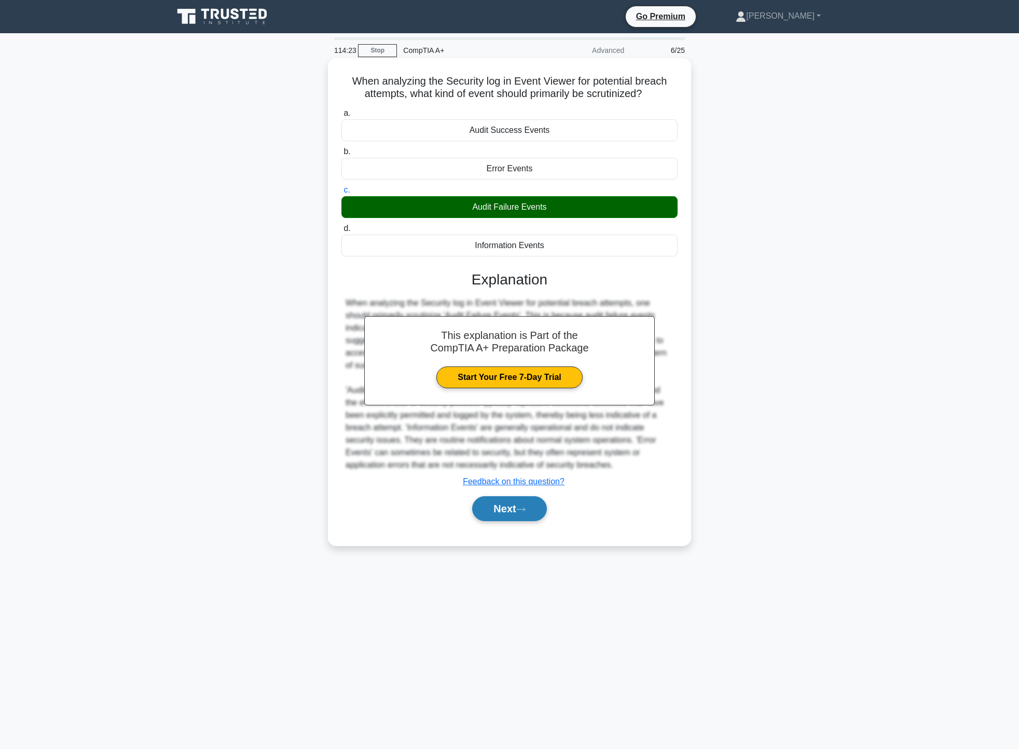
click at [514, 513] on button "Next" at bounding box center [509, 508] width 74 height 25
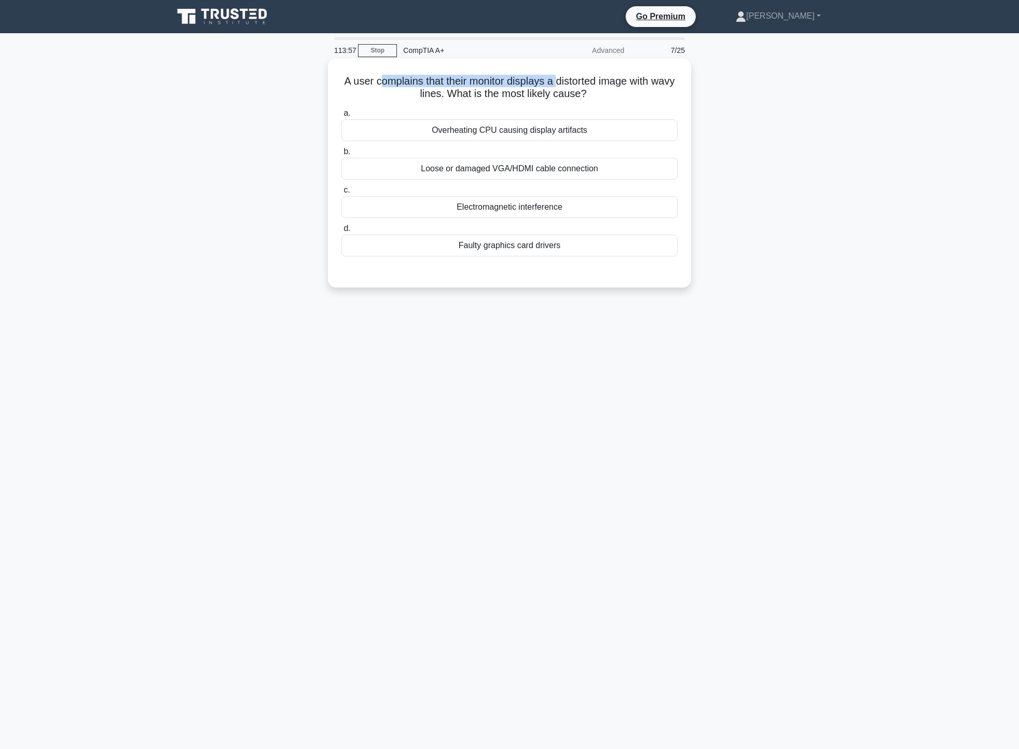
drag, startPoint x: 389, startPoint y: 79, endPoint x: 572, endPoint y: 78, distance: 183.2
click at [572, 78] on h5 "A user complains that their monitor displays a distorted image with wavy lines.…" at bounding box center [509, 88] width 338 height 26
drag, startPoint x: 461, startPoint y: 96, endPoint x: 602, endPoint y: 100, distance: 140.7
click at [602, 100] on h5 "A user complains that their monitor displays a distorted image with wavy lines.…" at bounding box center [509, 88] width 338 height 26
click at [573, 254] on div "Faulty graphics card drivers" at bounding box center [509, 246] width 336 height 22
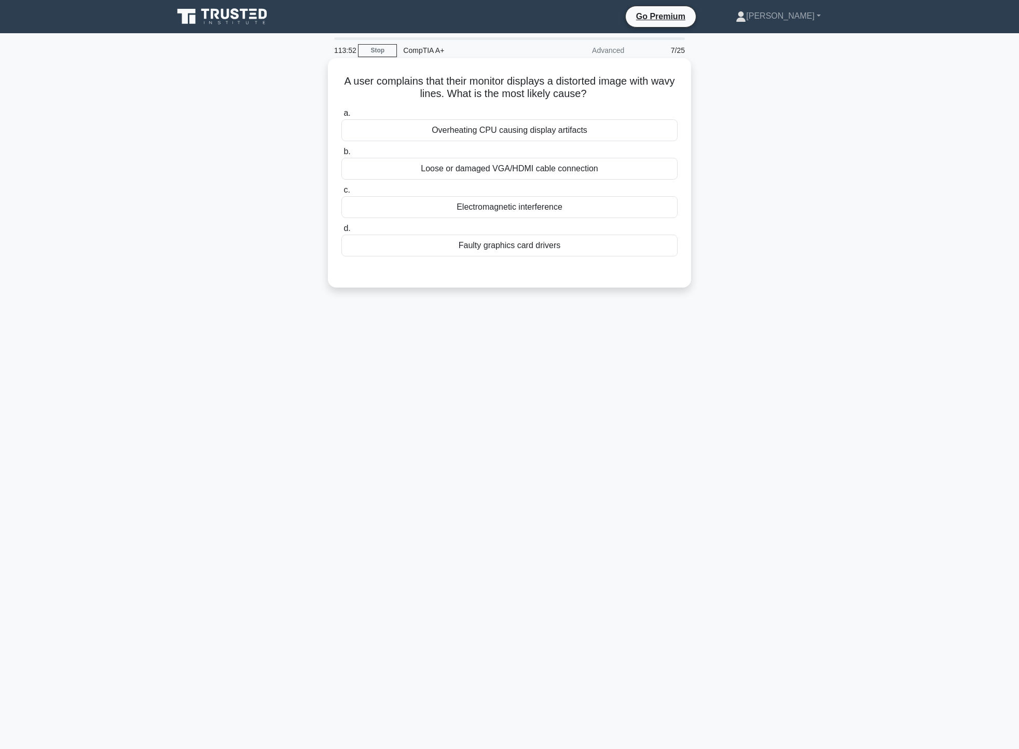
click at [341, 232] on input "d. Faulty graphics card drivers" at bounding box center [341, 228] width 0 height 7
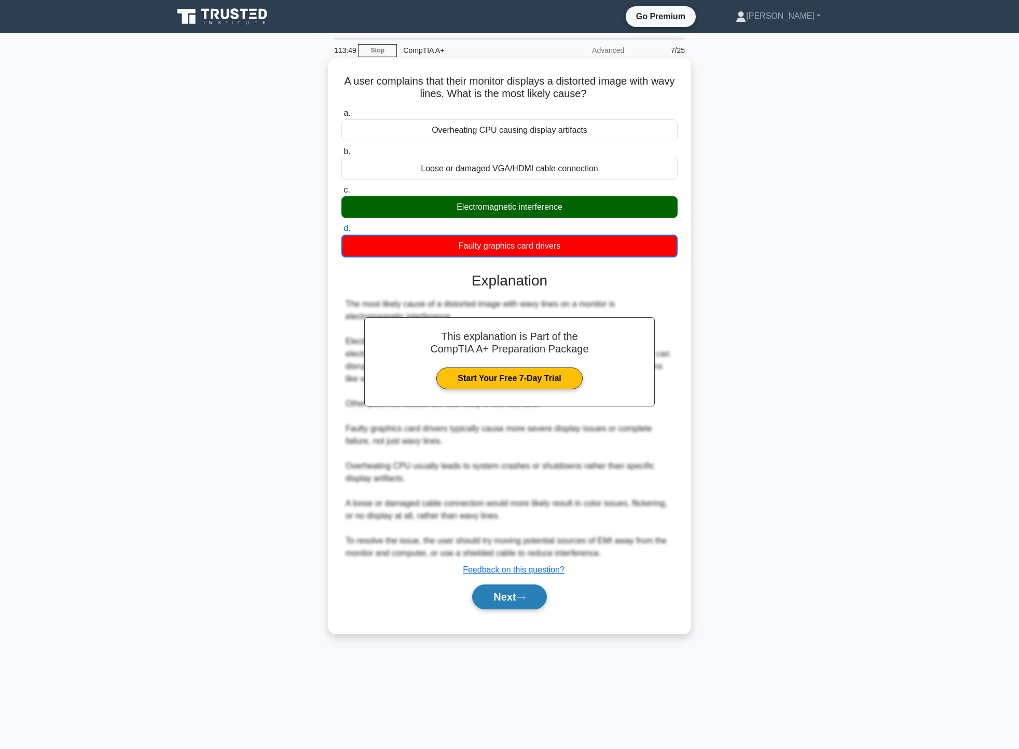
click at [503, 596] on button "Next" at bounding box center [509, 596] width 74 height 25
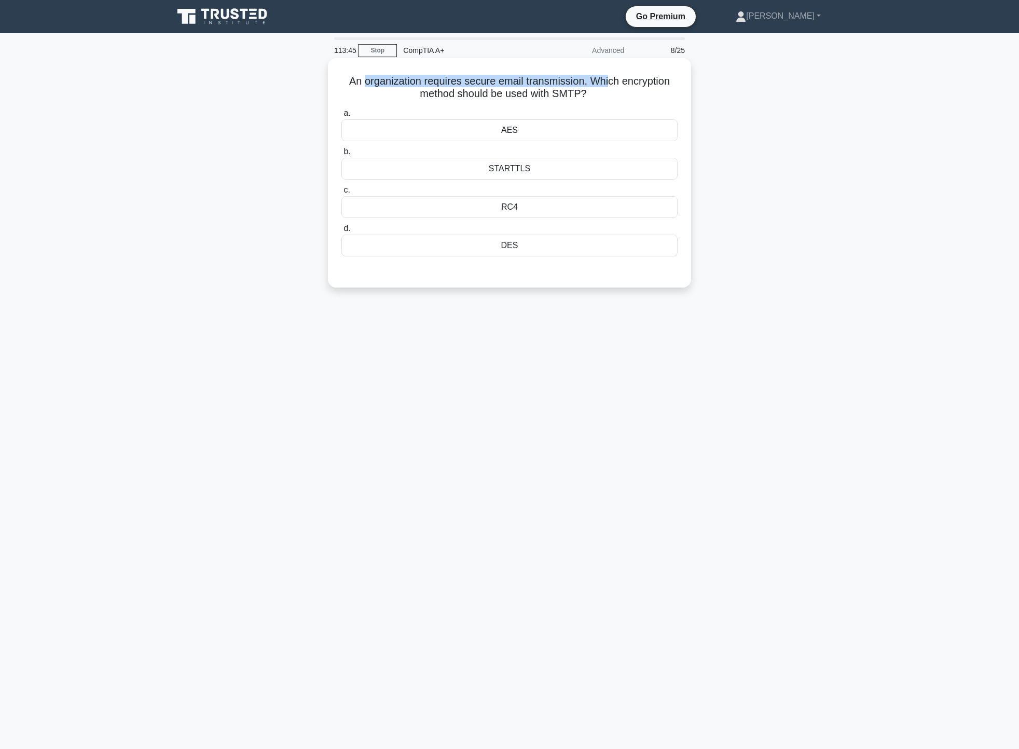
drag, startPoint x: 363, startPoint y: 80, endPoint x: 610, endPoint y: 80, distance: 247.0
click at [610, 80] on h5 "An organization requires secure email transmission. Which encryption method sho…" at bounding box center [509, 88] width 338 height 26
drag, startPoint x: 409, startPoint y: 96, endPoint x: 584, endPoint y: 104, distance: 175.1
click at [584, 104] on div "An organization requires secure email transmission. Which encryption method sho…" at bounding box center [509, 172] width 355 height 221
click at [560, 132] on div "AES" at bounding box center [509, 130] width 336 height 22
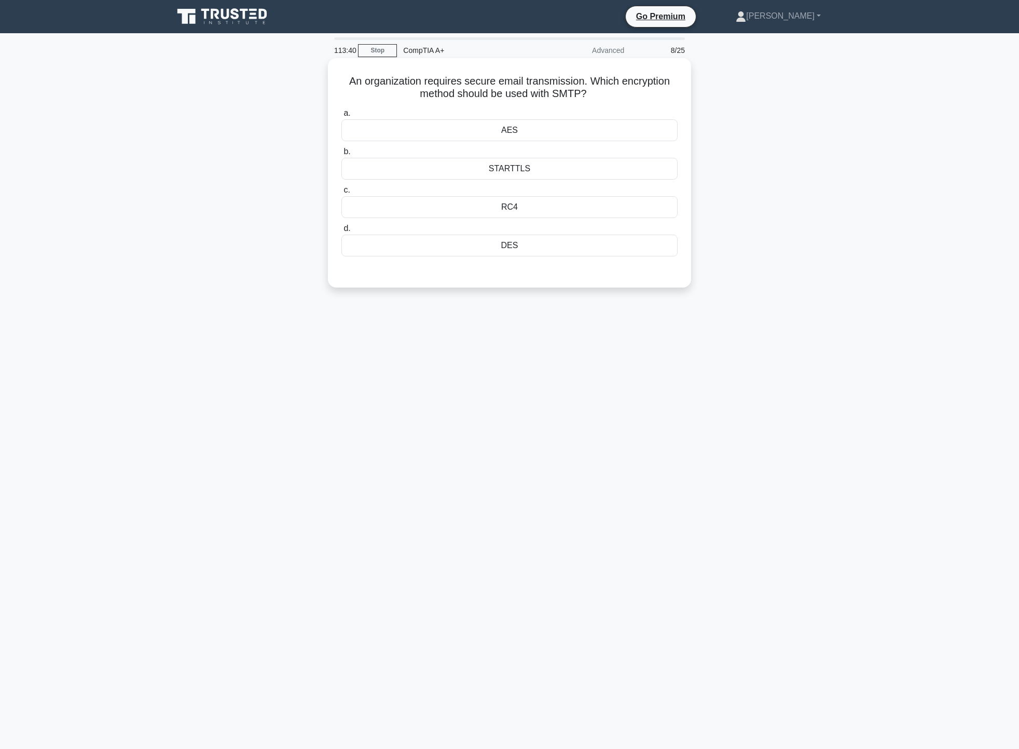
click at [341, 117] on input "a. AES" at bounding box center [341, 113] width 0 height 7
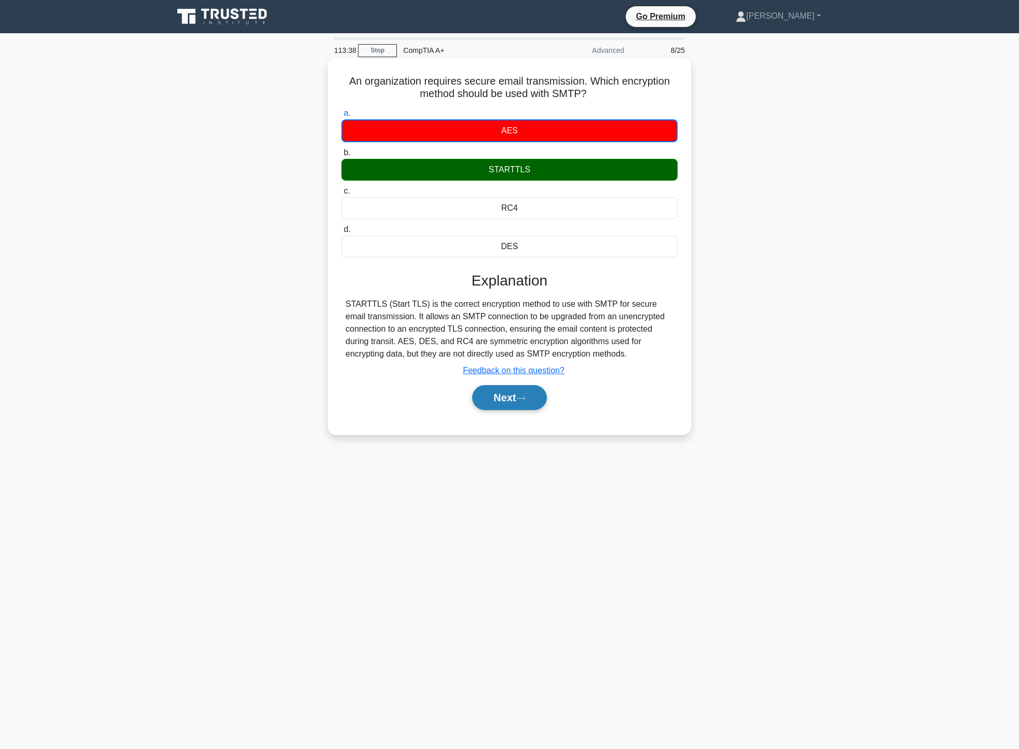
click at [505, 392] on button "Next" at bounding box center [509, 397] width 74 height 25
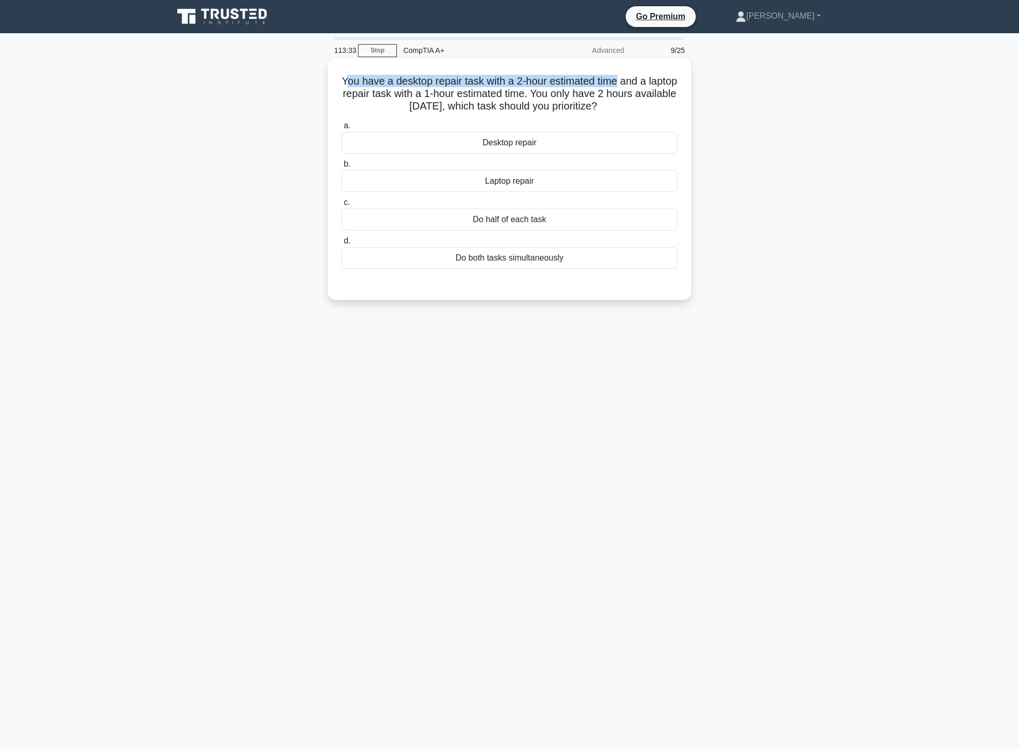
drag, startPoint x: 357, startPoint y: 79, endPoint x: 634, endPoint y: 85, distance: 277.7
click at [634, 85] on h5 "You have a desktop repair task with a 2-hour estimated time and a laptop repair…" at bounding box center [509, 94] width 338 height 38
drag, startPoint x: 366, startPoint y: 88, endPoint x: 661, endPoint y: 100, distance: 294.5
click at [661, 100] on h5 "You have a desktop repair task with a 2-hour estimated time and a laptop repair…" at bounding box center [509, 94] width 338 height 38
click at [580, 143] on div "Desktop repair" at bounding box center [509, 143] width 336 height 22
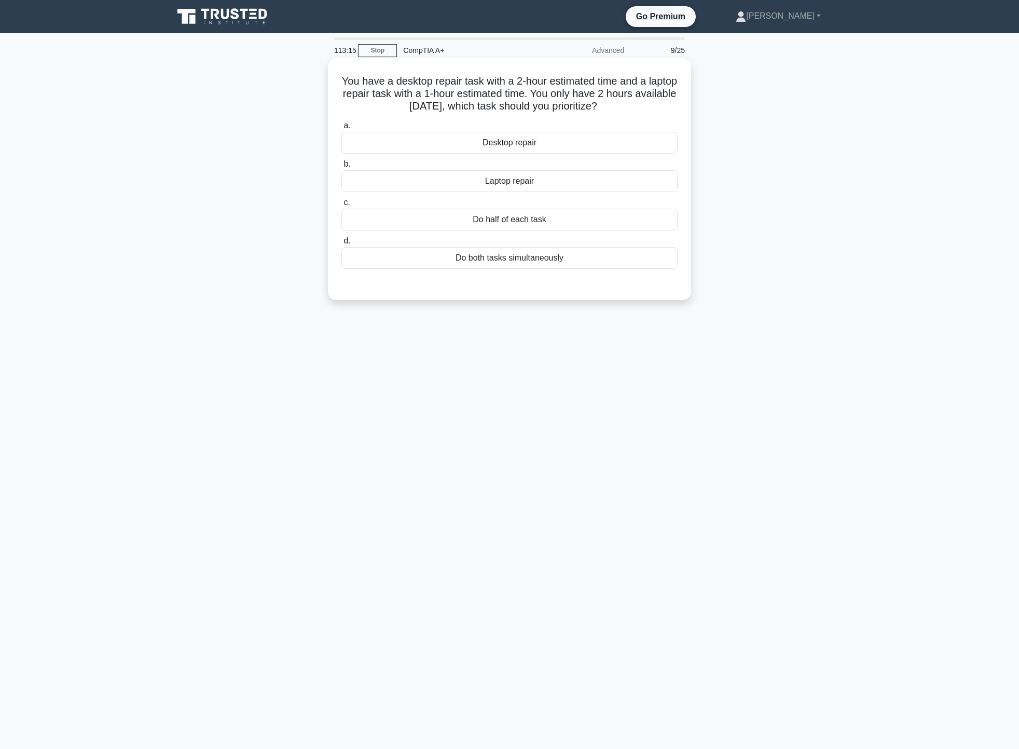
click at [341, 129] on input "a. Desktop repair" at bounding box center [341, 125] width 0 height 7
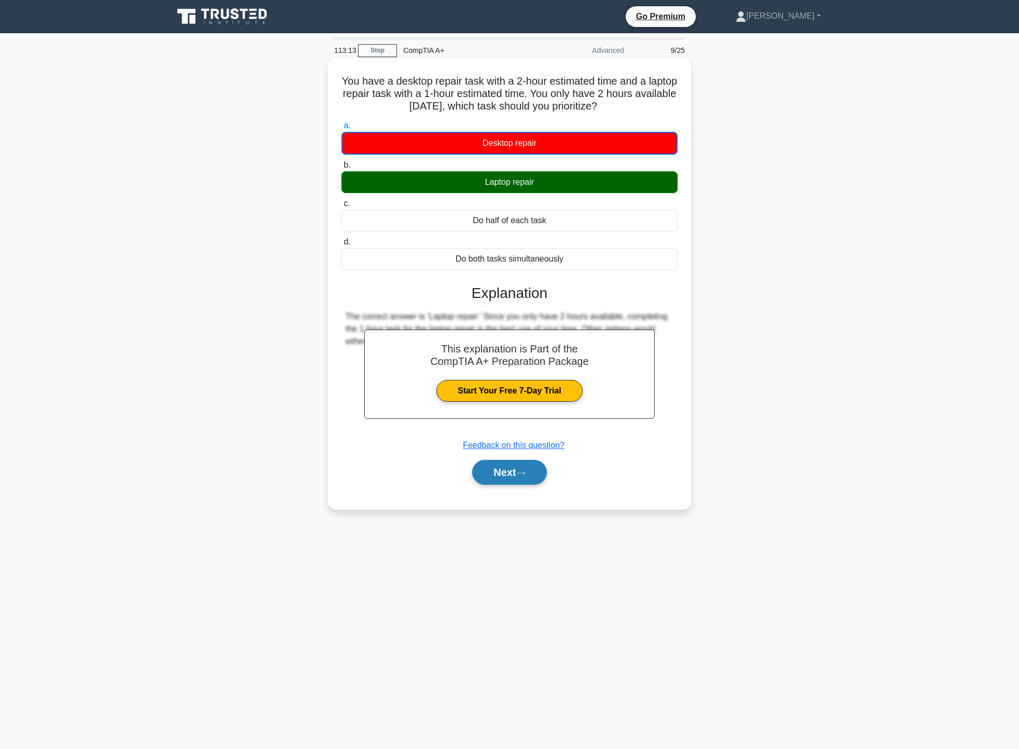
click at [530, 478] on button "Next" at bounding box center [509, 472] width 74 height 25
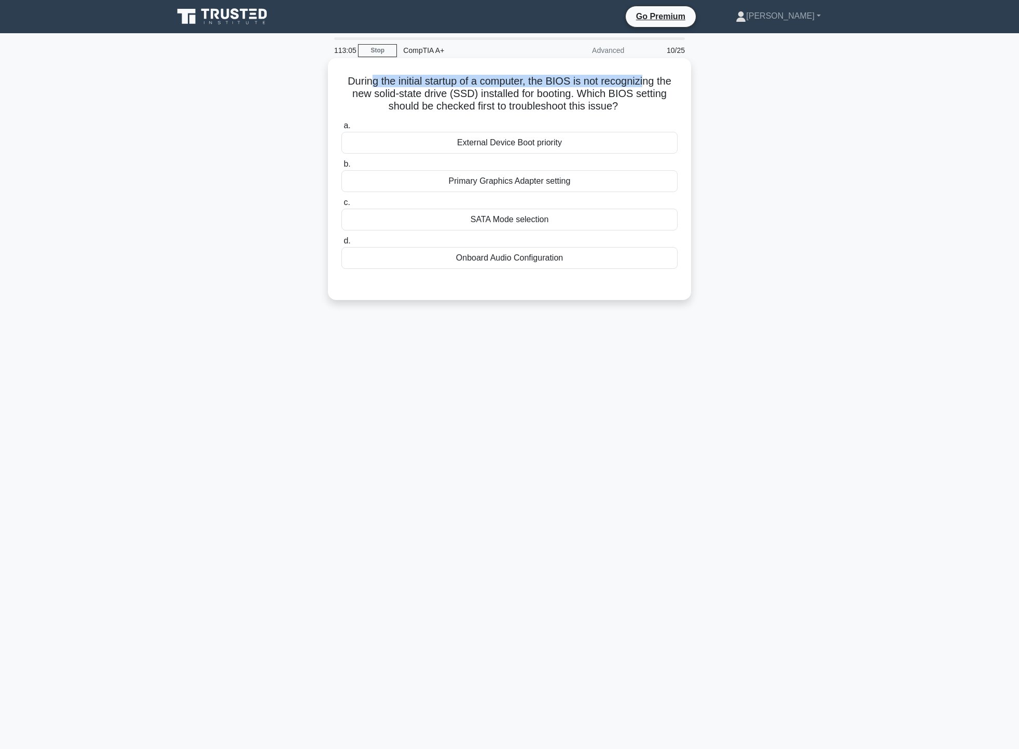
drag, startPoint x: 369, startPoint y: 80, endPoint x: 648, endPoint y: 88, distance: 278.8
click at [648, 88] on h5 "During the initial startup of a computer, the BIOS is not recognizing the new s…" at bounding box center [509, 94] width 338 height 38
drag, startPoint x: 424, startPoint y: 90, endPoint x: 601, endPoint y: 97, distance: 177.1
click at [601, 97] on h5 "During the initial startup of a computer, the BIOS is not recognizing the new s…" at bounding box center [509, 94] width 338 height 38
click at [654, 95] on h5 "During the initial startup of a computer, the BIOS is not recognizing the new s…" at bounding box center [509, 94] width 338 height 38
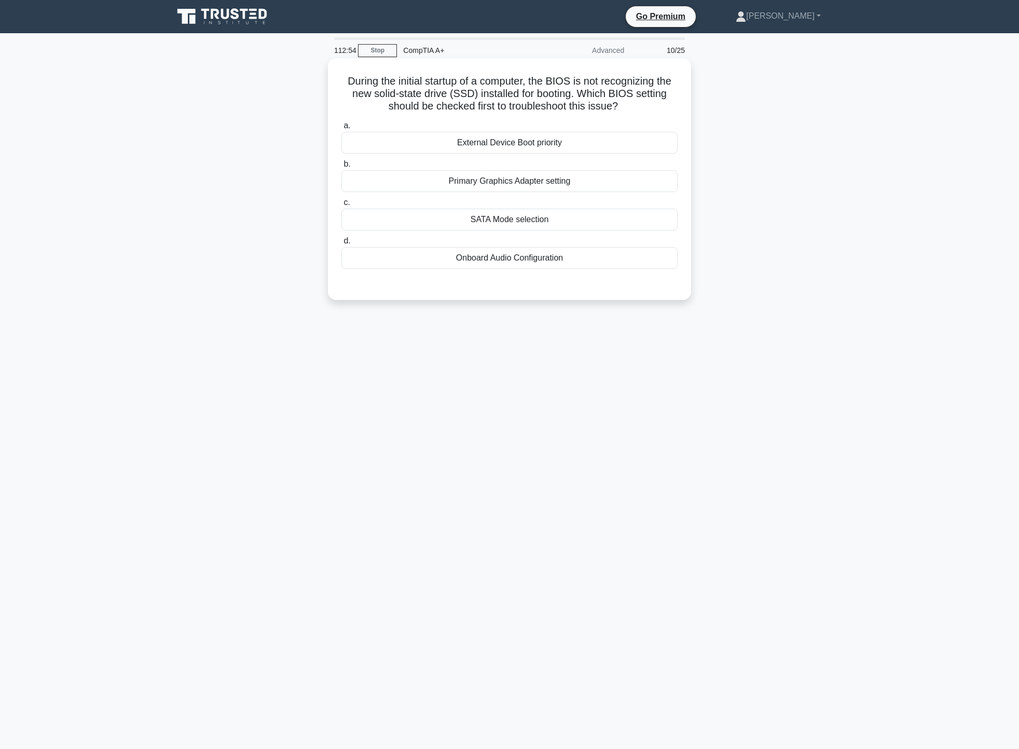
click at [544, 221] on div "SATA Mode selection" at bounding box center [509, 220] width 336 height 22
click at [341, 206] on input "c. SATA Mode selection" at bounding box center [341, 202] width 0 height 7
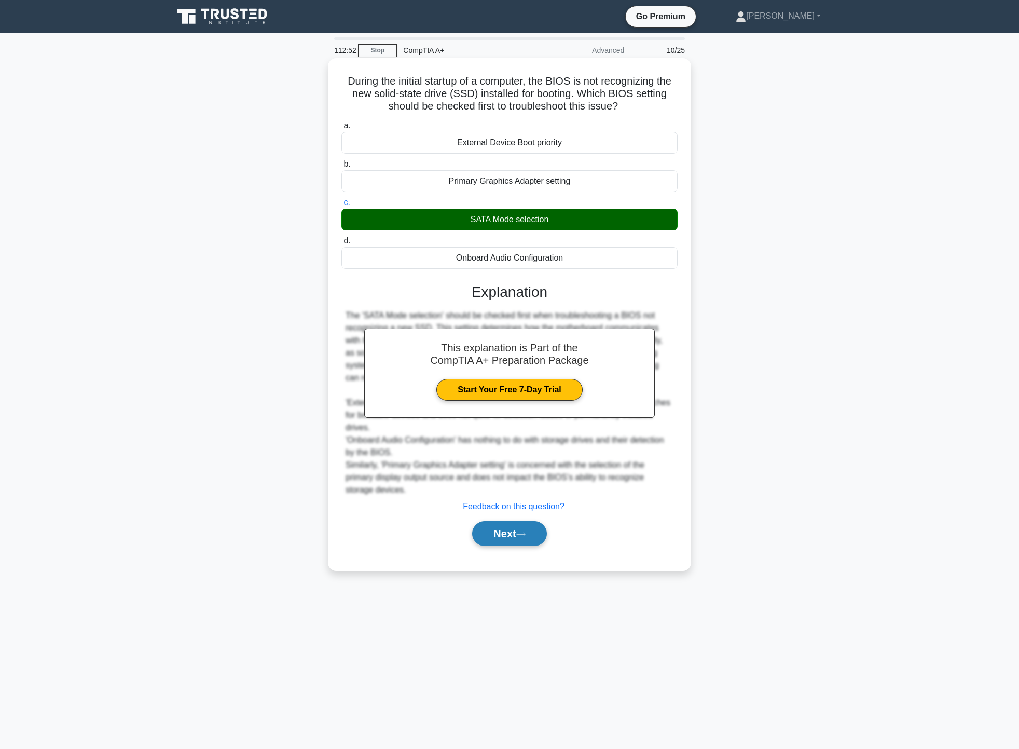
click at [504, 537] on button "Next" at bounding box center [509, 533] width 74 height 25
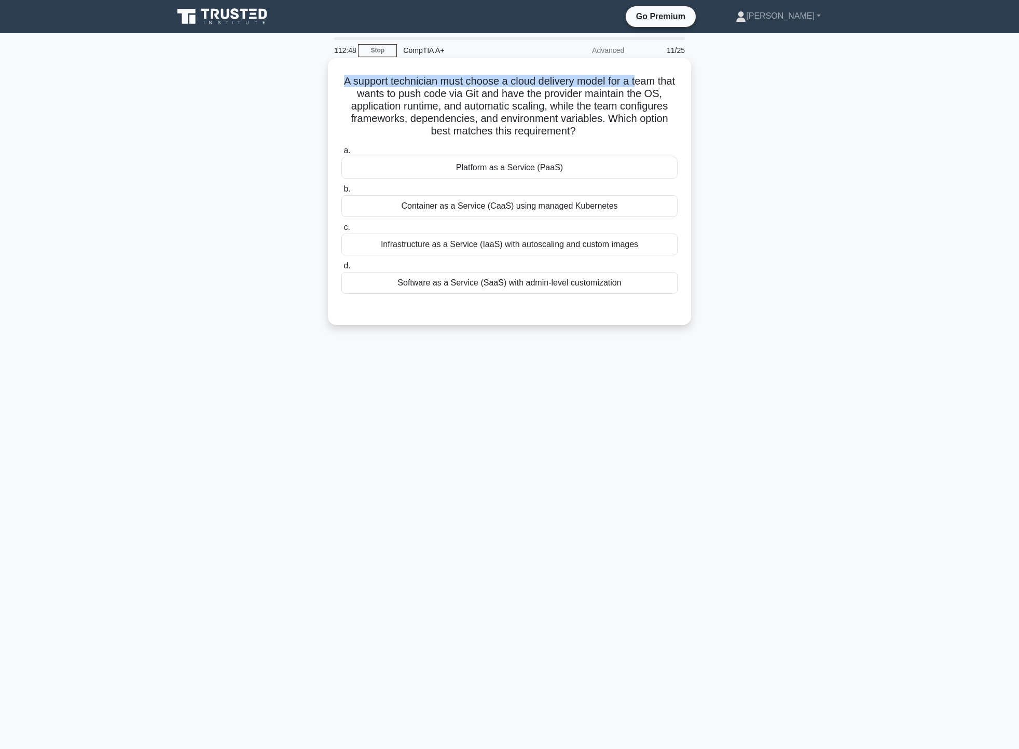
drag, startPoint x: 346, startPoint y: 80, endPoint x: 650, endPoint y: 78, distance: 304.1
click at [651, 78] on h5 "A support technician must choose a cloud delivery model for a team that wants t…" at bounding box center [509, 106] width 338 height 63
drag, startPoint x: 369, startPoint y: 89, endPoint x: 518, endPoint y: 102, distance: 149.5
click at [501, 101] on h5 "A support technician must choose a cloud delivery model for a team that wants t…" at bounding box center [509, 106] width 338 height 63
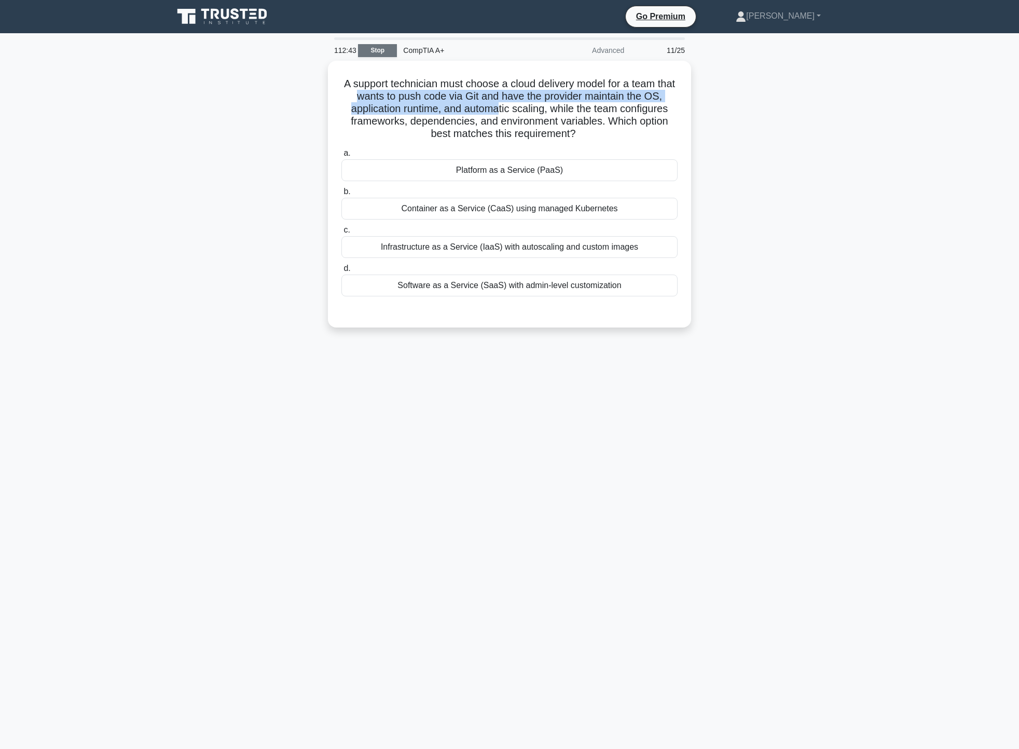
click at [377, 45] on link "Stop" at bounding box center [377, 50] width 39 height 13
